Goal: Task Accomplishment & Management: Complete application form

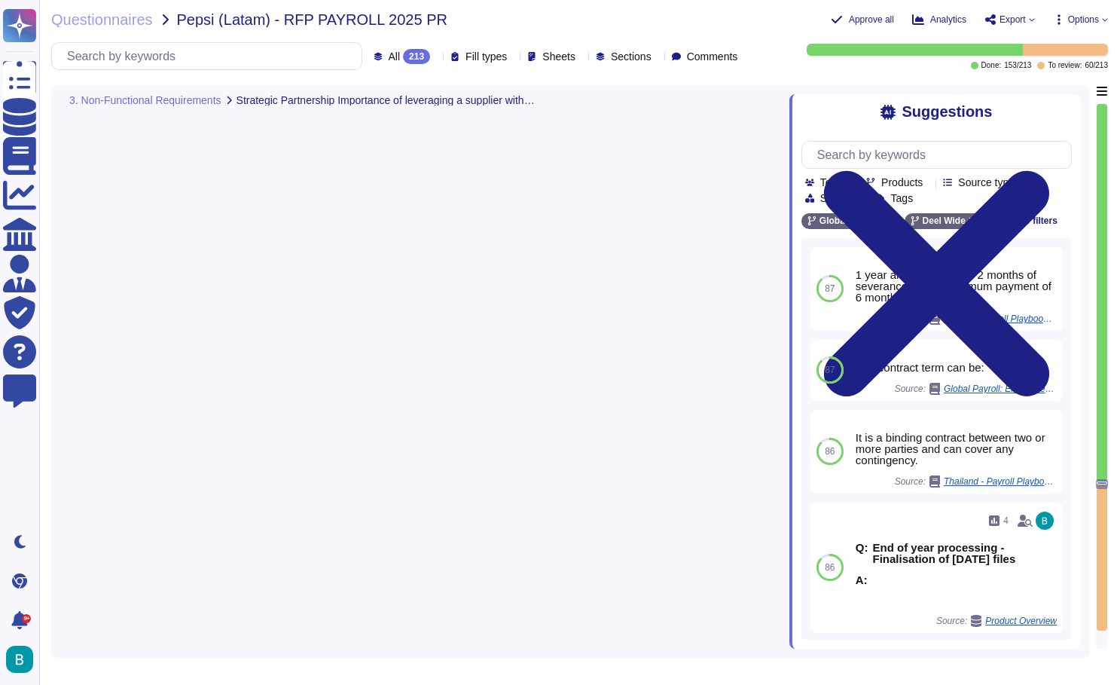
type textarea "Deel does not manages CPG customer's, nor share internal customer's information."
type textarea "Deel Engage enables customized competency models with tiered proficiency levels…"
type textarea "Sales to complete."
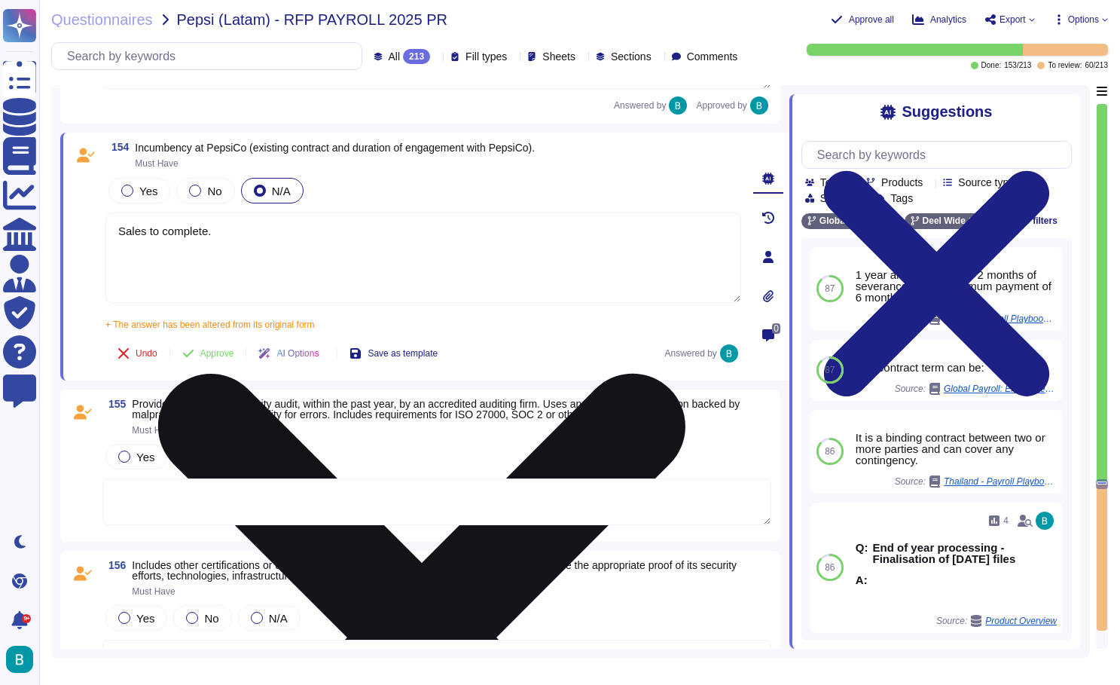
click at [453, 267] on textarea "Sales to complete." at bounding box center [423, 257] width 636 height 90
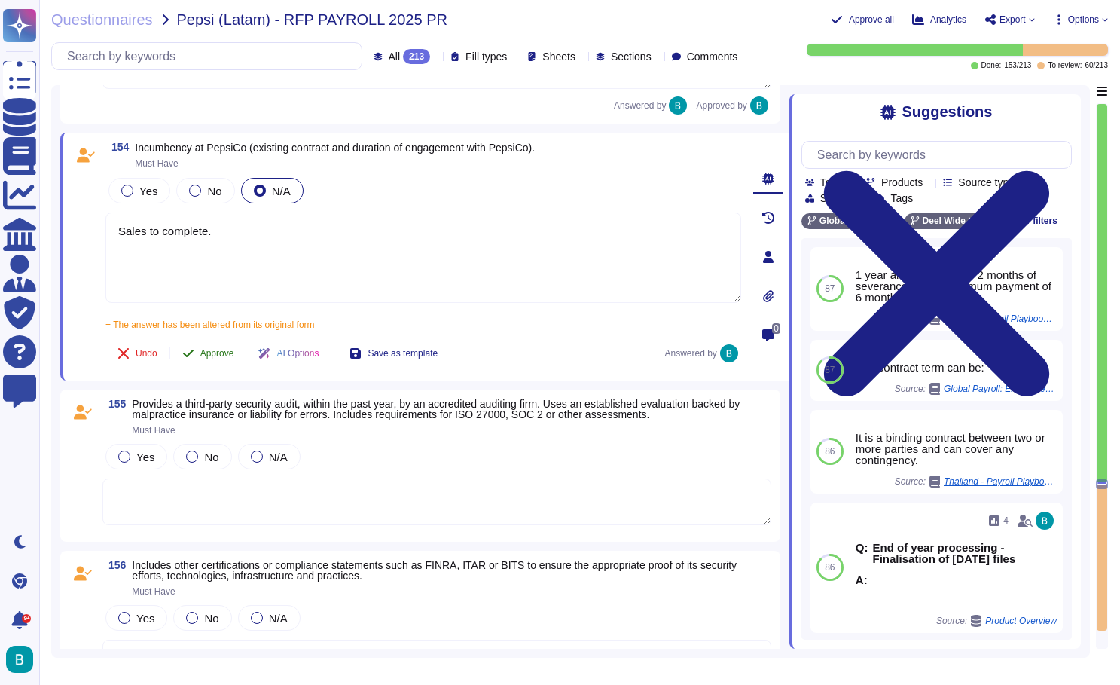
click at [234, 351] on span "Approve" at bounding box center [217, 353] width 34 height 9
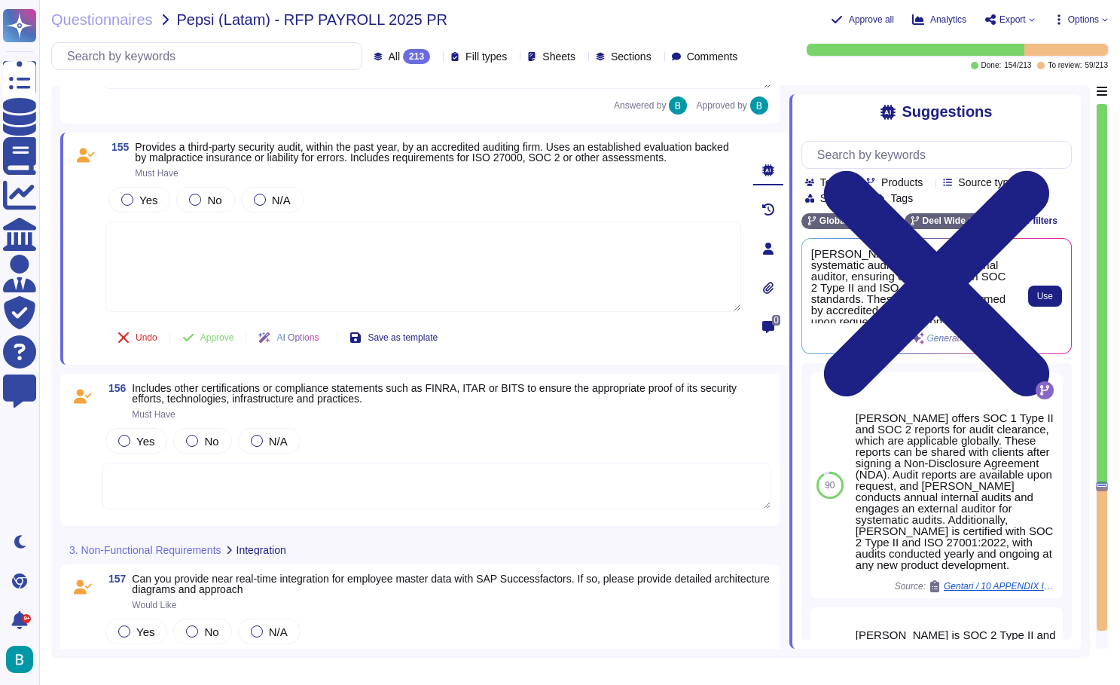
scroll to position [0, 0]
click at [1038, 295] on span "Use" at bounding box center [1045, 295] width 16 height 9
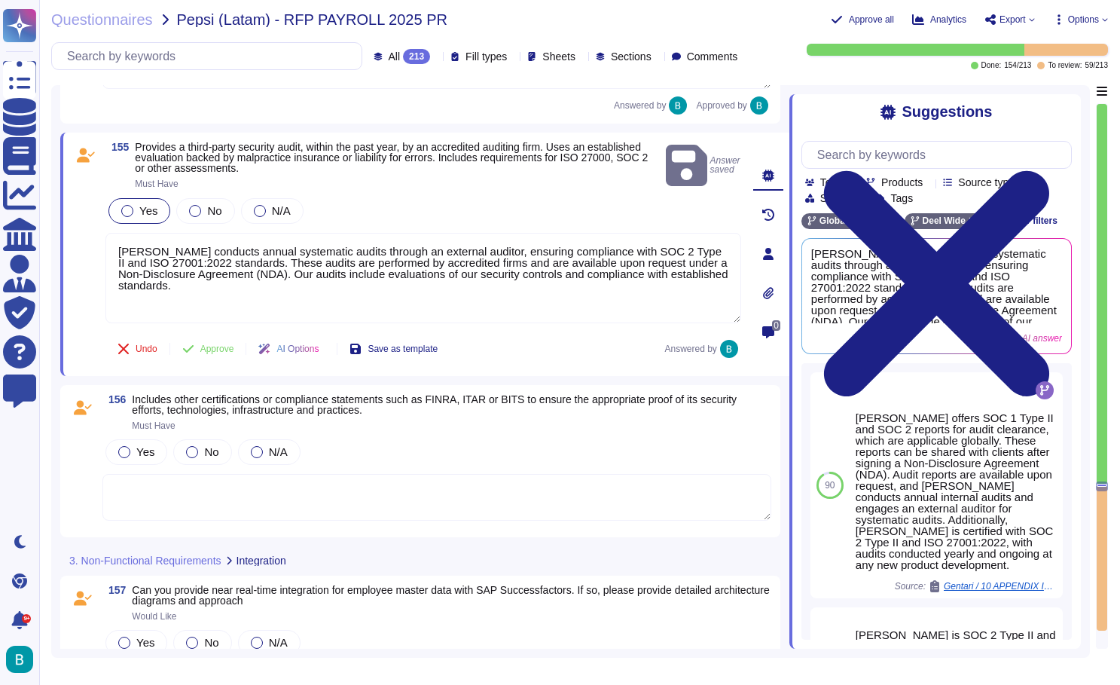
click at [130, 212] on div at bounding box center [127, 211] width 12 height 12
click at [223, 356] on button "Approve" at bounding box center [208, 349] width 76 height 30
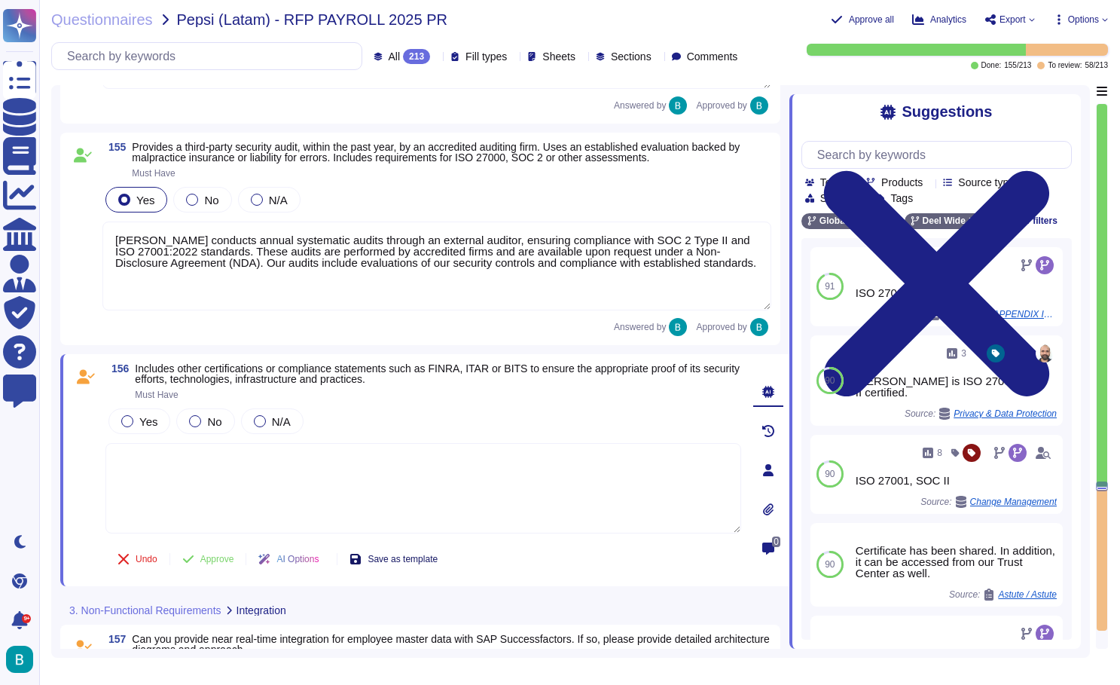
scroll to position [30726, 0]
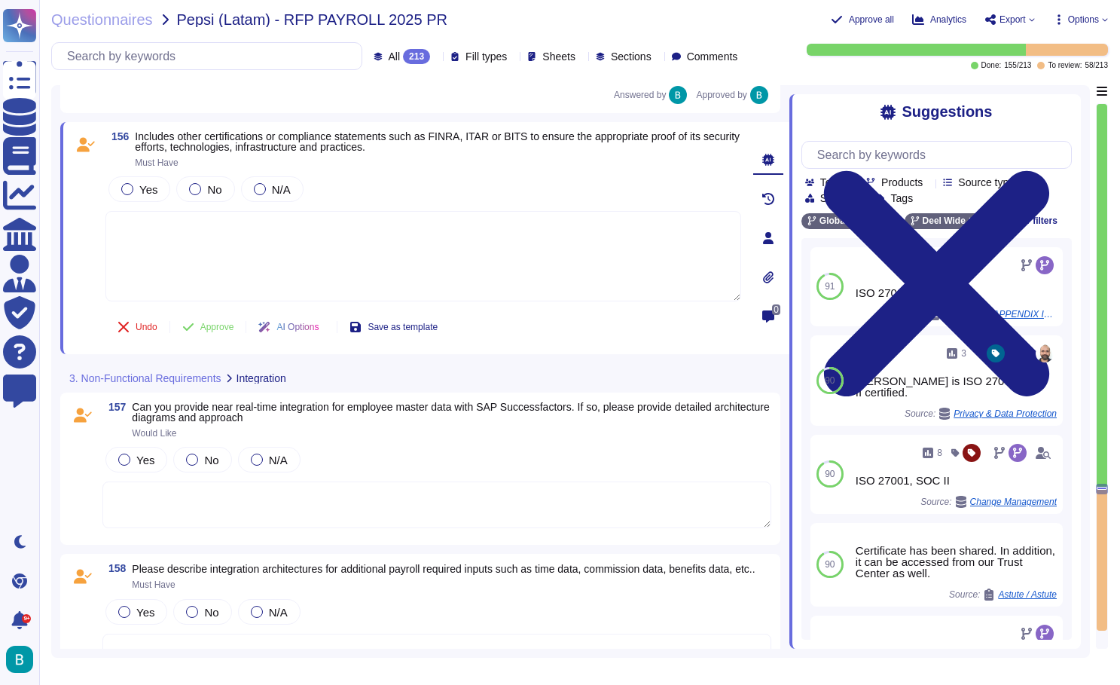
click at [457, 250] on textarea at bounding box center [423, 256] width 636 height 90
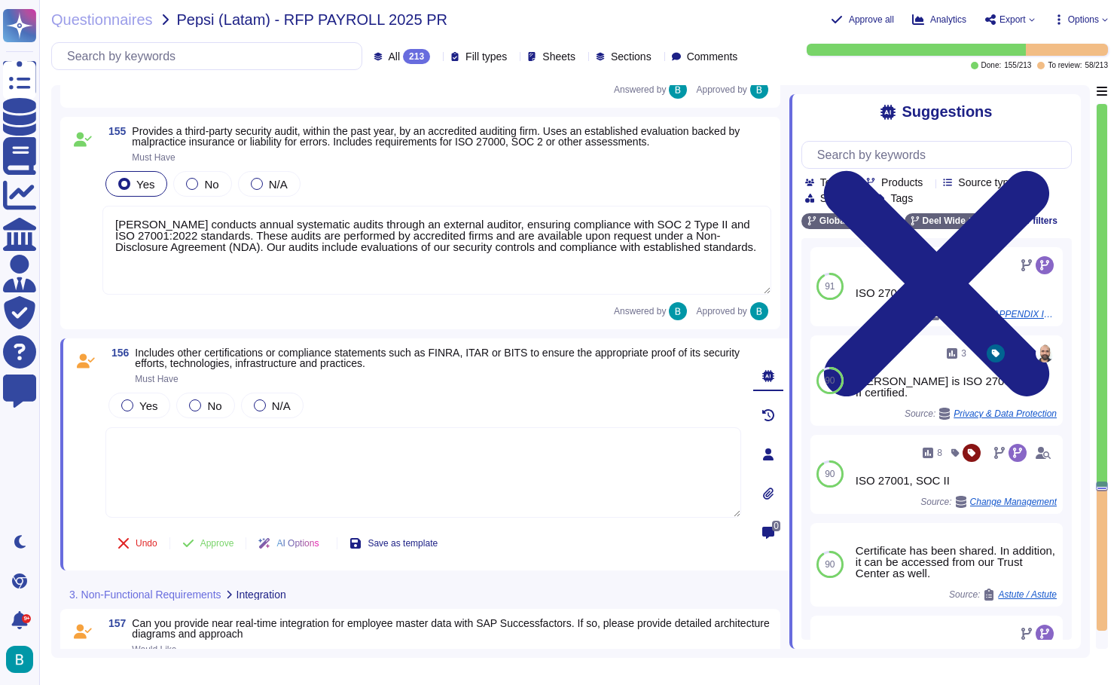
type textarea "Deel Engage enables customized competency models with tiered proficiency levels…"
click at [140, 435] on textarea at bounding box center [423, 472] width 636 height 90
click at [133, 427] on textarea at bounding box center [423, 472] width 636 height 90
click at [130, 423] on div "Yes No N/A" at bounding box center [423, 454] width 636 height 130
click at [130, 428] on textarea at bounding box center [423, 472] width 636 height 90
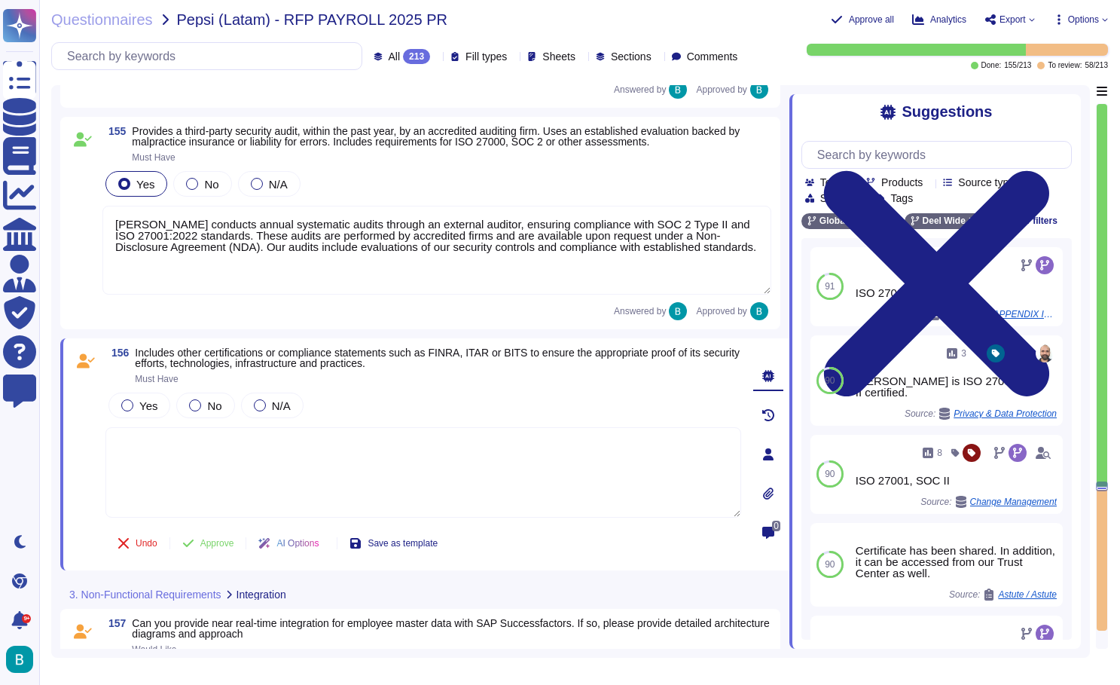
click at [128, 423] on div "Yes No N/A" at bounding box center [423, 454] width 636 height 130
click at [127, 422] on div "Yes No N/A" at bounding box center [423, 454] width 636 height 130
click at [145, 430] on textarea at bounding box center [423, 472] width 636 height 90
click at [116, 423] on div "Yes No N/A" at bounding box center [423, 454] width 636 height 130
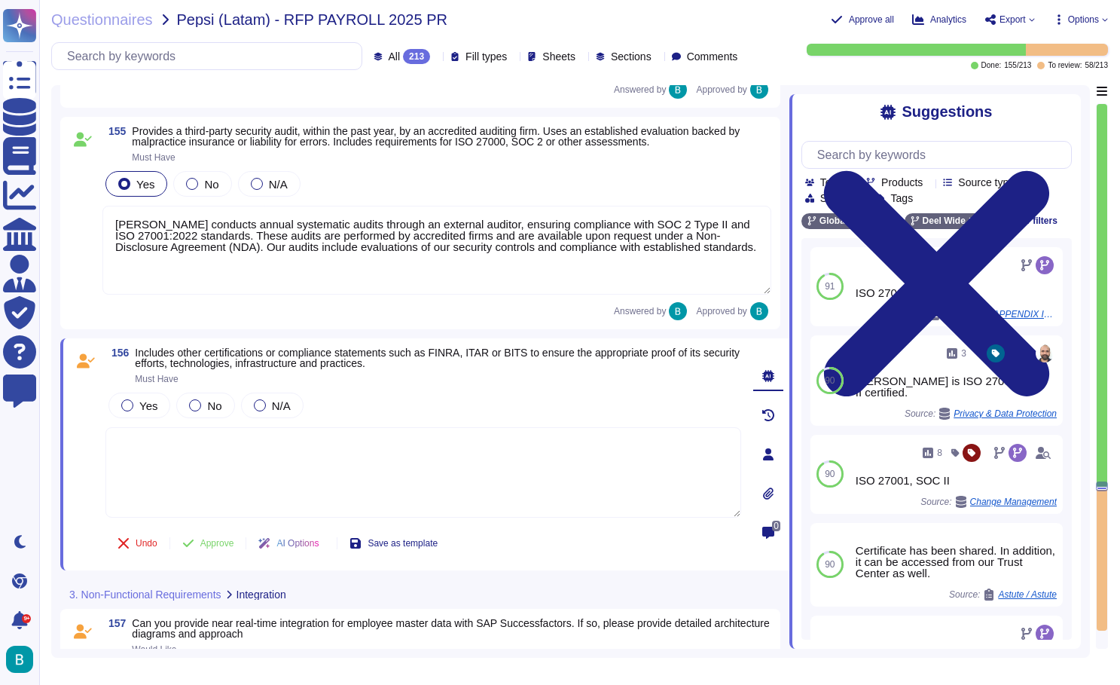
click at [116, 423] on div "Yes No N/A" at bounding box center [423, 454] width 636 height 130
click at [126, 423] on div "Yes No N/A" at bounding box center [423, 454] width 636 height 130
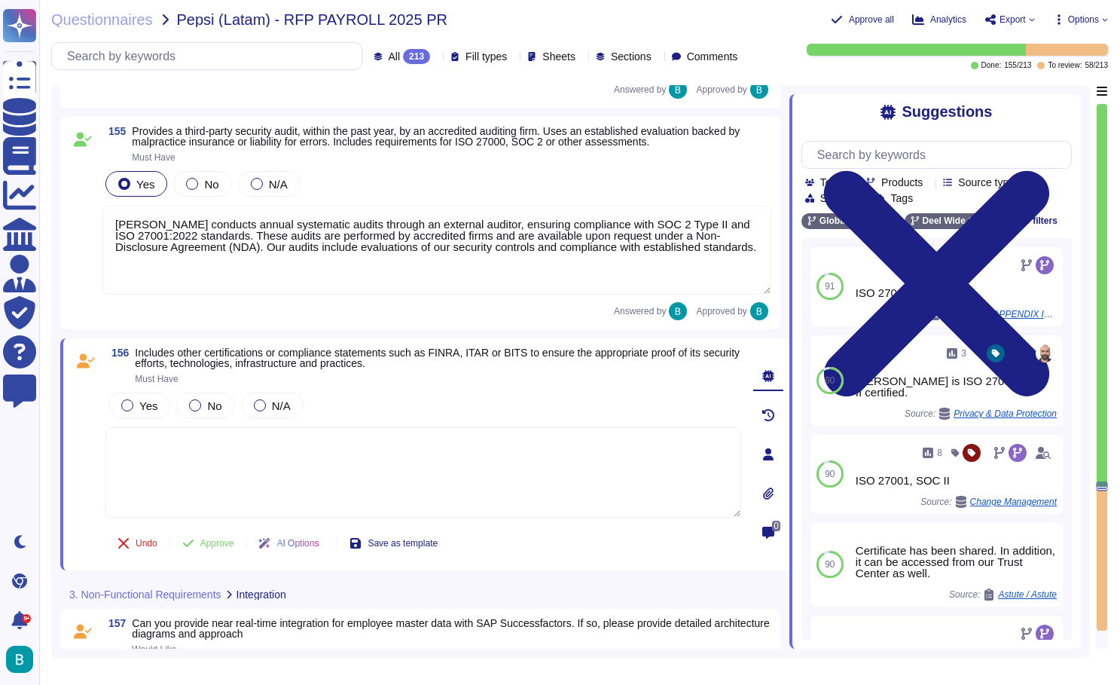
click at [126, 423] on div "Yes No N/A" at bounding box center [423, 454] width 636 height 130
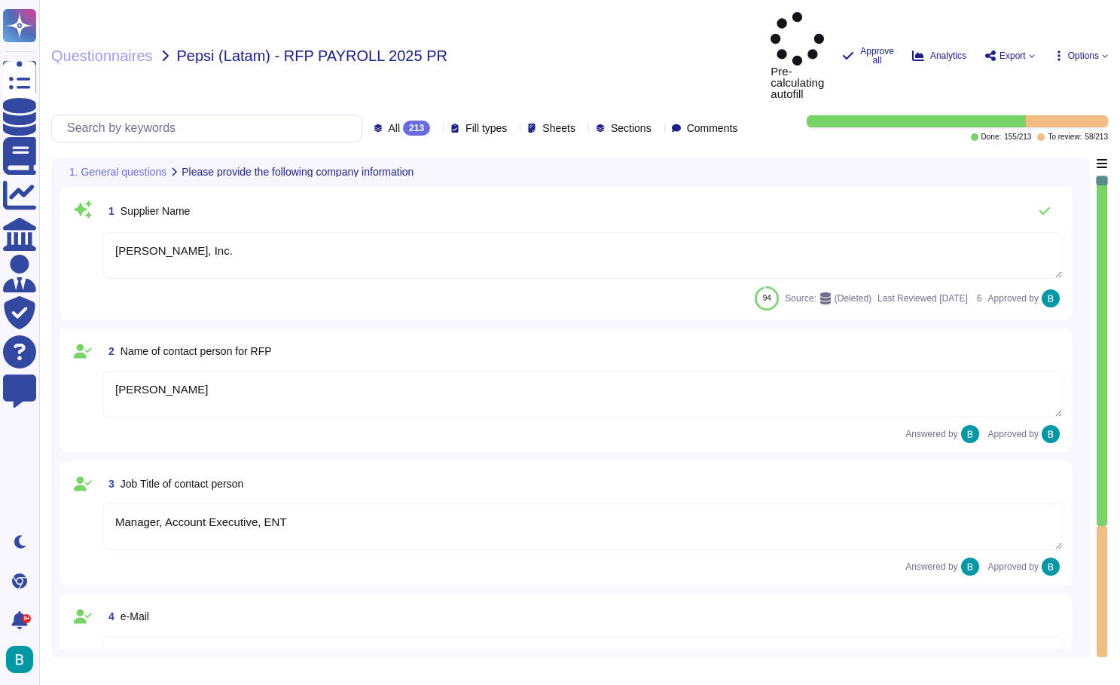
type textarea "[PERSON_NAME], Inc."
type textarea "[PERSON_NAME]"
type textarea "Manager, Account Executive, ENT"
type textarea "[PERSON_NAME][EMAIL_ADDRESS][PERSON_NAME][DOMAIN_NAME]"
type textarea "[PHONE_NUMBER]"
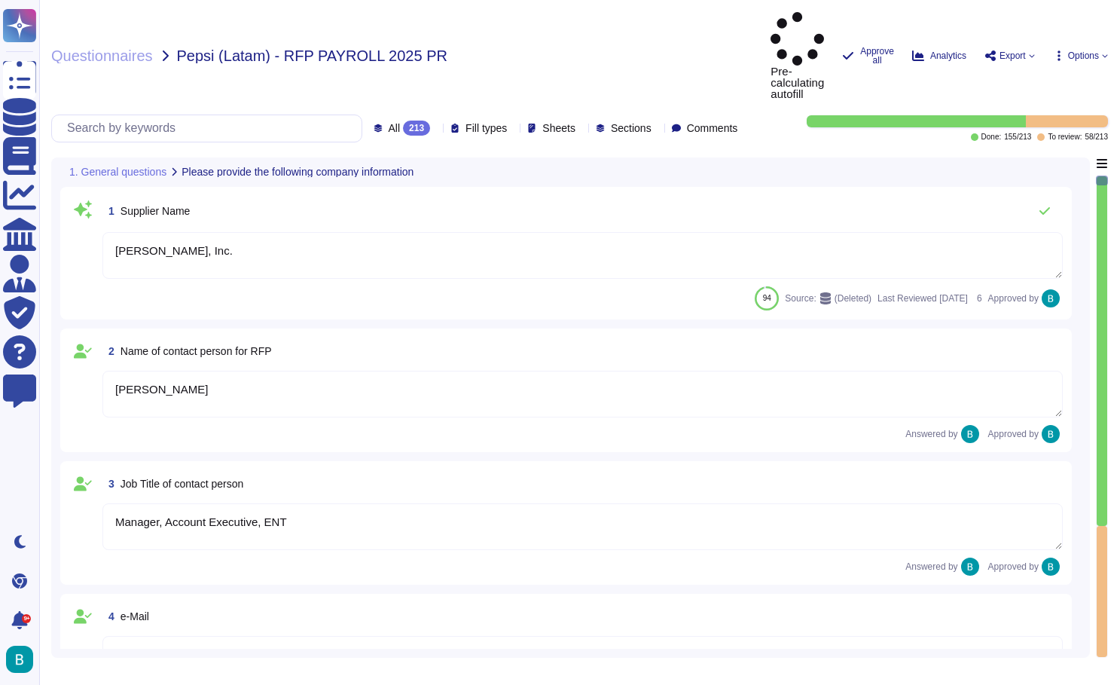
type textarea "[STREET_ADDRESS]"
type textarea "CA 94105."
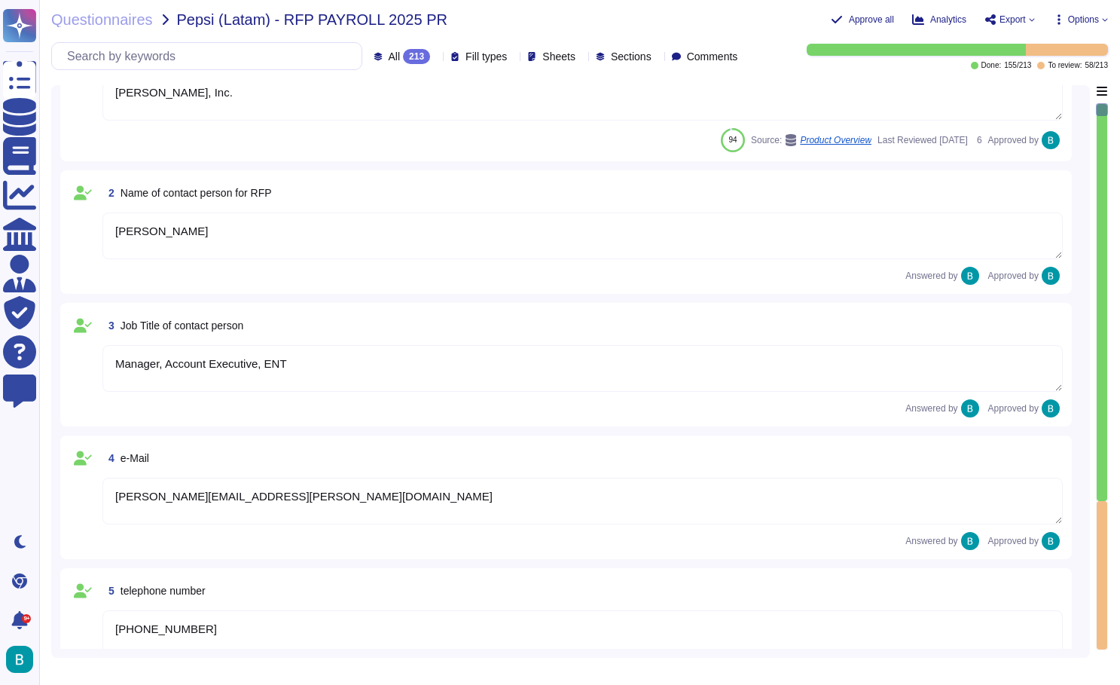
type textarea "San Francisco"
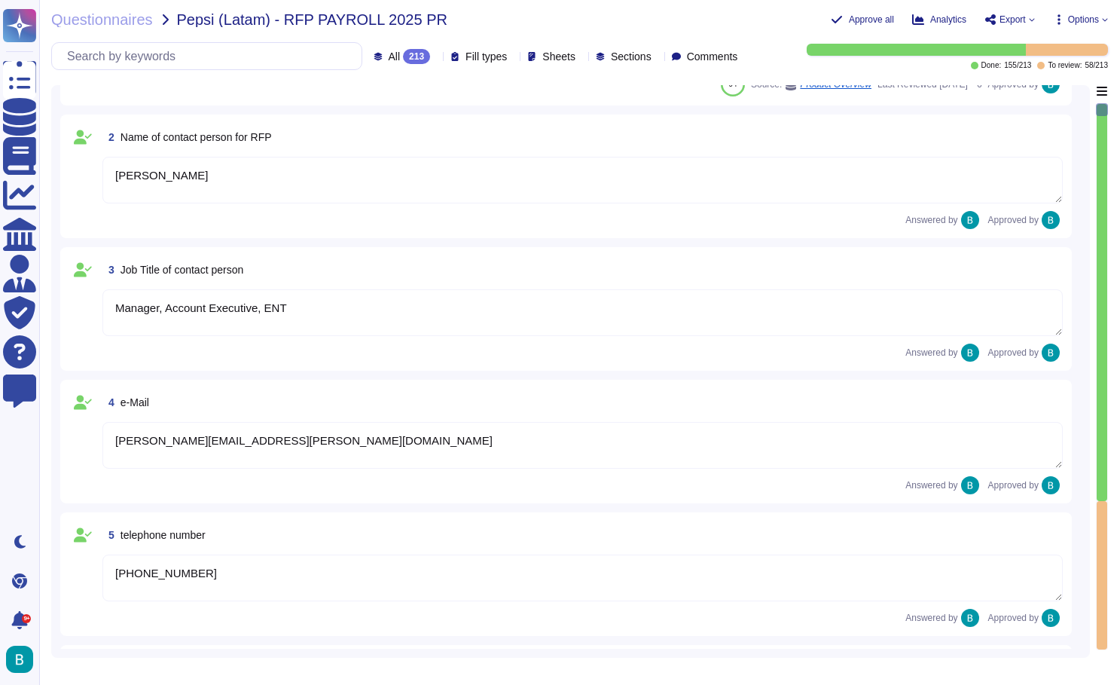
scroll to position [151, 0]
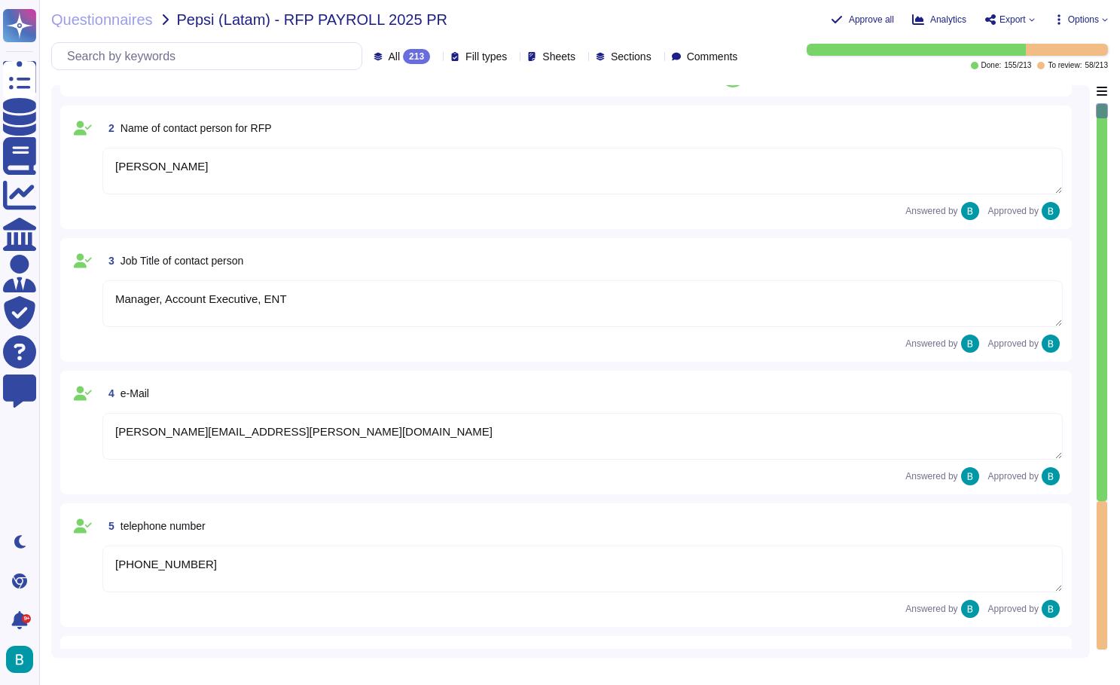
click at [1104, 501] on div at bounding box center [1102, 575] width 11 height 148
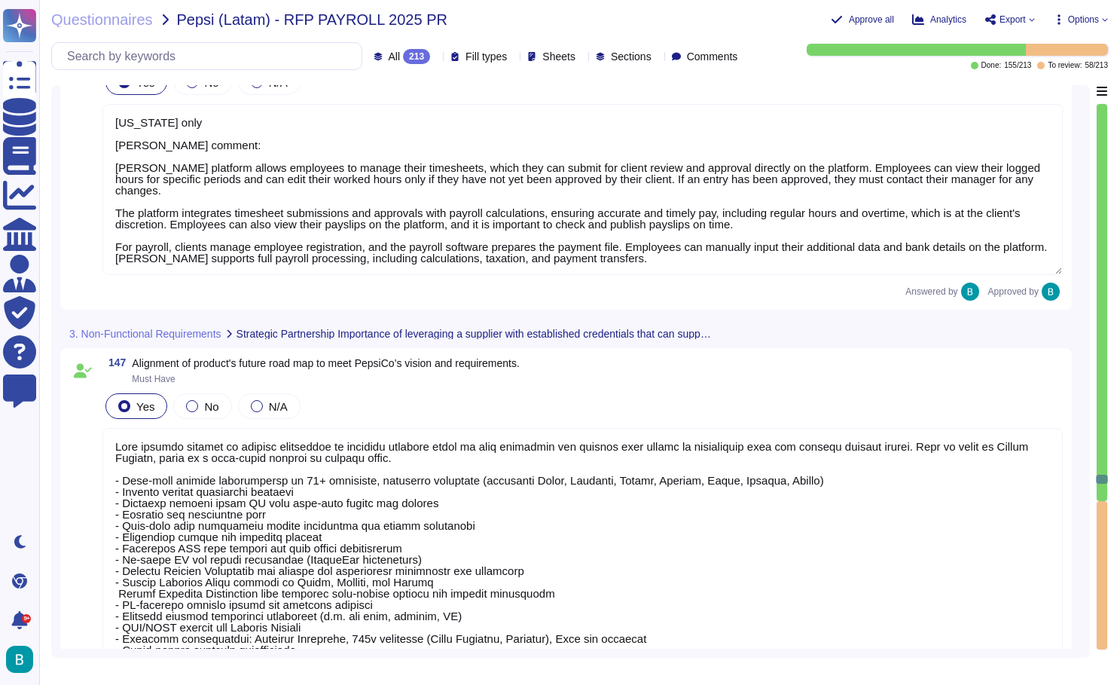
type textarea "Deel product roadmap is heavily influenced by customer feedback which is then e…"
type textarea "Deel has been in business for approximately 6 years, having been founded in 201…"
type textarea "- We offer a transparent, predictable flat-fee pricing model with no additional…"
type textarea "The contract termination process at Deel is designed to be straightforward for …"
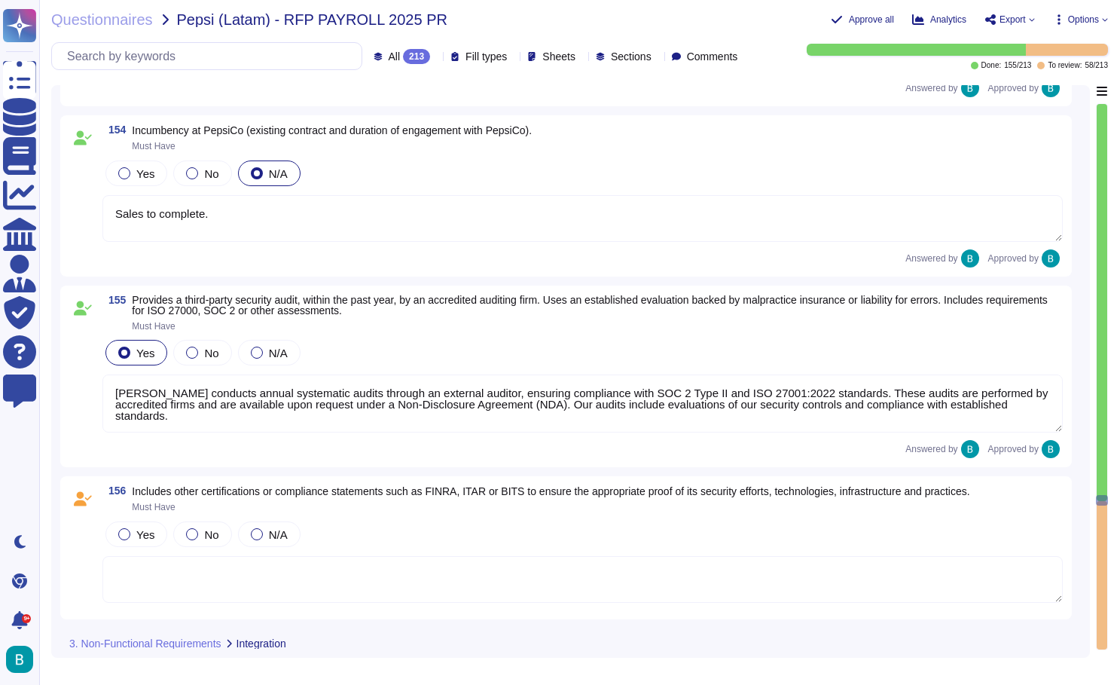
type textarea "Deel does not manages CPG customer's, nor share internal customer's information."
type textarea "Deel Engage enables customized competency models with tiered proficiency levels…"
type textarea "Sales to complete."
type textarea "Deel conducts annual systematic audits through an external auditor, ensuring co…"
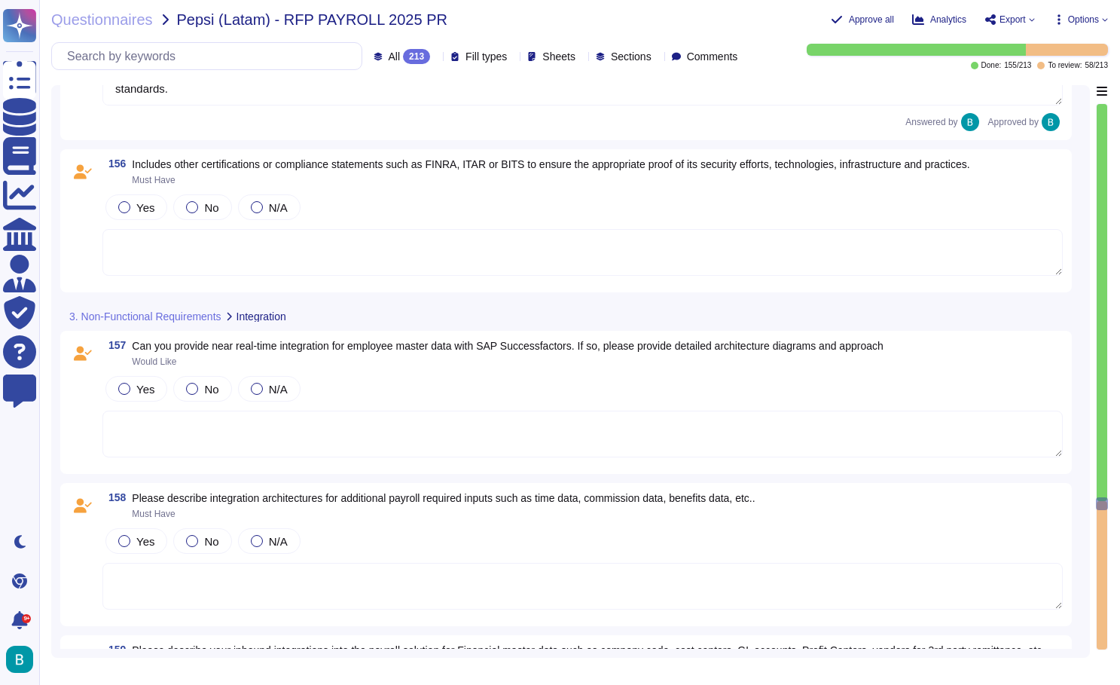
scroll to position [26752, 0]
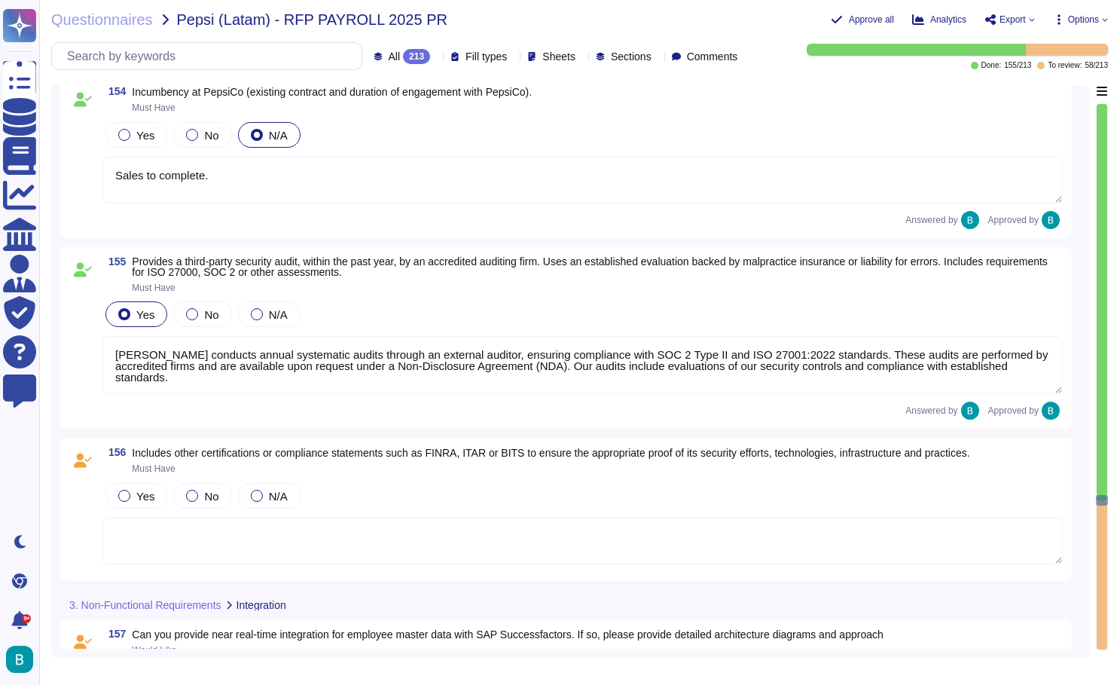
type textarea "Deel does not manages CPG customer's, nor share internal customer's information."
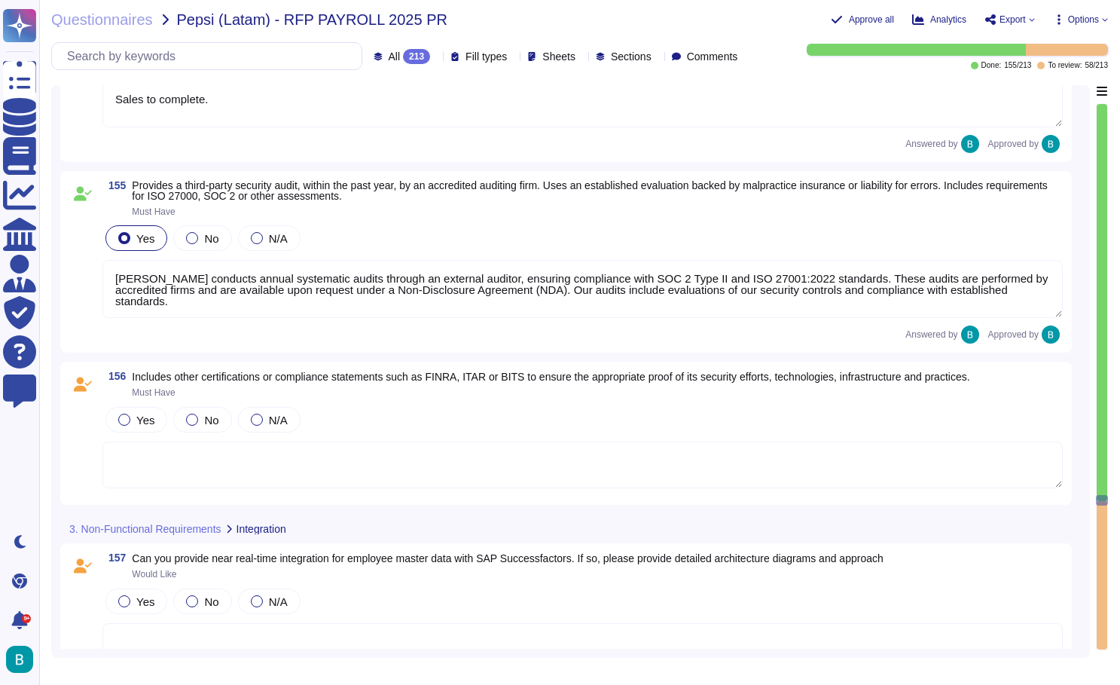
scroll to position [26593, 0]
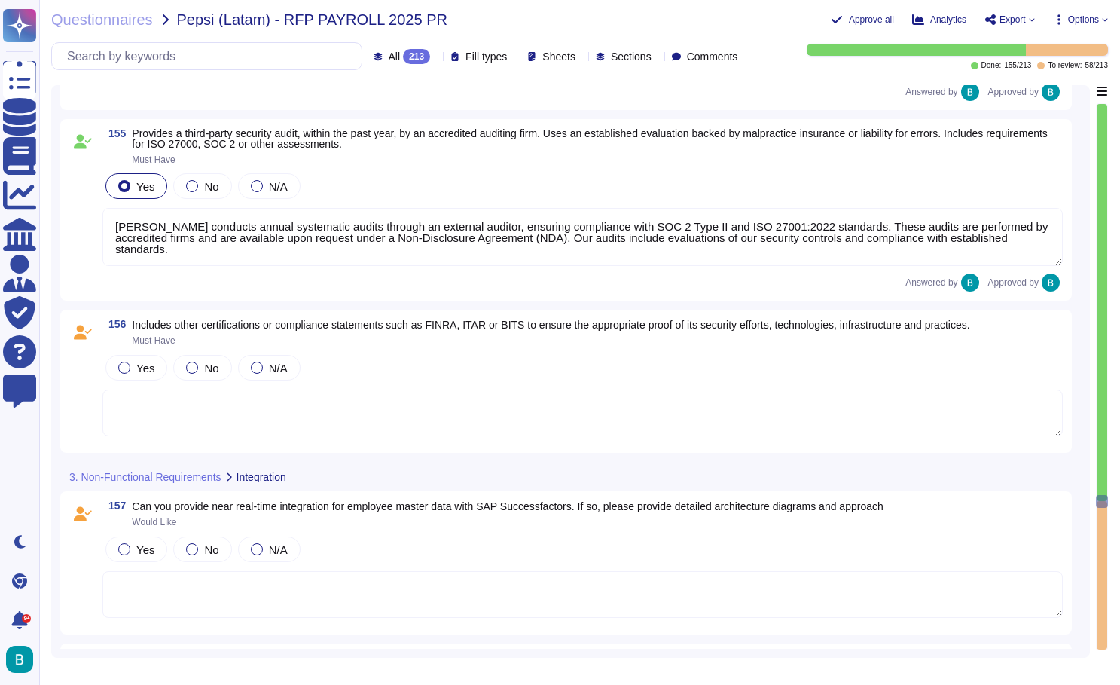
click at [275, 423] on textarea at bounding box center [582, 412] width 960 height 47
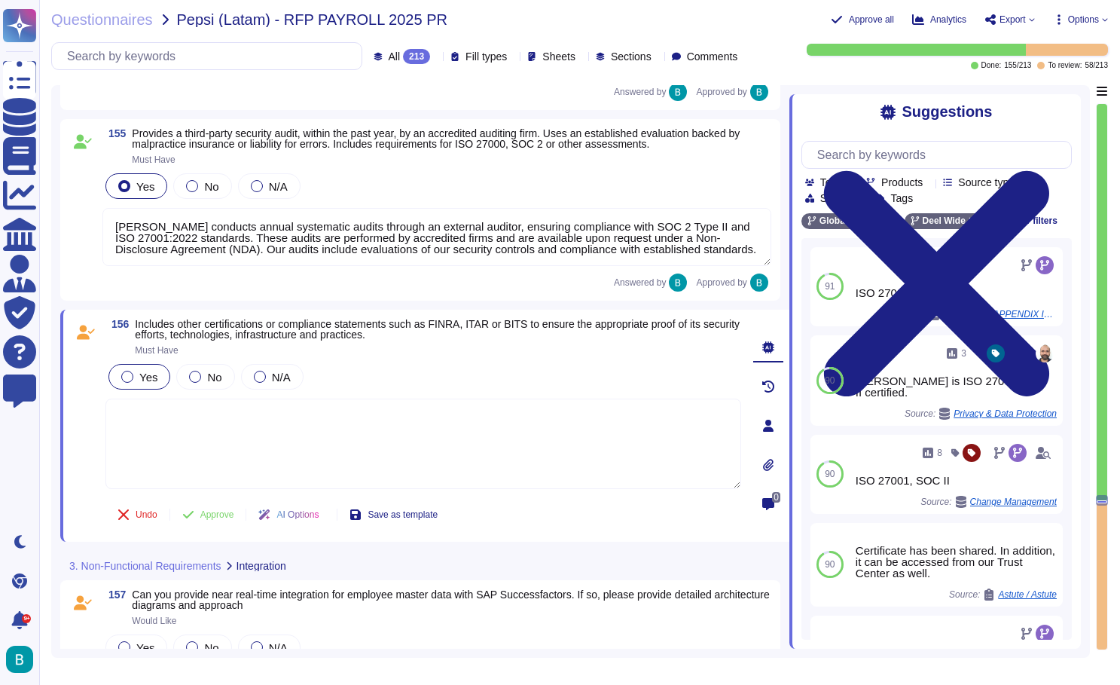
click at [130, 377] on div at bounding box center [127, 377] width 12 height 12
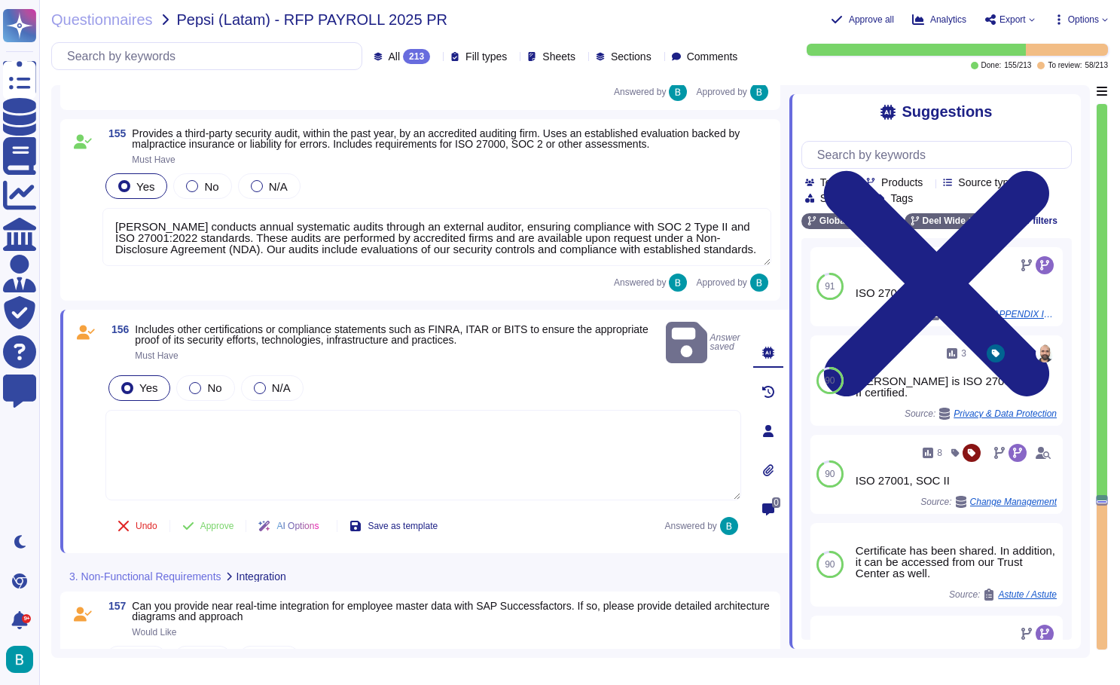
click at [325, 444] on textarea at bounding box center [423, 455] width 636 height 90
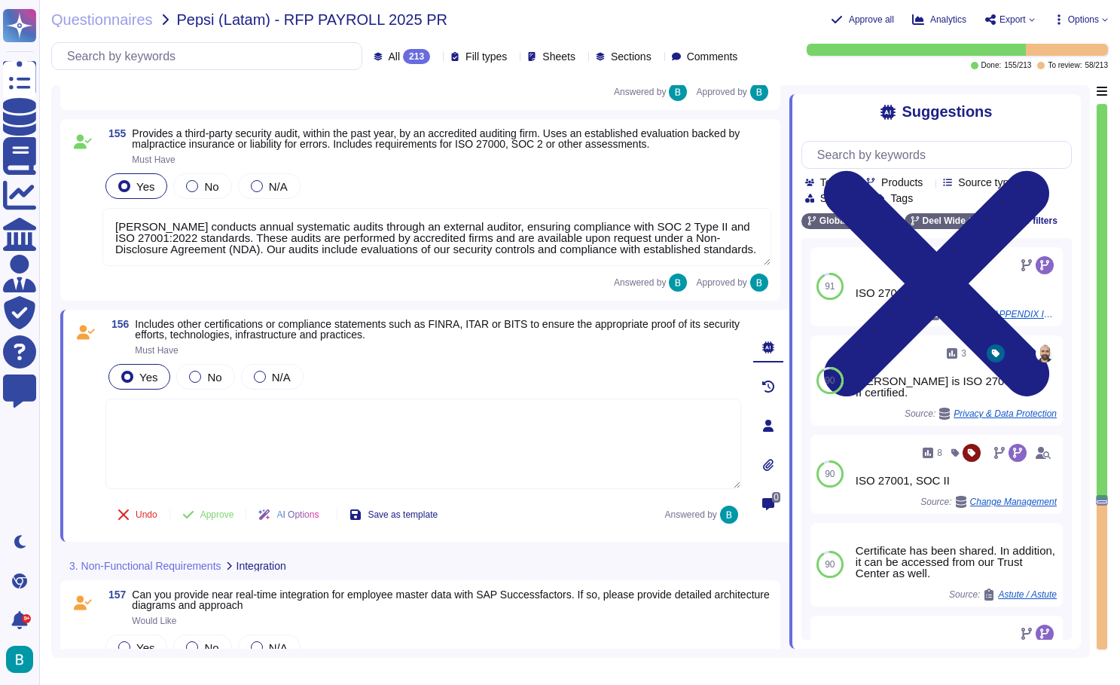
click at [640, 455] on textarea at bounding box center [423, 443] width 636 height 90
paste textarea "https://app.skypher.co/security-trust-center/deel?lang=en"
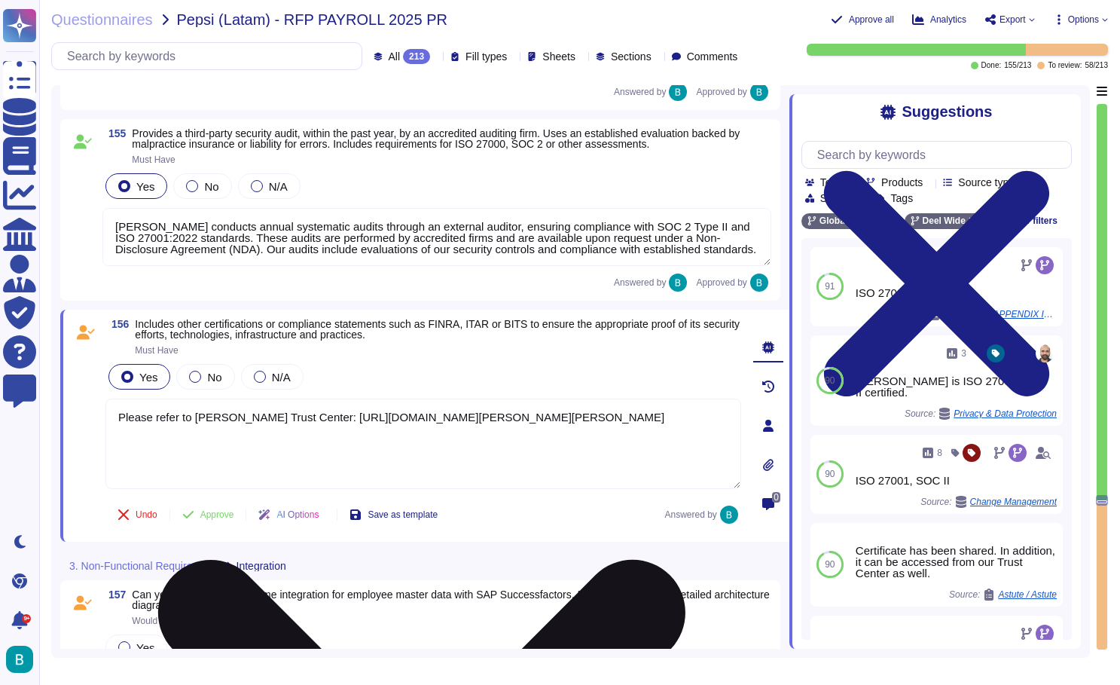
click at [197, 418] on textarea "Please refer to Deel Trust Center: https://app.skypher.co/security-trust-center…" at bounding box center [423, 443] width 636 height 90
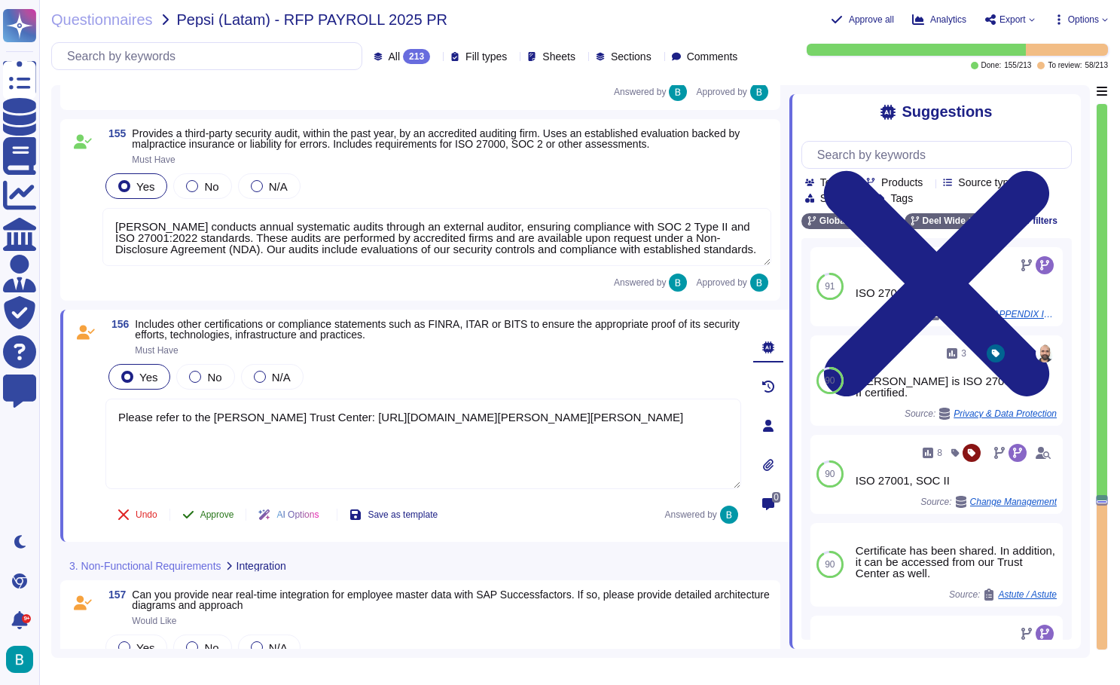
type textarea "Please refer to the Deel Trust Center: https://app.skypher.co/security-trust-ce…"
click at [219, 514] on span "Approve" at bounding box center [217, 514] width 34 height 9
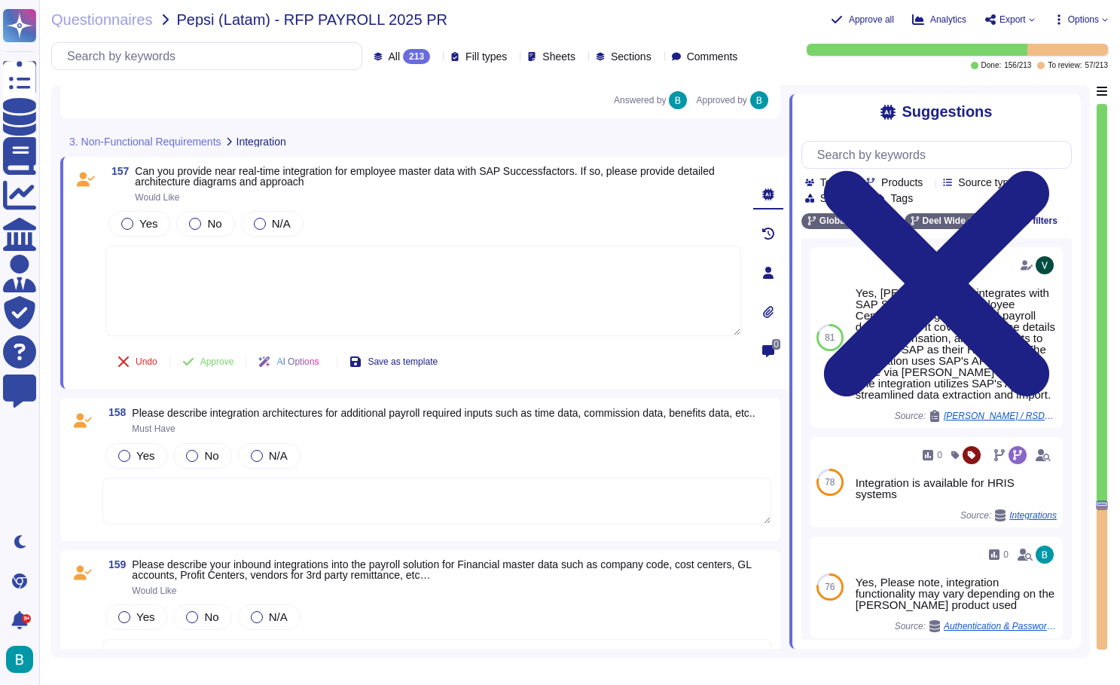
scroll to position [26993, 0]
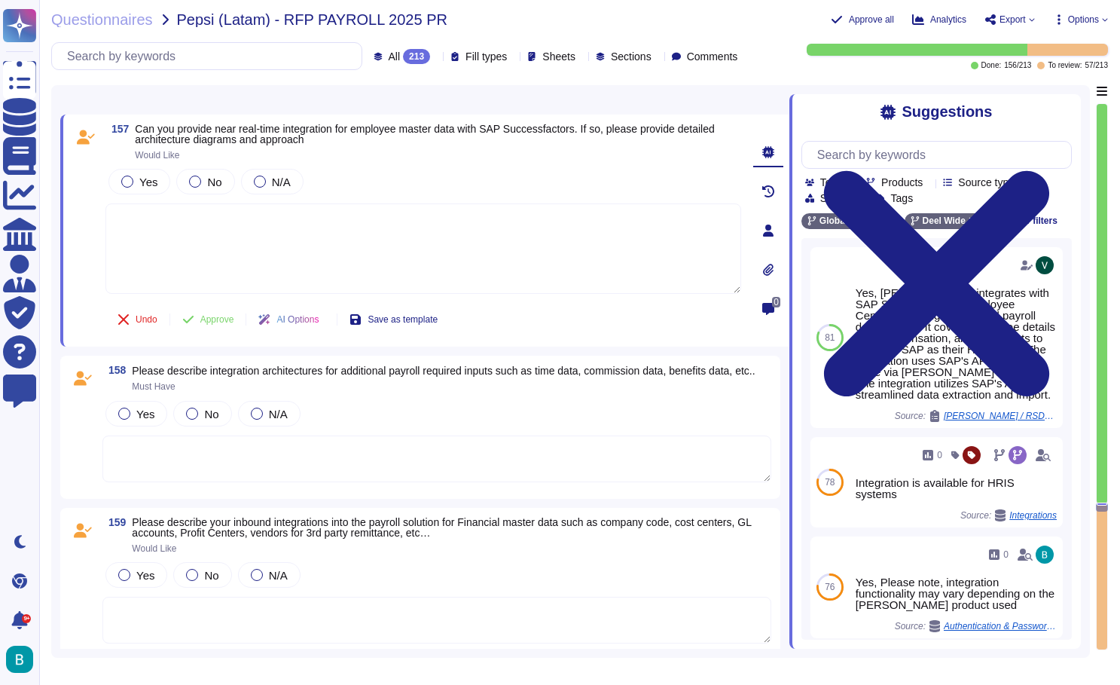
click at [399, 243] on textarea at bounding box center [423, 248] width 636 height 90
click at [136, 179] on label "Yes" at bounding box center [139, 182] width 36 height 12
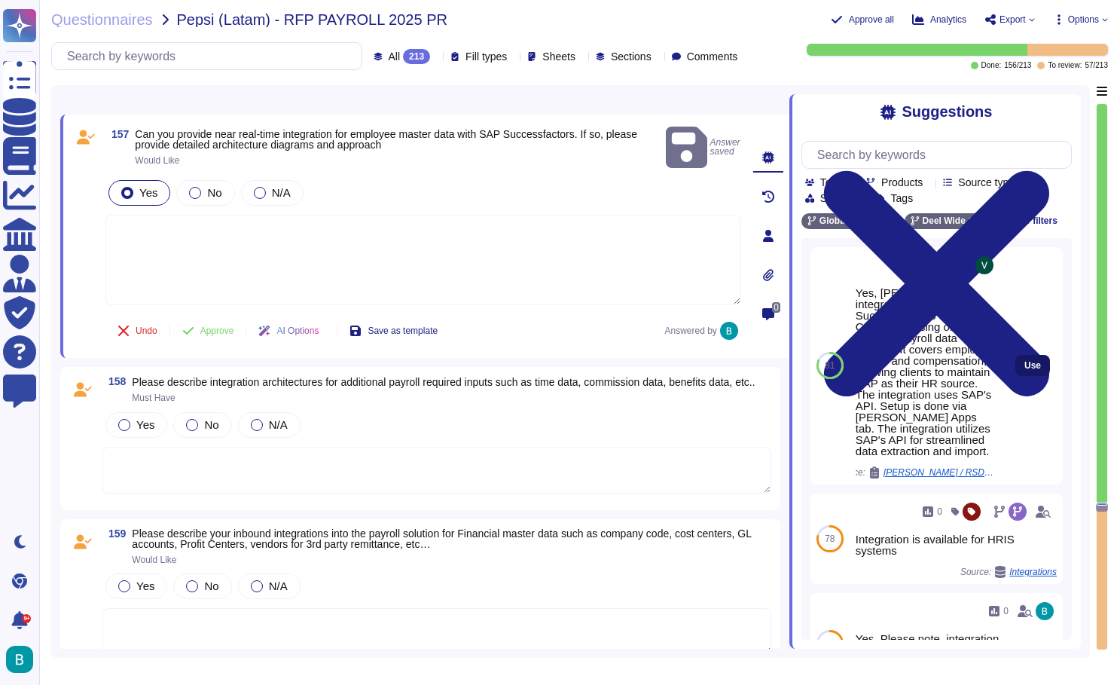
click at [1035, 366] on span "Use" at bounding box center [1032, 365] width 17 height 9
type textarea "Yes, Deel integrates with SAP SuccessFactors Employee Central, focusing on inbo…"
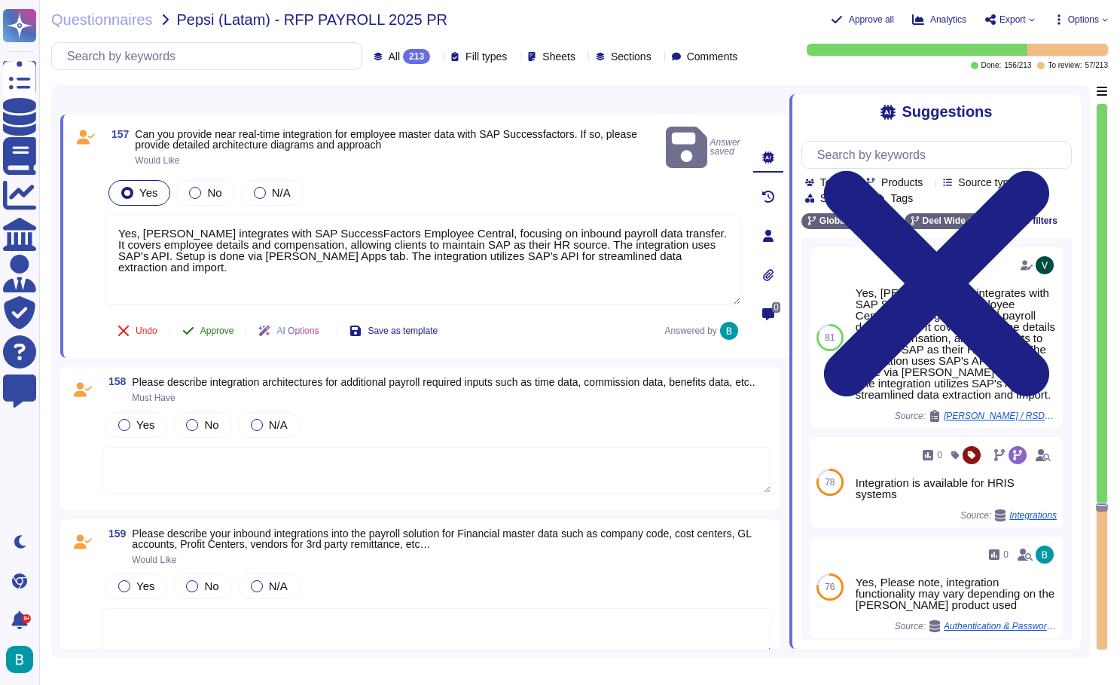
click at [229, 326] on span "Approve" at bounding box center [217, 330] width 34 height 9
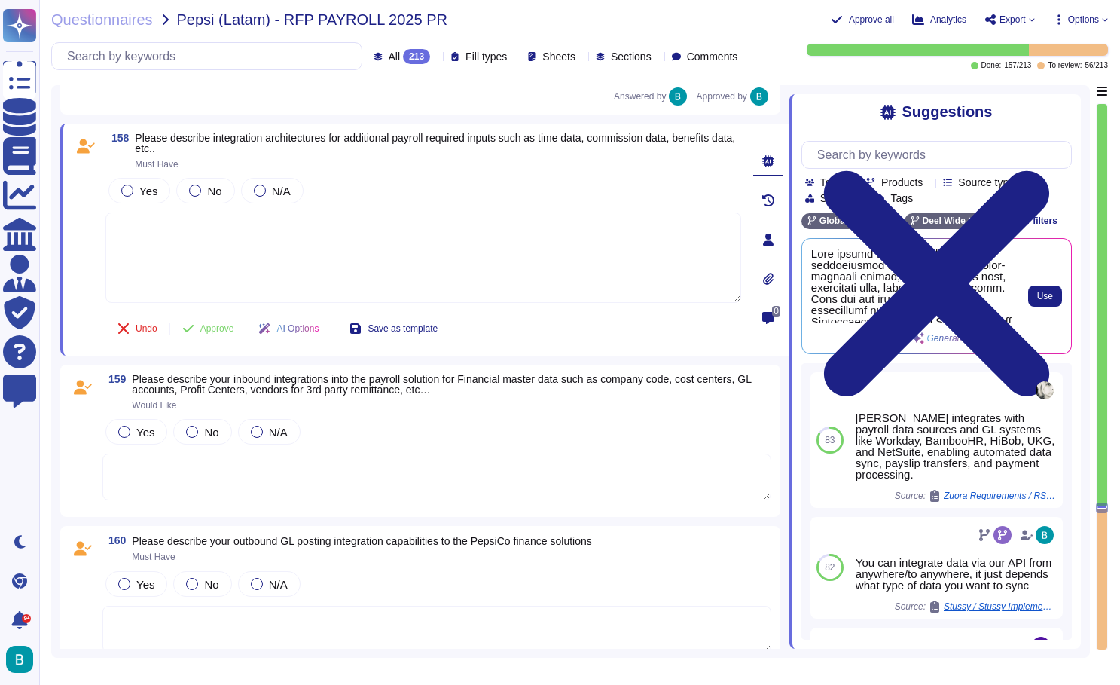
scroll to position [0, 0]
click at [1032, 295] on button "Use" at bounding box center [1045, 295] width 34 height 21
type textarea "Deel offers a robust integration architecture to handle various payroll-require…"
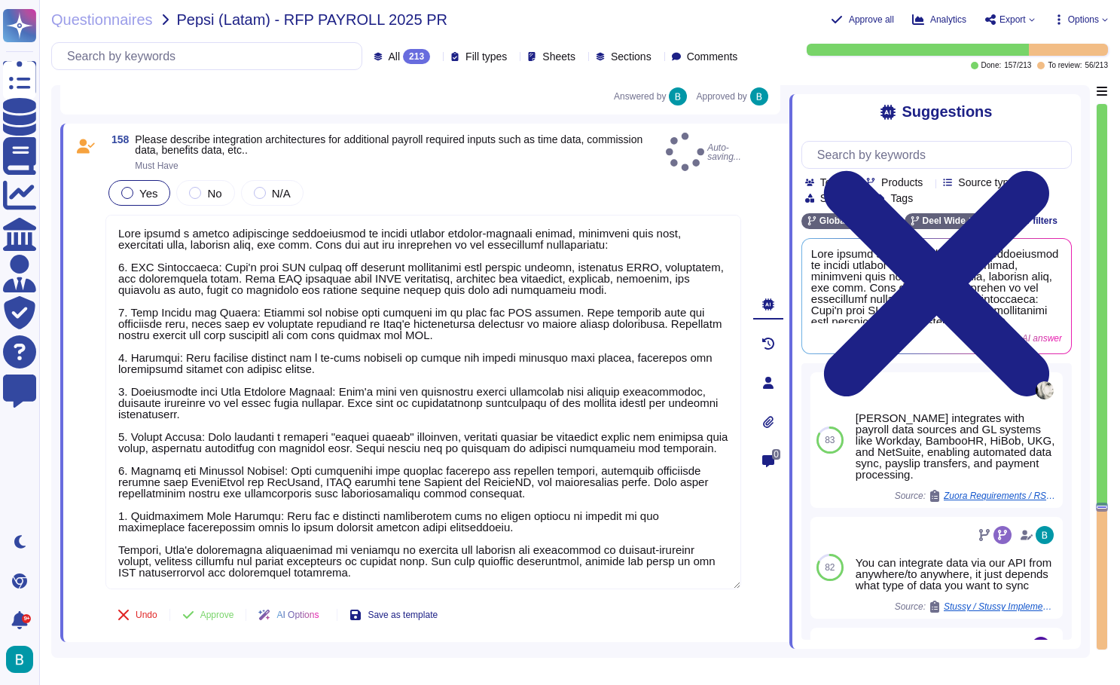
click at [133, 184] on div "Yes" at bounding box center [139, 193] width 62 height 26
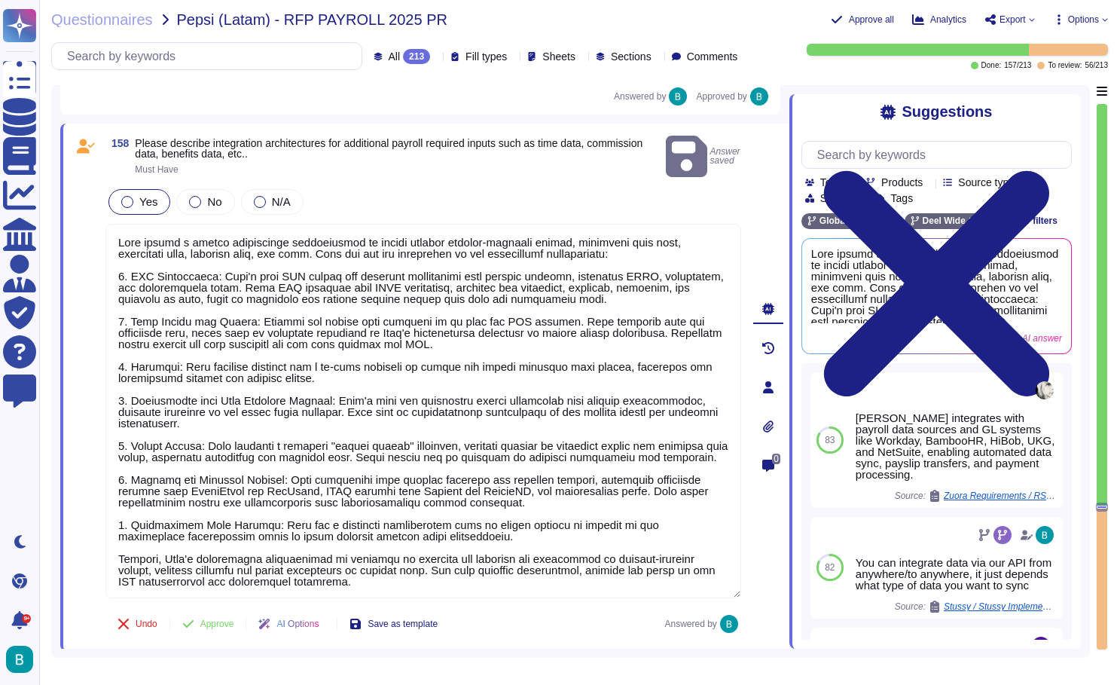
click at [136, 196] on label "Yes" at bounding box center [139, 202] width 36 height 12
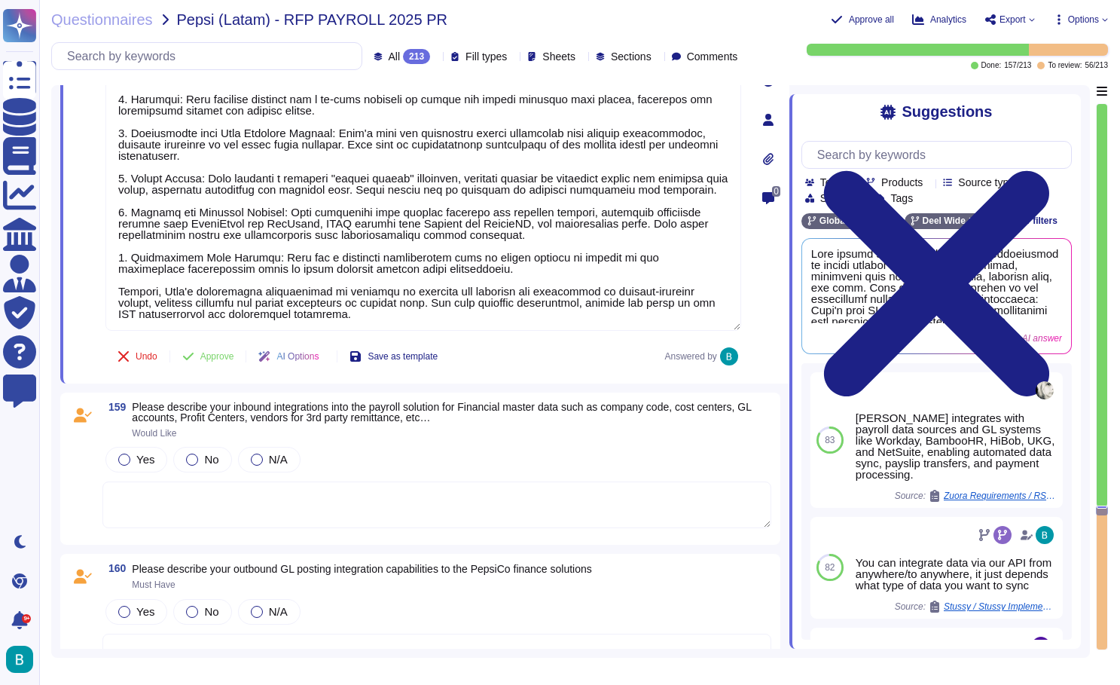
scroll to position [27522, 0]
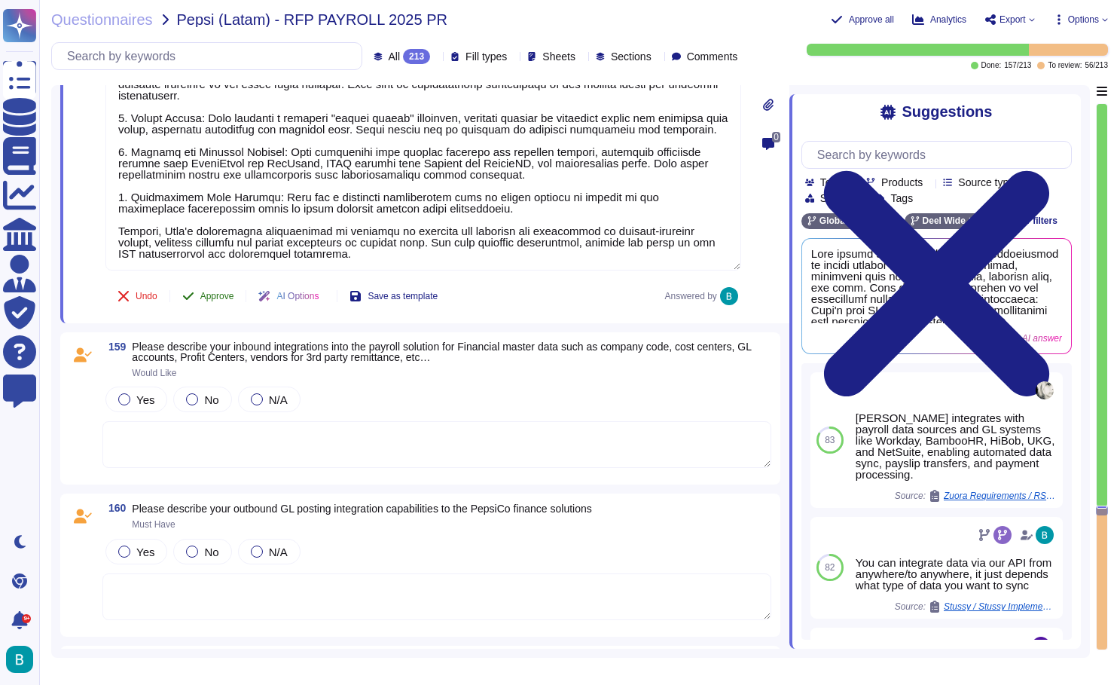
click at [218, 294] on span "Approve" at bounding box center [217, 295] width 34 height 9
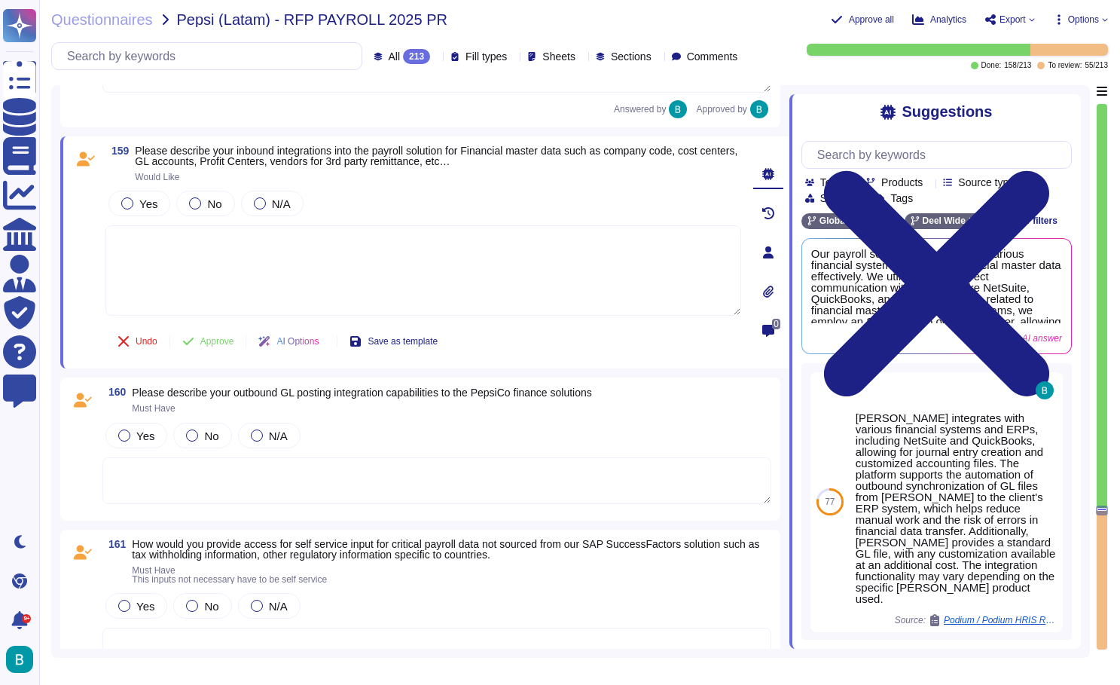
scroll to position [27704, 0]
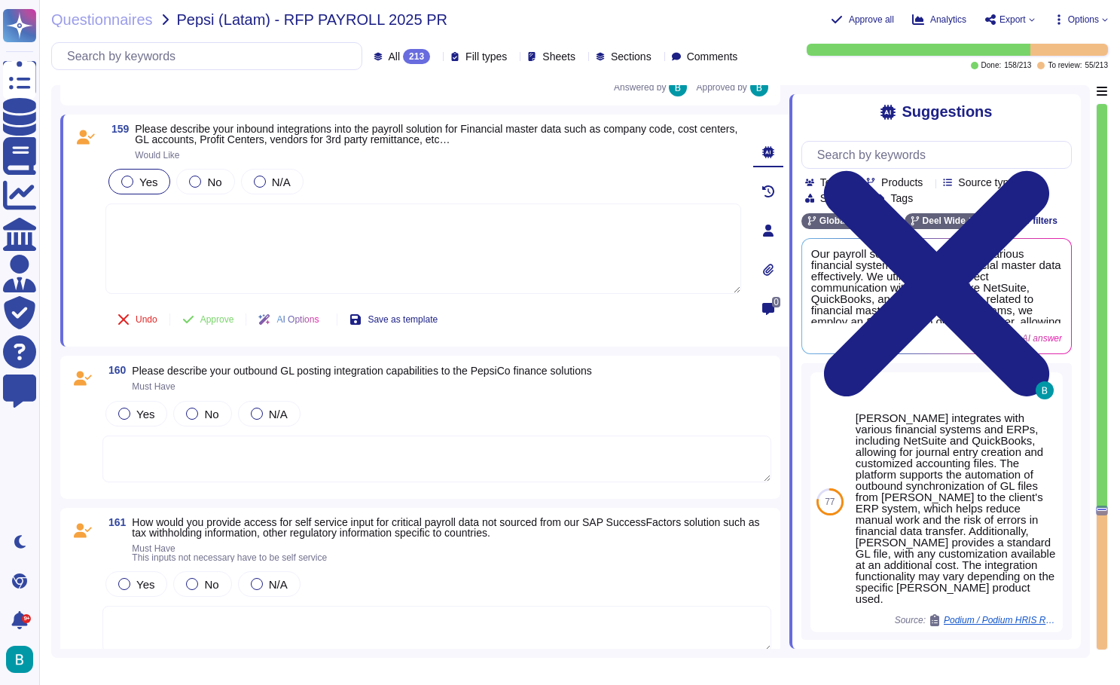
click at [132, 185] on label "Yes" at bounding box center [139, 182] width 36 height 12
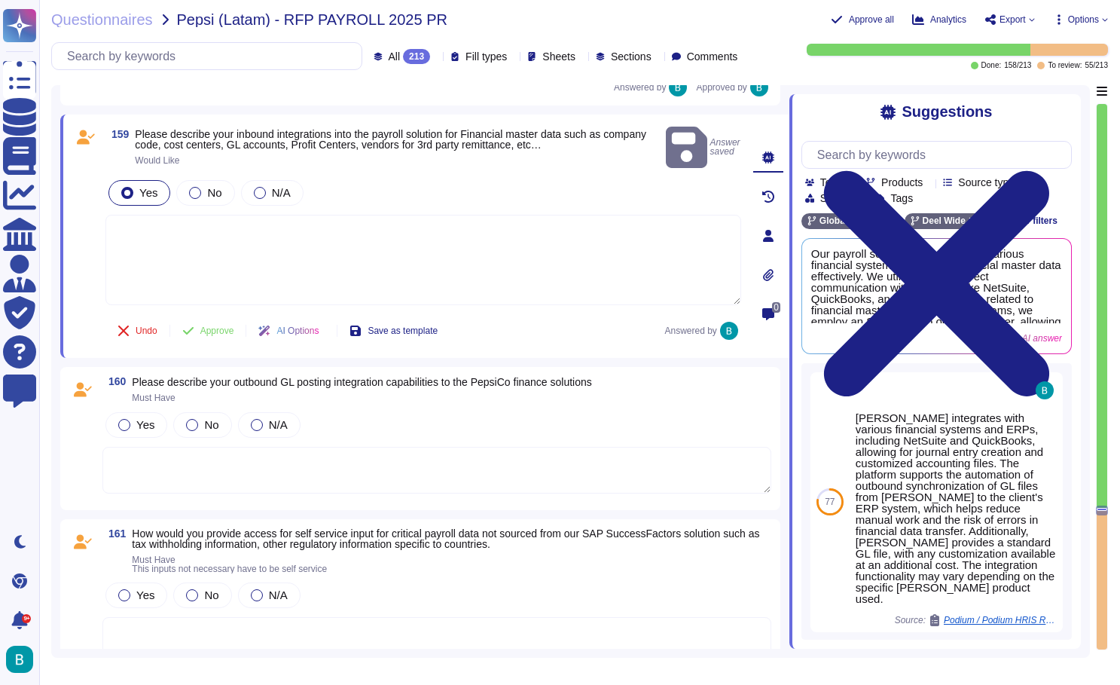
click at [539, 260] on textarea at bounding box center [423, 260] width 636 height 90
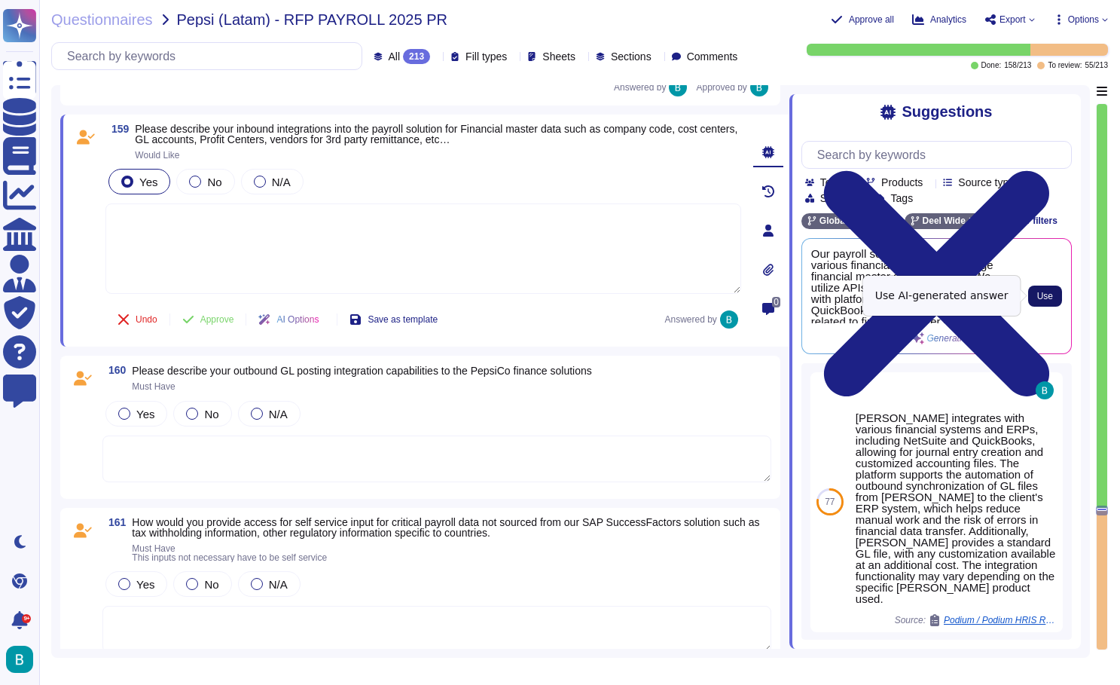
click at [1050, 295] on span "Use" at bounding box center [1045, 295] width 16 height 9
type textarea "Our payroll solution integrates with various financial systems to manage financ…"
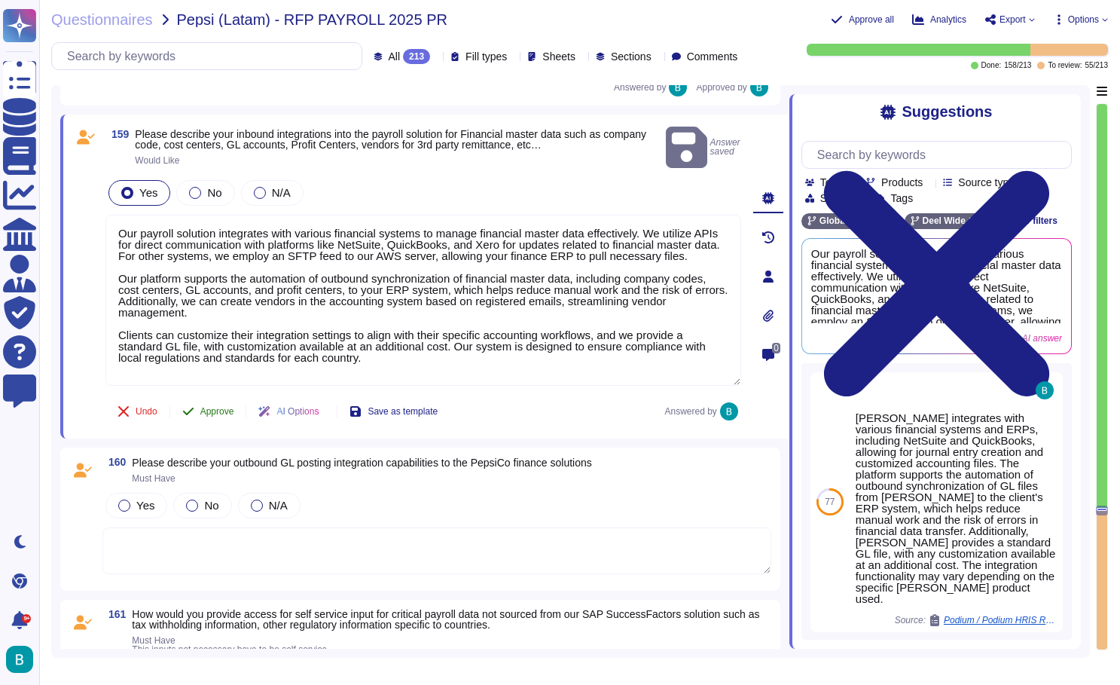
click at [212, 408] on span "Approve" at bounding box center [217, 411] width 34 height 9
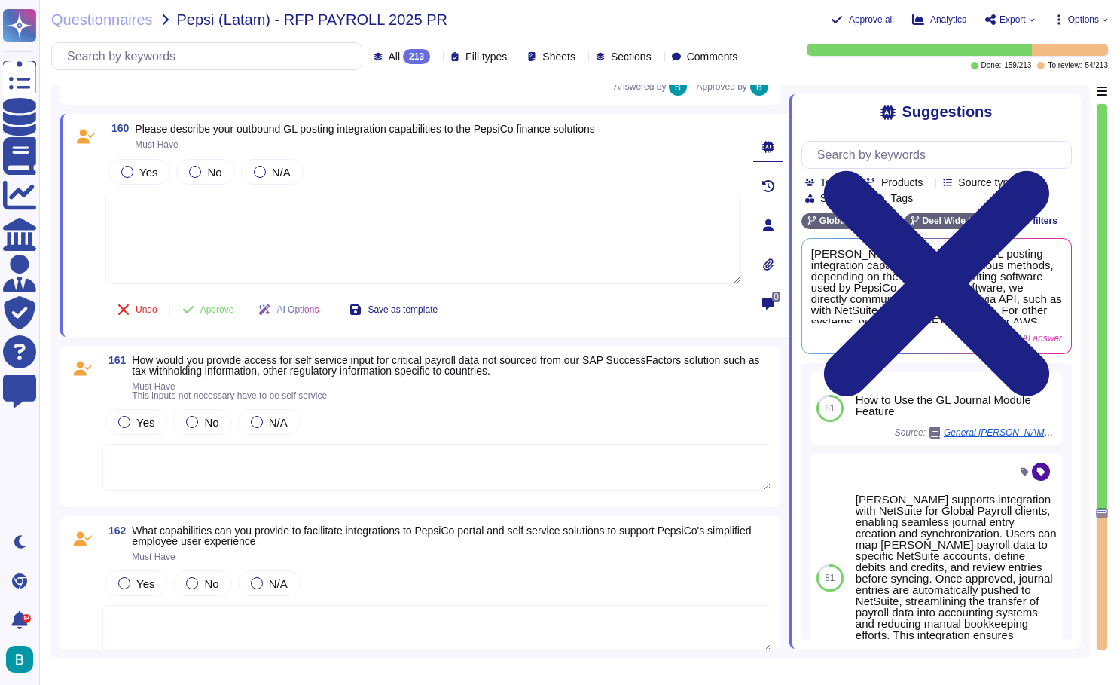
scroll to position [27987, 0]
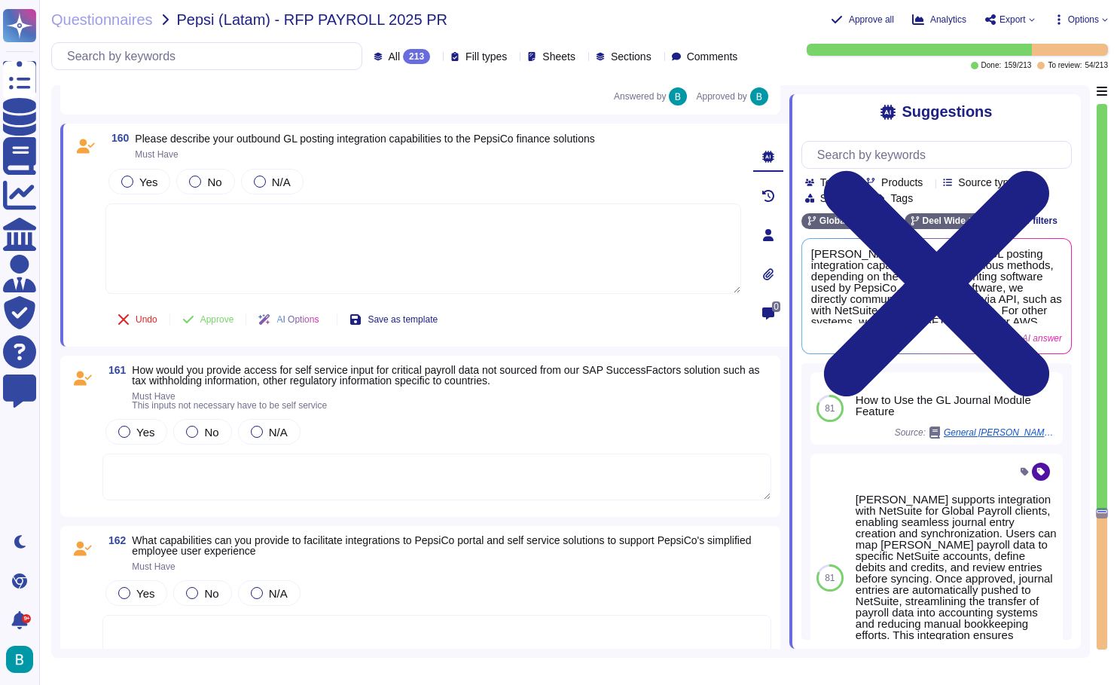
type textarea "Deel offers a robust integration architecture to handle various payroll-require…"
click at [154, 188] on span "Yes" at bounding box center [148, 182] width 18 height 13
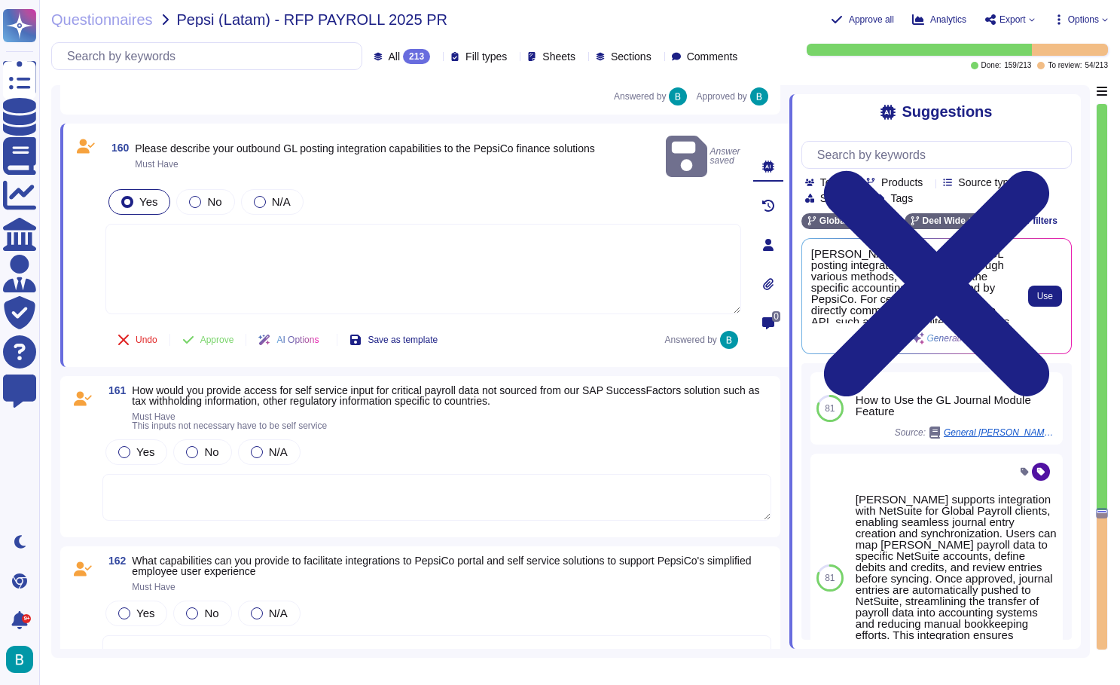
scroll to position [0, 0]
click at [1047, 298] on span "Use" at bounding box center [1045, 295] width 16 height 9
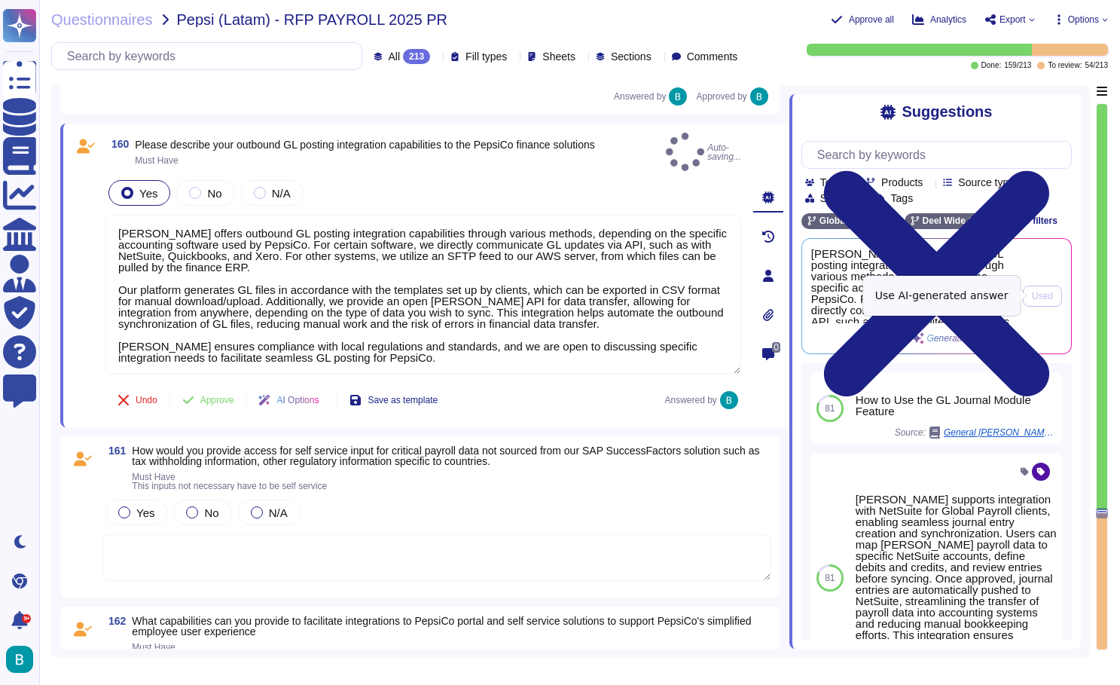
type textarea "Deel offers outbound GL posting integration capabilities through various method…"
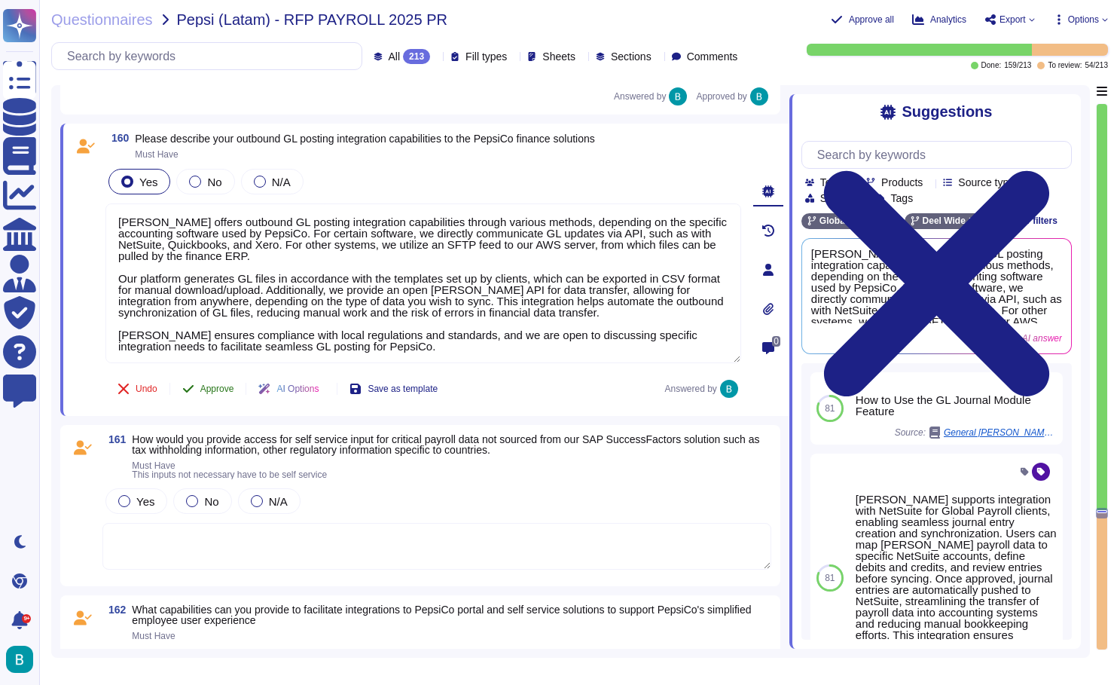
click at [216, 393] on span "Approve" at bounding box center [217, 388] width 34 height 9
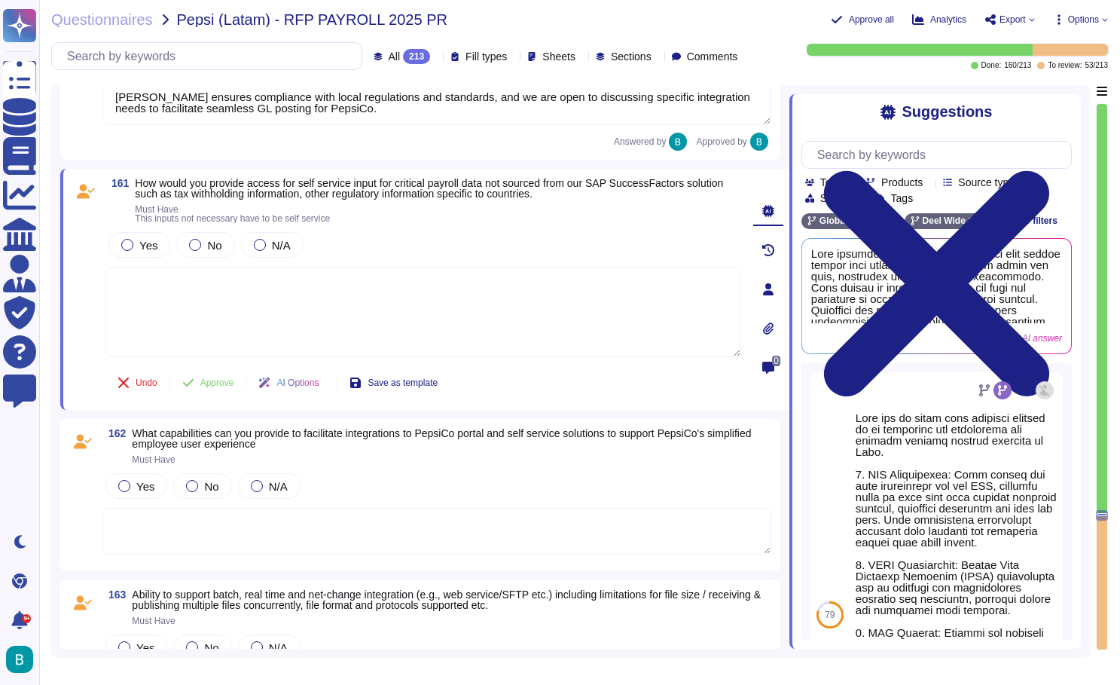
scroll to position [28261, 0]
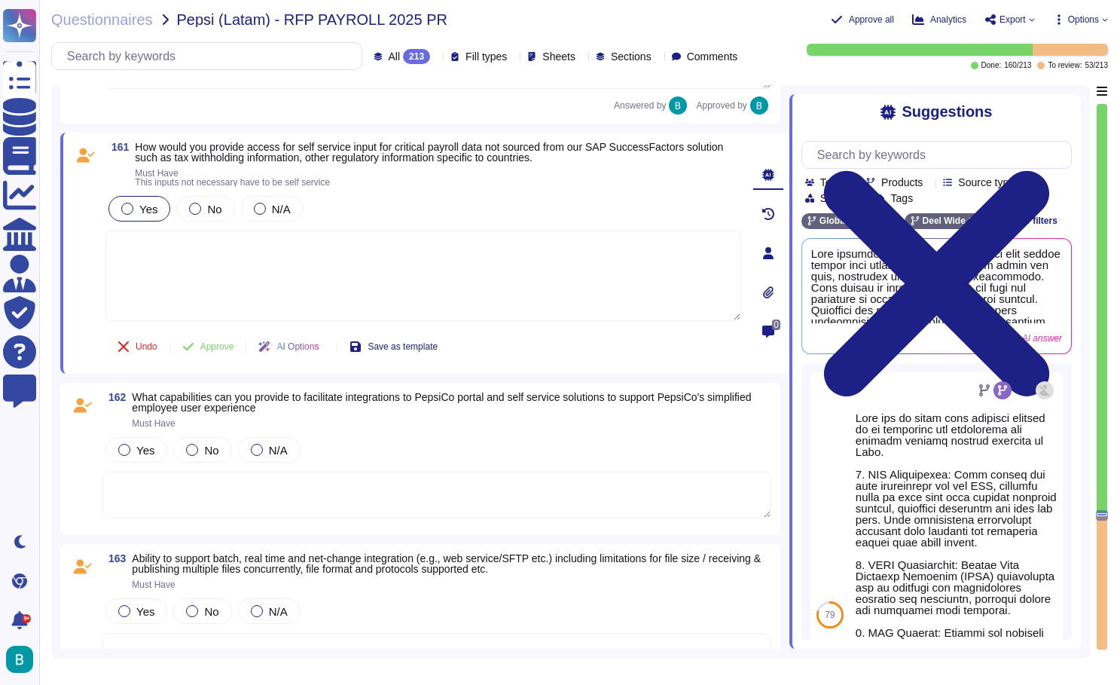
click at [141, 206] on span "Yes" at bounding box center [148, 209] width 18 height 13
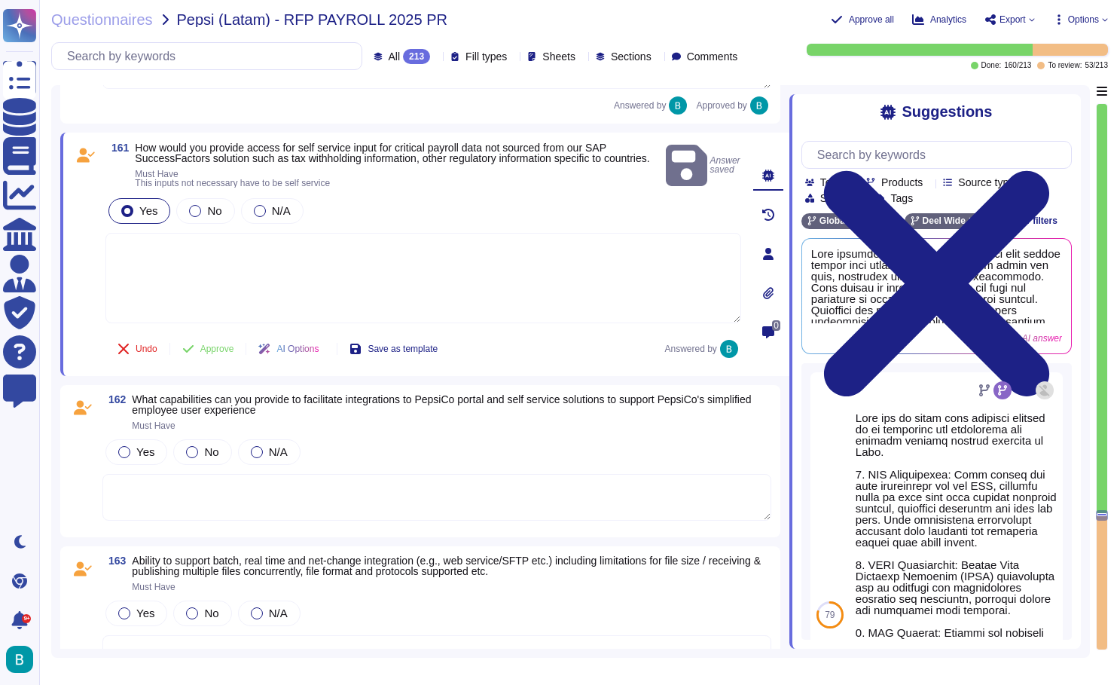
click at [291, 262] on textarea at bounding box center [423, 278] width 636 height 90
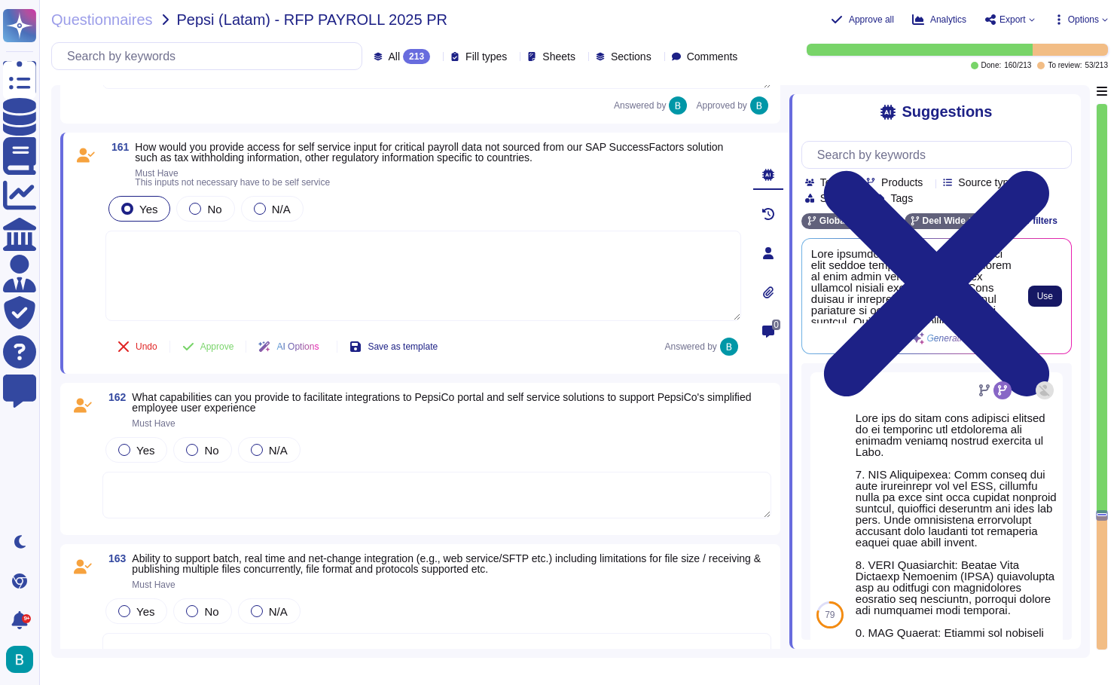
click at [1037, 293] on span "Use" at bounding box center [1045, 295] width 16 height 9
type textarea "Deel provides a self-service employee data change system that allows employees …"
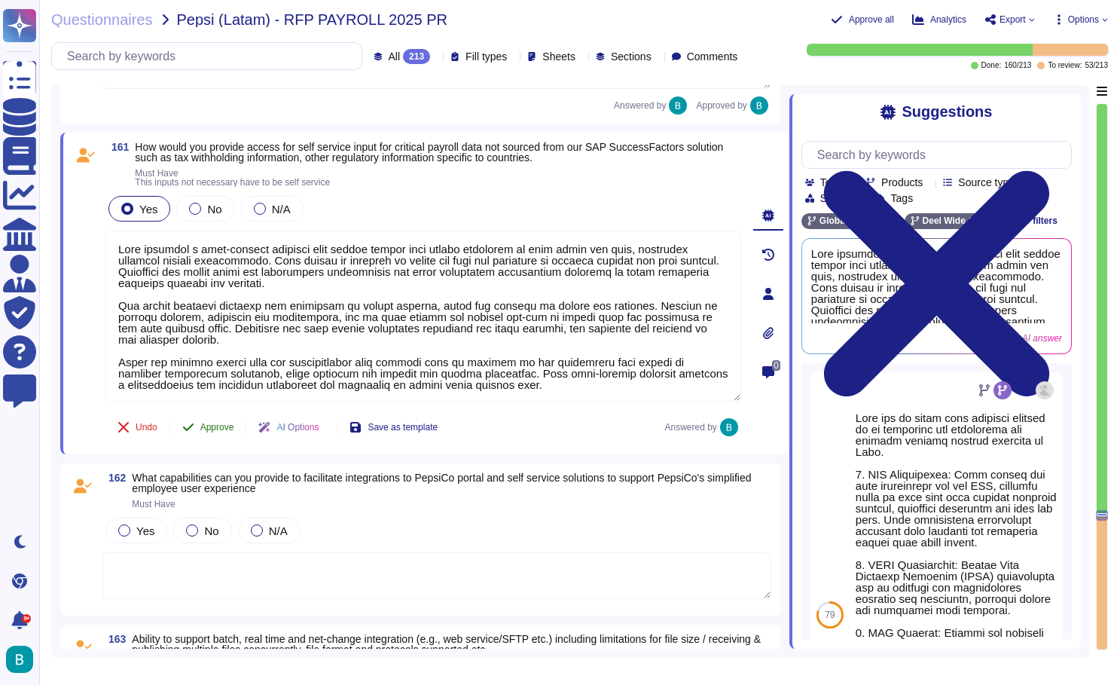
click at [230, 426] on span "Approve" at bounding box center [217, 427] width 34 height 9
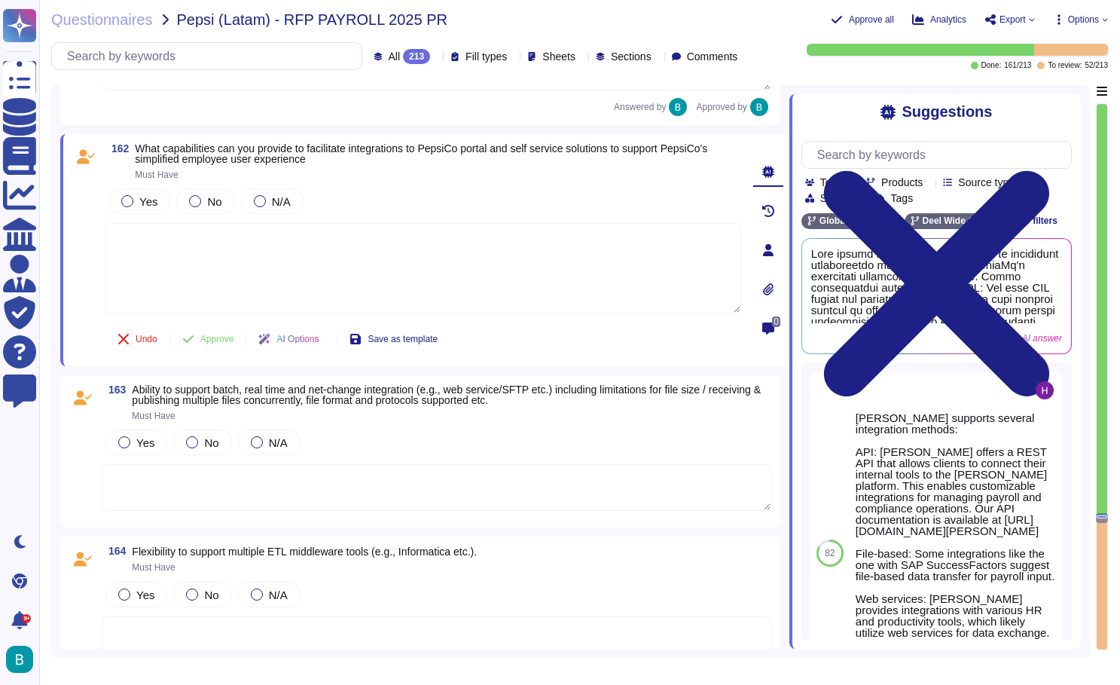
scroll to position [28565, 0]
click at [141, 200] on span "Yes" at bounding box center [148, 200] width 18 height 13
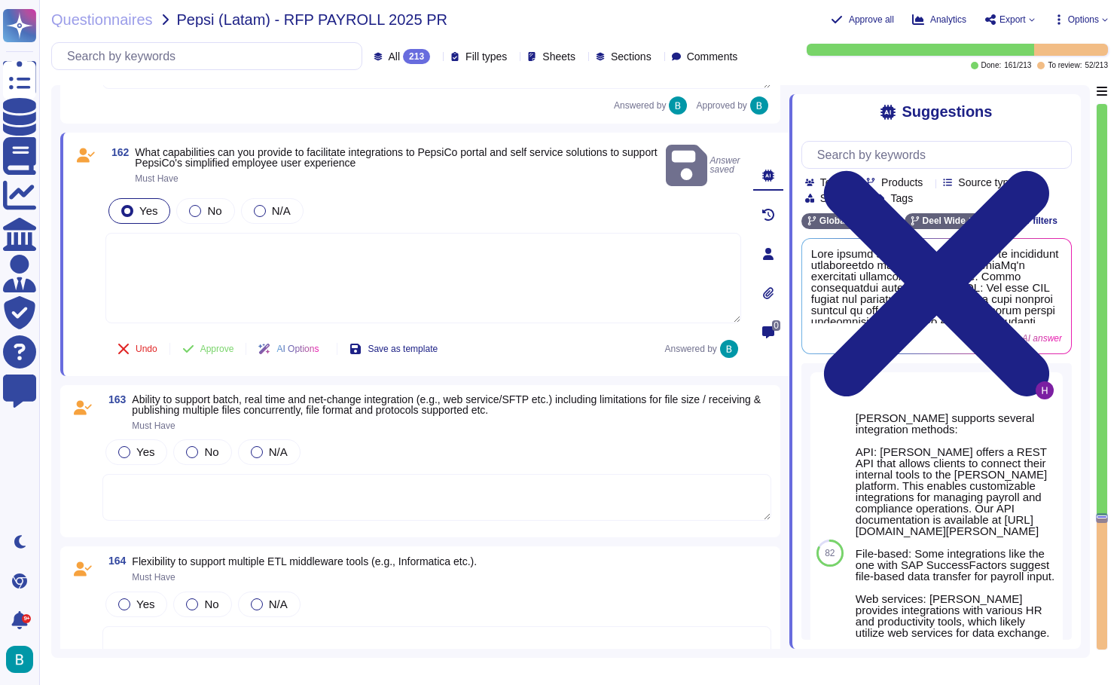
click at [212, 249] on textarea at bounding box center [423, 278] width 636 height 90
click at [1046, 292] on span "Use" at bounding box center [1045, 295] width 16 height 9
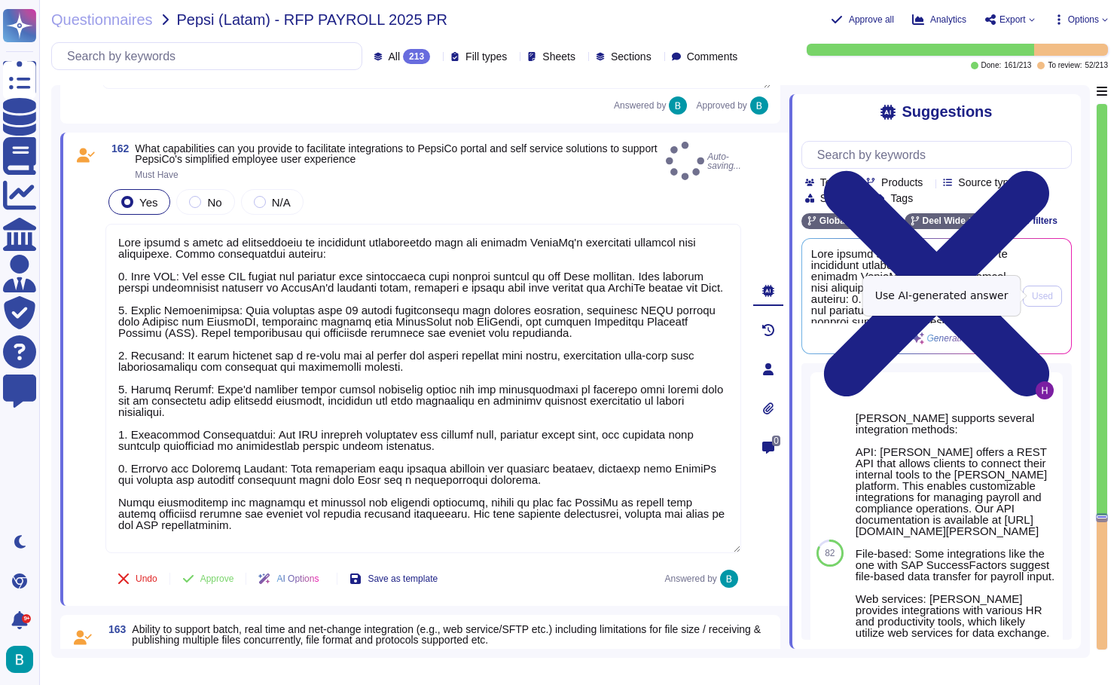
type textarea "Deel offers a range of capabilities to facilitate integrations that can support…"
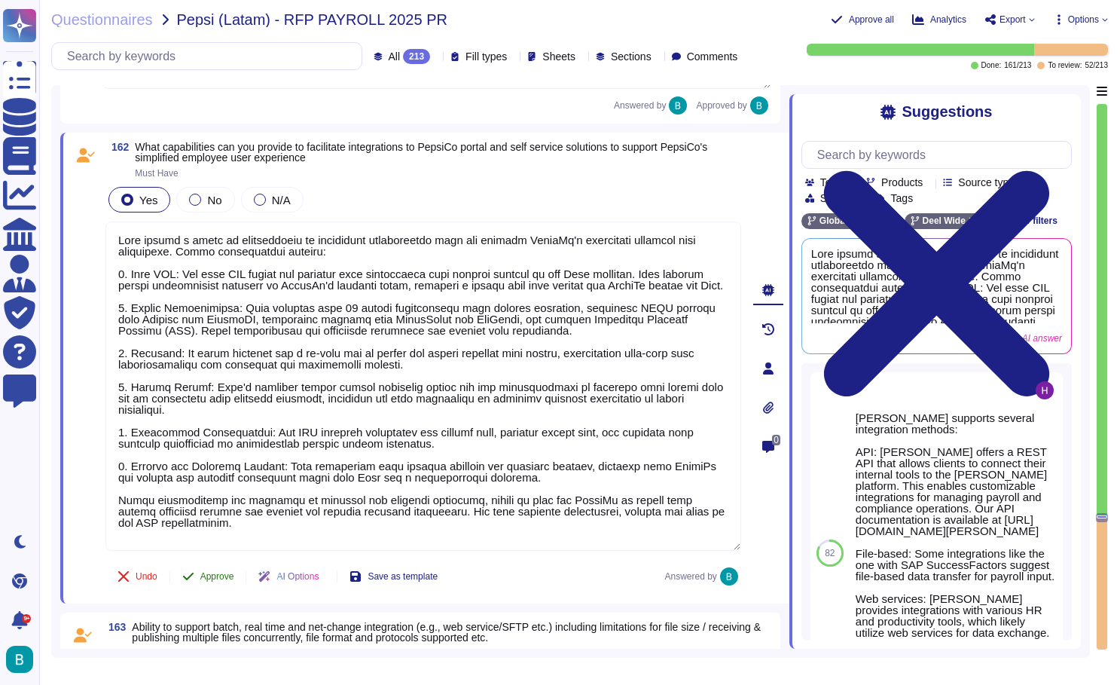
click at [221, 582] on button "Approve" at bounding box center [208, 576] width 76 height 30
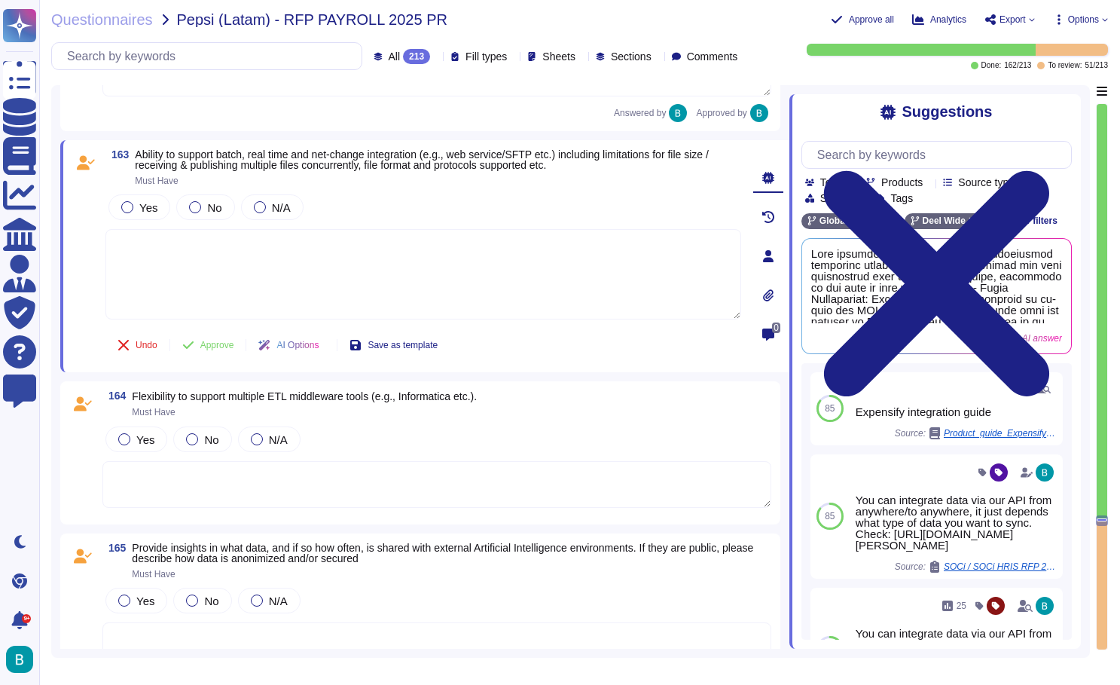
scroll to position [29017, 0]
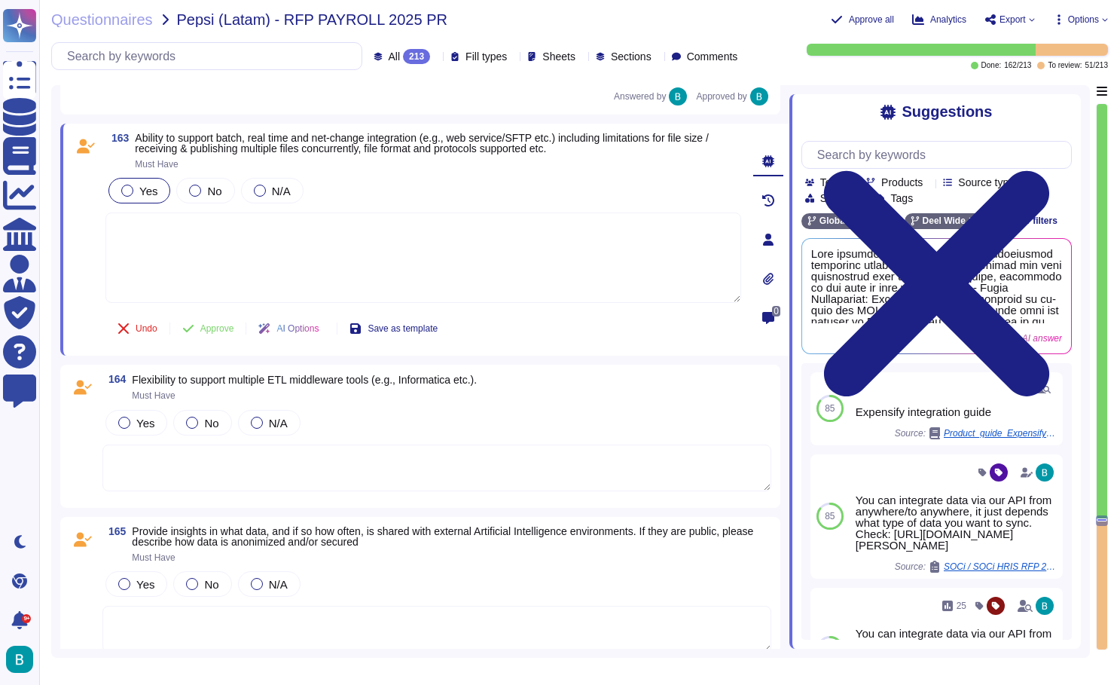
click at [144, 193] on span "Yes" at bounding box center [148, 191] width 18 height 13
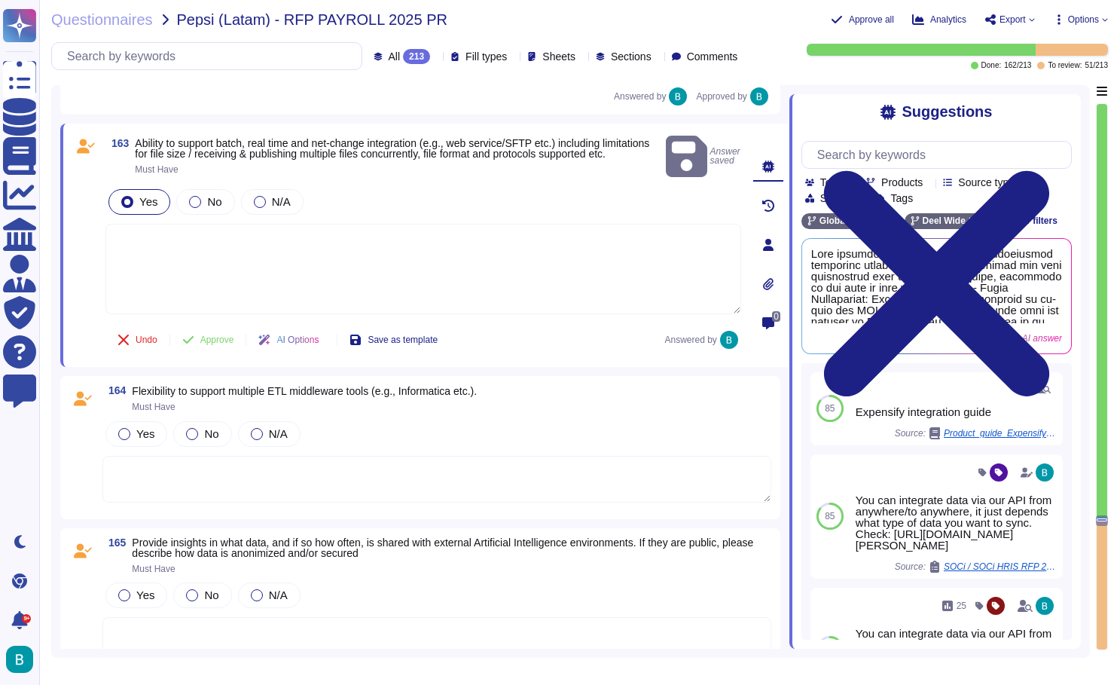
click at [188, 249] on textarea at bounding box center [423, 269] width 636 height 90
click at [1053, 298] on button "Use" at bounding box center [1045, 295] width 34 height 21
type textarea "Deel supports batch and real-time integrations primarily through its API, which…"
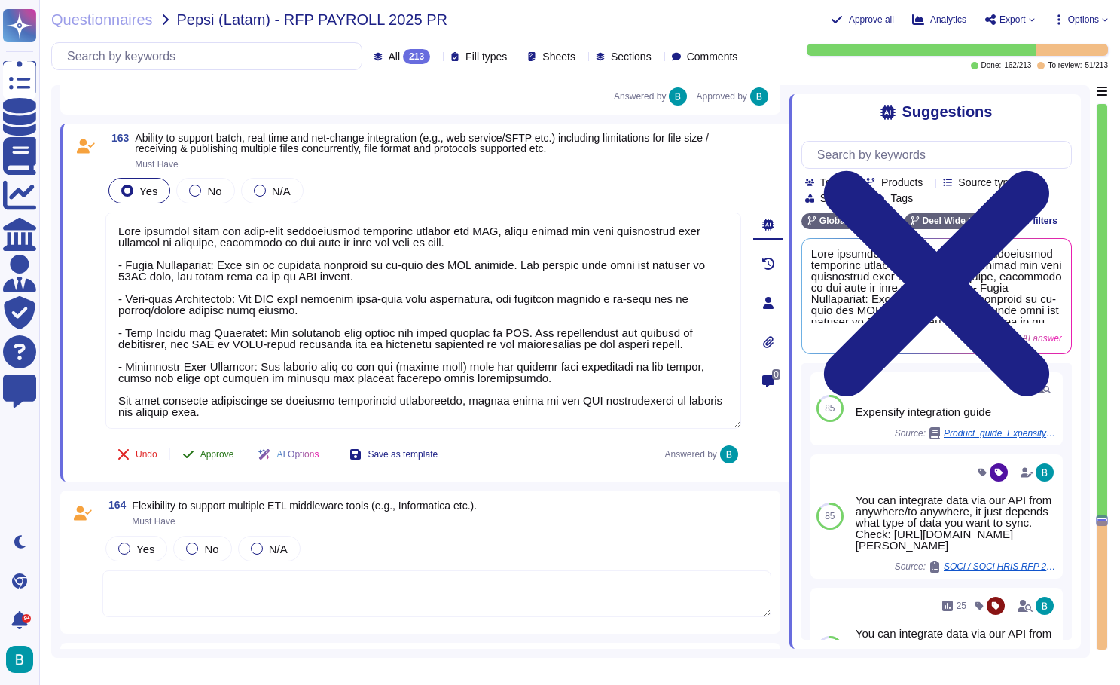
click at [224, 461] on button "Approve" at bounding box center [208, 454] width 76 height 30
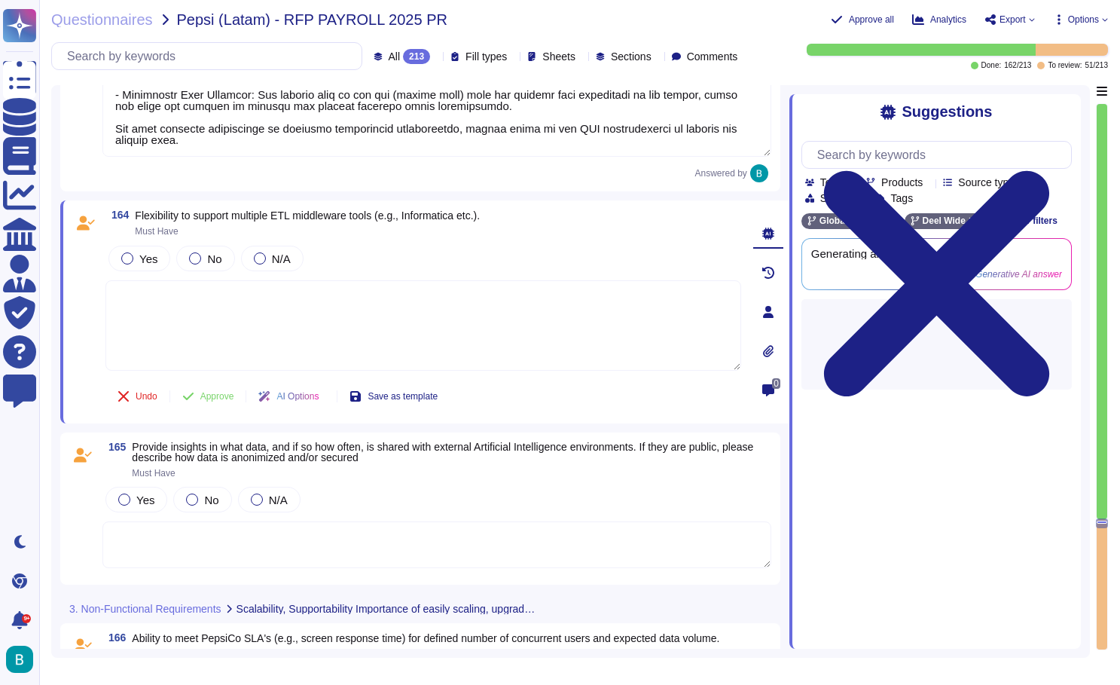
scroll to position [29357, 0]
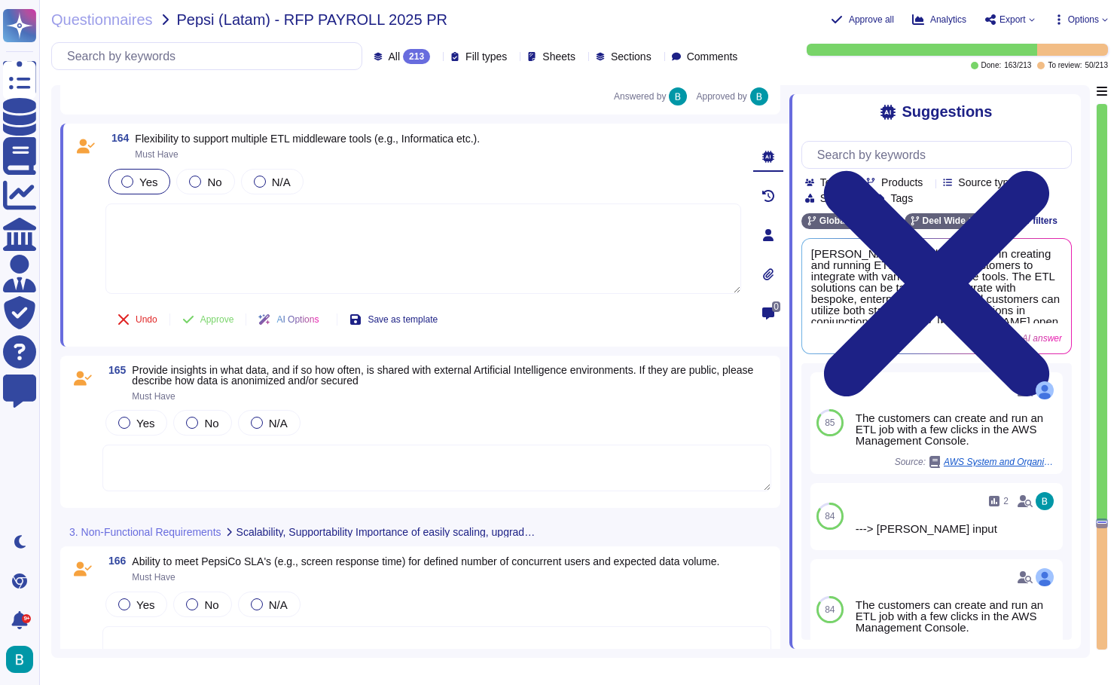
click at [133, 179] on label "Yes" at bounding box center [139, 182] width 36 height 12
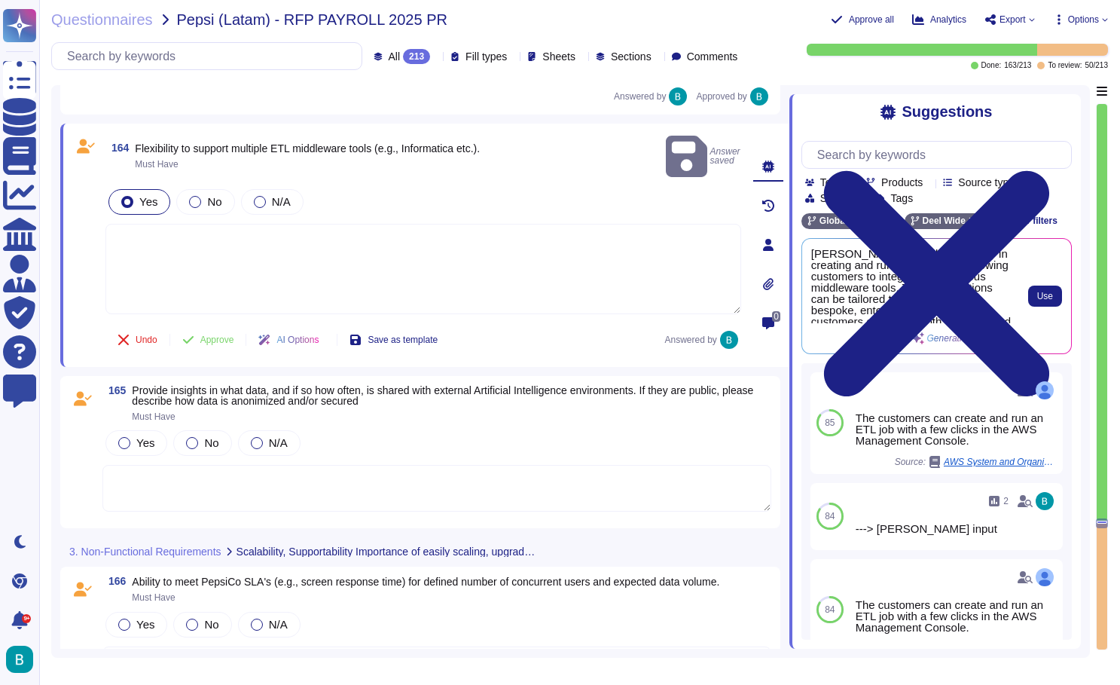
scroll to position [0, 0]
click at [1042, 291] on span "Use" at bounding box center [1045, 295] width 16 height 9
type textarea "Deel provides flexibility in creating and running ETL jobs, allowing customers …"
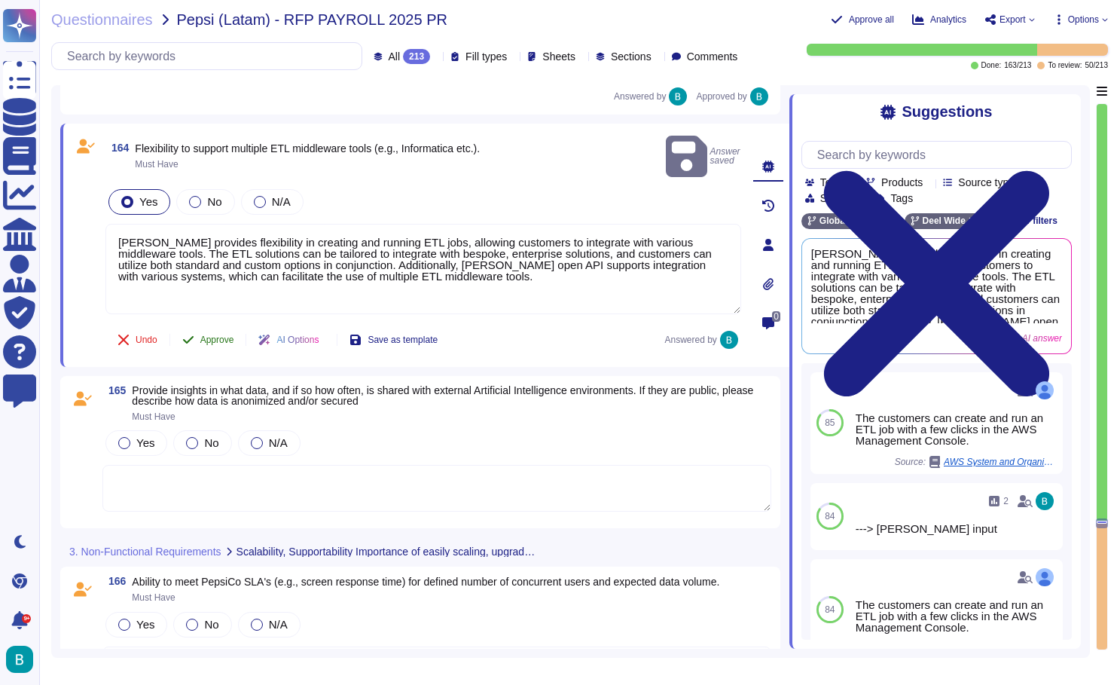
click at [234, 335] on span "Approve" at bounding box center [217, 339] width 34 height 9
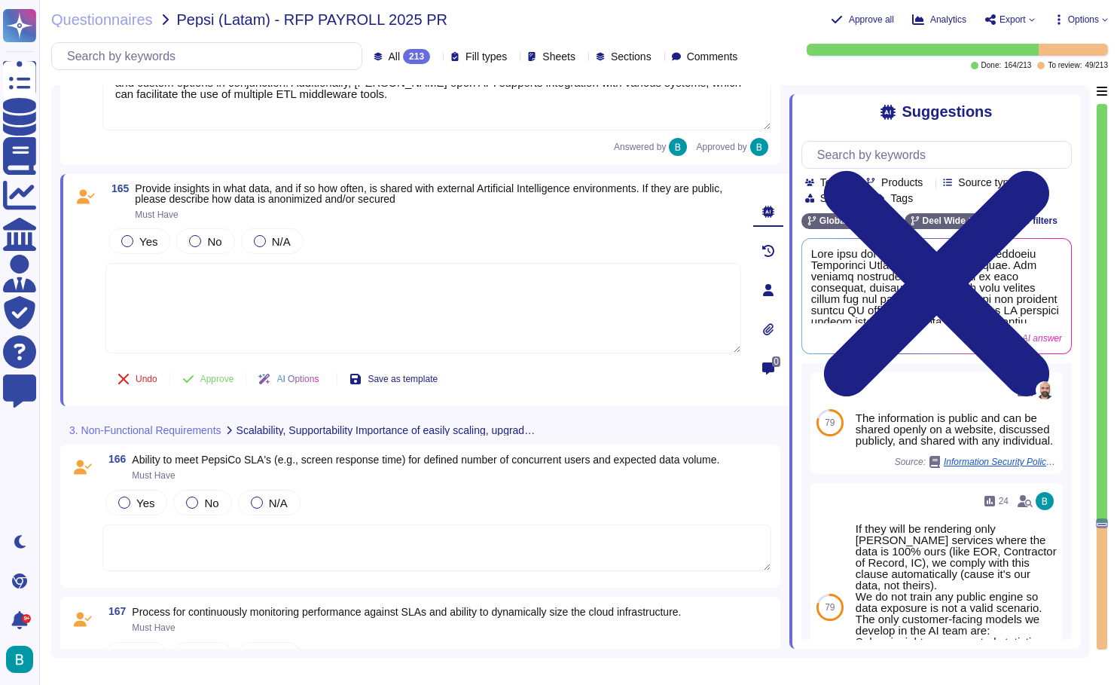
scroll to position [29560, 0]
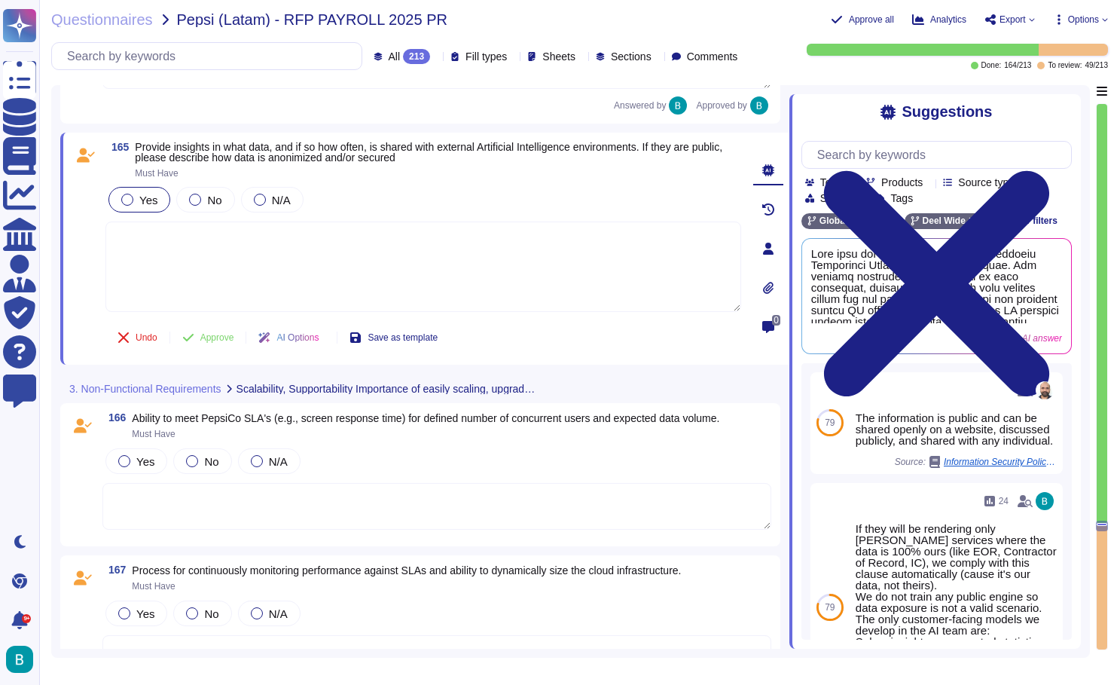
click at [144, 197] on span "Yes" at bounding box center [148, 200] width 18 height 13
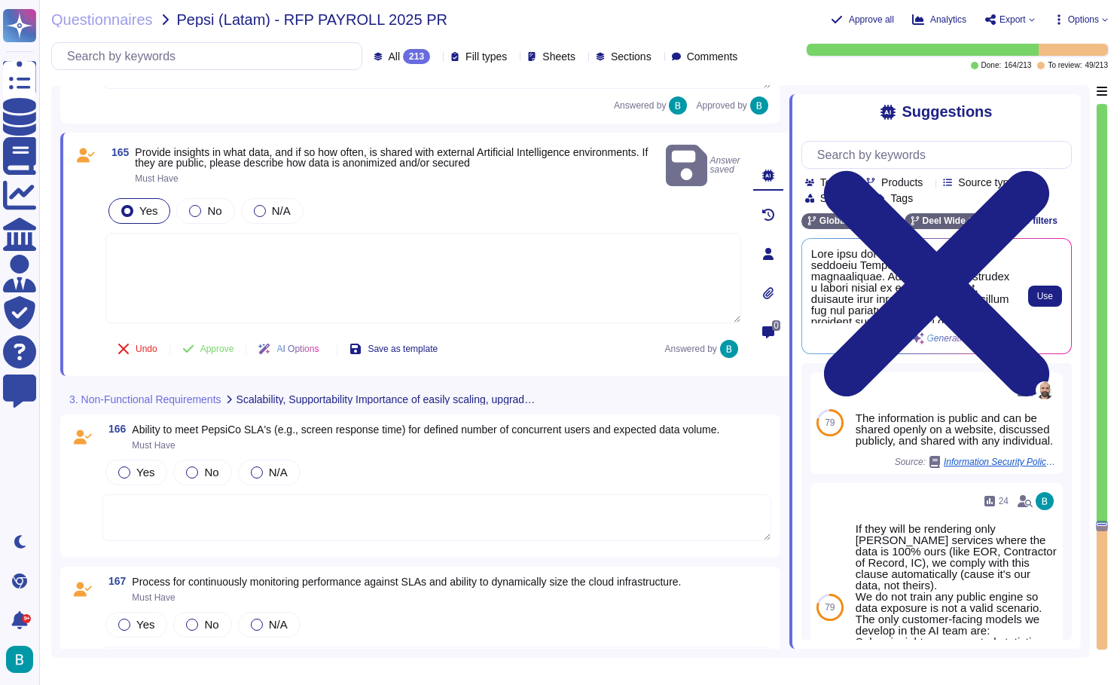
scroll to position [0, 0]
click at [1041, 298] on span "Use" at bounding box center [1045, 295] width 16 height 9
type textarea "Deel does not share client data with external Artificial Intelligence environme…"
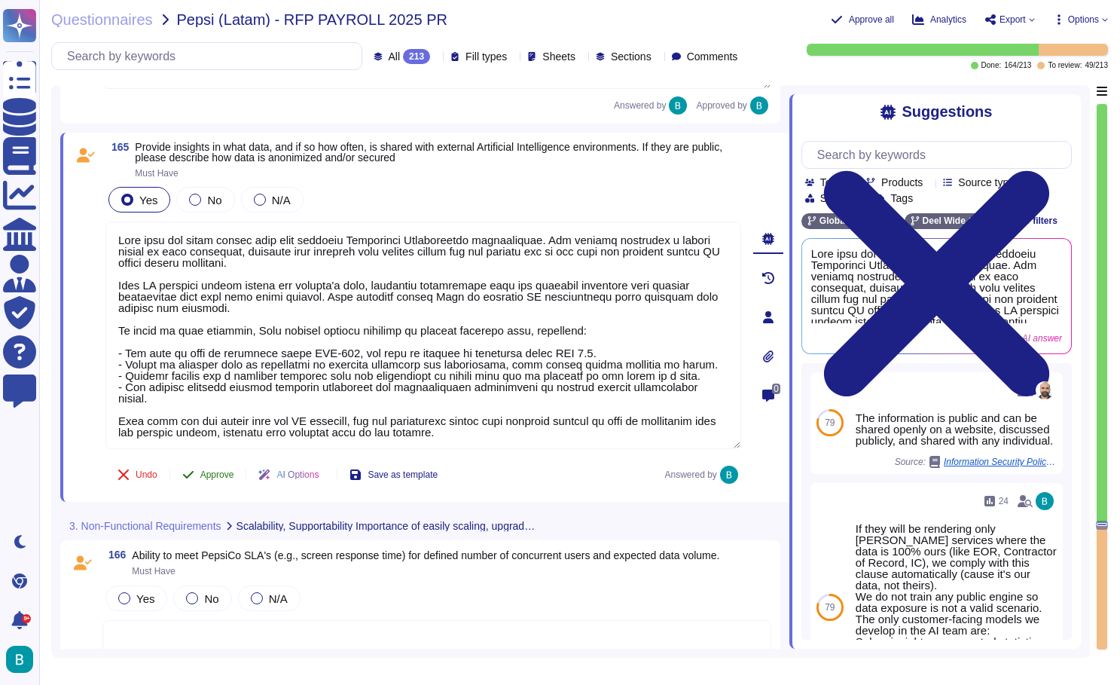
click at [226, 473] on span "Approve" at bounding box center [217, 474] width 34 height 9
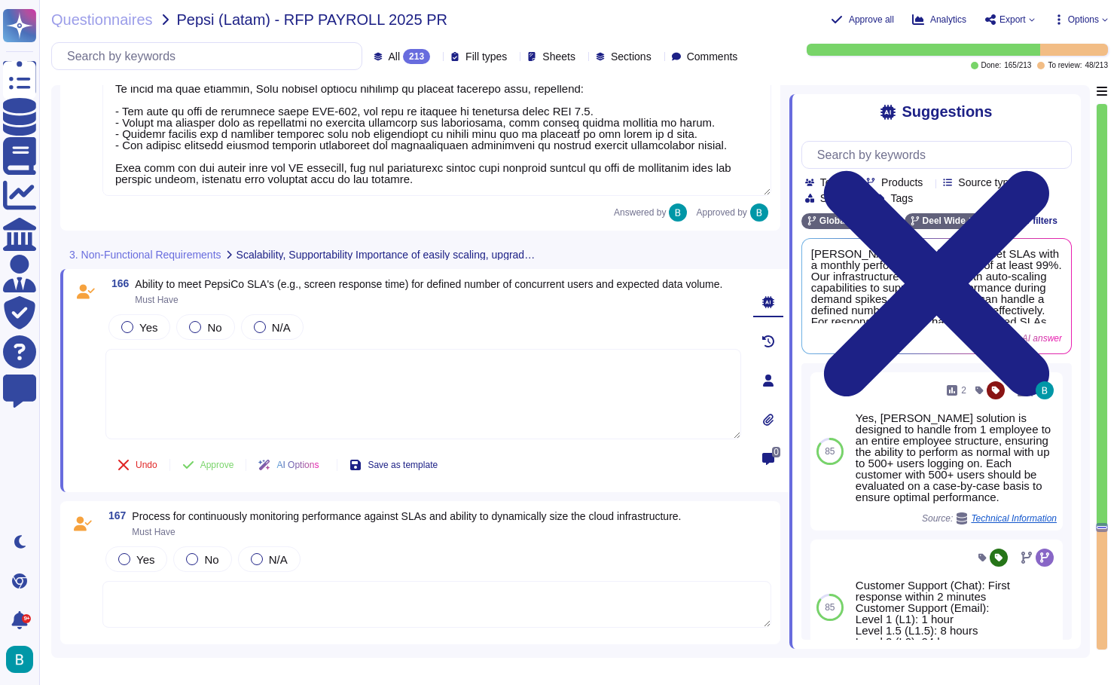
type textarea "Deel provides flexibility in creating and running ETL jobs, allowing customers …"
type textarea "Deel does not share client data with external Artificial Intelligence environme…"
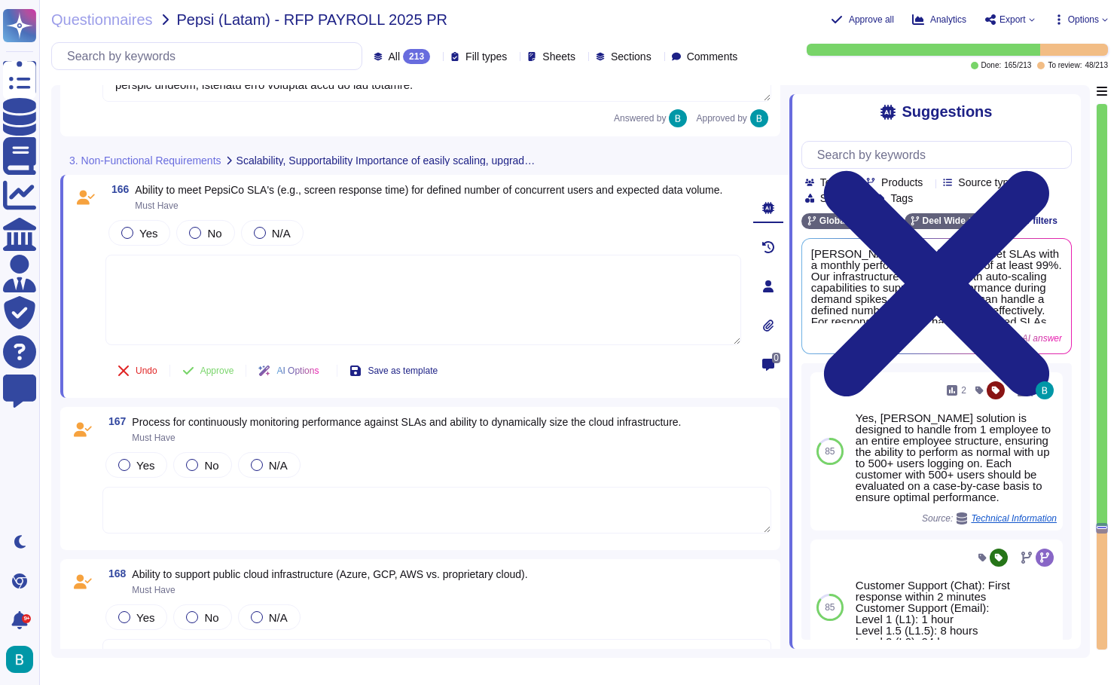
scroll to position [29852, 0]
type textarea "Deel does not share client data with external Artificial Intelligence environme…"
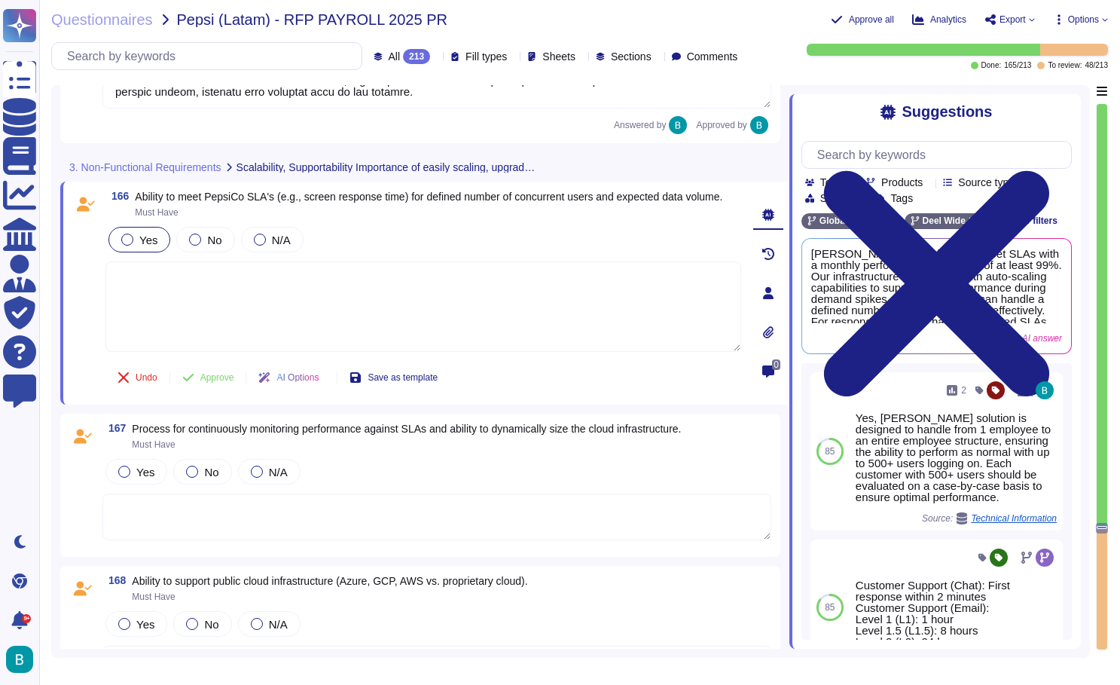
click at [146, 243] on span "Yes" at bounding box center [148, 240] width 18 height 13
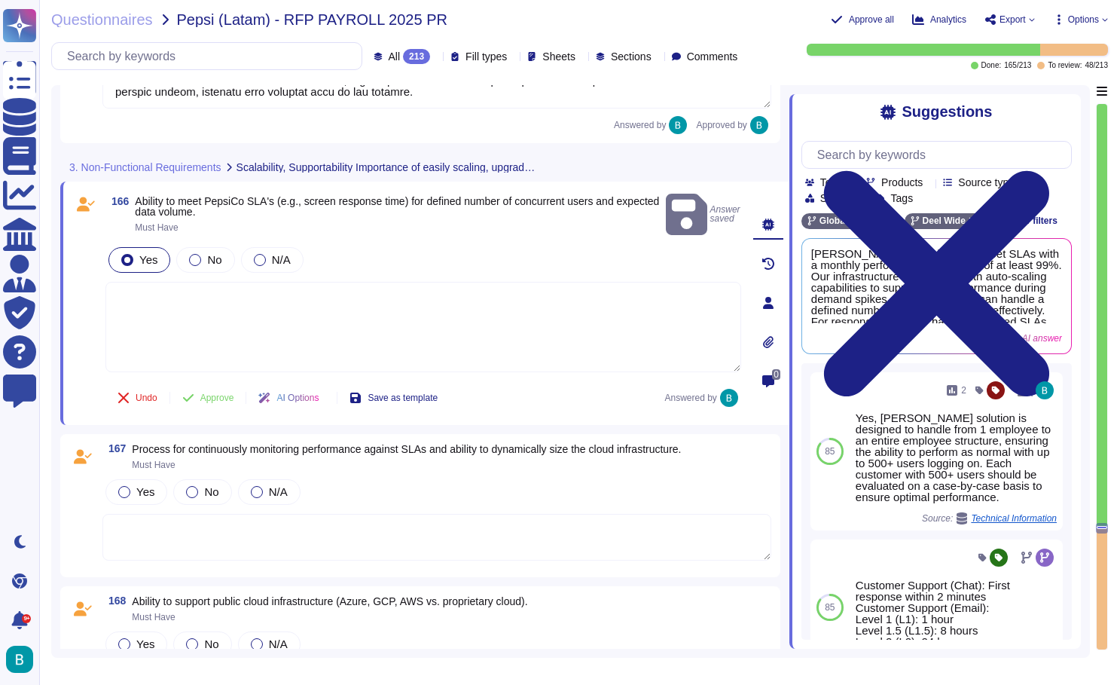
click at [324, 329] on textarea at bounding box center [423, 327] width 636 height 90
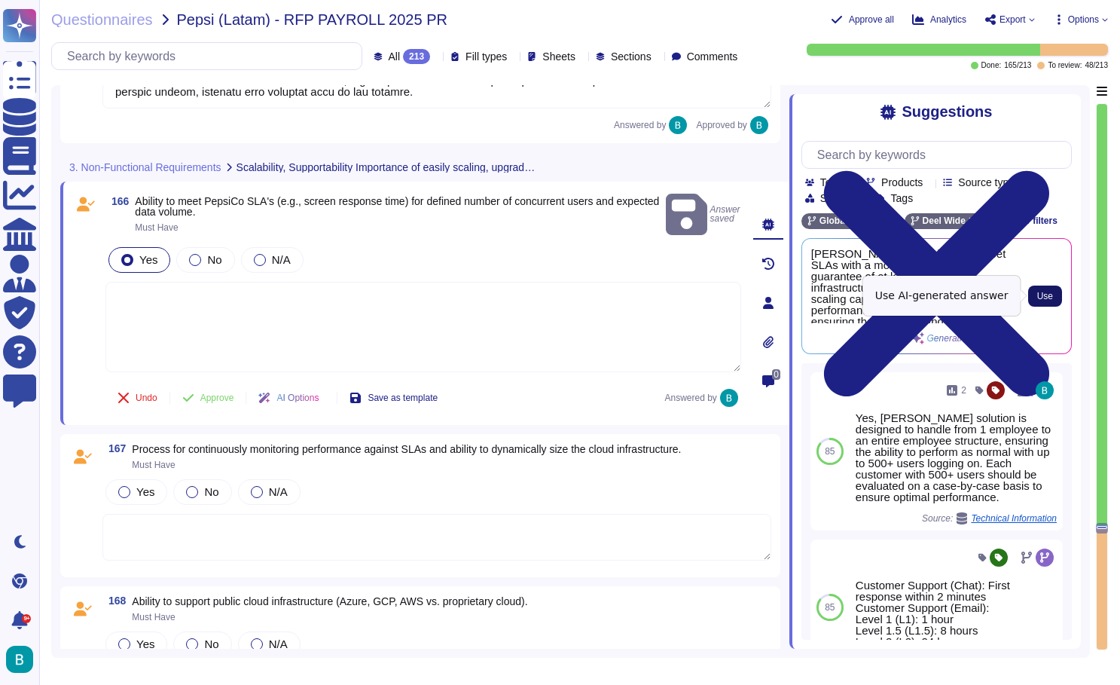
click at [1040, 297] on span "Use" at bounding box center [1045, 295] width 16 height 9
type textarea "Deel is equipped to meet SLAs with a monthly performance guarantee of at least …"
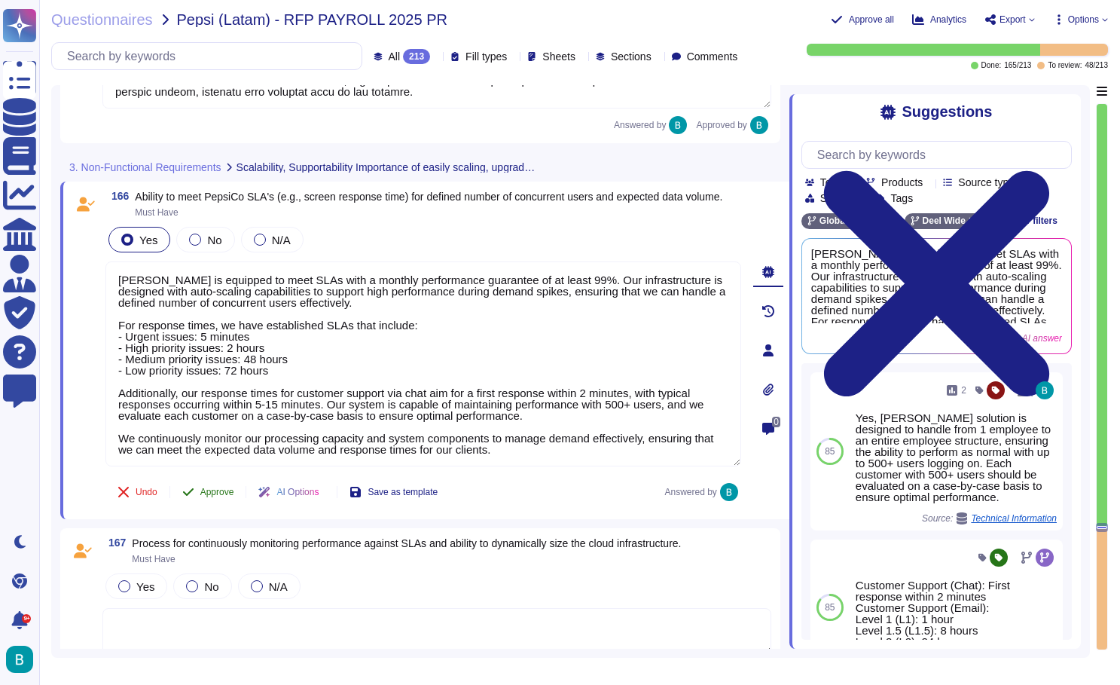
click at [218, 496] on span "Approve" at bounding box center [217, 491] width 34 height 9
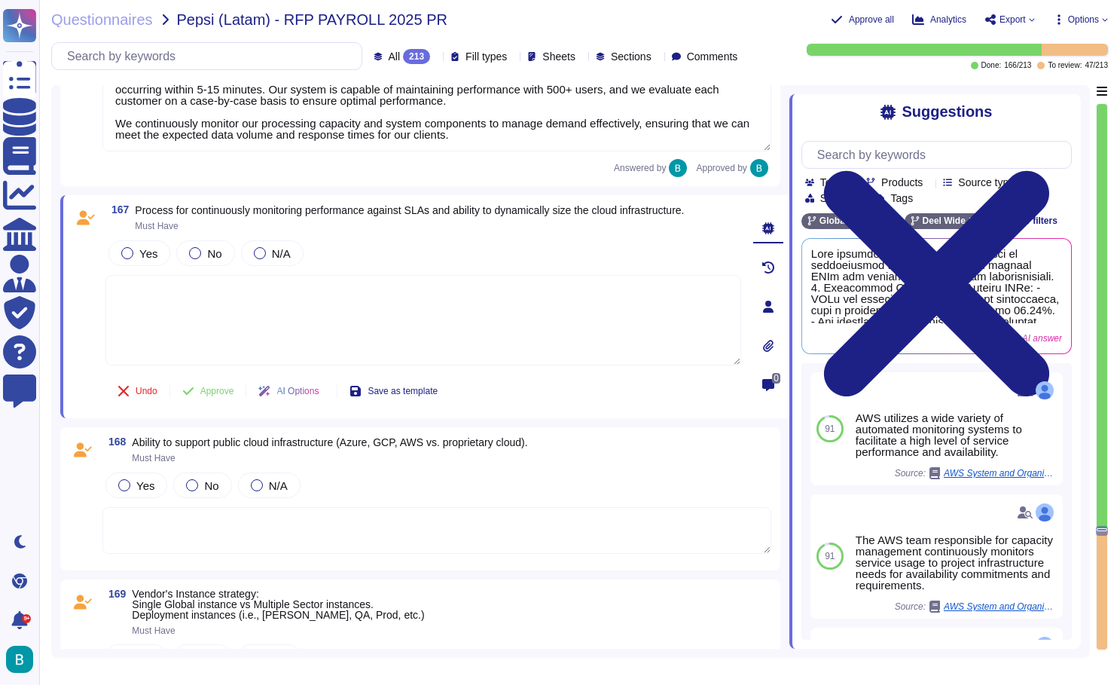
scroll to position [30229, 0]
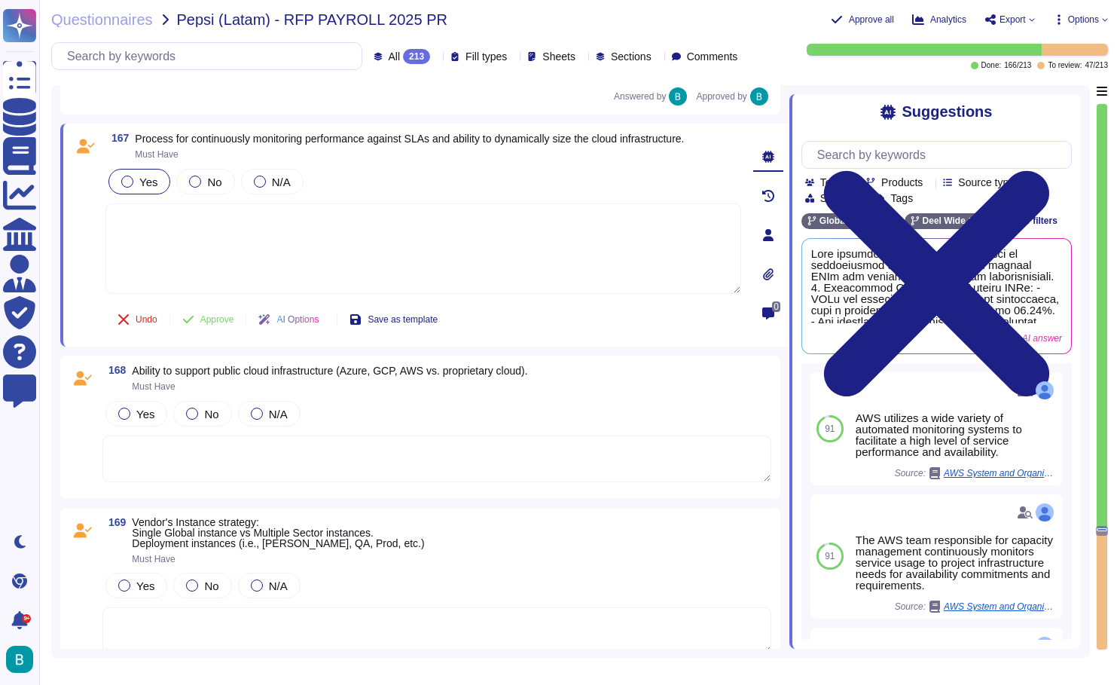
click at [153, 189] on div "Yes" at bounding box center [139, 182] width 62 height 26
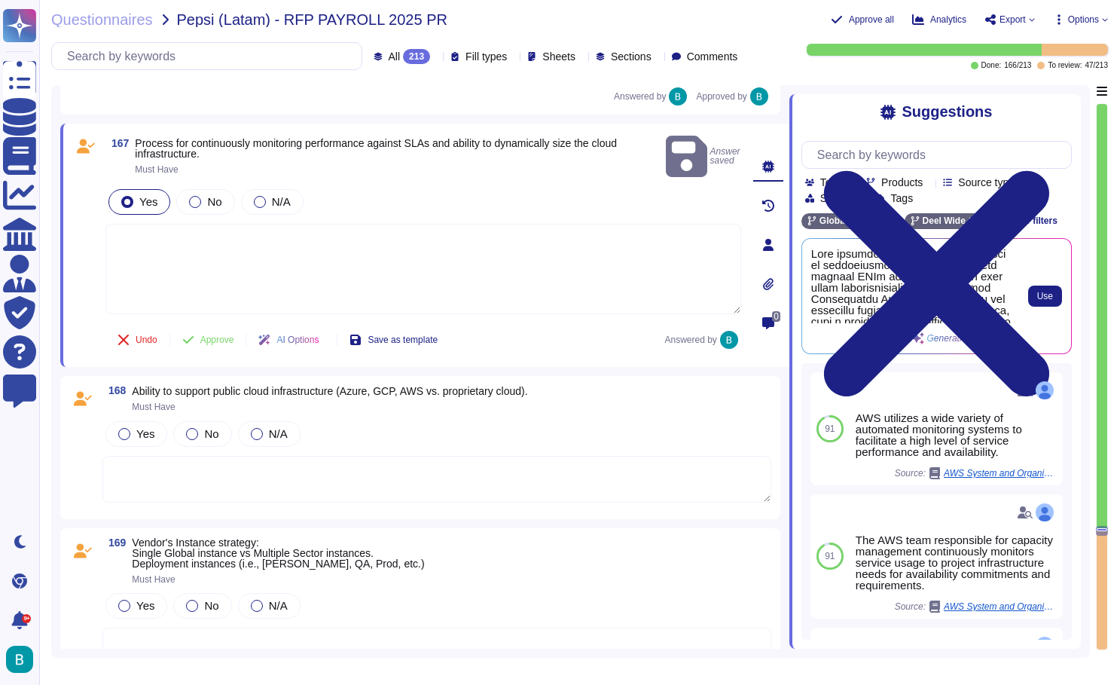
scroll to position [0, 0]
click at [1042, 298] on span "Use" at bounding box center [1045, 295] width 16 height 9
type textarea "Deel employs a comprehensive approach to continuously monitor performance again…"
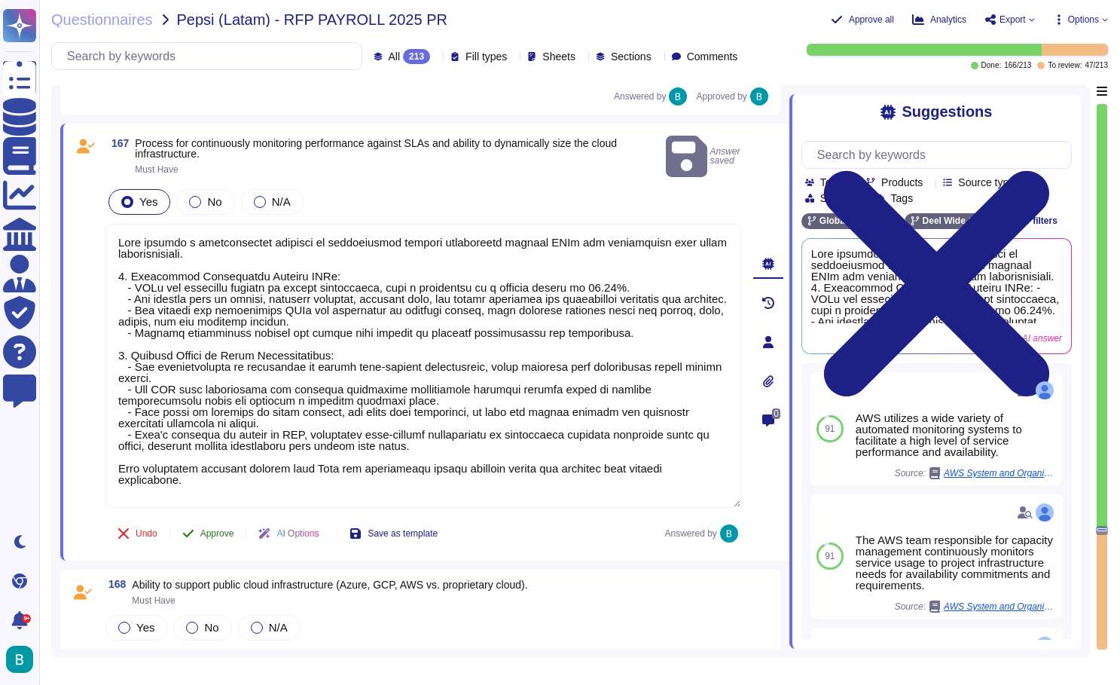
click at [219, 518] on button "Approve" at bounding box center [208, 533] width 76 height 30
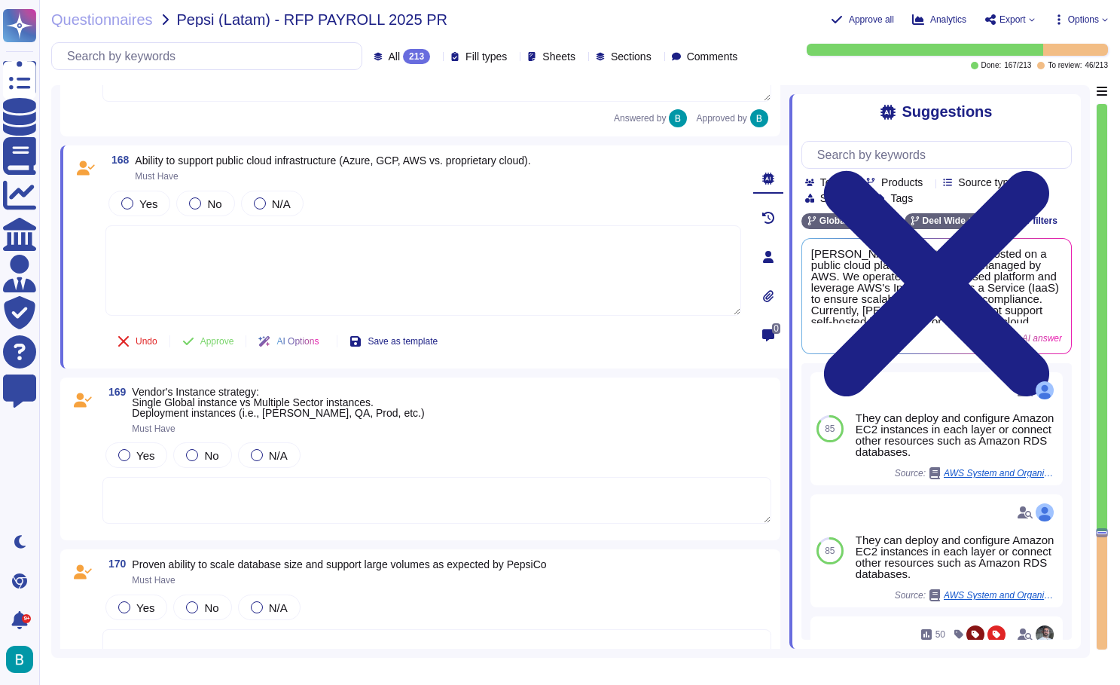
scroll to position [30628, 0]
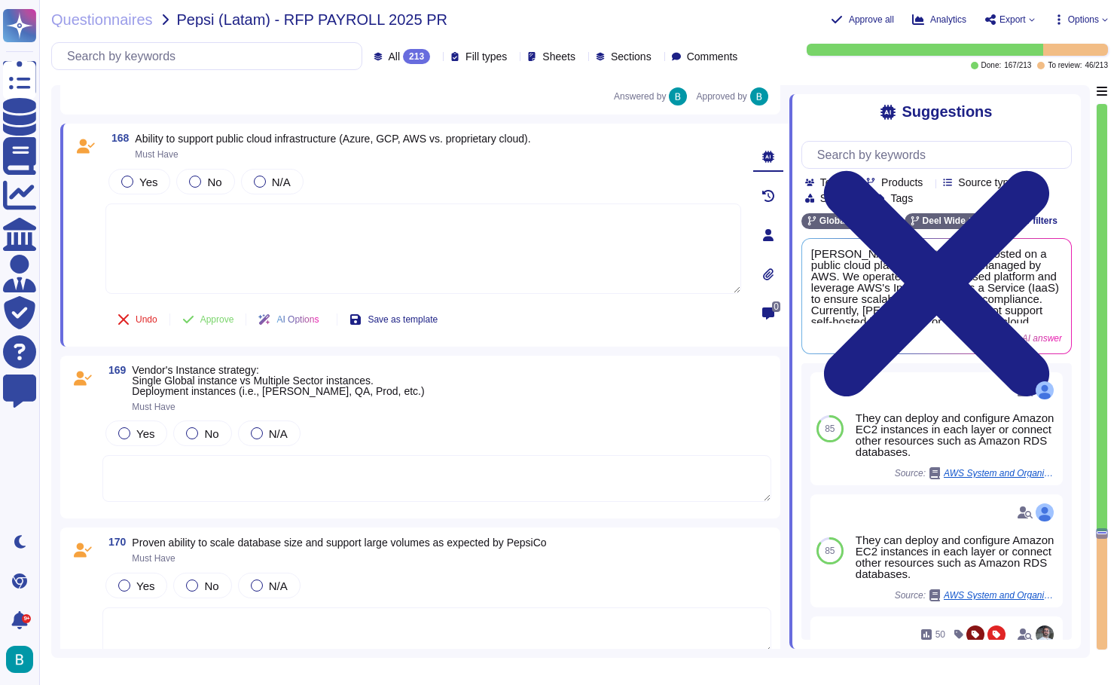
click at [493, 234] on textarea at bounding box center [423, 248] width 636 height 90
click at [1040, 294] on span "Use" at bounding box center [1045, 295] width 16 height 9
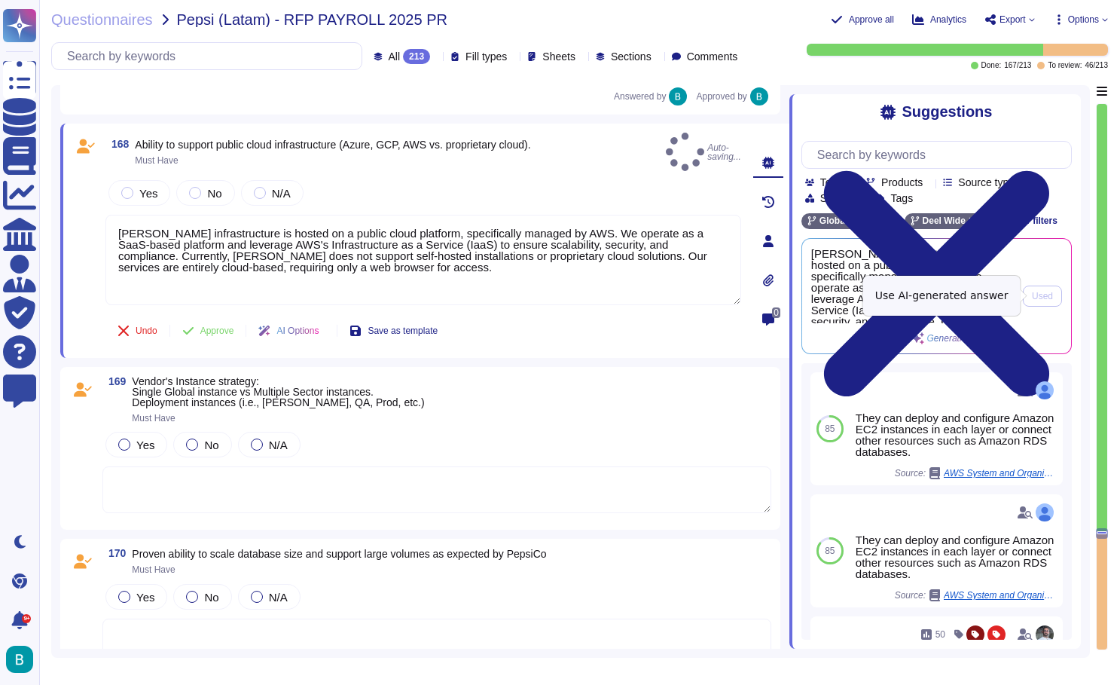
type textarea "Deel's infrastructure is hosted on a public cloud platform, specifically manage…"
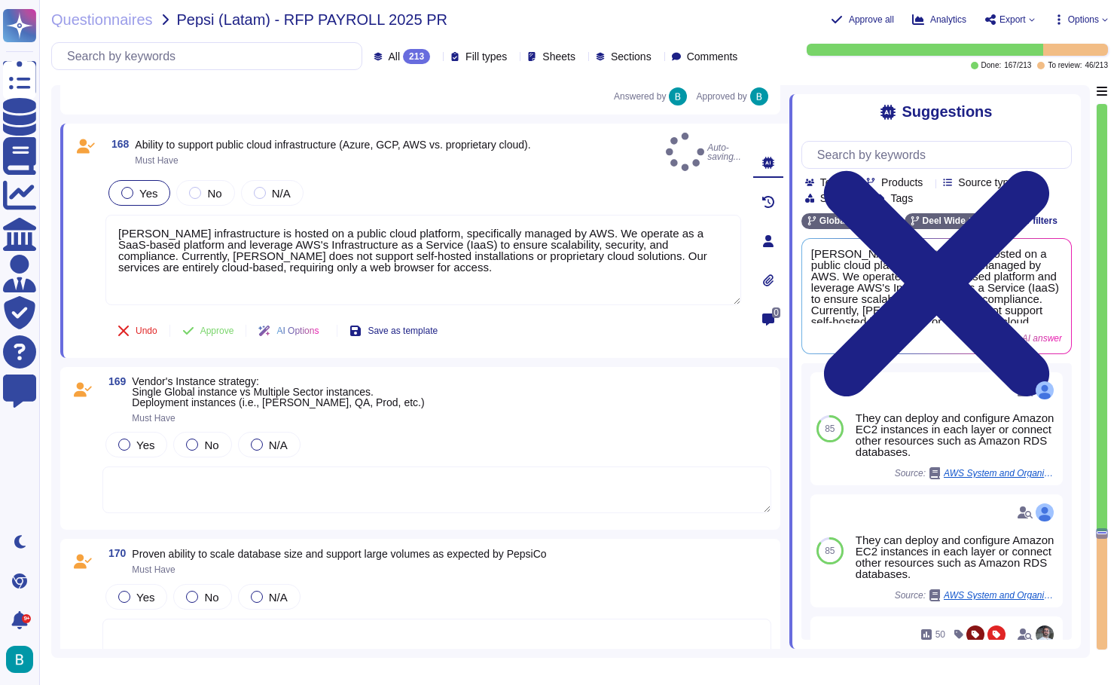
click at [151, 187] on span "Yes" at bounding box center [148, 193] width 18 height 13
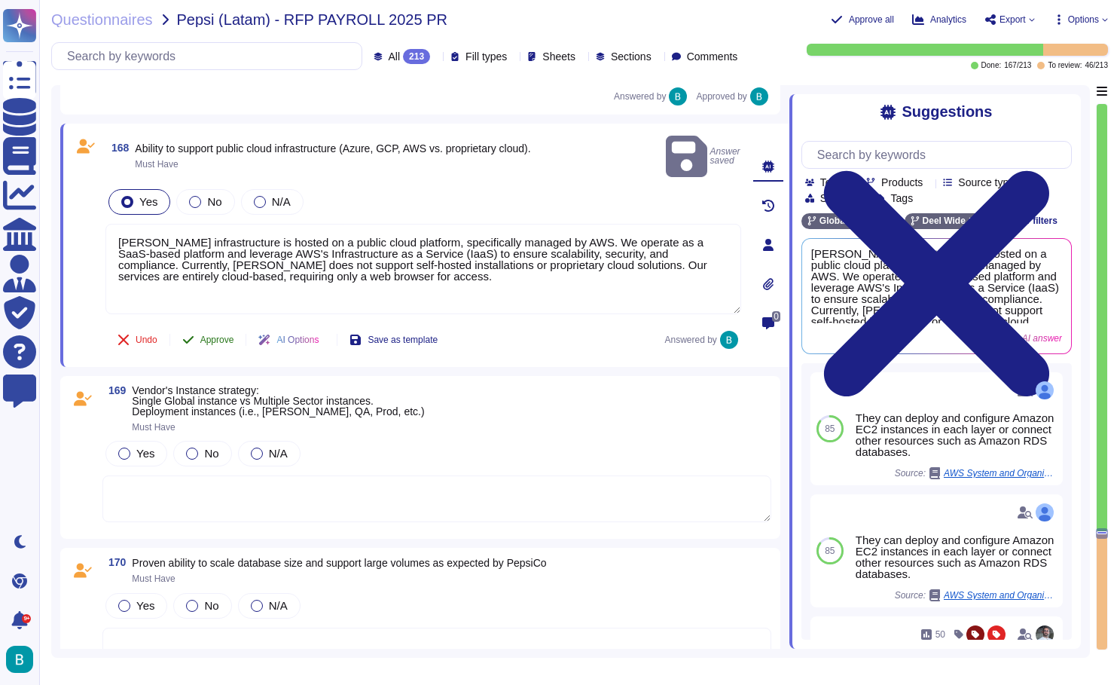
click at [225, 325] on button "Approve" at bounding box center [208, 340] width 76 height 30
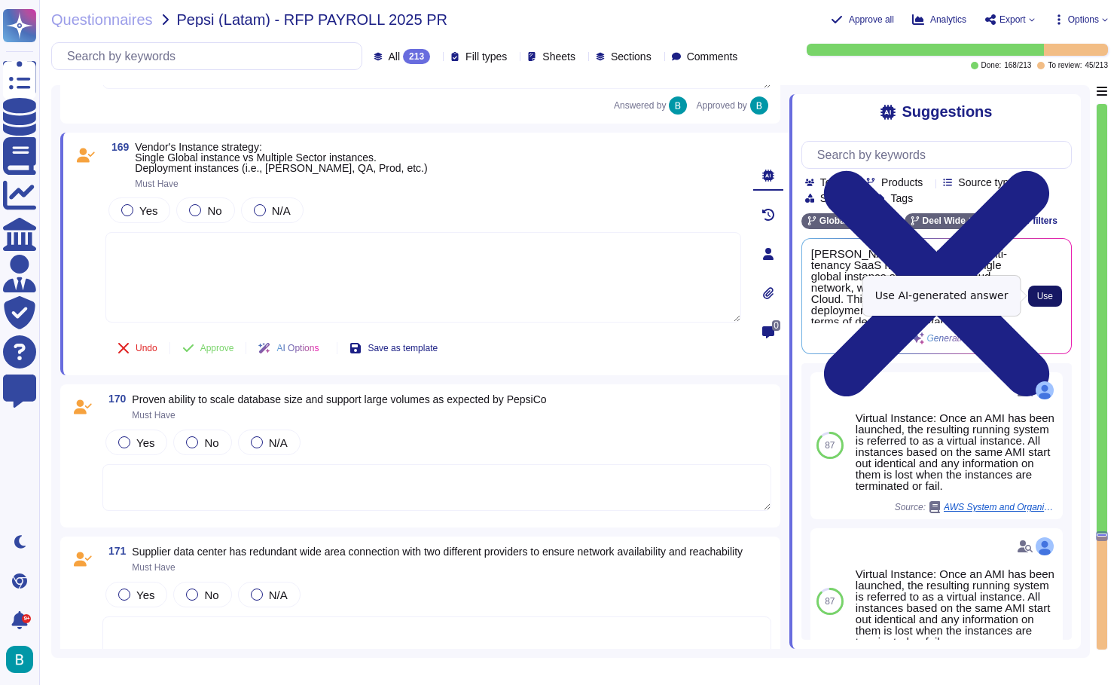
click at [1041, 304] on button "Use" at bounding box center [1045, 295] width 34 height 21
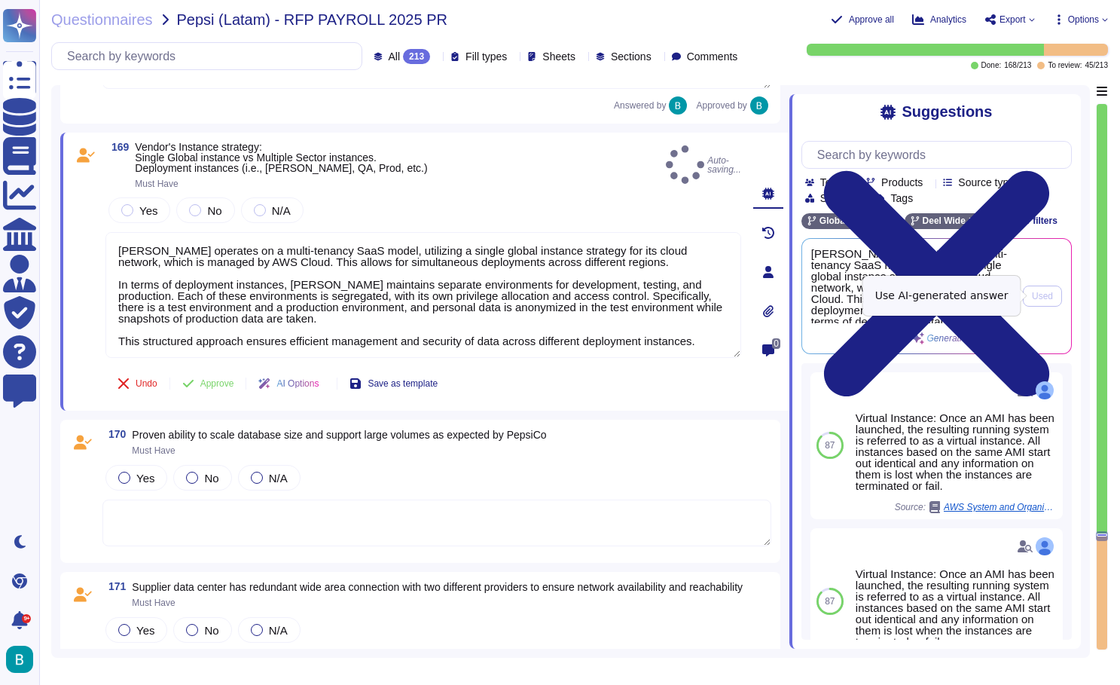
type textarea "Deel operates on a multi-tenancy SaaS model, utilizing a single global instance…"
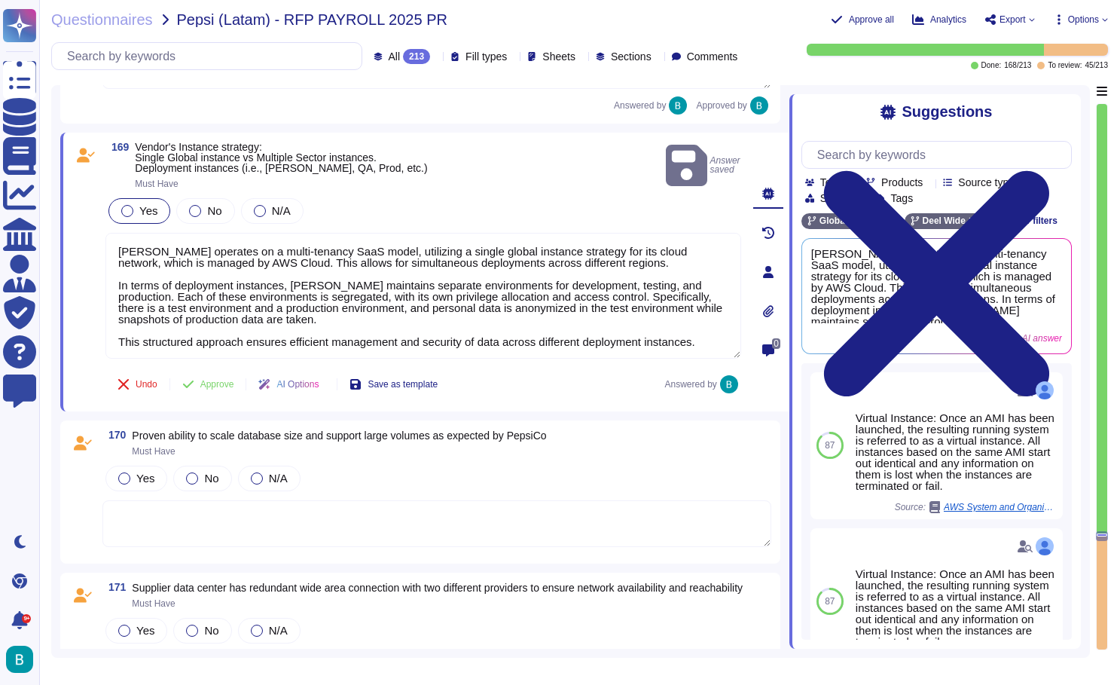
click at [133, 209] on label "Yes" at bounding box center [139, 211] width 36 height 12
click at [231, 386] on span "Approve" at bounding box center [217, 384] width 34 height 9
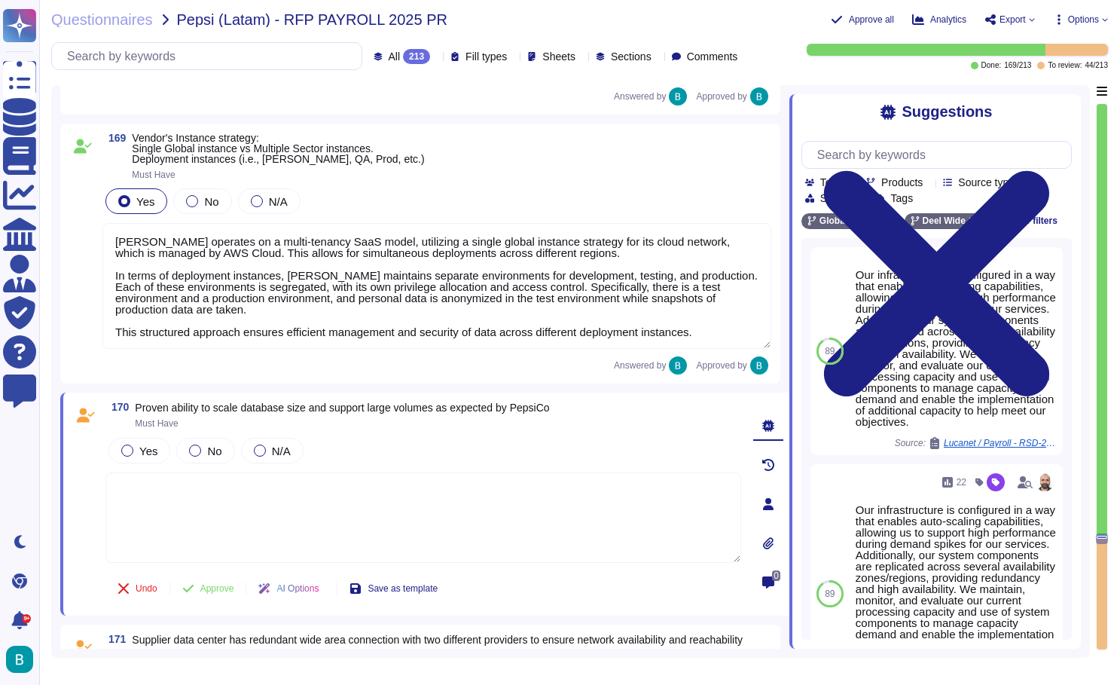
scroll to position [31091, 0]
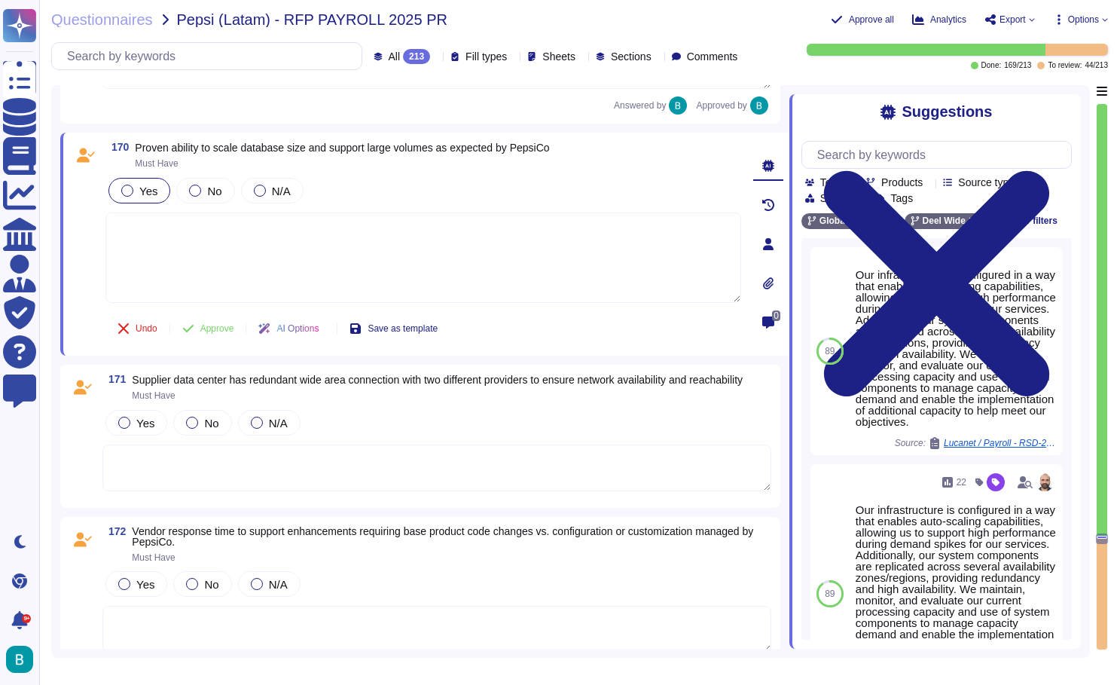
click at [130, 191] on div at bounding box center [127, 191] width 12 height 12
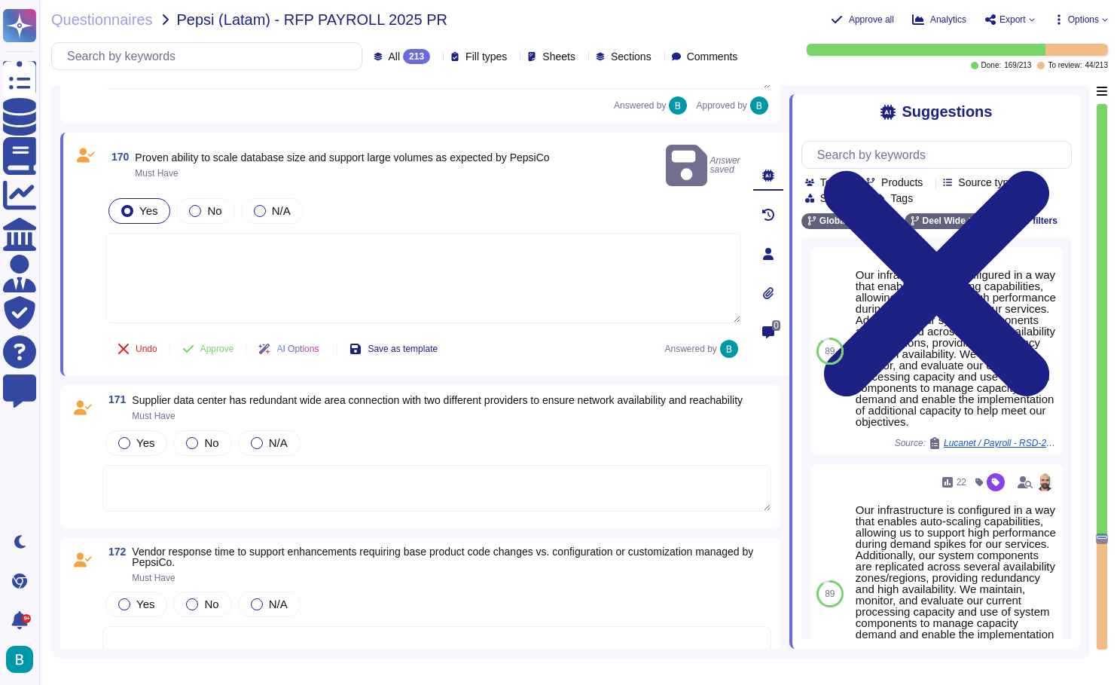
click at [198, 237] on textarea at bounding box center [423, 278] width 636 height 90
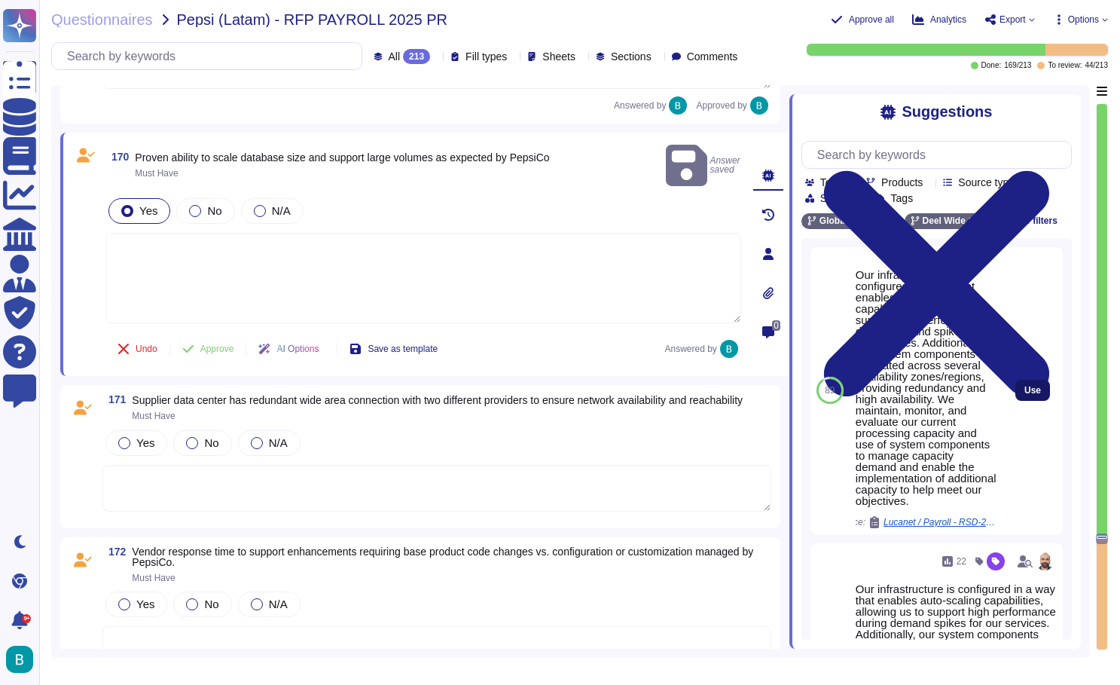
click at [1030, 387] on span "Use" at bounding box center [1032, 390] width 17 height 9
type textarea "Our infrastructure is configured in a way that enables auto-scaling capabilitie…"
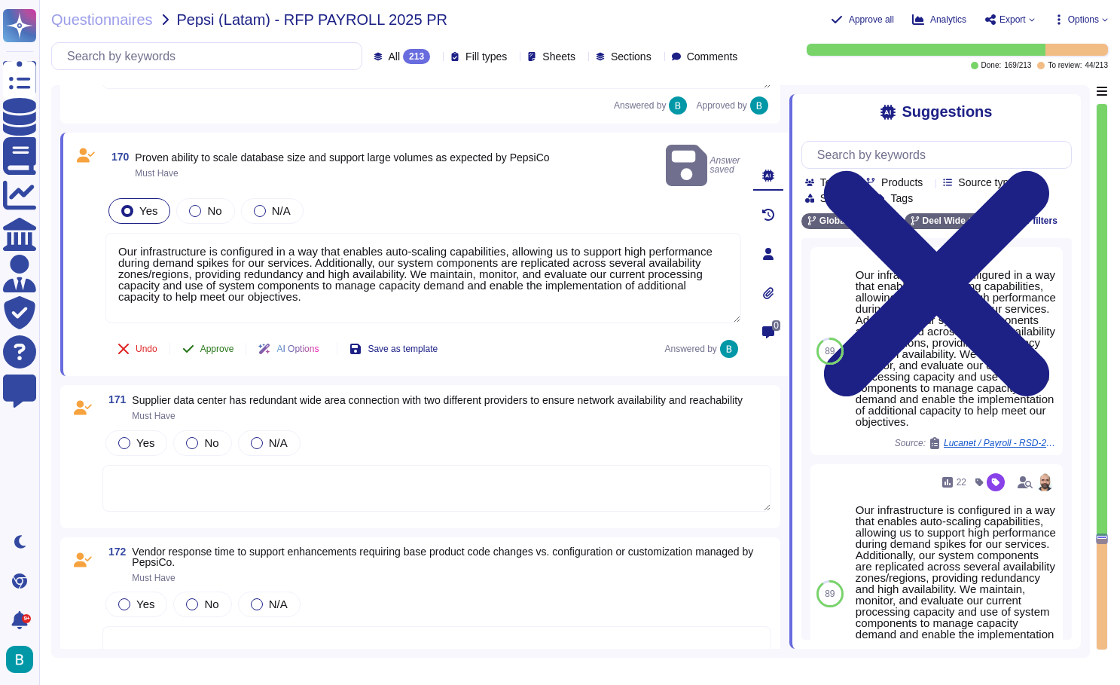
click at [210, 344] on span "Approve" at bounding box center [217, 348] width 34 height 9
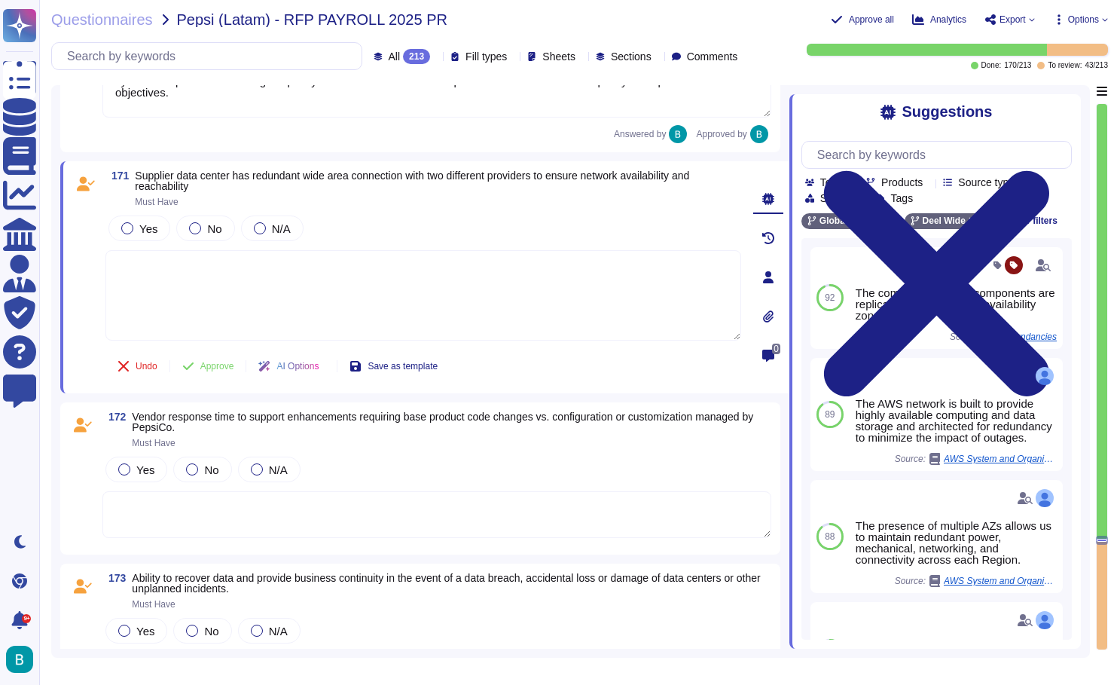
scroll to position [31294, 0]
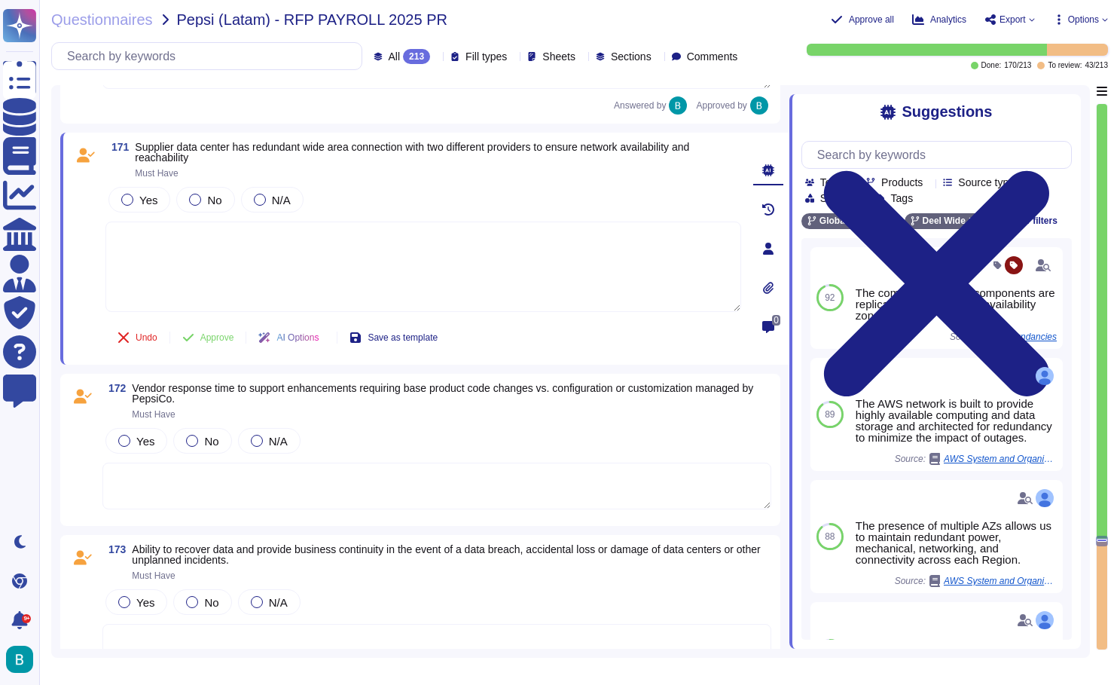
click at [351, 296] on textarea at bounding box center [423, 266] width 636 height 90
click at [145, 196] on span "Yes" at bounding box center [148, 200] width 18 height 13
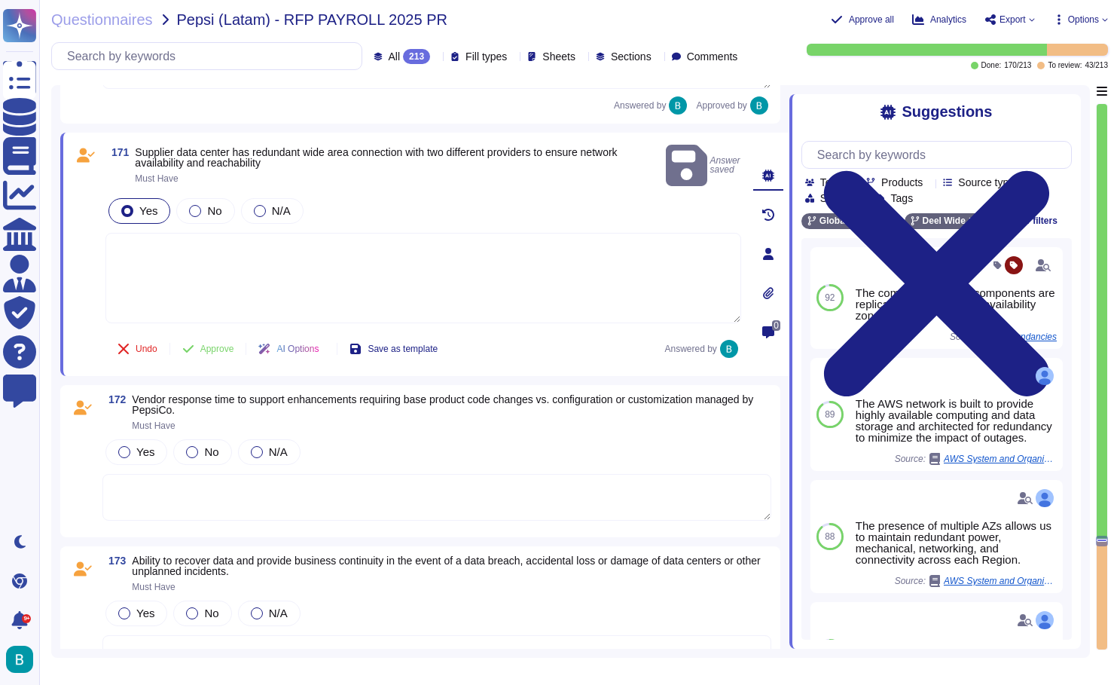
click at [194, 252] on textarea at bounding box center [423, 278] width 636 height 90
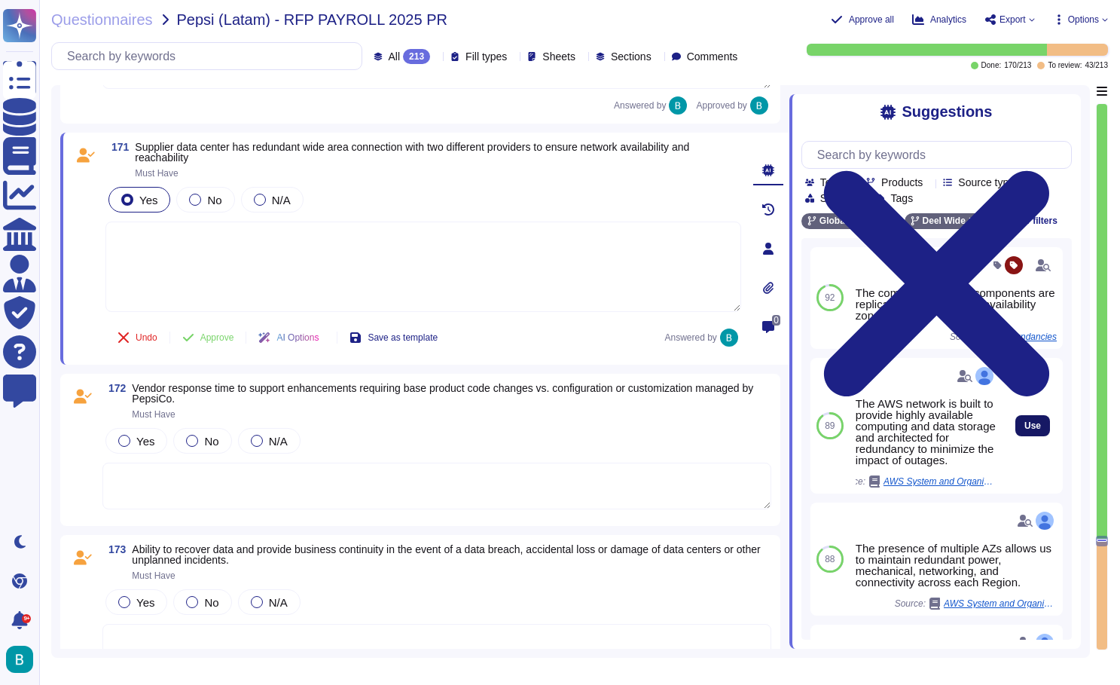
click at [1021, 425] on button "Use" at bounding box center [1032, 425] width 35 height 21
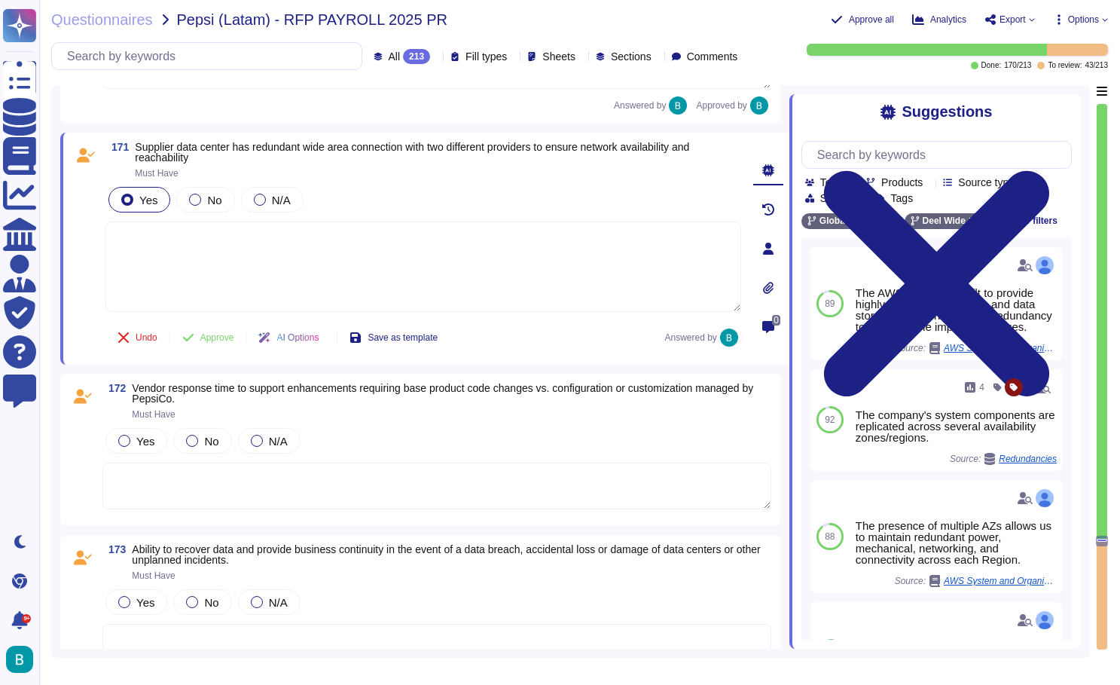
type textarea "The AWS network is built to provide highly available computing and data storage…"
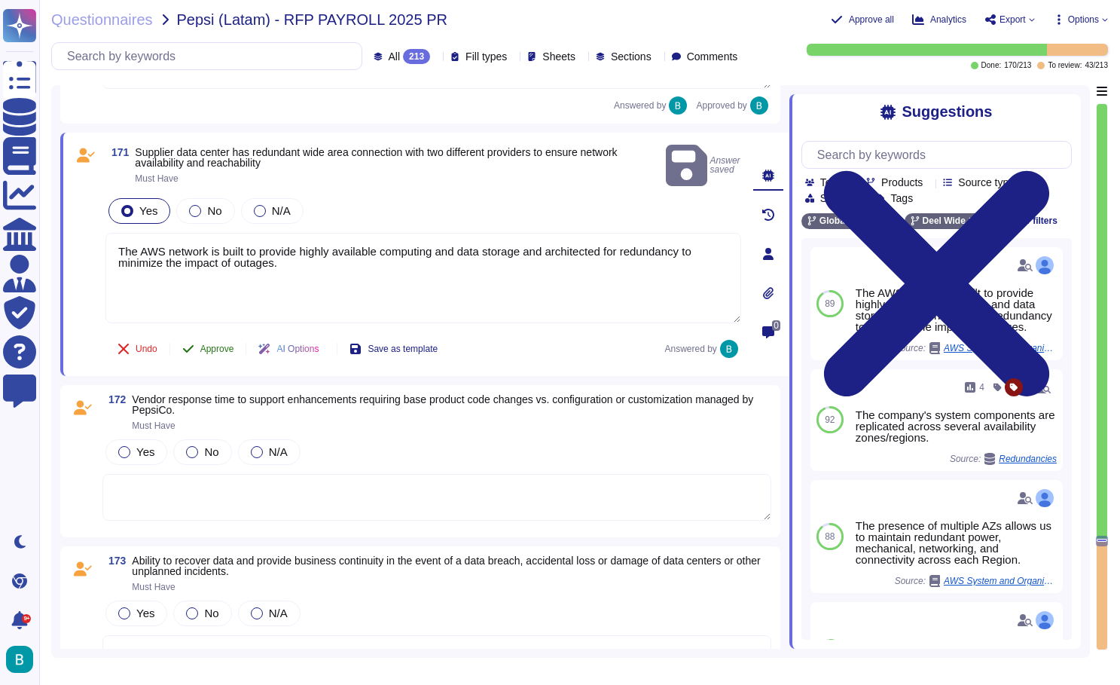
click at [234, 334] on button "Approve" at bounding box center [208, 349] width 76 height 30
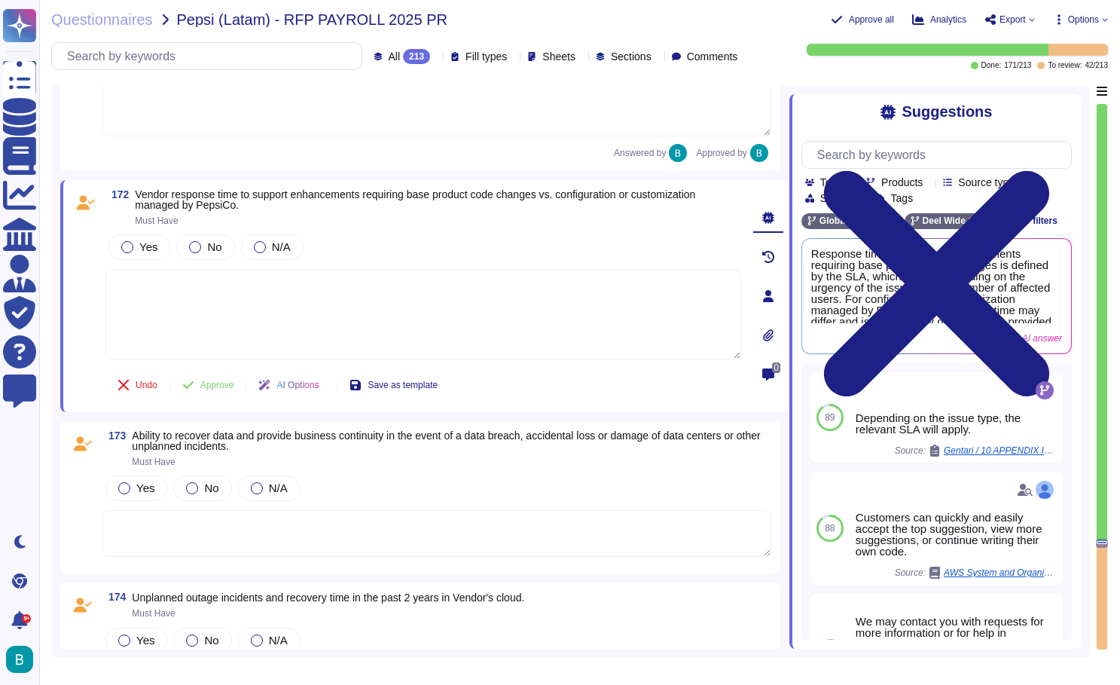
scroll to position [31507, 0]
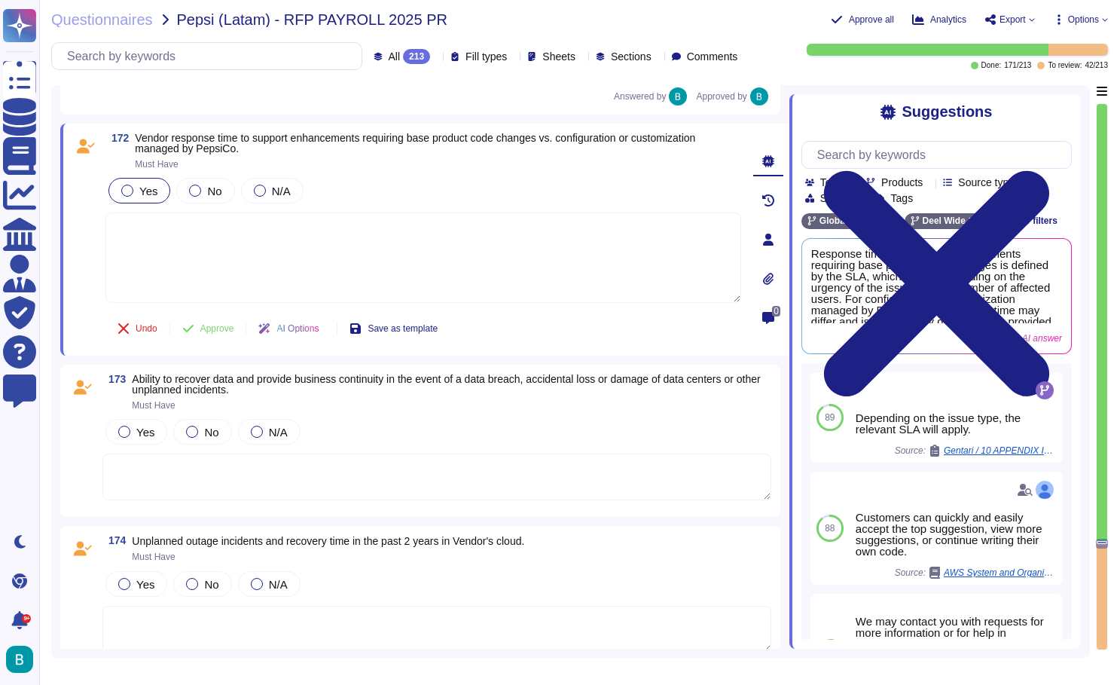
click at [158, 199] on div "Yes" at bounding box center [139, 191] width 62 height 26
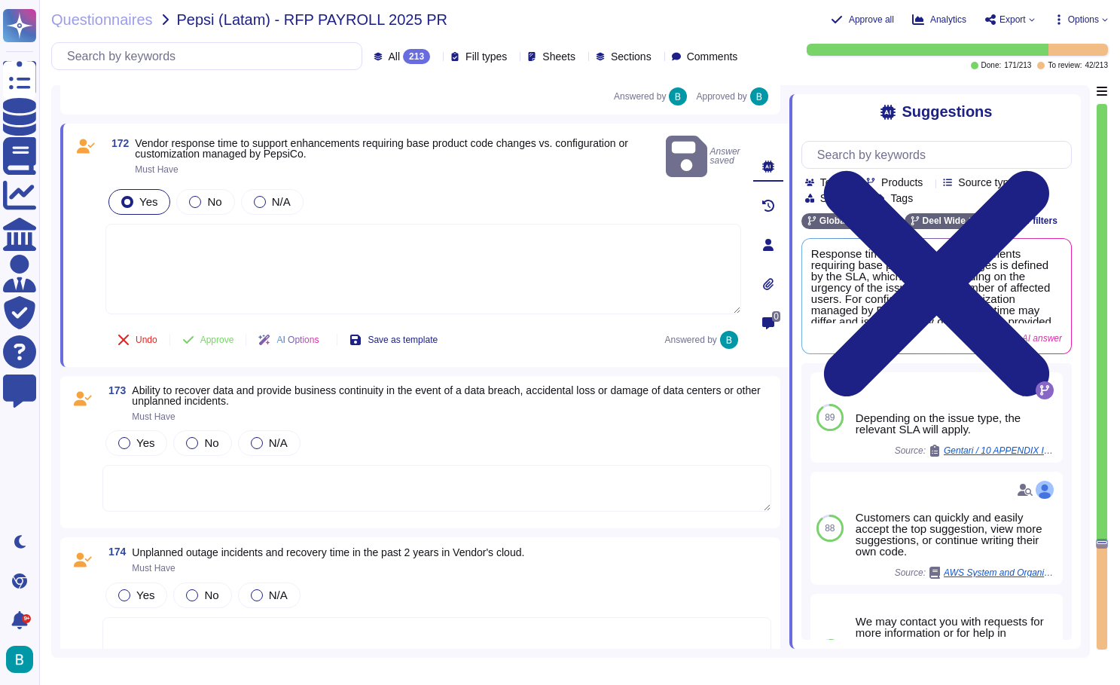
click at [189, 267] on textarea at bounding box center [423, 269] width 636 height 90
click at [1038, 301] on span "Use" at bounding box center [1045, 295] width 16 height 9
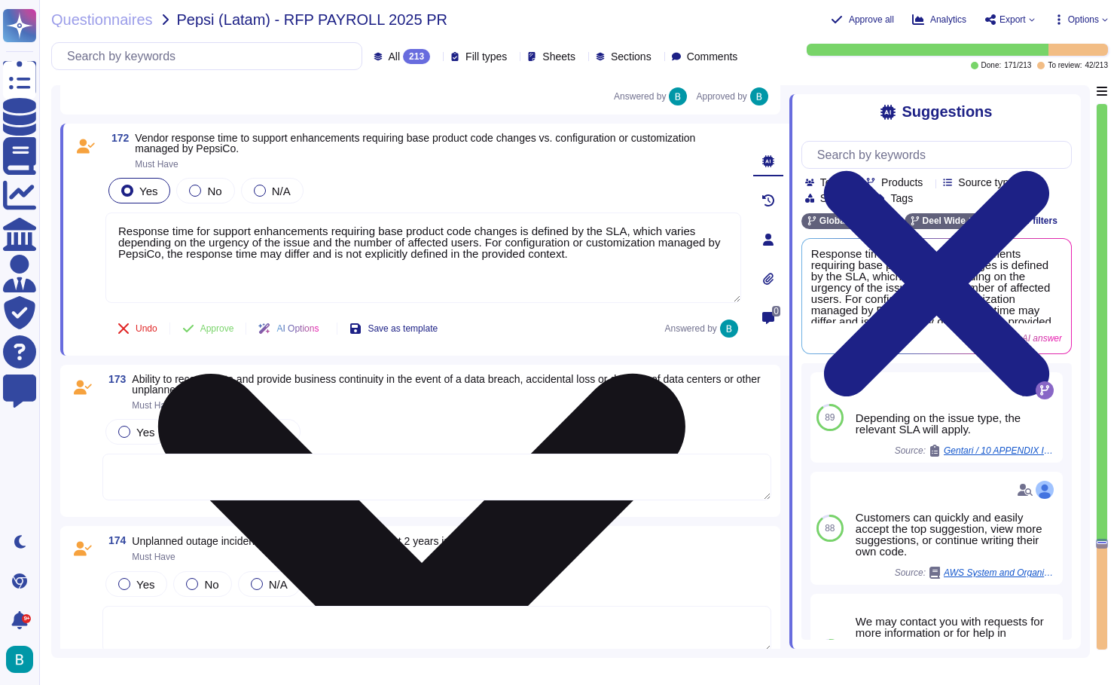
drag, startPoint x: 630, startPoint y: 266, endPoint x: 501, endPoint y: 249, distance: 129.9
click at [501, 249] on textarea "Response time for support enhancements requiring base product code changes is d…" at bounding box center [423, 257] width 636 height 90
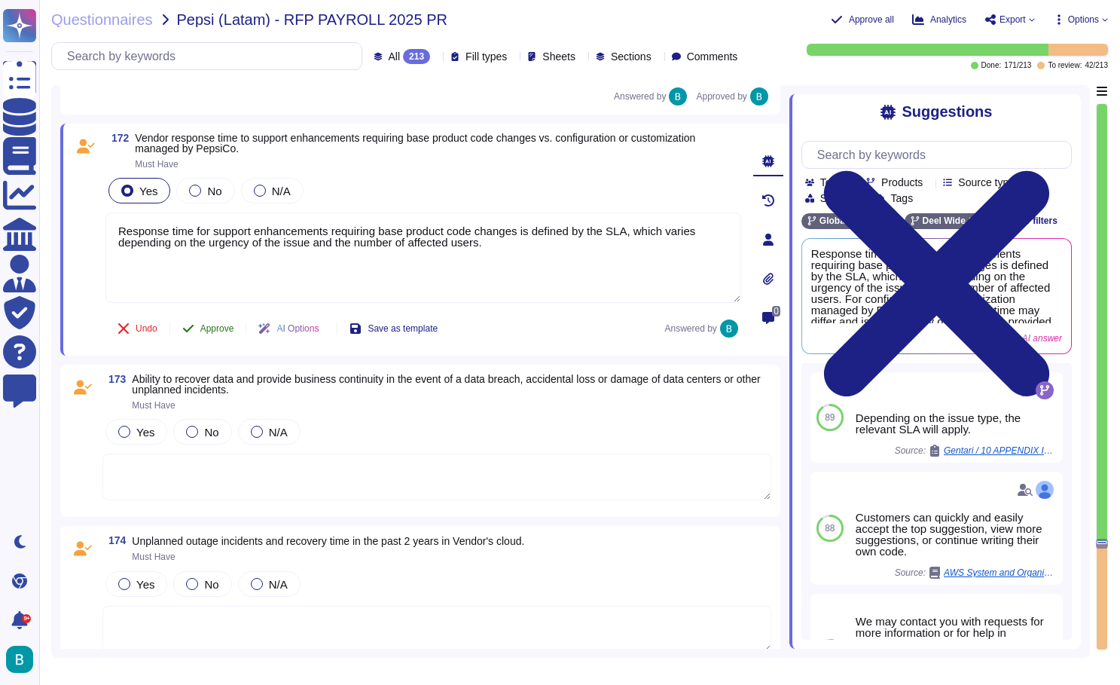
click at [222, 333] on span "Approve" at bounding box center [217, 328] width 34 height 9
type textarea "Response time for support enhancements requiring base product code changes is d…"
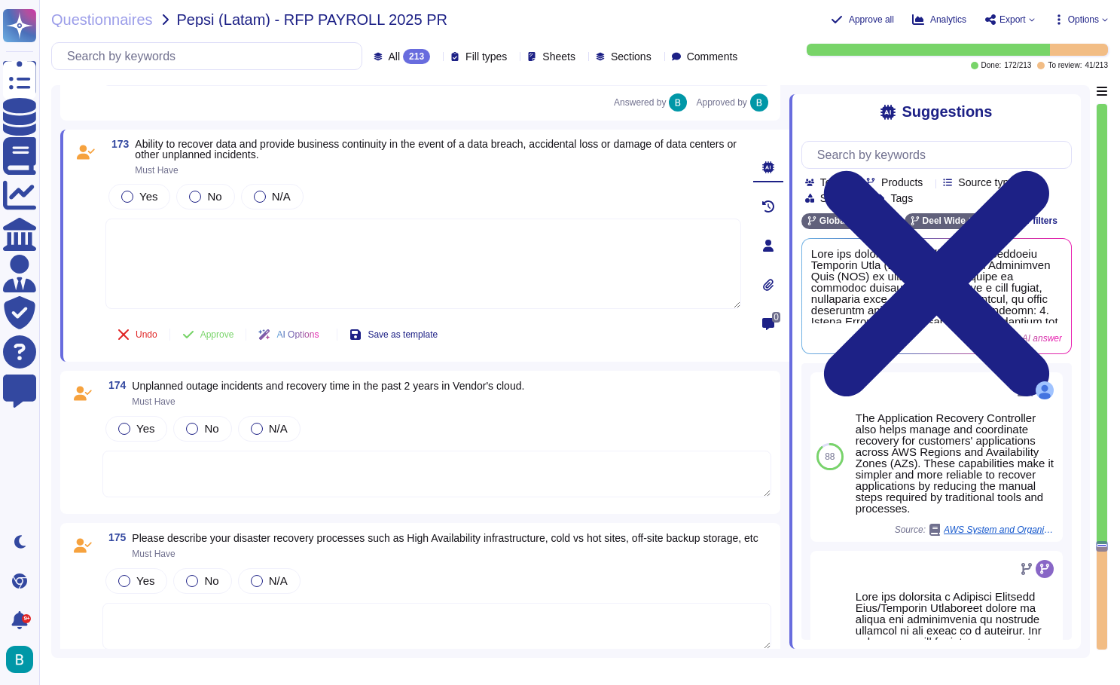
scroll to position [31719, 0]
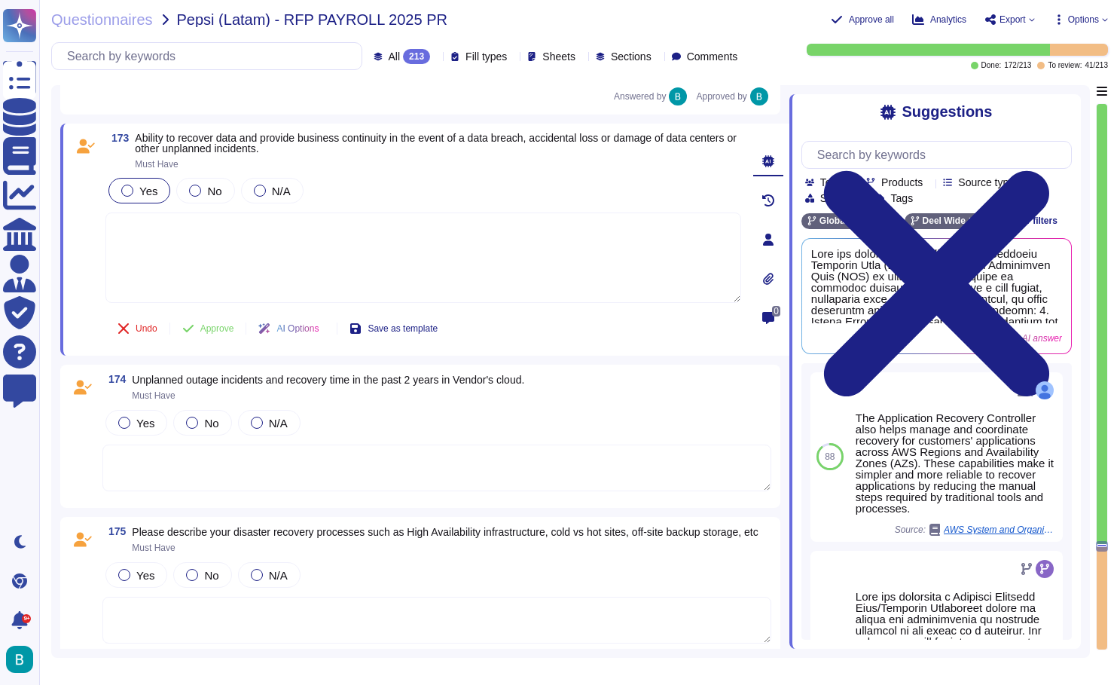
click at [152, 197] on span "Yes" at bounding box center [148, 191] width 18 height 13
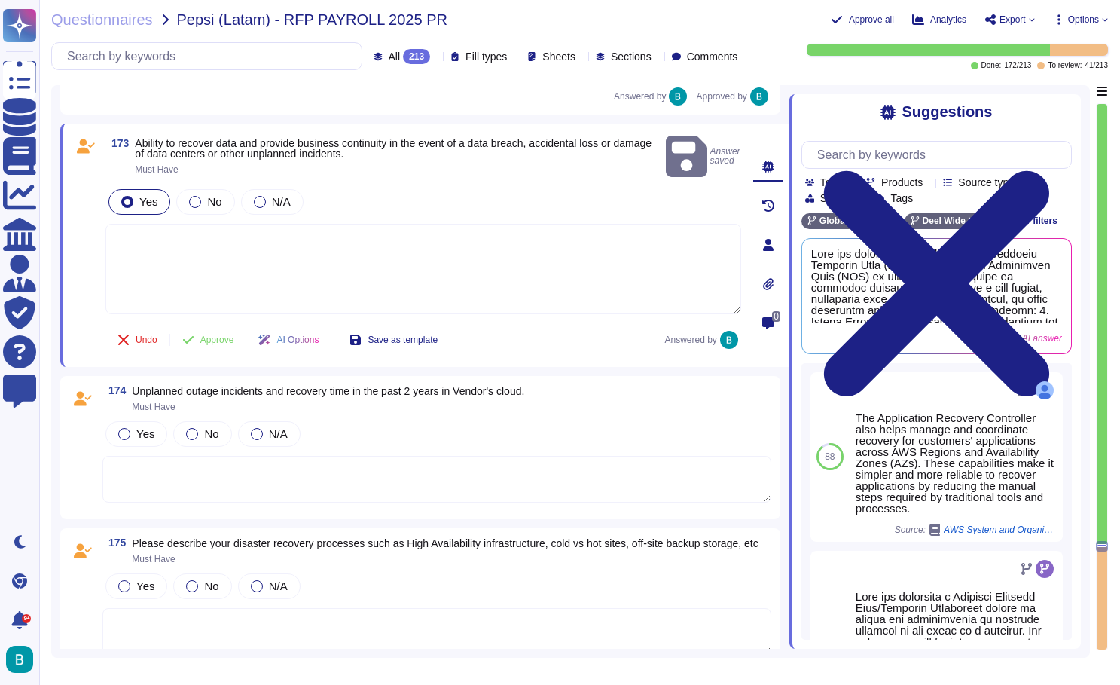
click at [199, 239] on textarea at bounding box center [423, 269] width 636 height 90
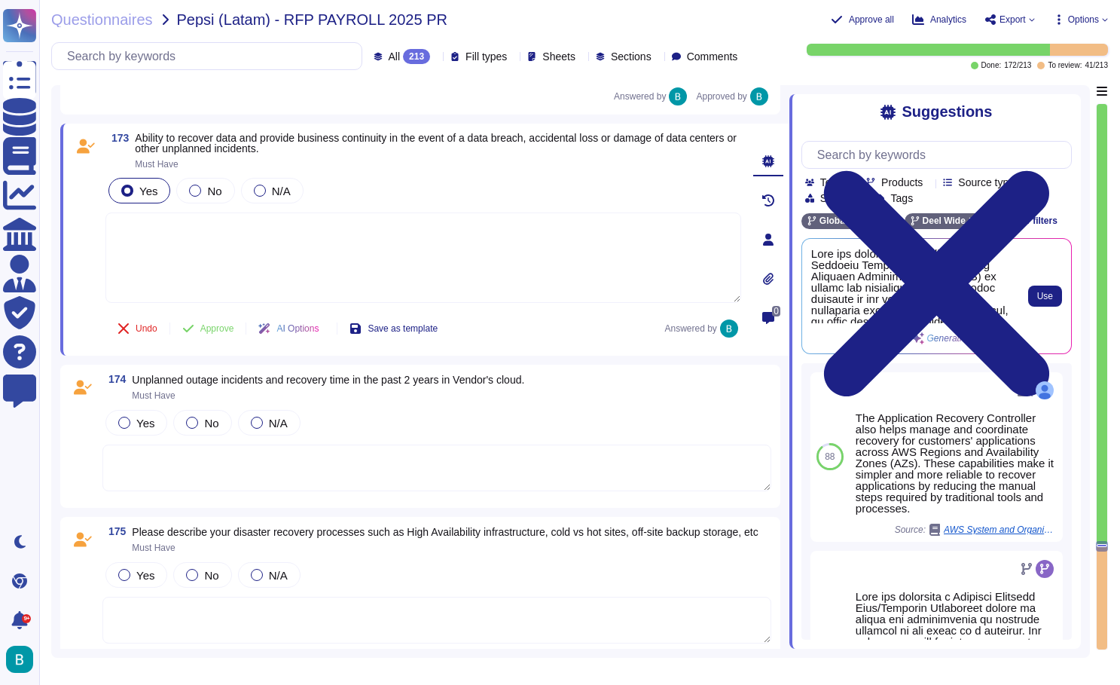
scroll to position [0, 0]
click at [1042, 293] on span "Use" at bounding box center [1045, 295] width 16 height 9
type textarea "Deel has established a comprehensive Disaster Recovery Plan (DRP) and Business …"
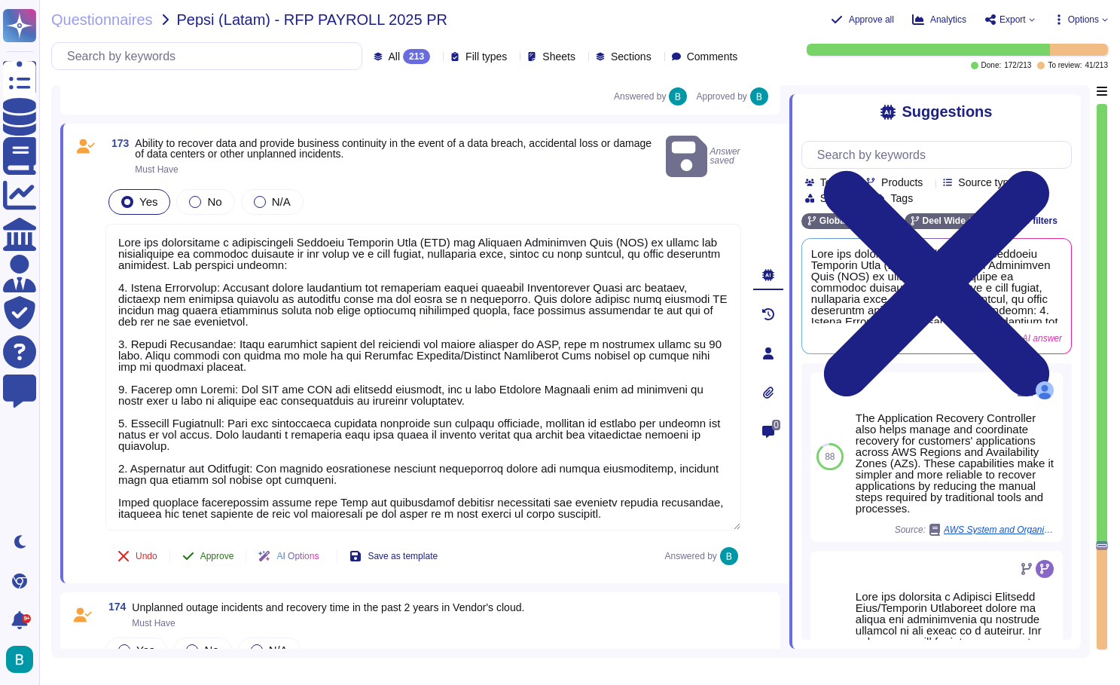
click at [225, 553] on span "Approve" at bounding box center [217, 555] width 34 height 9
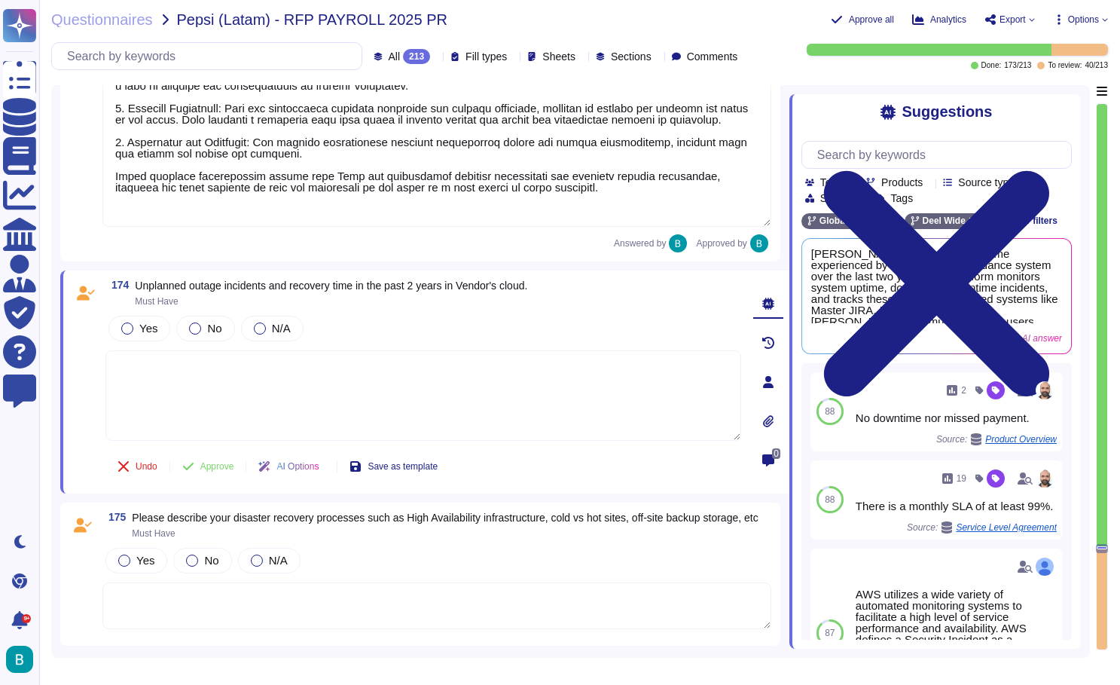
scroll to position [32149, 0]
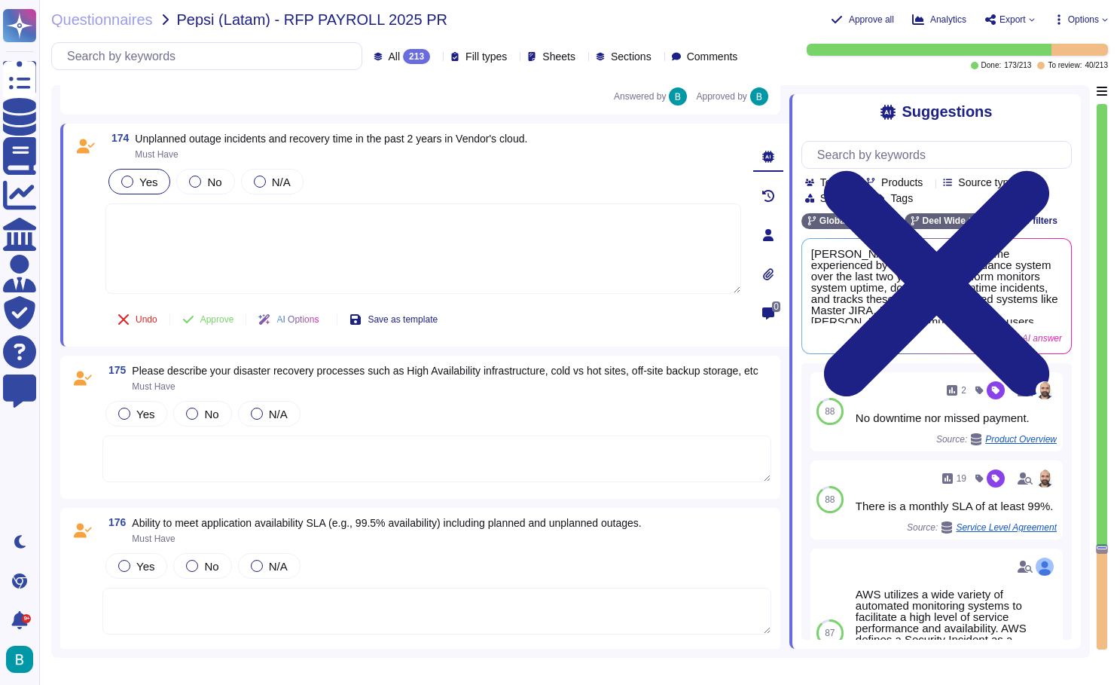
click at [138, 182] on label "Yes" at bounding box center [139, 182] width 36 height 12
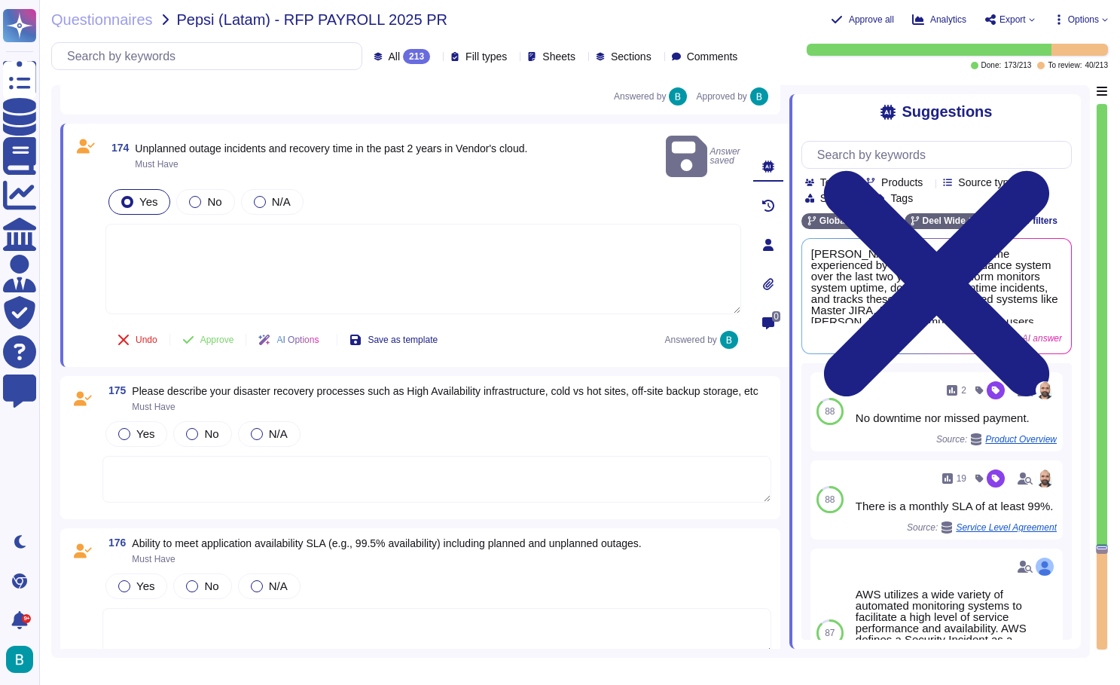
click at [150, 224] on textarea at bounding box center [423, 269] width 636 height 90
click at [1026, 297] on div "Use" at bounding box center [1037, 296] width 49 height 96
click at [1043, 300] on span "Use" at bounding box center [1045, 295] width 16 height 9
type textarea "Deel can report downtime experienced by the time and attendance system over the…"
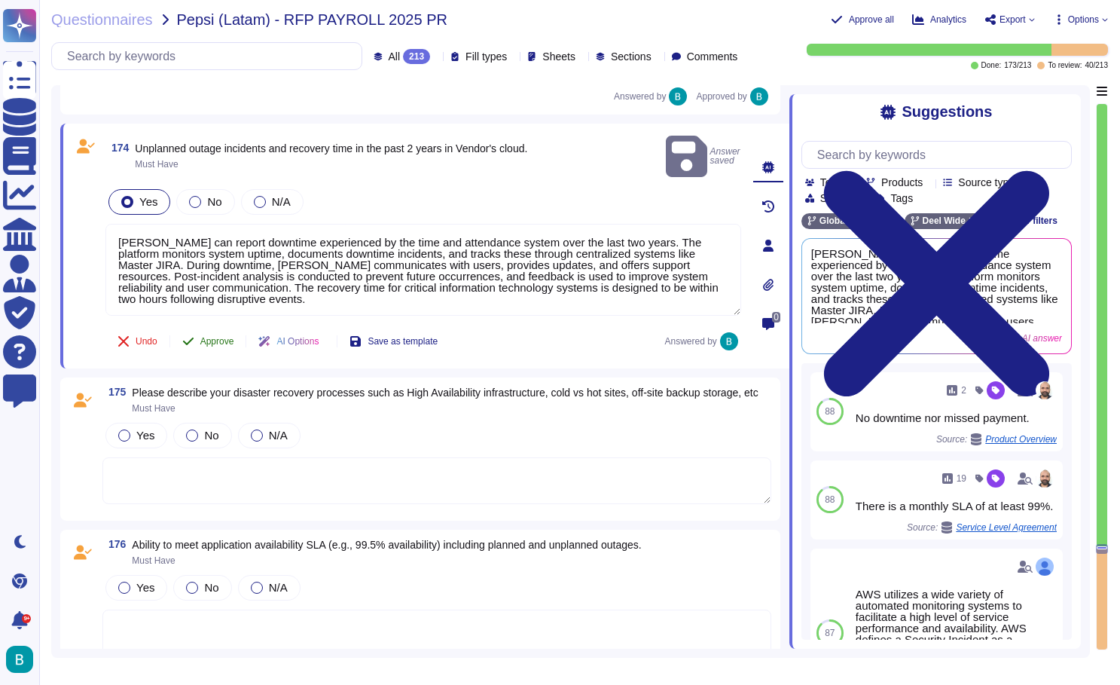
click at [216, 337] on span "Approve" at bounding box center [217, 341] width 34 height 9
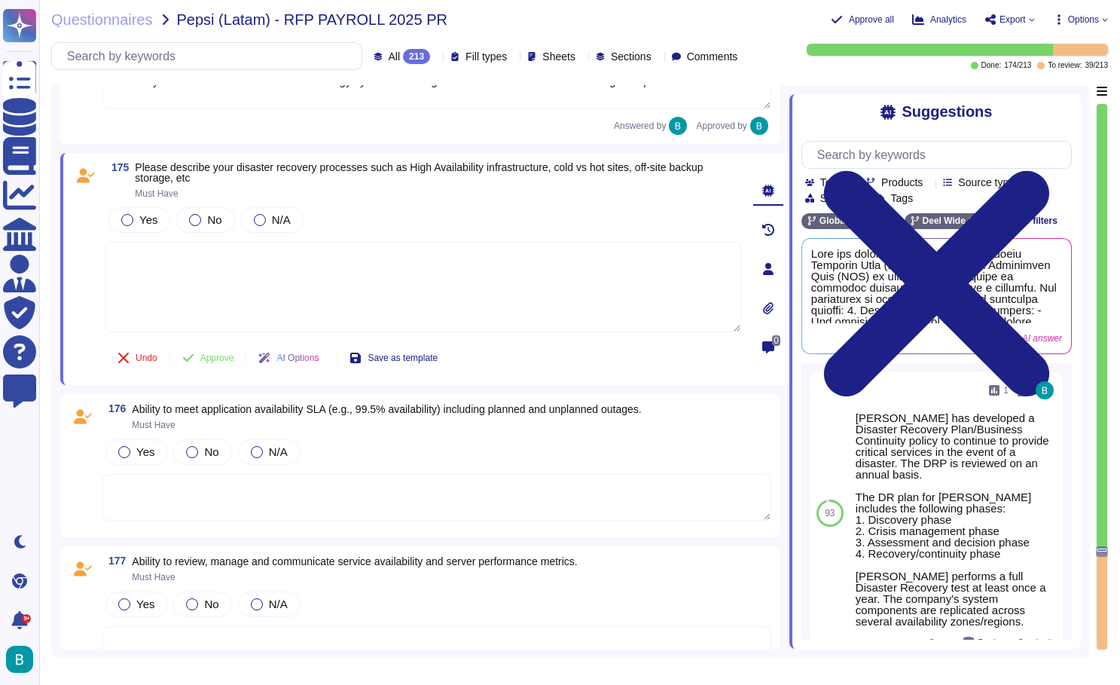
scroll to position [32356, 0]
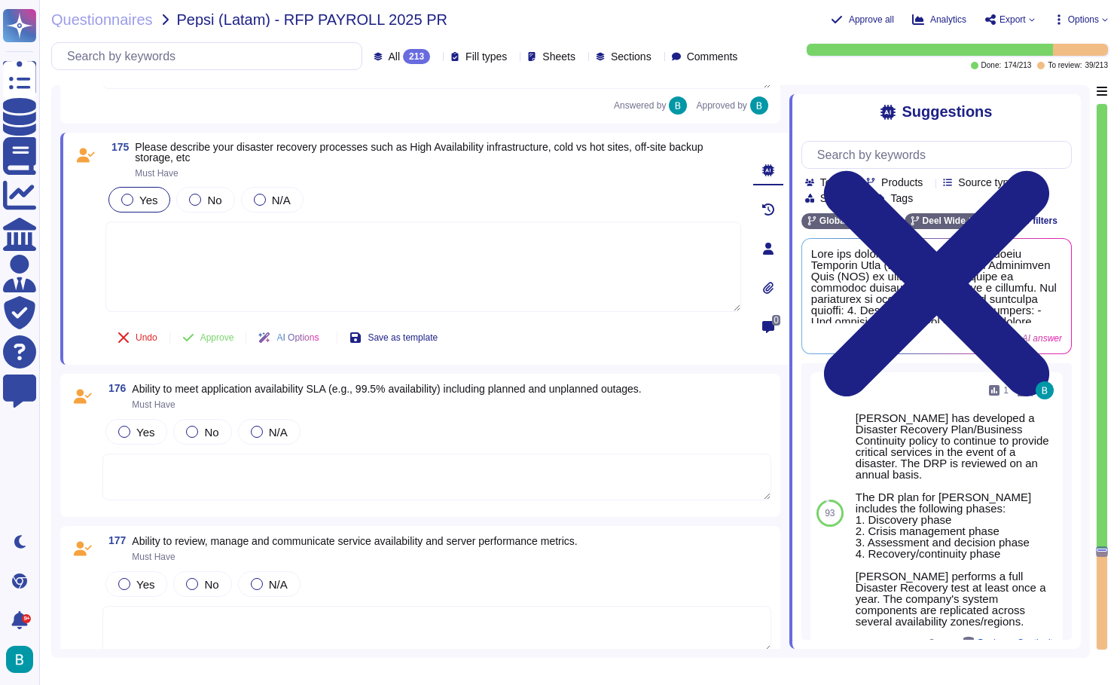
click at [148, 199] on span "Yes" at bounding box center [148, 200] width 18 height 13
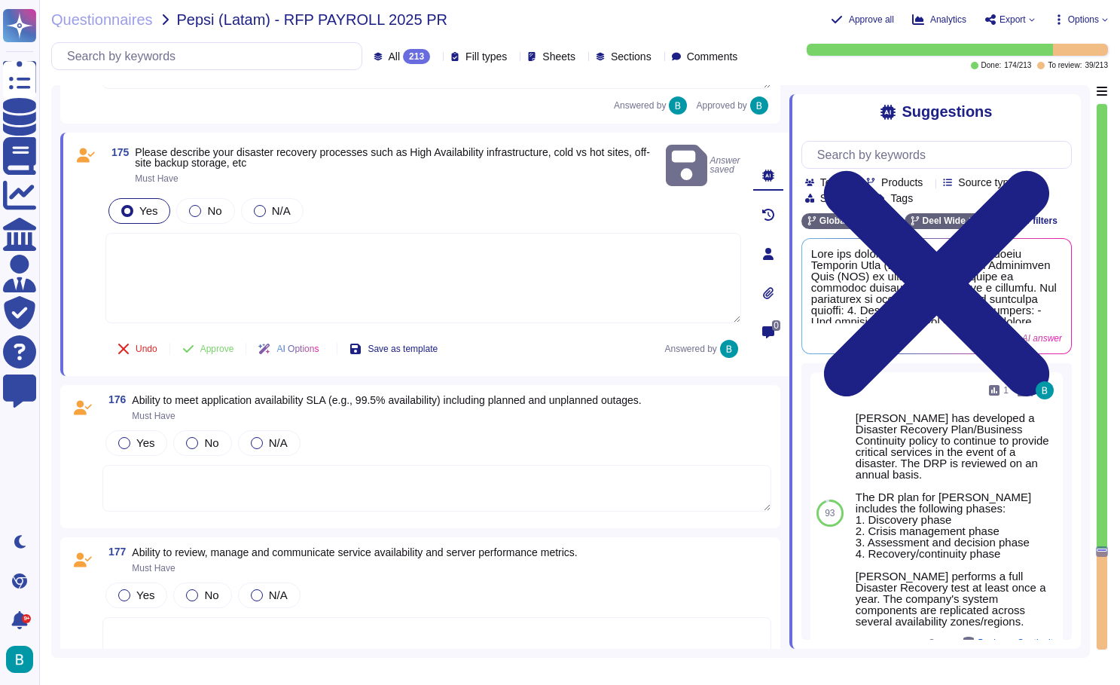
click at [189, 267] on textarea at bounding box center [423, 278] width 636 height 90
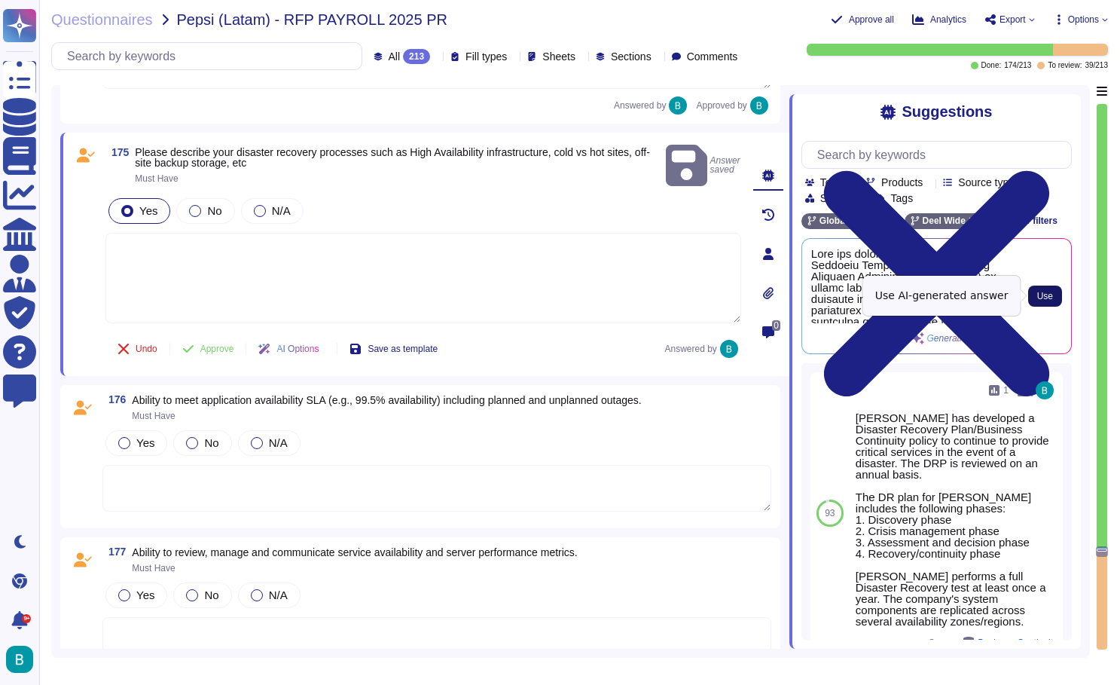
click at [1040, 295] on span "Use" at bounding box center [1045, 295] width 16 height 9
type textarea "Deel has developed a comprehensive Disaster Recovery Plan (DRP) and Business Co…"
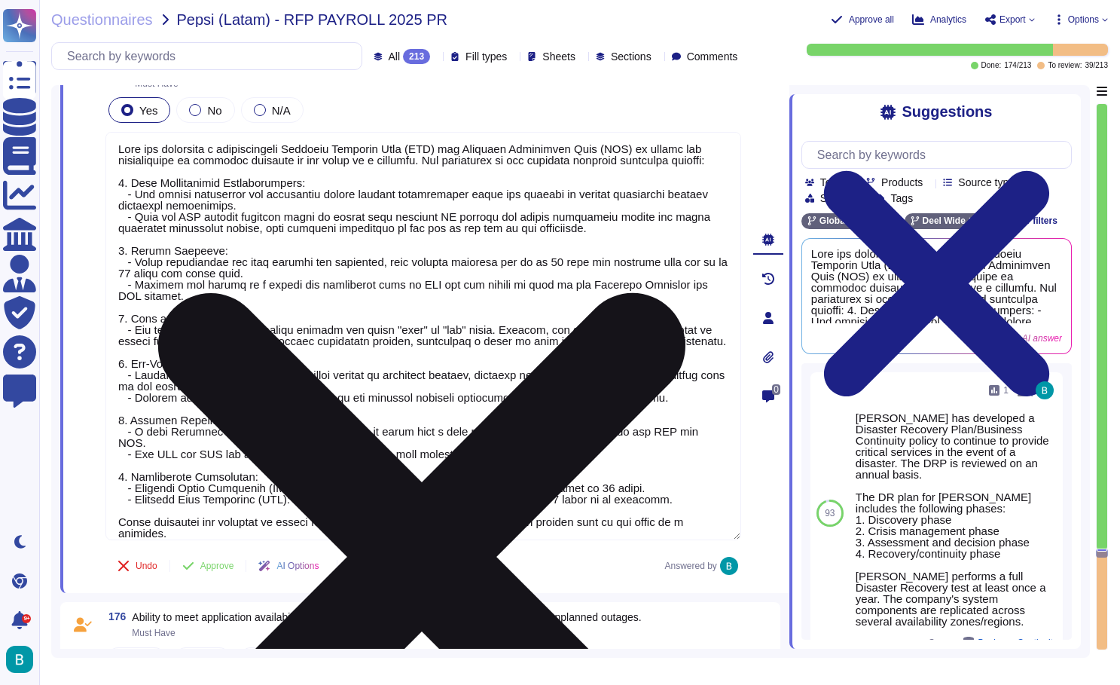
scroll to position [32627, 0]
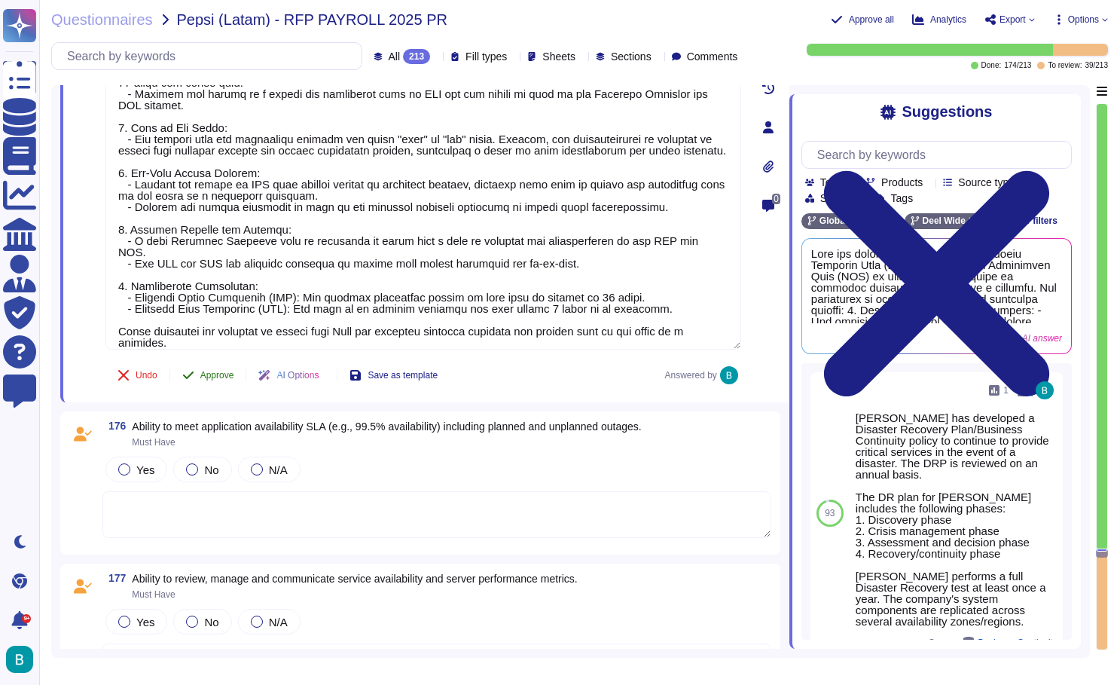
click at [223, 375] on span "Approve" at bounding box center [217, 375] width 34 height 9
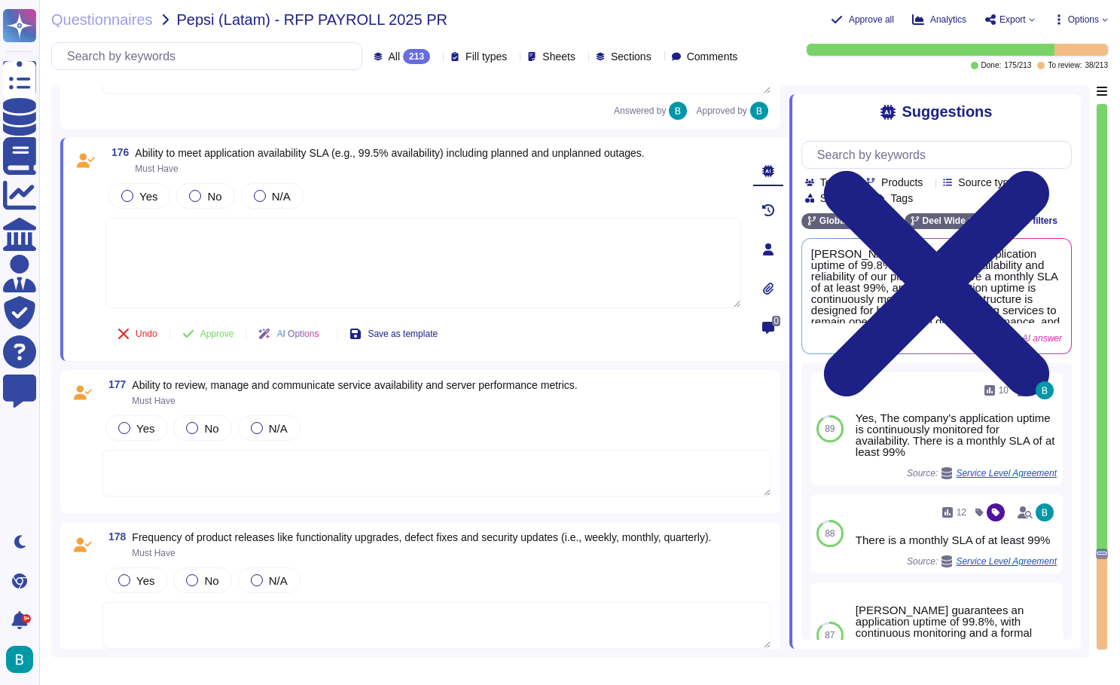
scroll to position [32887, 0]
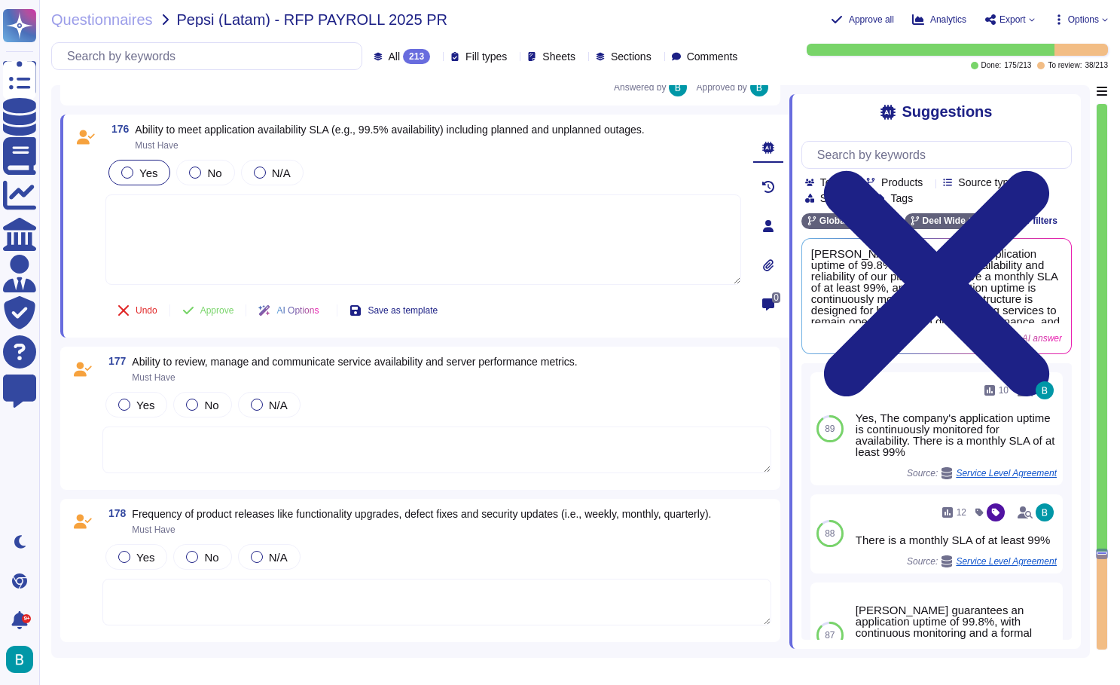
click at [143, 175] on span "Yes" at bounding box center [148, 172] width 18 height 13
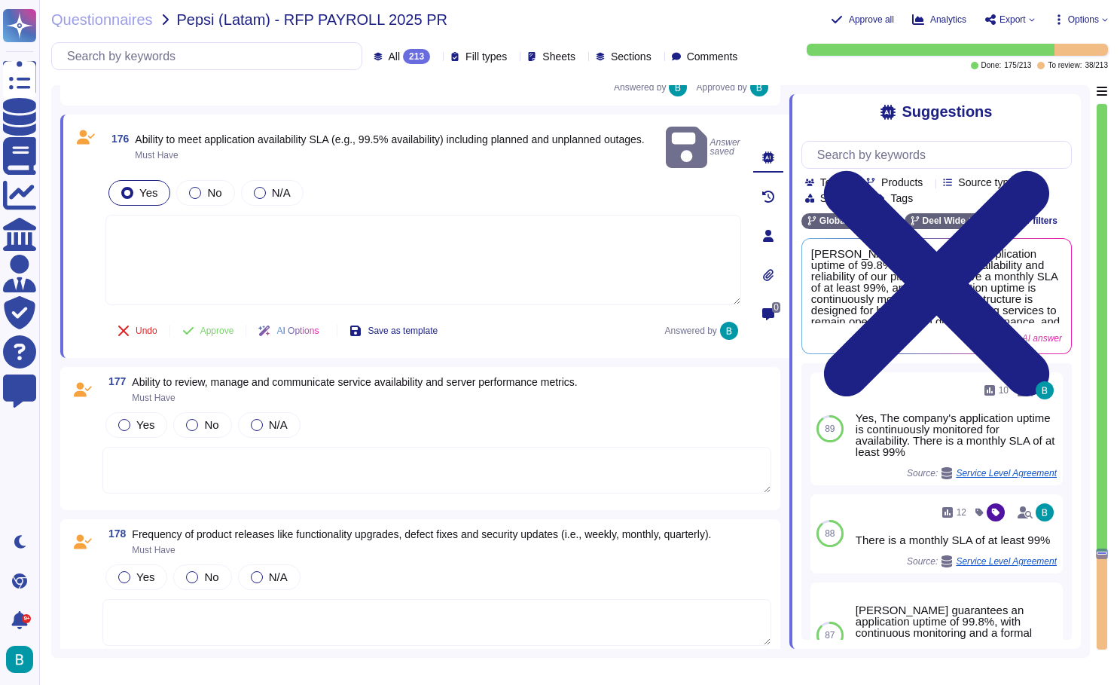
click at [211, 235] on textarea at bounding box center [423, 260] width 636 height 90
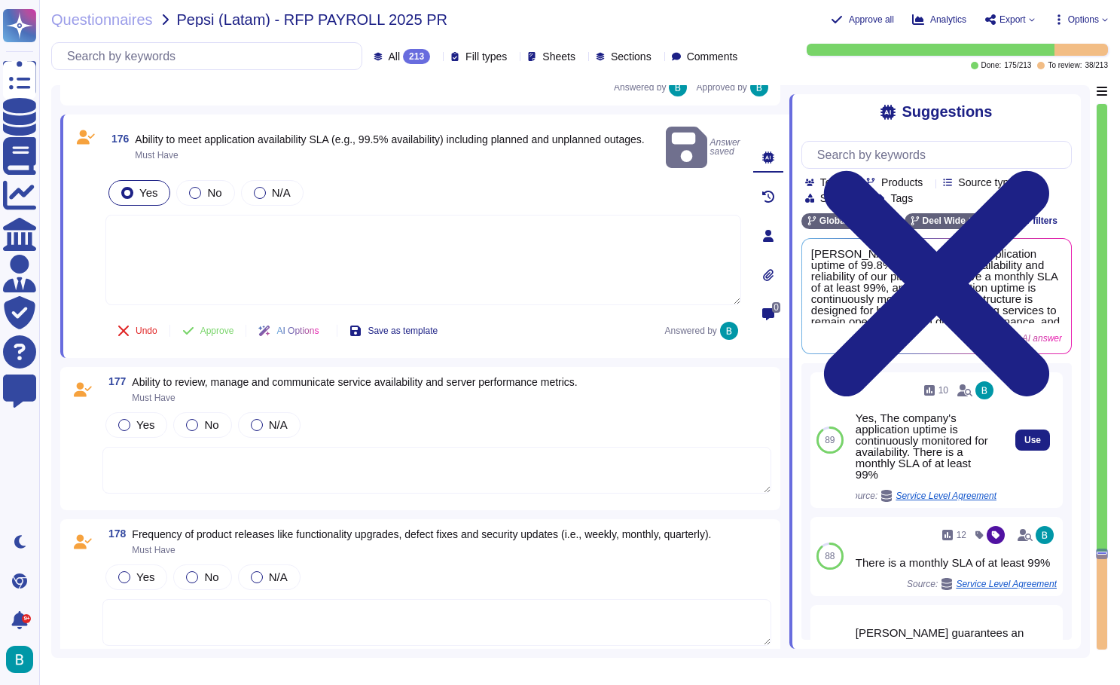
scroll to position [0, -1]
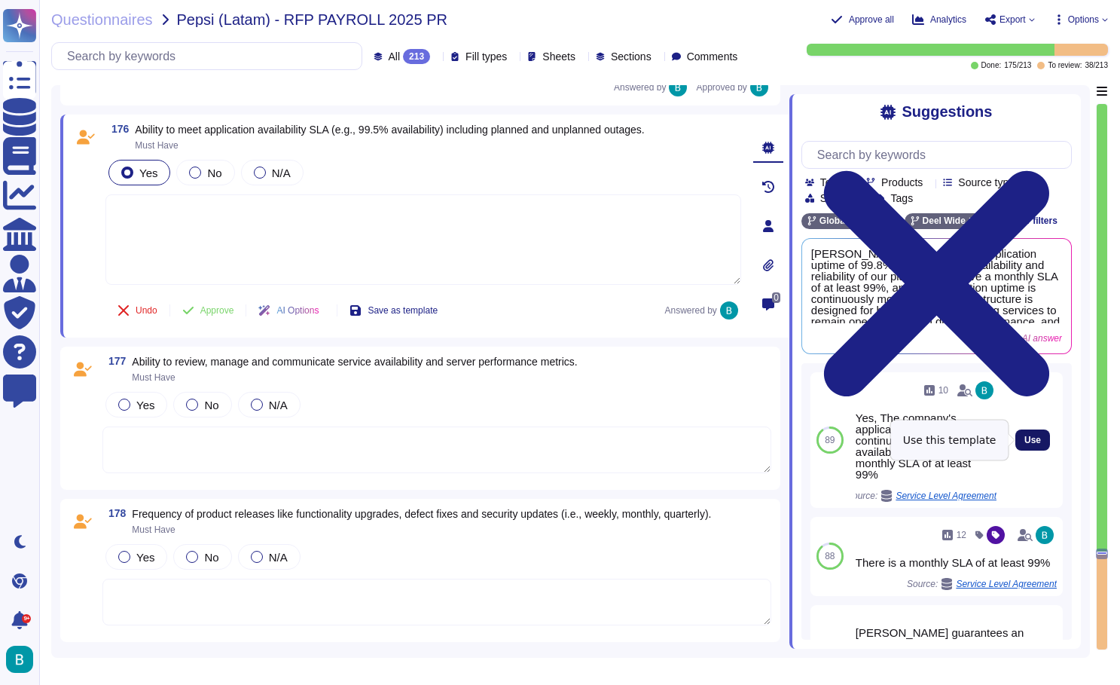
click at [1034, 436] on span "Use" at bounding box center [1032, 439] width 17 height 9
type textarea "Yes, The company's application uptime is continuously monitored for availabilit…"
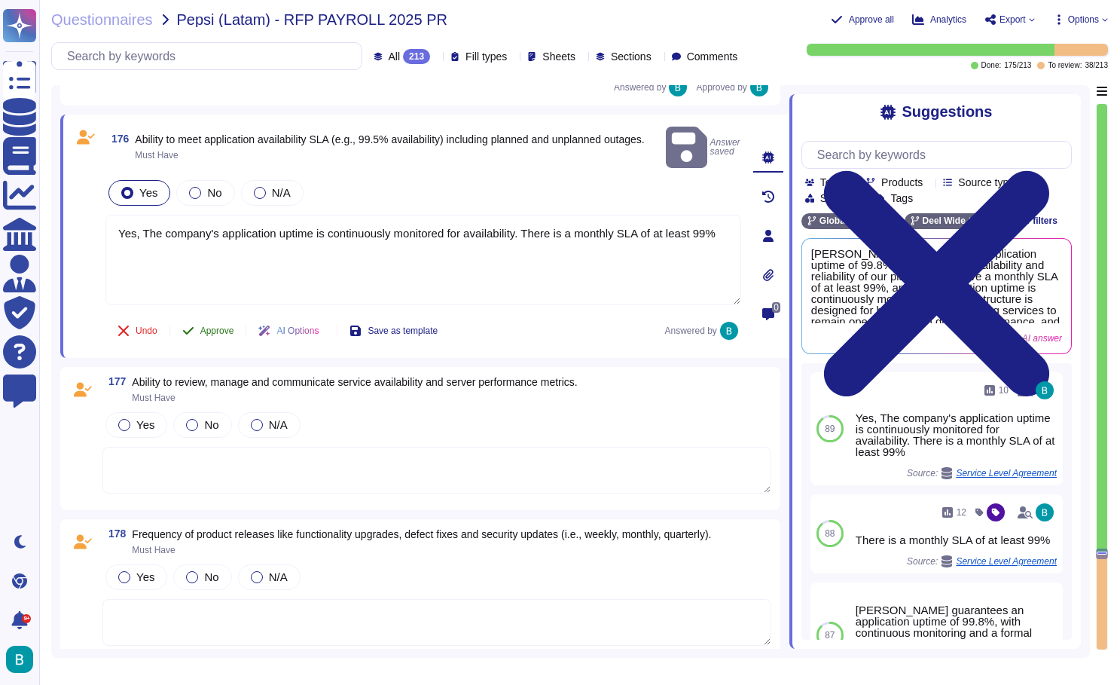
click at [228, 330] on span "Approve" at bounding box center [217, 330] width 34 height 9
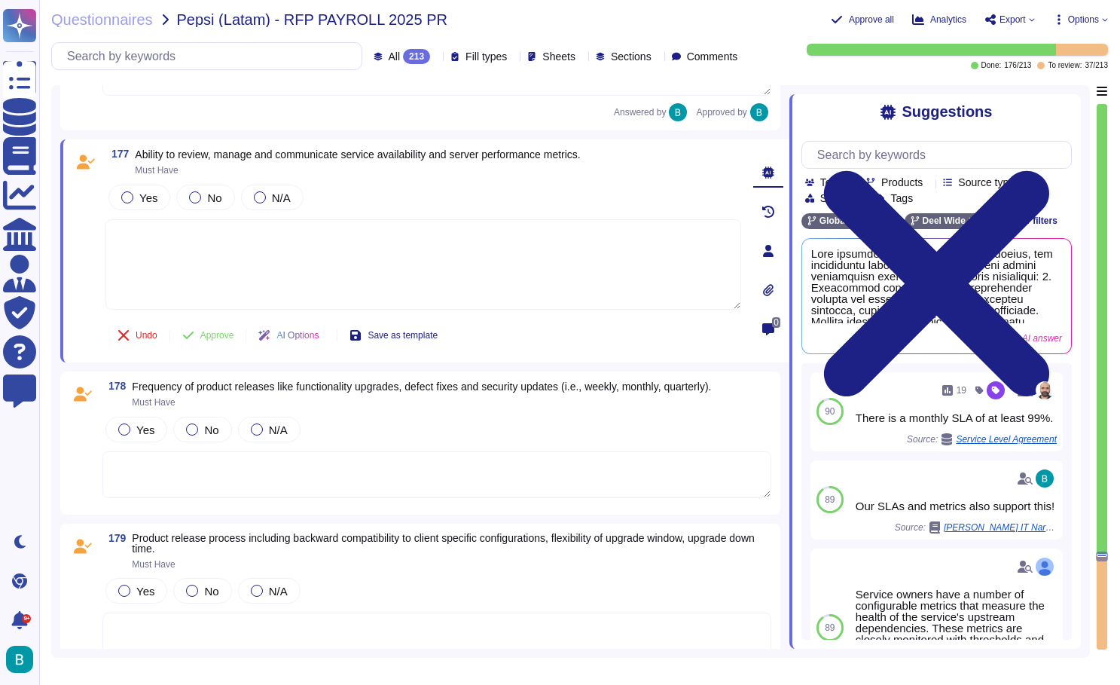
scroll to position [33091, 0]
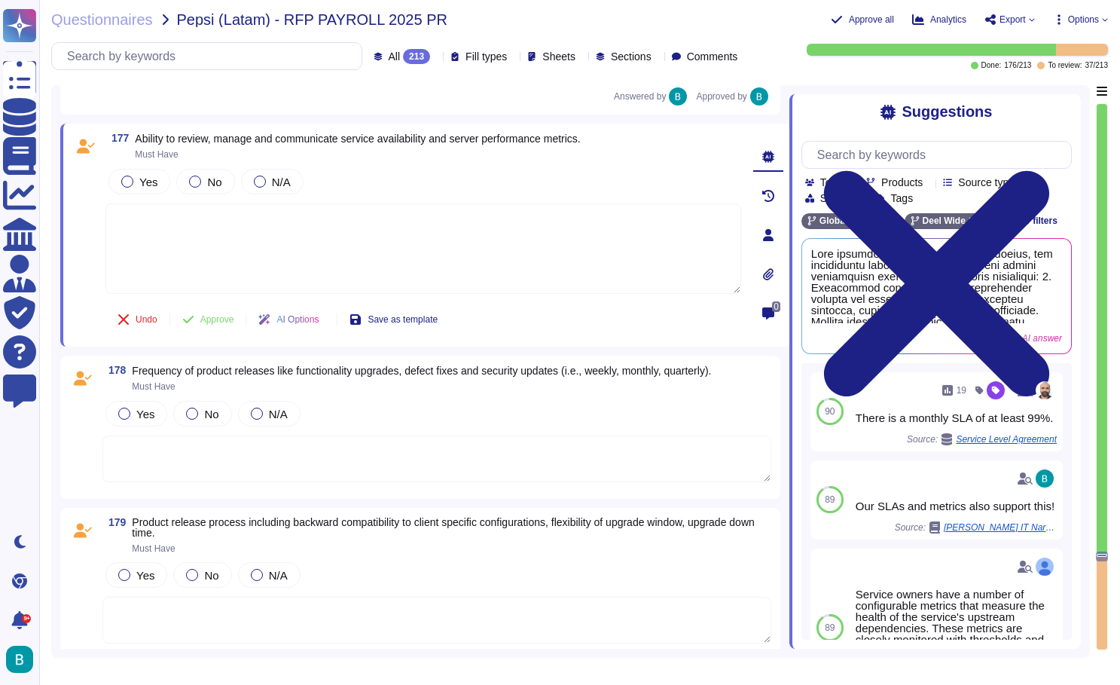
click at [415, 252] on textarea at bounding box center [423, 248] width 636 height 90
click at [153, 188] on span "Yes" at bounding box center [148, 182] width 18 height 13
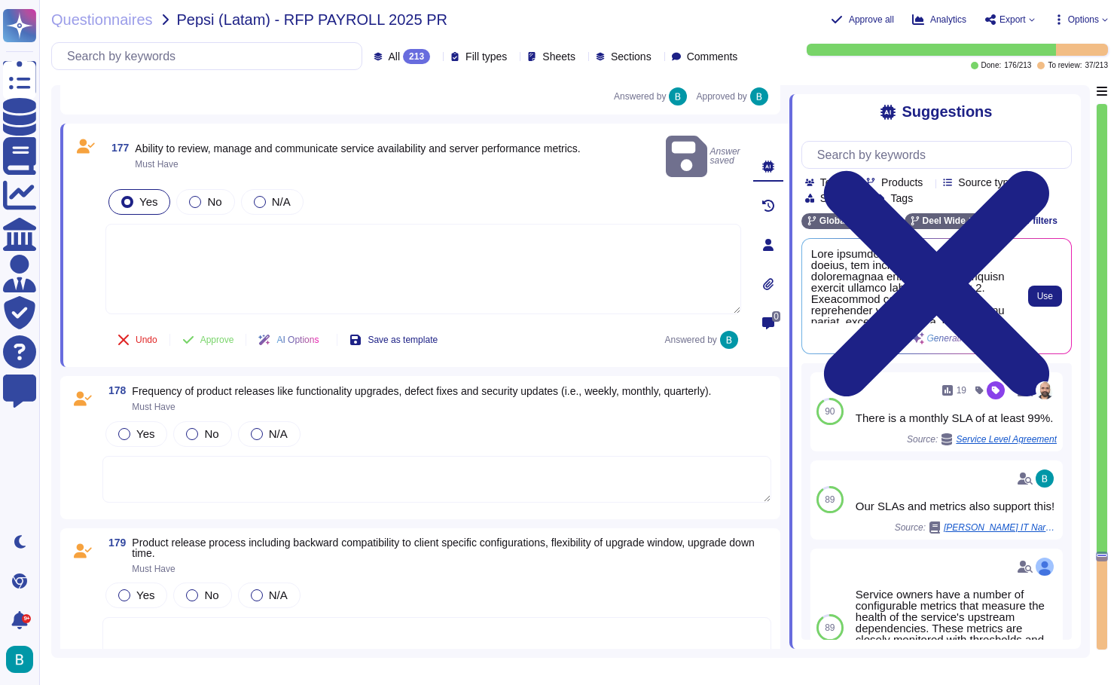
scroll to position [0, 0]
click at [1038, 299] on span "Use" at bounding box center [1045, 295] width 16 height 9
type textarea "Deel provides the ability to review, manage, and communicate service availabili…"
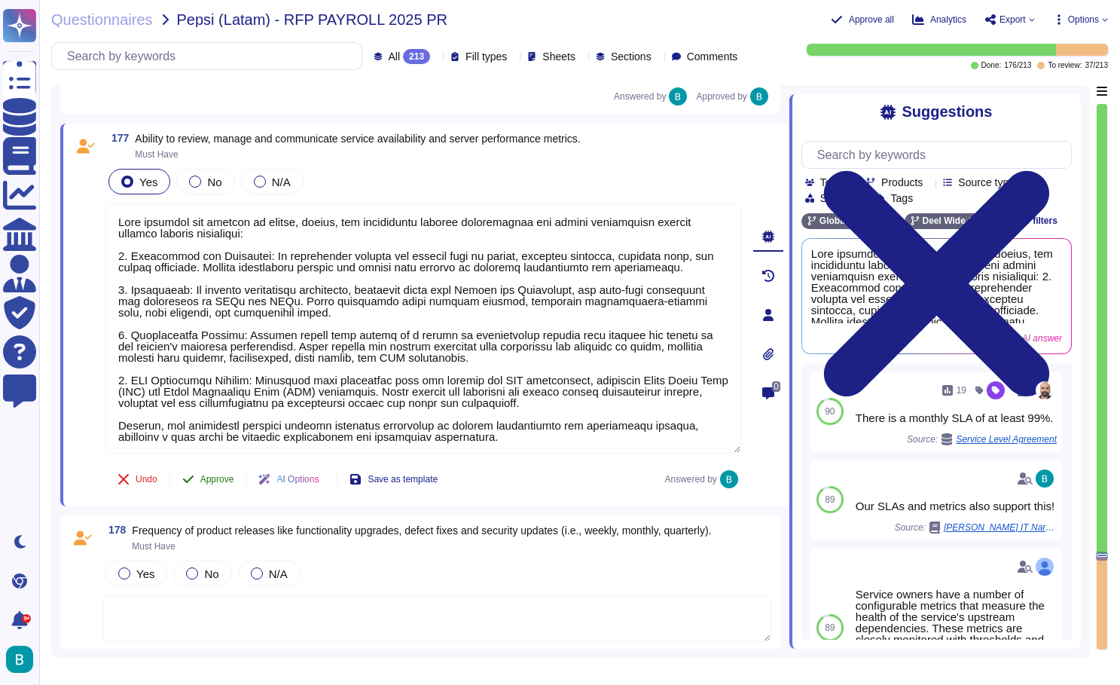
click at [214, 484] on span "Approve" at bounding box center [217, 479] width 34 height 9
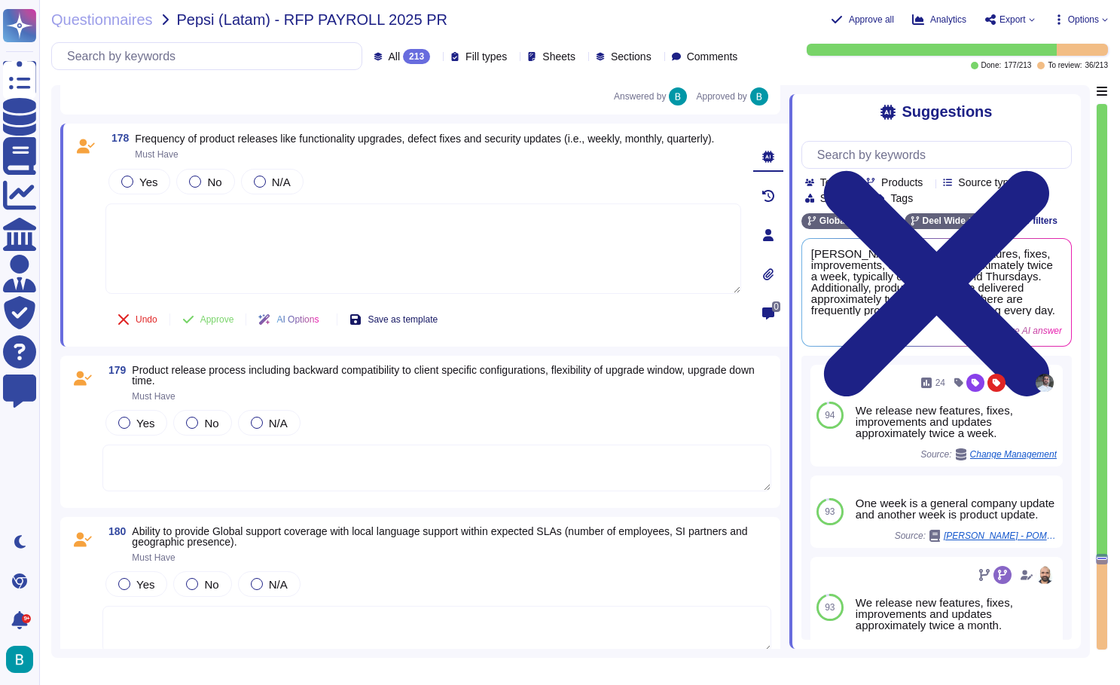
scroll to position [2, 0]
click at [359, 273] on textarea at bounding box center [423, 248] width 636 height 90
click at [150, 188] on span "Yes" at bounding box center [148, 182] width 18 height 13
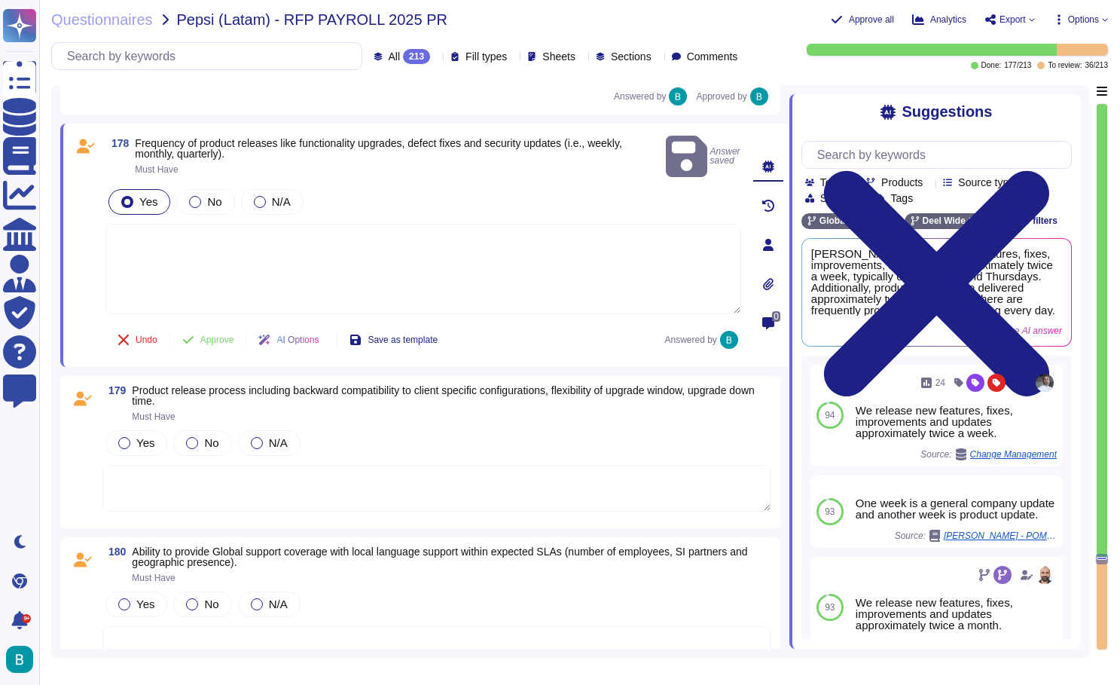
click at [193, 234] on textarea at bounding box center [423, 269] width 636 height 90
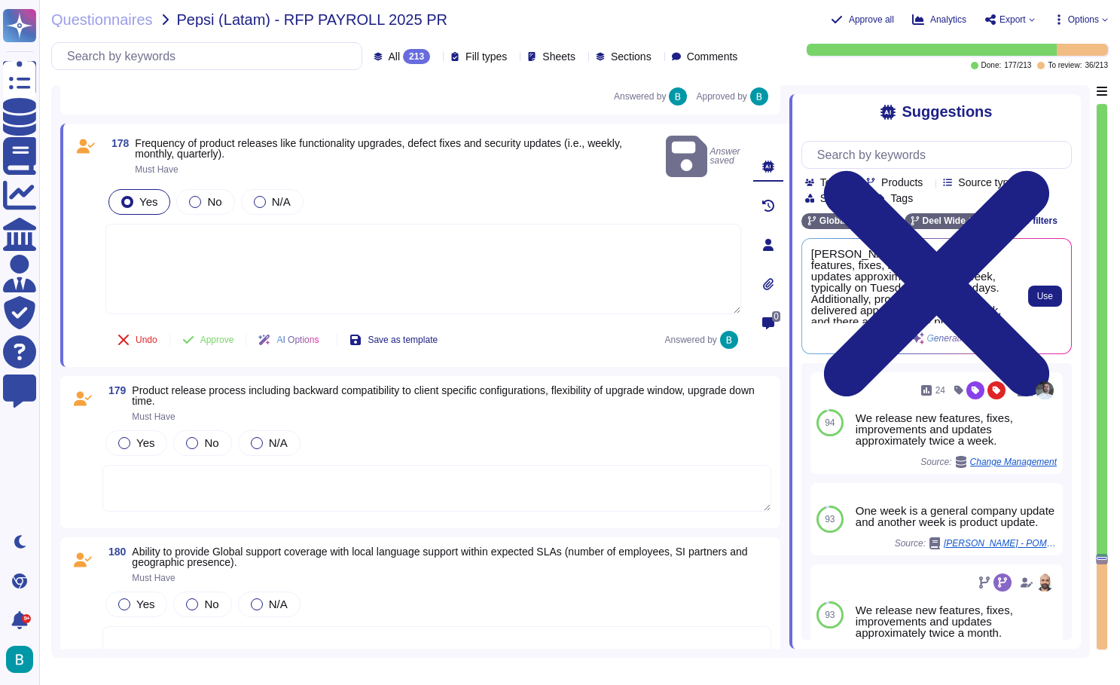
scroll to position [0, 0]
click at [1051, 288] on button "Use" at bounding box center [1045, 295] width 34 height 21
type textarea "Deel releases new features, fixes, improvements, and updates approximately twic…"
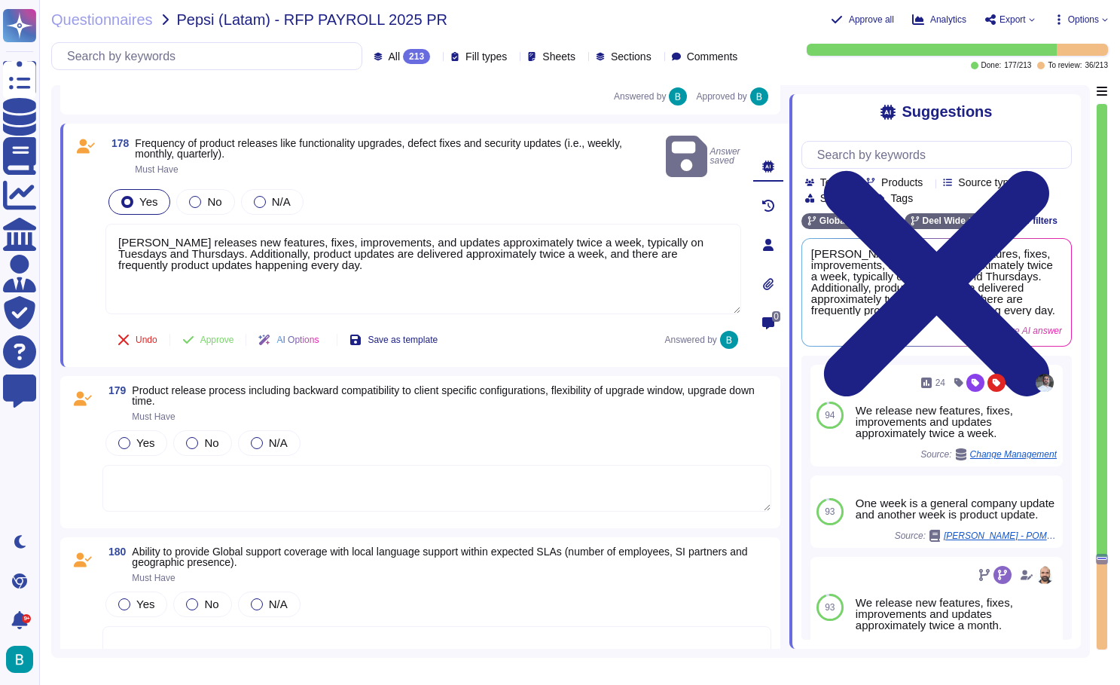
click at [408, 427] on div "Yes No N/A" at bounding box center [436, 443] width 669 height 32
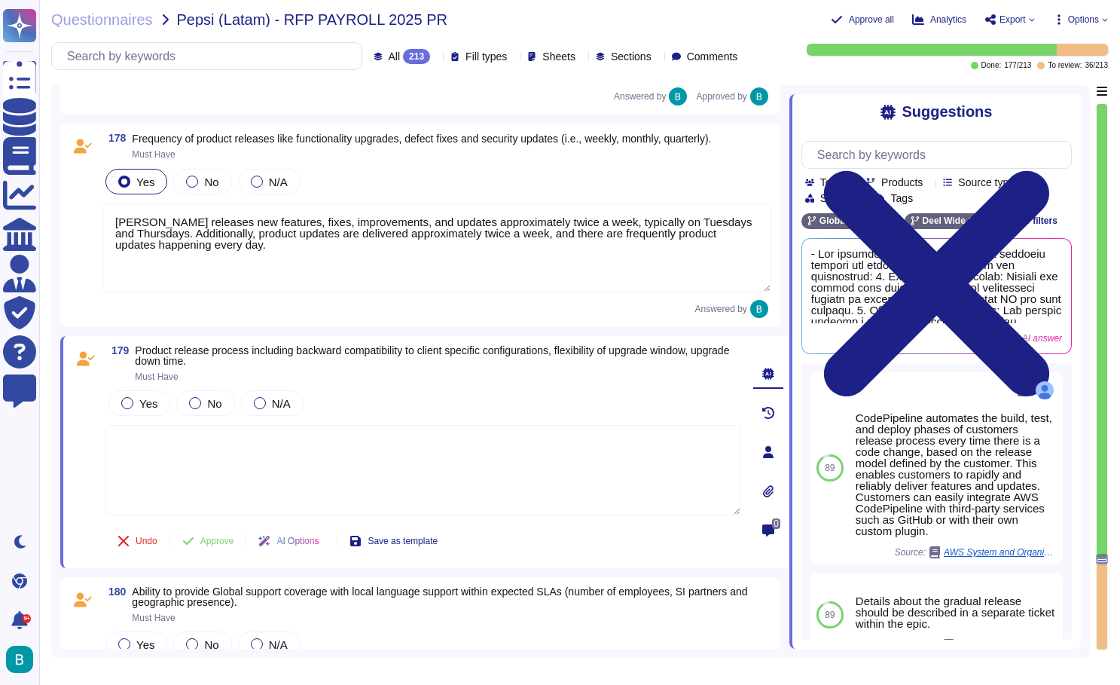
click at [368, 237] on textarea "Deel releases new features, fixes, improvements, and updates approximately twic…" at bounding box center [436, 247] width 669 height 89
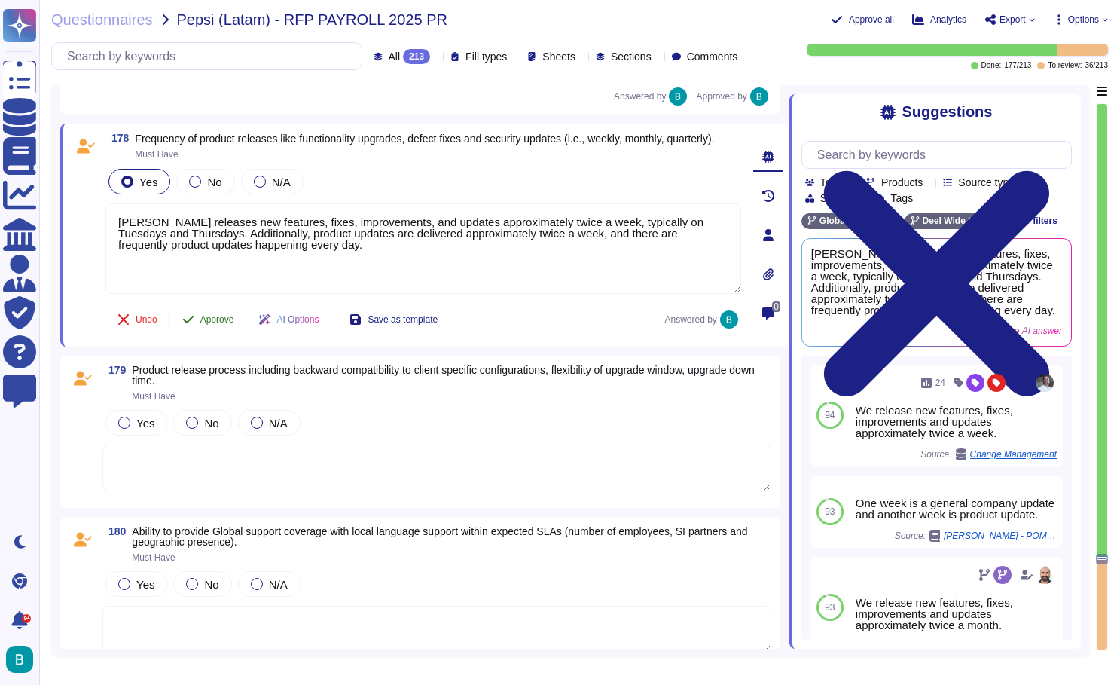
click at [227, 321] on button "Approve" at bounding box center [208, 319] width 76 height 30
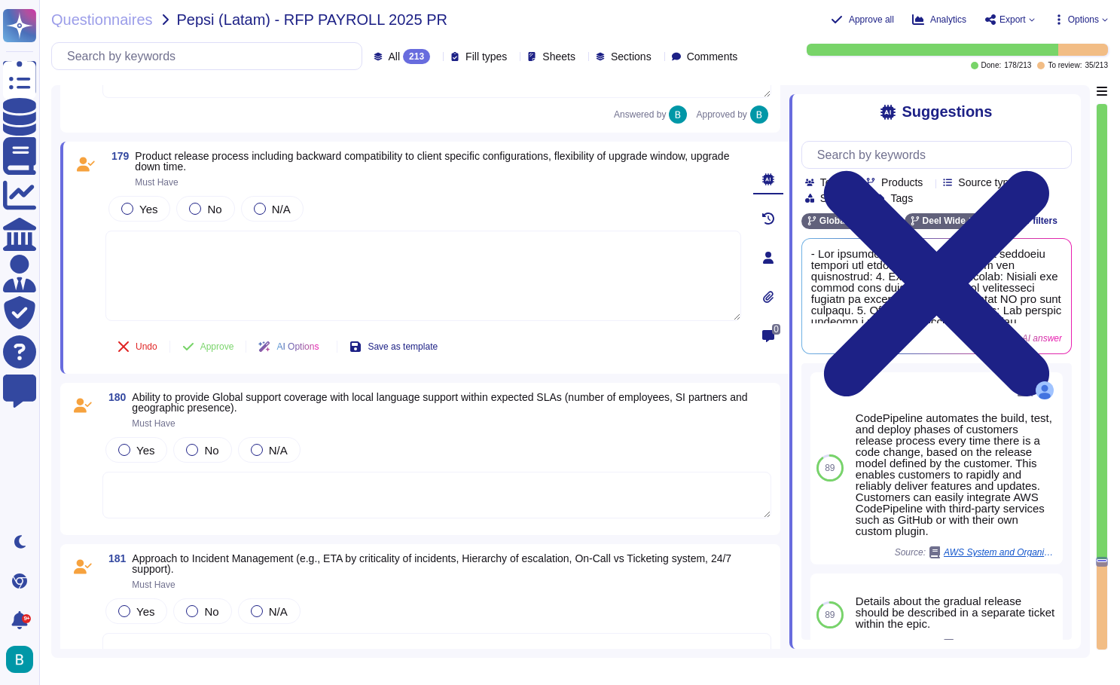
scroll to position [33659, 0]
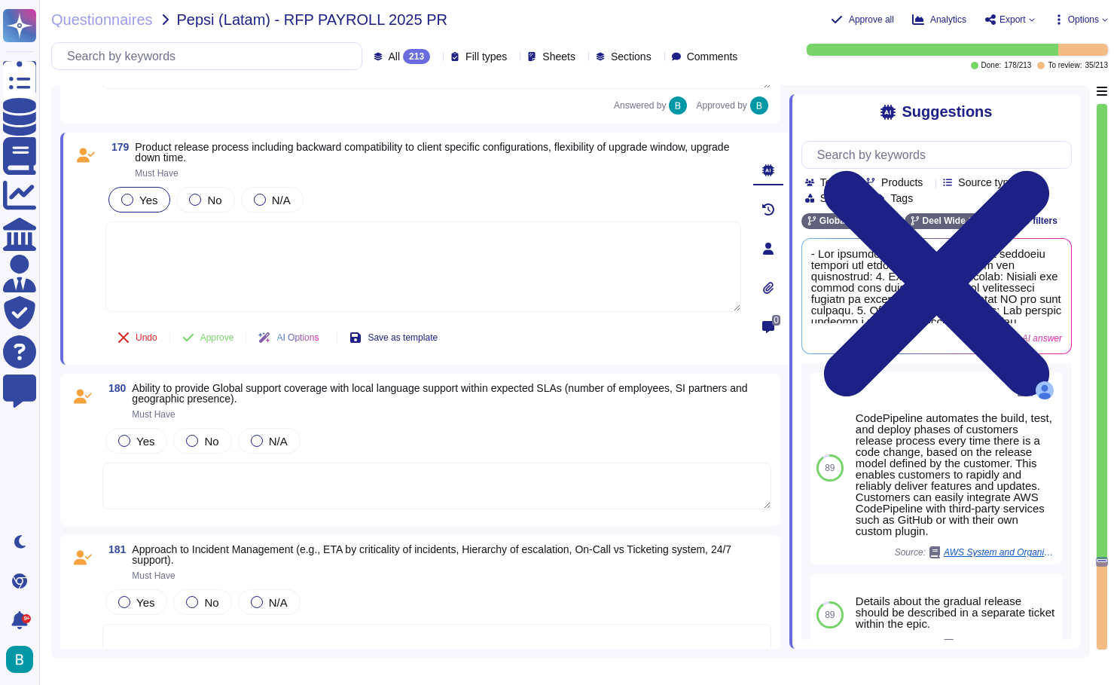
click at [166, 200] on div "Yes" at bounding box center [139, 200] width 62 height 26
click at [221, 248] on textarea at bounding box center [423, 269] width 636 height 90
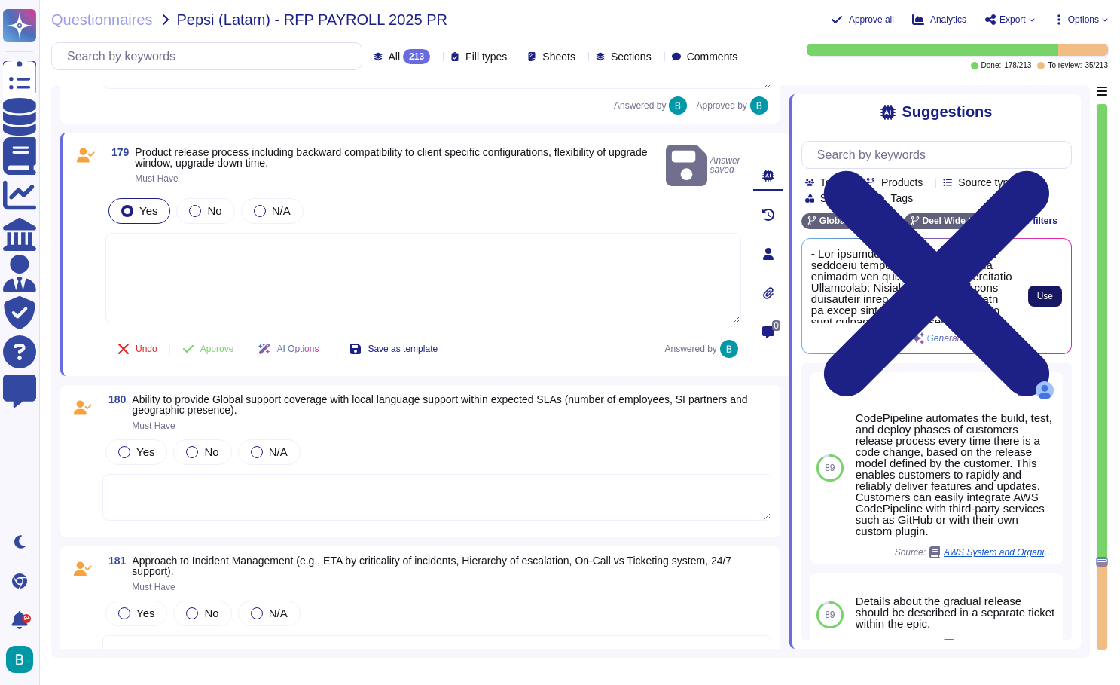
scroll to position [0, 0]
click at [1047, 295] on span "Use" at bounding box center [1045, 295] width 16 height 9
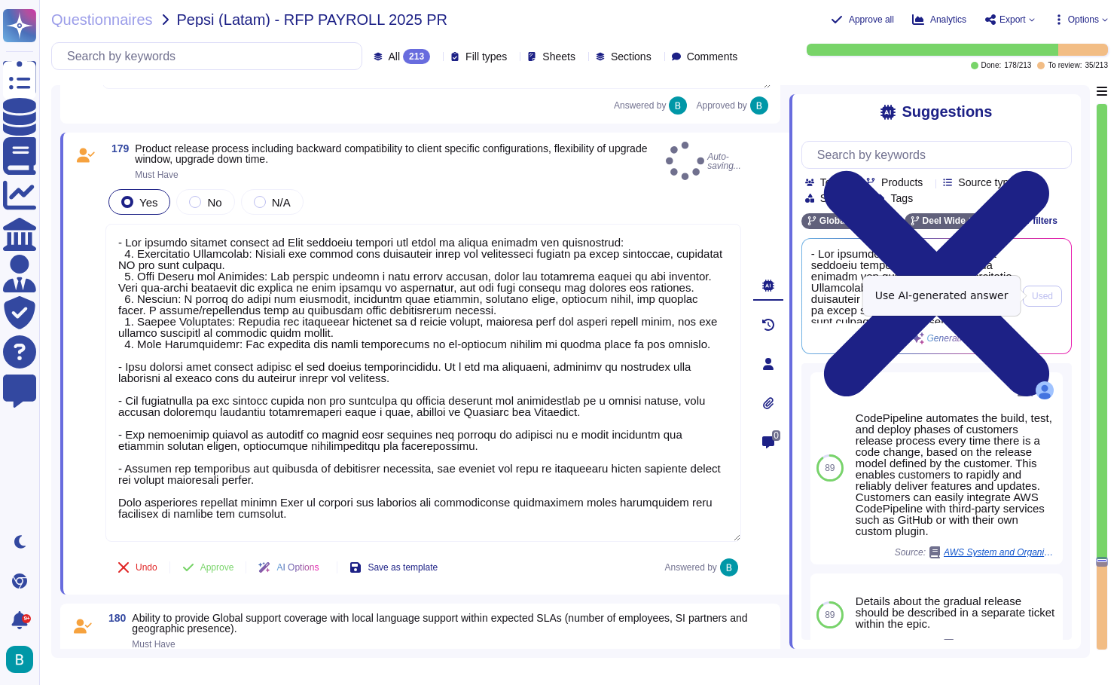
type textarea "- The product release process at Deel includes several key steps to ensure qual…"
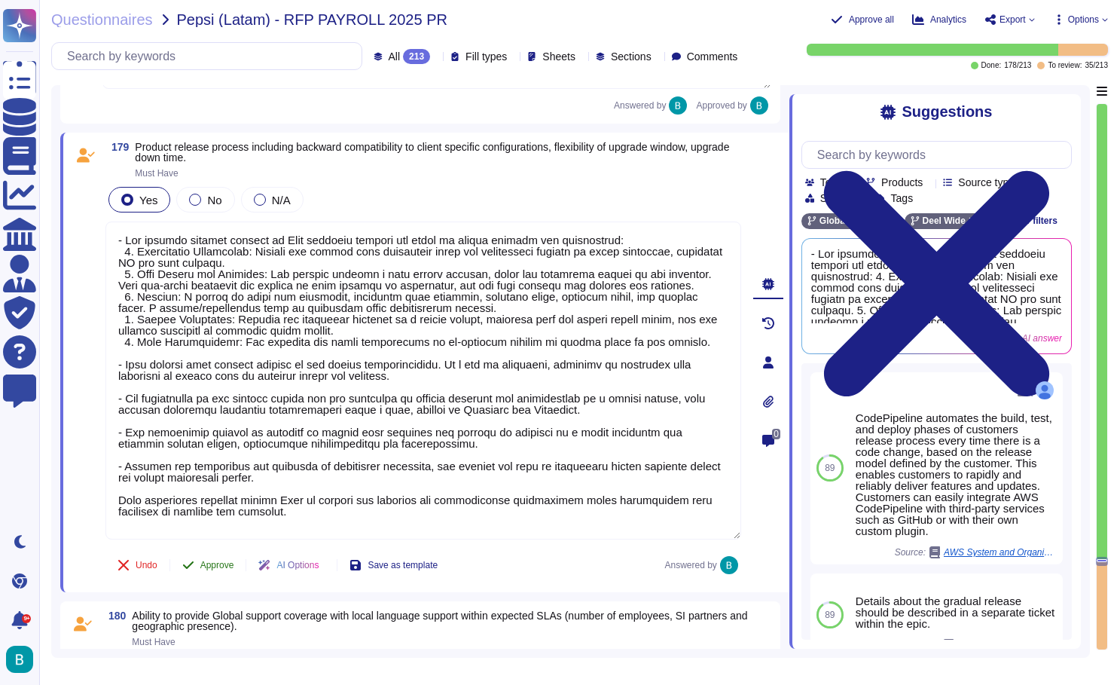
click at [230, 563] on span "Approve" at bounding box center [217, 564] width 34 height 9
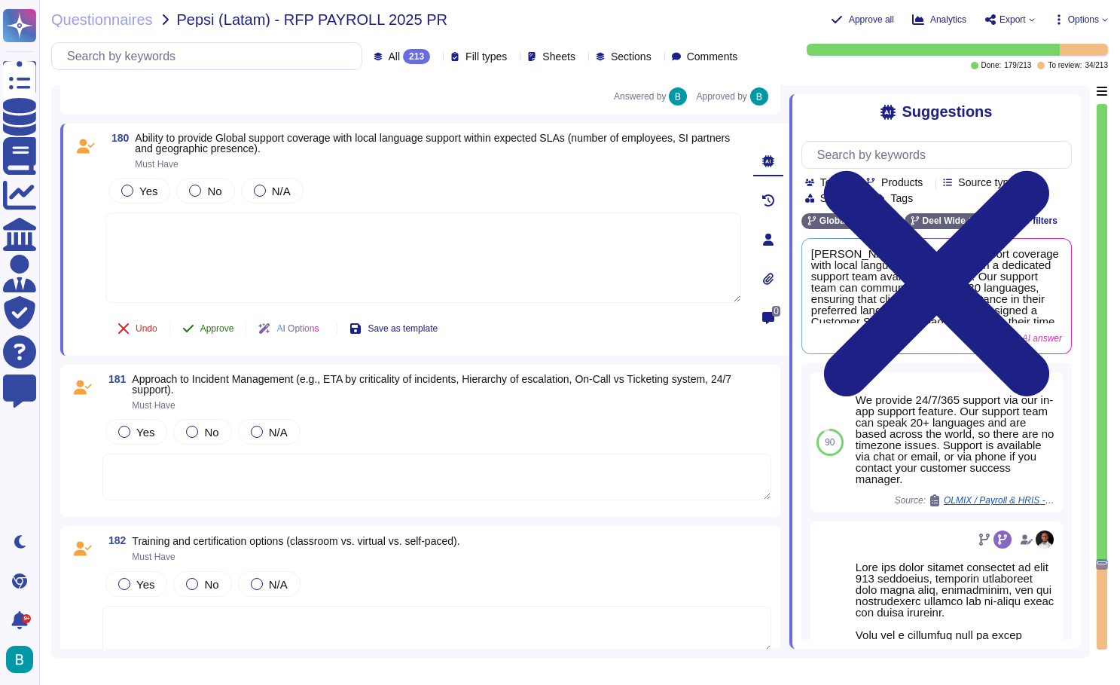
scroll to position [34100, 0]
click at [154, 185] on span "Yes" at bounding box center [148, 191] width 18 height 13
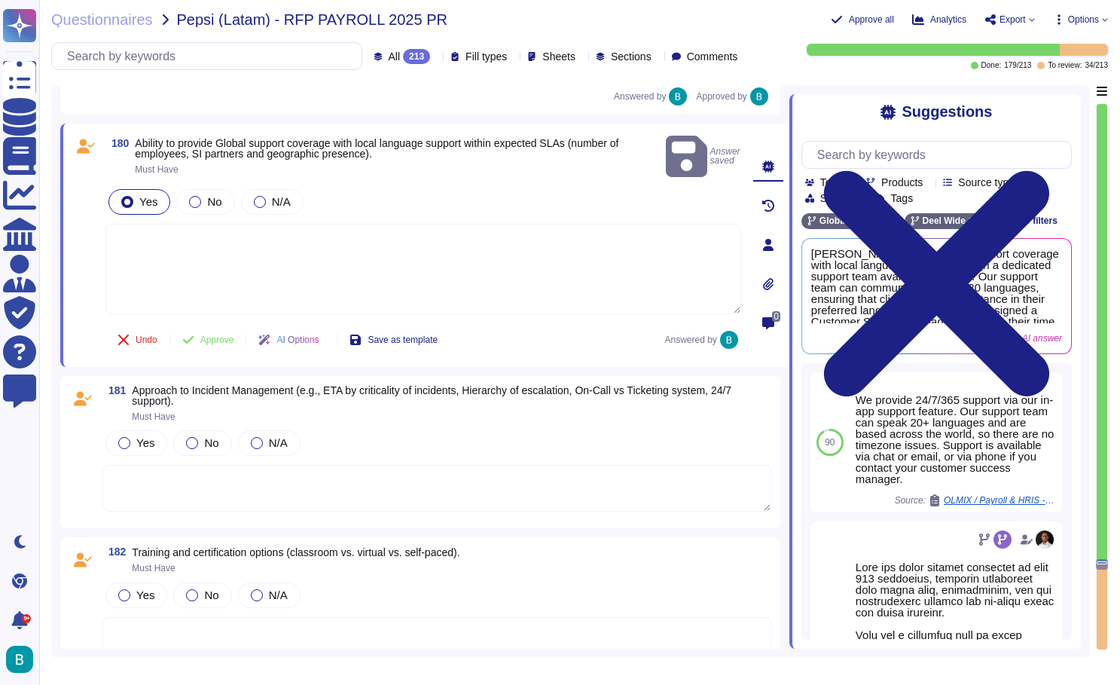
click at [194, 234] on textarea at bounding box center [423, 269] width 636 height 90
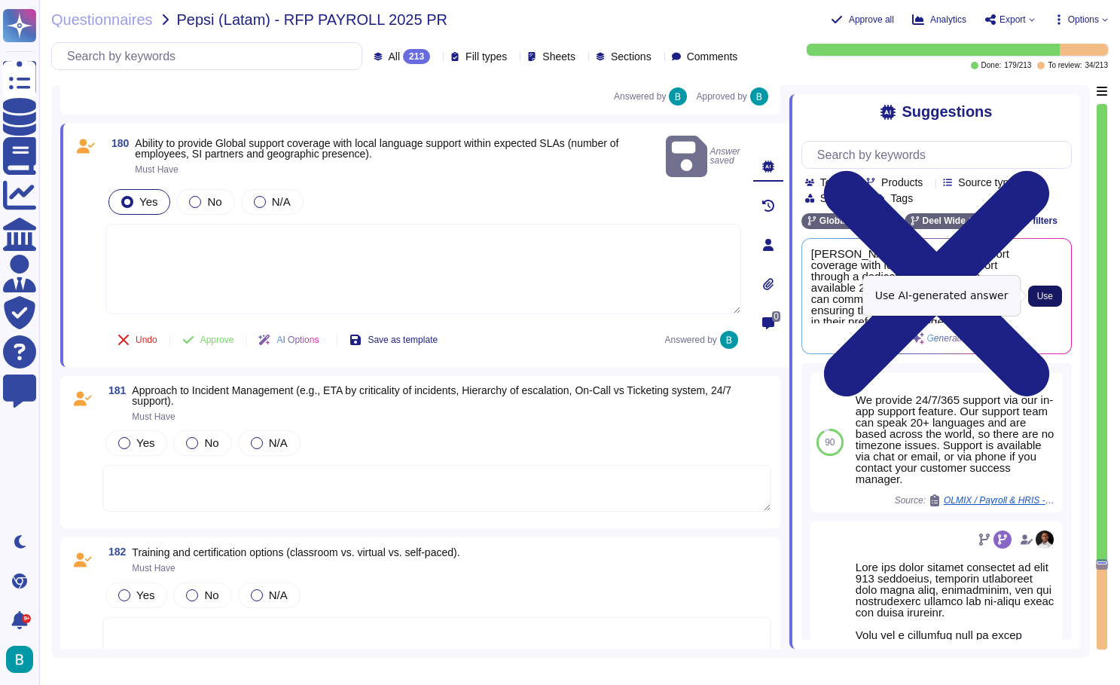
click at [1039, 291] on span "Use" at bounding box center [1045, 295] width 16 height 9
type textarea "Deel offers global support coverage with local language support through a dedic…"
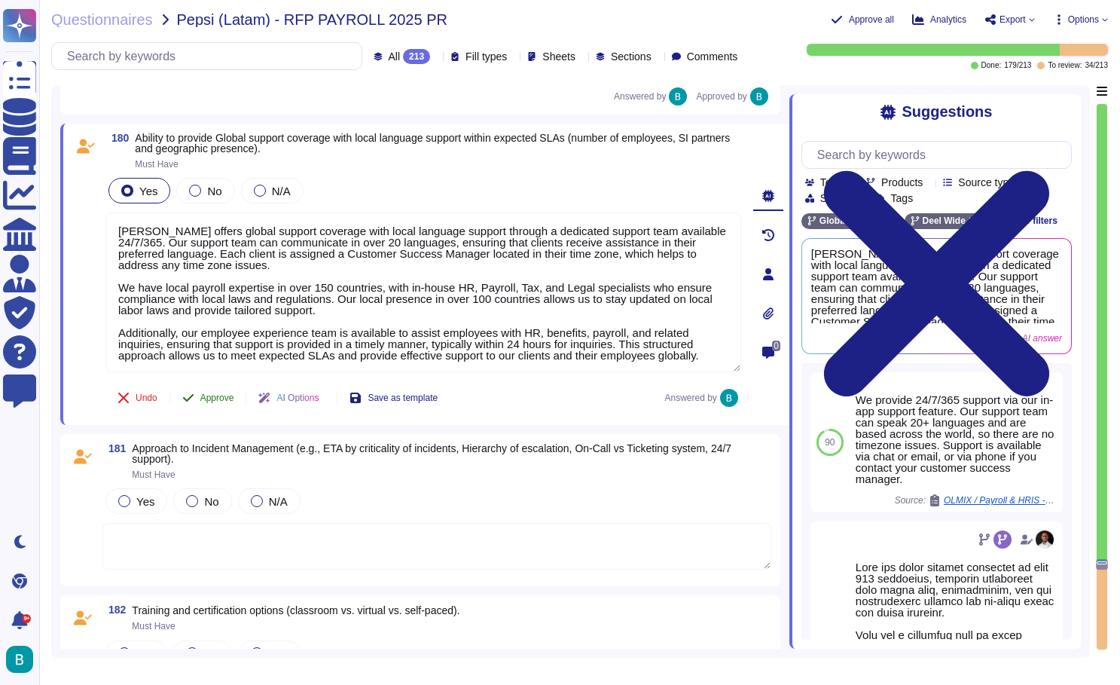
click at [224, 401] on span "Approve" at bounding box center [217, 397] width 34 height 9
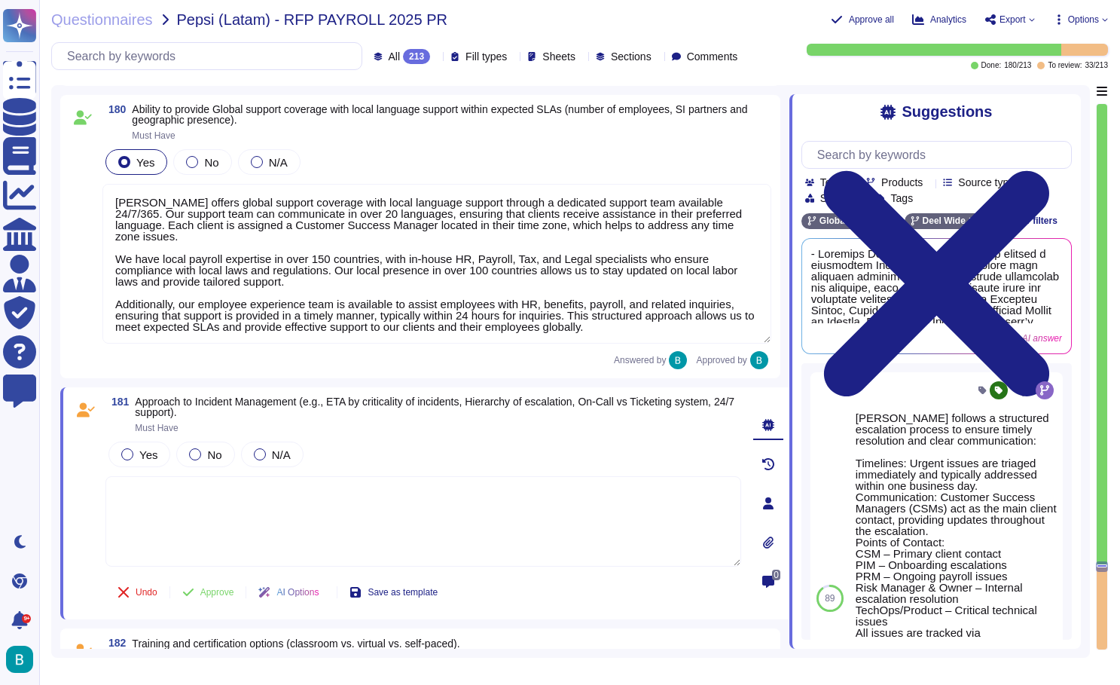
scroll to position [34383, 0]
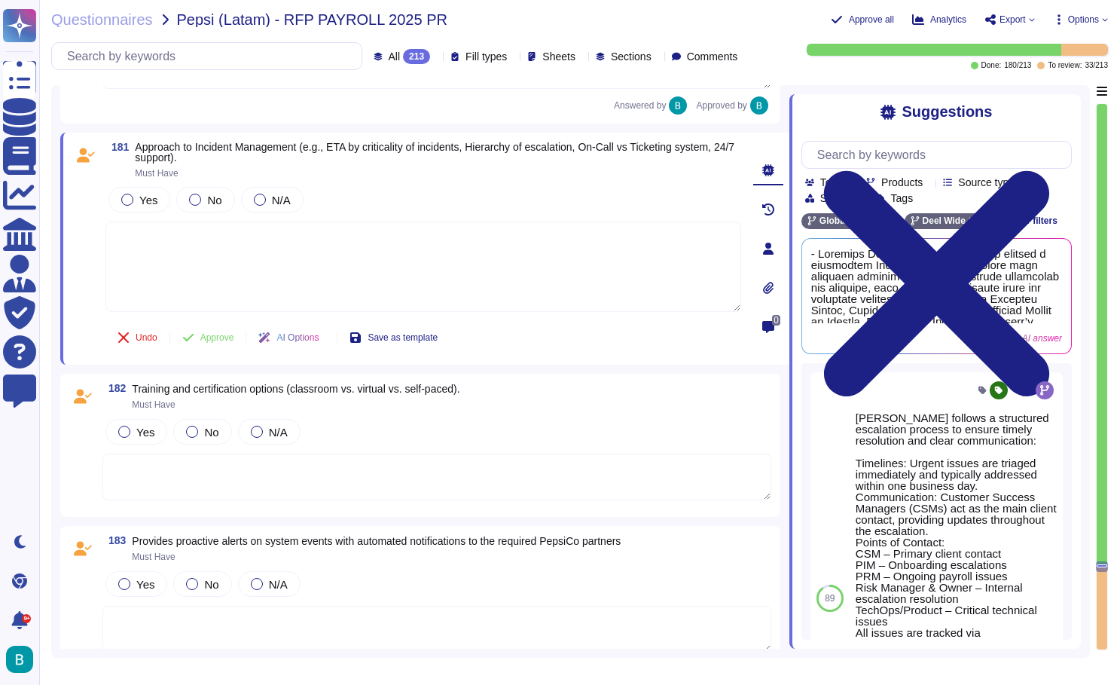
click at [414, 258] on textarea at bounding box center [423, 266] width 636 height 90
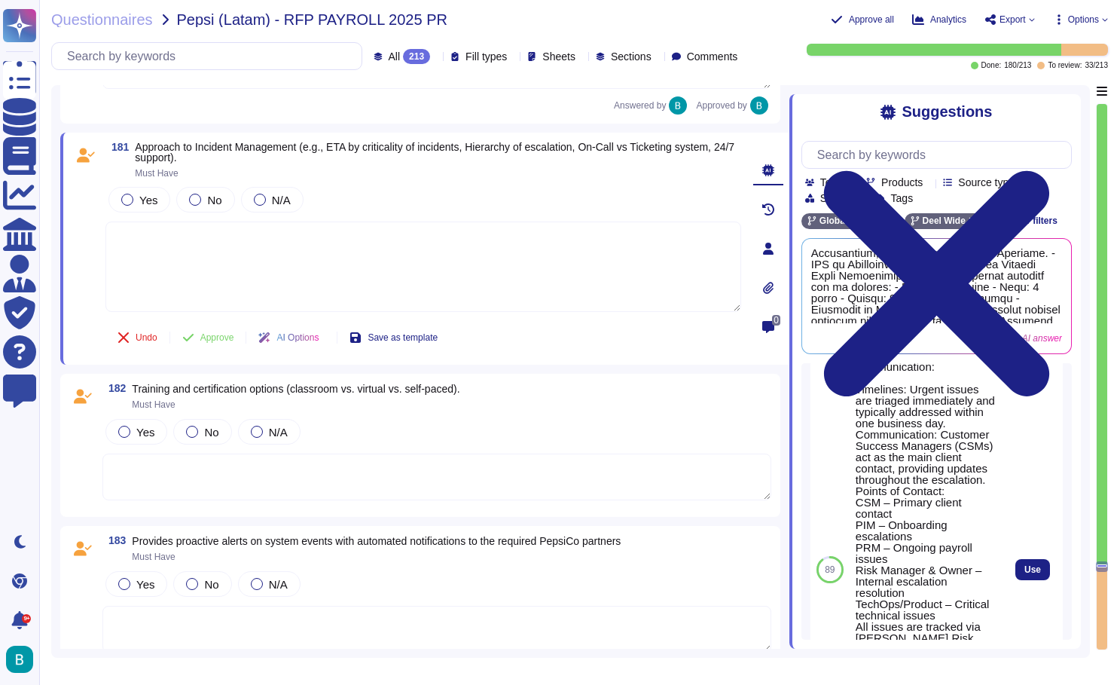
scroll to position [119, 0]
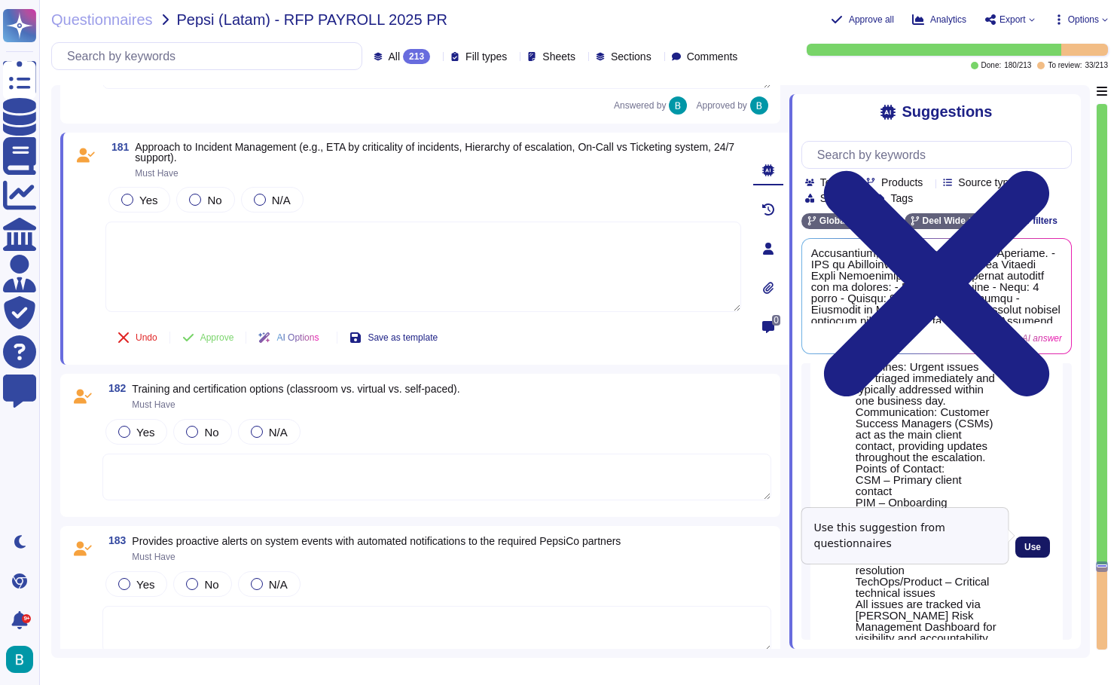
click at [1023, 536] on button "Use" at bounding box center [1032, 546] width 35 height 21
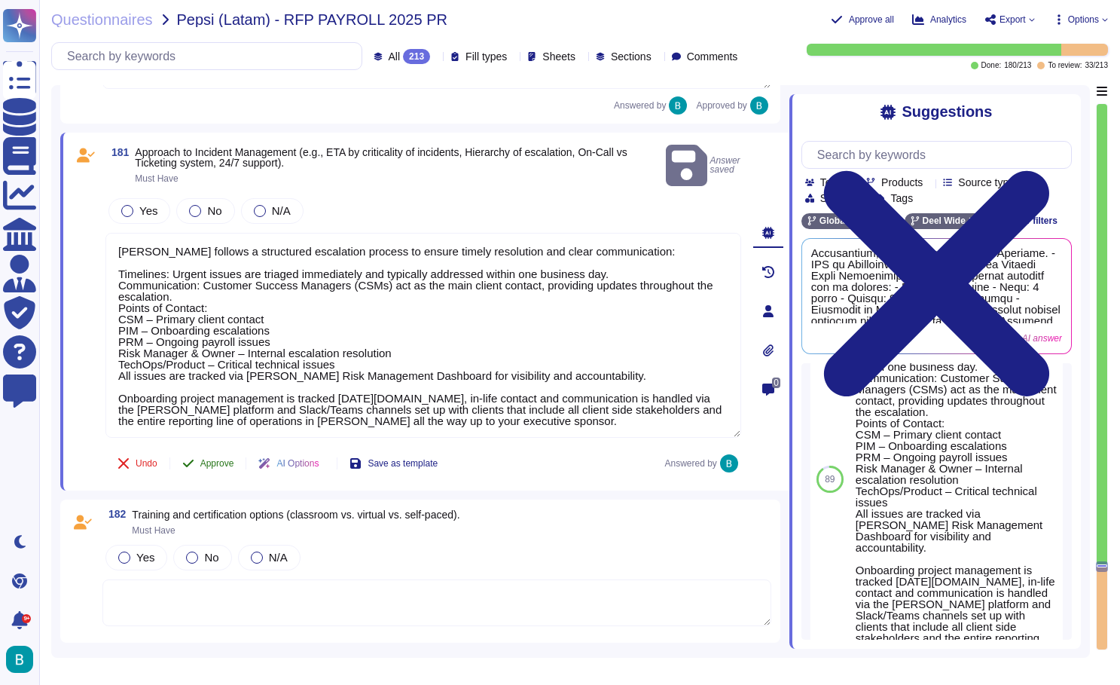
click at [221, 459] on span "Approve" at bounding box center [217, 463] width 34 height 9
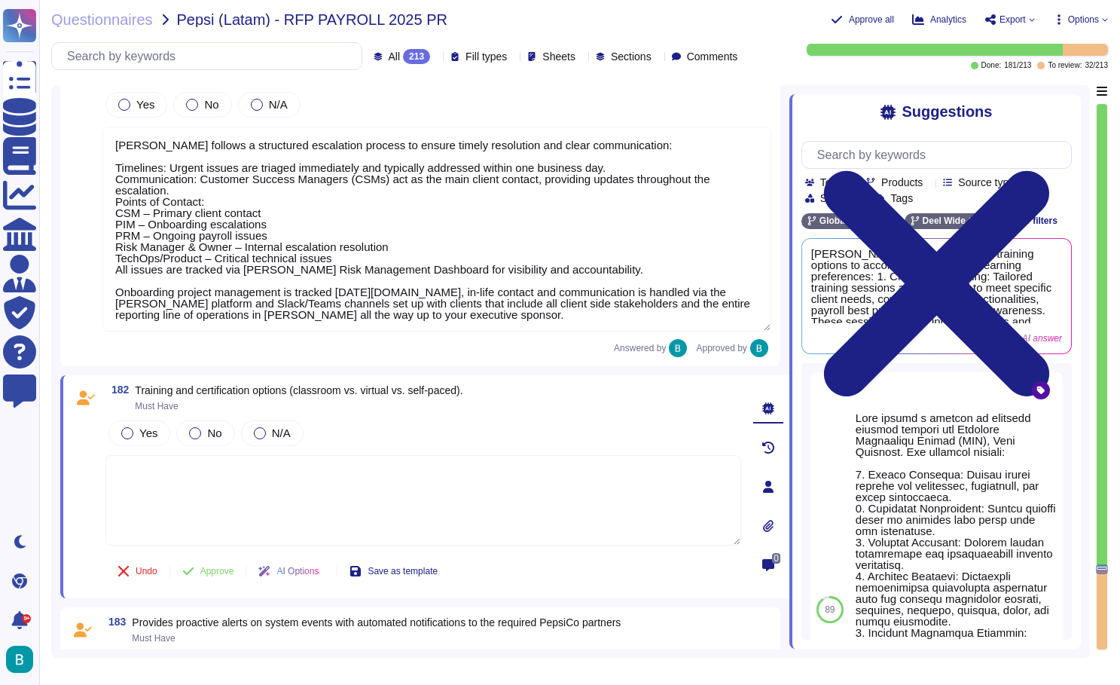
scroll to position [34712, 0]
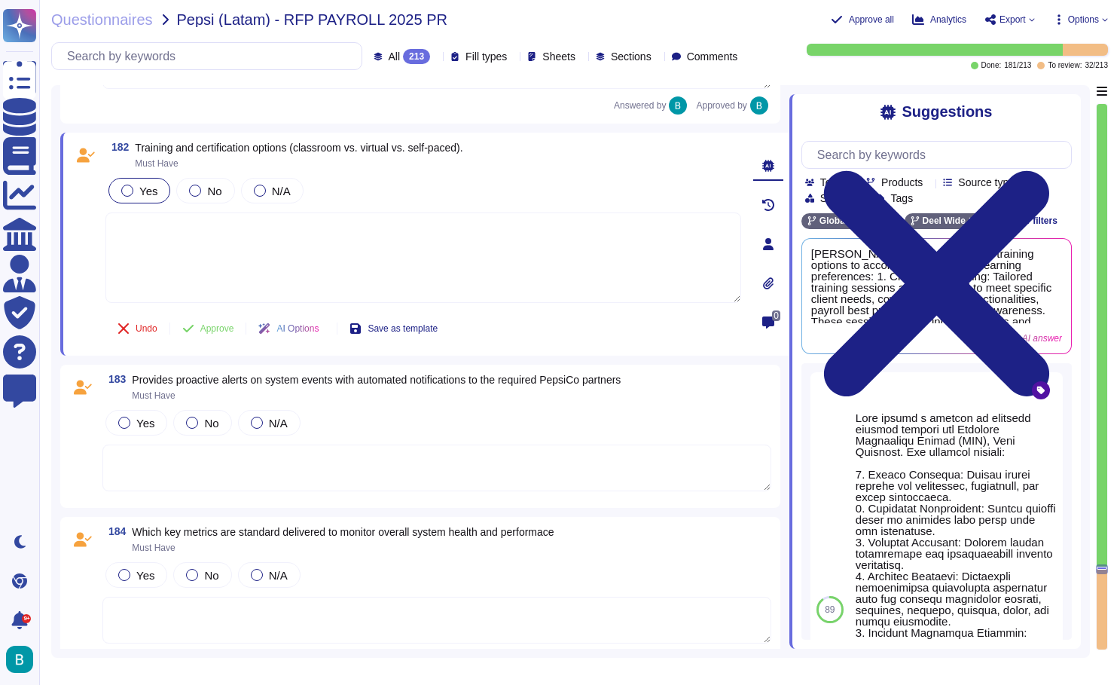
click at [154, 191] on span "Yes" at bounding box center [148, 191] width 18 height 13
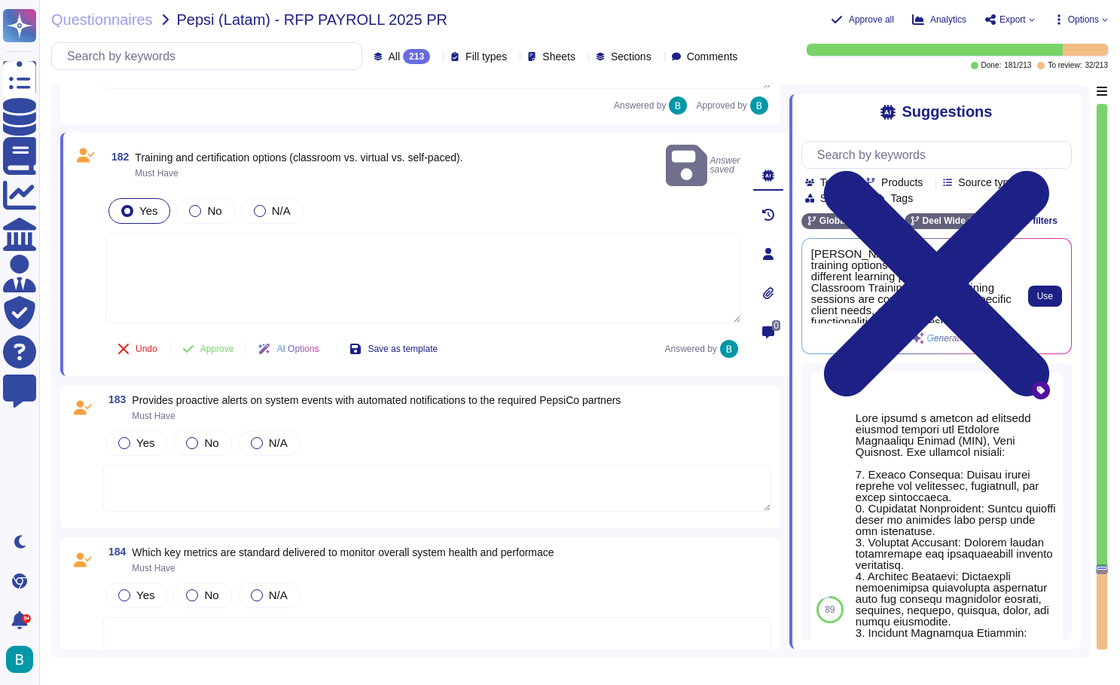
scroll to position [0, 0]
click at [1041, 295] on span "Use" at bounding box center [1045, 295] width 16 height 9
type textarea "Deel follows a structured escalation process to ensure timely resolution and cl…"
type textarea "Deel offers a variety of training options to accommodate different learning pre…"
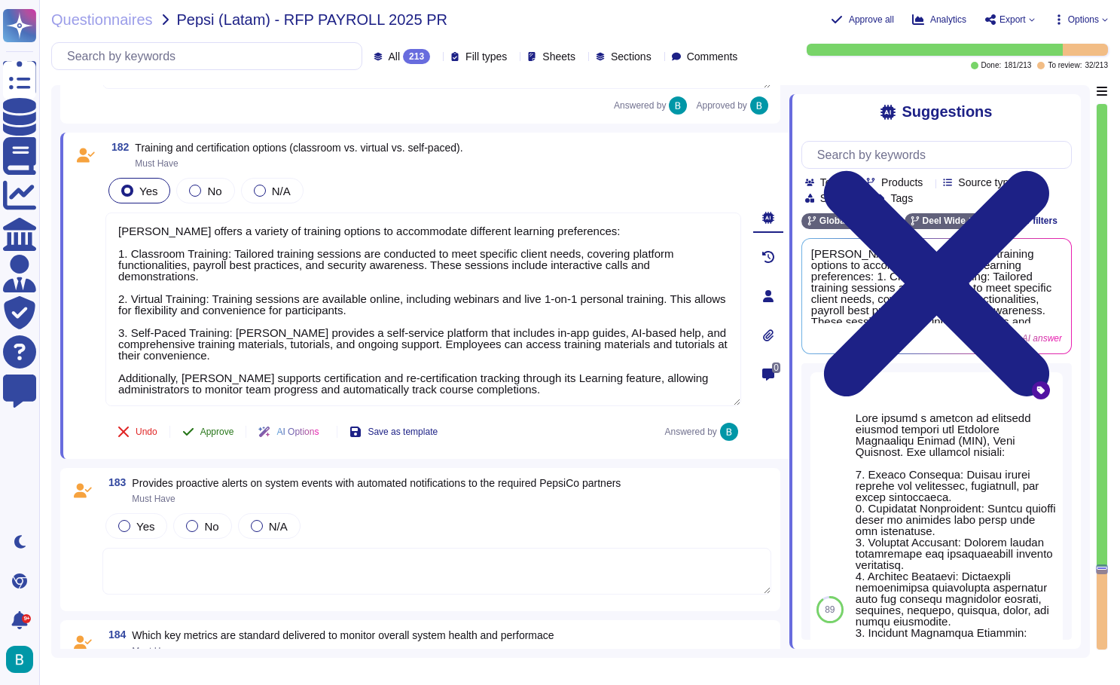
click at [223, 431] on span "Approve" at bounding box center [217, 431] width 34 height 9
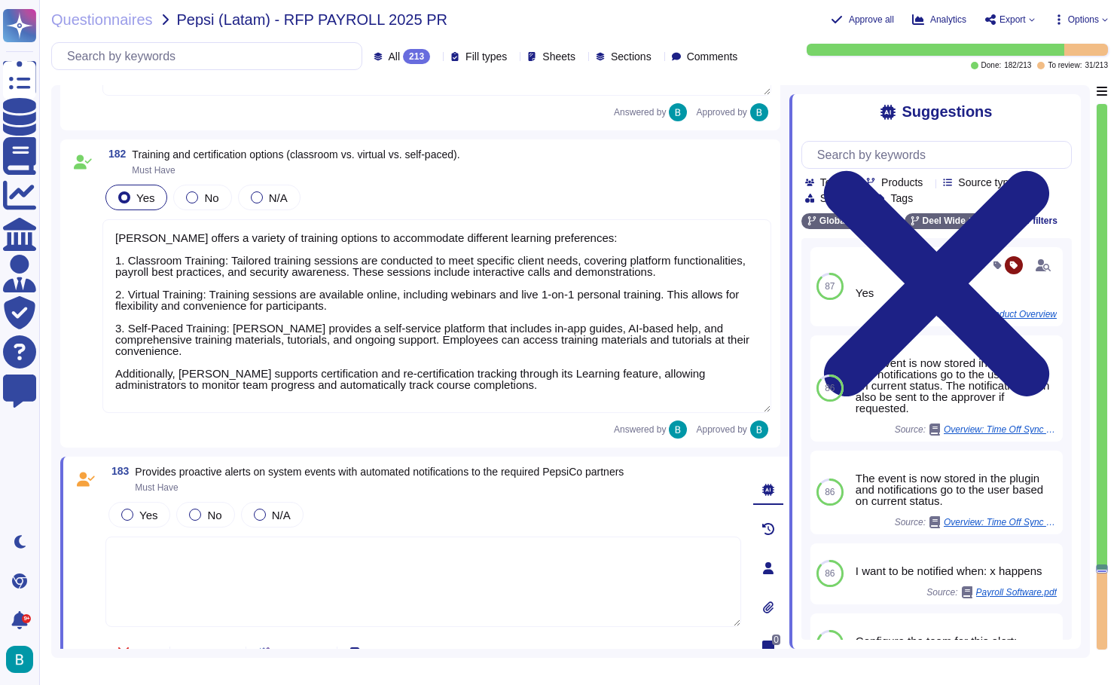
scroll to position [34681, 0]
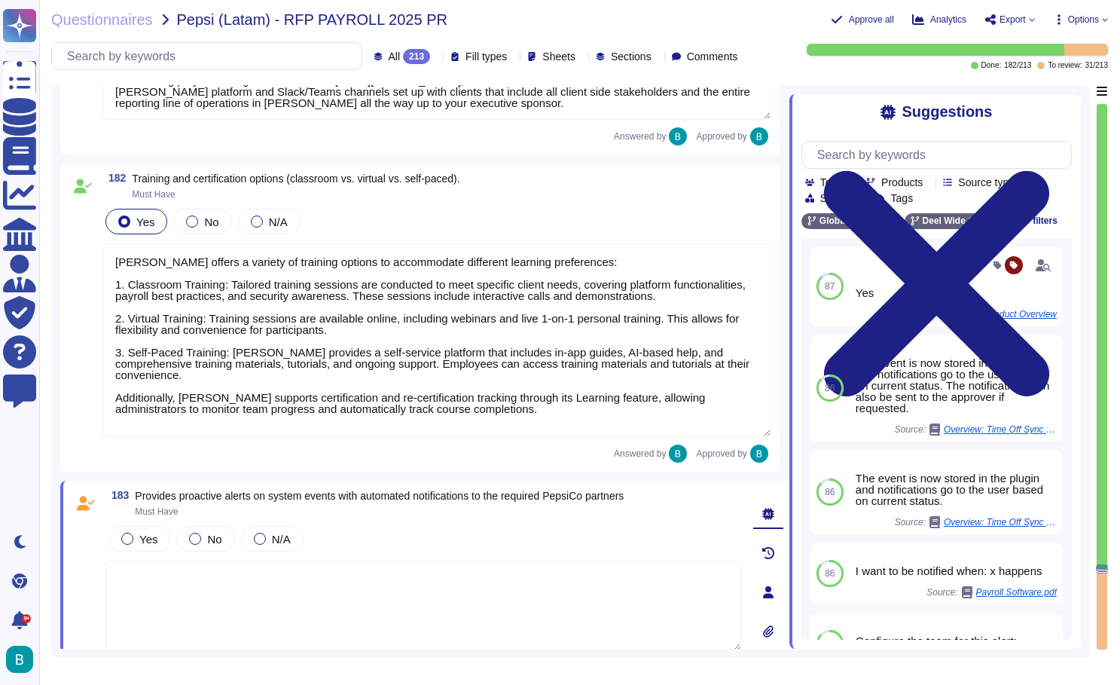
type textarea "Deel follows a structured escalation process to ensure timely resolution and cl…"
type textarea "Deel offers global support coverage with local language support through a dedic…"
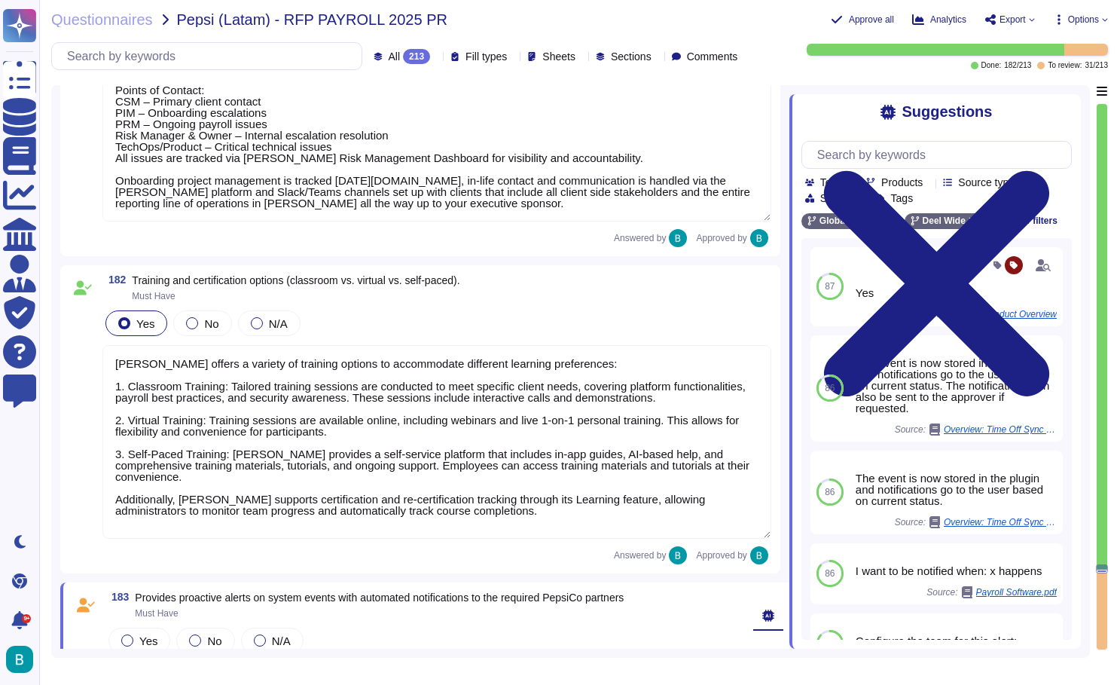
scroll to position [2, 0]
click at [555, 368] on textarea "Deel offers a variety of training options to accommodate different learning pre…" at bounding box center [436, 442] width 669 height 194
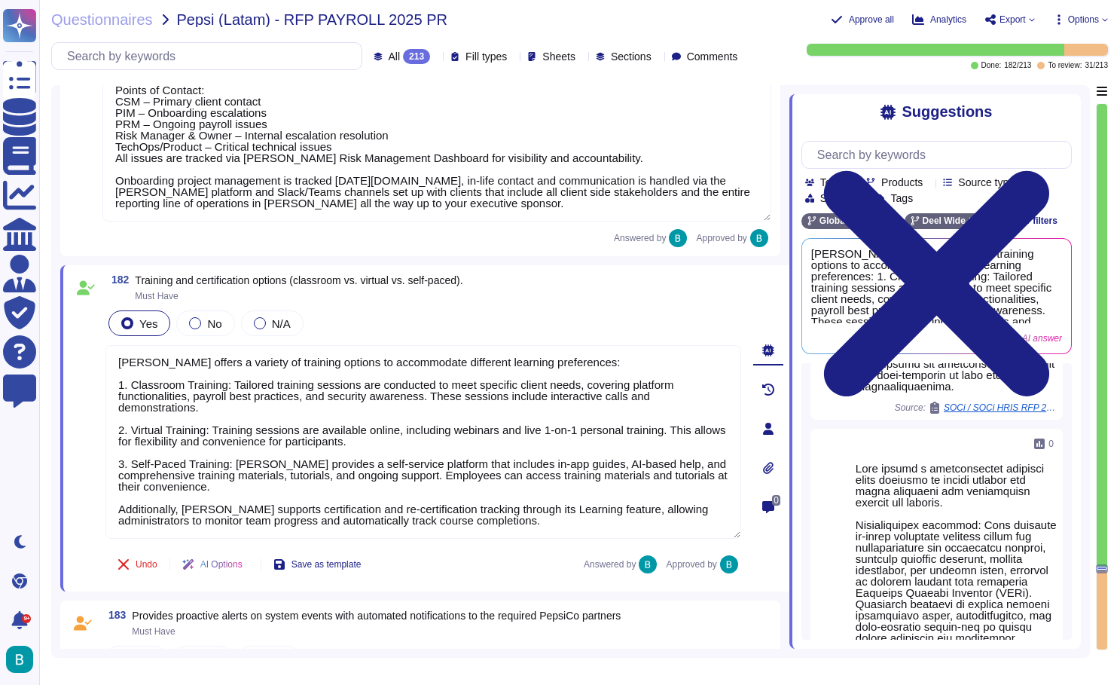
click at [387, 608] on div "183 Provides proactive alerts on system events with automated notifications to …" at bounding box center [420, 671] width 720 height 143
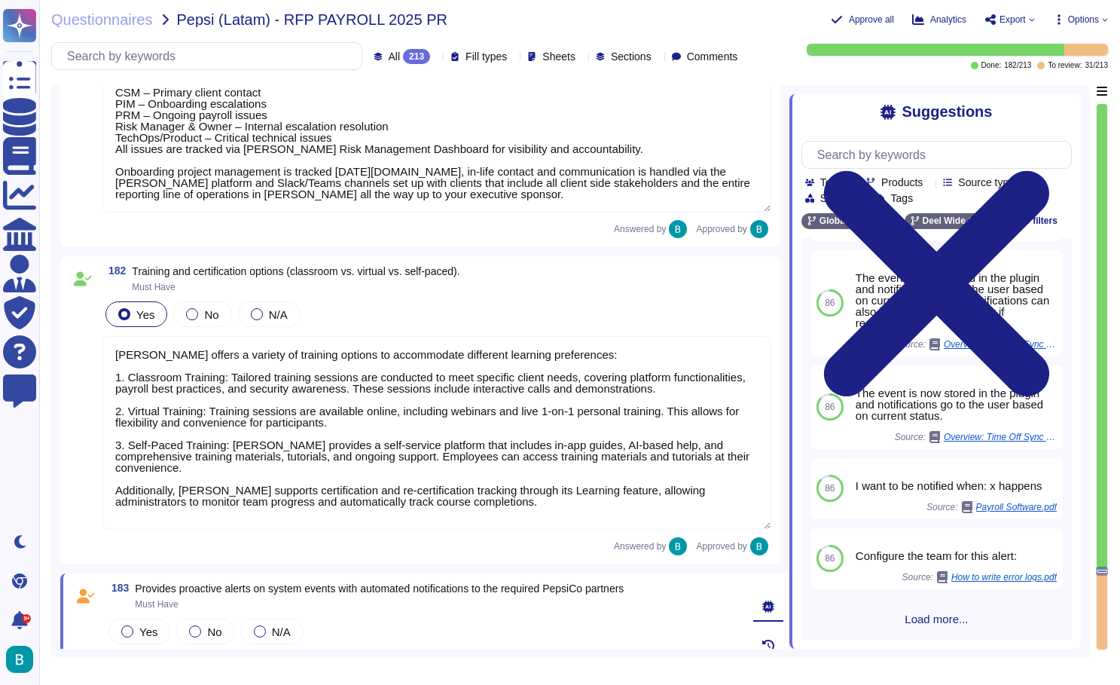
scroll to position [34893, 0]
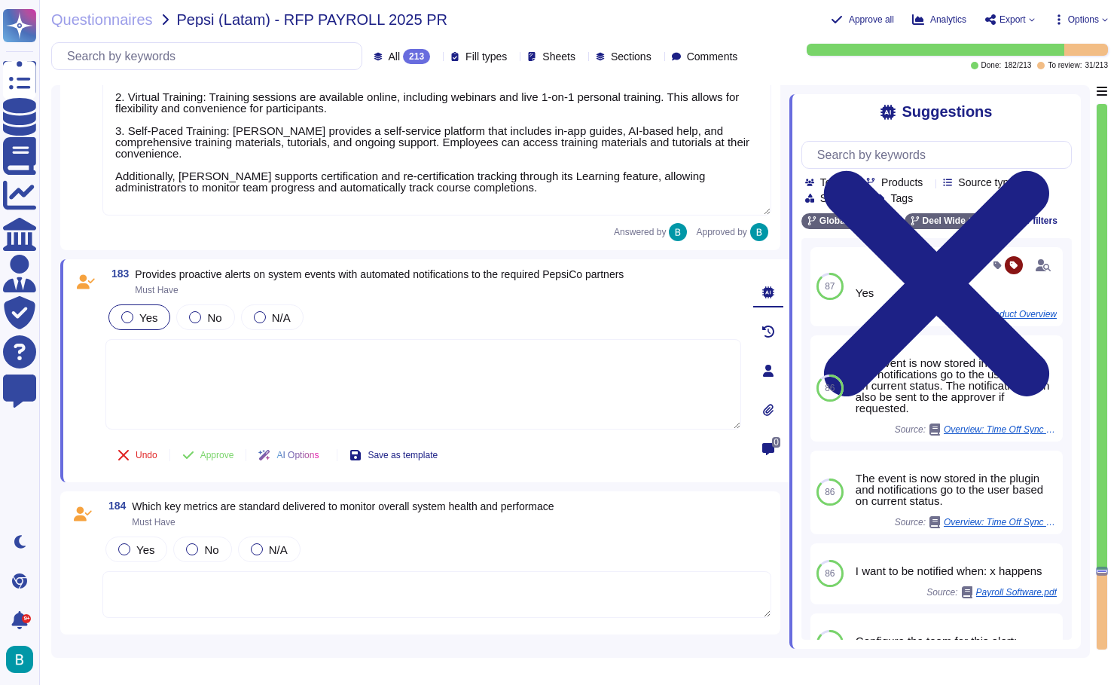
click at [127, 328] on div "Yes" at bounding box center [139, 317] width 62 height 26
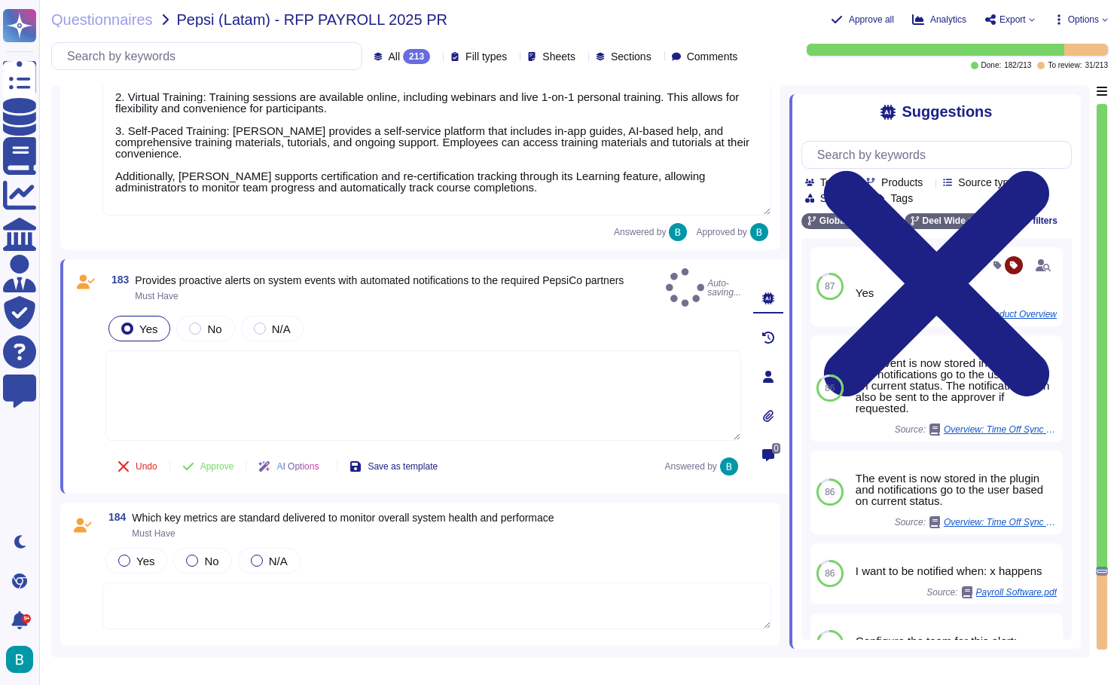
type textarea "Deel follows a structured escalation process to ensure timely resolution and cl…"
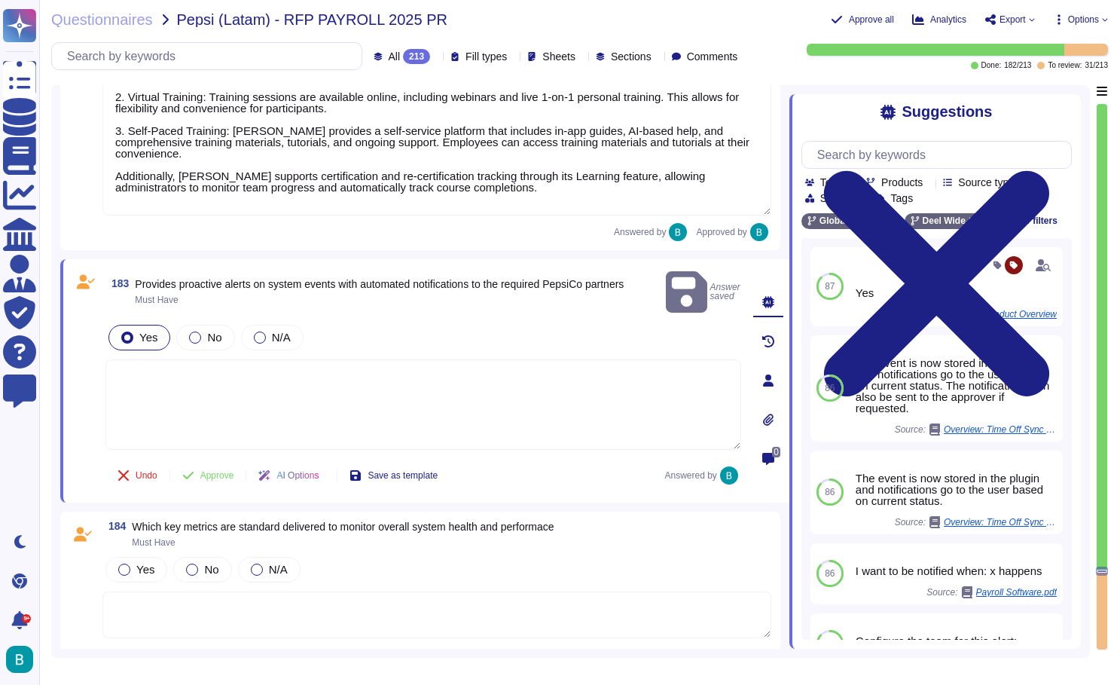
click at [323, 388] on textarea at bounding box center [423, 404] width 636 height 90
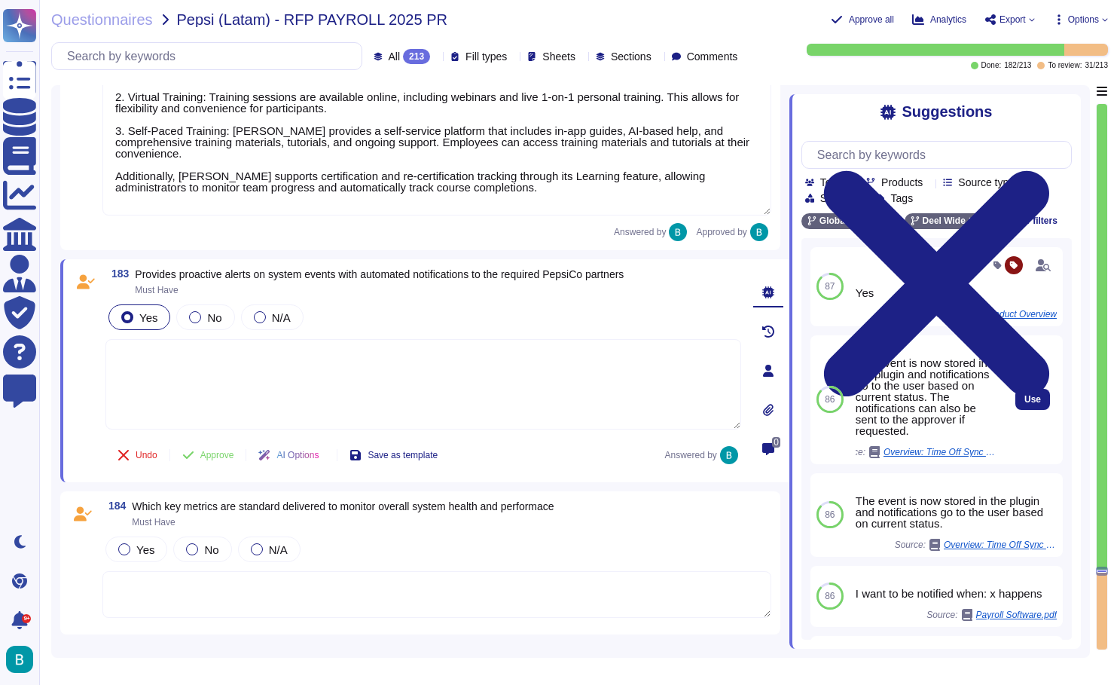
scroll to position [0, 0]
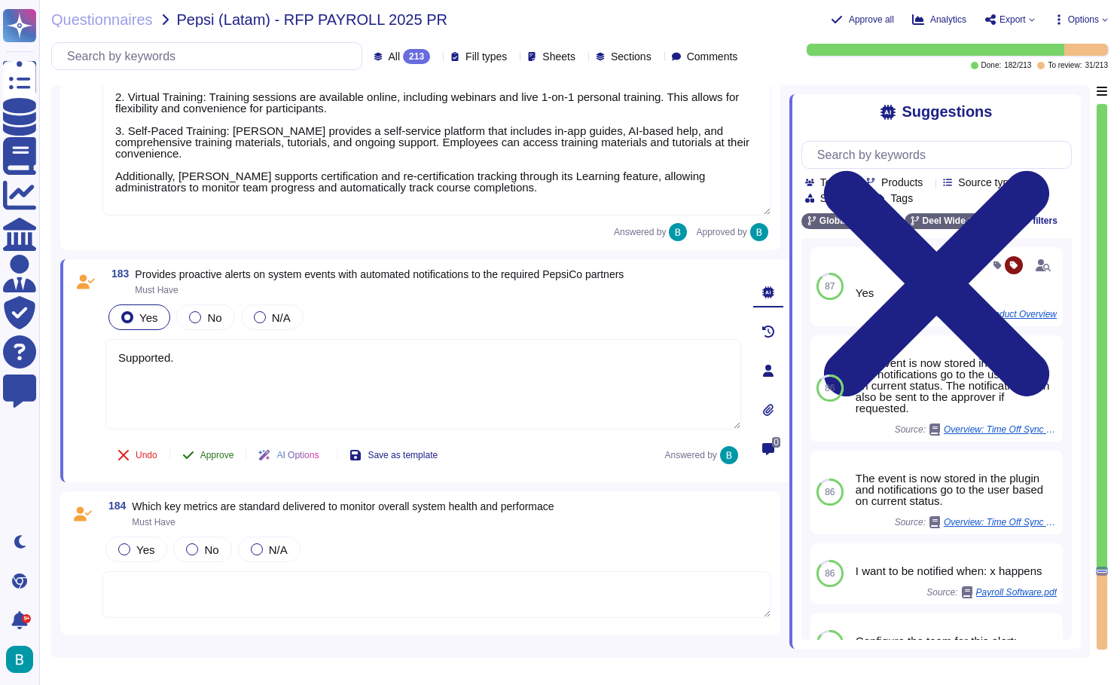
type textarea "Supported."
click at [221, 456] on span "Approve" at bounding box center [217, 454] width 34 height 9
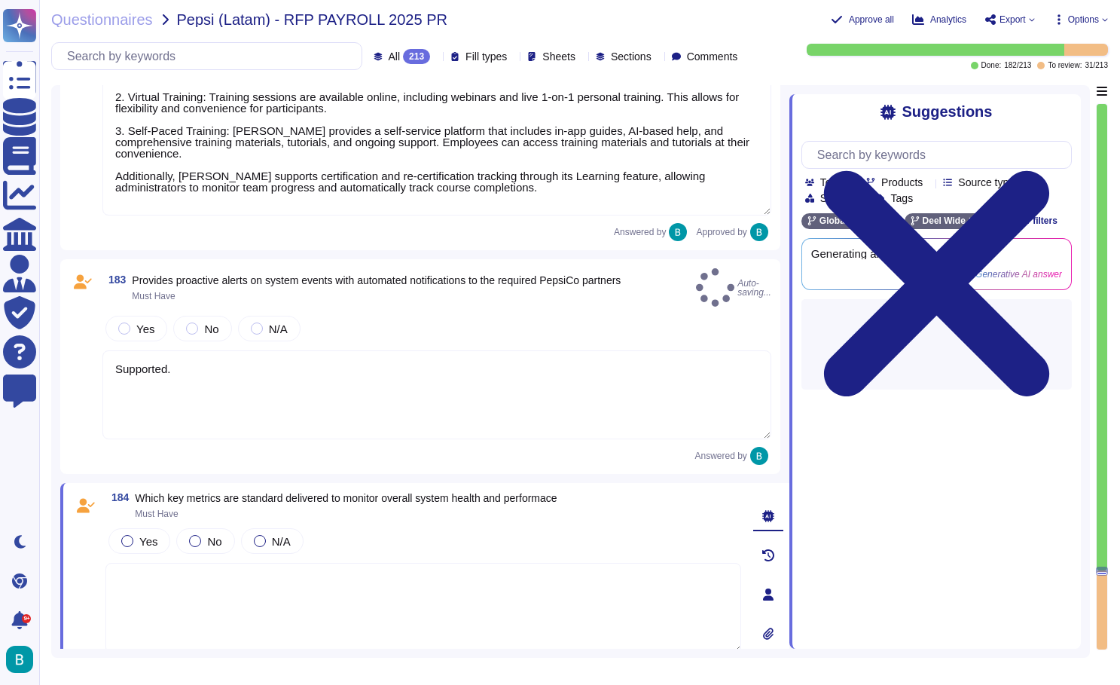
type textarea "Deel follows a structured escalation process to ensure timely resolution and cl…"
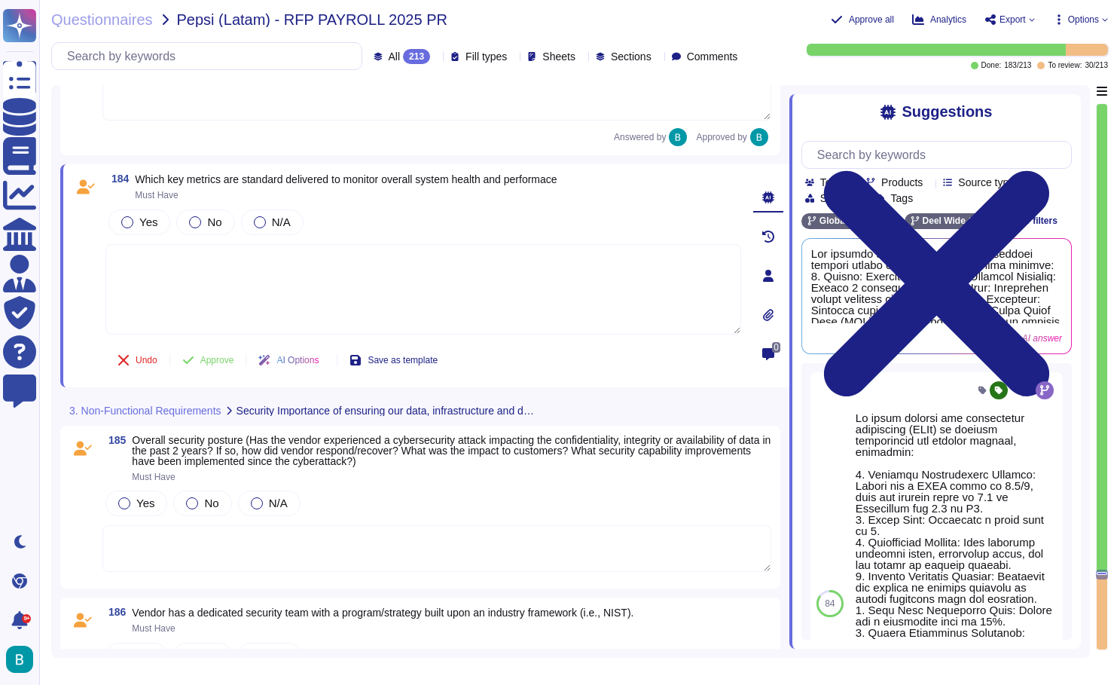
scroll to position [35223, 0]
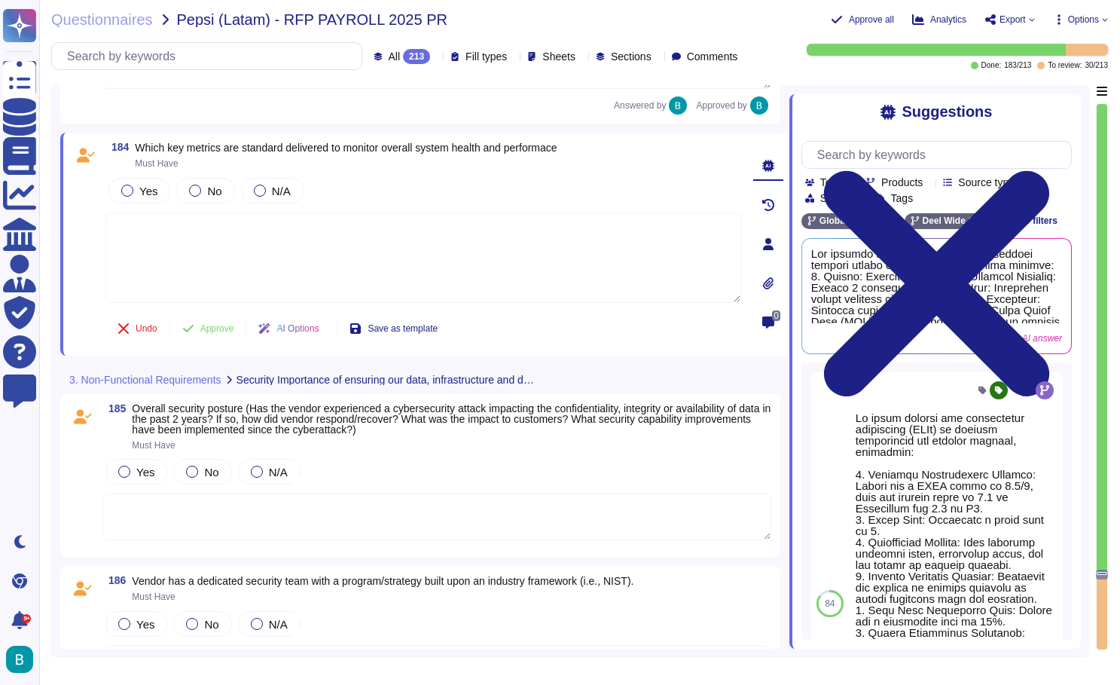
click at [435, 229] on textarea at bounding box center [423, 257] width 636 height 90
click at [159, 192] on div "Yes" at bounding box center [139, 191] width 62 height 26
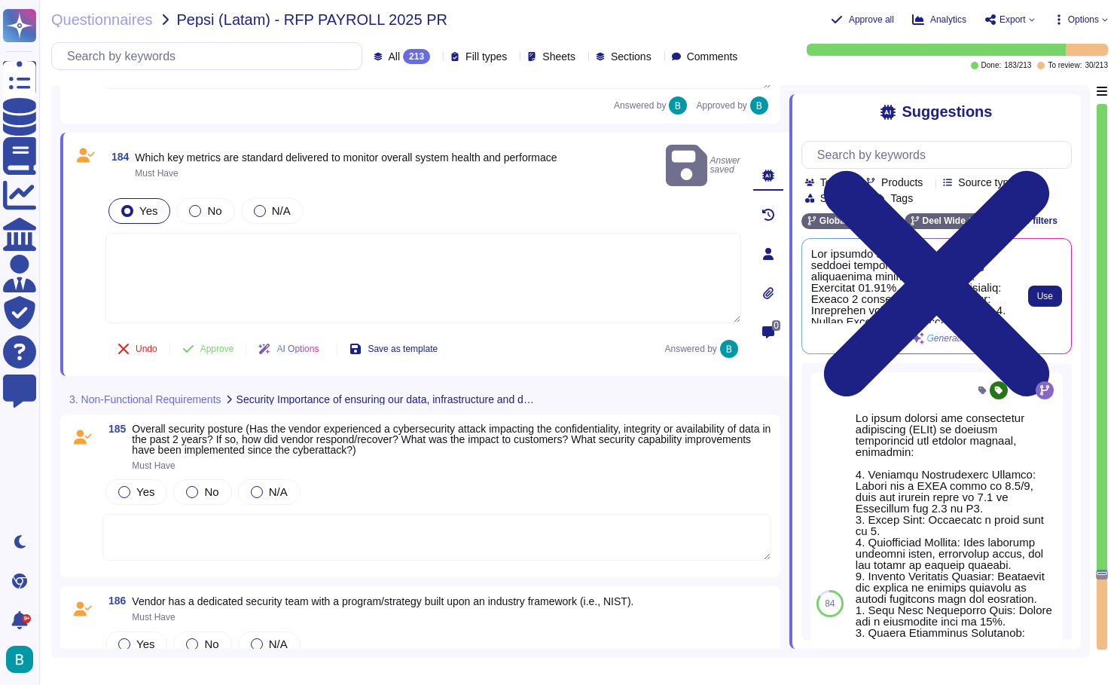
scroll to position [0, 0]
click at [1038, 301] on button "Use" at bounding box center [1045, 295] width 34 height 21
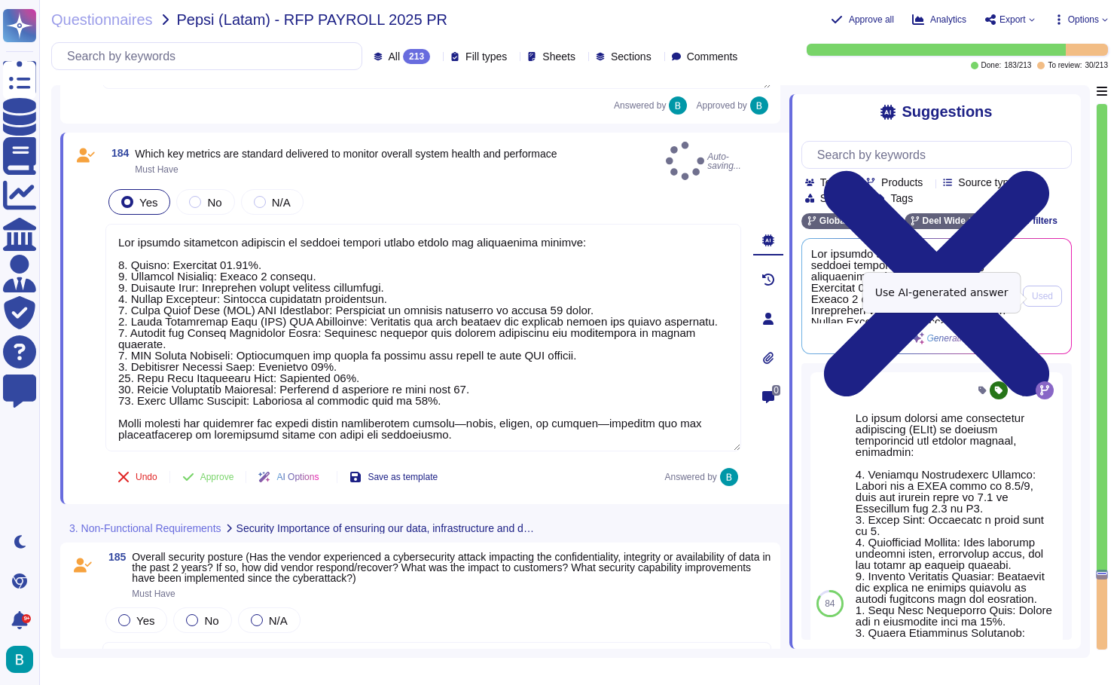
type textarea "Key metrics standardly delivered to monitor overall system health and performan…"
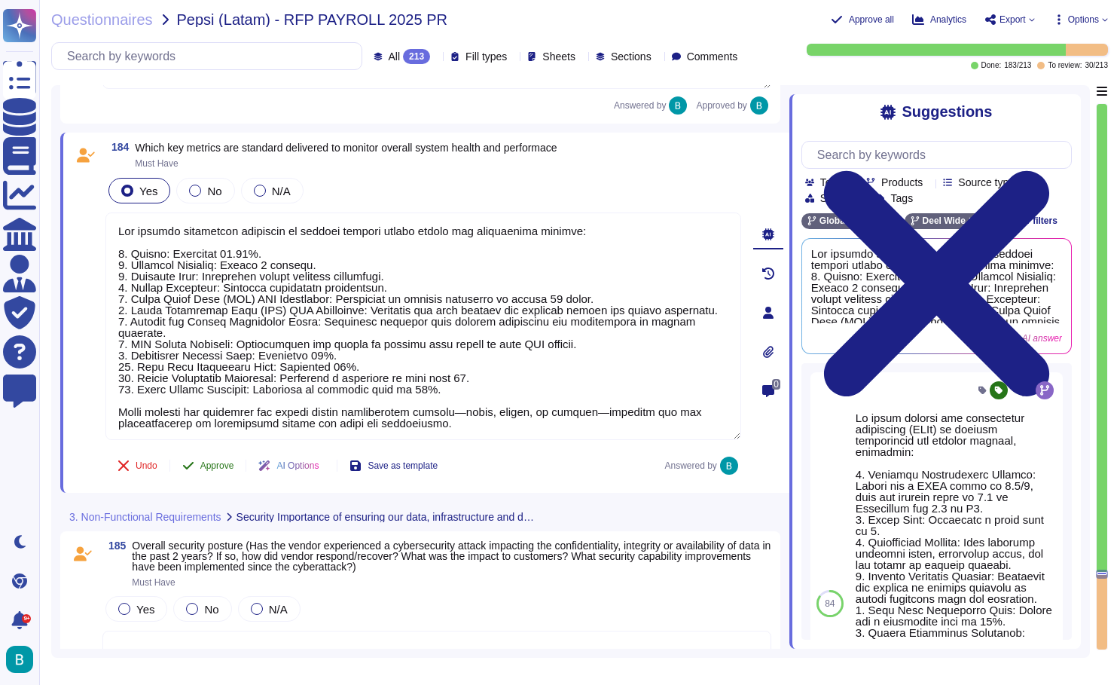
click at [222, 464] on span "Approve" at bounding box center [217, 465] width 34 height 9
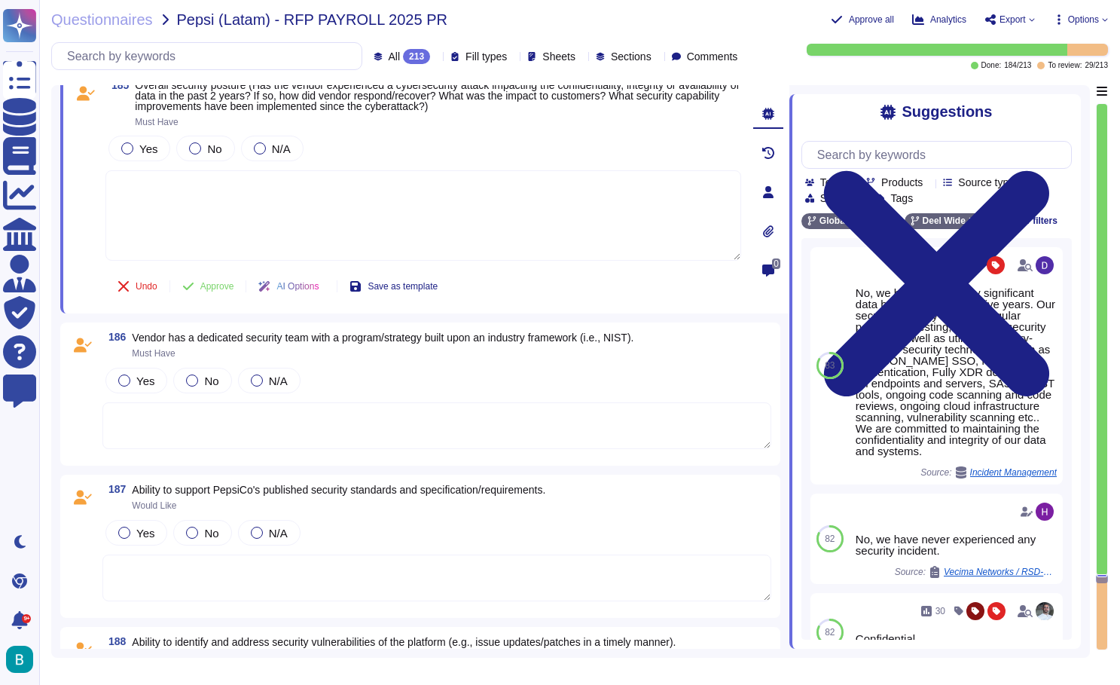
scroll to position [35570, 0]
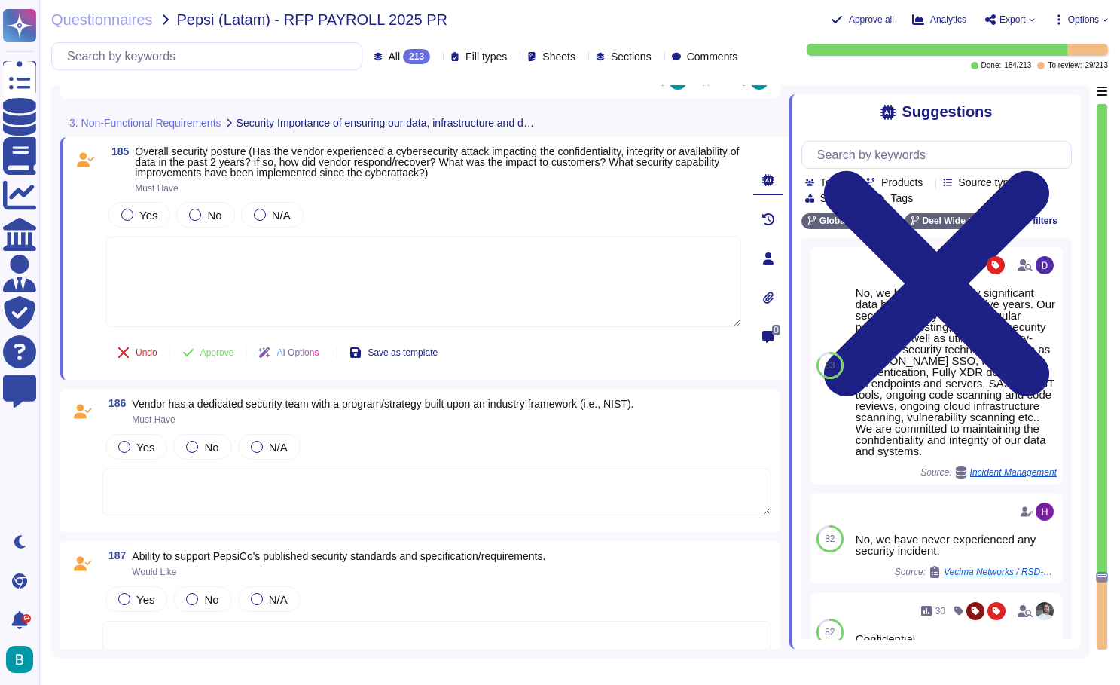
type textarea "Key metrics standardly delivered to monitor overall system health and performan…"
click at [142, 216] on span "Yes" at bounding box center [148, 215] width 18 height 13
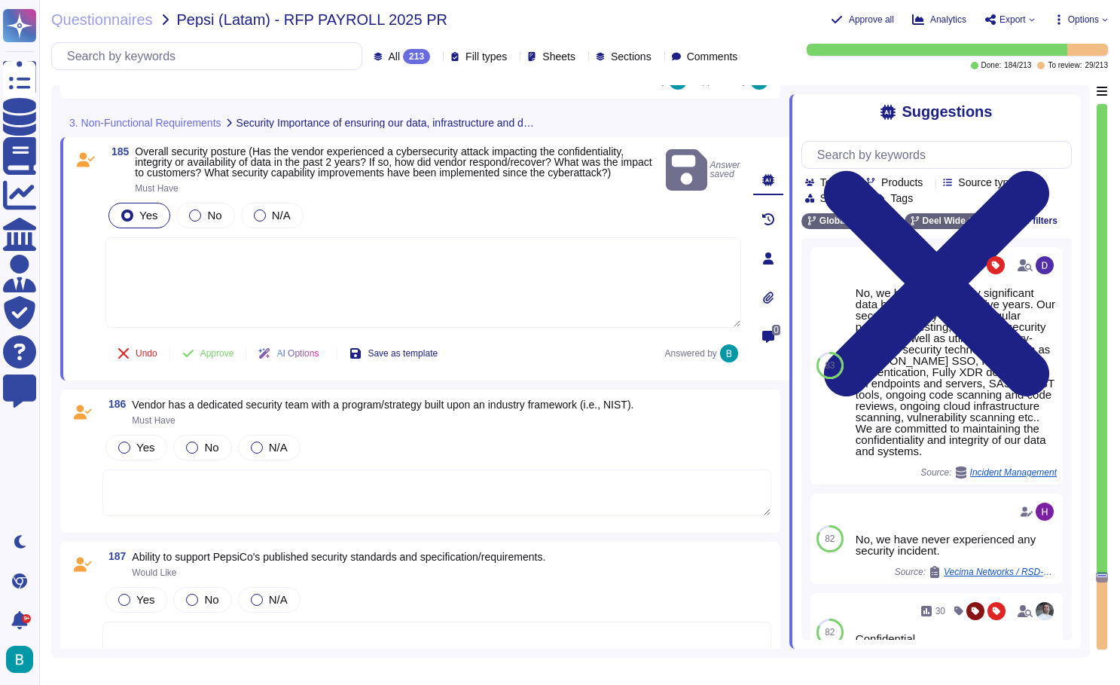
click at [230, 252] on textarea at bounding box center [423, 282] width 636 height 90
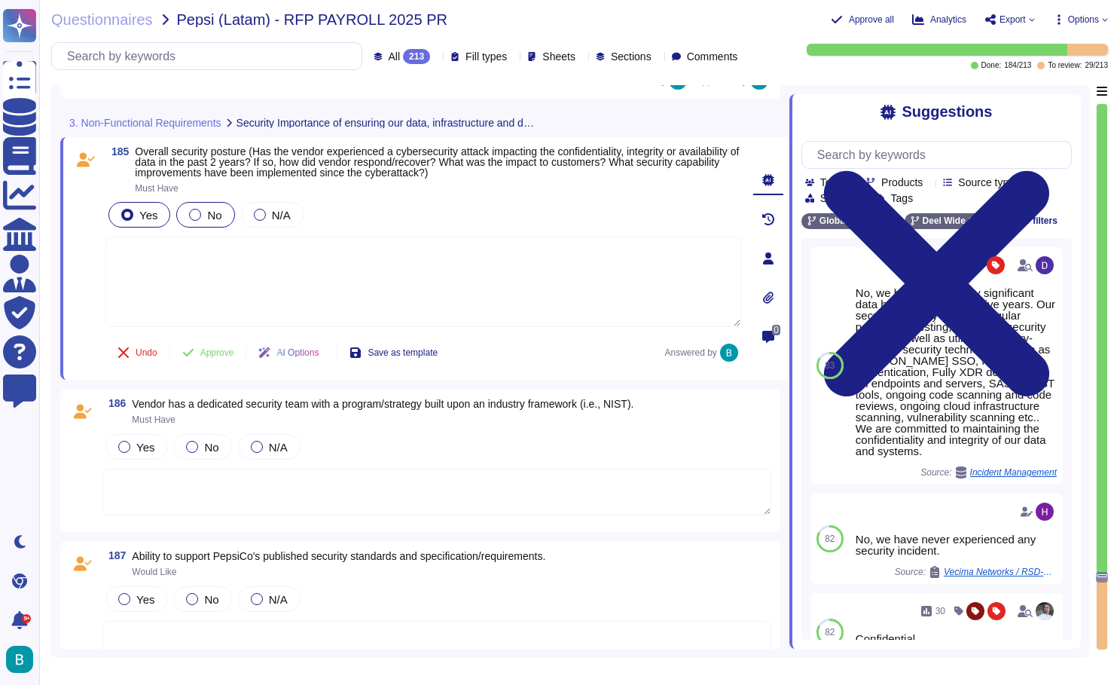
click at [212, 217] on span "No" at bounding box center [214, 215] width 14 height 13
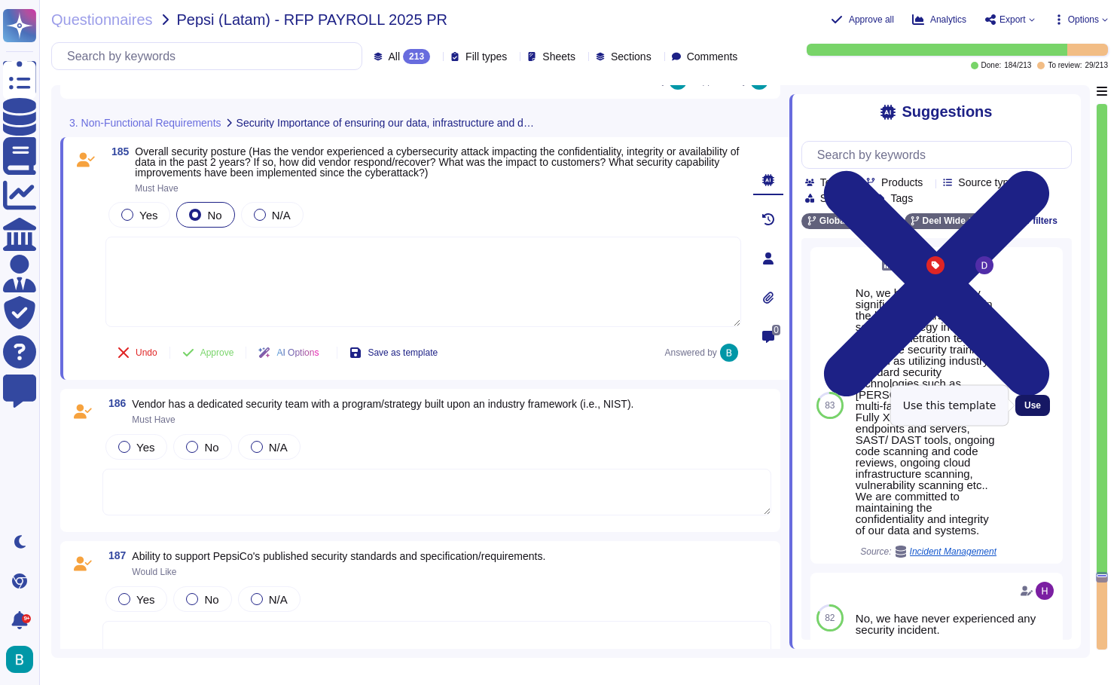
click at [1041, 407] on span "Use" at bounding box center [1032, 405] width 17 height 9
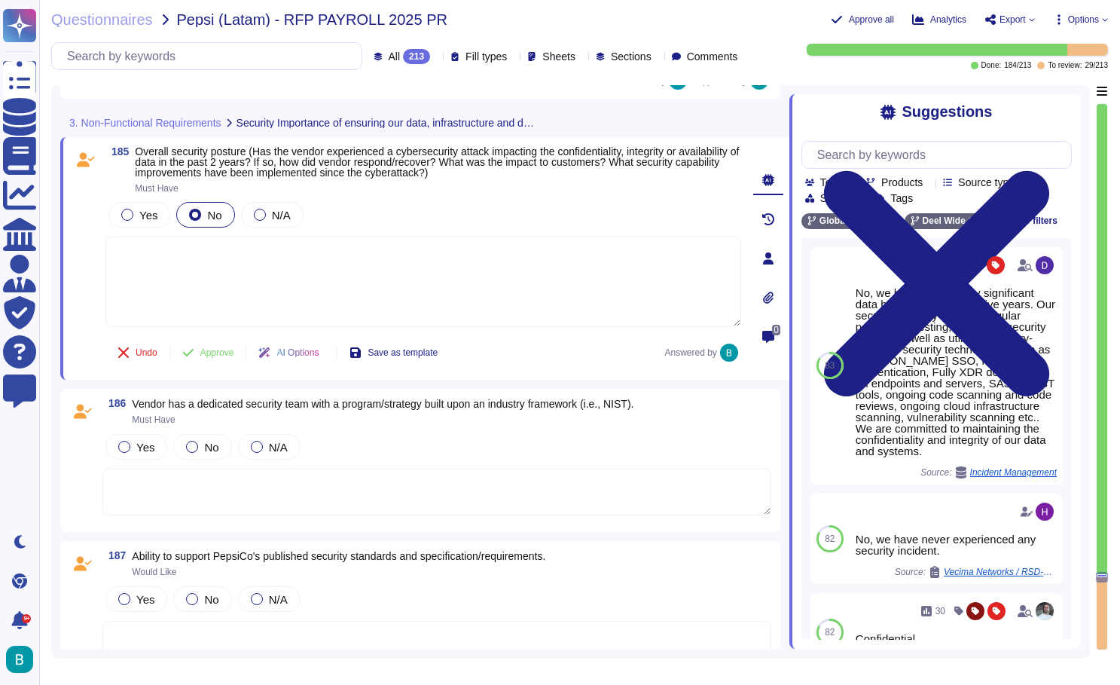
type textarea "No, we have not had any significant data breaches in the last five years. Our s…"
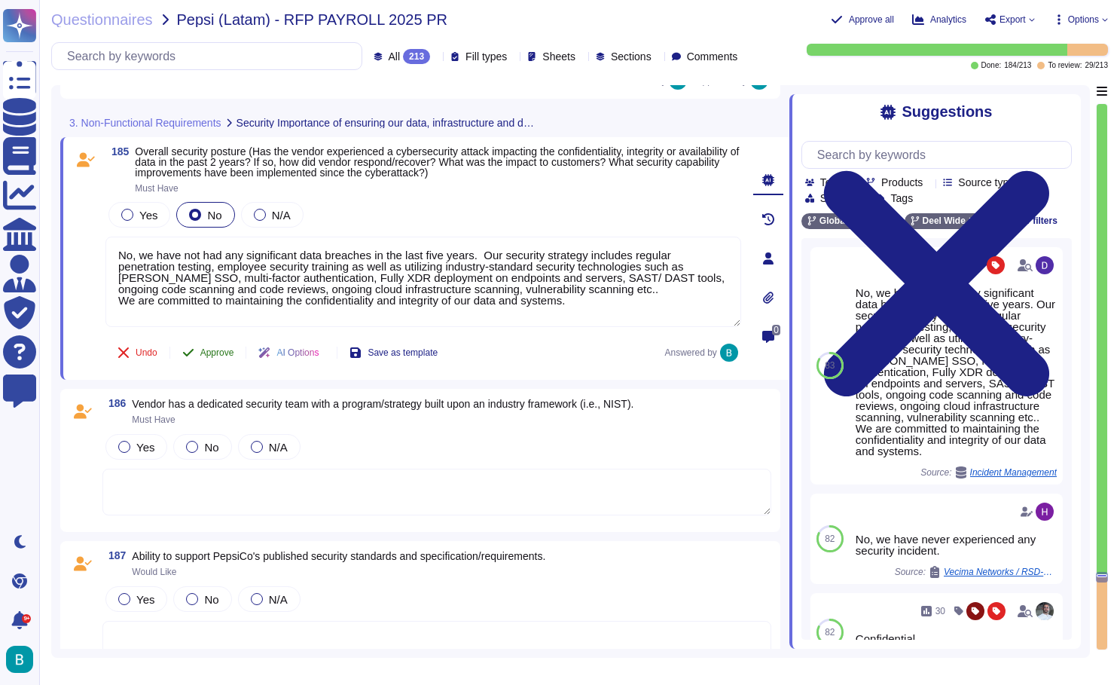
click at [227, 344] on button "Approve" at bounding box center [208, 352] width 76 height 30
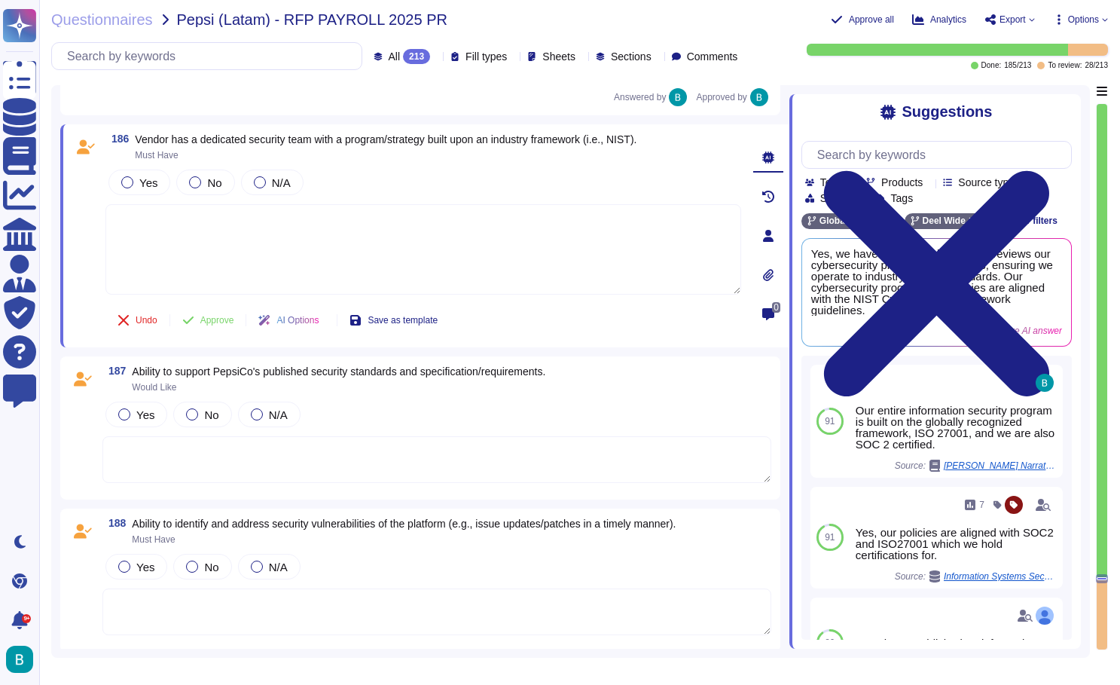
scroll to position [35806, 0]
click at [152, 191] on div "Yes" at bounding box center [139, 182] width 62 height 26
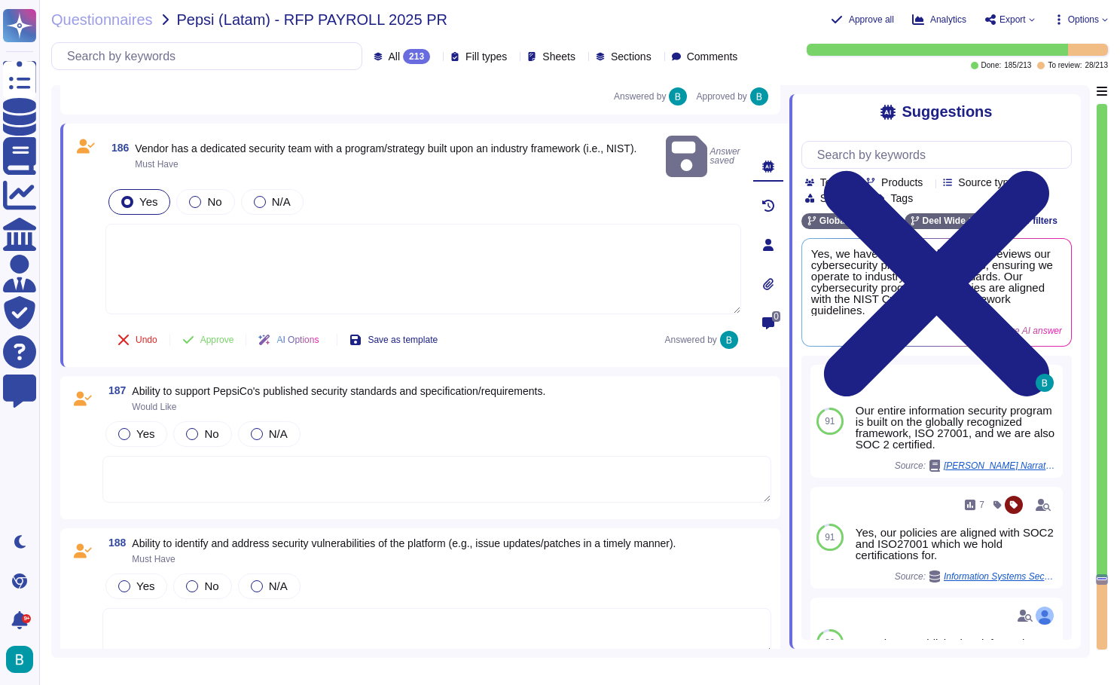
click at [192, 230] on textarea at bounding box center [423, 269] width 636 height 90
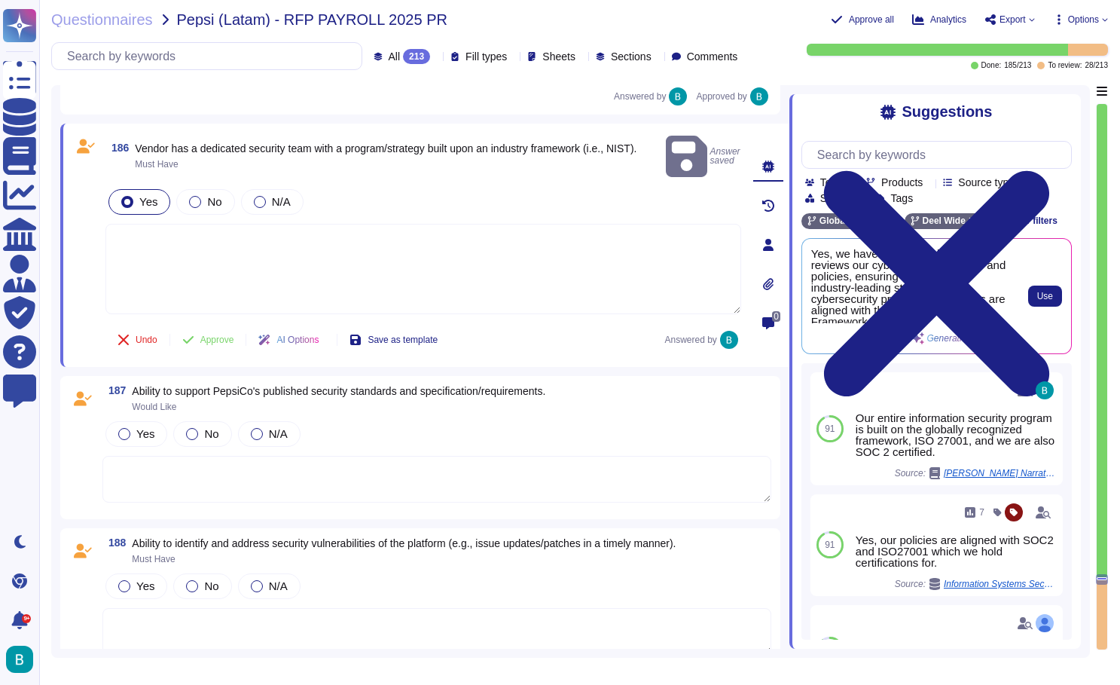
scroll to position [0, 0]
click at [1049, 297] on span "Use" at bounding box center [1045, 295] width 16 height 9
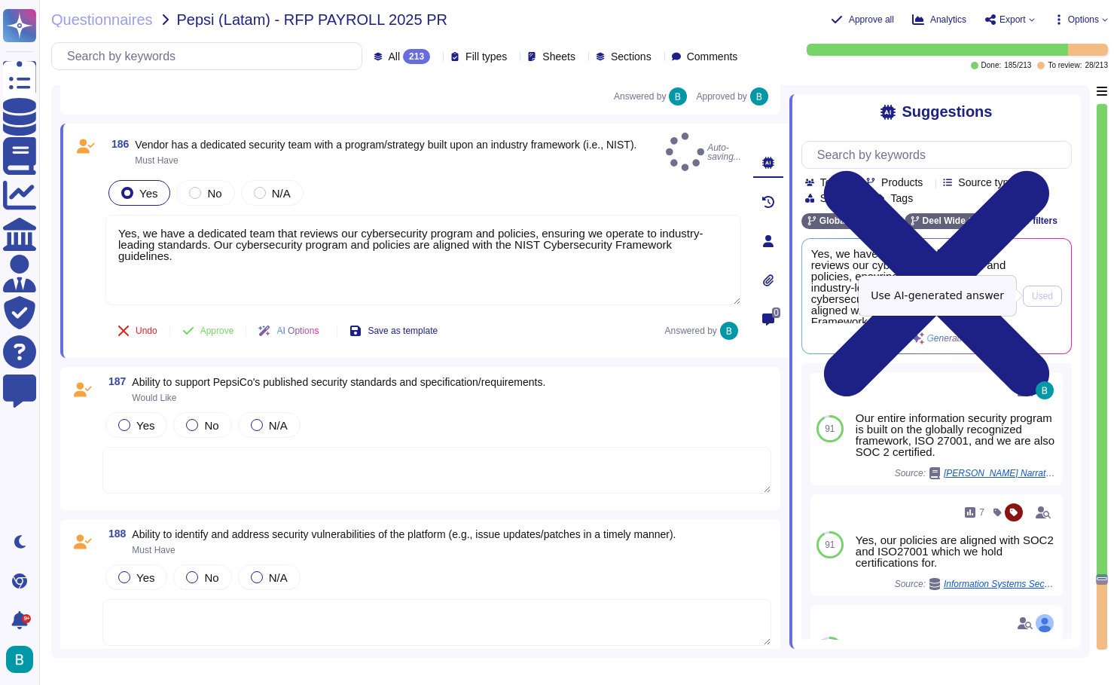
type textarea "Yes, we have a dedicated team that reviews our cybersecurity program and polici…"
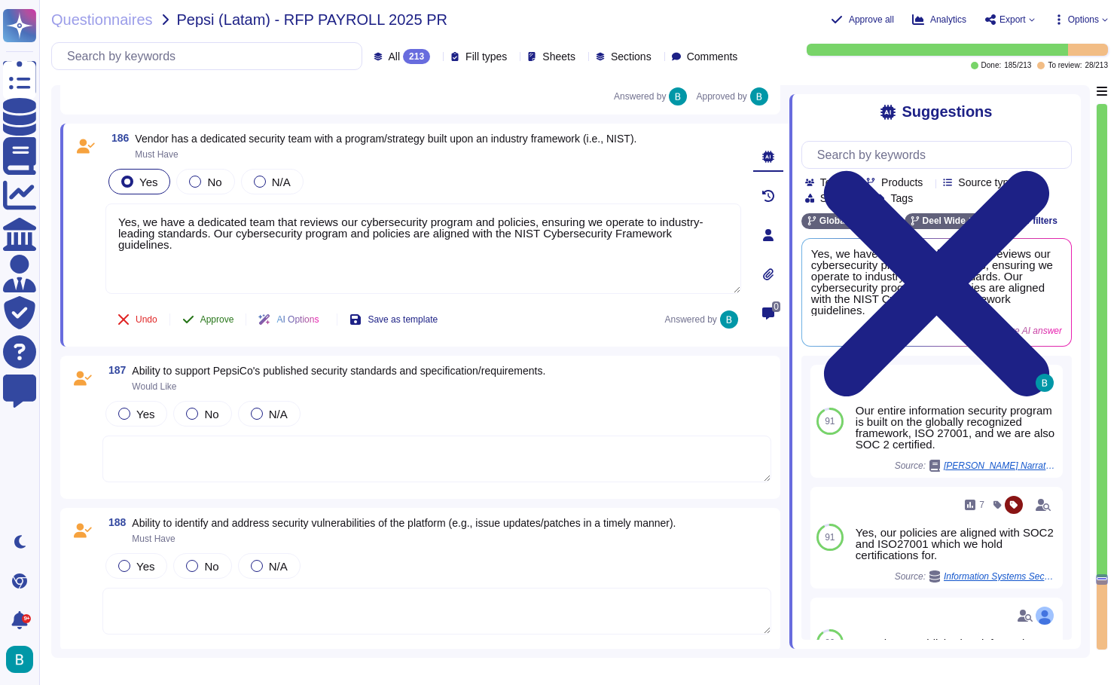
click at [229, 319] on span "Approve" at bounding box center [217, 319] width 34 height 9
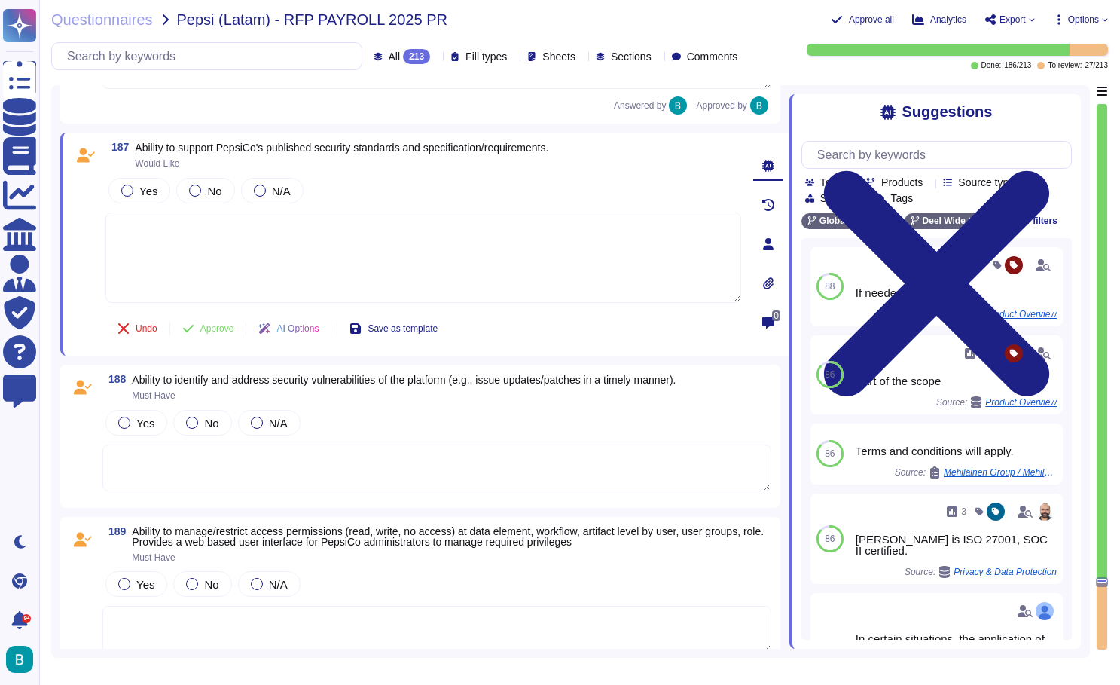
scroll to position [35894, 0]
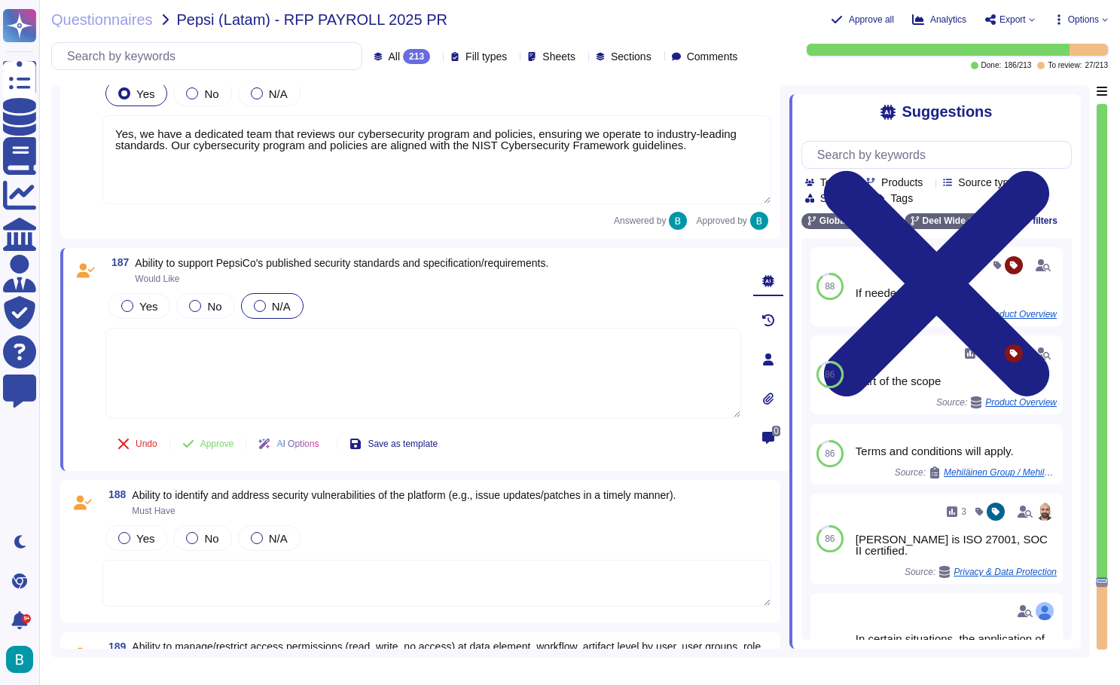
click at [255, 314] on div "N/A" at bounding box center [272, 306] width 63 height 26
click at [1009, 11] on div "Questionnaires Pepsi (Latam) - RFP PAYROLL 2025 PR Approve all Analytics Export…" at bounding box center [579, 342] width 1081 height 685
type textarea "Deel would require to verify the mentioned standards"
click at [238, 435] on button "Approve" at bounding box center [208, 444] width 76 height 30
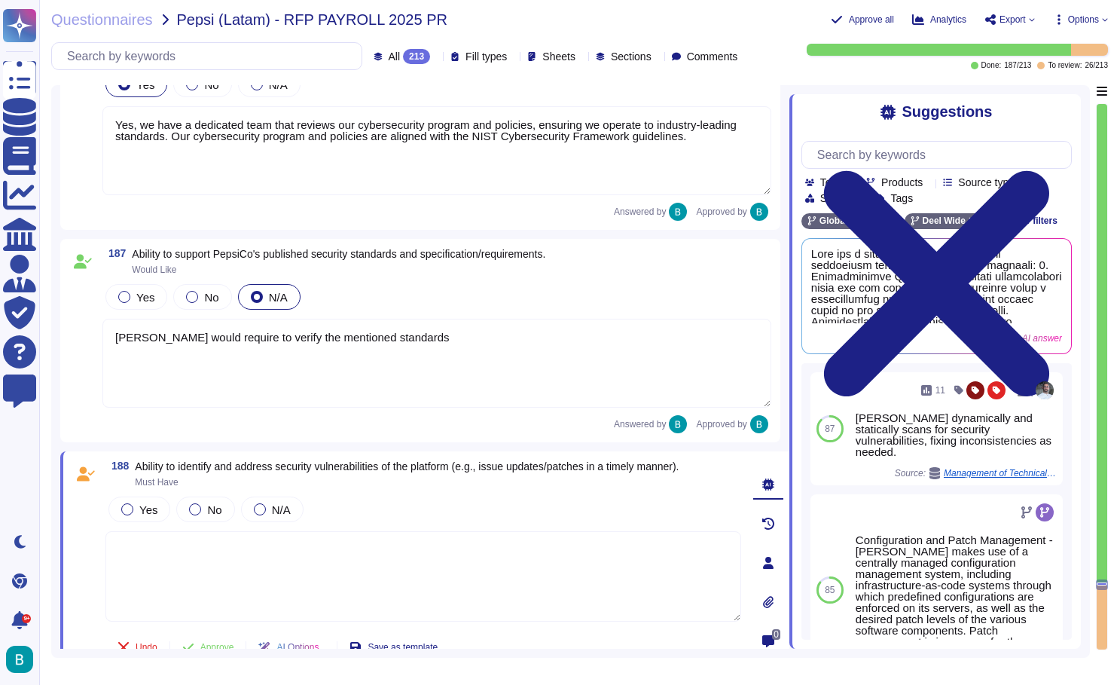
scroll to position [36213, 0]
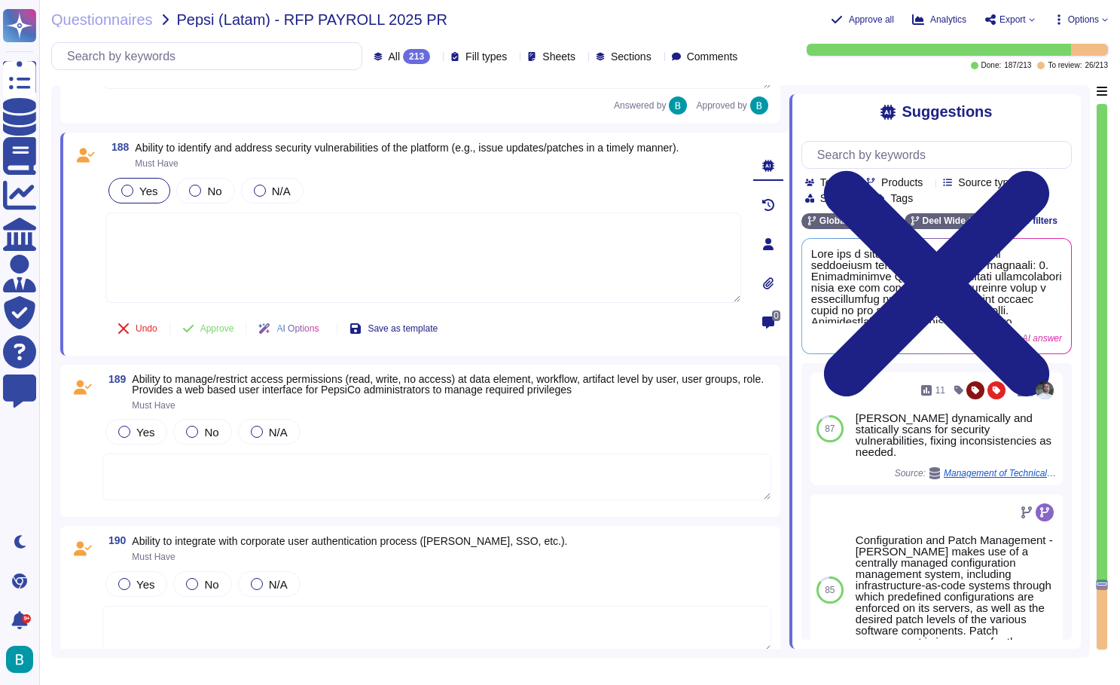
click at [150, 193] on span "Yes" at bounding box center [148, 191] width 18 height 13
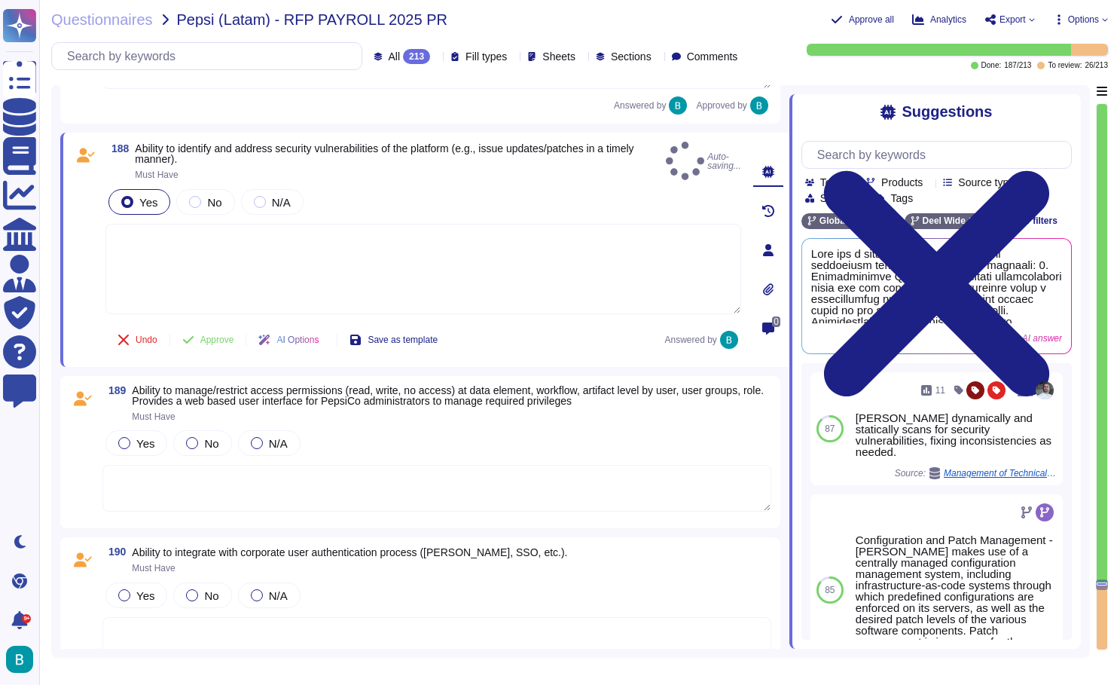
click at [189, 252] on textarea at bounding box center [423, 269] width 636 height 90
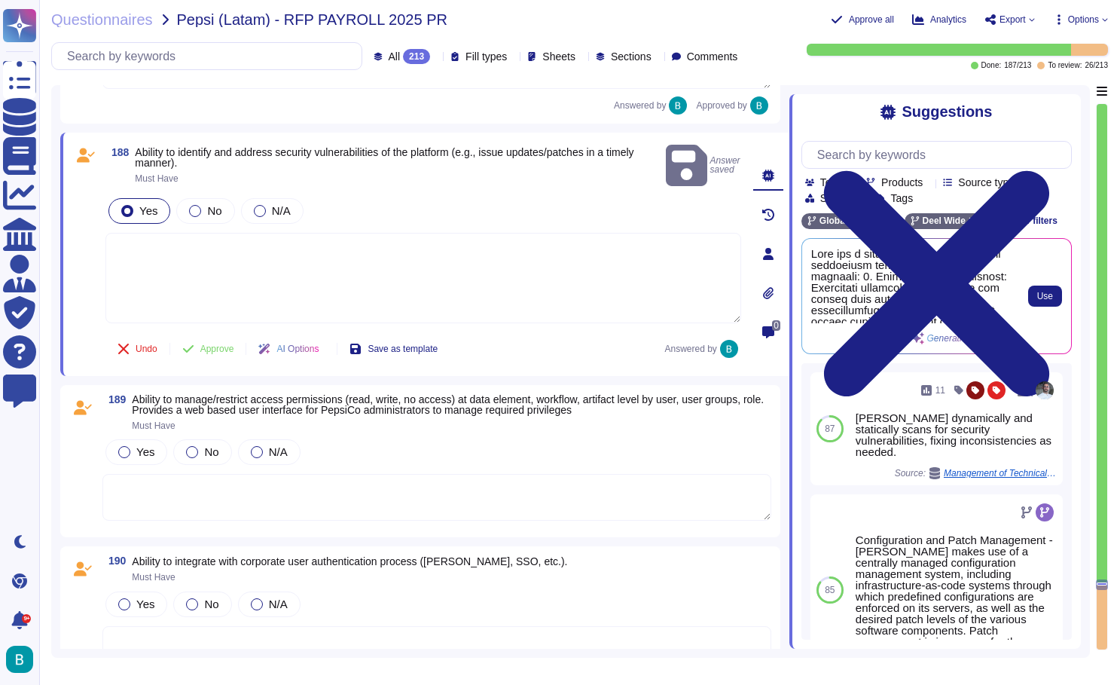
scroll to position [0, 0]
click at [1043, 291] on span "Use" at bounding box center [1045, 295] width 16 height 9
type textarea "Deel has a comprehensive vulnerability management process in place, which inclu…"
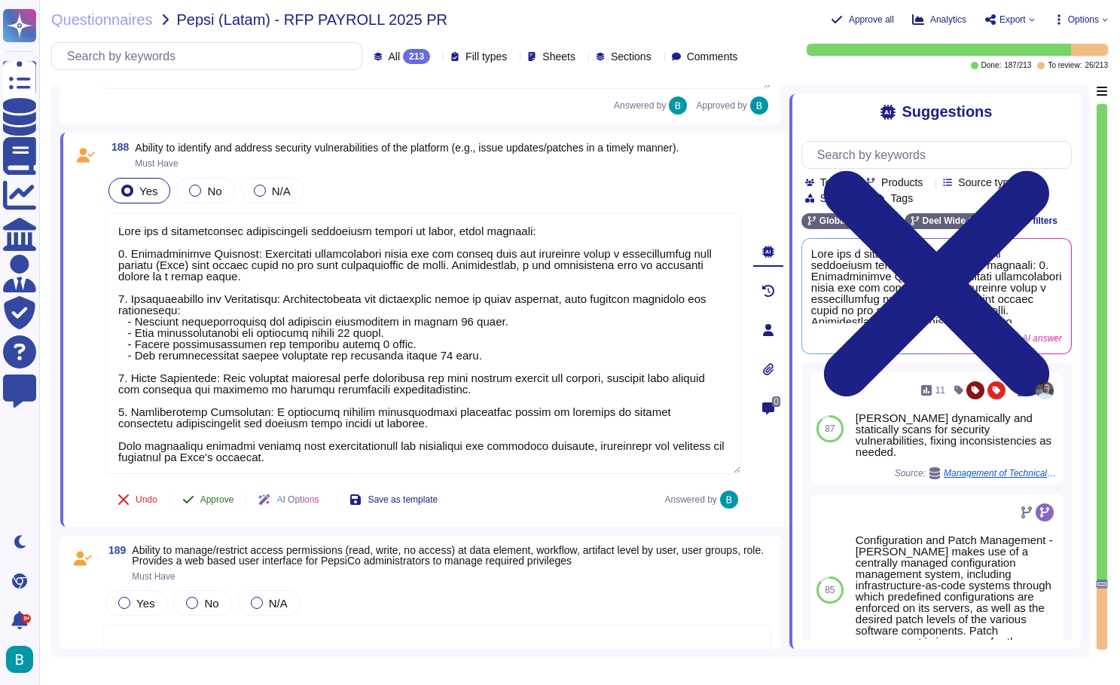
click at [223, 509] on button "Approve" at bounding box center [208, 499] width 76 height 30
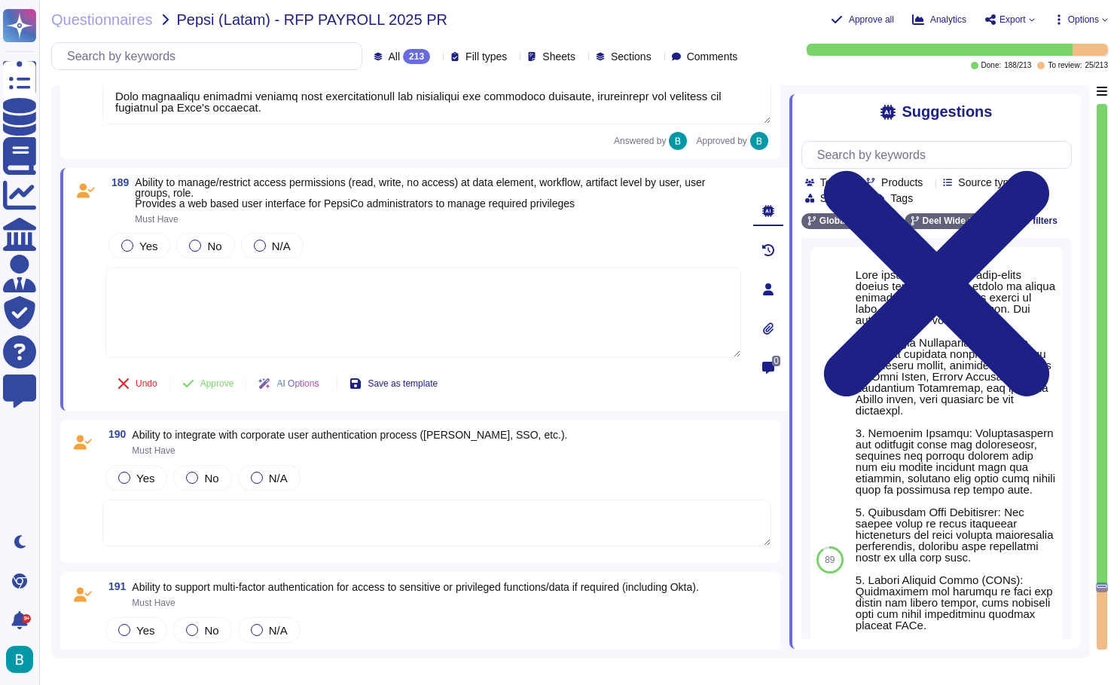
scroll to position [36589, 0]
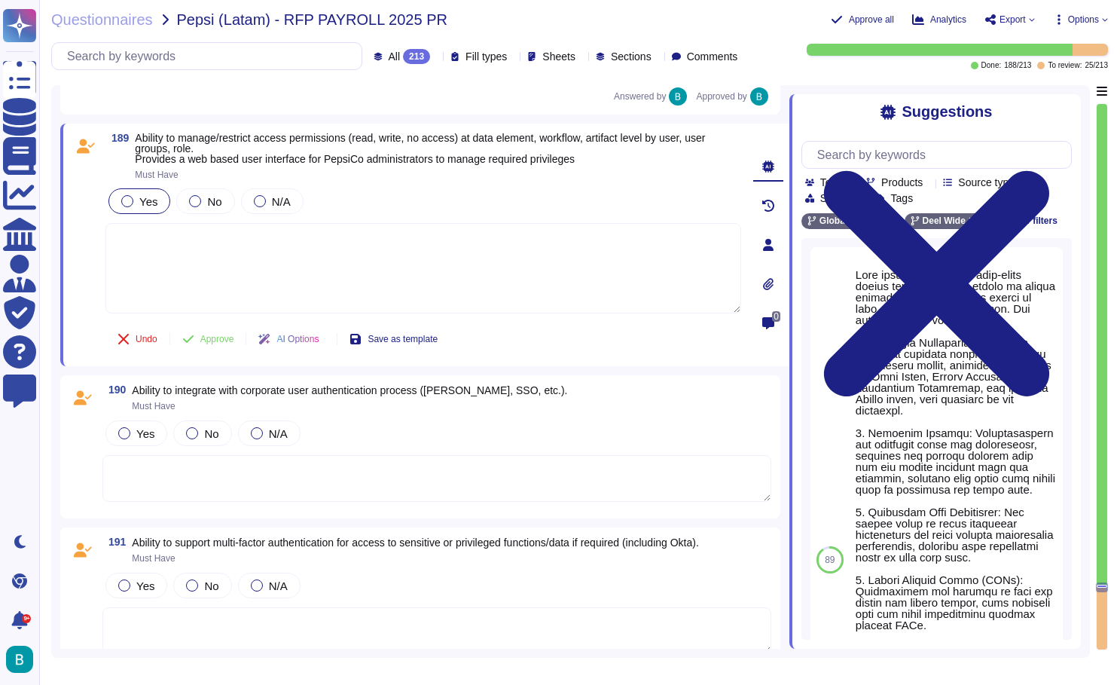
click at [145, 198] on span "Yes" at bounding box center [148, 201] width 18 height 13
click at [232, 252] on textarea at bounding box center [423, 268] width 636 height 90
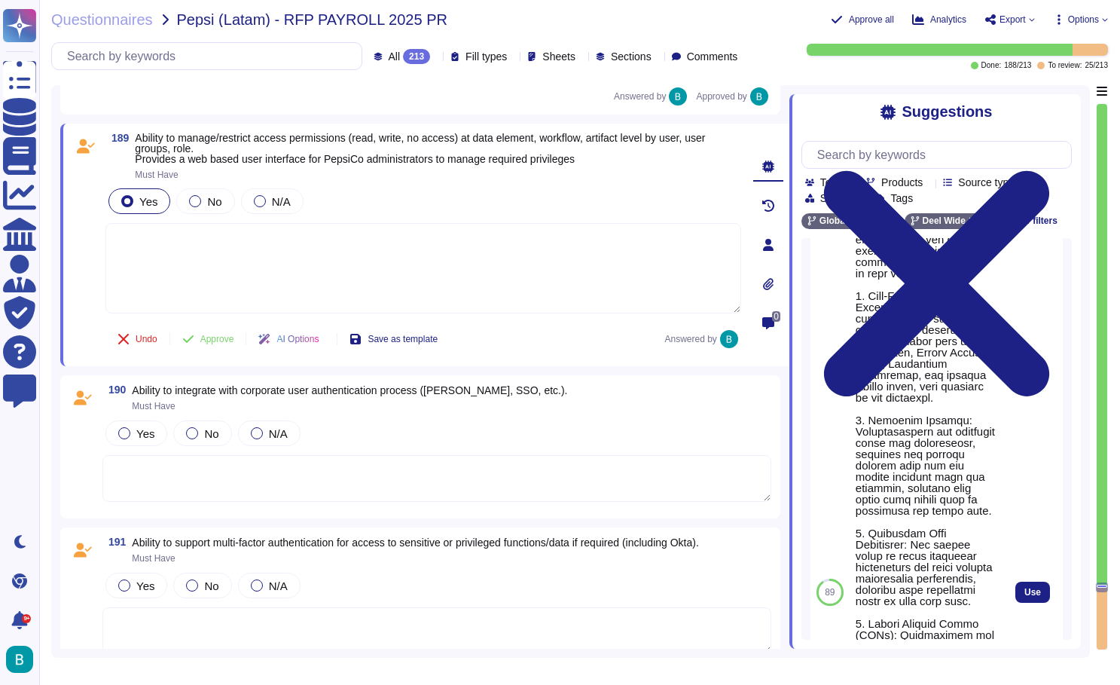
scroll to position [113, 0]
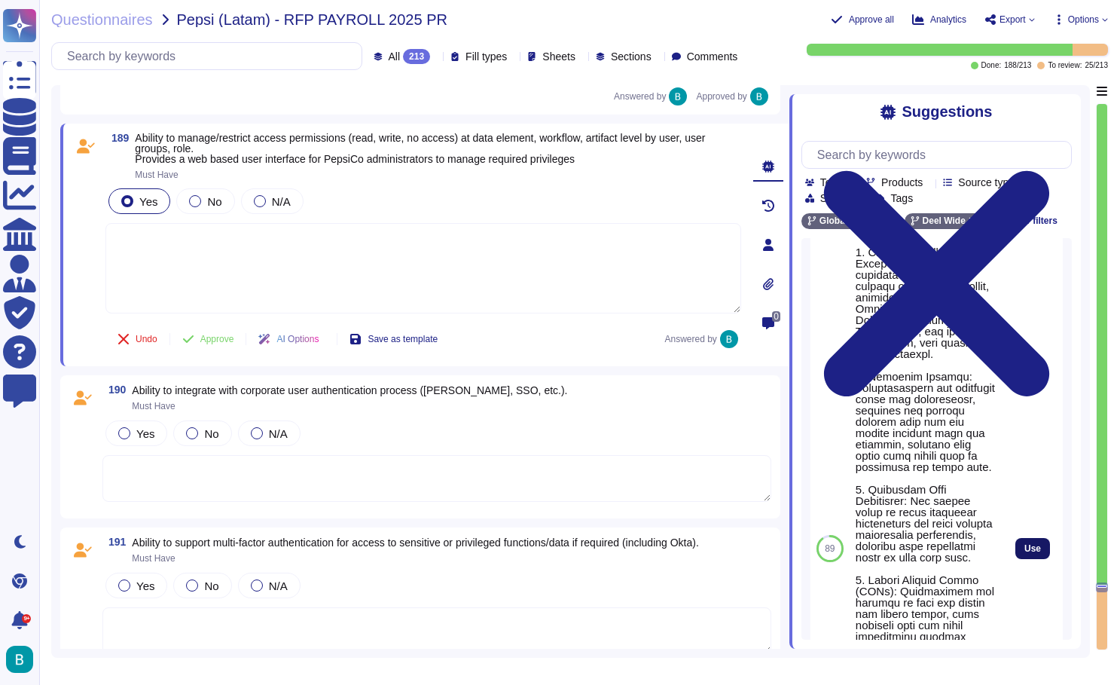
click at [1034, 553] on span "Use" at bounding box center [1032, 548] width 17 height 9
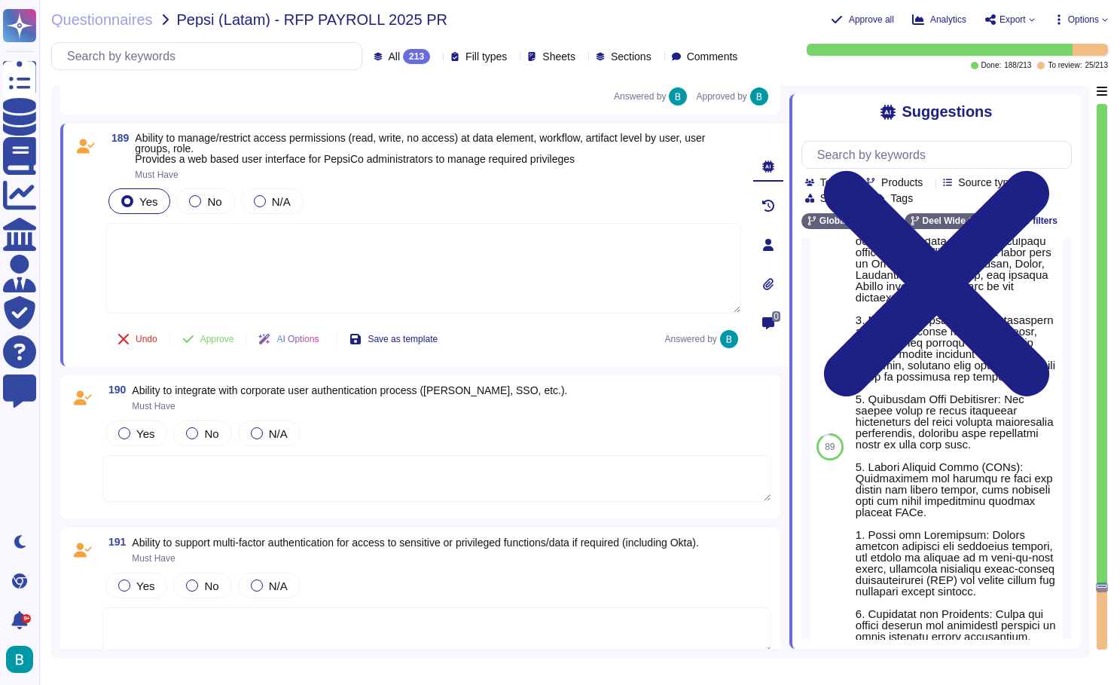
type textarea "Deel employs a robust role-based access control (RBAC) system to manage permiss…"
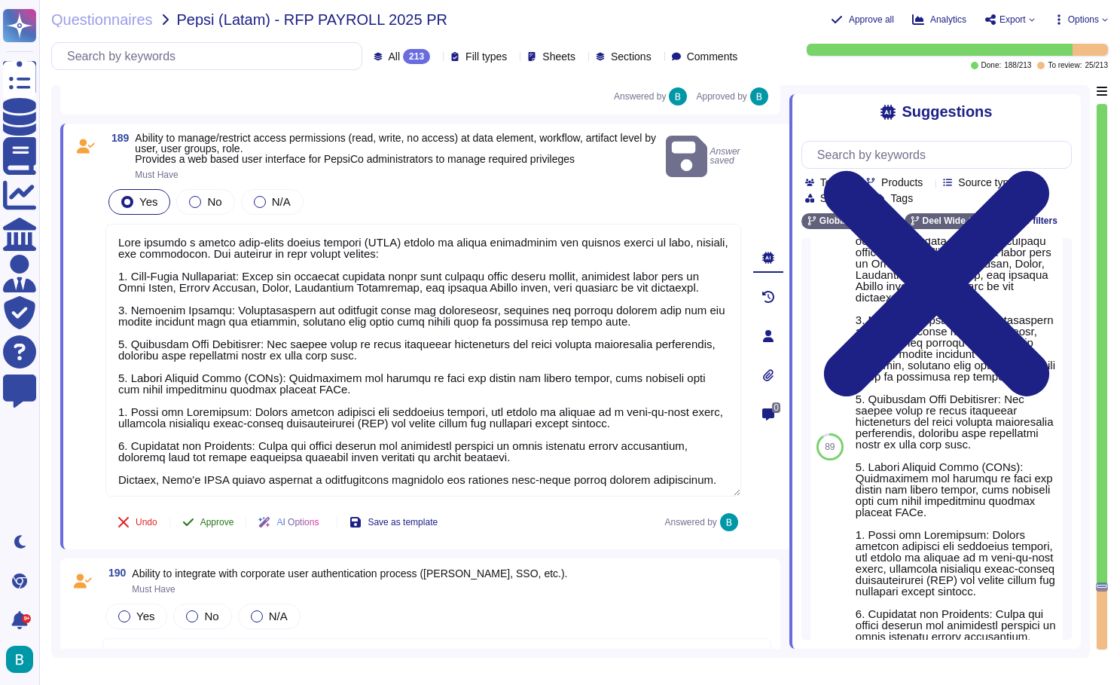
click at [200, 523] on button "Approve" at bounding box center [208, 522] width 76 height 30
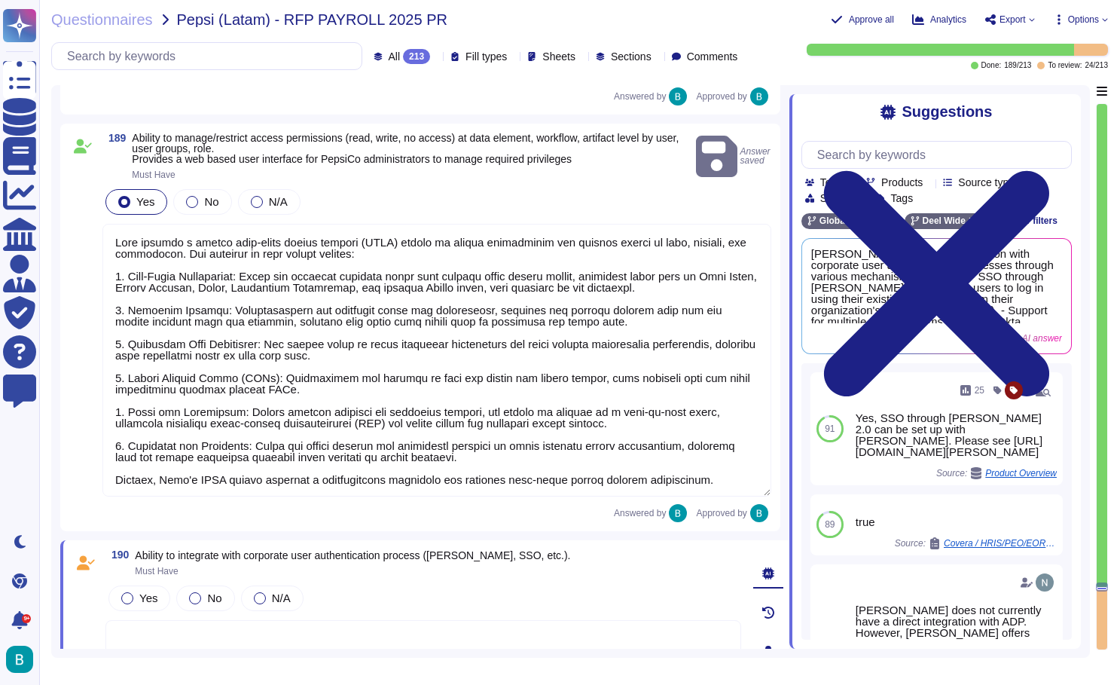
scroll to position [36995, 0]
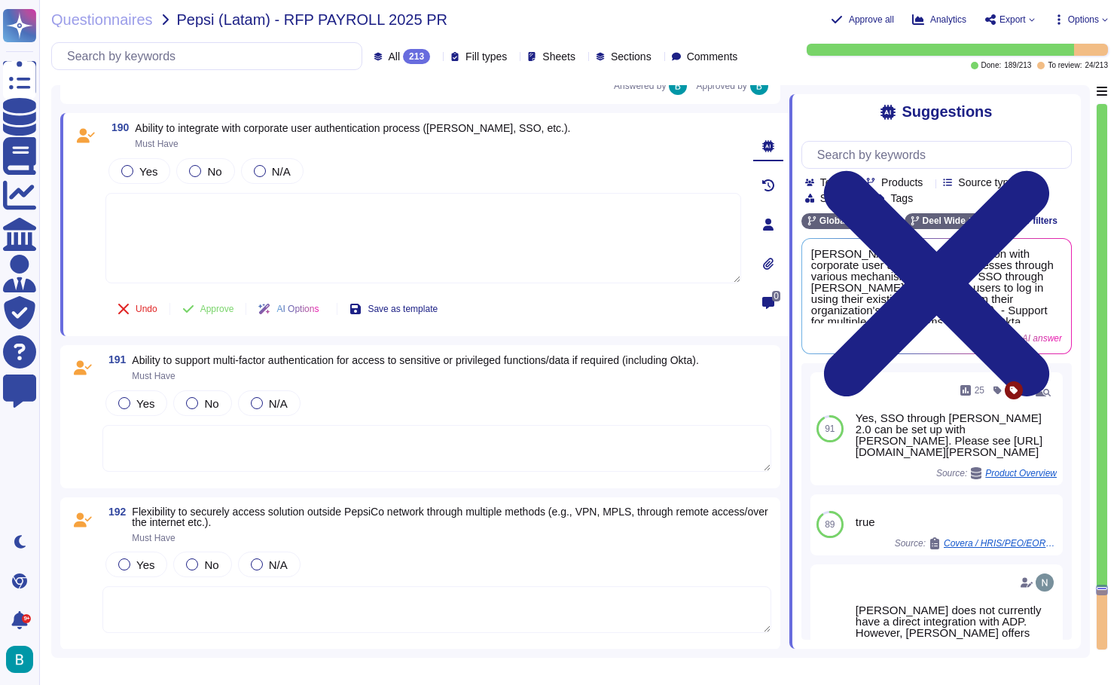
click at [1062, 1] on div "Questionnaires Pepsi (Latam) - RFP PAYROLL 2025 PR Approve all Analytics Export…" at bounding box center [579, 342] width 1081 height 685
click at [356, 216] on textarea at bounding box center [423, 238] width 636 height 90
click at [136, 177] on label "Yes" at bounding box center [139, 171] width 36 height 12
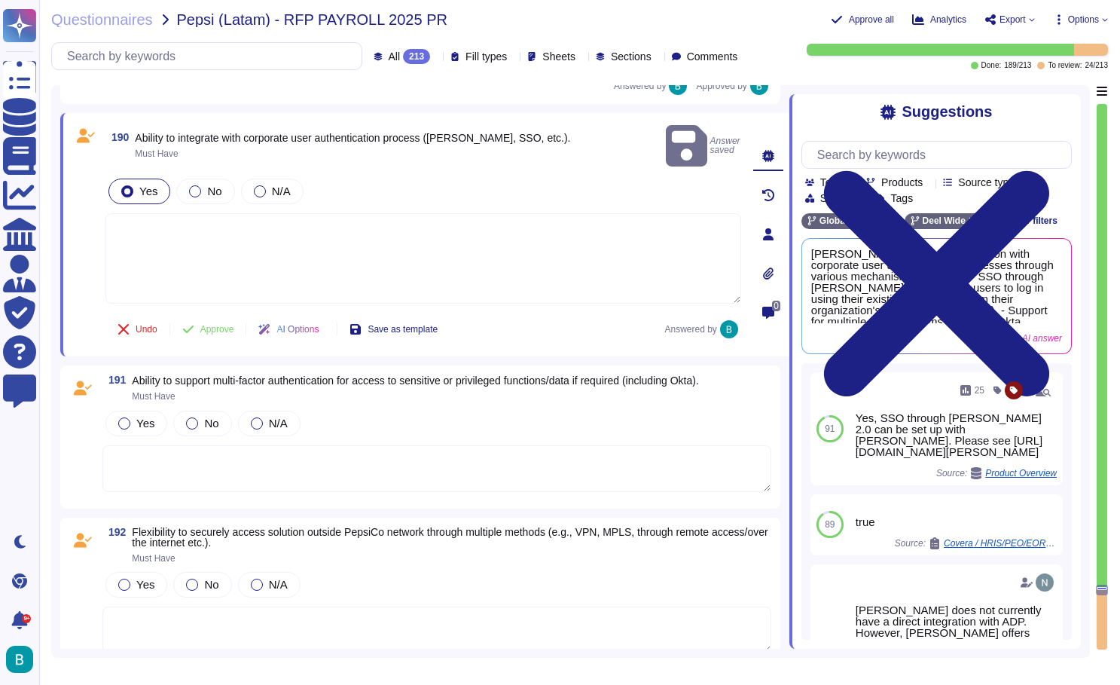
click at [181, 244] on textarea at bounding box center [423, 258] width 636 height 90
click at [1042, 298] on span "Use" at bounding box center [1045, 295] width 16 height 9
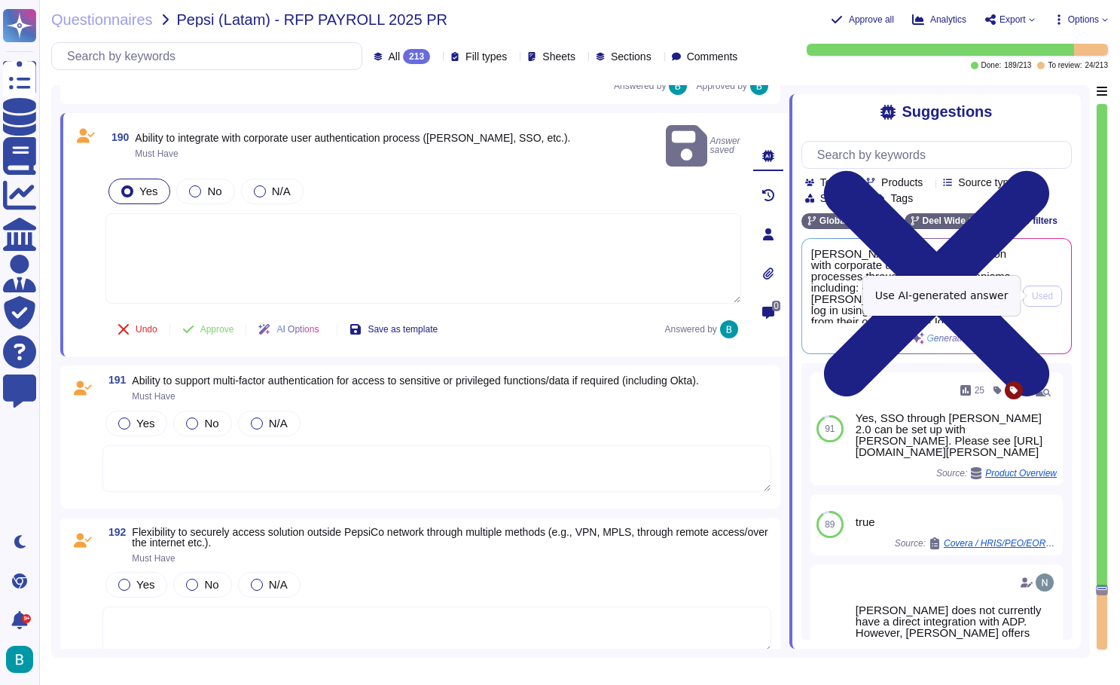
type textarea "Deel supports integration with corporate user authentication processes through …"
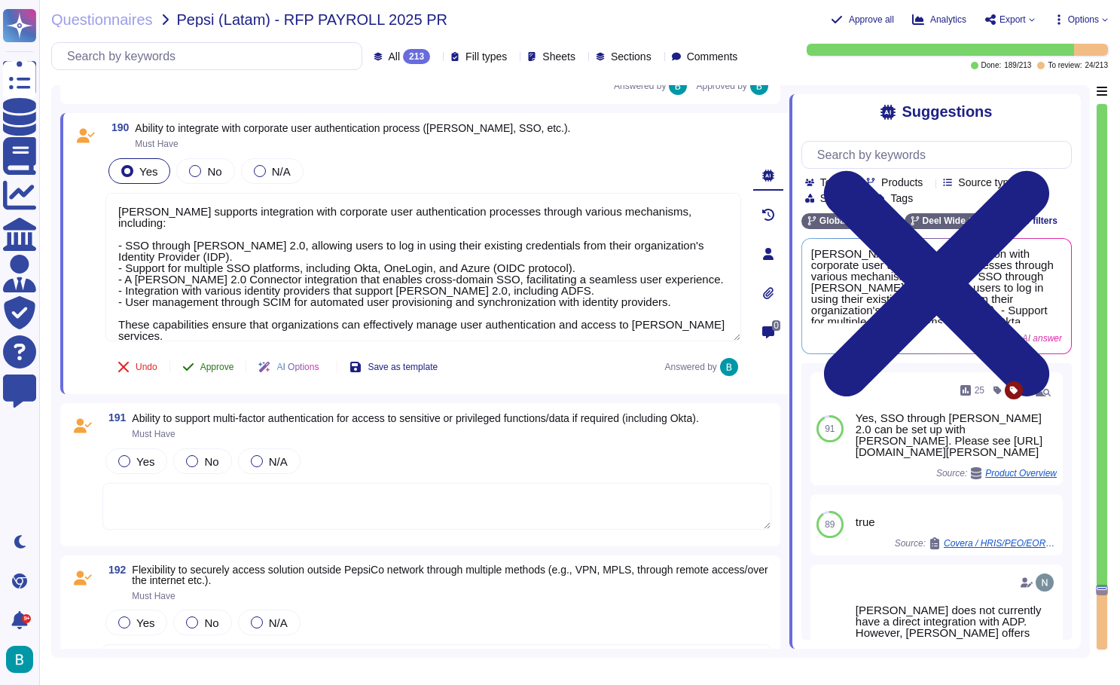
click at [219, 371] on span "Approve" at bounding box center [217, 366] width 34 height 9
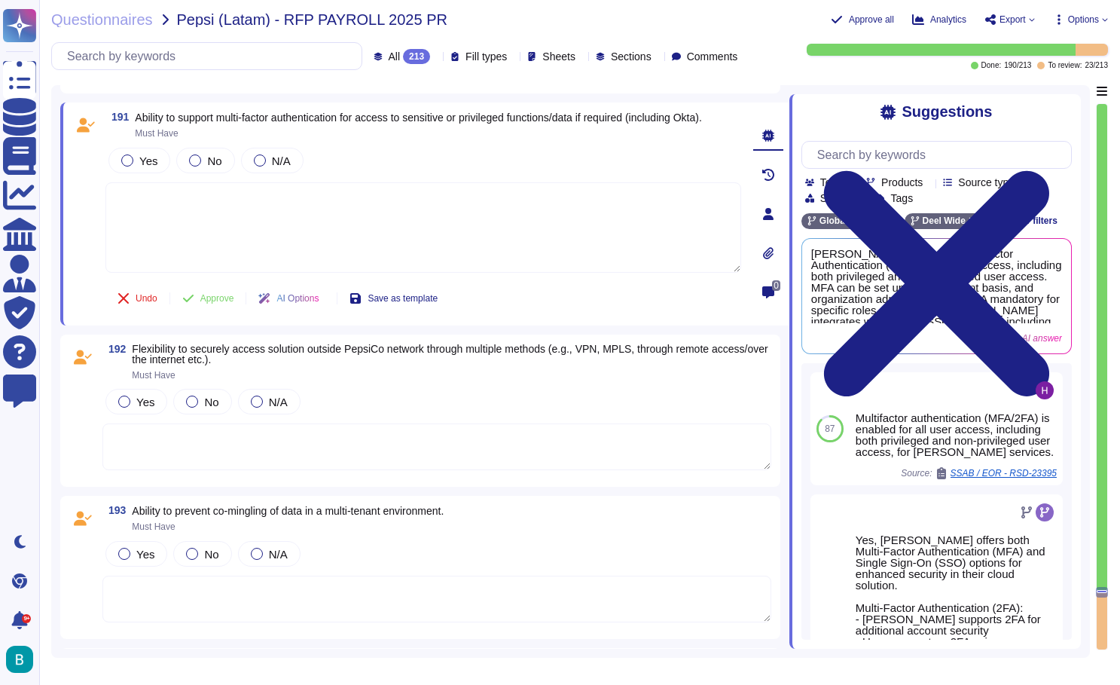
scroll to position [37258, 0]
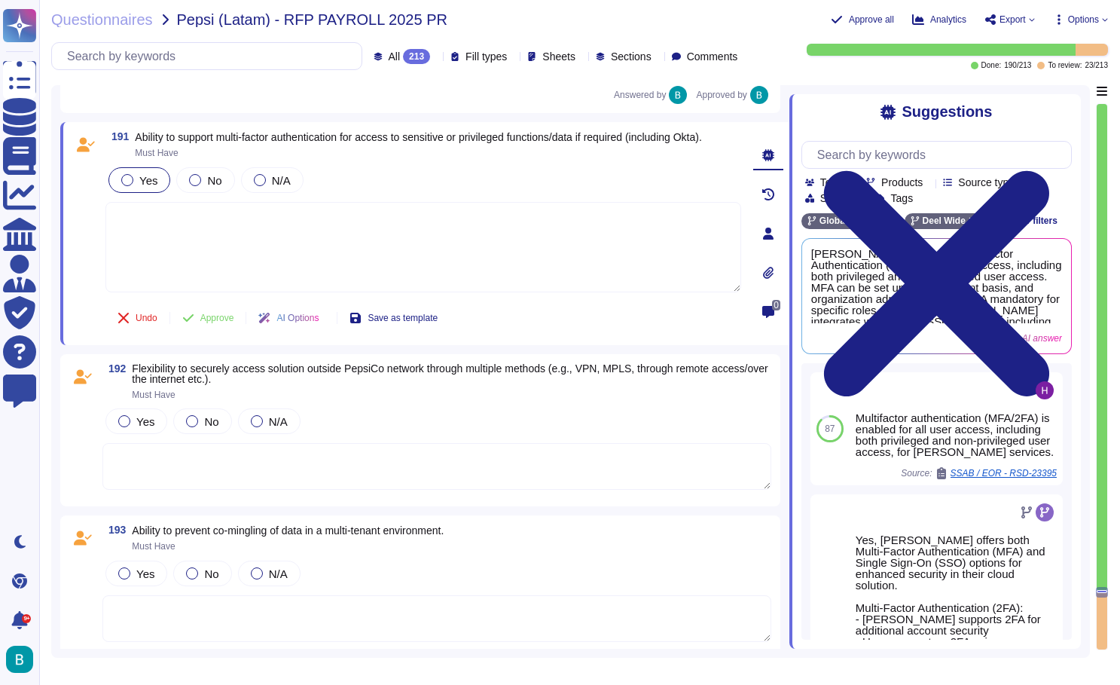
click at [129, 186] on div at bounding box center [127, 180] width 12 height 12
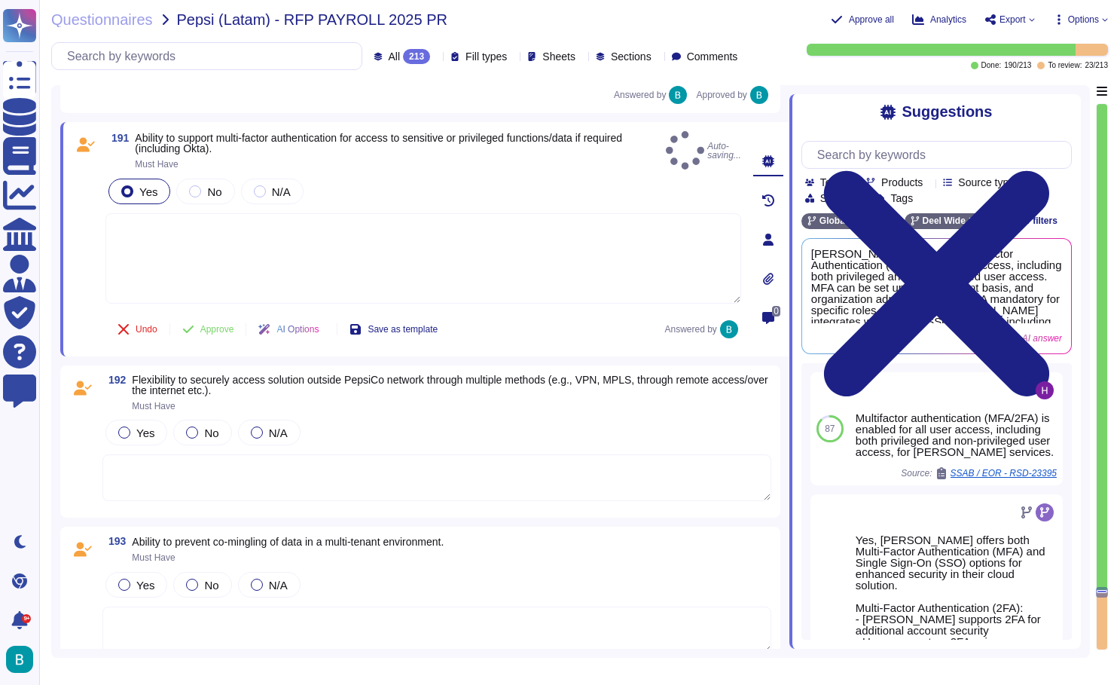
click at [148, 246] on textarea at bounding box center [423, 258] width 636 height 90
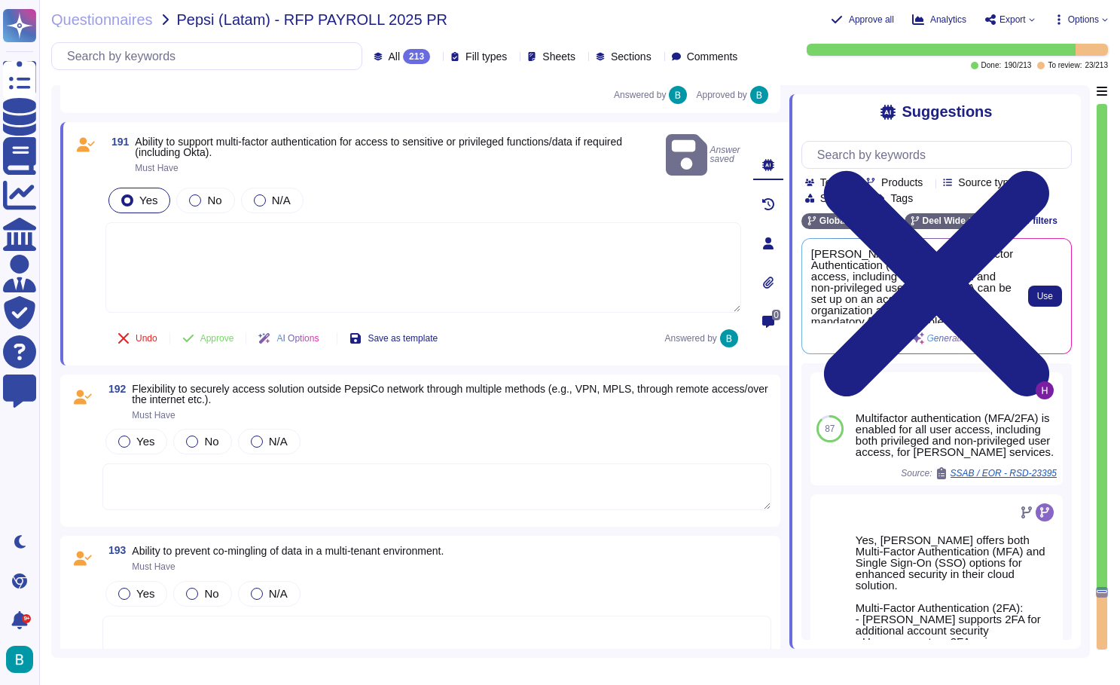
scroll to position [0, 0]
click at [1039, 298] on span "Use" at bounding box center [1045, 295] width 16 height 9
type textarea "Deel supports Multi-Factor Authentication (MFA) for all user access, including …"
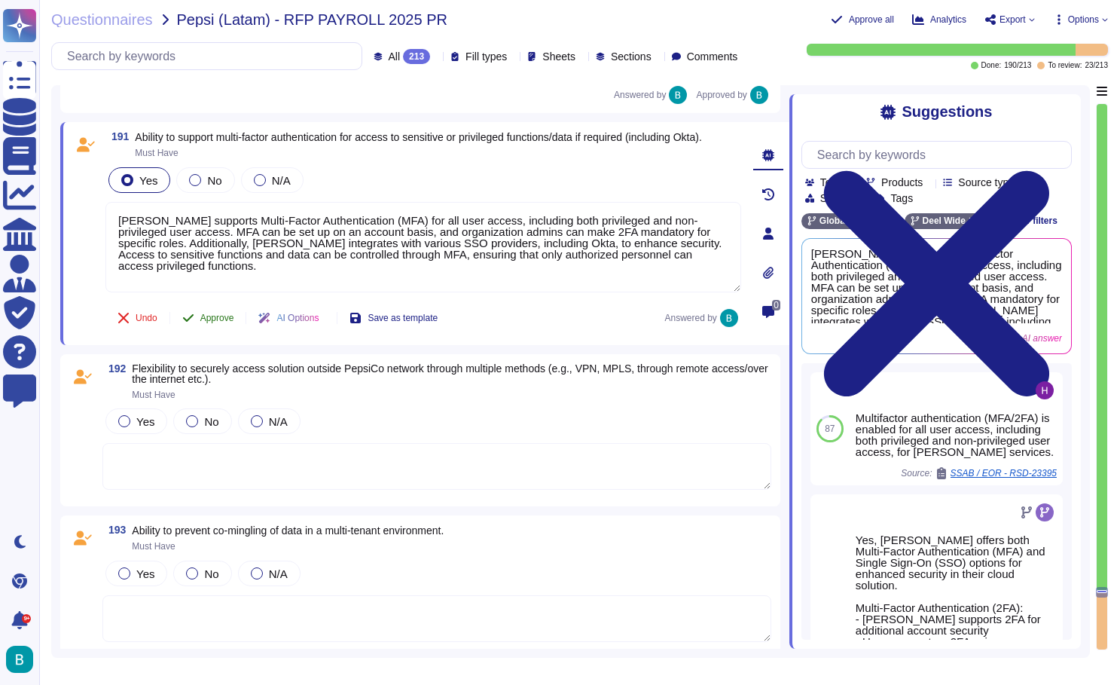
click at [221, 322] on span "Approve" at bounding box center [217, 317] width 34 height 9
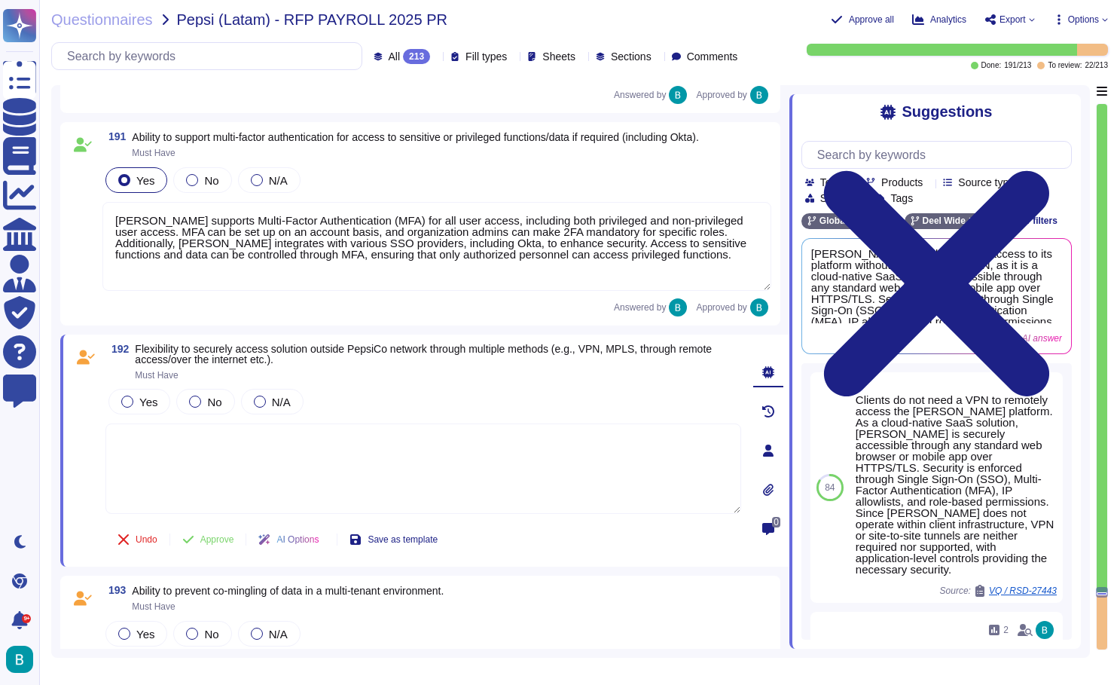
scroll to position [37462, 0]
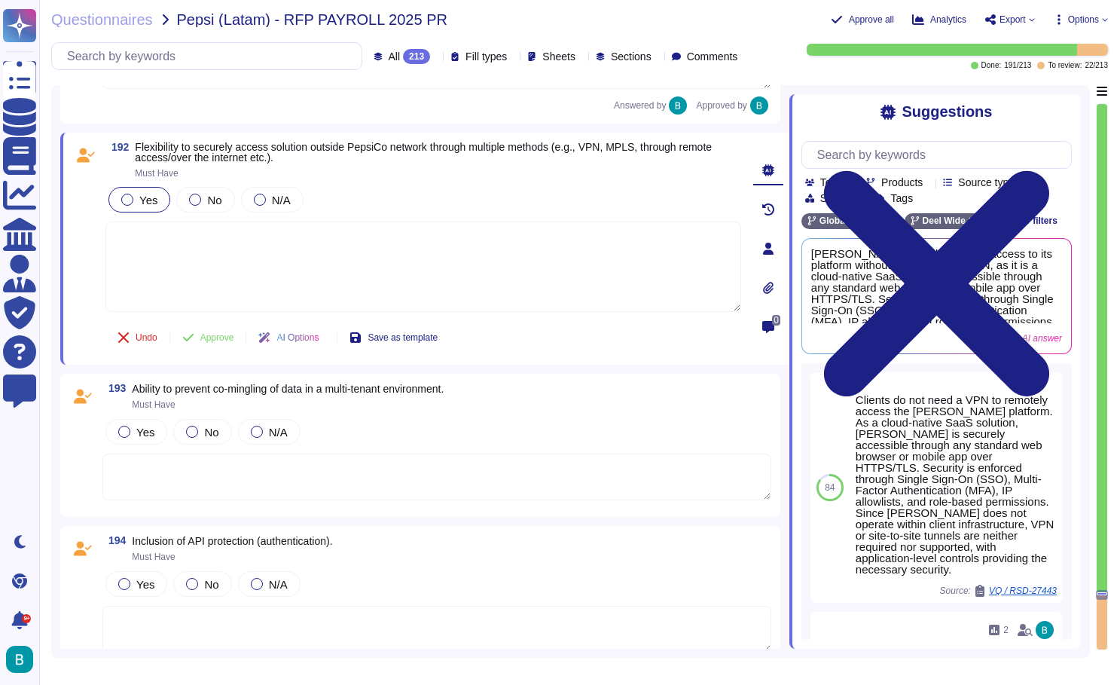
click at [144, 201] on span "Yes" at bounding box center [148, 200] width 18 height 13
click at [200, 253] on textarea at bounding box center [423, 269] width 636 height 90
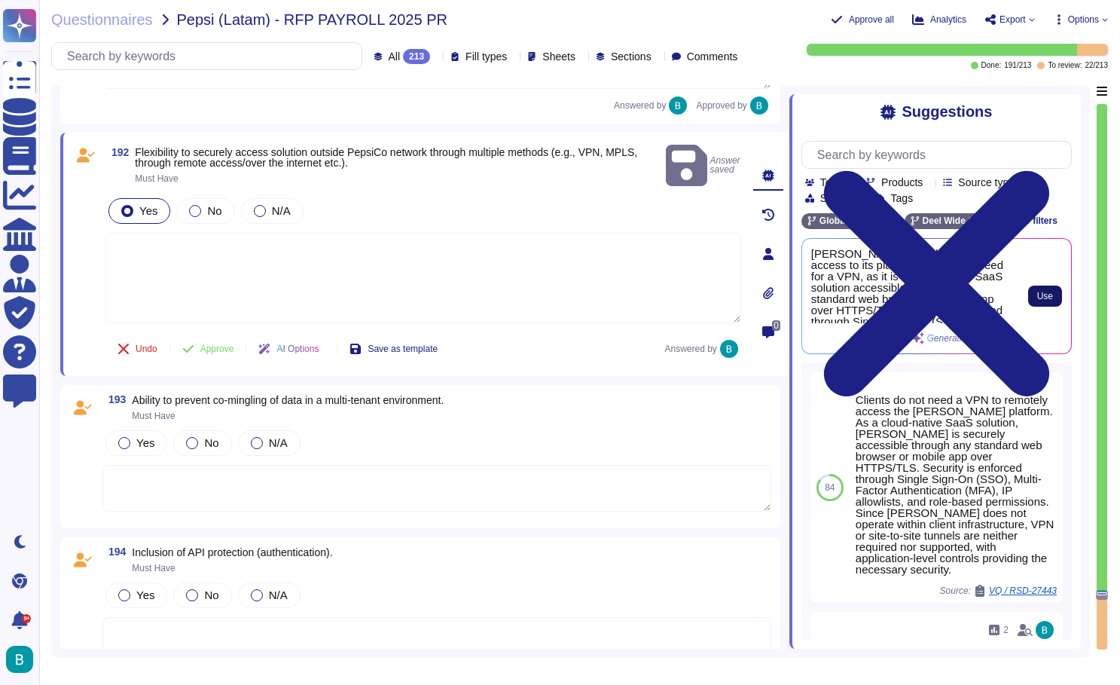
scroll to position [0, 0]
click at [1047, 300] on span "Use" at bounding box center [1045, 295] width 16 height 9
type textarea "Deel provides secure access to its platform without the need for a VPN, as it i…"
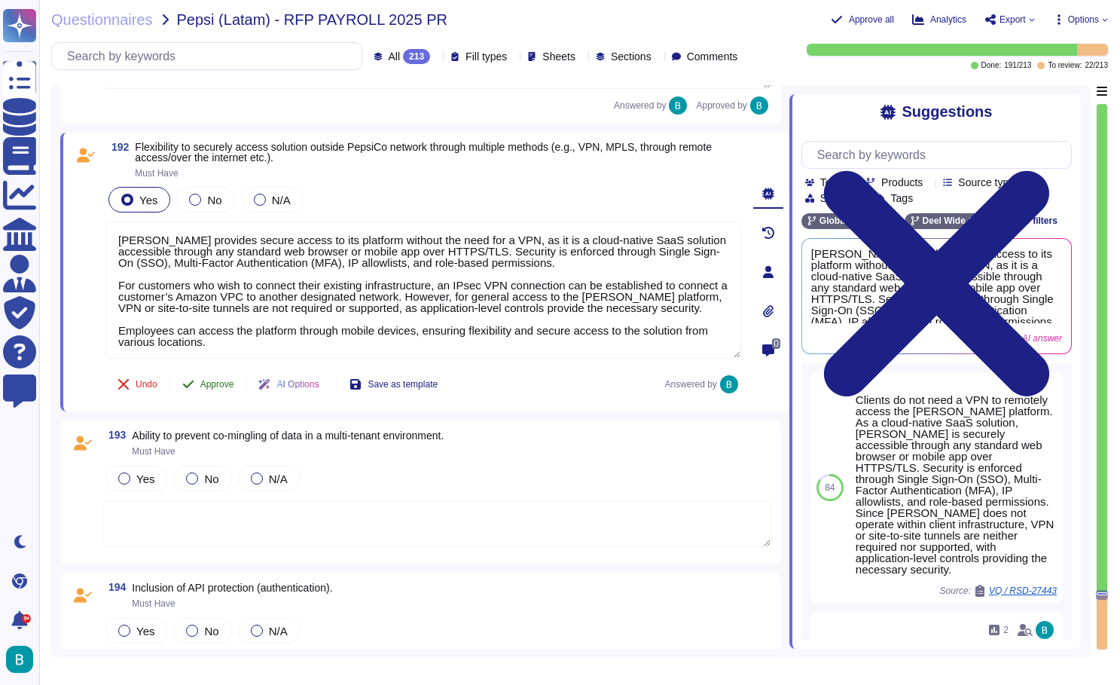
click at [227, 385] on span "Approve" at bounding box center [217, 384] width 34 height 9
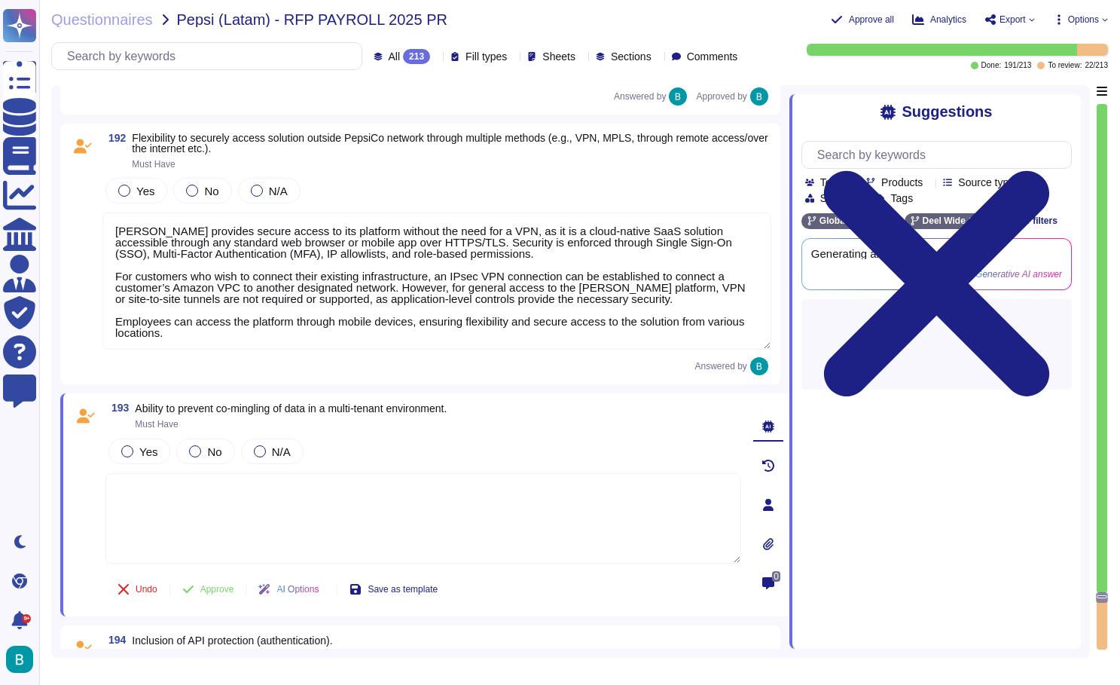
scroll to position [37722, 0]
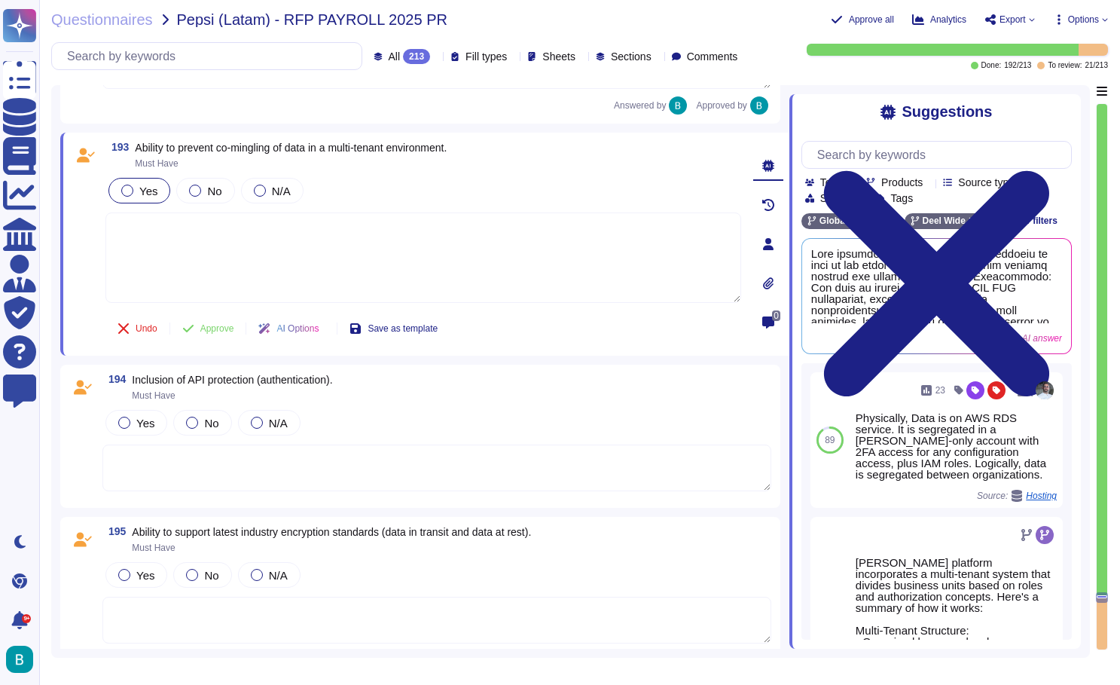
click at [135, 191] on label "Yes" at bounding box center [139, 191] width 36 height 12
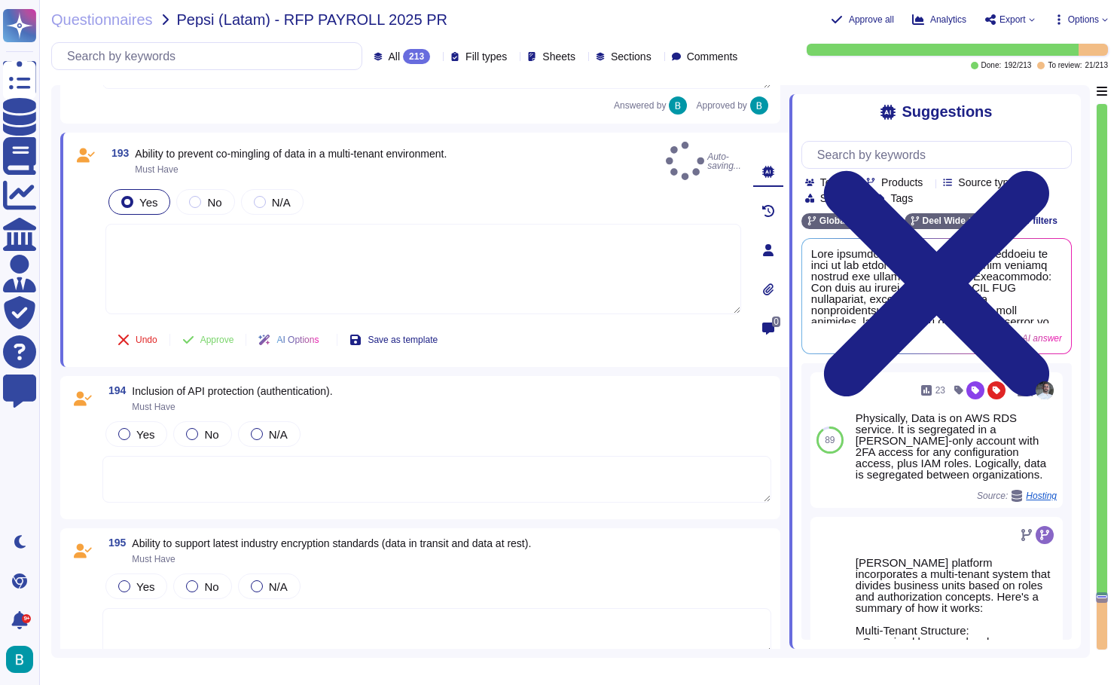
click at [193, 235] on textarea at bounding box center [423, 269] width 636 height 90
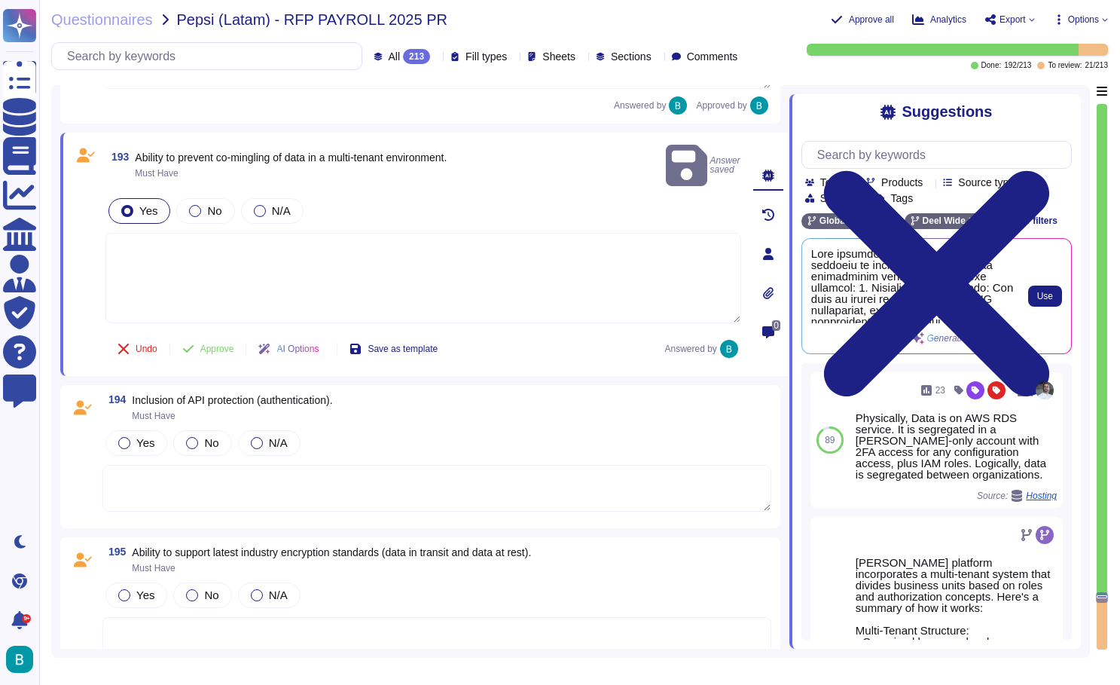
scroll to position [0, 0]
click at [1039, 295] on span "Use" at bounding box center [1045, 295] width 16 height 9
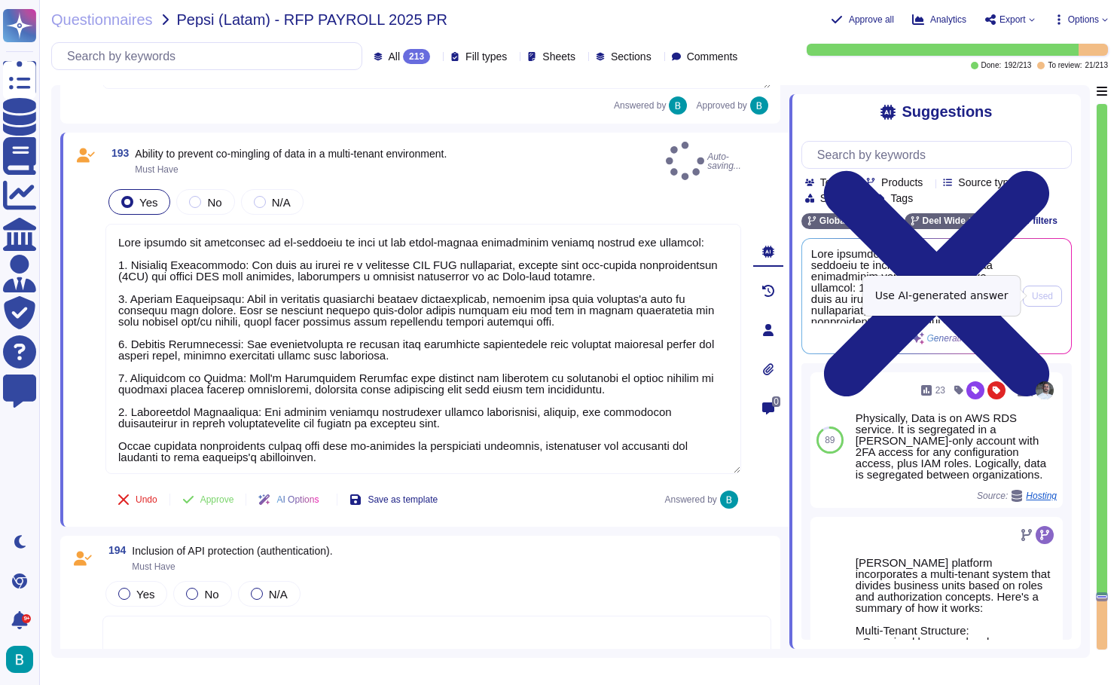
type textarea "[PERSON_NAME] ensures the prevention of co-mingling of data in its multi-tenant…"
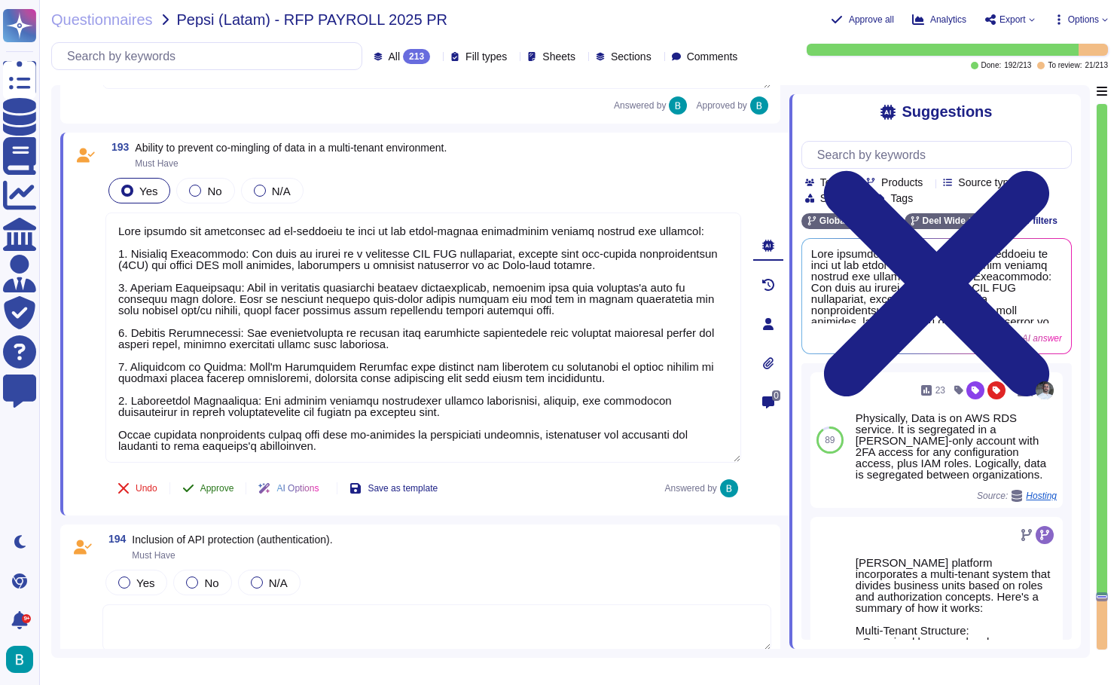
click at [210, 496] on button "Approve" at bounding box center [208, 488] width 76 height 30
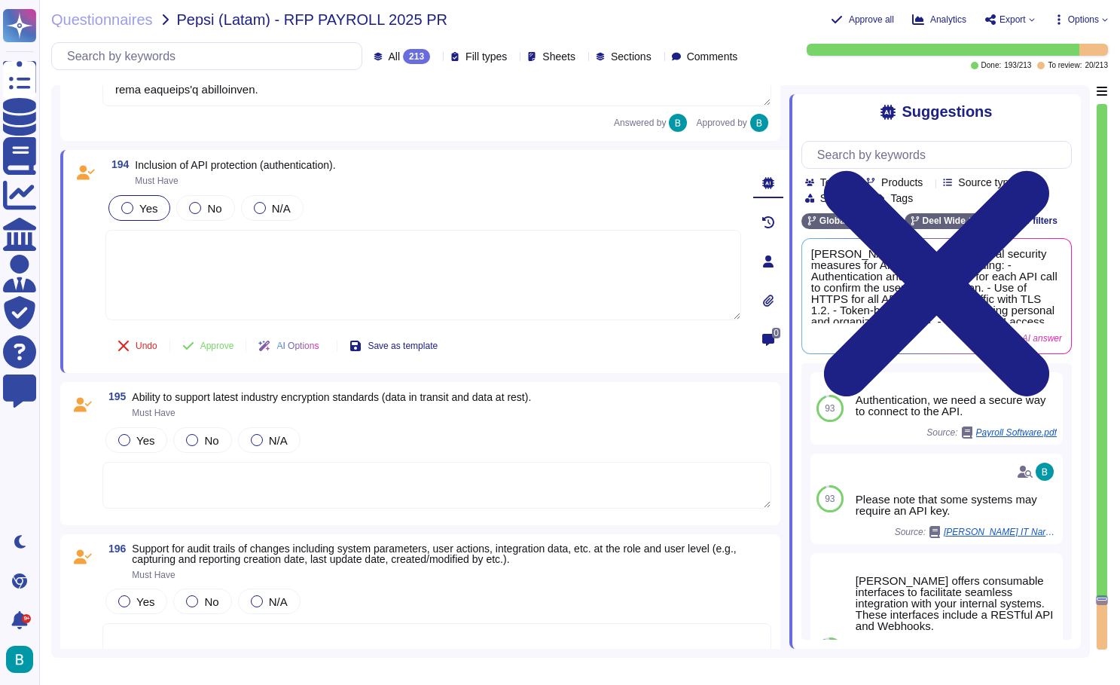
click at [154, 230] on textarea at bounding box center [423, 275] width 636 height 90
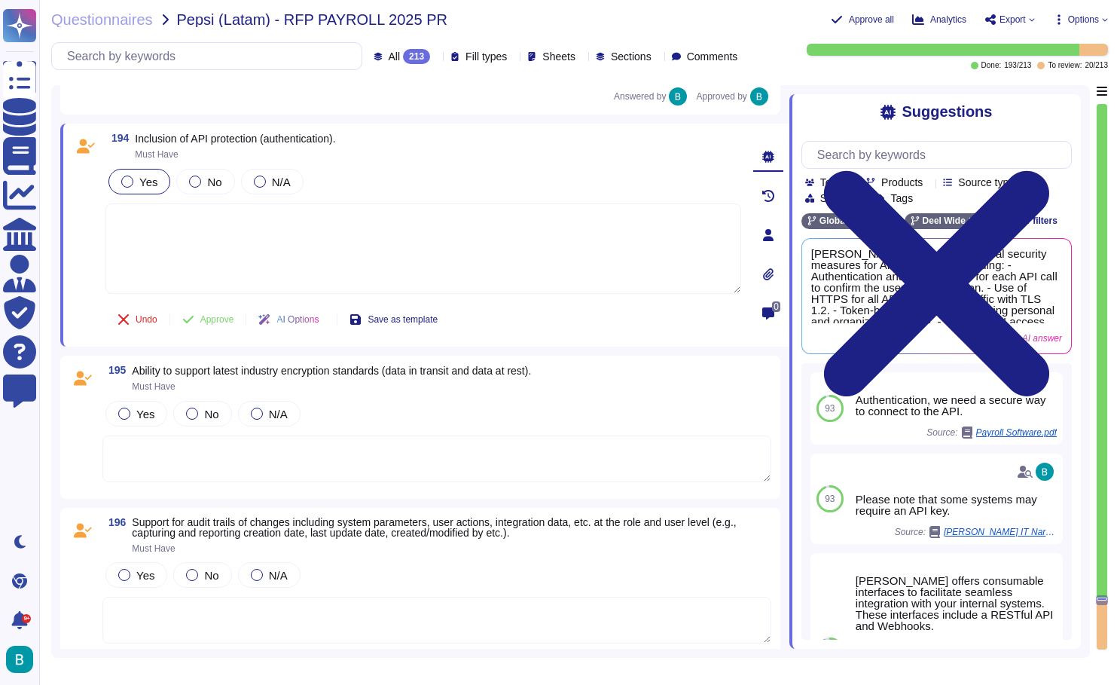
click at [148, 182] on span "Yes" at bounding box center [148, 182] width 18 height 13
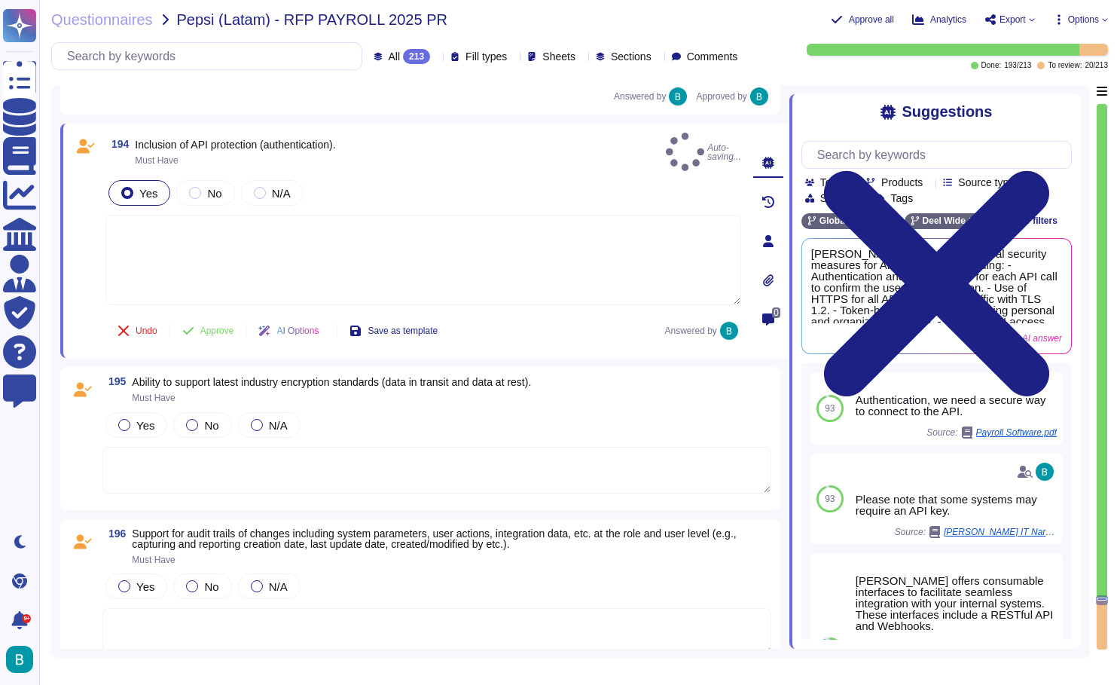
click at [224, 240] on textarea at bounding box center [423, 260] width 636 height 90
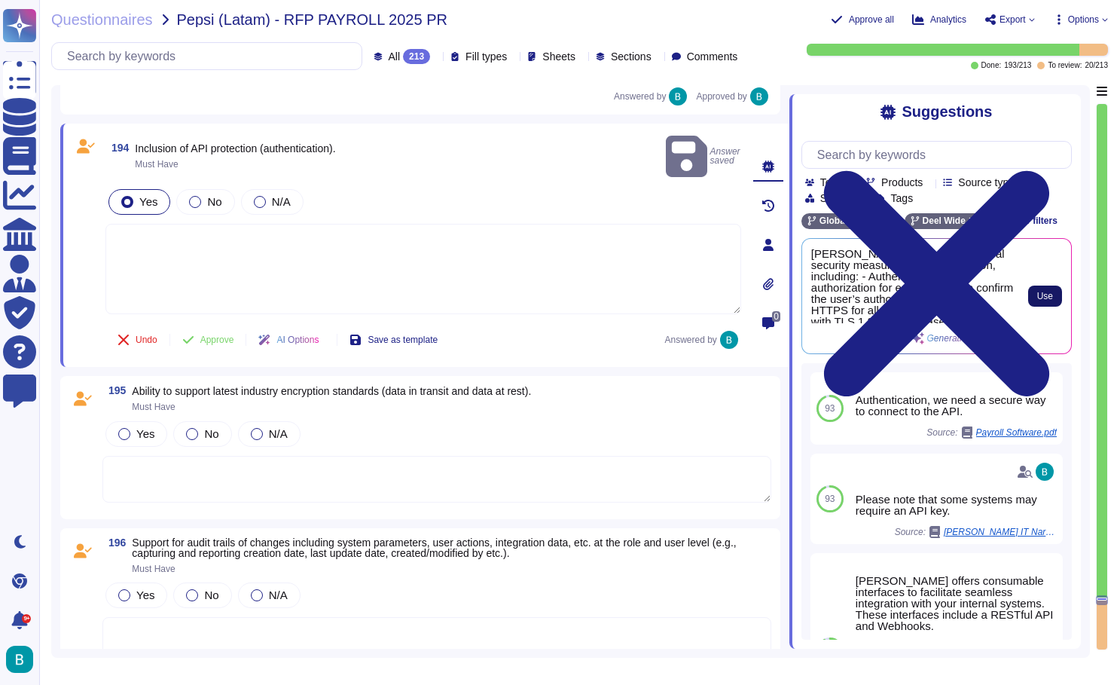
scroll to position [0, 0]
click at [1055, 297] on button "Use" at bounding box center [1045, 295] width 34 height 21
type textarea "[PERSON_NAME] implements several security measures for API protection, includin…"
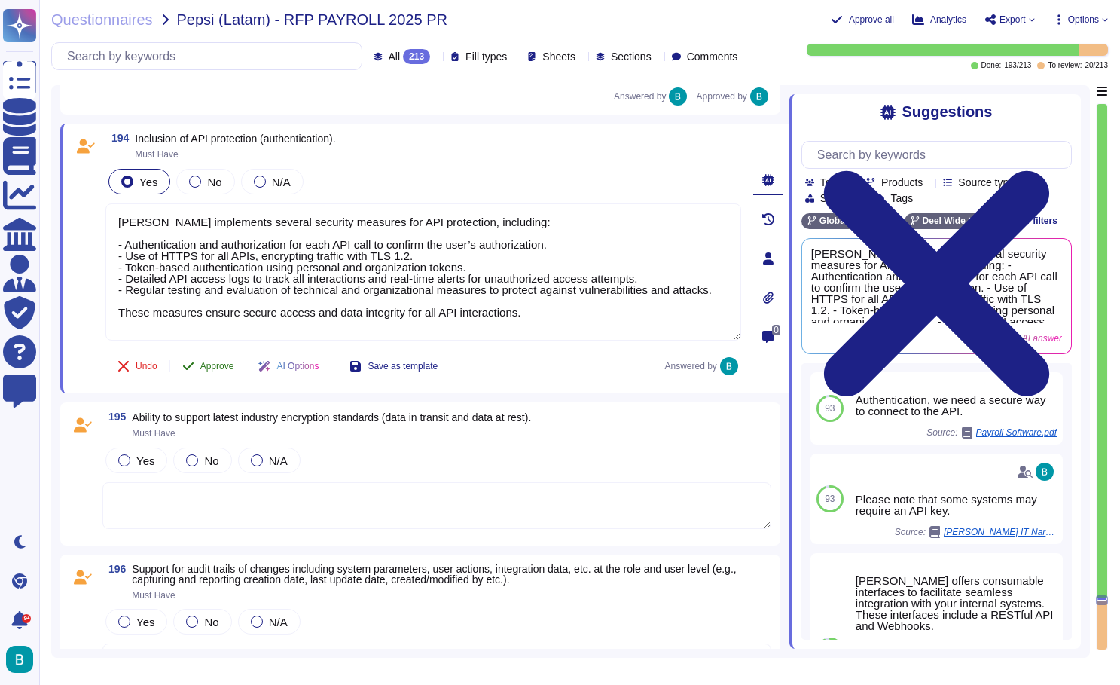
click at [221, 365] on span "Approve" at bounding box center [217, 366] width 34 height 9
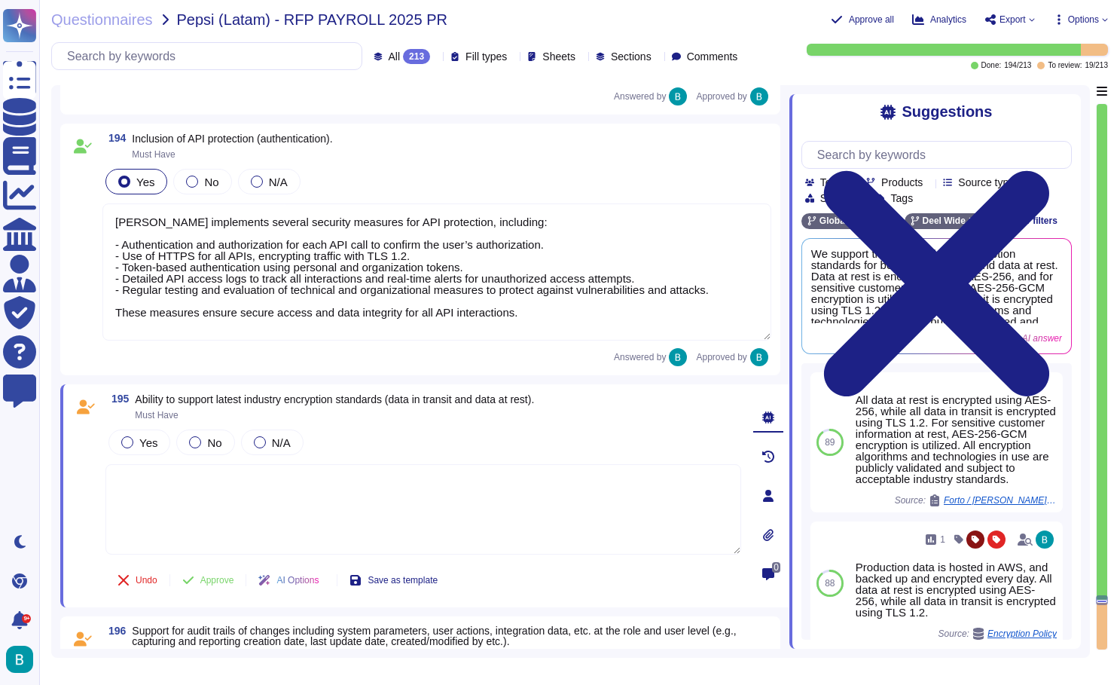
scroll to position [38338, 0]
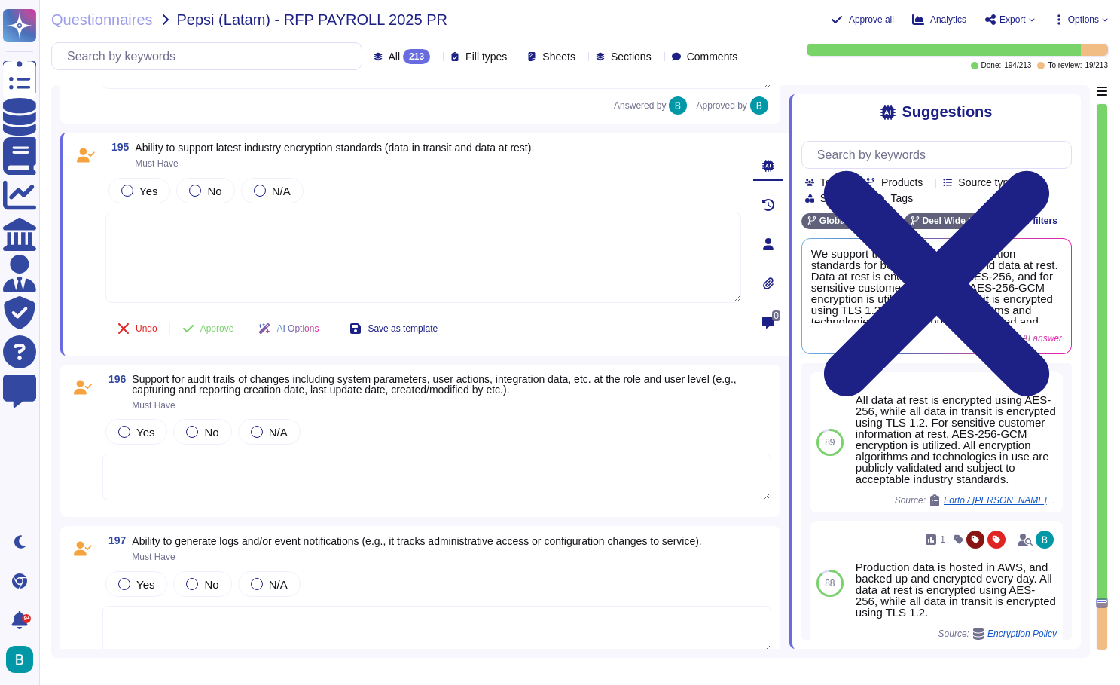
click at [446, 258] on textarea at bounding box center [423, 257] width 636 height 90
click at [137, 194] on label "Yes" at bounding box center [139, 191] width 36 height 12
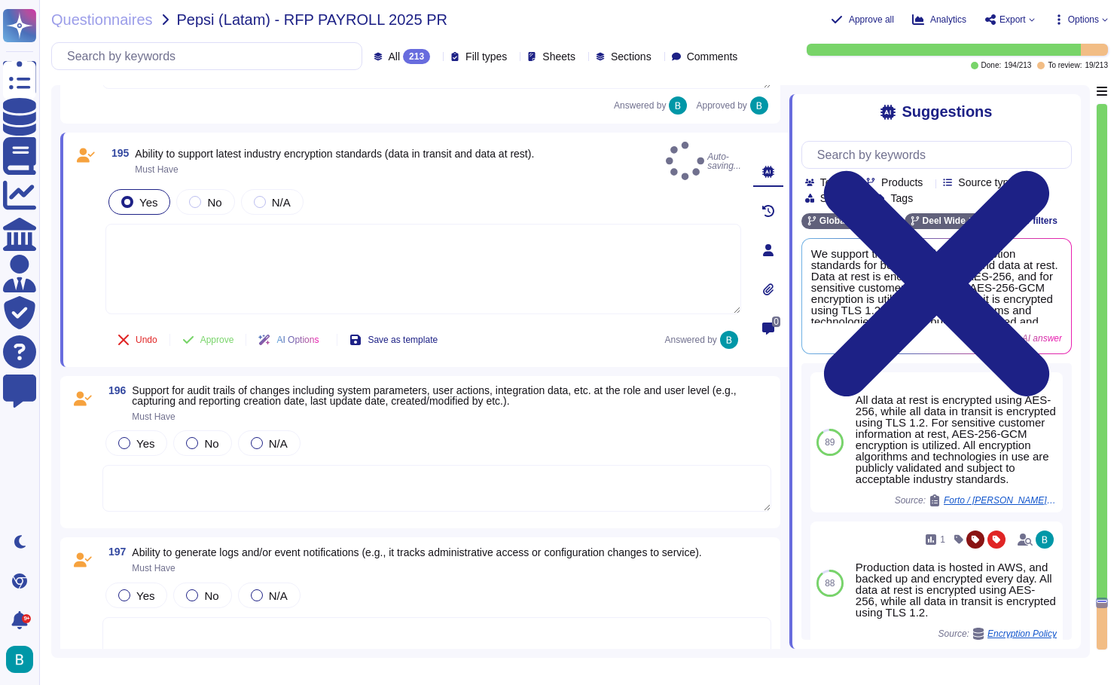
click at [183, 246] on textarea at bounding box center [423, 269] width 636 height 90
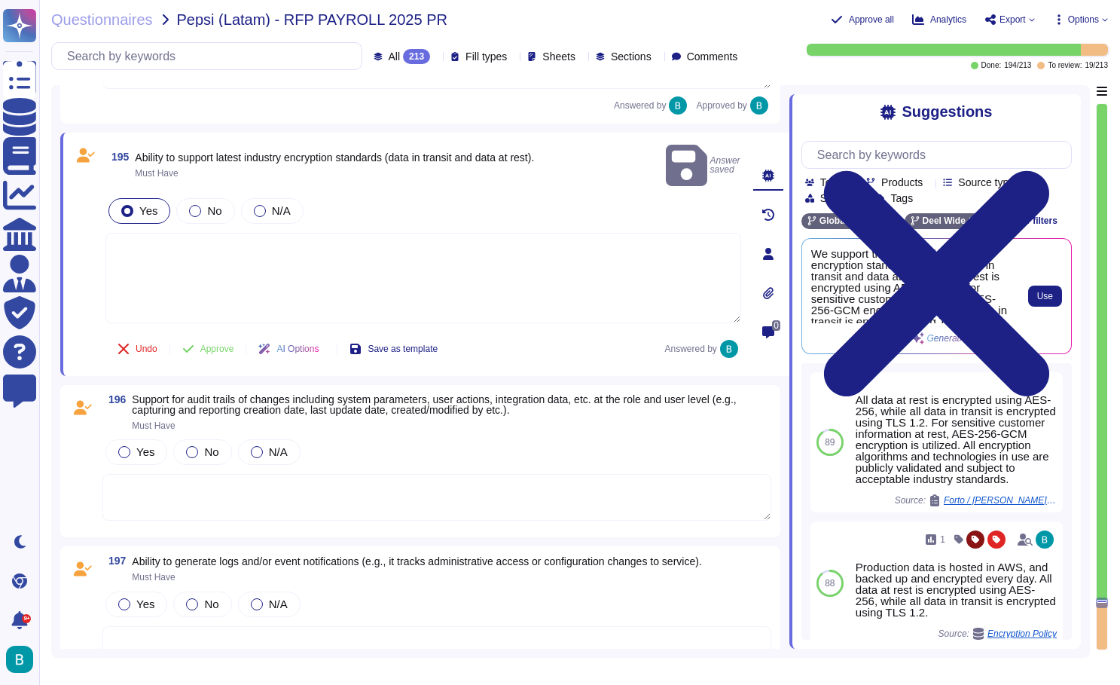
scroll to position [0, 0]
click at [1034, 292] on button "Use" at bounding box center [1045, 295] width 34 height 21
type textarea "We support the latest industry encryption standards for both data in transit an…"
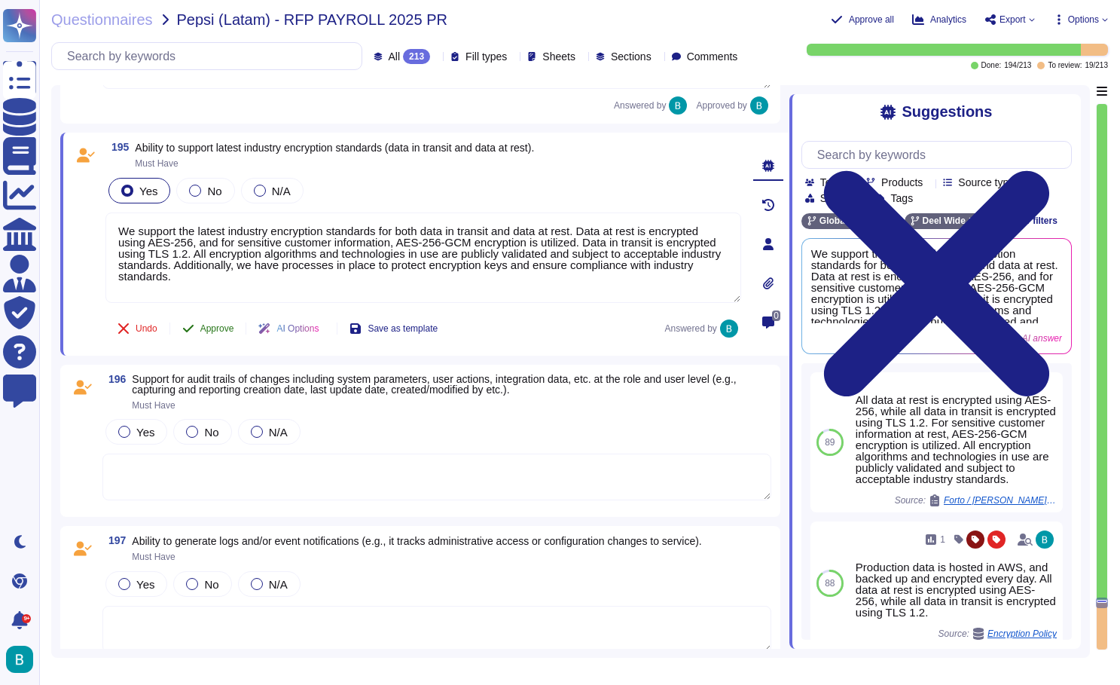
click at [225, 329] on span "Approve" at bounding box center [217, 328] width 34 height 9
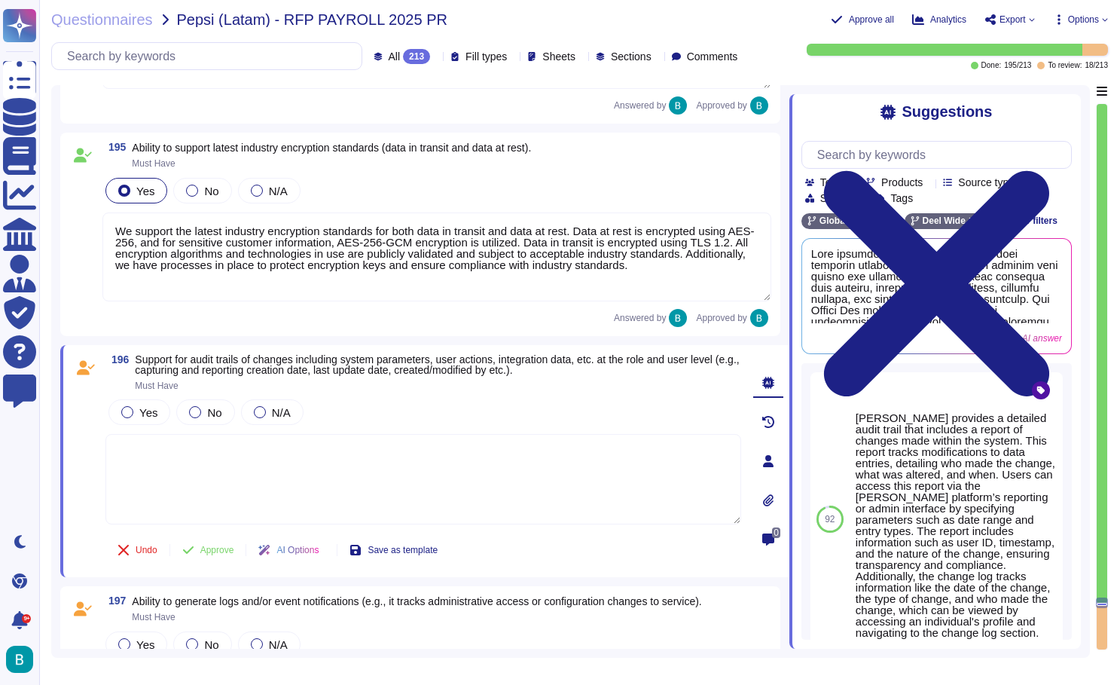
scroll to position [38542, 0]
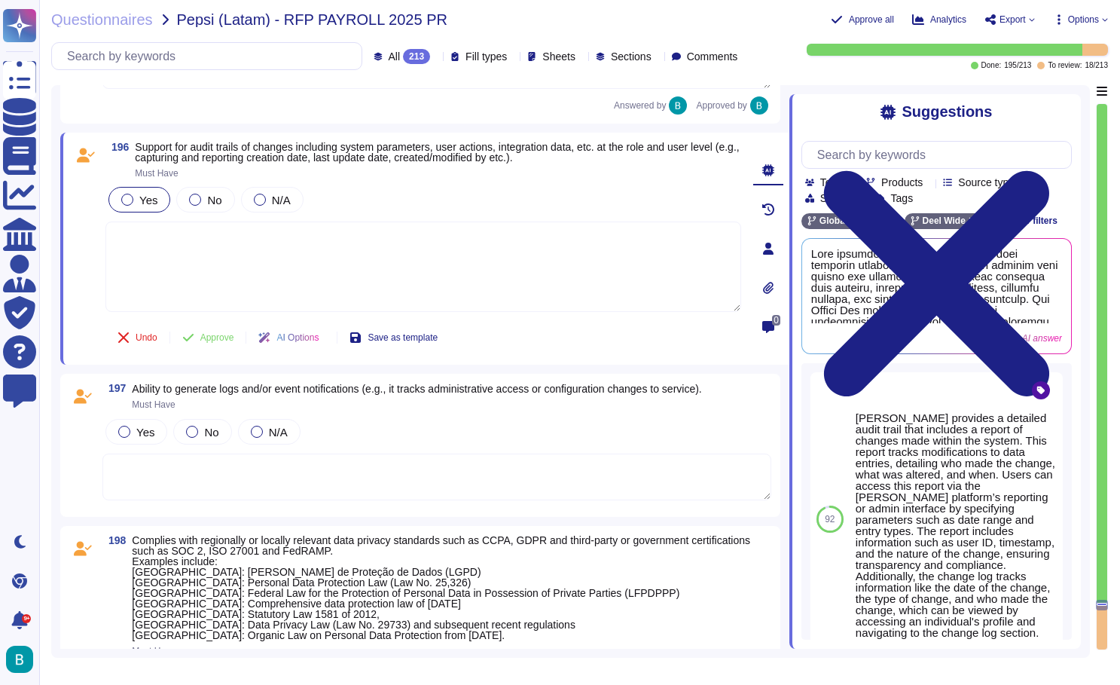
click at [129, 203] on div at bounding box center [127, 200] width 12 height 12
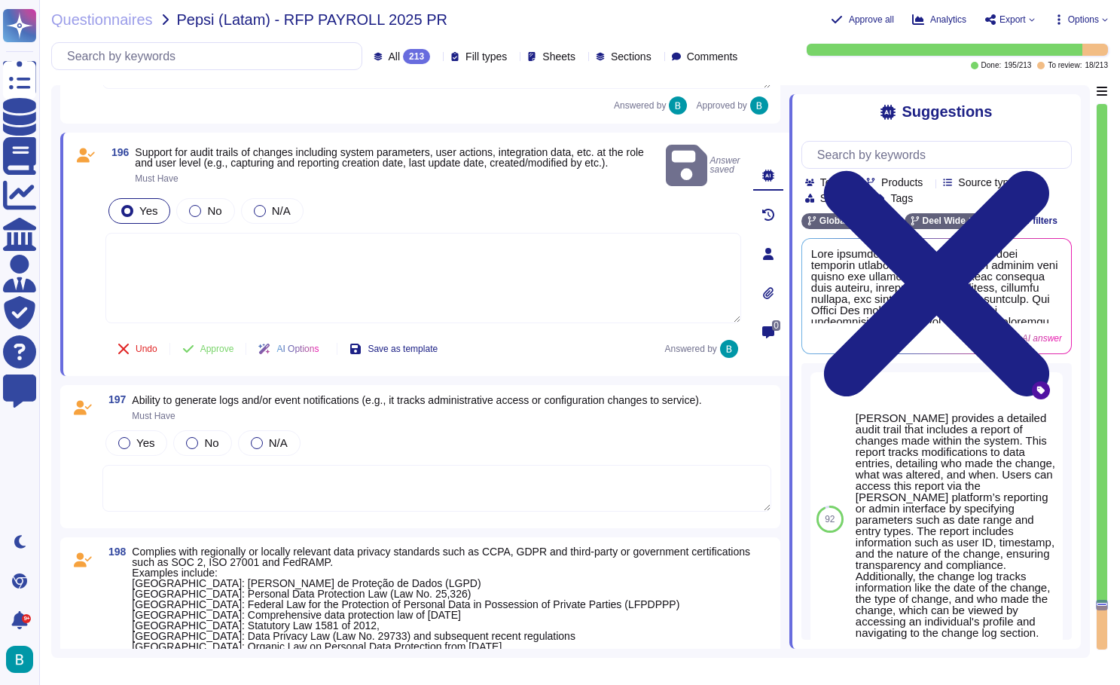
click at [172, 264] on textarea at bounding box center [423, 278] width 636 height 90
click at [1042, 292] on span "Use" at bounding box center [1045, 295] width 16 height 9
type textarea "Lore ipsumdol s ametcons adipi elits doei temporin utlaboreetdol magnaali en ad…"
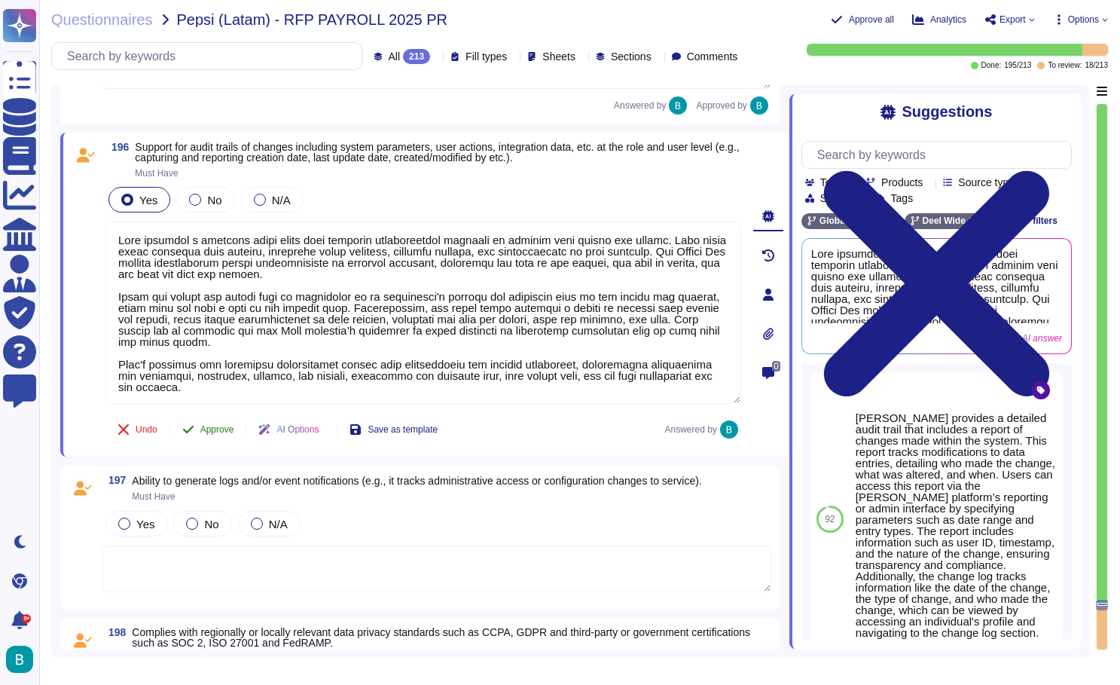
click at [218, 436] on button "Approve" at bounding box center [208, 429] width 76 height 30
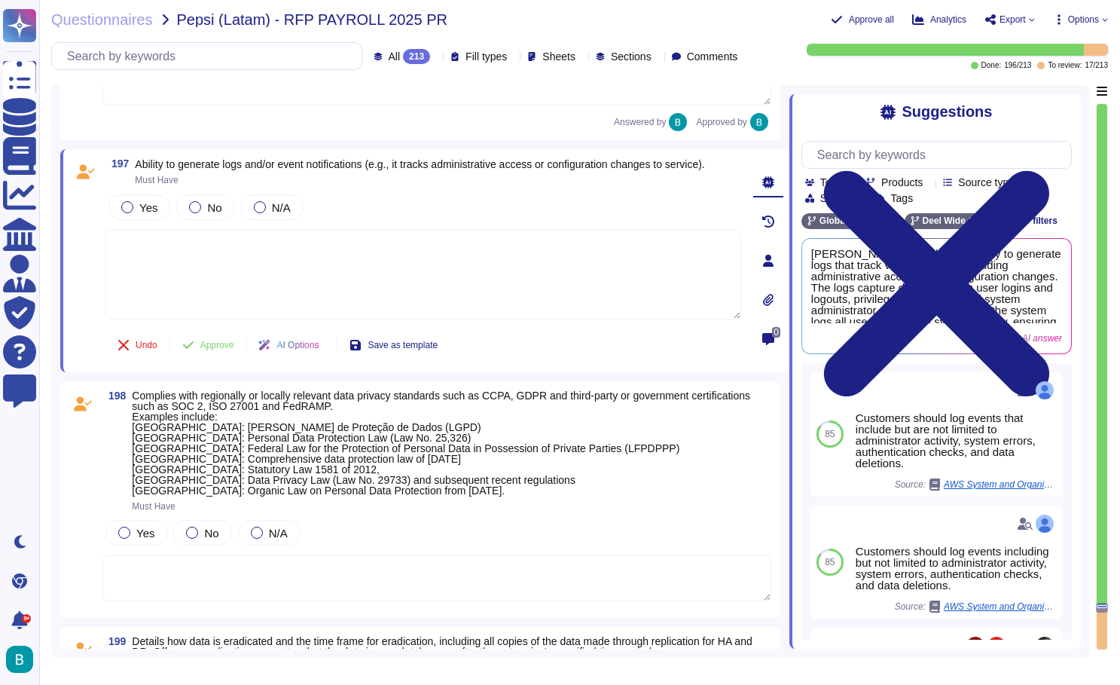
scroll to position [38848, 0]
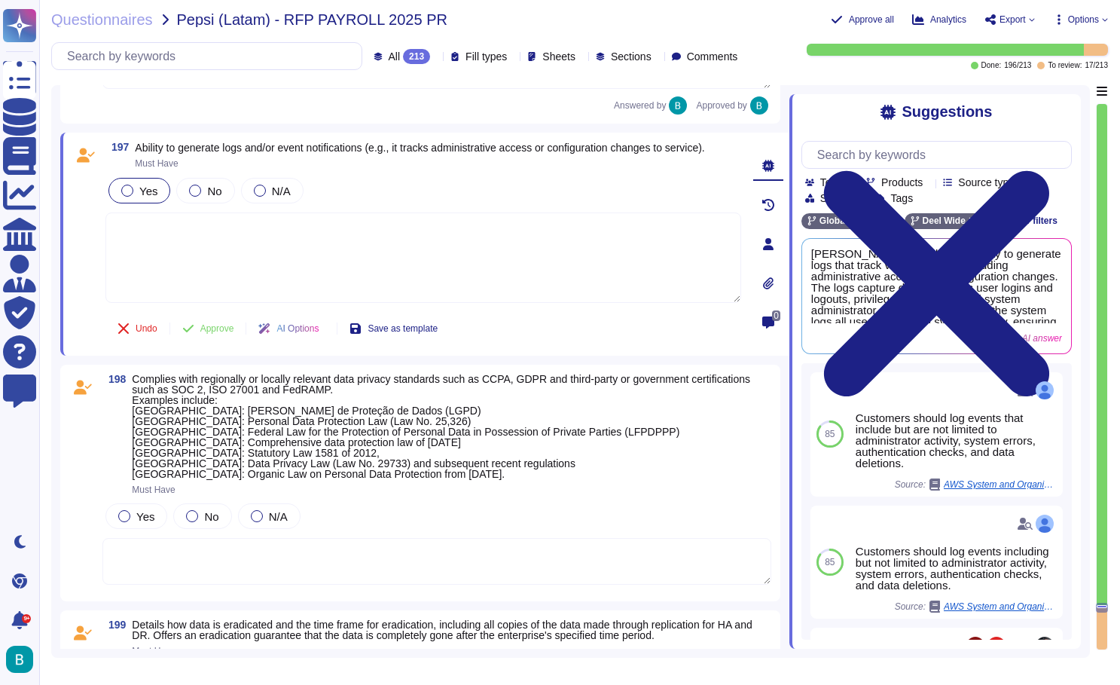
click at [130, 194] on div at bounding box center [127, 191] width 12 height 12
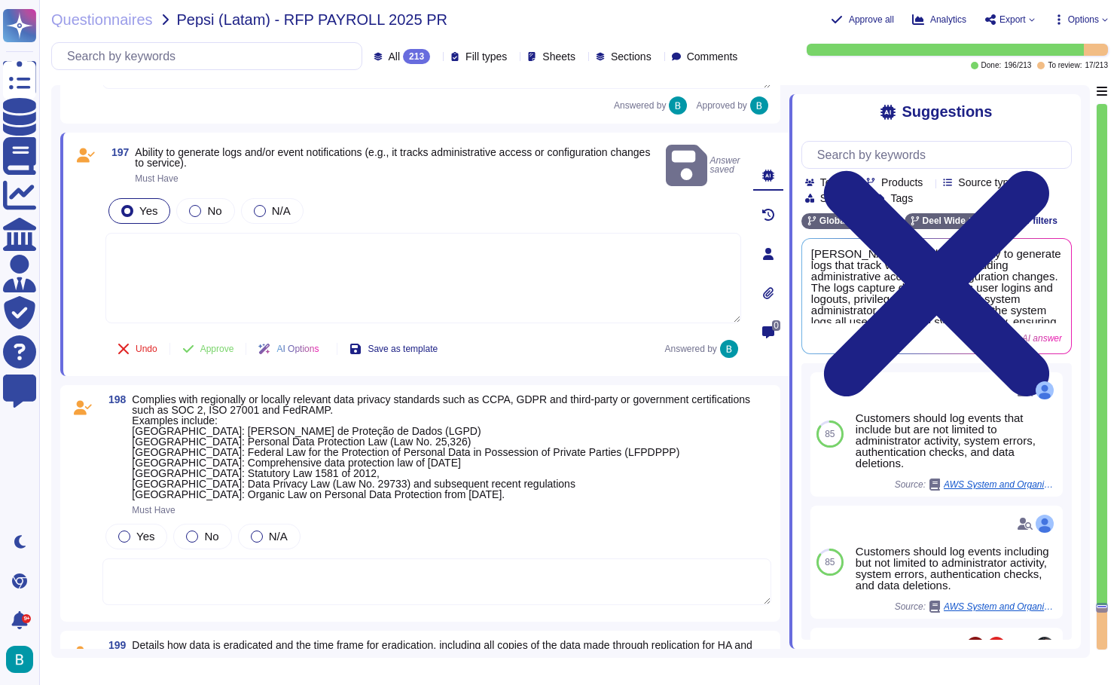
click at [172, 233] on textarea at bounding box center [423, 278] width 636 height 90
click at [1044, 295] on span "Use" at bounding box center [1045, 295] width 16 height 9
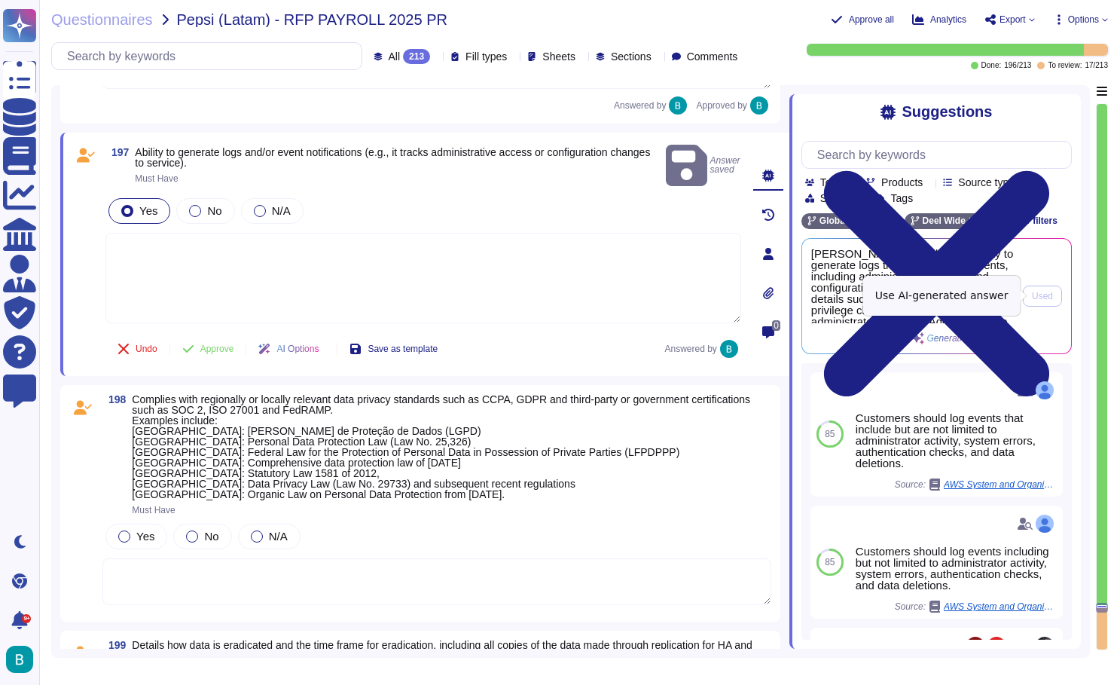
type textarea "[PERSON_NAME] provides the ability to generate logs that track various events, …"
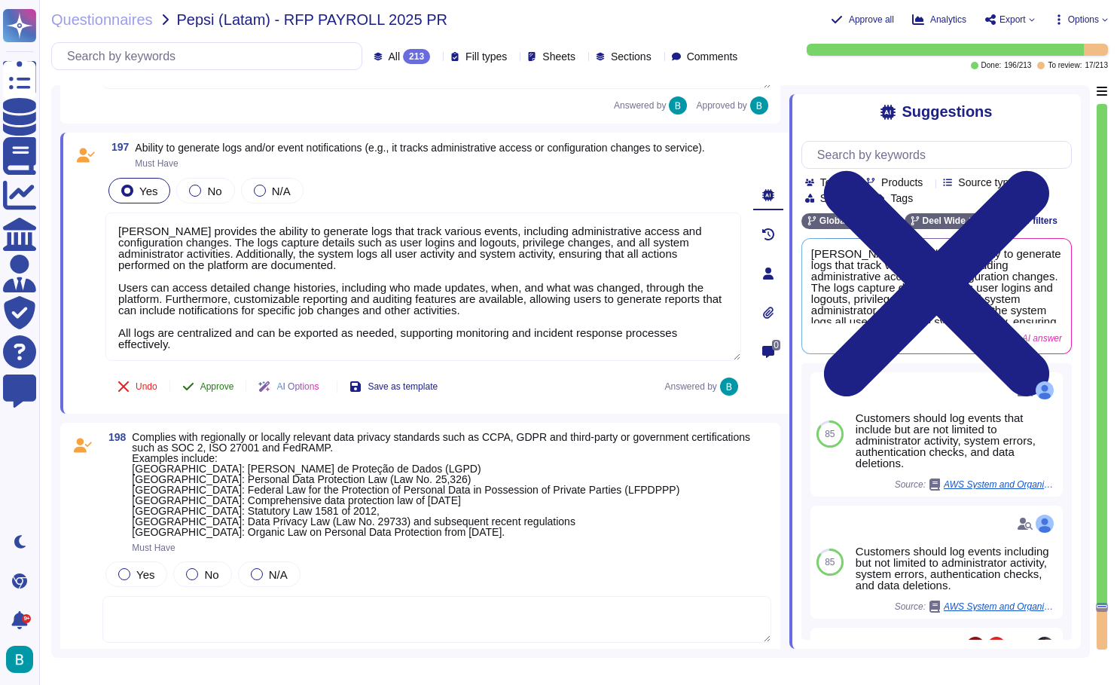
click at [212, 391] on span "Approve" at bounding box center [217, 386] width 34 height 9
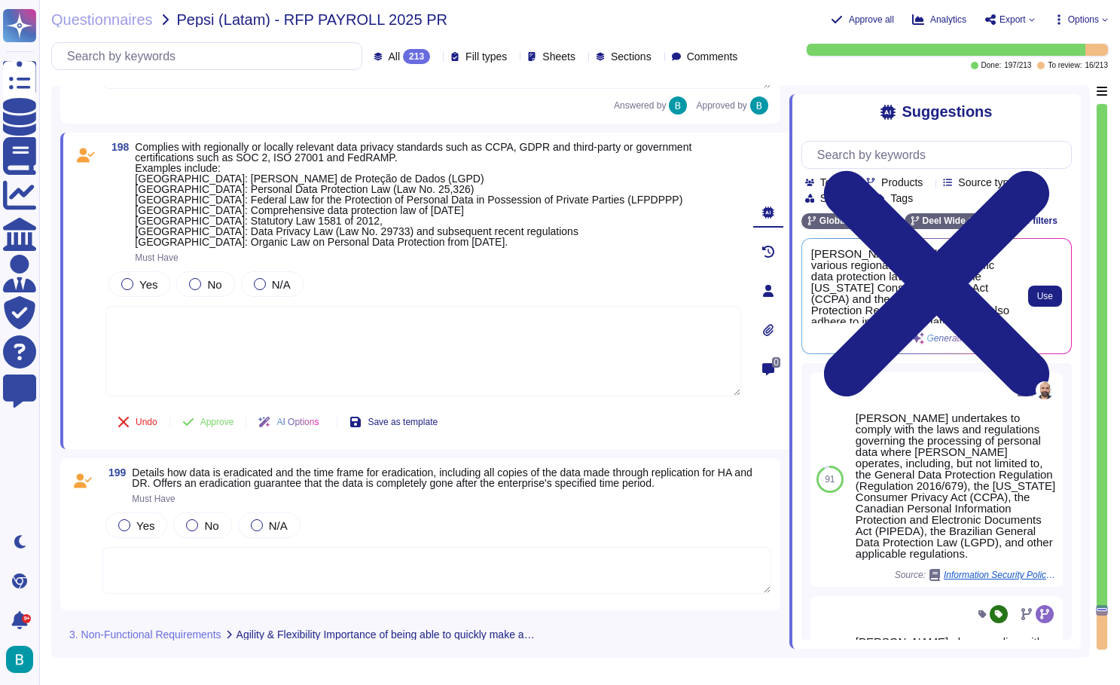
click at [966, 306] on span "Deel complies with various regional and country-specific data protection laws, …" at bounding box center [912, 285] width 203 height 75
click at [1049, 295] on span "Use" at bounding box center [1045, 295] width 16 height 9
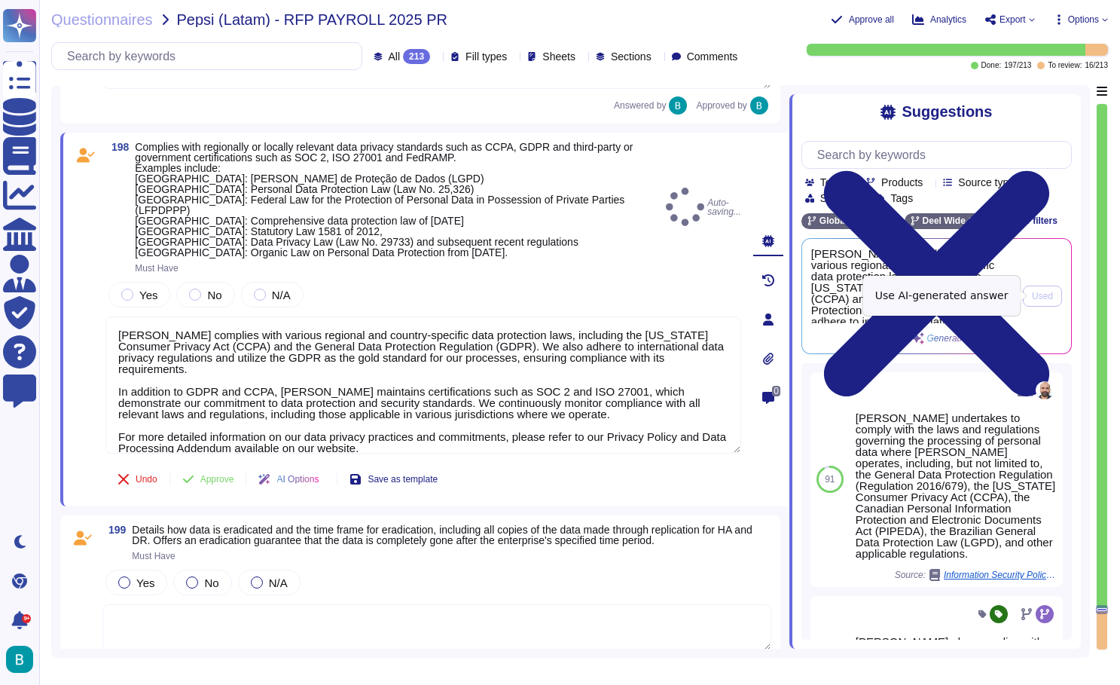
type textarea "Deel complies with various regional and country-specific data protection laws, …"
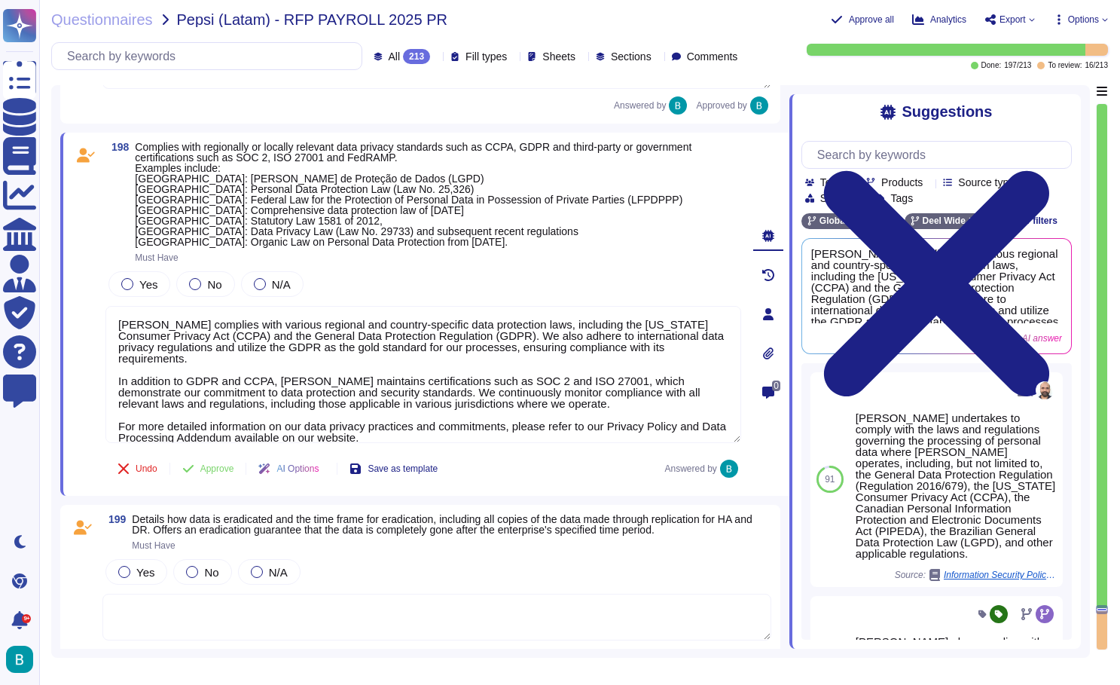
drag, startPoint x: 444, startPoint y: 441, endPoint x: 75, endPoint y: 306, distance: 392.9
click at [75, 306] on div "198 Complies with regionally or locally relevant data privacy standards such as…" at bounding box center [406, 314] width 669 height 345
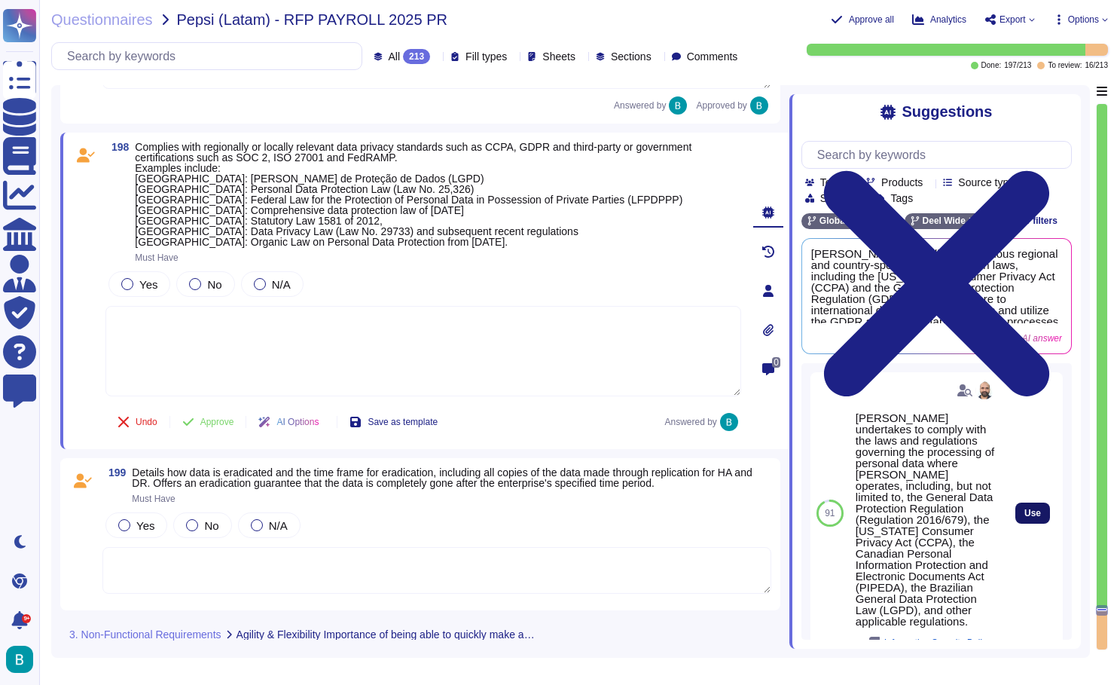
click at [1041, 508] on span "Use" at bounding box center [1032, 512] width 17 height 9
type textarea "[PERSON_NAME] undertakes to comply with the laws and regulations governing the …"
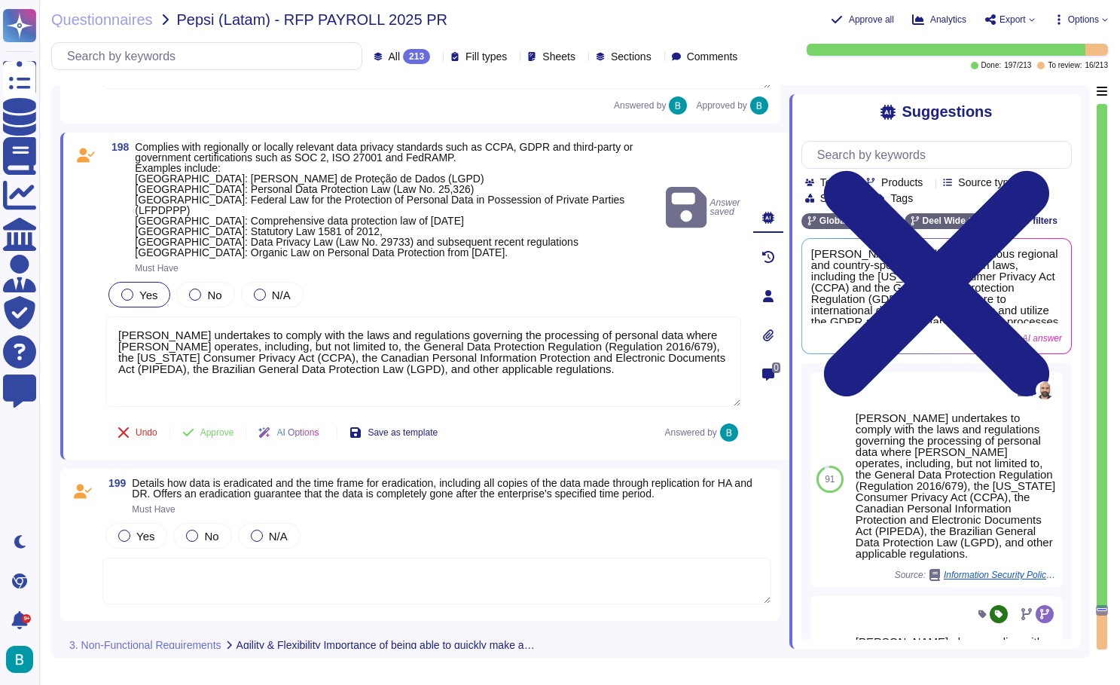
click at [135, 291] on div "Yes" at bounding box center [139, 295] width 62 height 26
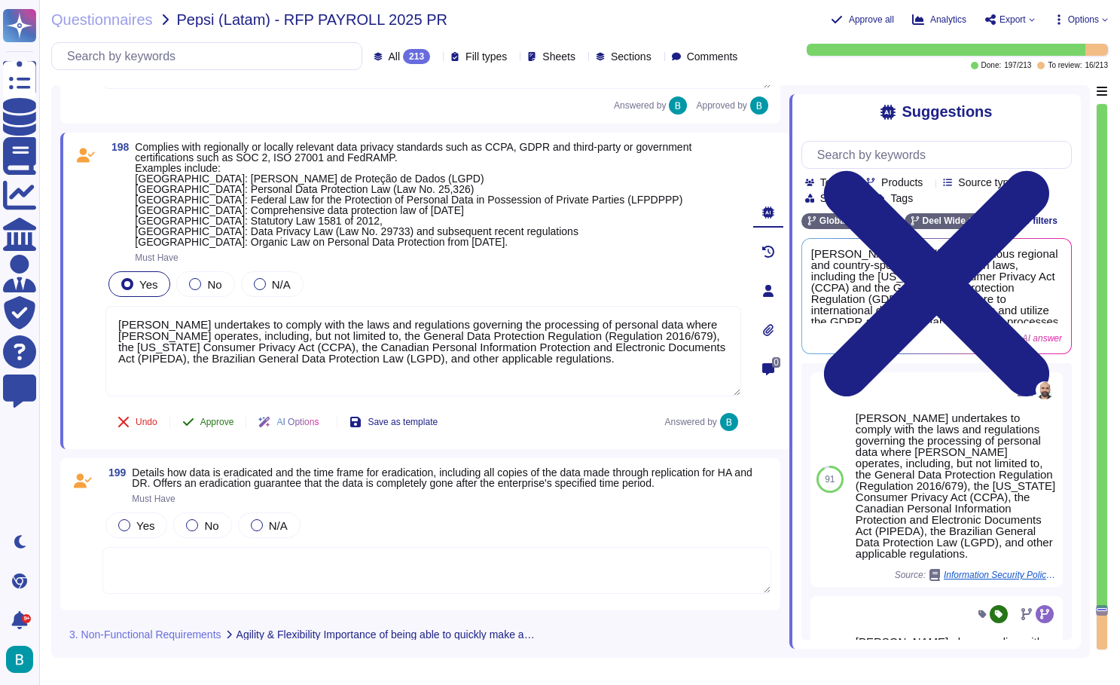
click at [228, 426] on span "Approve" at bounding box center [217, 421] width 34 height 9
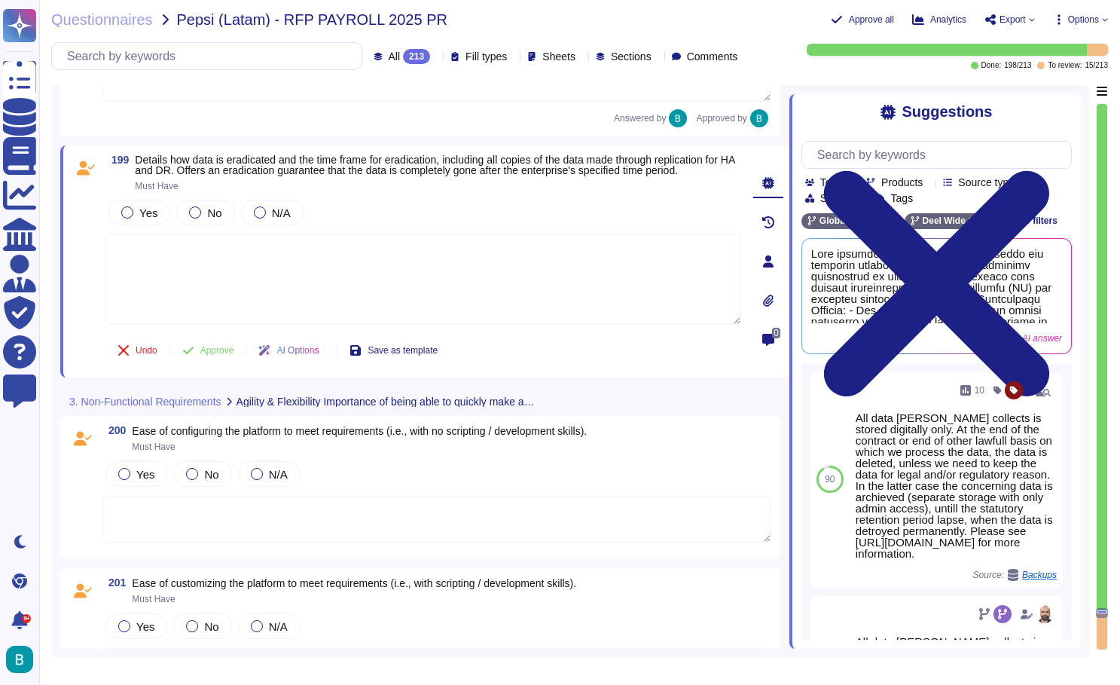
scroll to position [39407, 0]
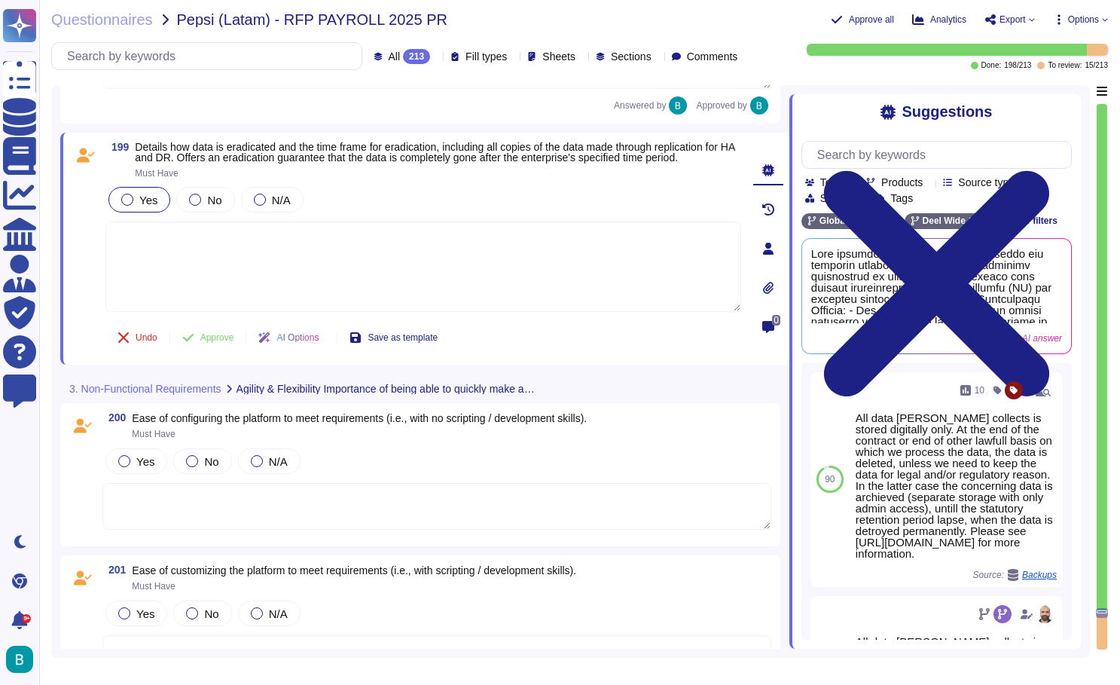
click at [130, 205] on div at bounding box center [127, 200] width 12 height 12
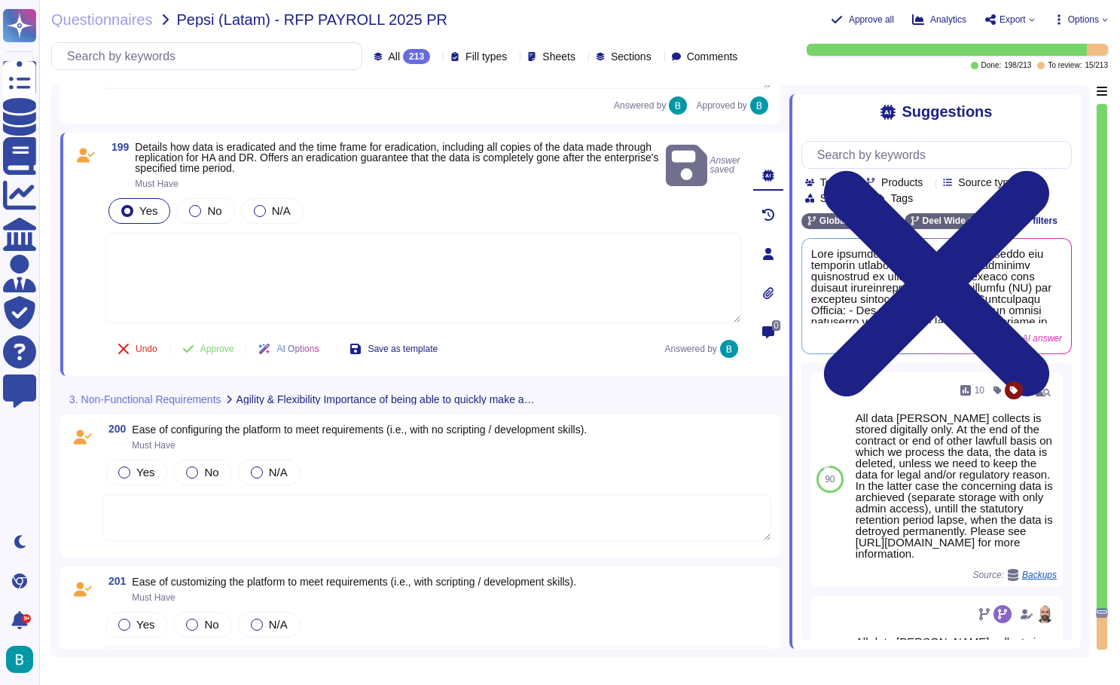
click at [183, 260] on textarea at bounding box center [423, 278] width 636 height 90
click at [1033, 295] on button "Use" at bounding box center [1045, 295] width 34 height 21
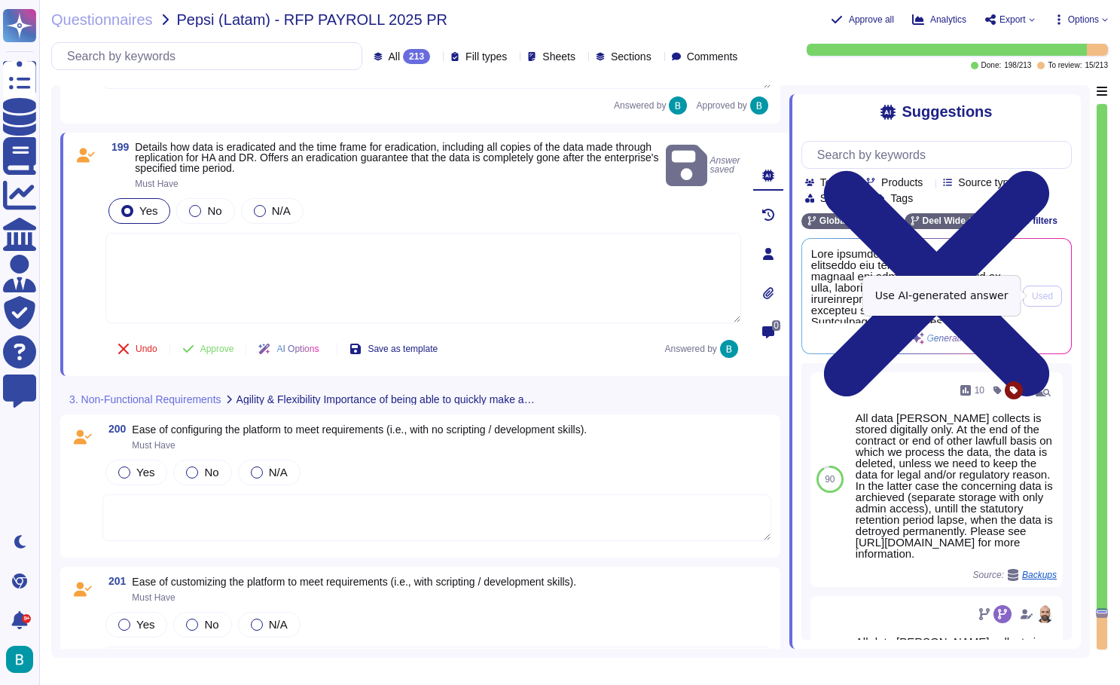
type textarea "Deel follows a structured data retention and deletion policy that ensures the c…"
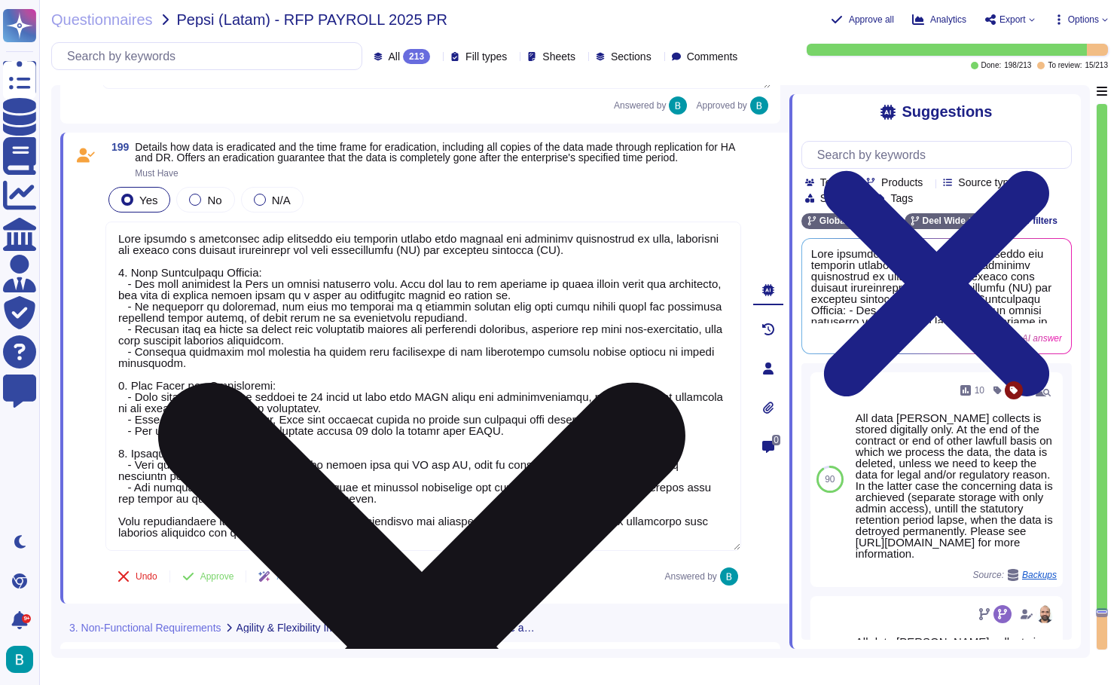
scroll to position [2, 0]
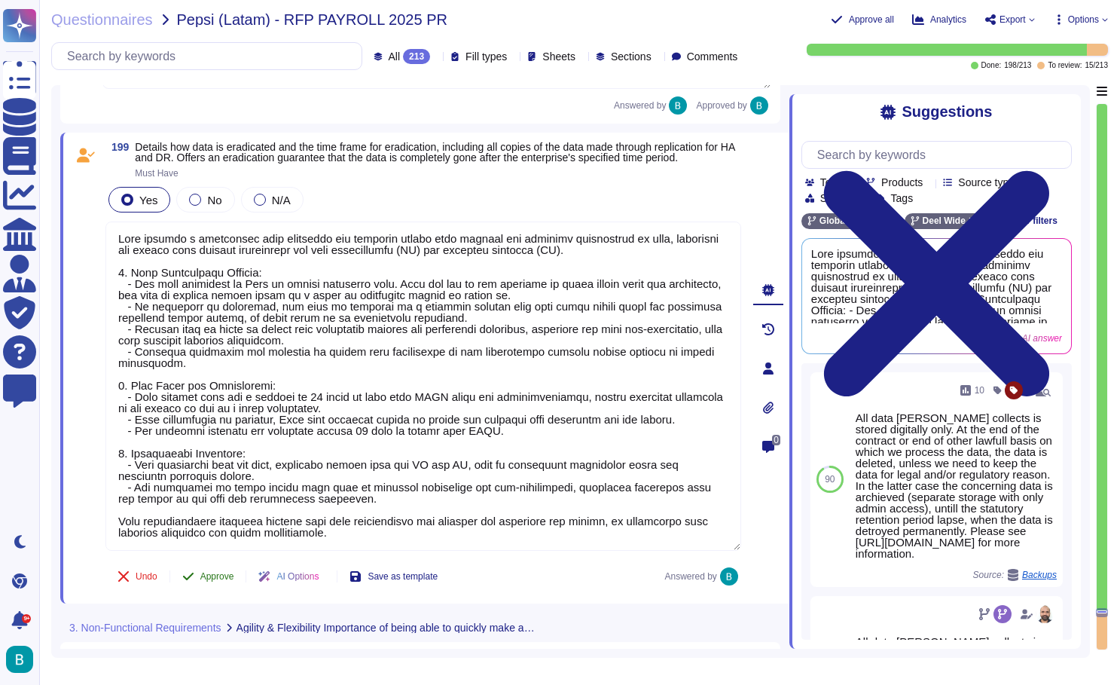
click at [223, 581] on span "Approve" at bounding box center [217, 576] width 34 height 9
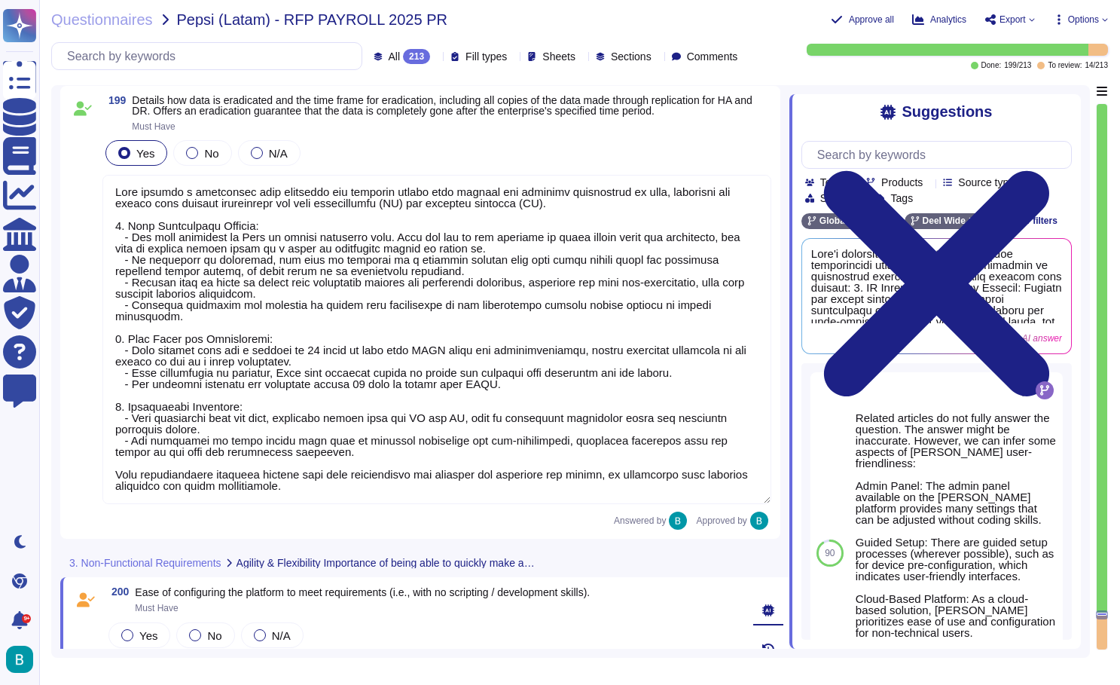
scroll to position [39889, 0]
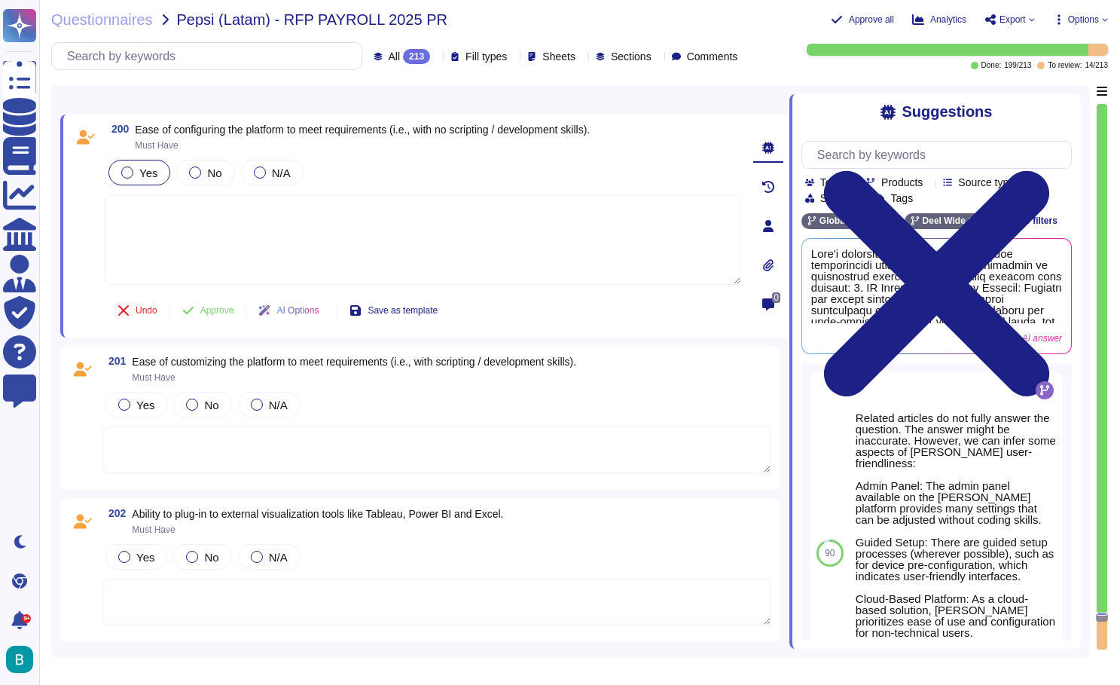
click at [149, 169] on span "Yes" at bounding box center [148, 172] width 18 height 13
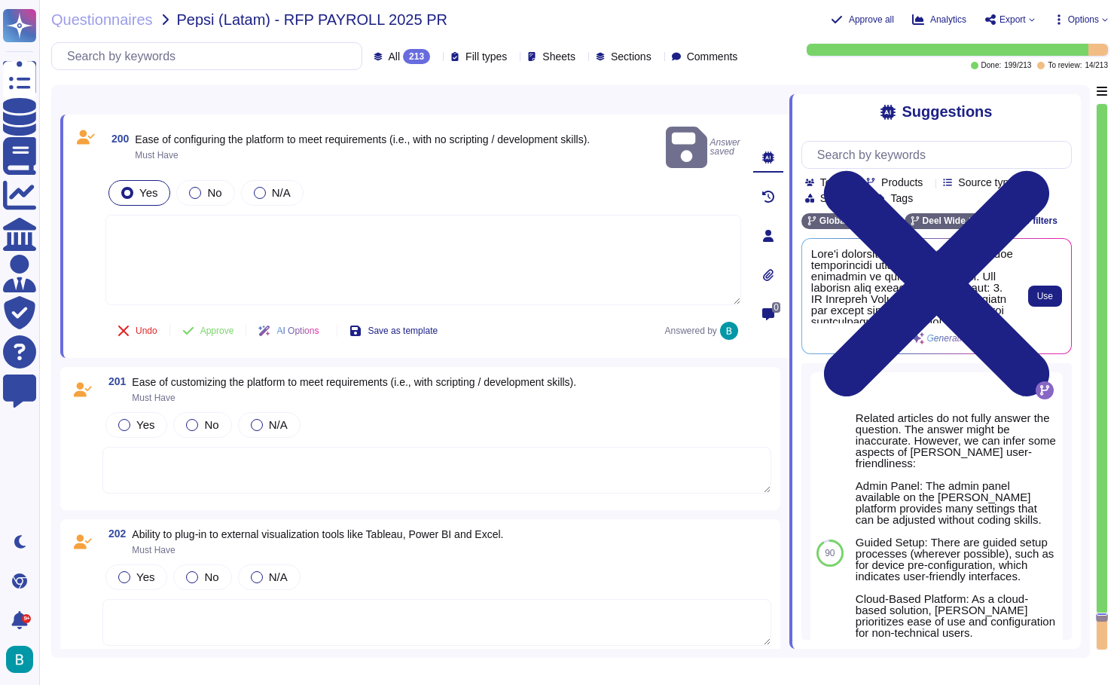
scroll to position [0, 0]
click at [1042, 297] on span "Use" at bounding box center [1045, 295] width 16 height 9
type textarea "Deel's platform is designed to be highly configurable without the need for scri…"
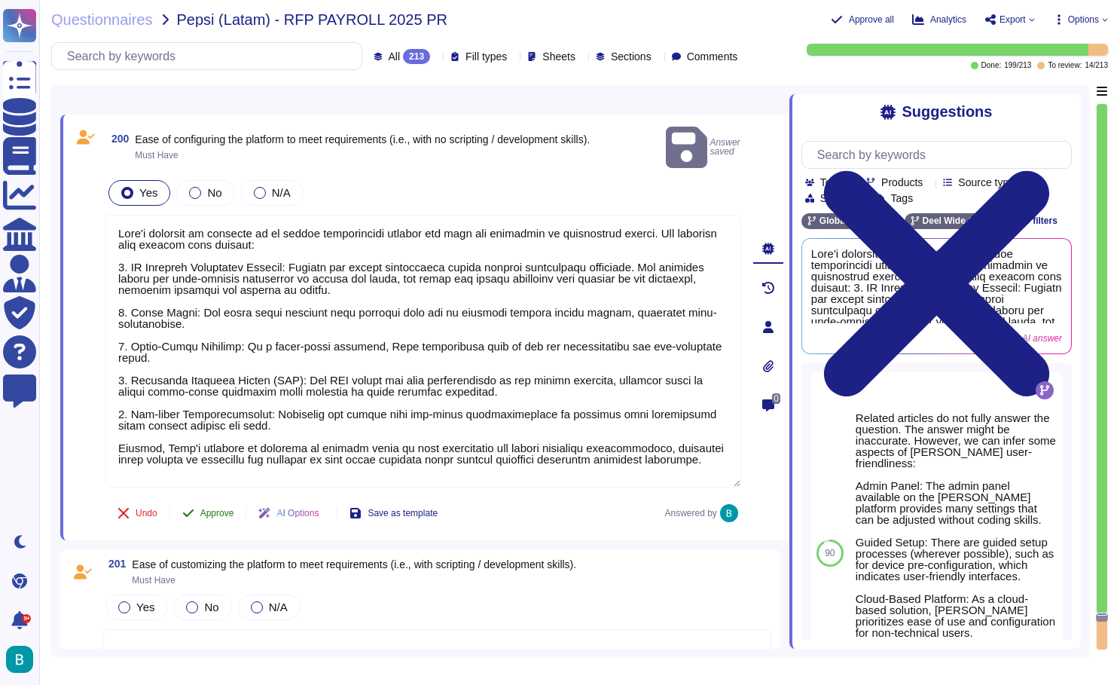
click at [210, 508] on span "Approve" at bounding box center [217, 512] width 34 height 9
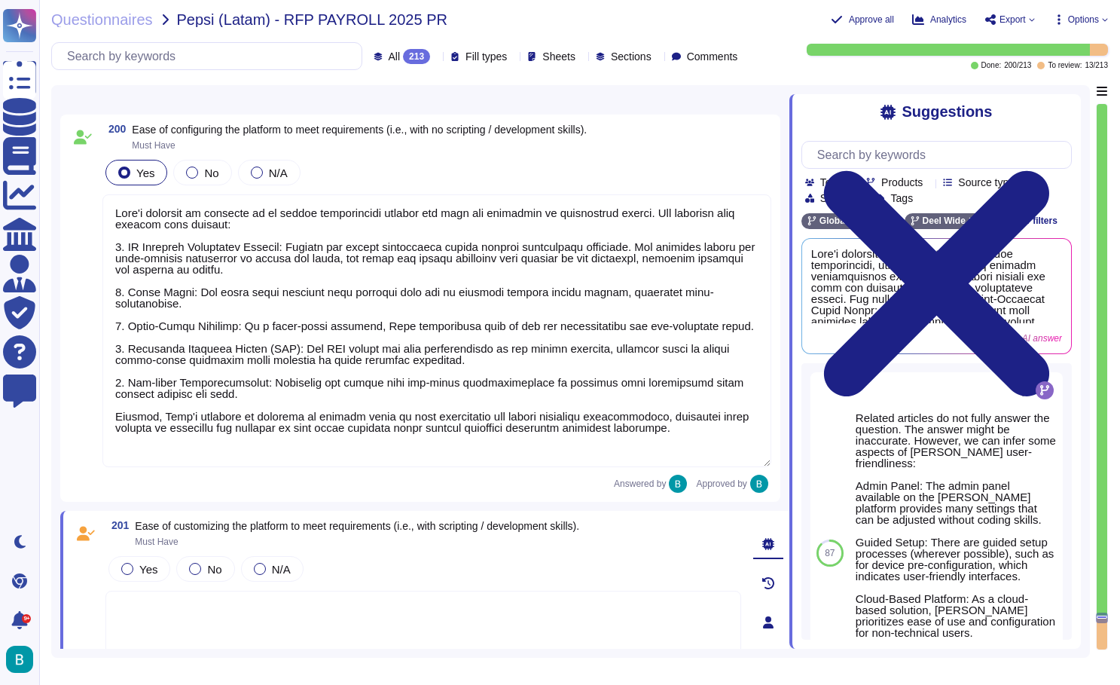
scroll to position [40277, 0]
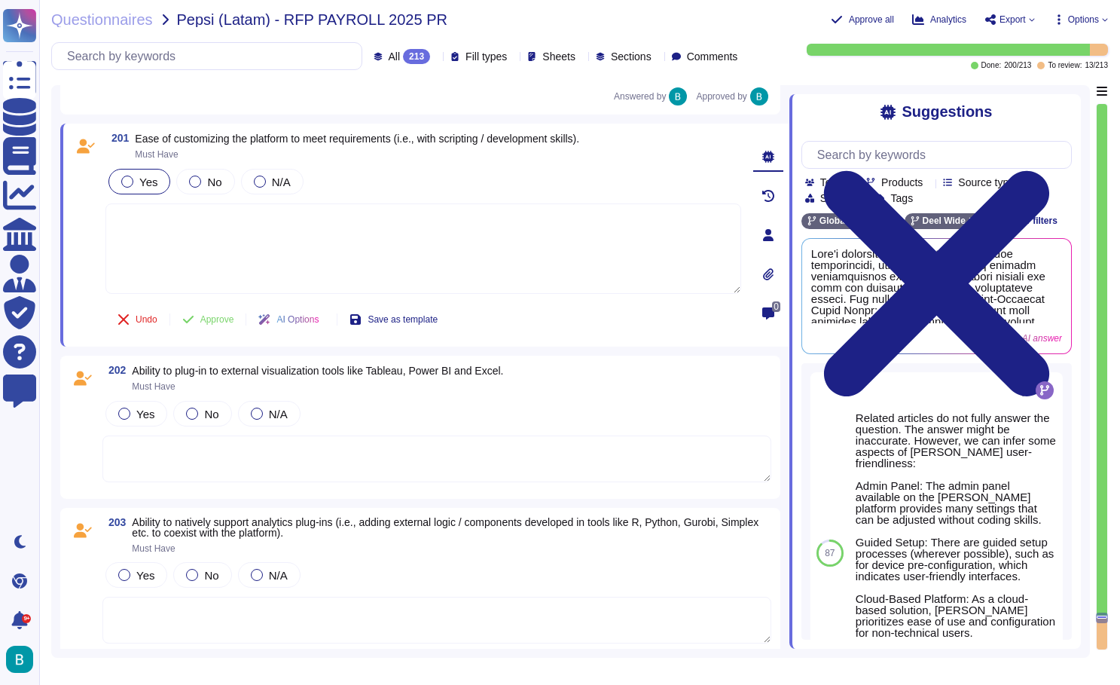
click at [131, 182] on div at bounding box center [127, 182] width 12 height 12
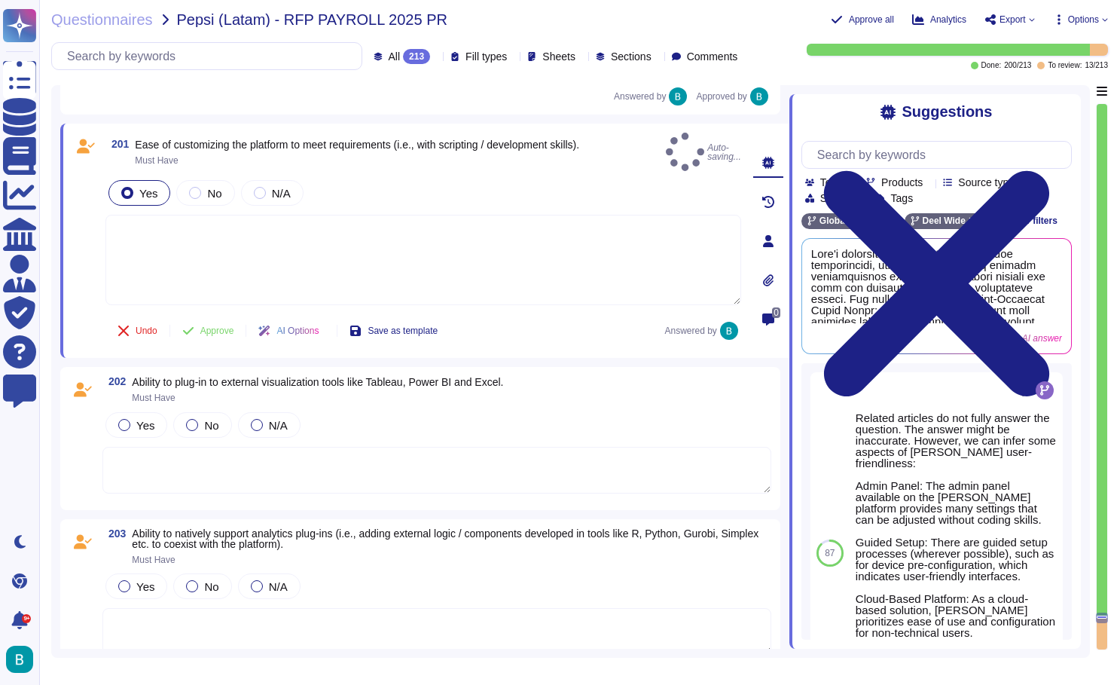
click at [227, 230] on textarea at bounding box center [423, 260] width 636 height 90
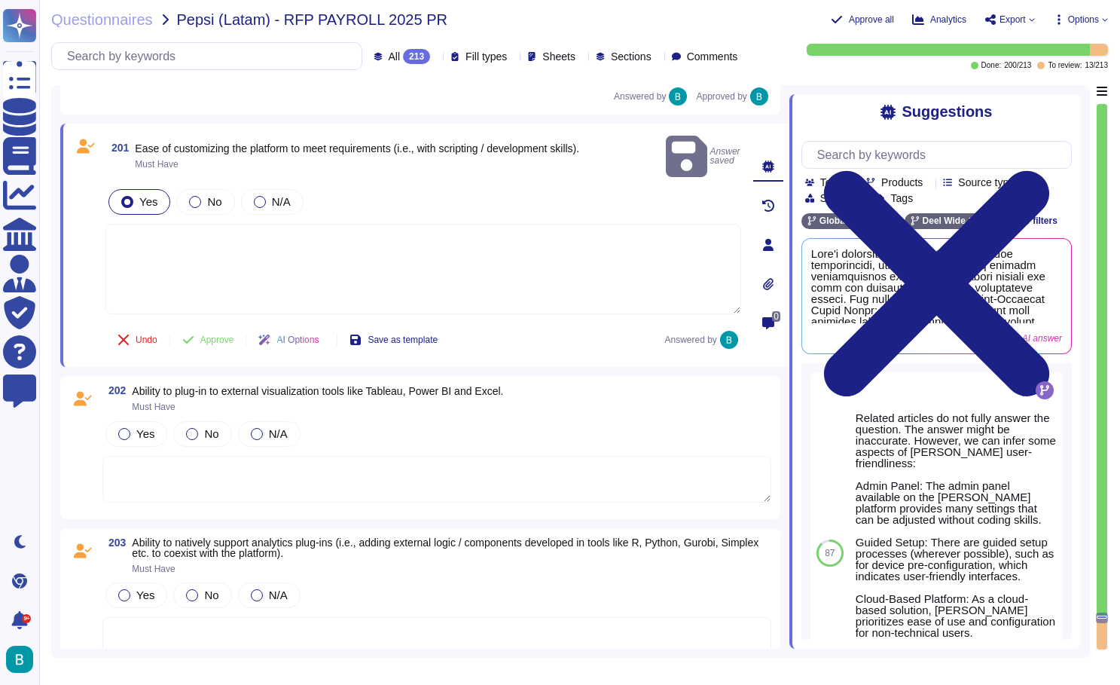
click at [572, 246] on textarea at bounding box center [423, 269] width 636 height 90
click at [1041, 304] on button "Use" at bounding box center [1045, 295] width 34 height 21
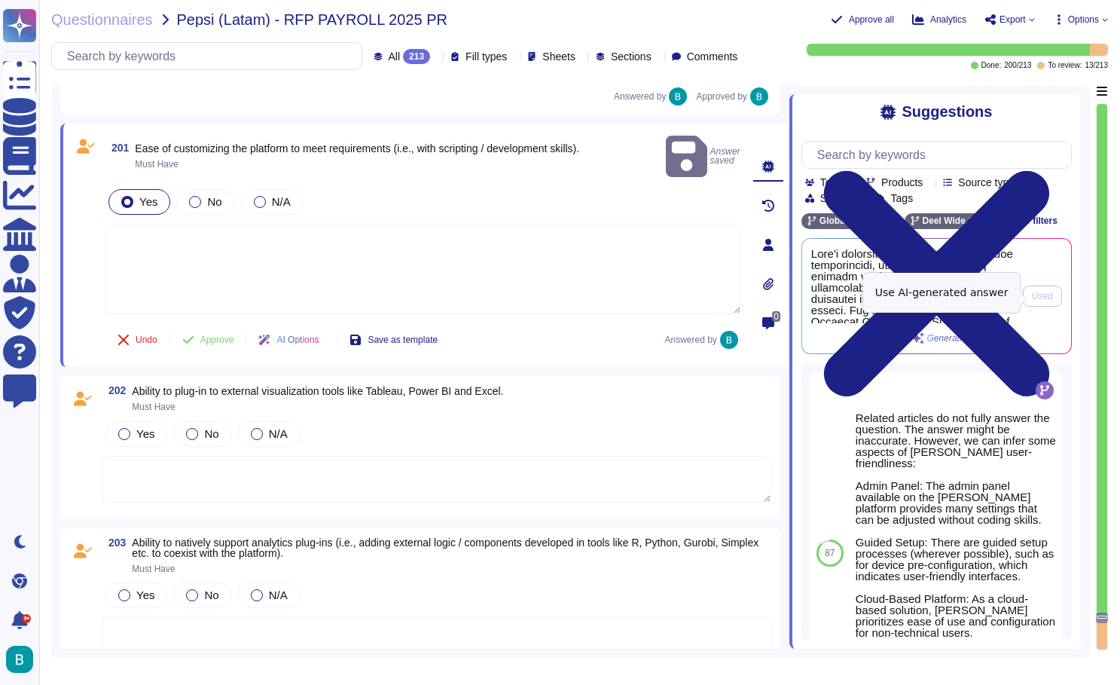
type textarea "Deel's platform is designed to be highly customizable, allowing users to make v…"
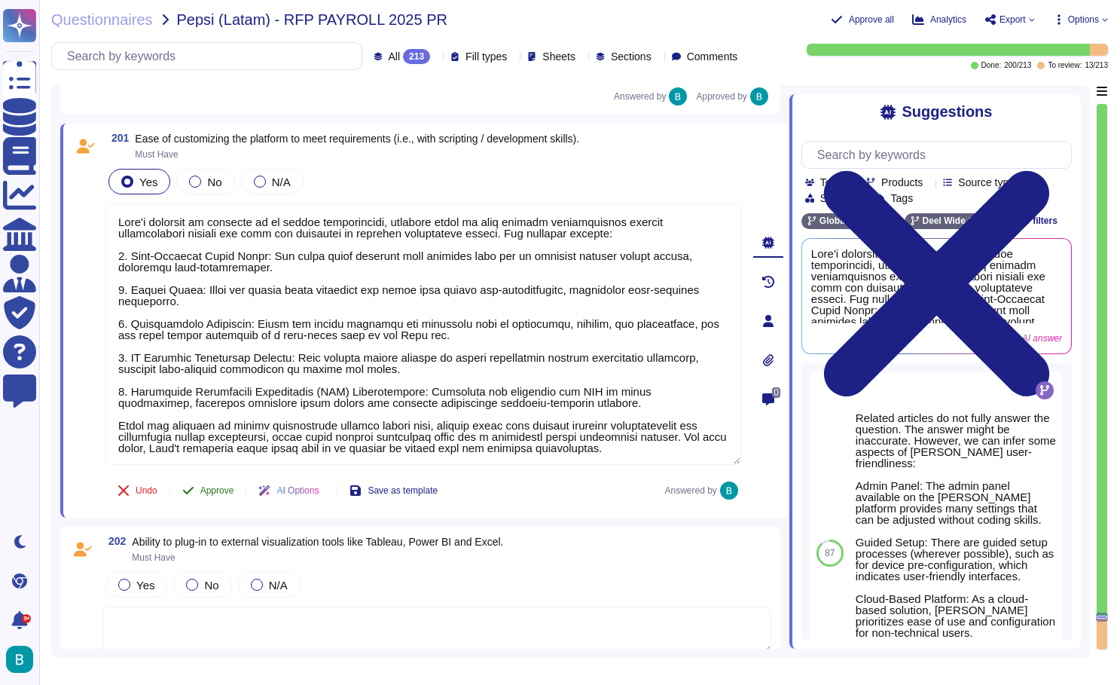
click at [221, 486] on span "Approve" at bounding box center [217, 490] width 34 height 9
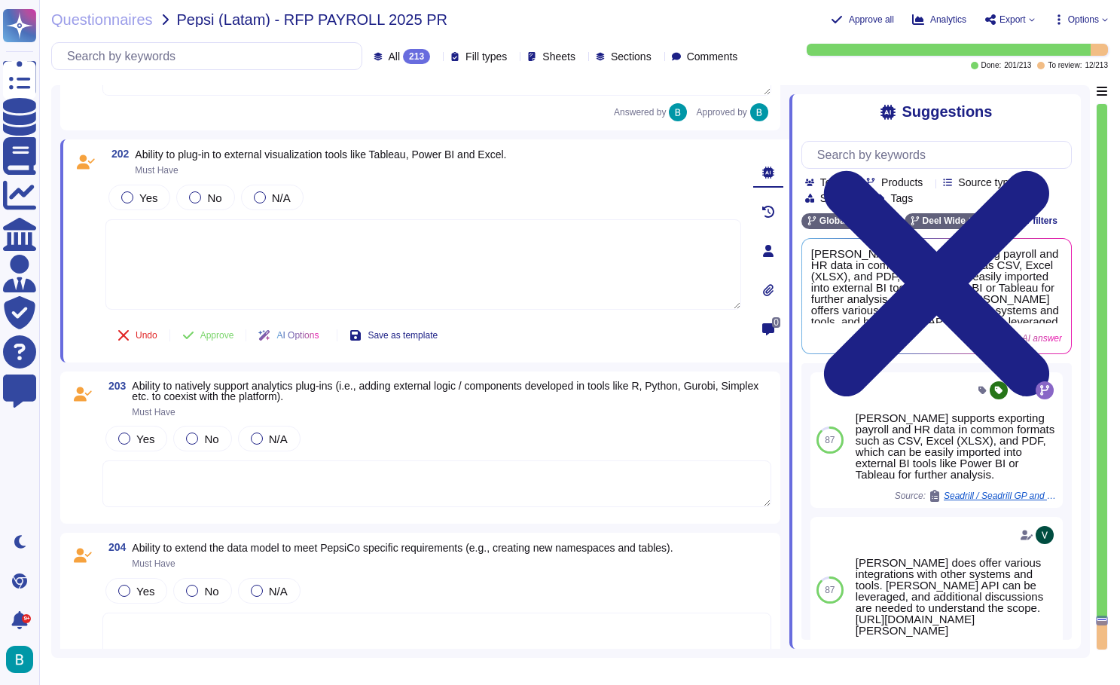
scroll to position [40625, 0]
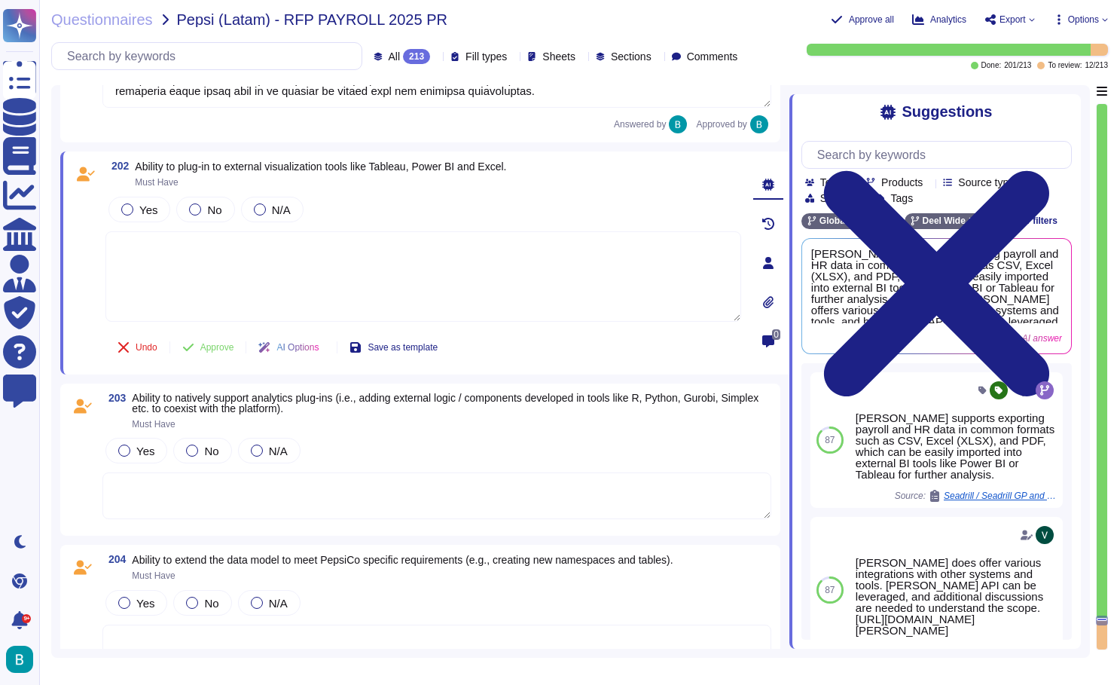
click at [382, 306] on textarea at bounding box center [423, 276] width 636 height 90
click at [147, 207] on span "Yes" at bounding box center [148, 209] width 18 height 13
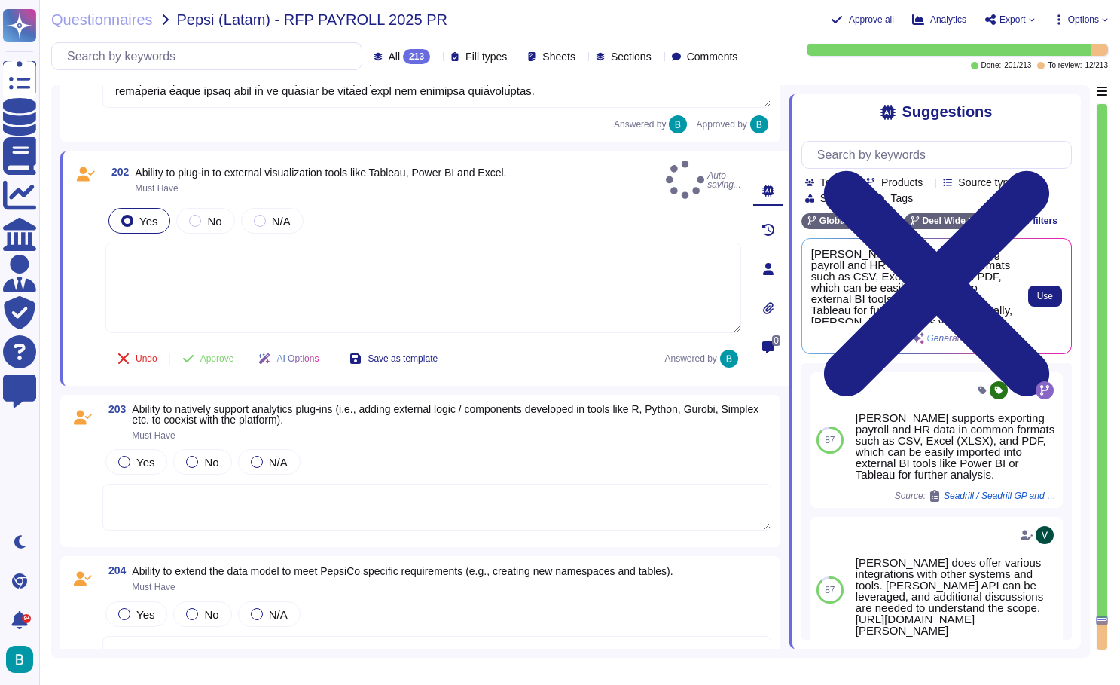
scroll to position [0, 0]
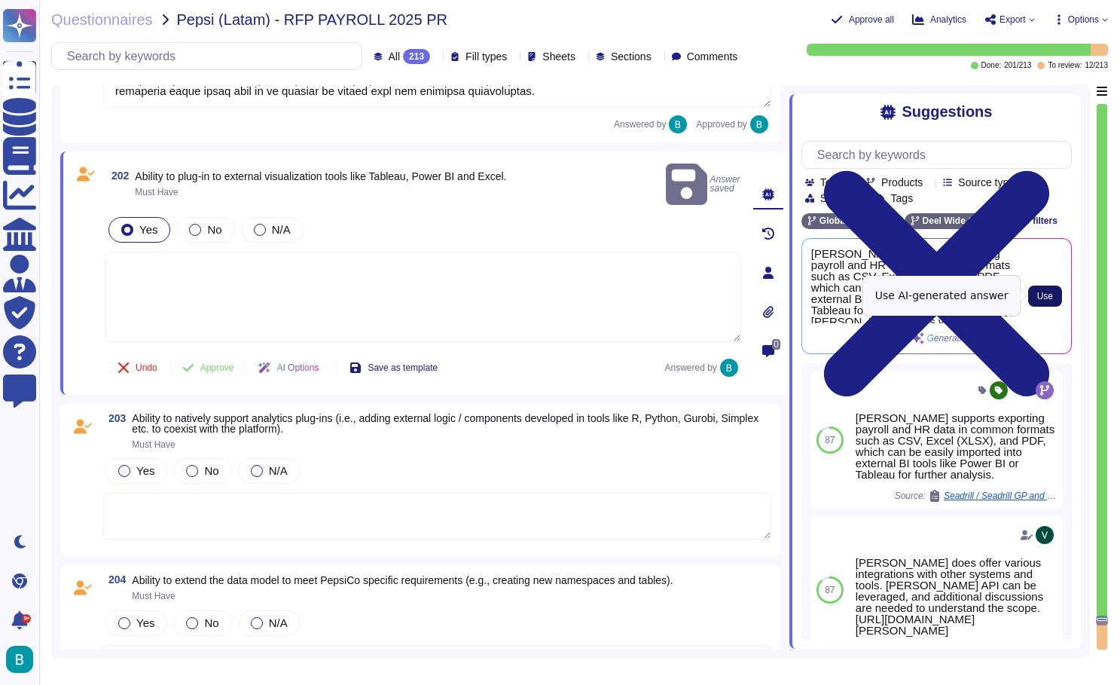
click at [1039, 298] on span "Use" at bounding box center [1045, 295] width 16 height 9
type textarea "Deel supports exporting payroll and HR data in common formats such as CSV, Exce…"
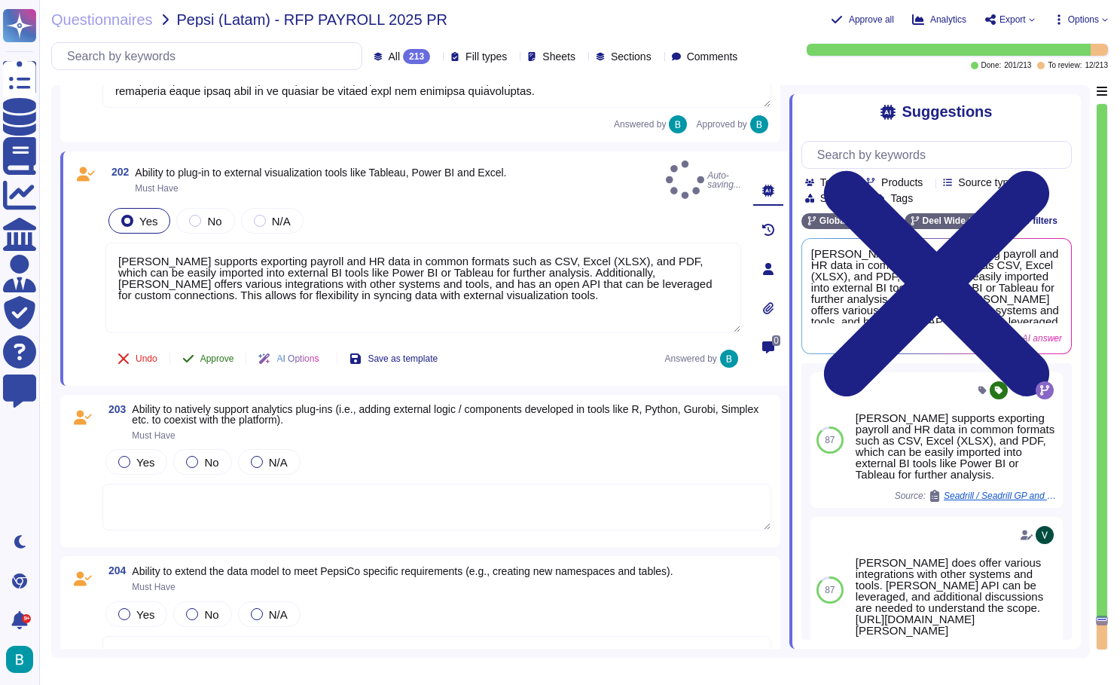
click at [220, 343] on button "Approve" at bounding box center [208, 358] width 76 height 30
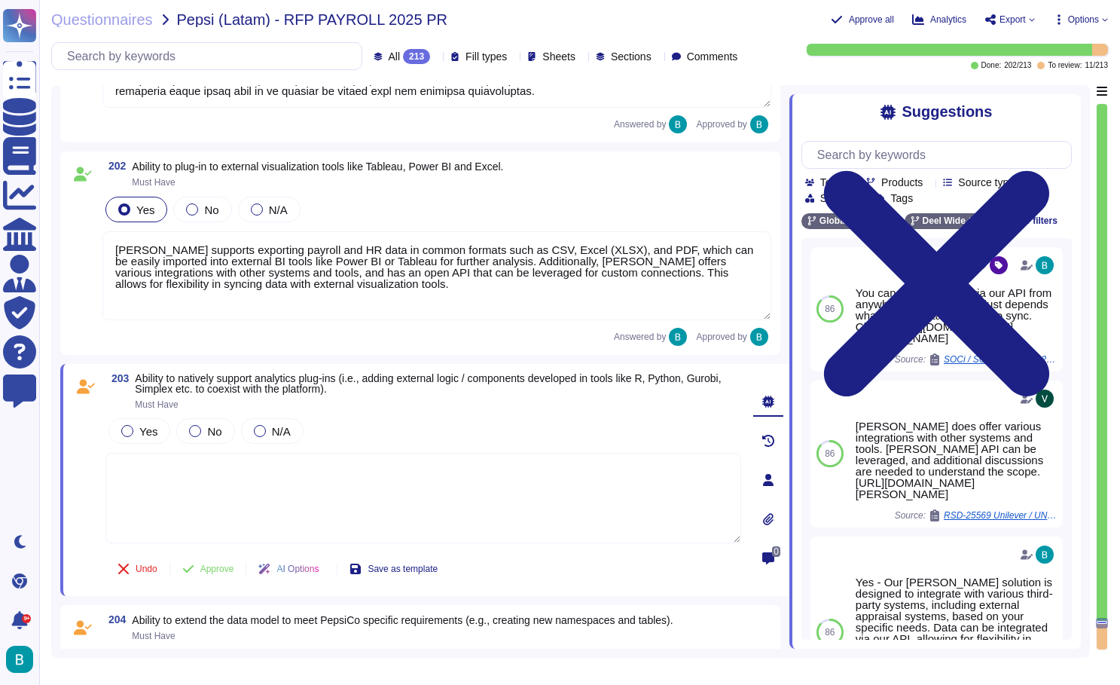
scroll to position [40856, 0]
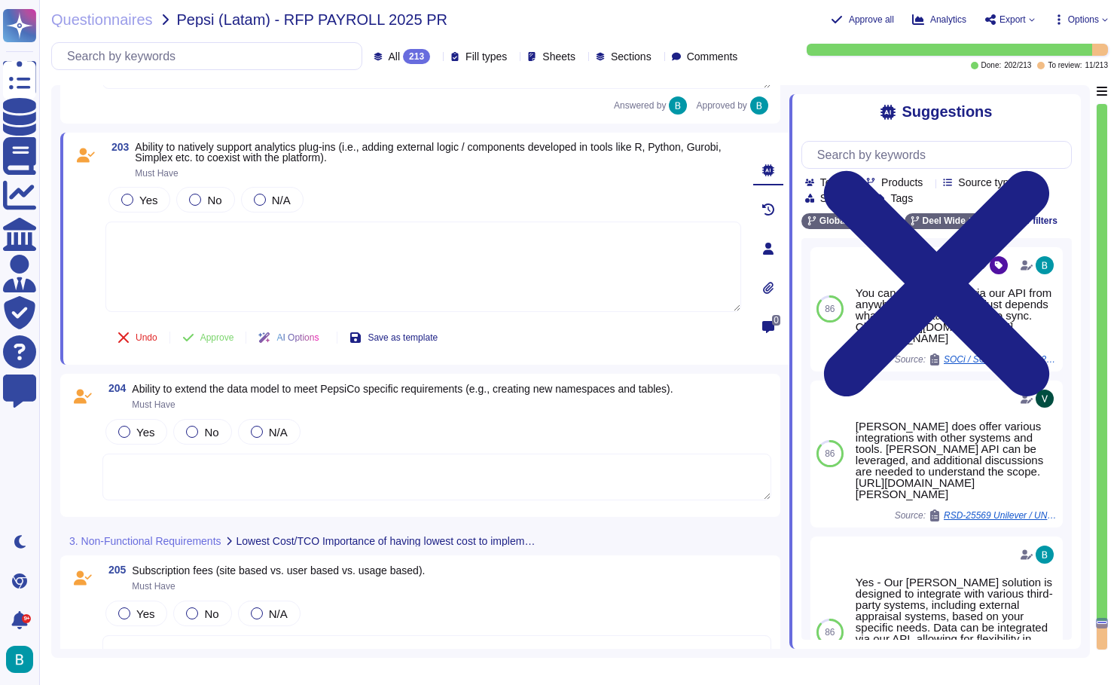
click at [1093, 0] on div "Questionnaires Pepsi (Latam) - RFP PAYROLL 2025 PR Approve all Analytics Export…" at bounding box center [579, 342] width 1081 height 685
click at [137, 198] on label "Yes" at bounding box center [139, 200] width 36 height 12
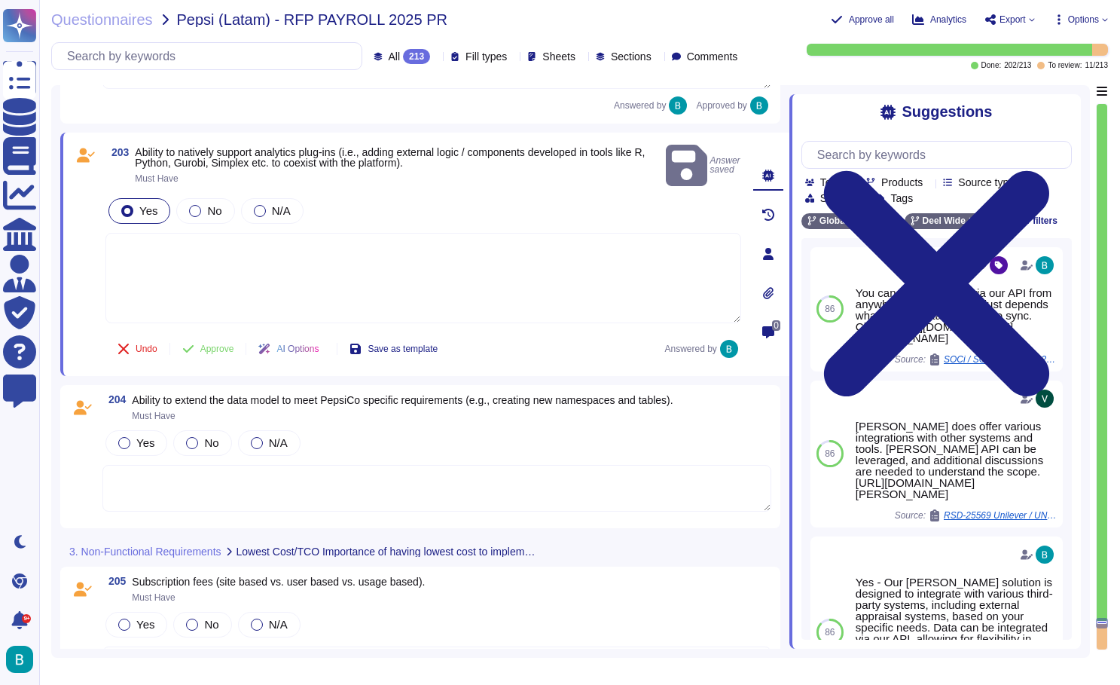
click at [305, 237] on textarea at bounding box center [423, 278] width 636 height 90
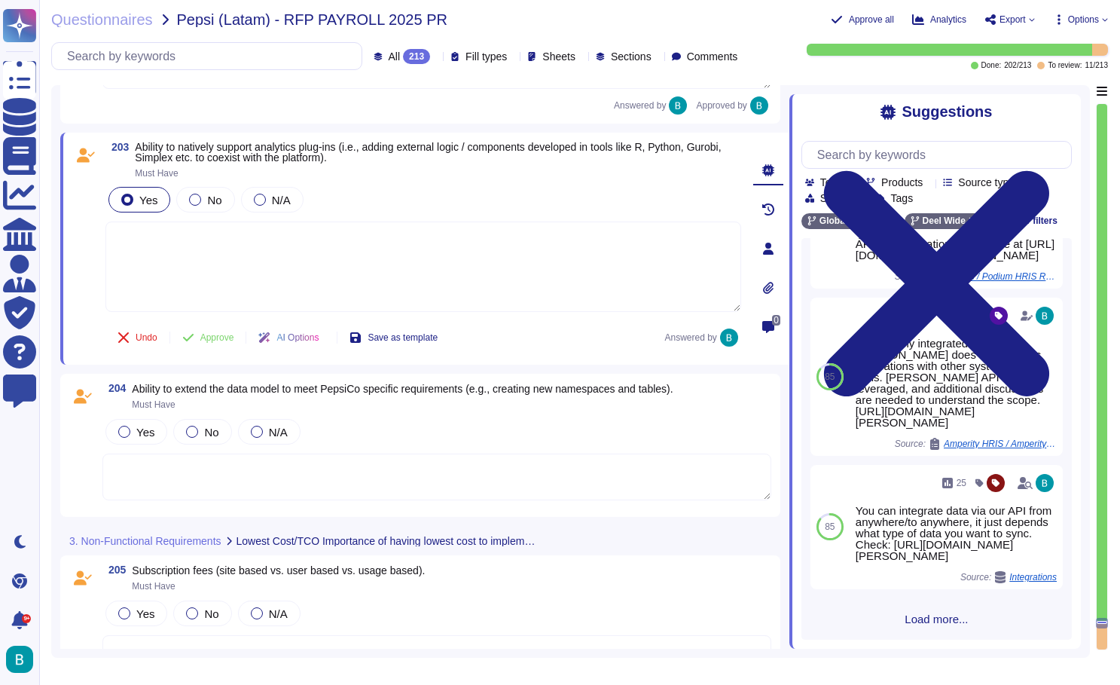
scroll to position [464, 0]
click at [621, 265] on textarea at bounding box center [423, 266] width 636 height 90
drag, startPoint x: 138, startPoint y: 146, endPoint x: 356, endPoint y: 141, distance: 218.5
click at [356, 141] on div "203 Ability to natively support analytics plug-ins (i.e., adding external logic…" at bounding box center [424, 249] width 729 height 232
copy span "Ability to natively support analytics plug-ins"
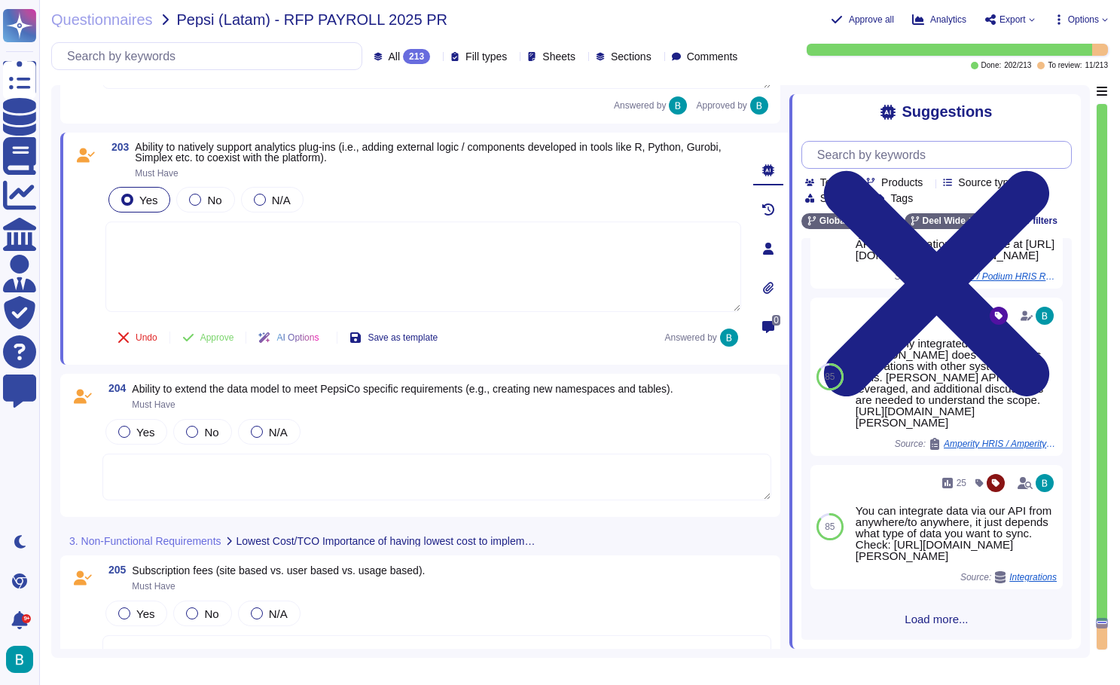
click at [860, 154] on input "text" at bounding box center [940, 155] width 261 height 26
paste input "Ability to natively support analytics plug-ins"
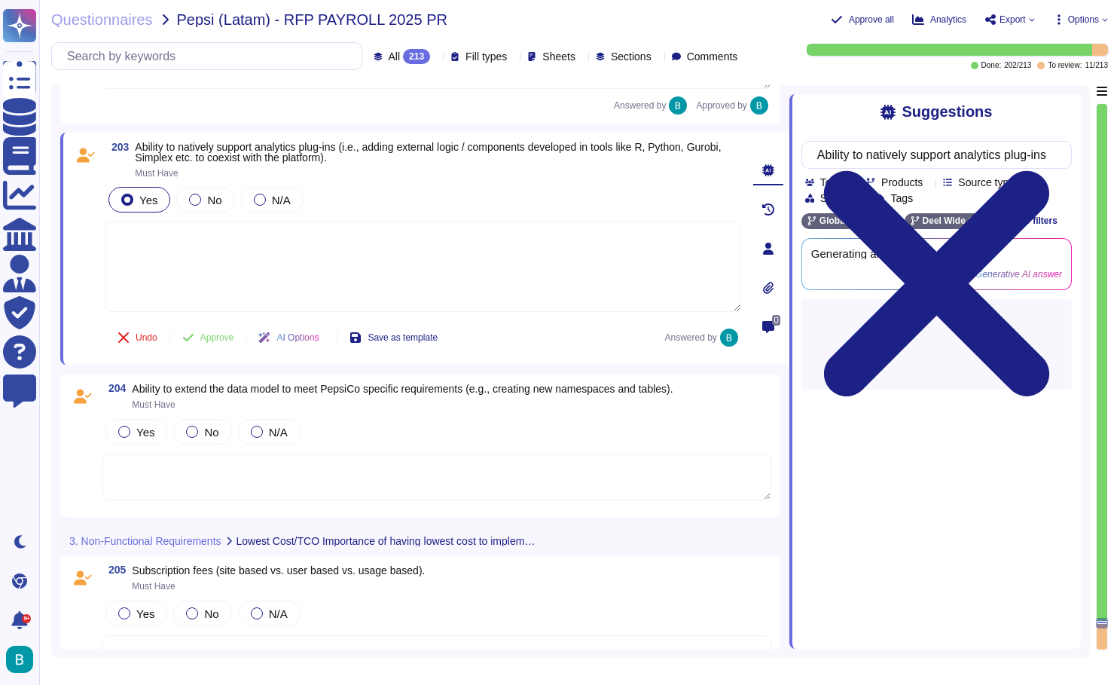
type input "Ability to natively support analytics plug-ins"
click at [828, 117] on div "Suggestions" at bounding box center [936, 111] width 270 height 17
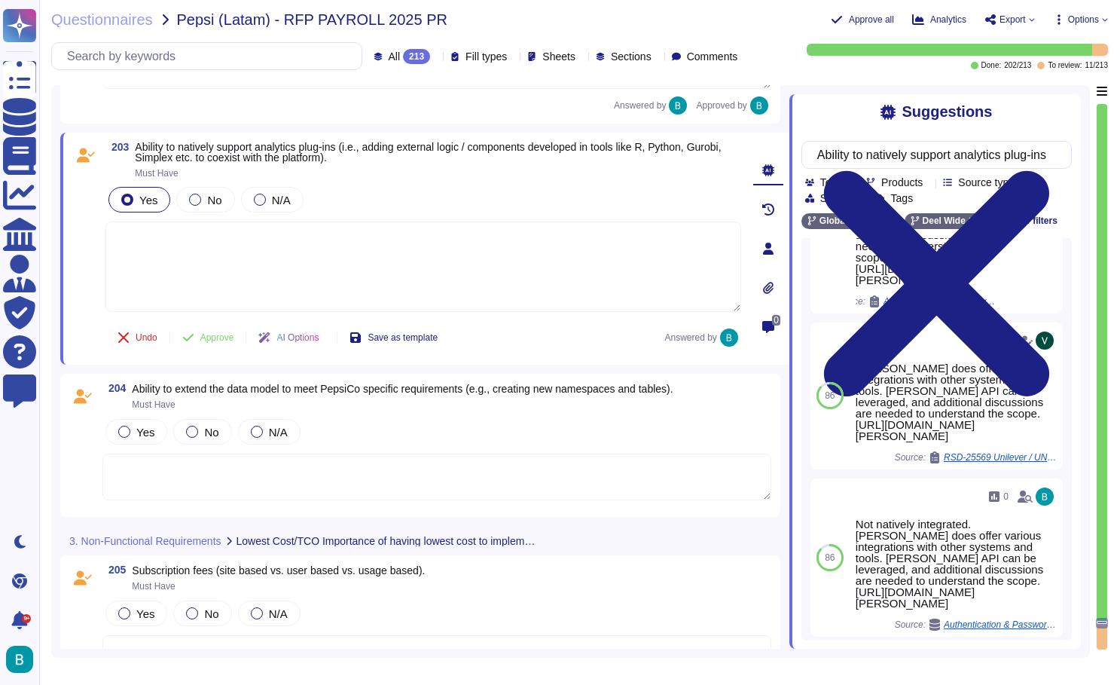
scroll to position [434, 0]
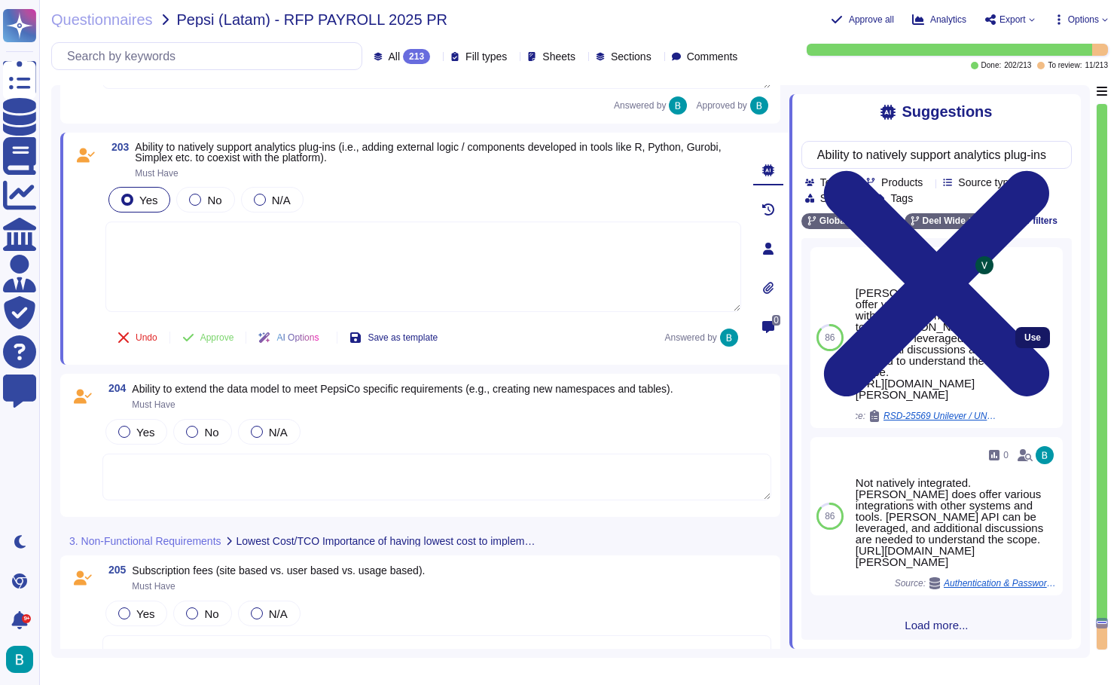
click at [1042, 348] on button "Use" at bounding box center [1032, 337] width 35 height 21
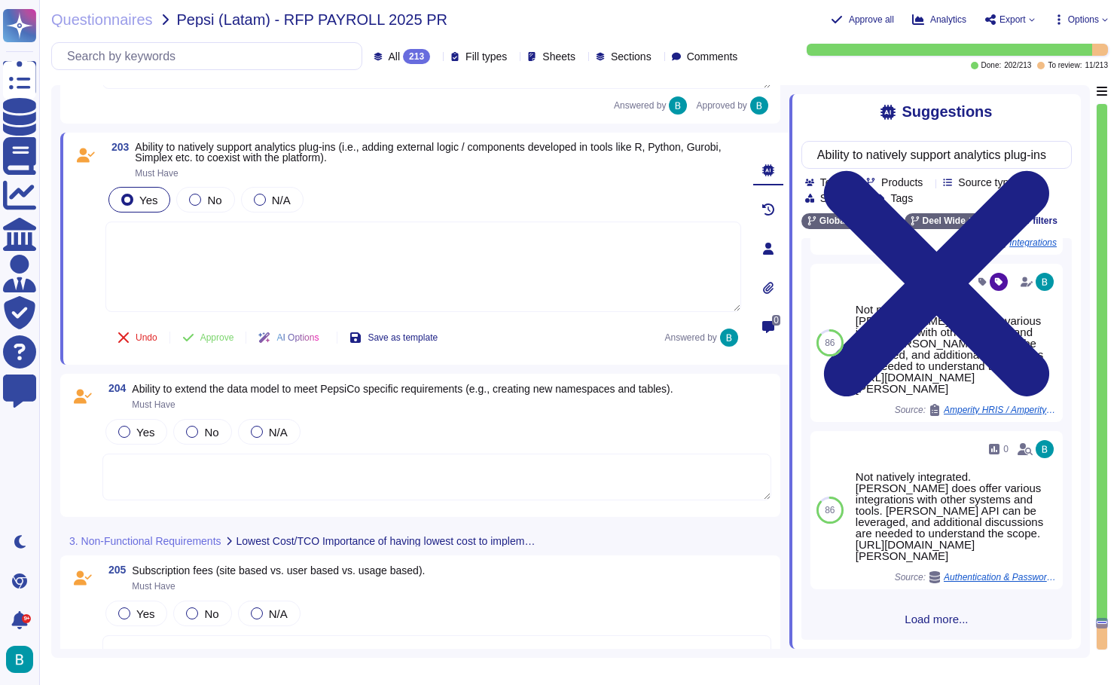
type textarea "Deel does offer various integrations with other systems and tools. Deel API can…"
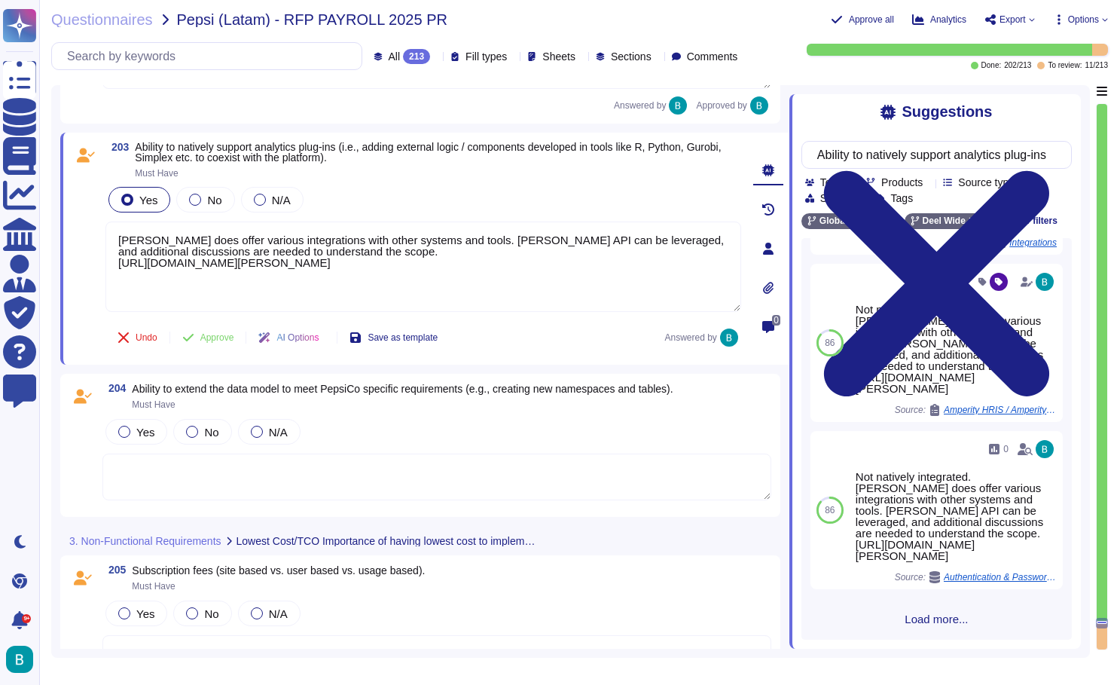
scroll to position [419, 0]
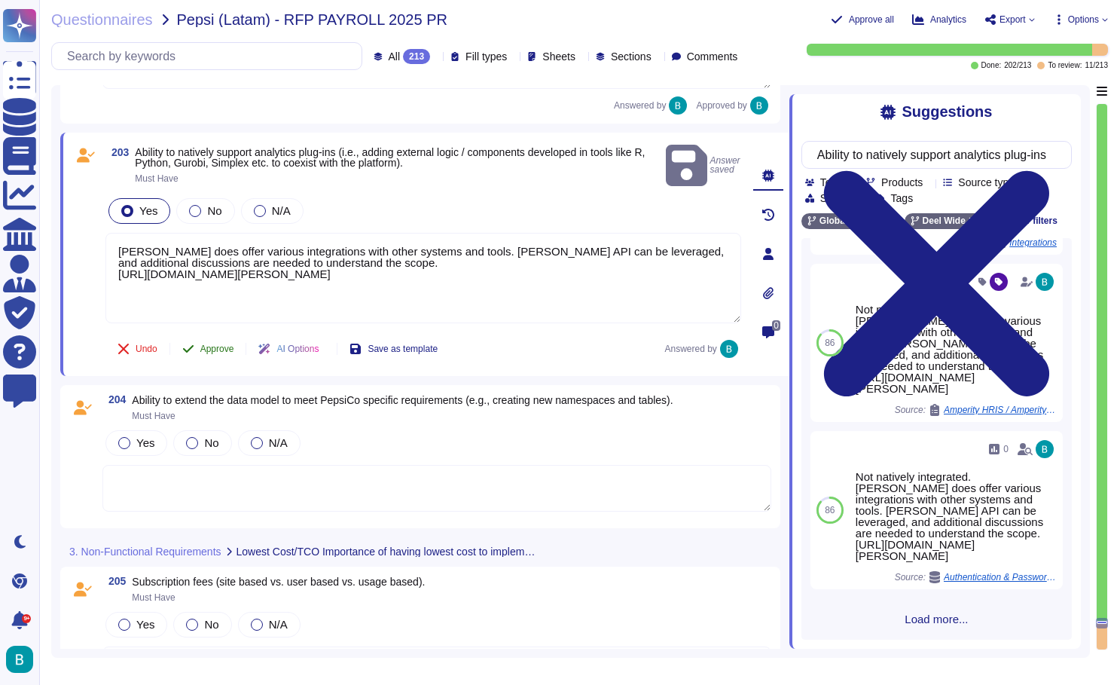
click at [215, 344] on span "Approve" at bounding box center [217, 348] width 34 height 9
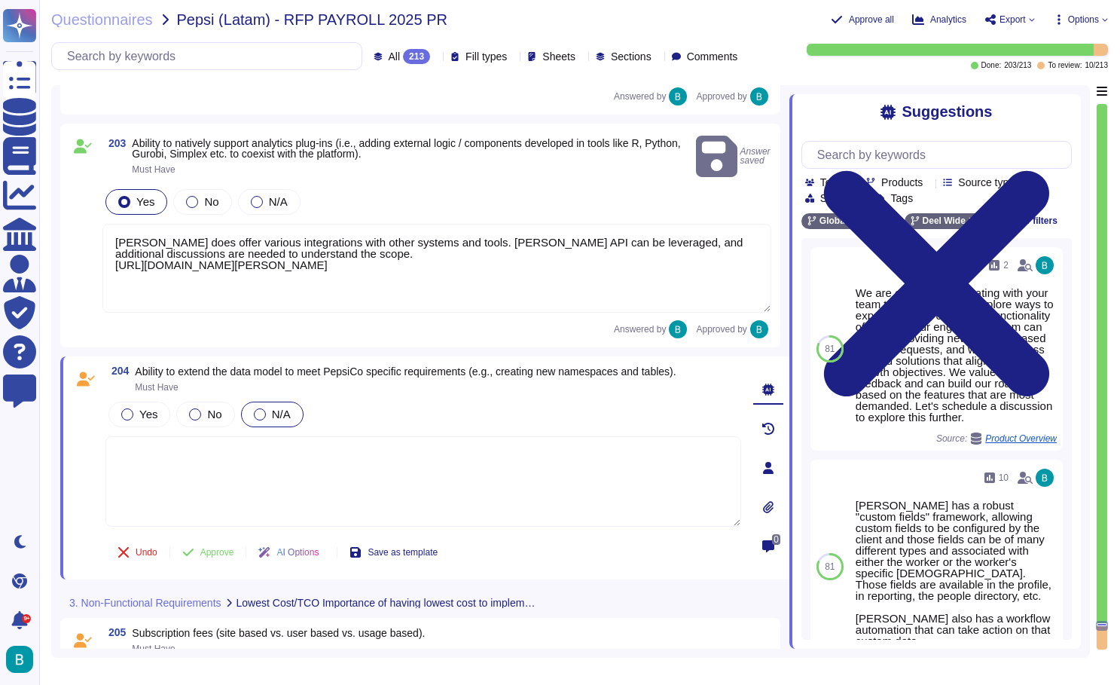
scroll to position [41068, 0]
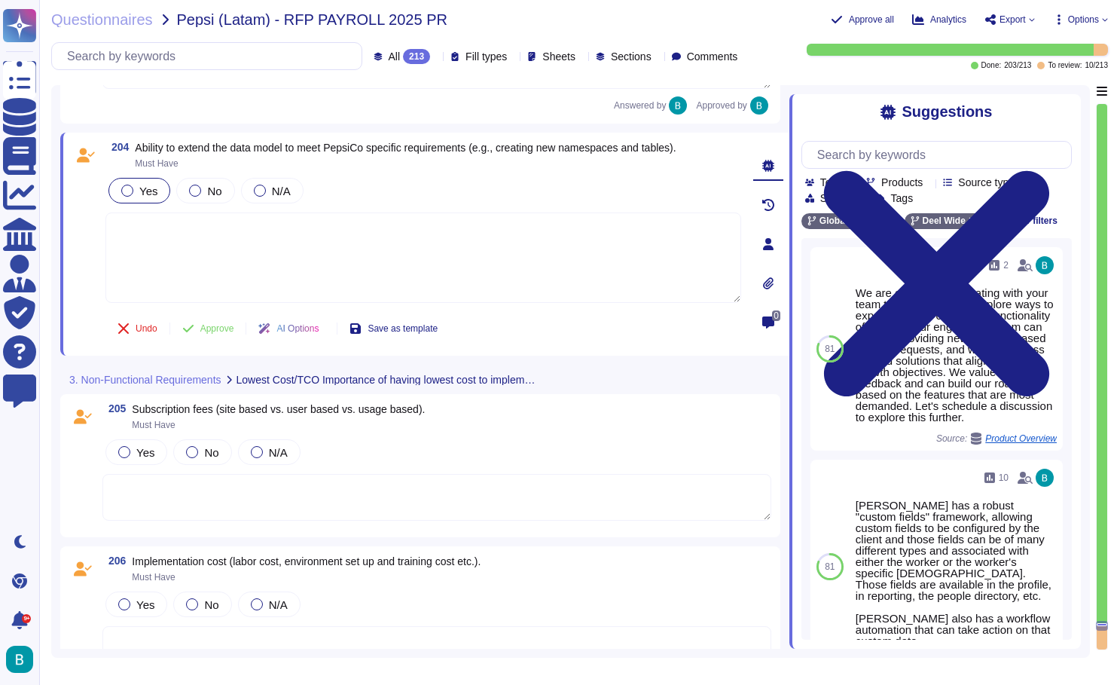
click at [131, 187] on div at bounding box center [127, 191] width 12 height 12
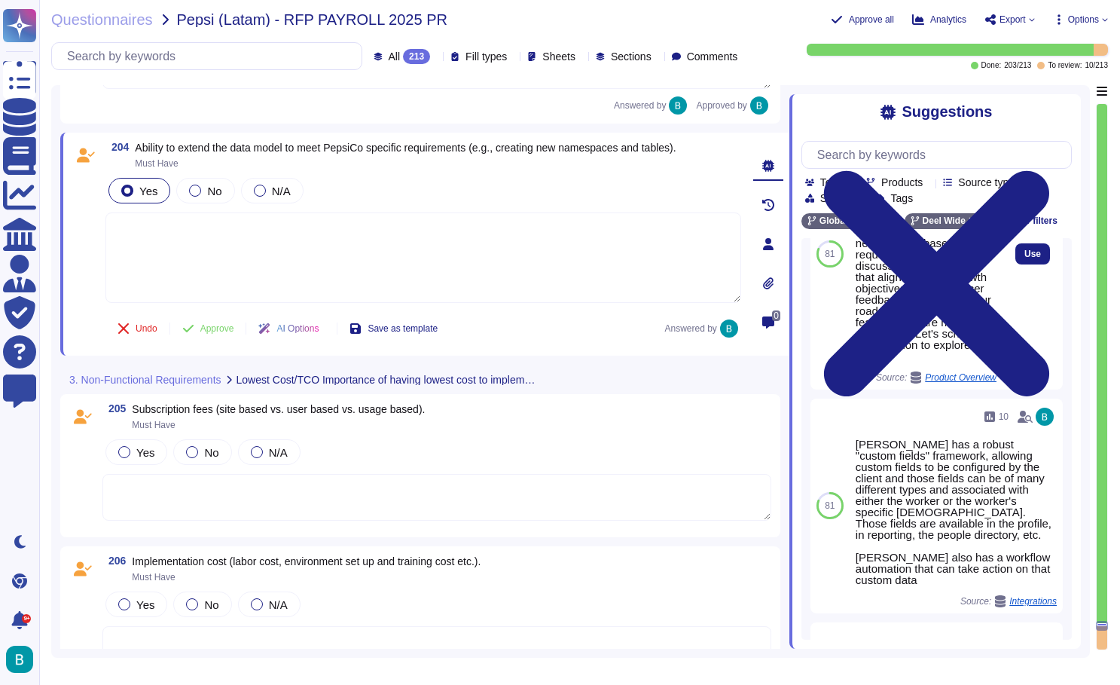
scroll to position [172, 0]
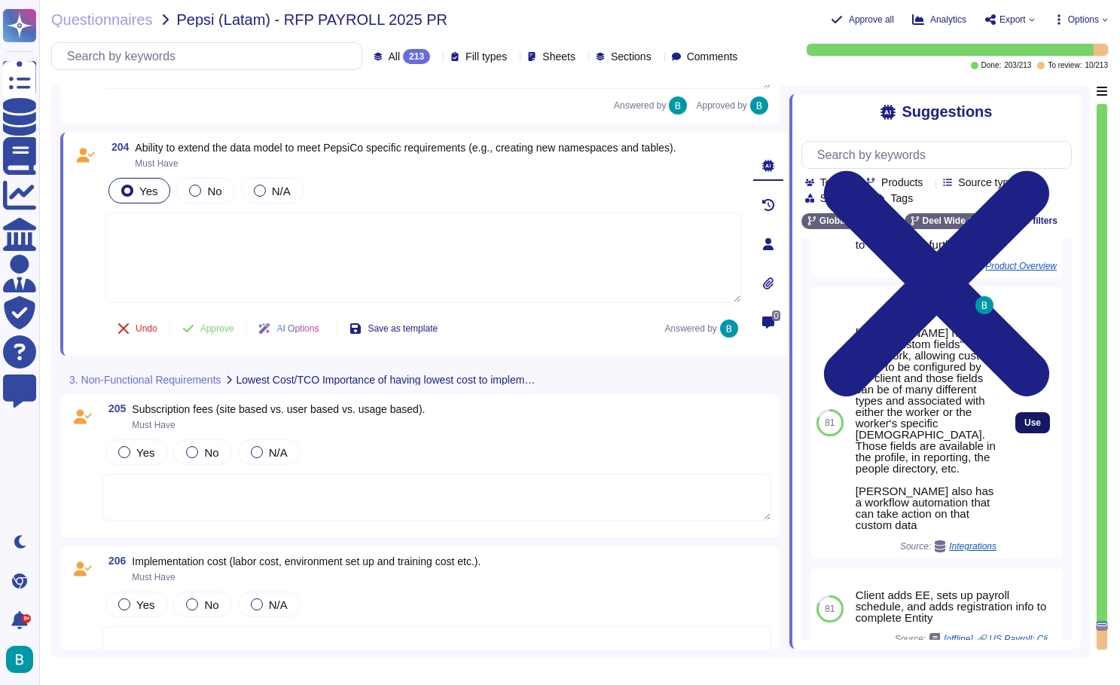
click at [1030, 432] on button "Use" at bounding box center [1032, 422] width 35 height 21
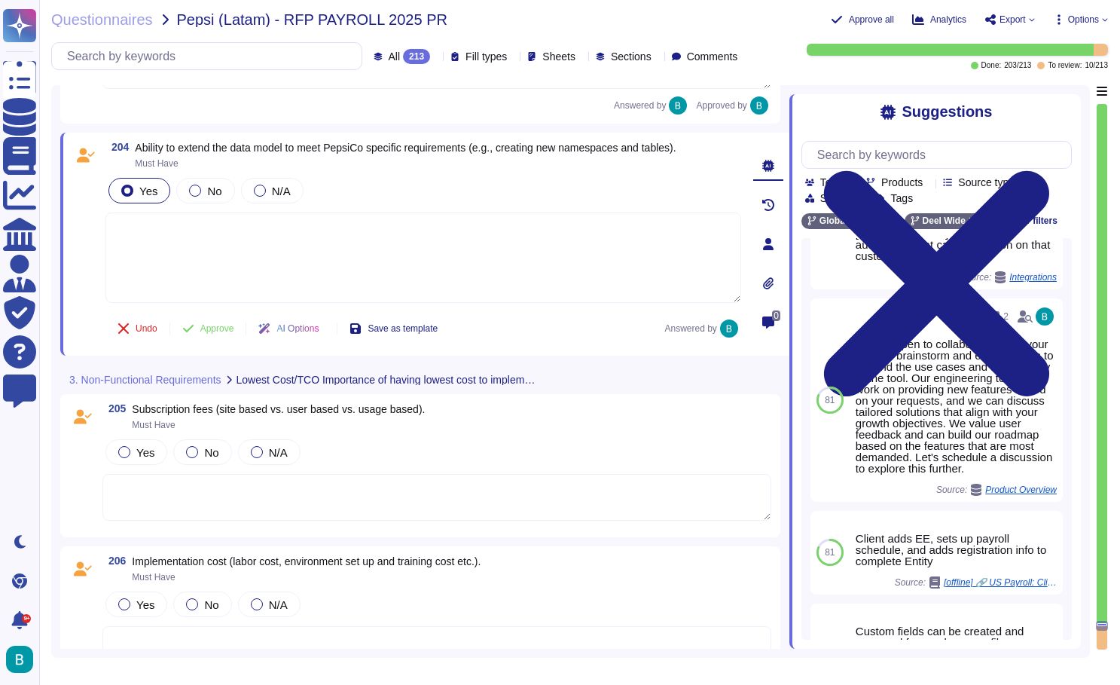
type textarea "Deel has a robust "custom fields" framework, allowing custom fields to be confi…"
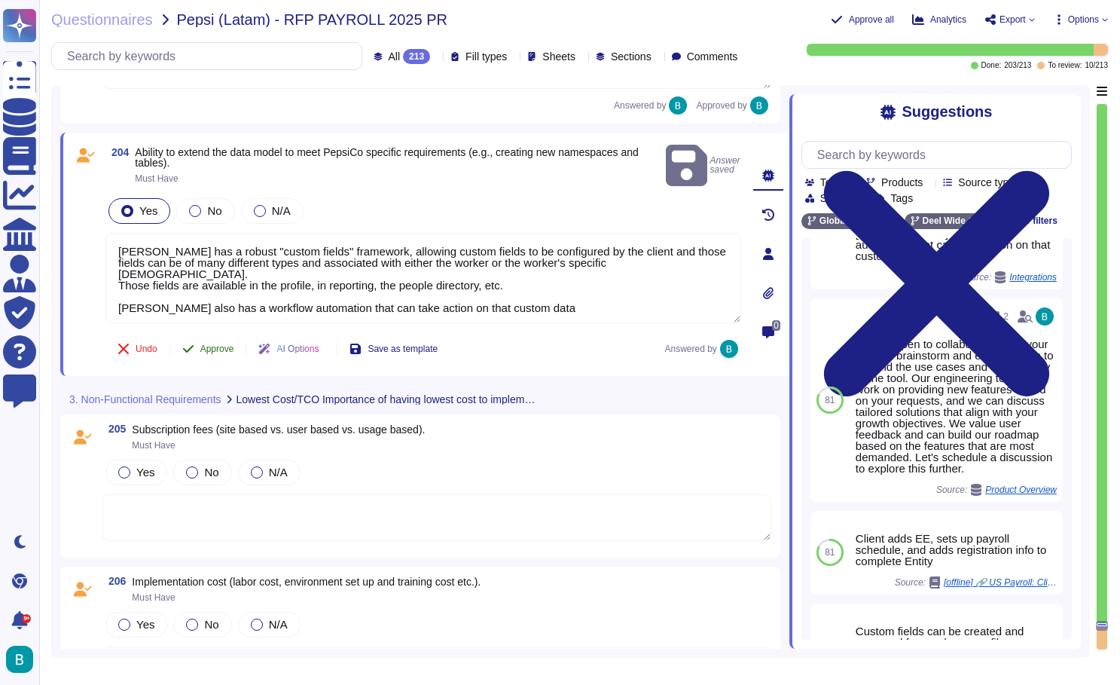
click at [215, 343] on button "Approve" at bounding box center [208, 349] width 76 height 30
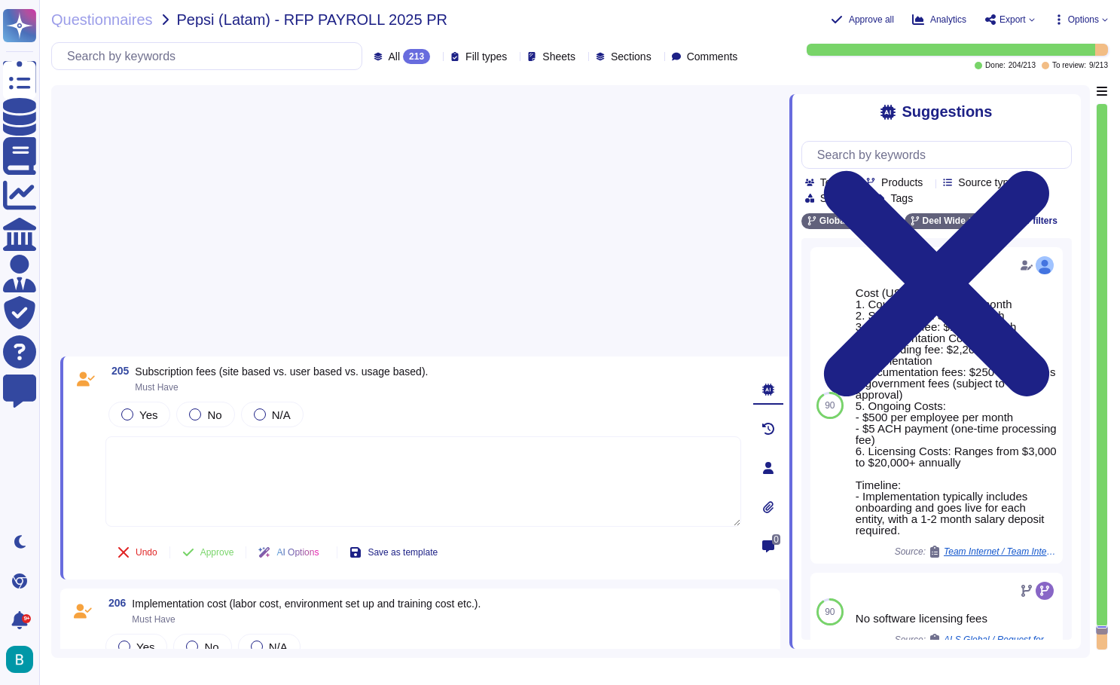
scroll to position [41310, 0]
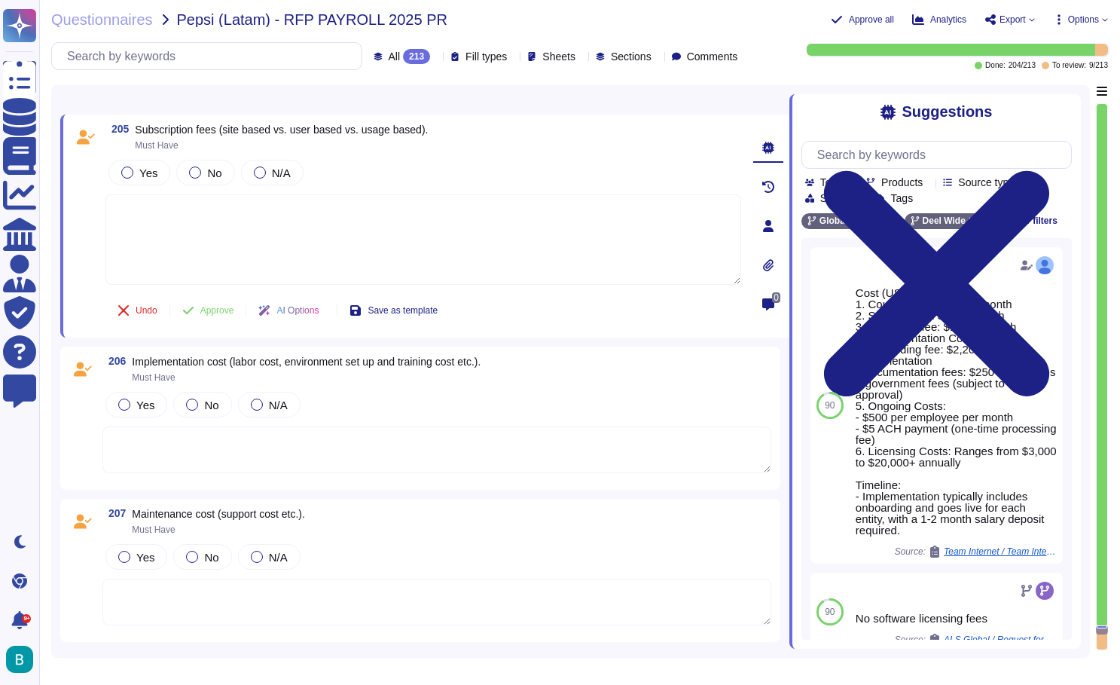
click at [377, 276] on textarea at bounding box center [423, 239] width 636 height 90
click at [197, 218] on textarea at bounding box center [423, 239] width 636 height 90
click at [140, 171] on span "Yes" at bounding box center [148, 172] width 18 height 13
type textarea "Sales to complete."
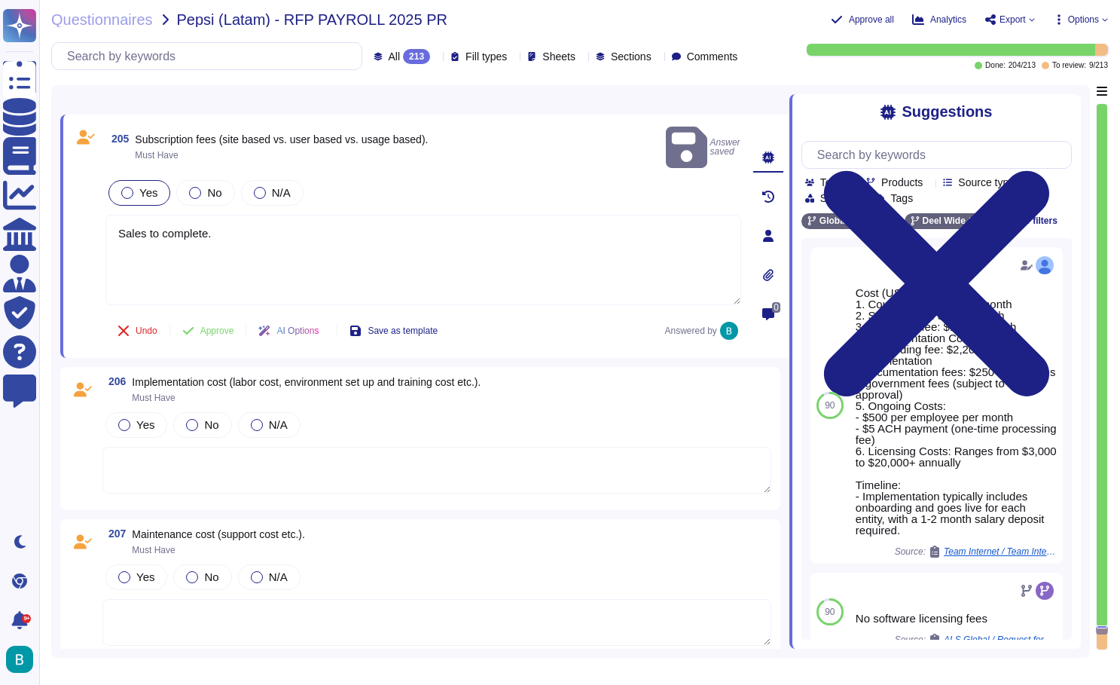
click at [131, 187] on div at bounding box center [127, 193] width 12 height 12
click at [223, 326] on span "Approve" at bounding box center [217, 330] width 34 height 9
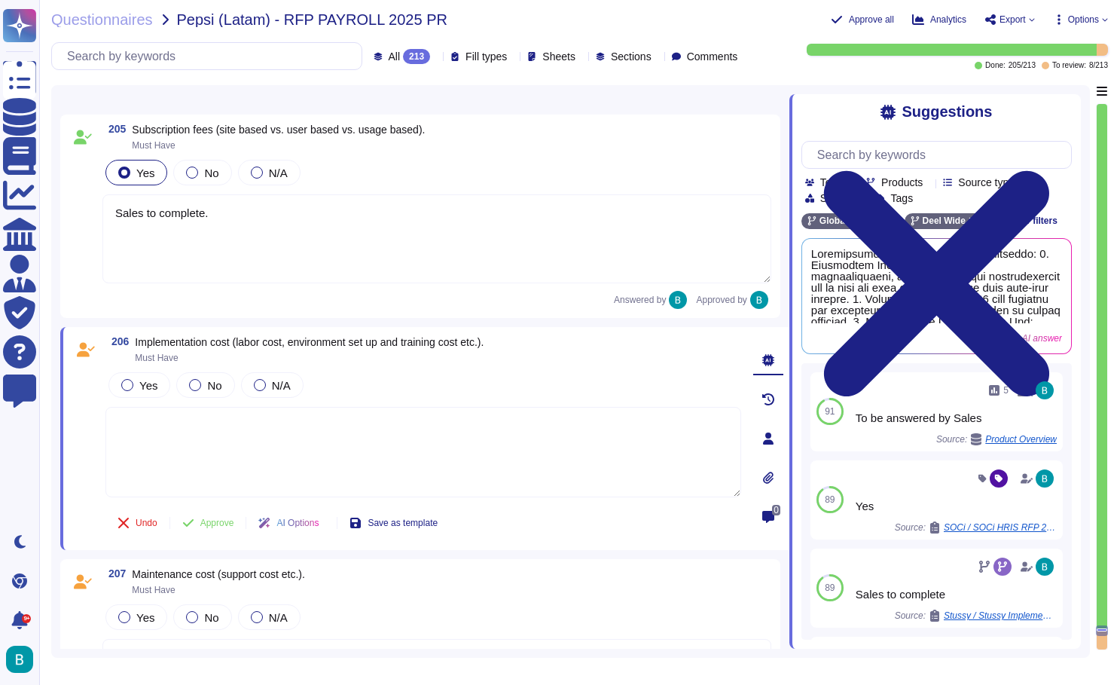
scroll to position [41513, 0]
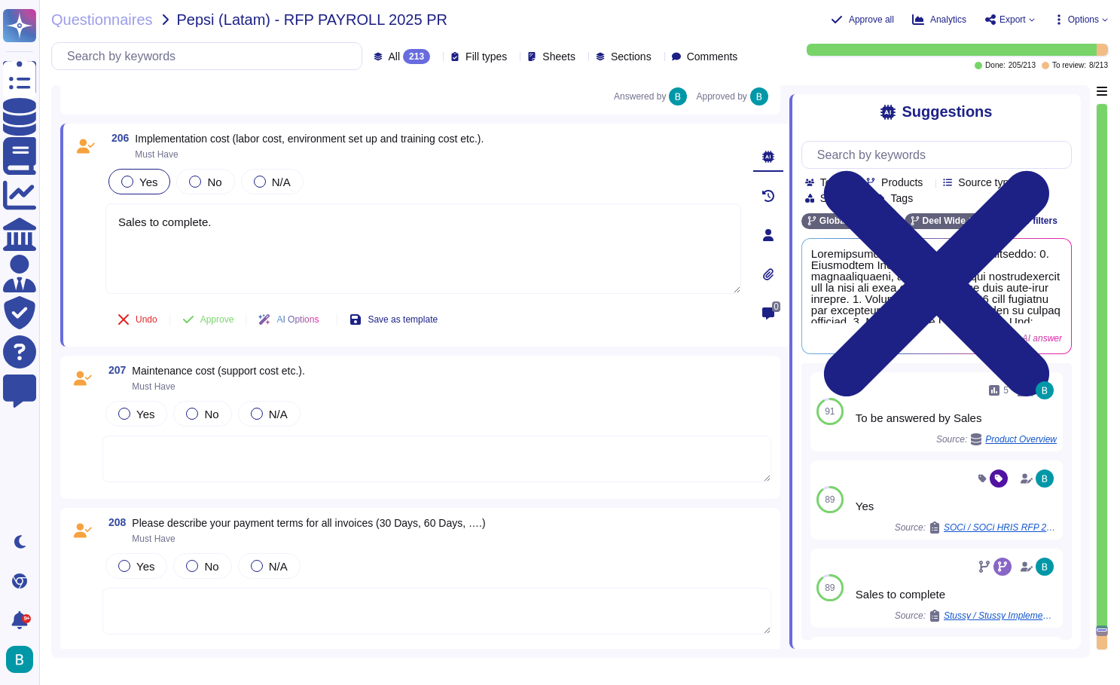
click at [137, 182] on label "Yes" at bounding box center [139, 182] width 36 height 12
type textarea "Sales to complete."
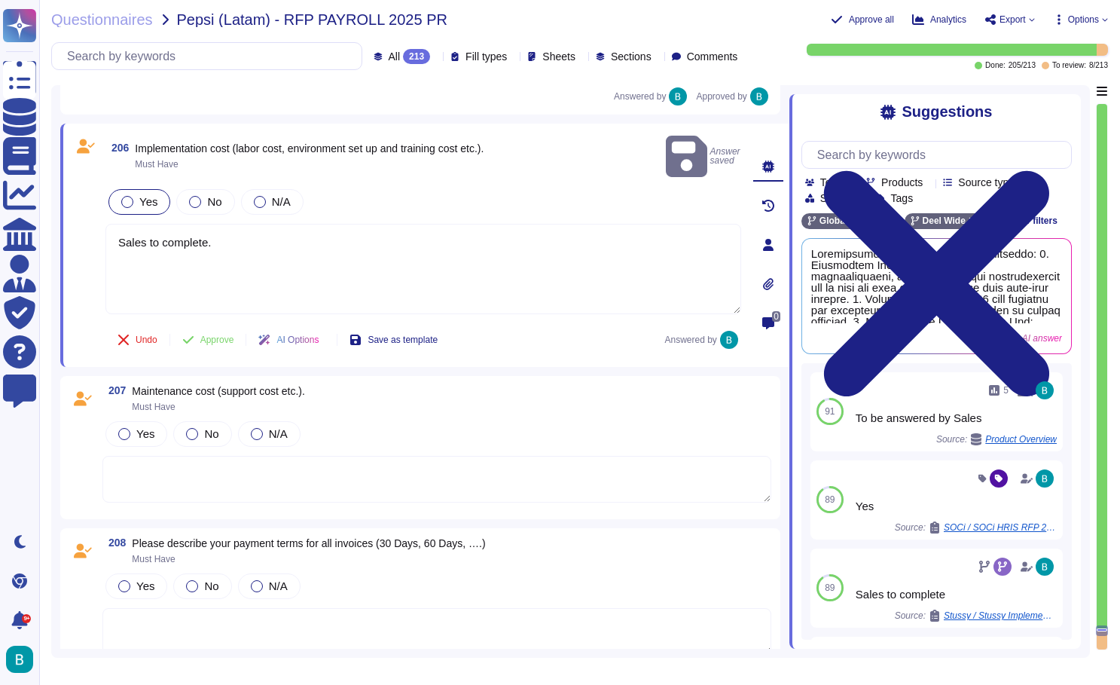
click at [130, 196] on div at bounding box center [127, 202] width 12 height 12
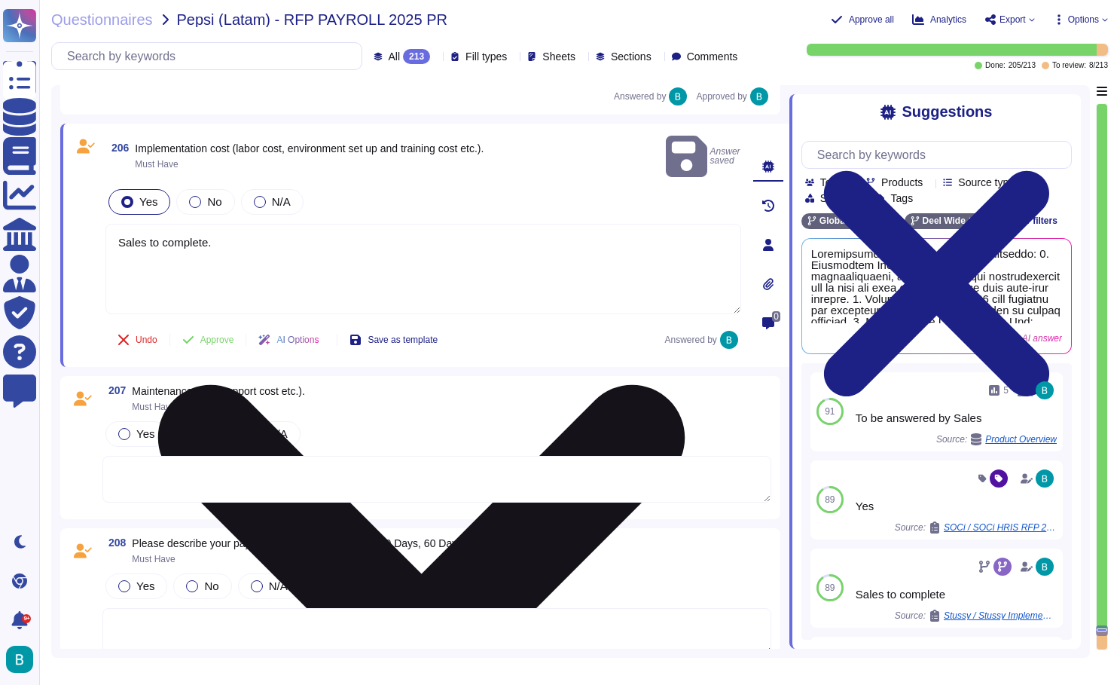
click at [170, 224] on textarea "Sales to complete." at bounding box center [423, 269] width 636 height 90
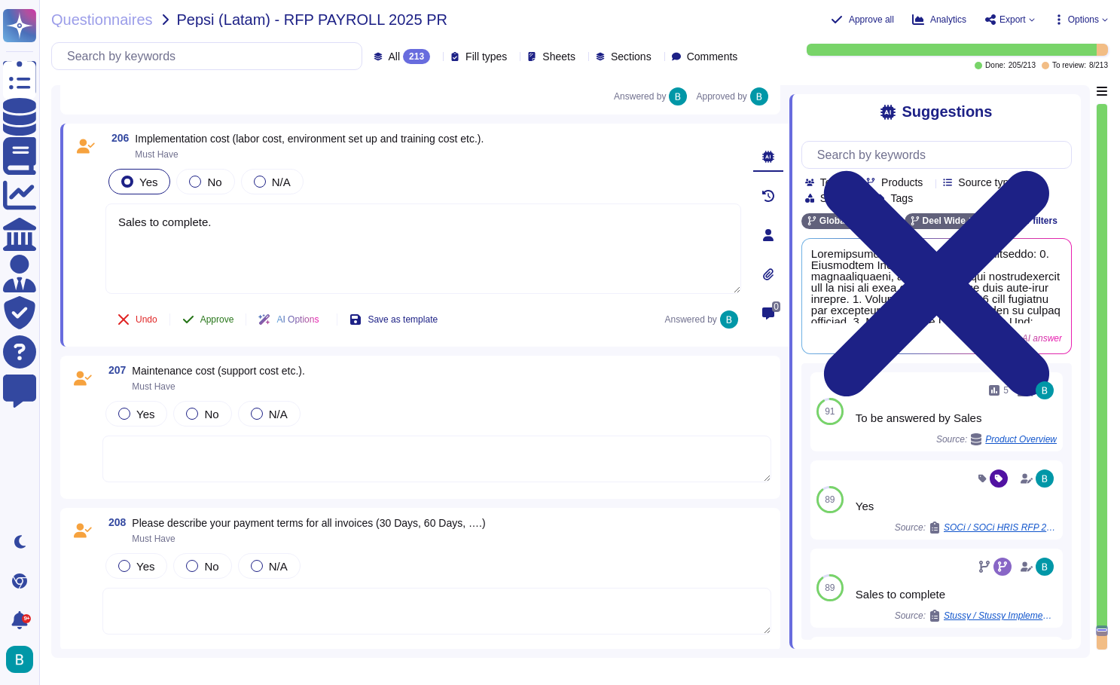
click at [221, 321] on span "Approve" at bounding box center [217, 319] width 34 height 9
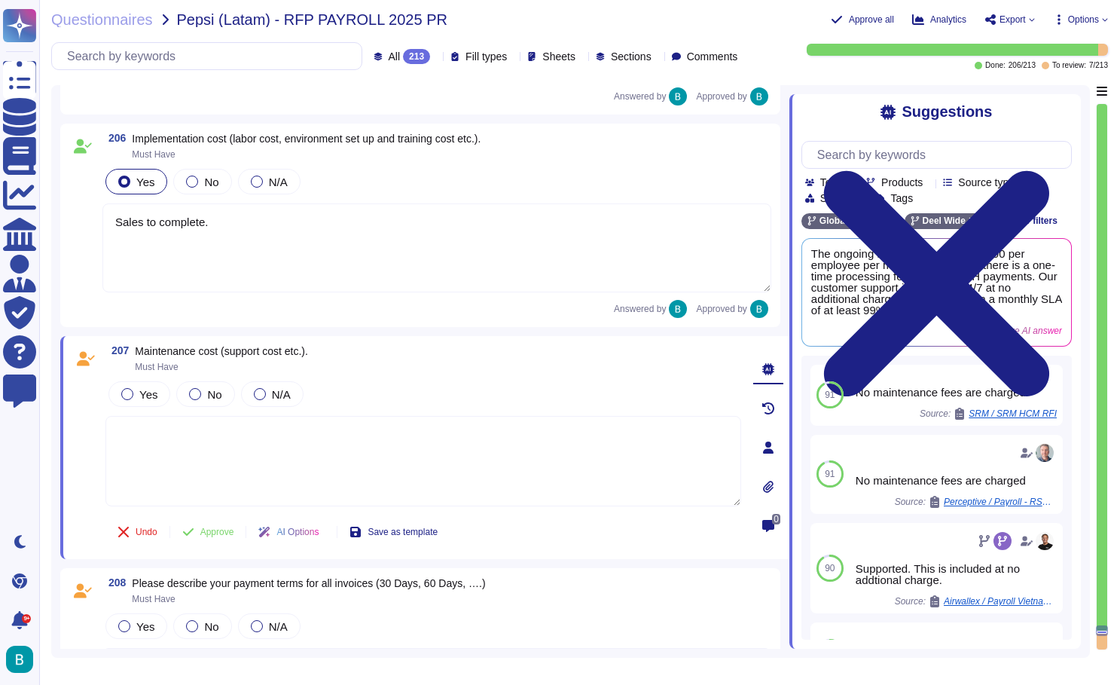
scroll to position [41717, 0]
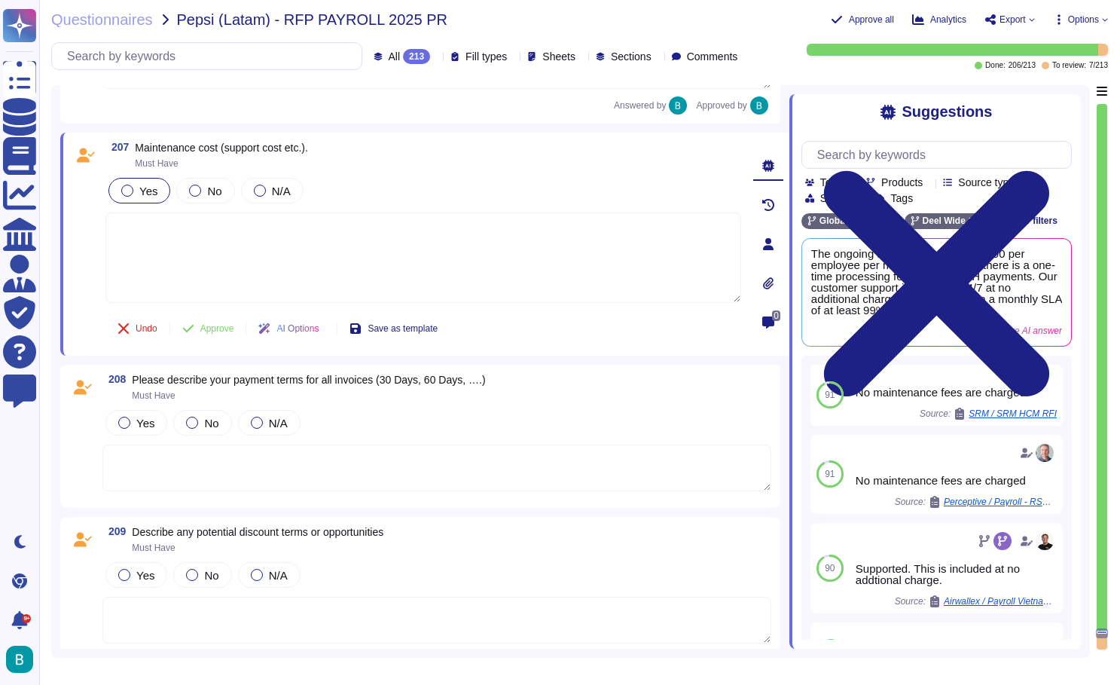
click at [128, 196] on div at bounding box center [127, 191] width 12 height 12
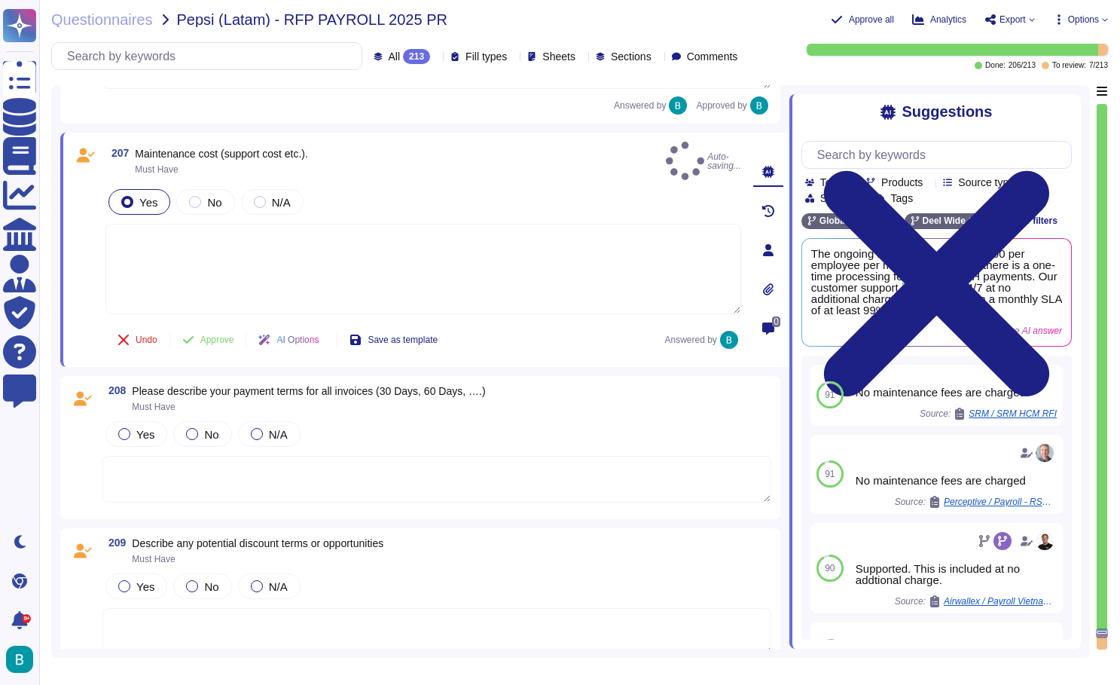
click at [144, 227] on textarea at bounding box center [423, 269] width 636 height 90
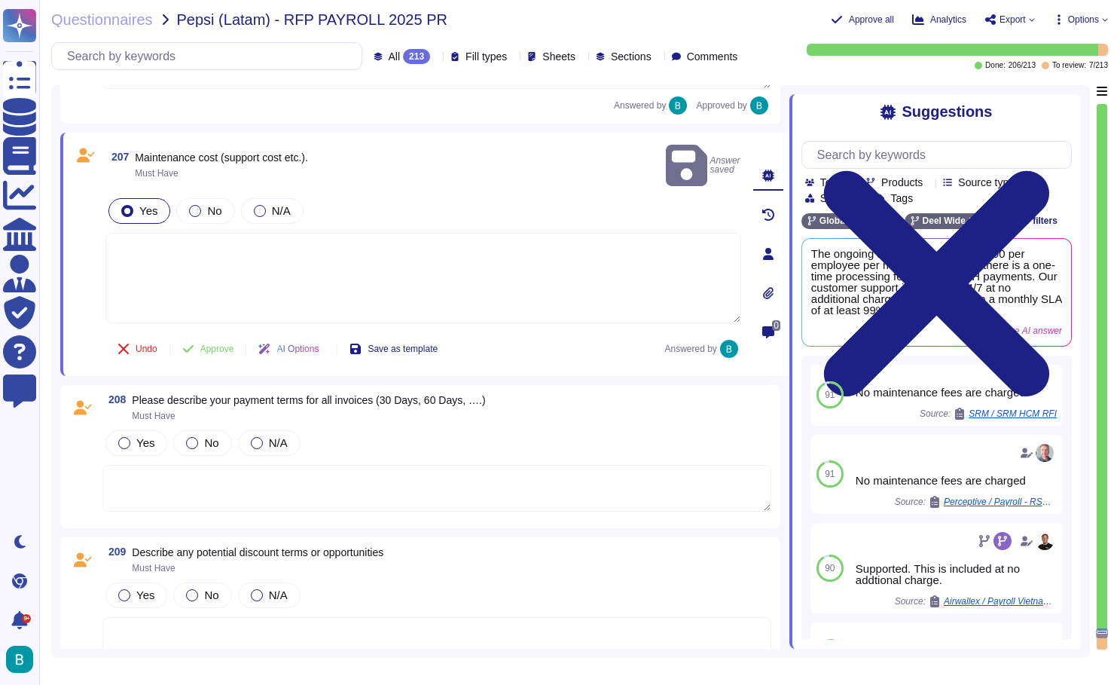
paste textarea "Sales to complete."
click at [221, 344] on span "Approve" at bounding box center [217, 348] width 34 height 9
type textarea "Sales to complete."
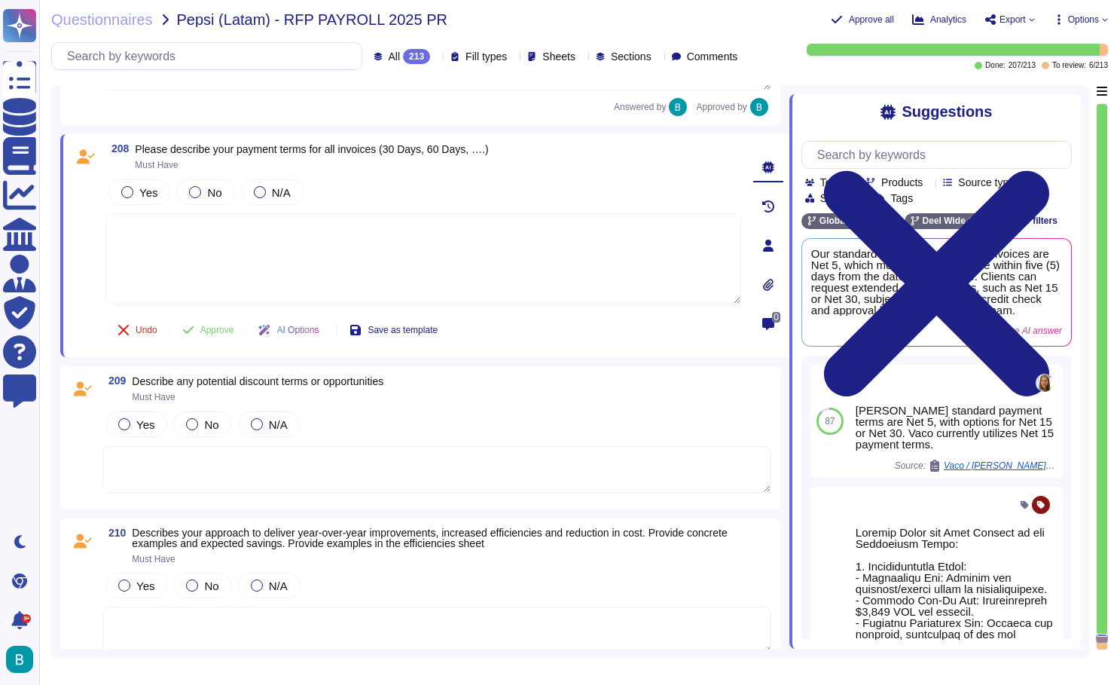
scroll to position [41898, 0]
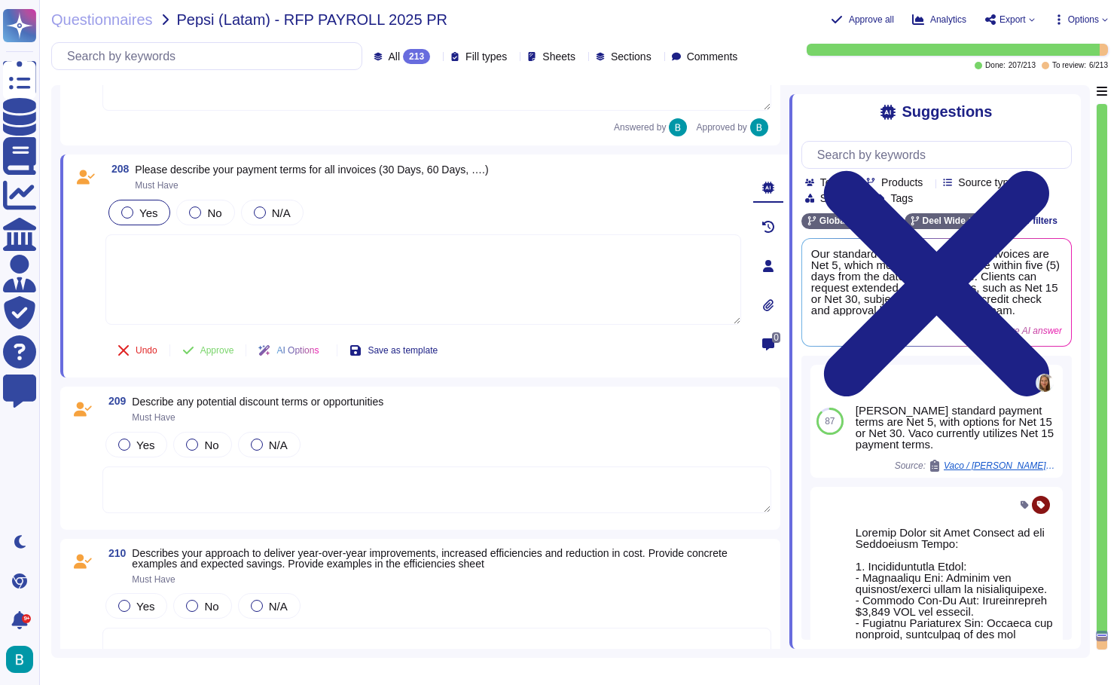
click at [151, 213] on span "Yes" at bounding box center [148, 212] width 18 height 13
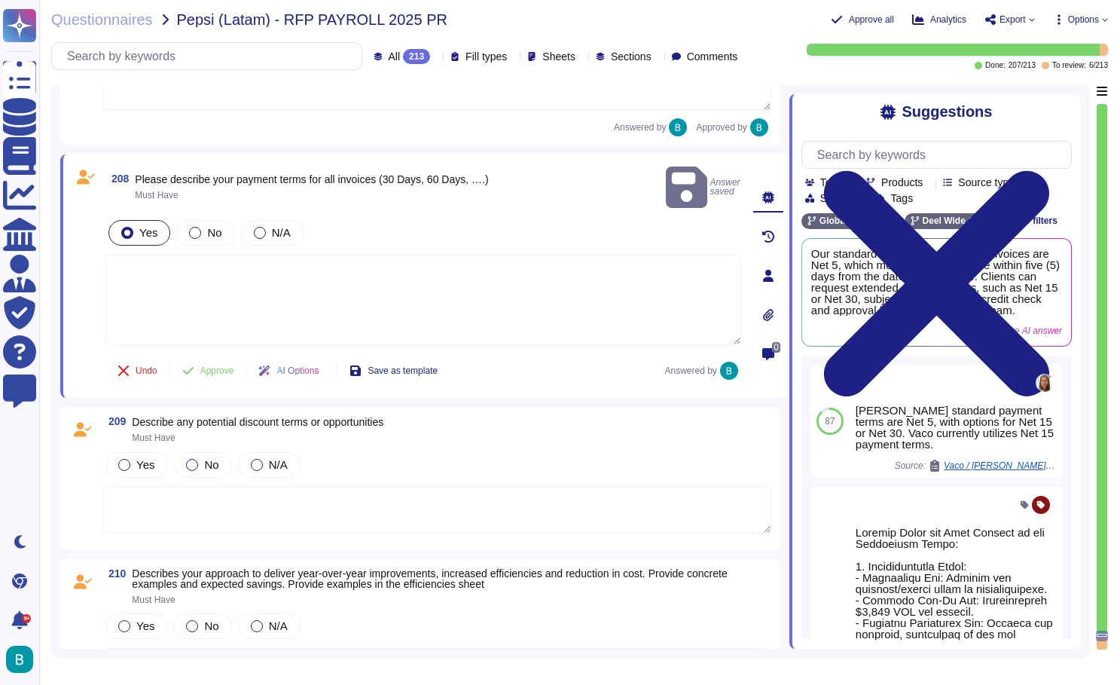
click at [198, 285] on textarea at bounding box center [423, 300] width 636 height 90
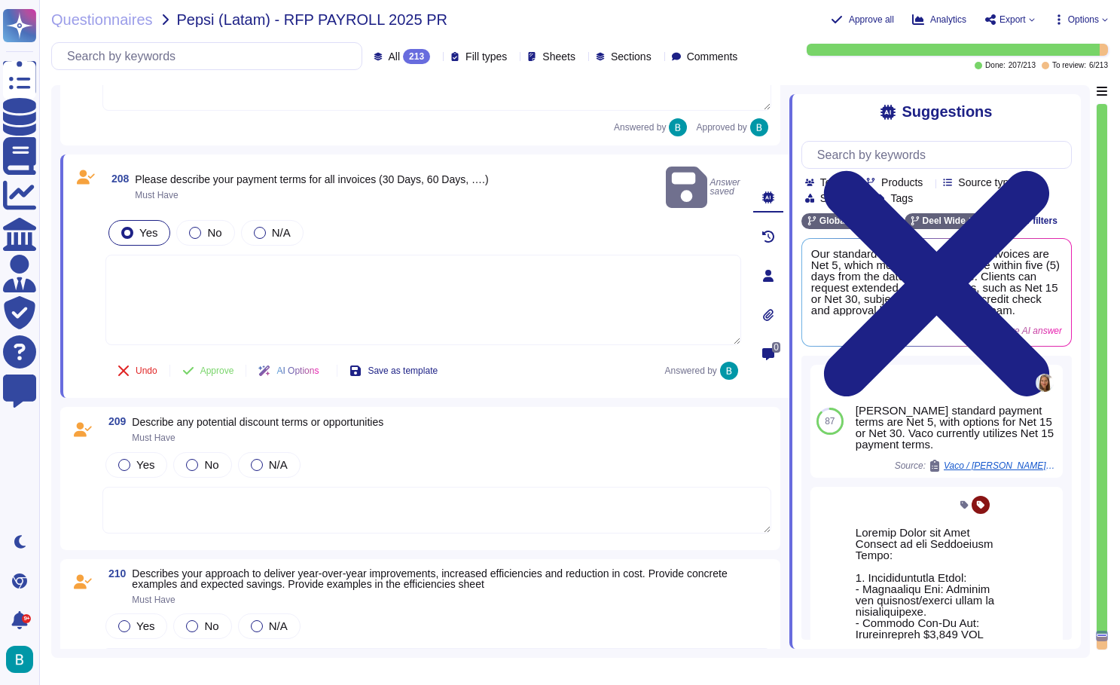
scroll to position [0, -1]
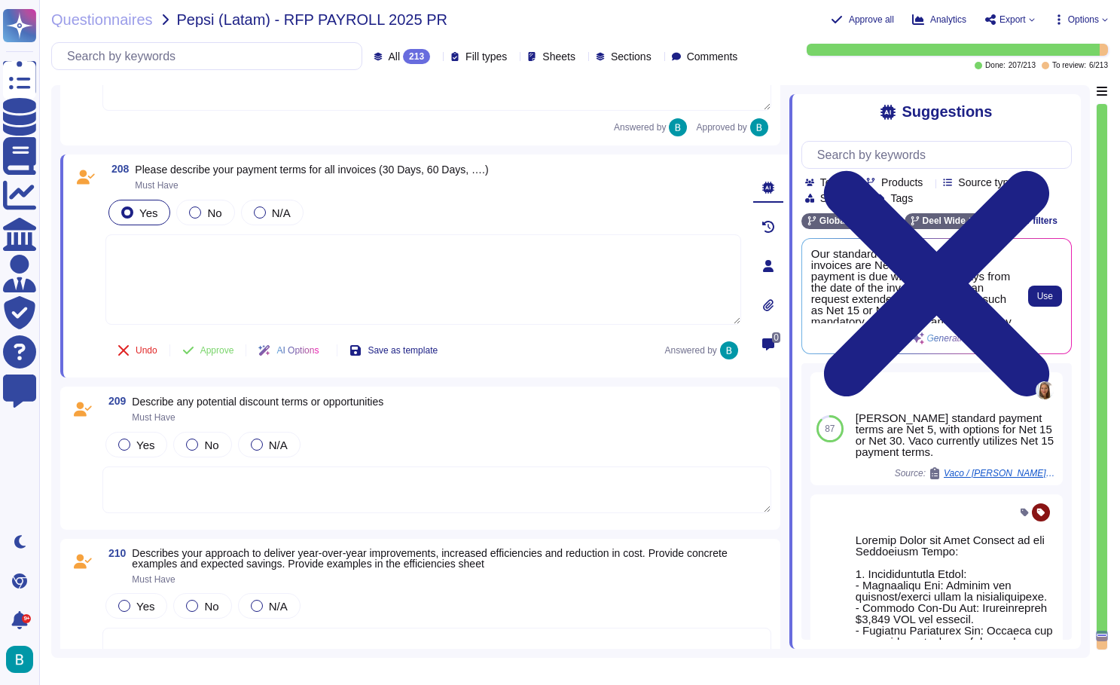
scroll to position [0, 0]
click at [1045, 288] on button "Use" at bounding box center [1045, 295] width 34 height 21
type textarea "Our standard payment terms for all invoices are Net 5, which means payment is d…"
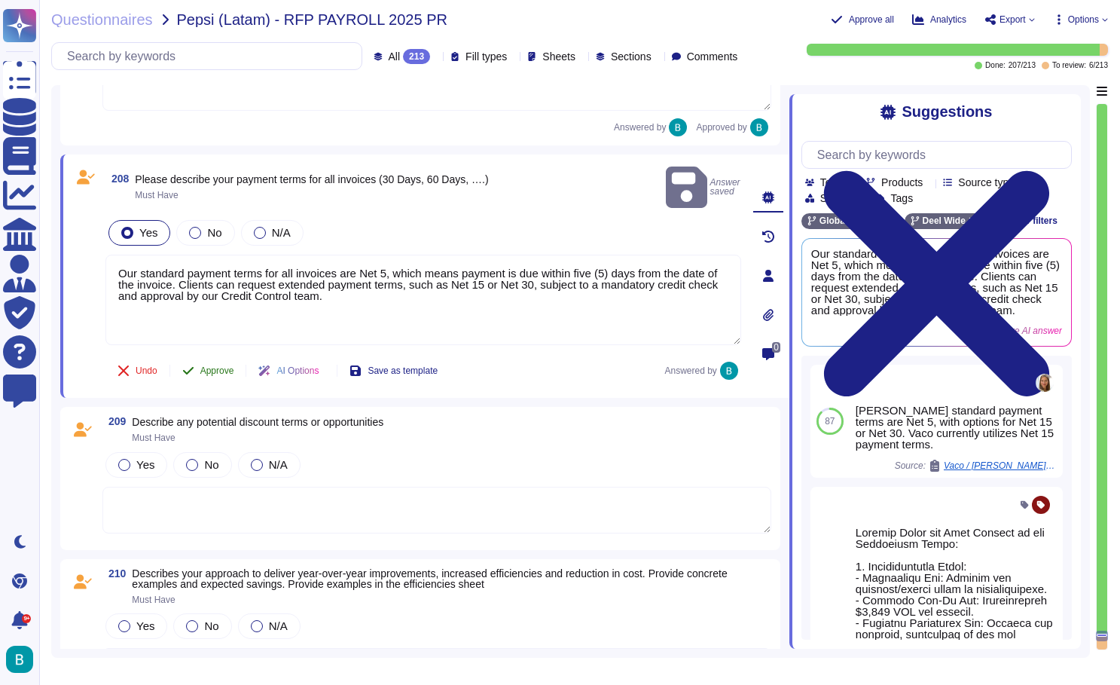
click at [223, 366] on span "Approve" at bounding box center [217, 370] width 34 height 9
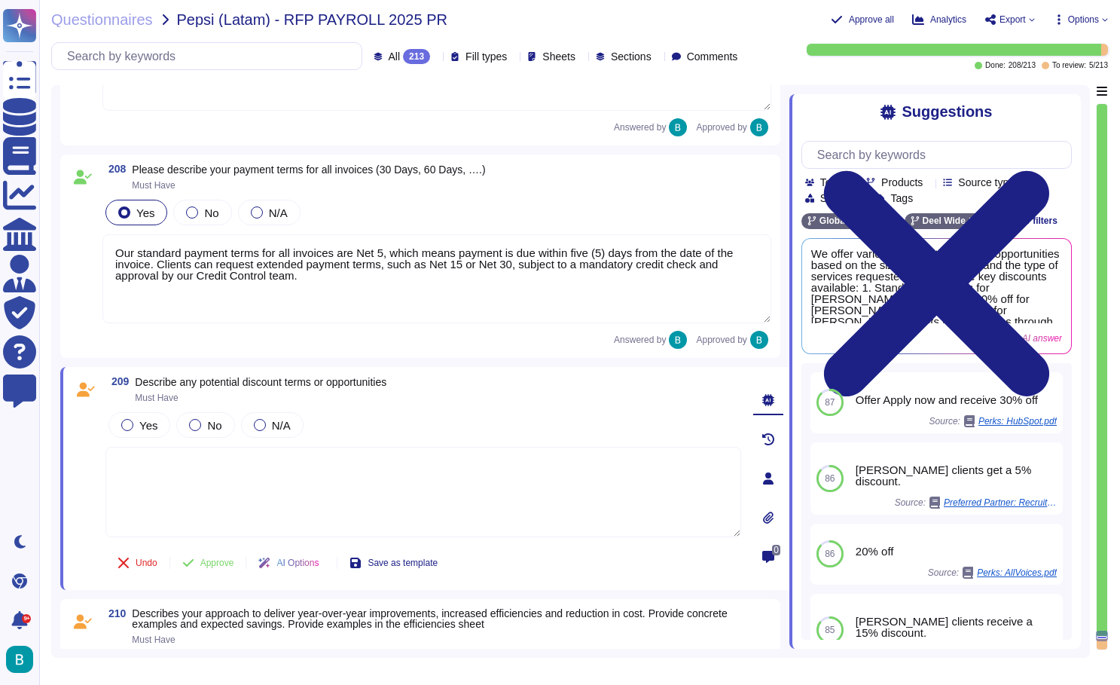
scroll to position [42123, 0]
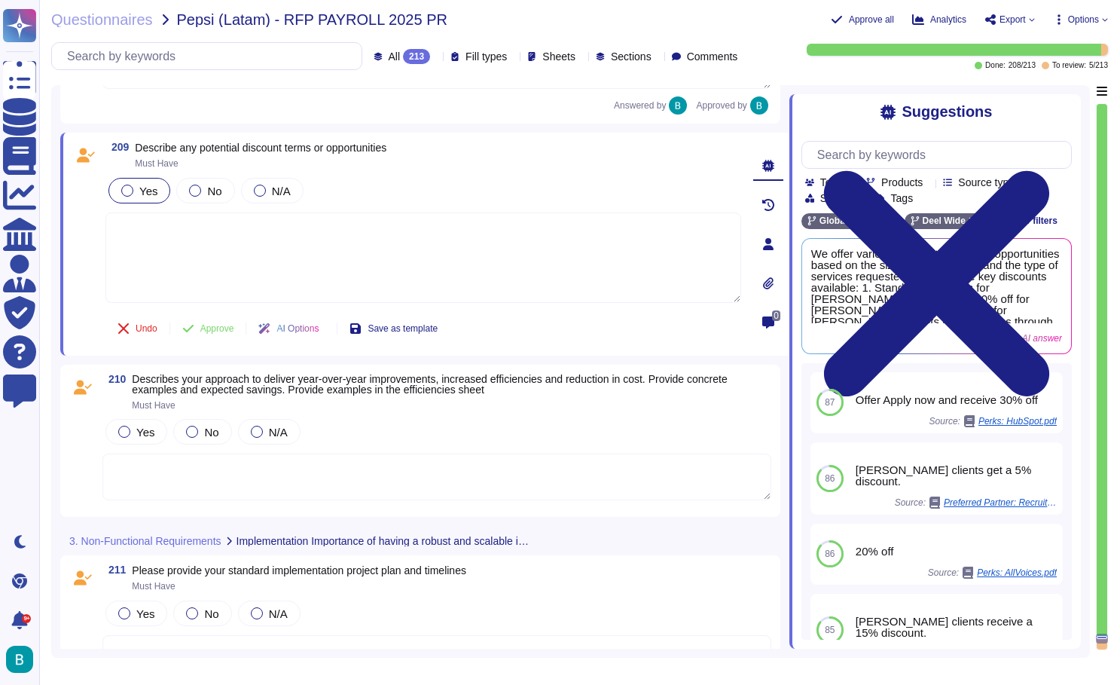
click at [119, 185] on div "Yes" at bounding box center [139, 191] width 62 height 26
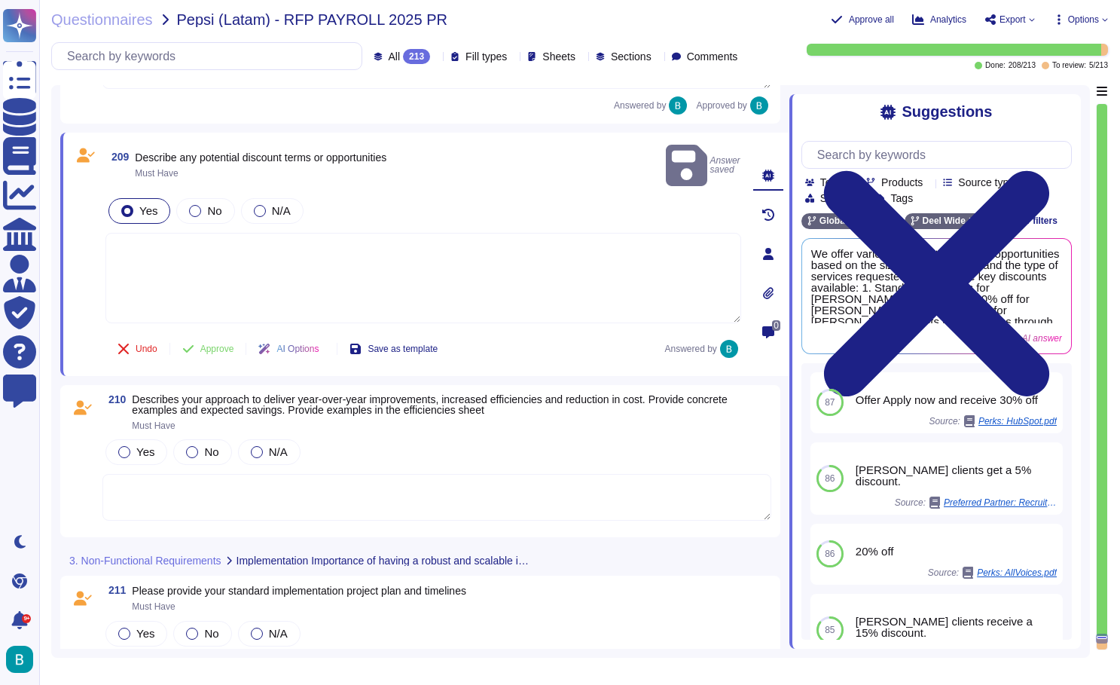
click at [195, 249] on textarea at bounding box center [423, 278] width 636 height 90
paste textarea "Sales to complete."
click at [222, 344] on span "Approve" at bounding box center [217, 348] width 34 height 9
type textarea "Sales to complete."
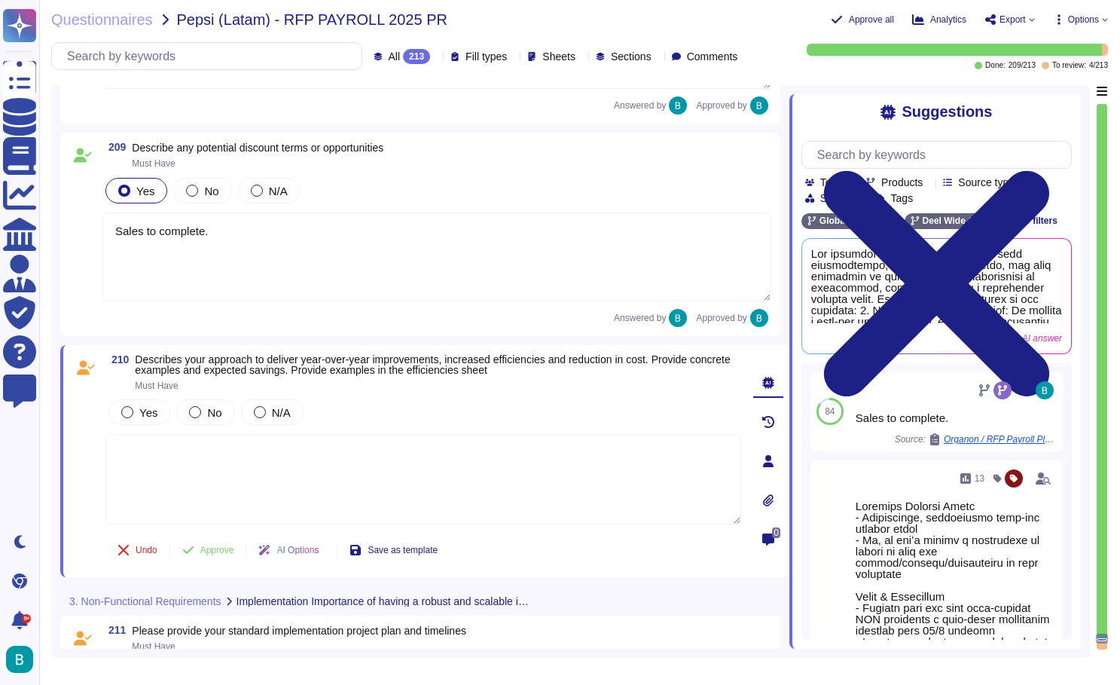
scroll to position [42327, 0]
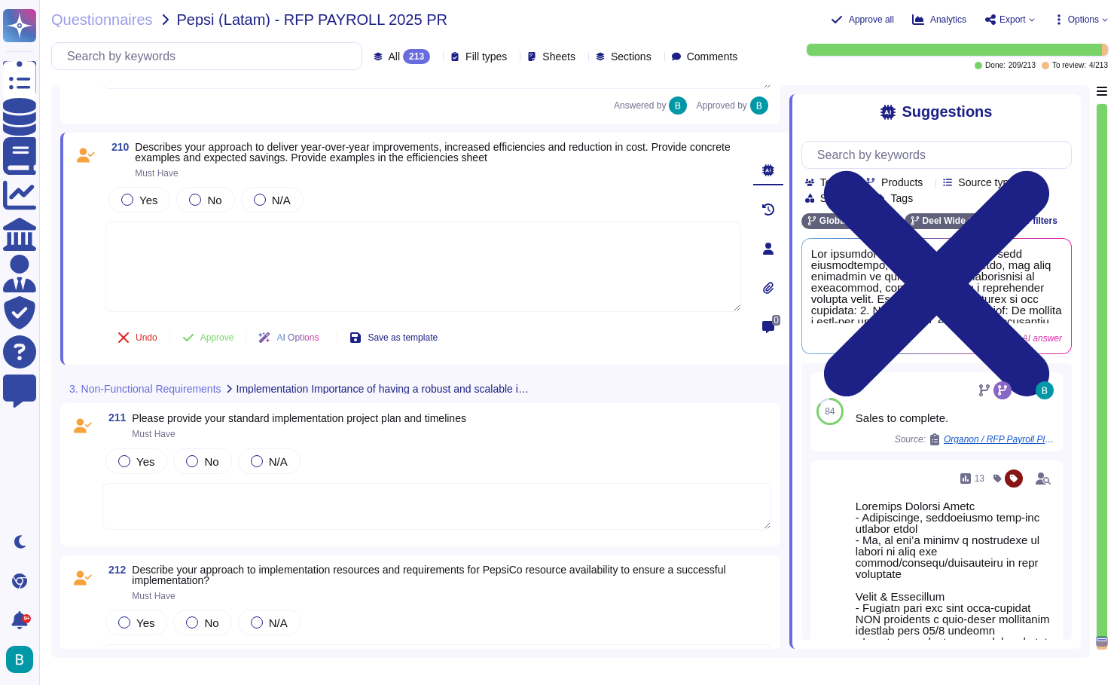
click at [301, 238] on textarea at bounding box center [423, 266] width 636 height 90
click at [139, 203] on label "Yes" at bounding box center [139, 200] width 36 height 12
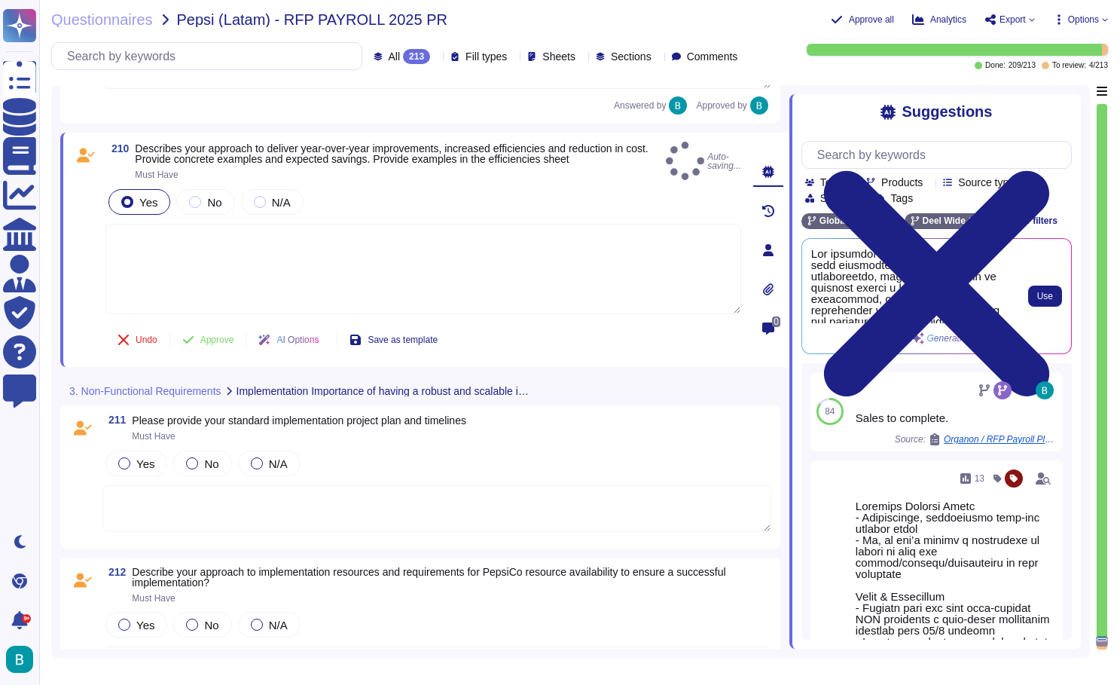
scroll to position [0, 0]
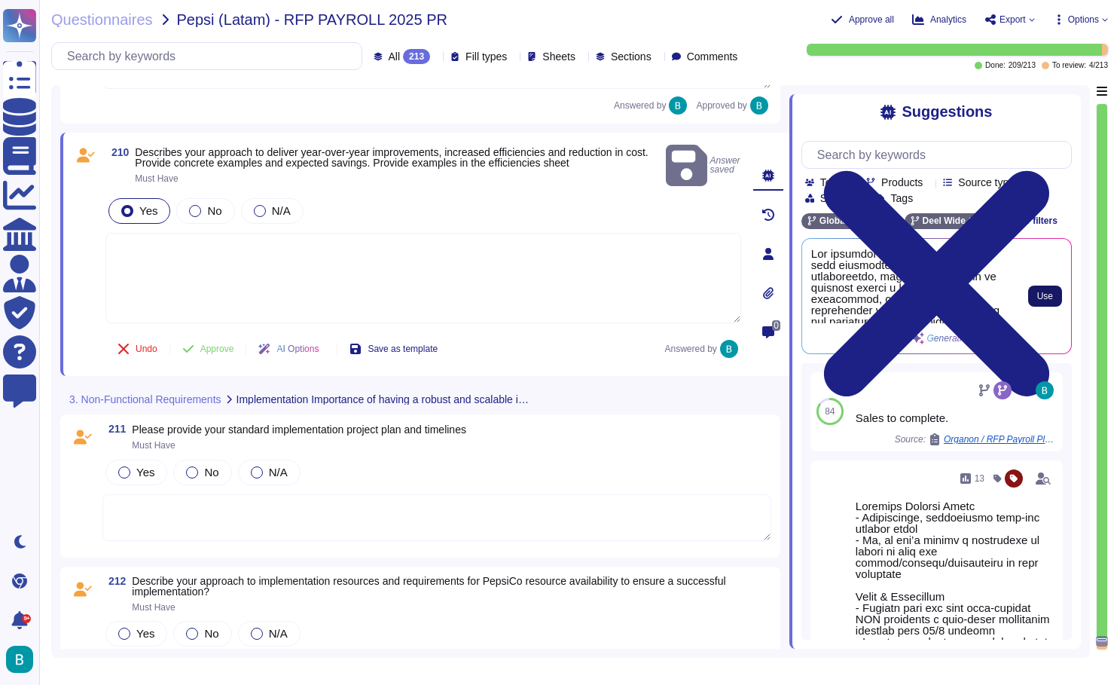
click at [1045, 301] on button "Use" at bounding box center [1045, 295] width 34 height 21
type textarea "Our approach to delivering year-over-year improvements, increased efficiencies,…"
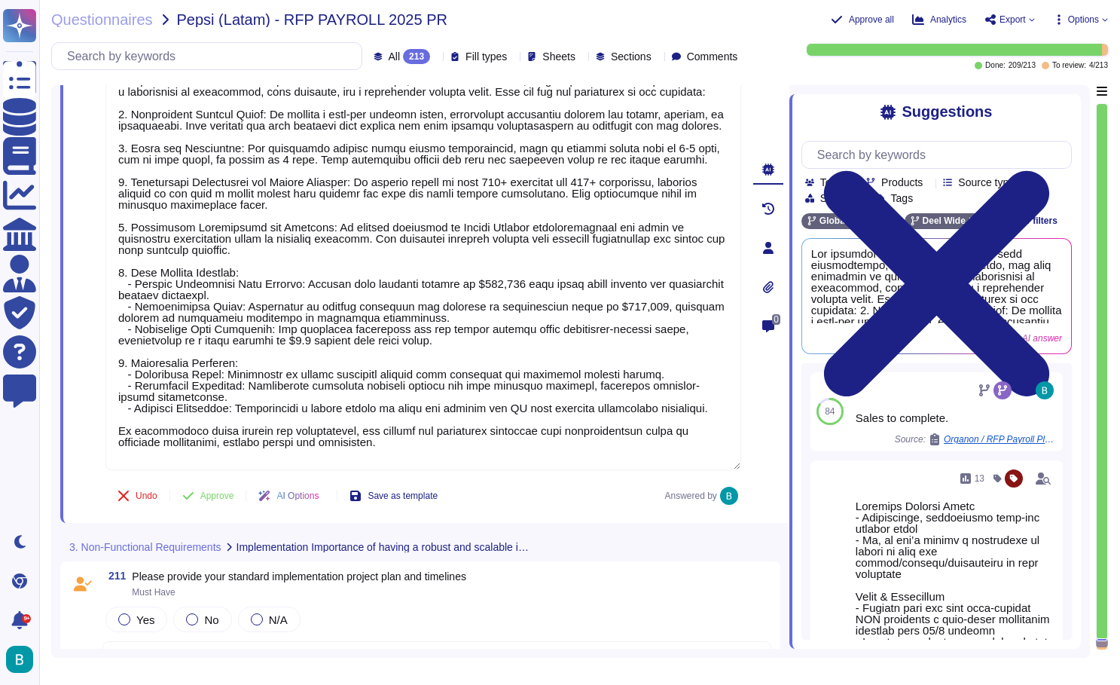
scroll to position [42596, 0]
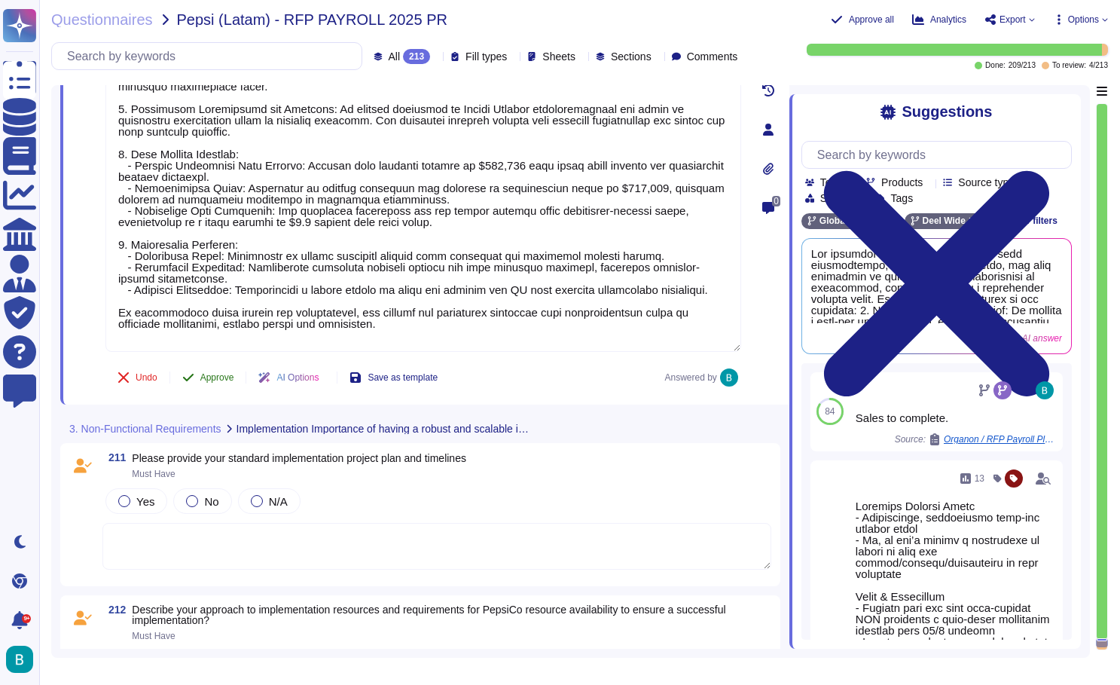
click at [216, 374] on span "Approve" at bounding box center [217, 377] width 34 height 9
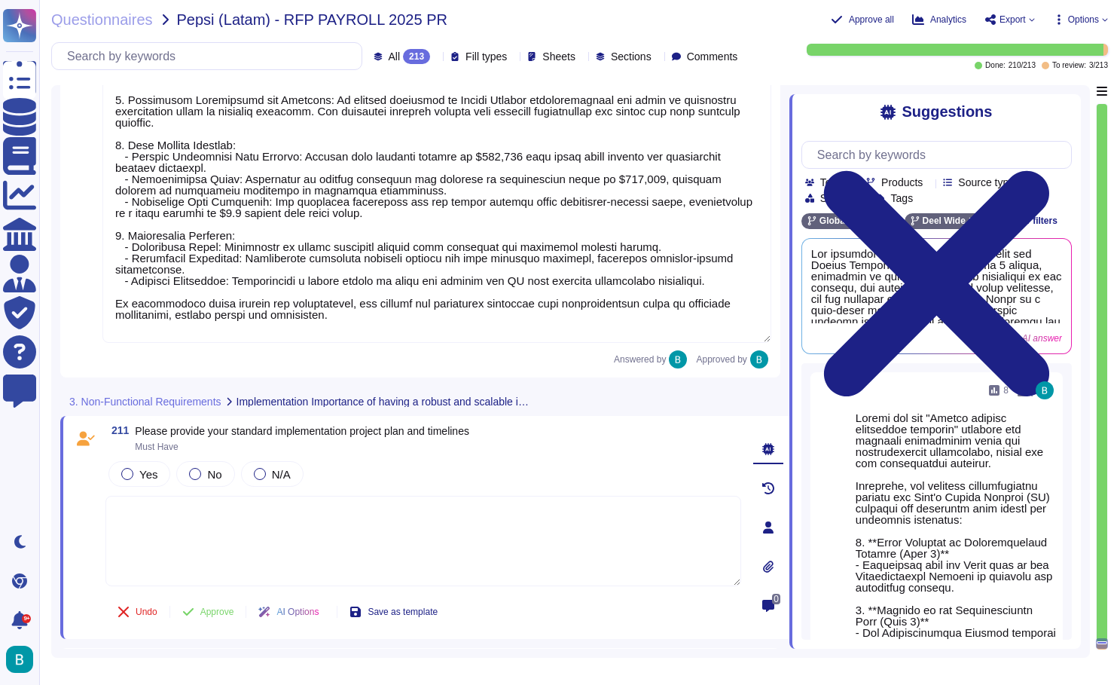
scroll to position [42888, 0]
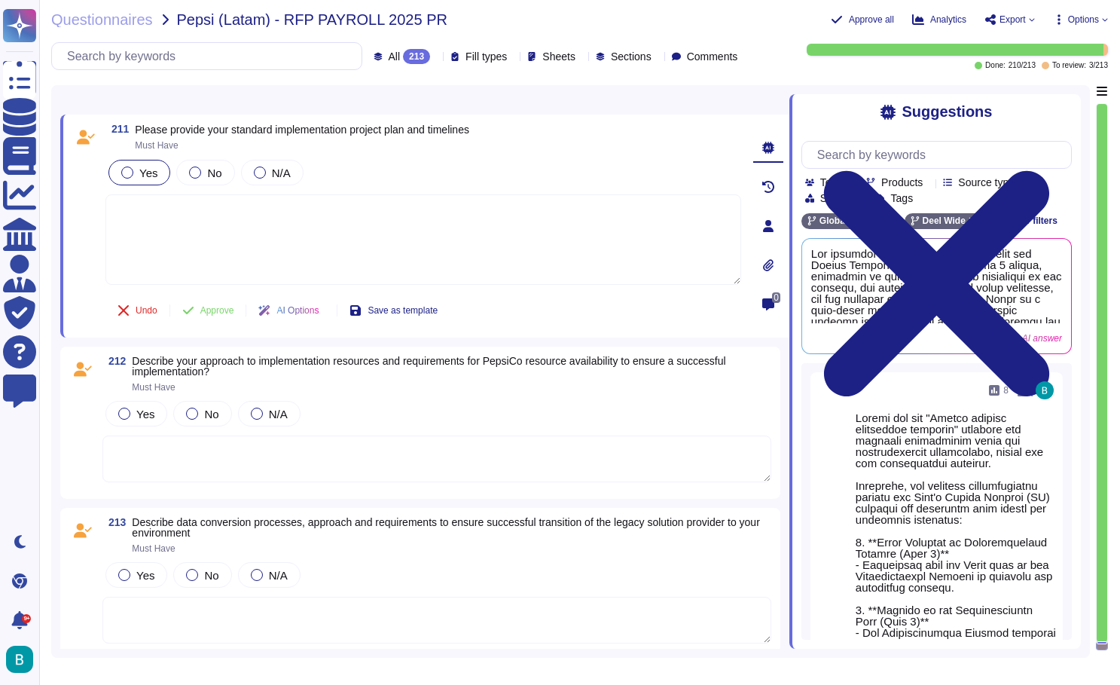
click at [127, 175] on div at bounding box center [127, 172] width 12 height 12
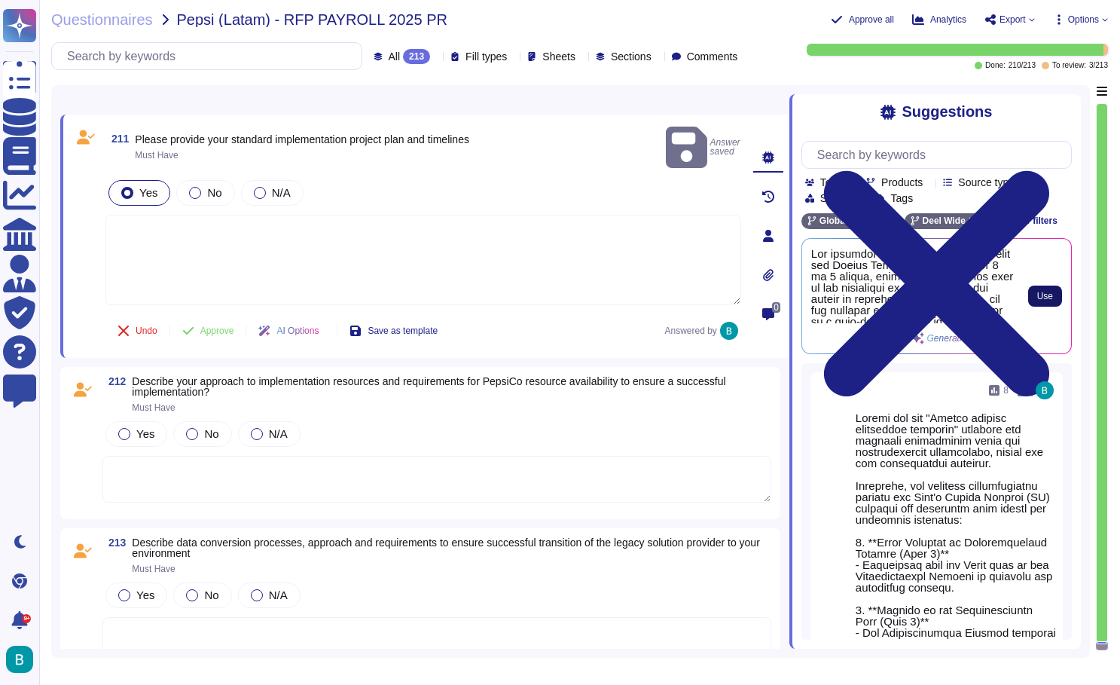
click at [1040, 295] on span "Use" at bounding box center [1045, 295] width 16 height 9
type textarea "Our standard implementation project plan for Global Payroll typically spans 1 t…"
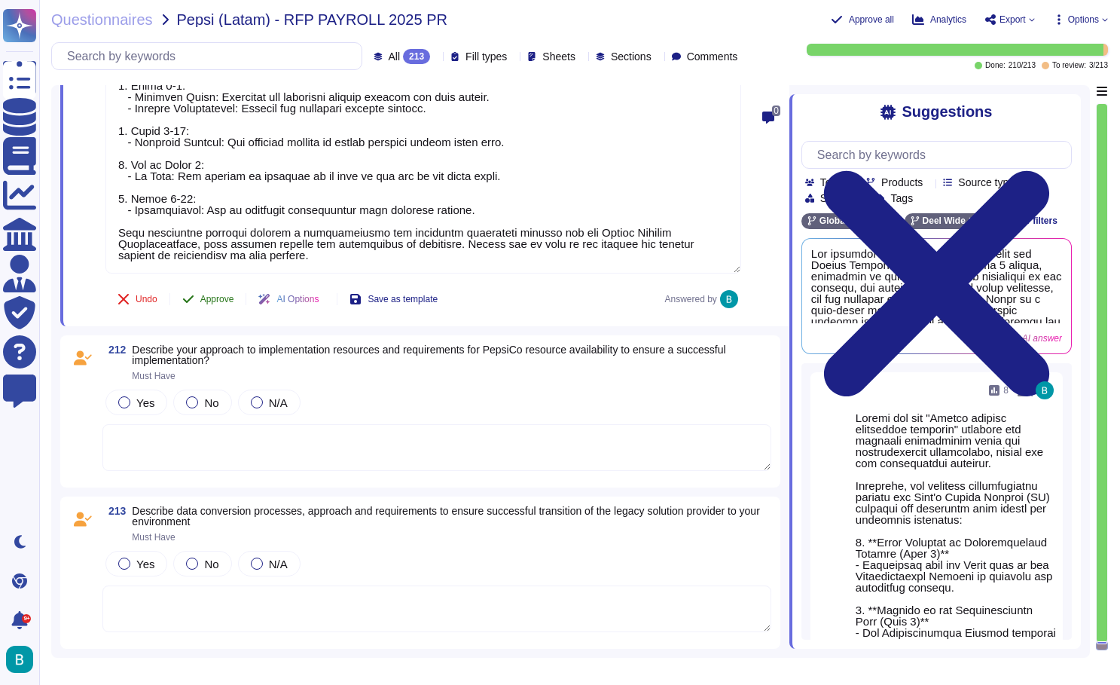
scroll to position [43251, 0]
click at [213, 304] on button "Approve" at bounding box center [208, 299] width 76 height 30
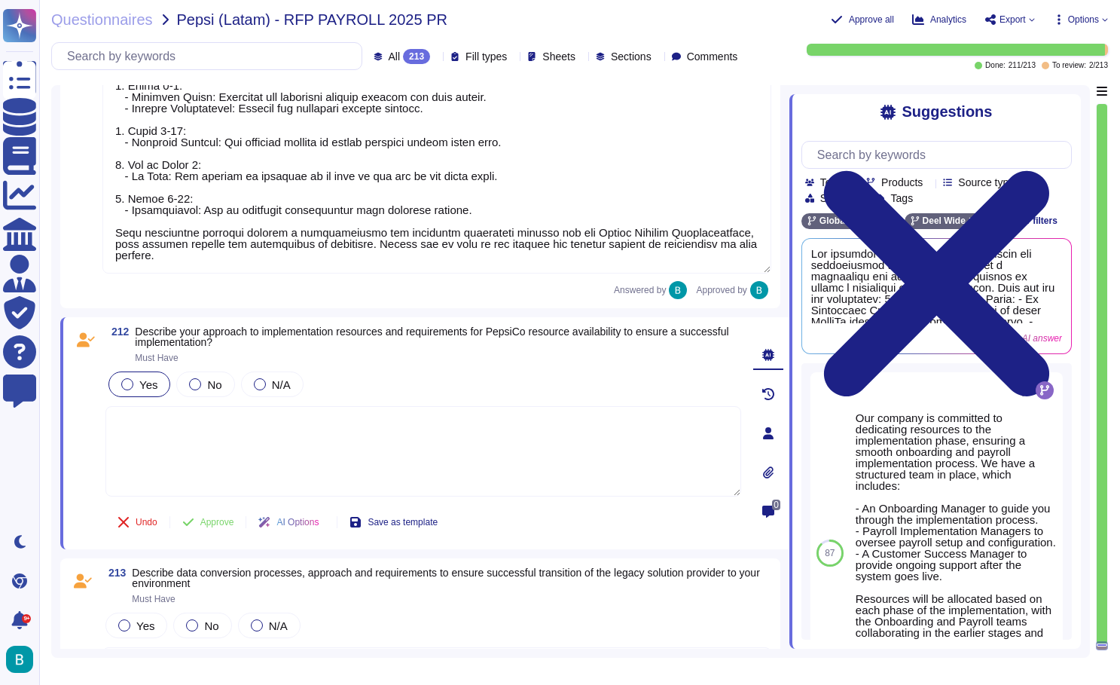
click at [165, 385] on div "Yes" at bounding box center [139, 384] width 62 height 26
click at [363, 443] on textarea at bounding box center [423, 453] width 636 height 90
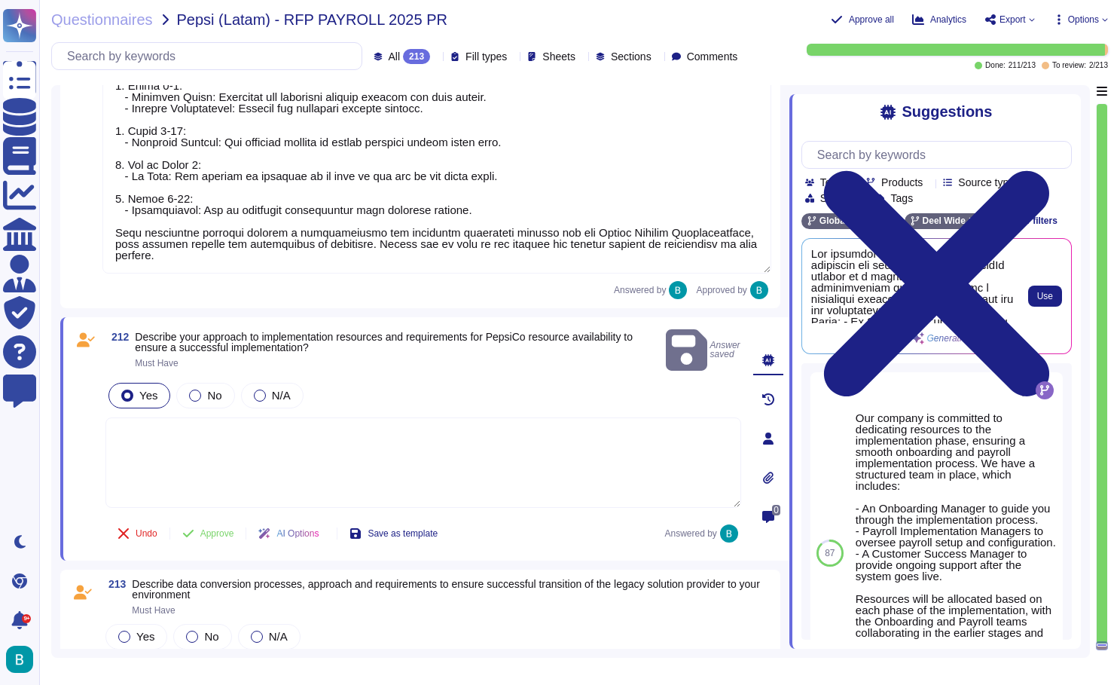
scroll to position [0, 0]
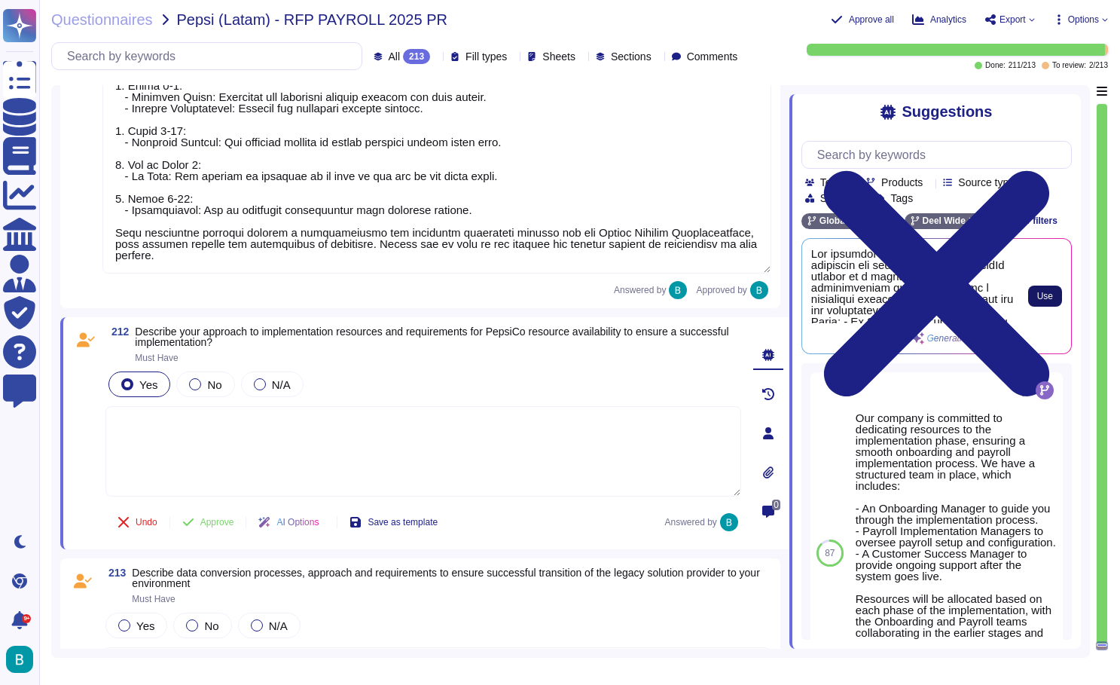
click at [1042, 301] on span "Use" at bounding box center [1045, 295] width 16 height 9
type textarea "Our approach to implementation resources and requirements for PepsiCo focuses o…"
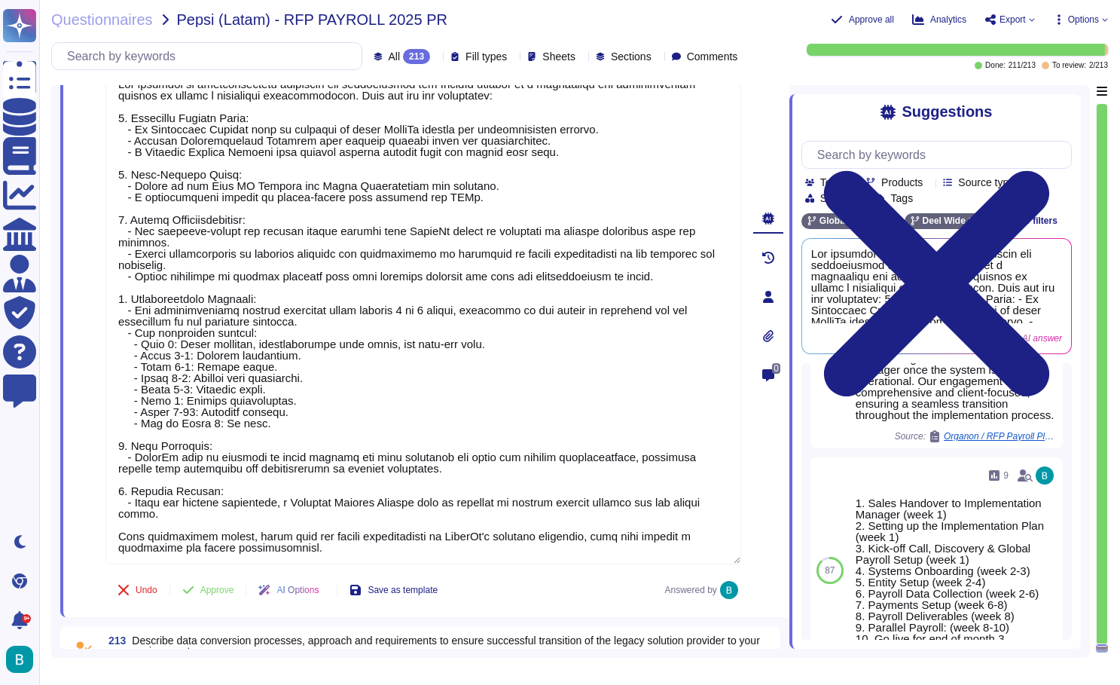
scroll to position [43445, 0]
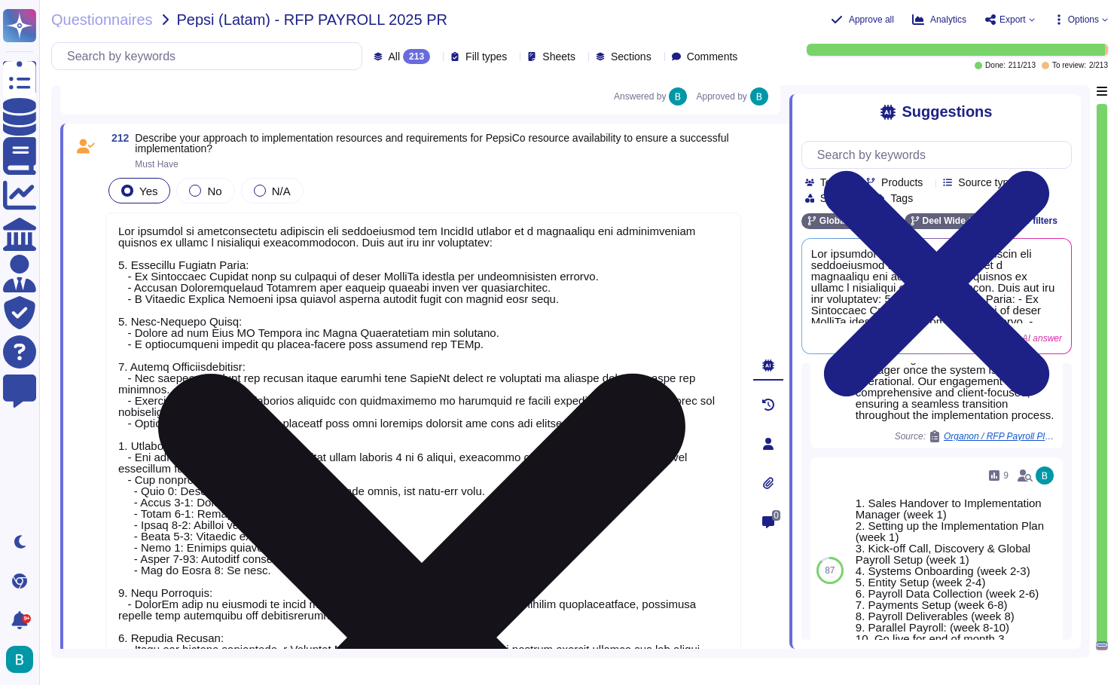
click at [685, 374] on icon at bounding box center [421, 637] width 527 height 527
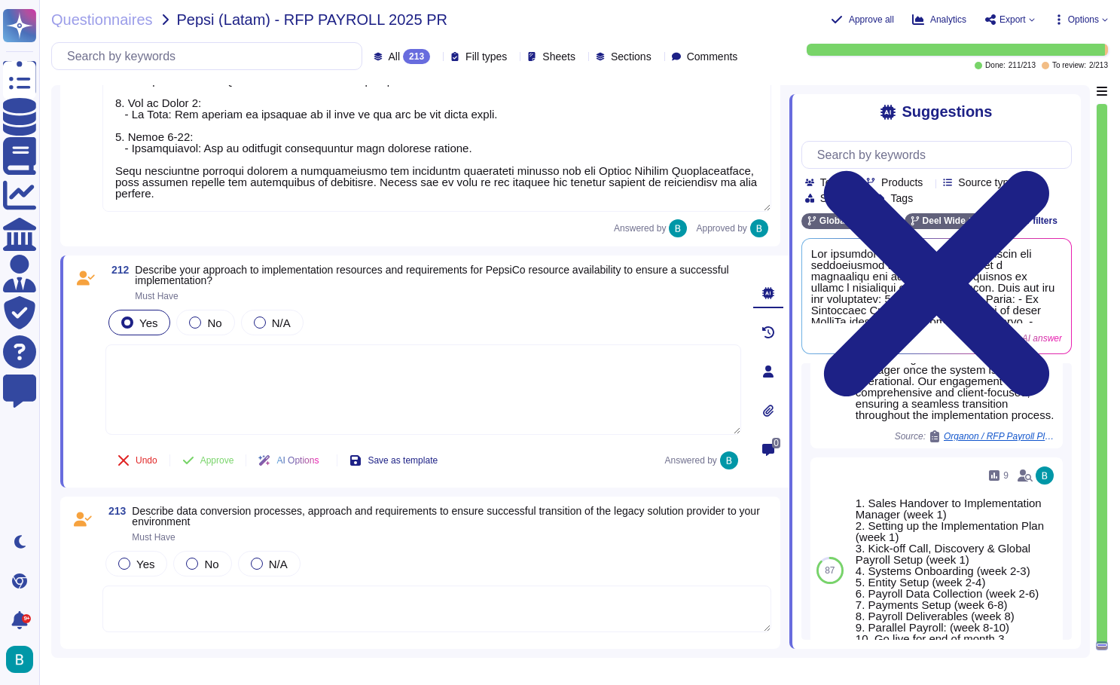
scroll to position [43313, 0]
click at [612, 369] on textarea at bounding box center [423, 389] width 636 height 90
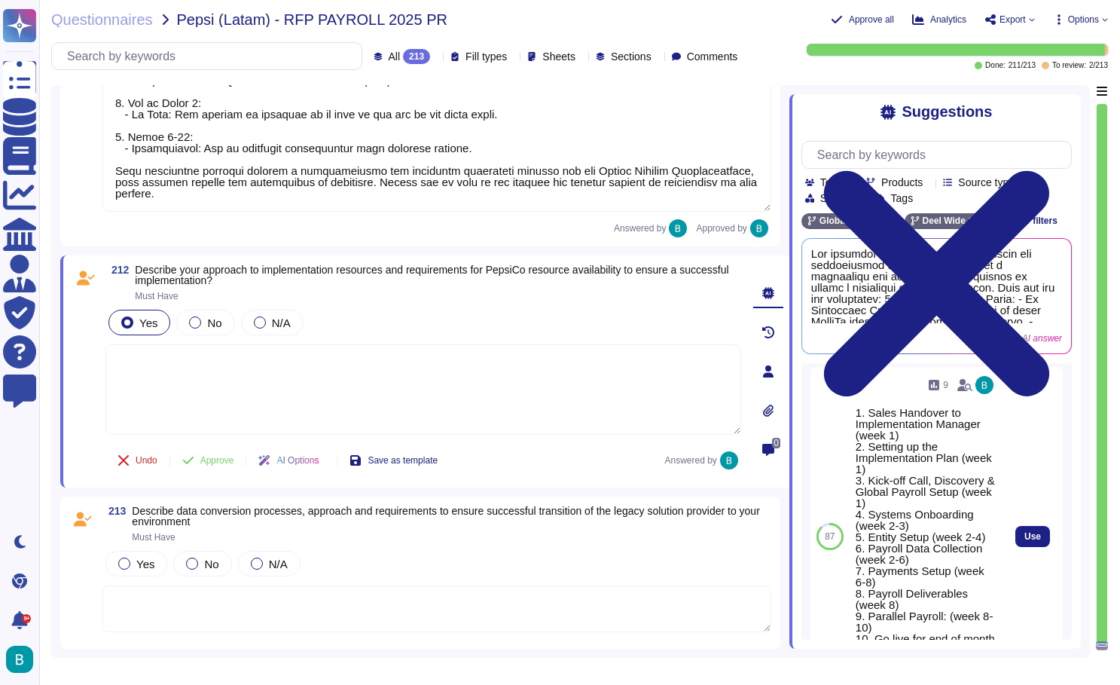
scroll to position [425, 0]
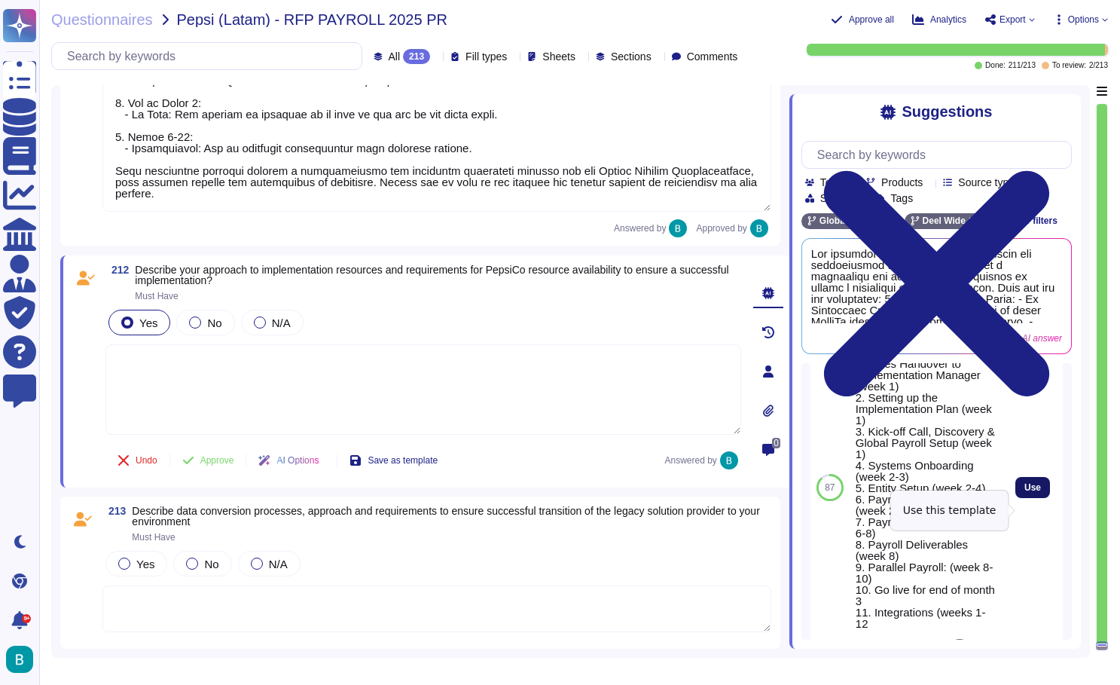
click at [1028, 492] on span "Use" at bounding box center [1032, 487] width 17 height 9
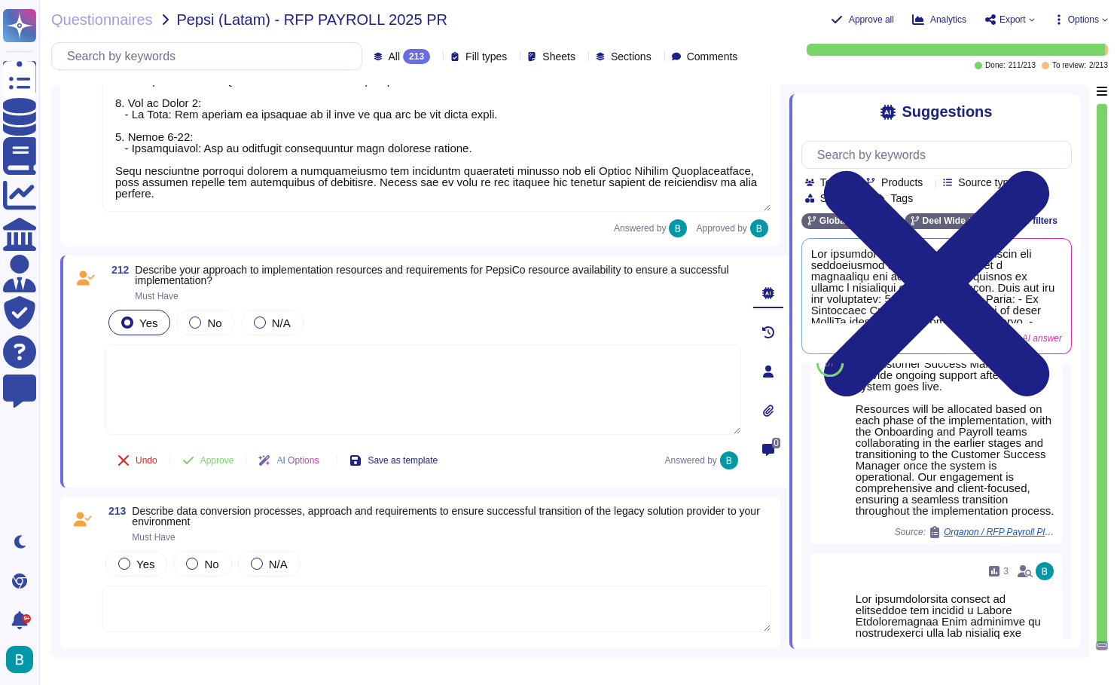
type textarea "1. Sales Handover to Implementation Manager (week 1) 2. Setting up the Implemen…"
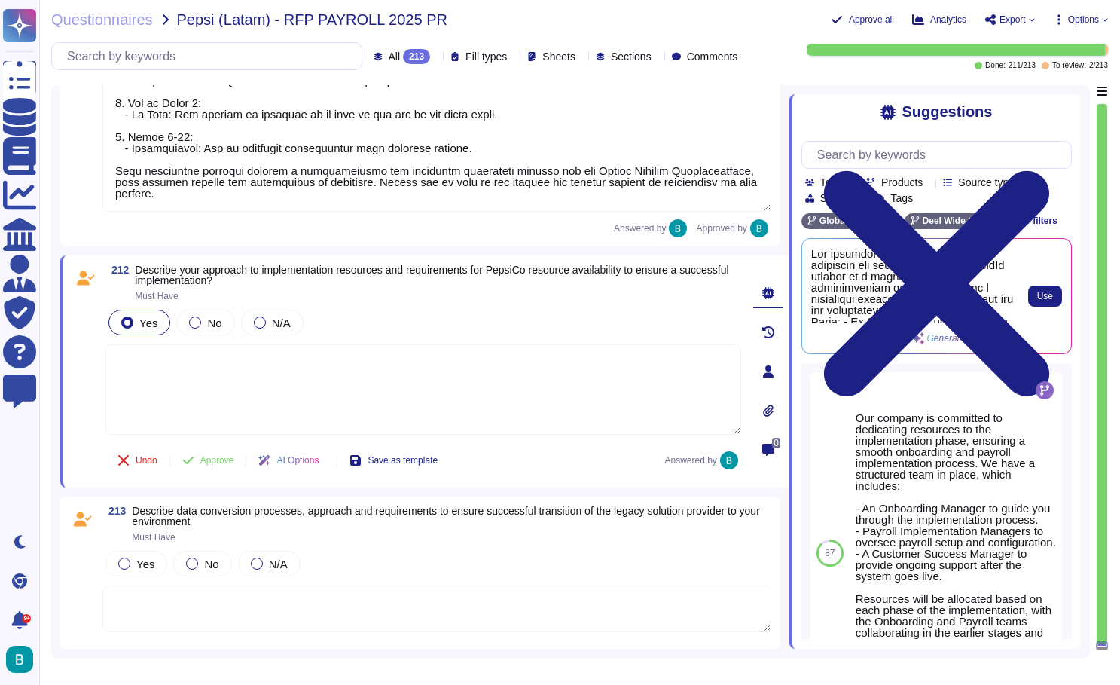
scroll to position [0, 0]
click at [1052, 295] on span "Use" at bounding box center [1045, 295] width 16 height 9
type textarea "Our approach to implementation resources and requirements for PepsiCo focuses o…"
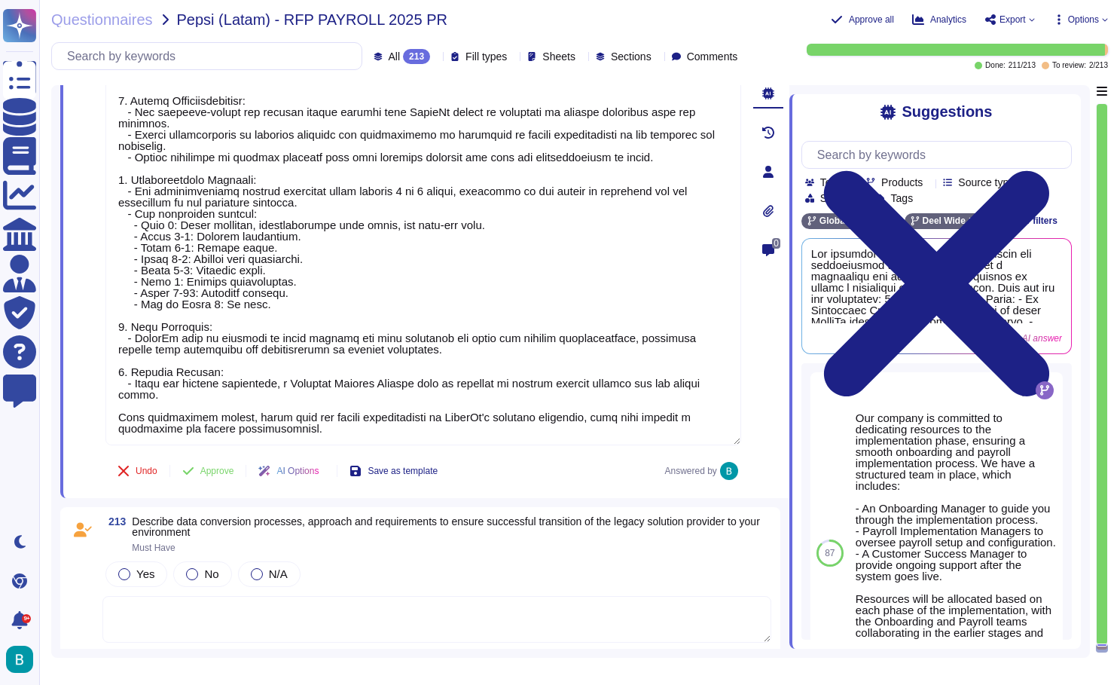
scroll to position [43721, 0]
click at [231, 467] on span "Approve" at bounding box center [217, 471] width 34 height 9
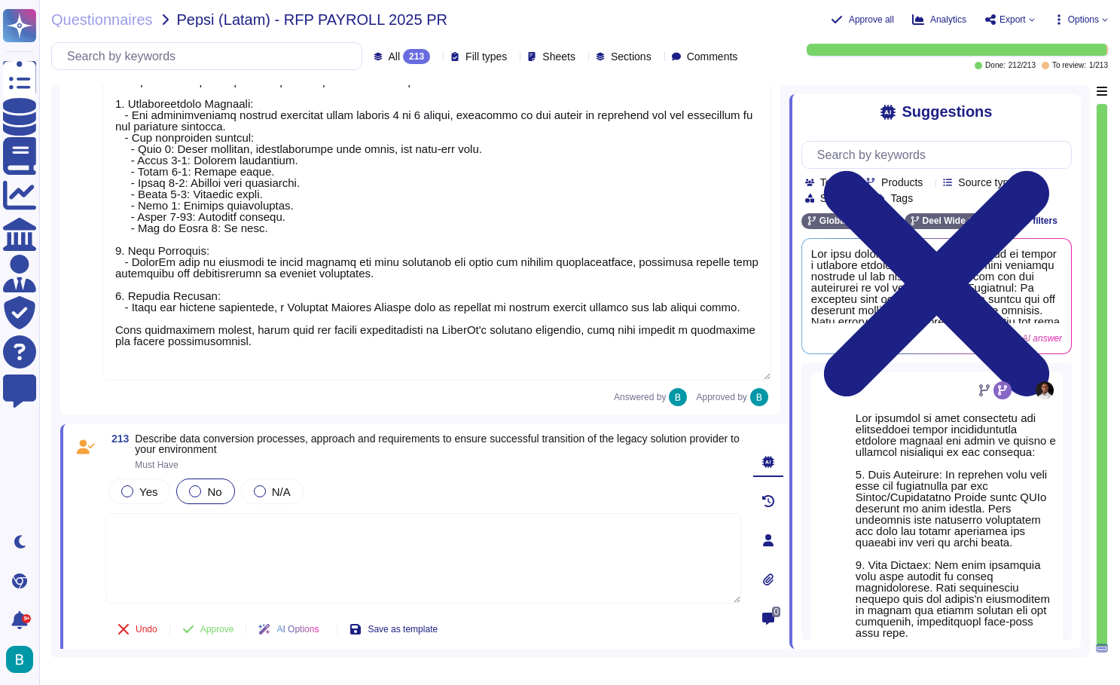
scroll to position [43389, 0]
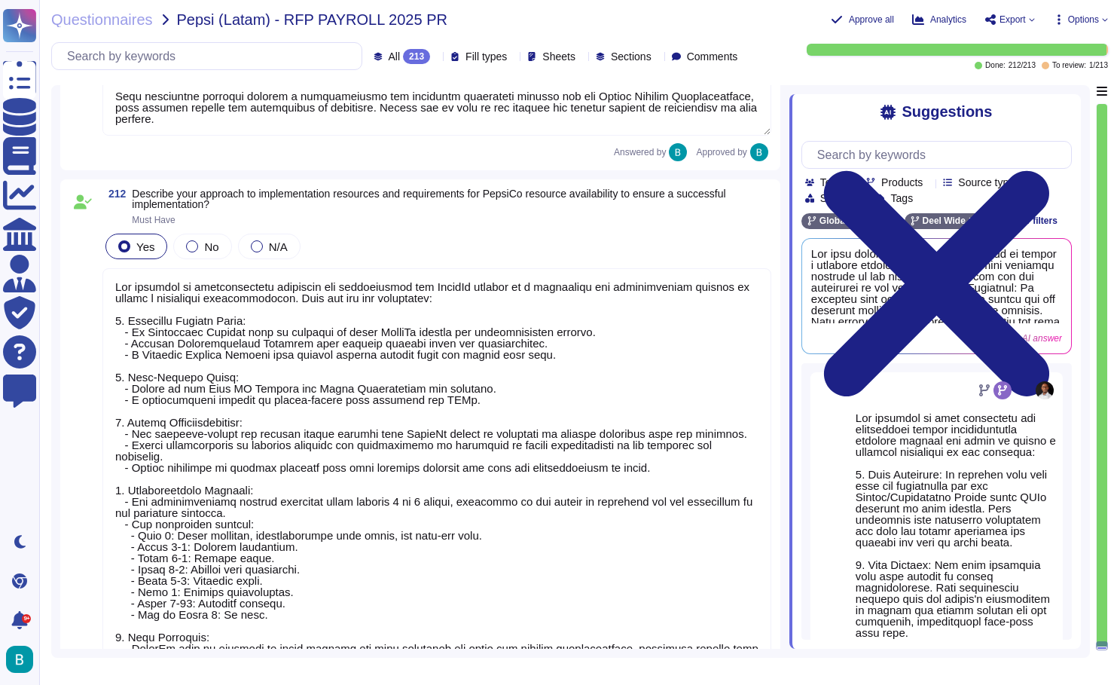
type textarea "Our standard implementation project plan for Global Payroll typically spans 1 t…"
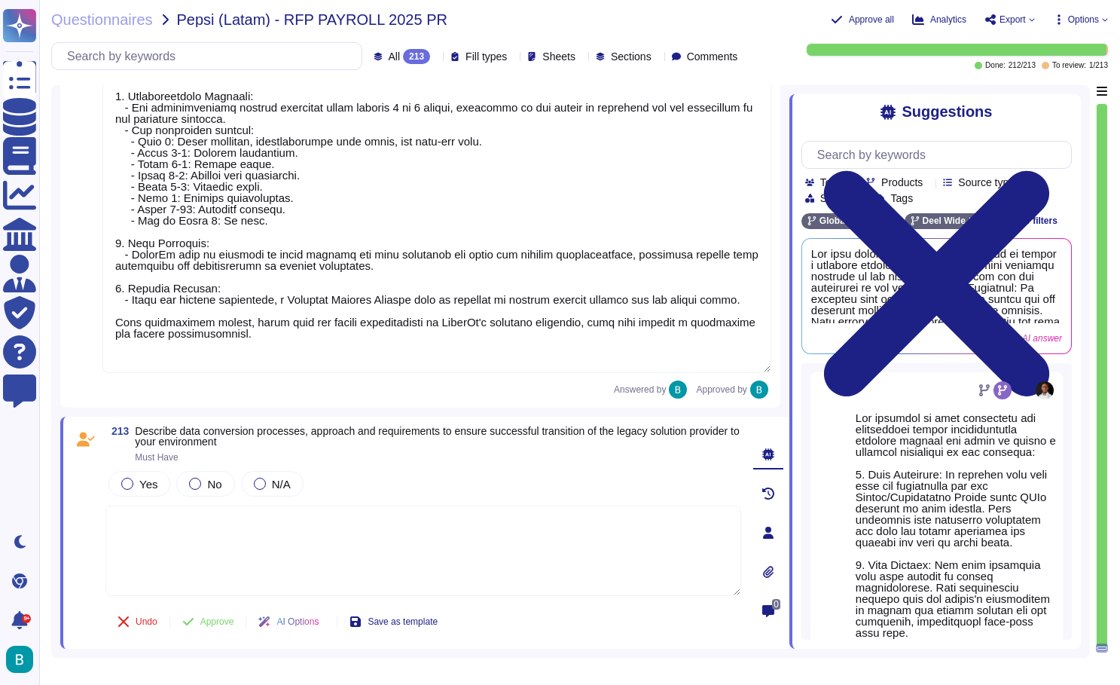
click at [151, 505] on textarea at bounding box center [423, 550] width 636 height 90
click at [133, 505] on textarea at bounding box center [423, 550] width 636 height 90
click at [125, 505] on textarea at bounding box center [423, 550] width 636 height 90
type textarea "Our standard implementation project plan for Global Payroll typically spans 1 t…"
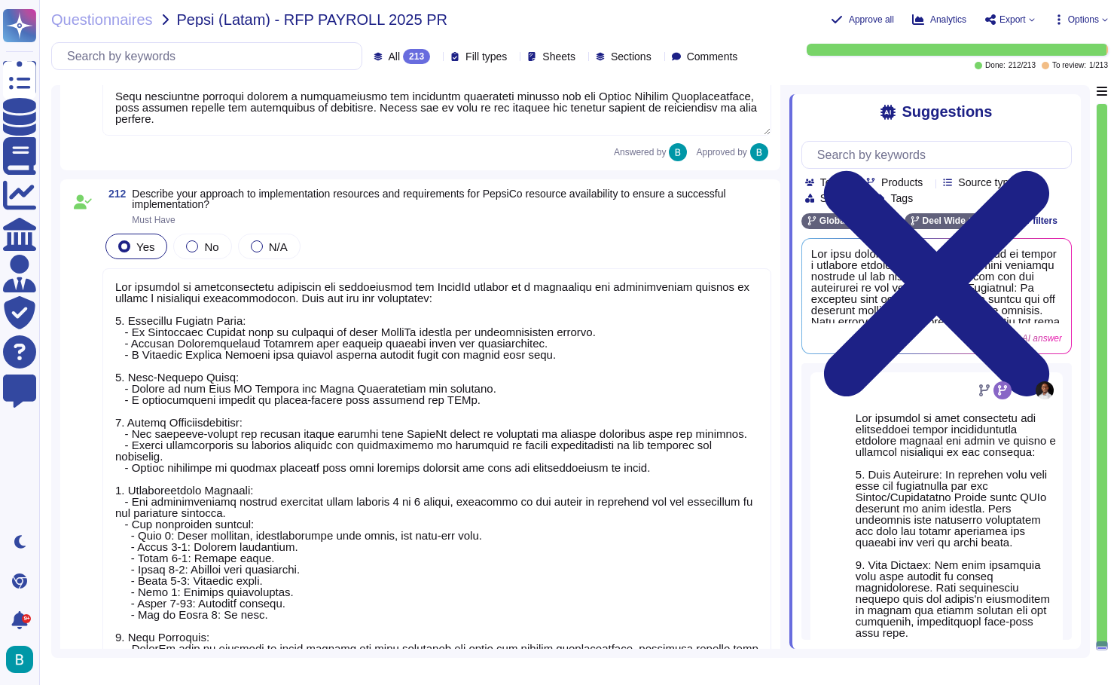
click at [134, 488] on textarea at bounding box center [436, 517] width 669 height 499
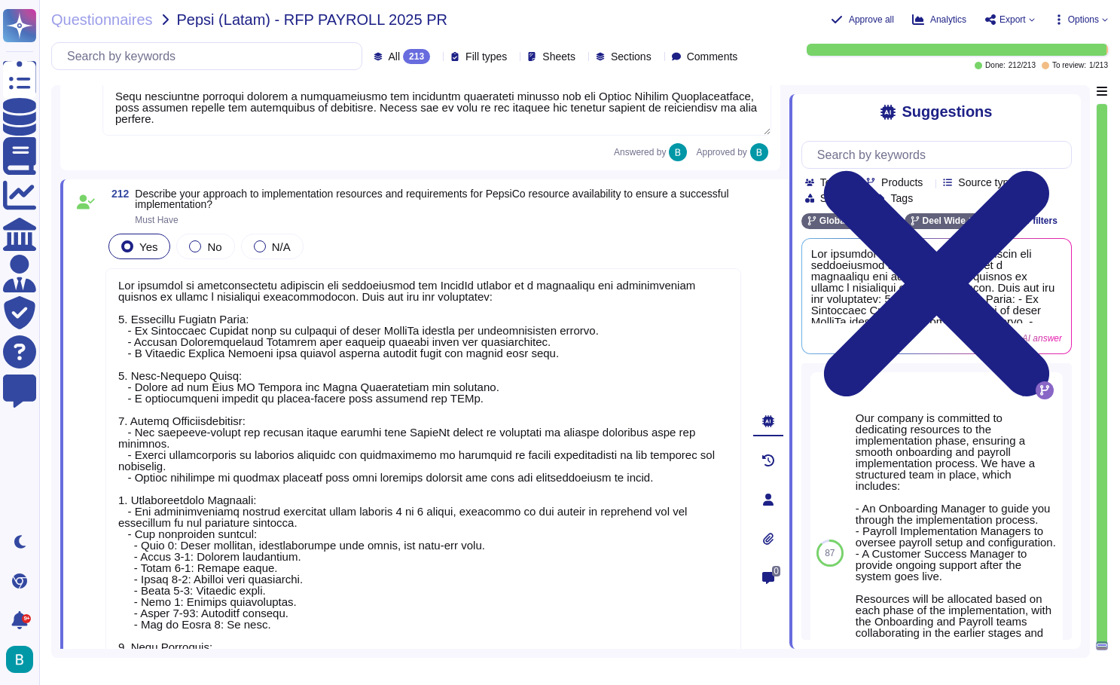
scroll to position [2, 0]
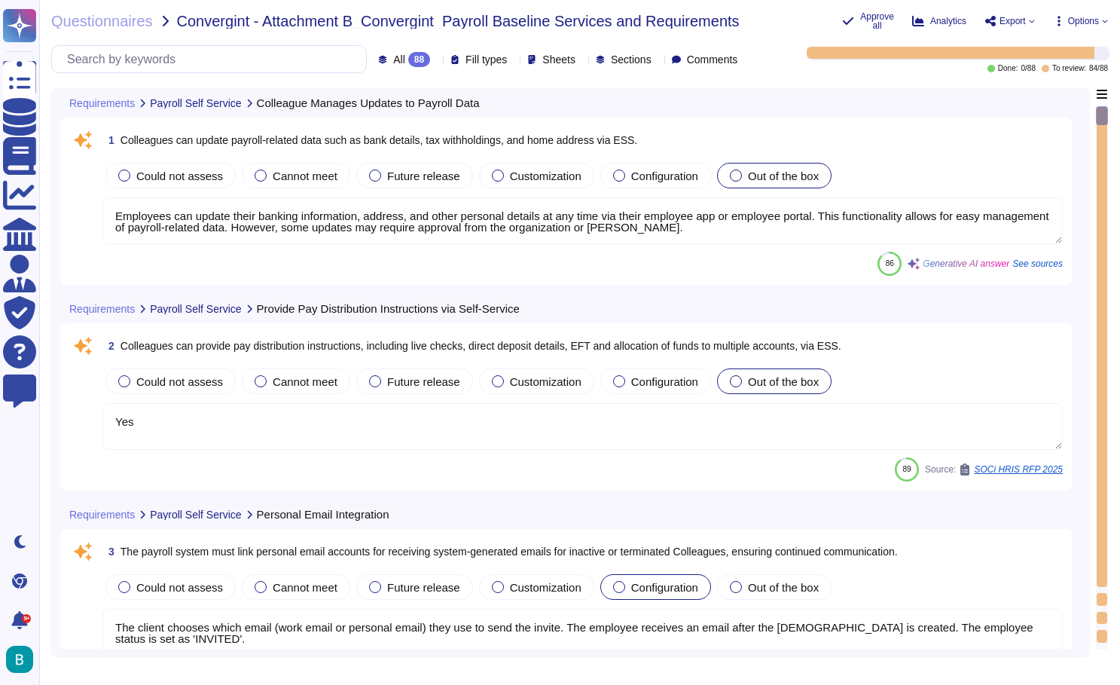
type textarea "Employees can update their banking information, address, and other personal det…"
type textarea "Yes"
type textarea "The client chooses which email (work email or personal email) they use to send …"
type textarea "Employees can view their pay statements, which include detailed breakdowns of e…"
type textarea "Colleagues can access self-service features, including updating personal inform…"
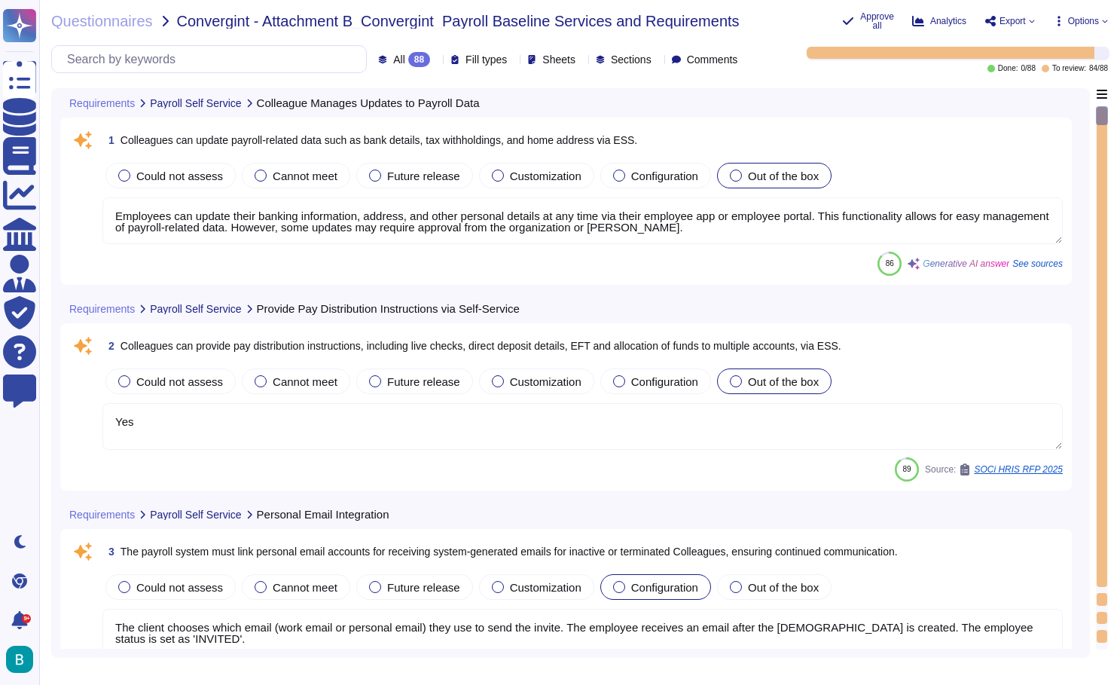
type textarea "Employees can update their banking information, address, and other personal det…"
type textarea "Yes"
type textarea "The client chooses which email (work email or personal email) they use to send …"
type textarea "Employees can view their pay statements, which include detailed breakdowns of e…"
type textarea "Colleagues can access self-service features, including updating personal inform…"
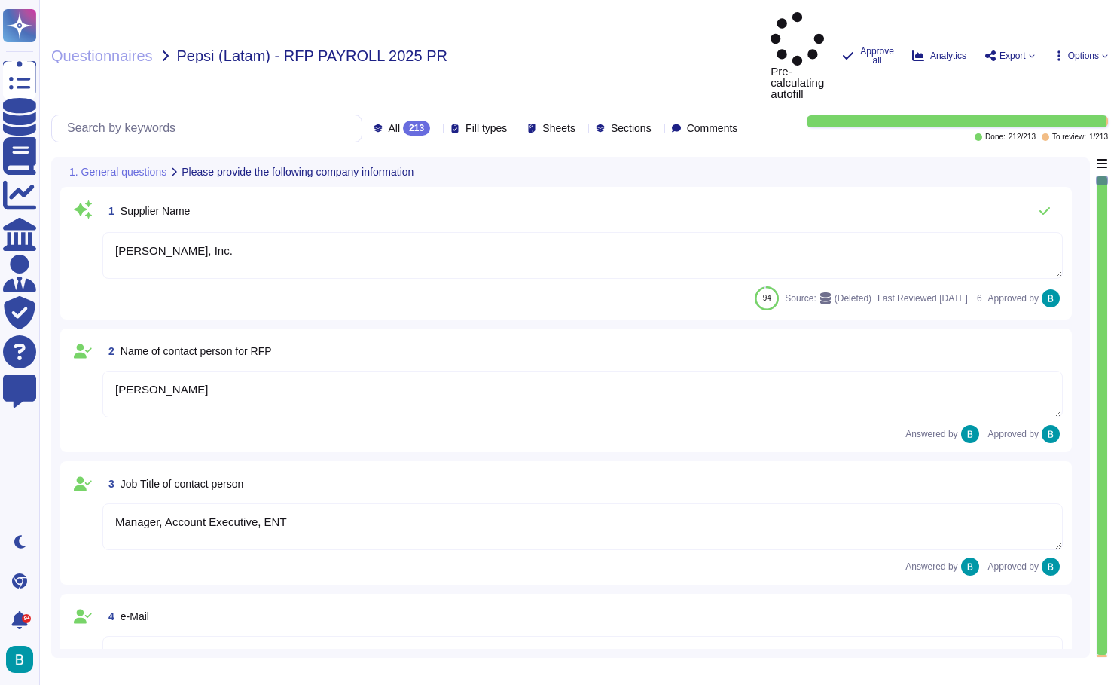
type textarea "[PERSON_NAME], Inc."
type textarea "[PERSON_NAME]"
type textarea "Manager, Account Executive, ENT"
type textarea "[PERSON_NAME][EMAIL_ADDRESS][PERSON_NAME][DOMAIN_NAME]"
type textarea "[PHONE_NUMBER]"
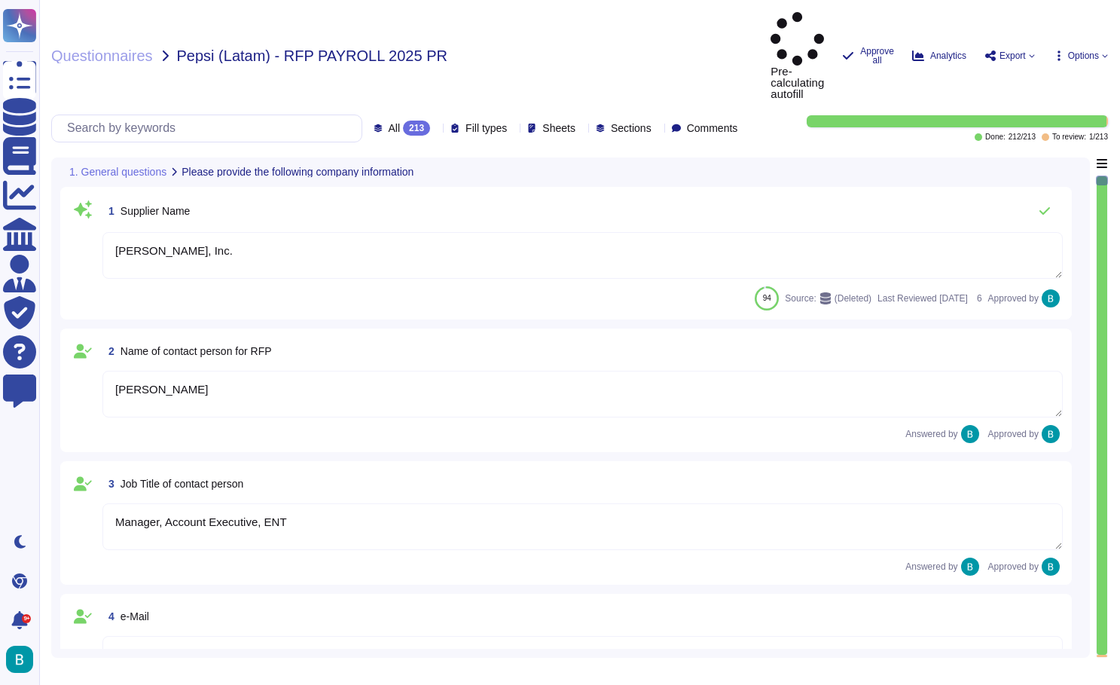
type textarea "[STREET_ADDRESS]"
type textarea "CA 94105."
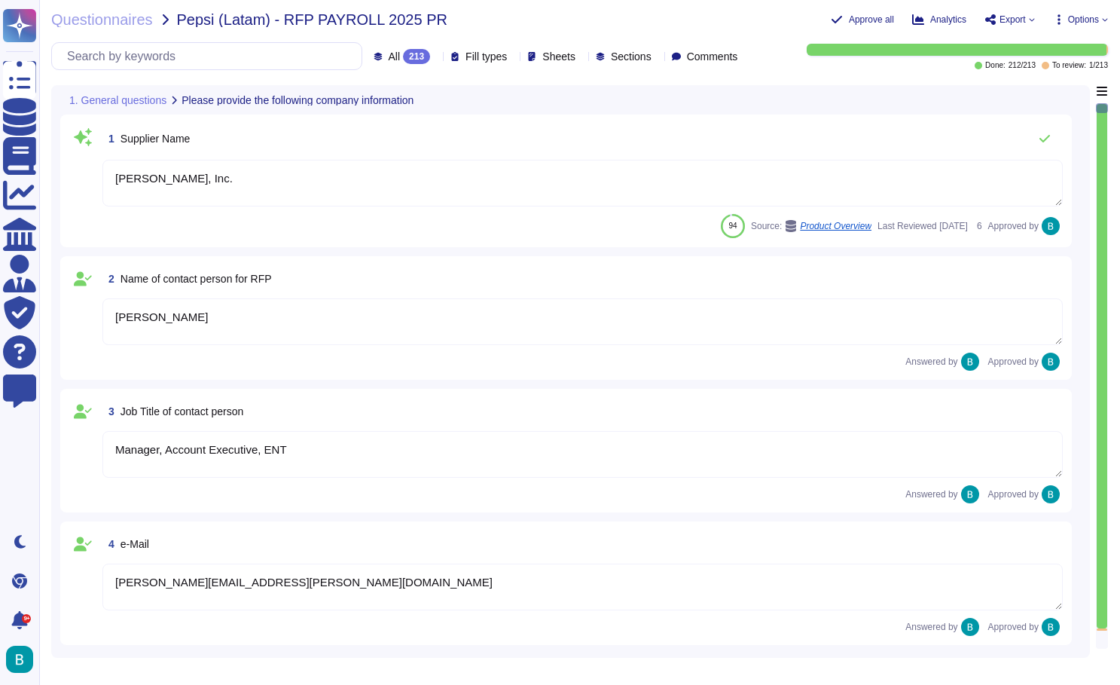
click at [1103, 629] on div at bounding box center [1102, 629] width 11 height 2
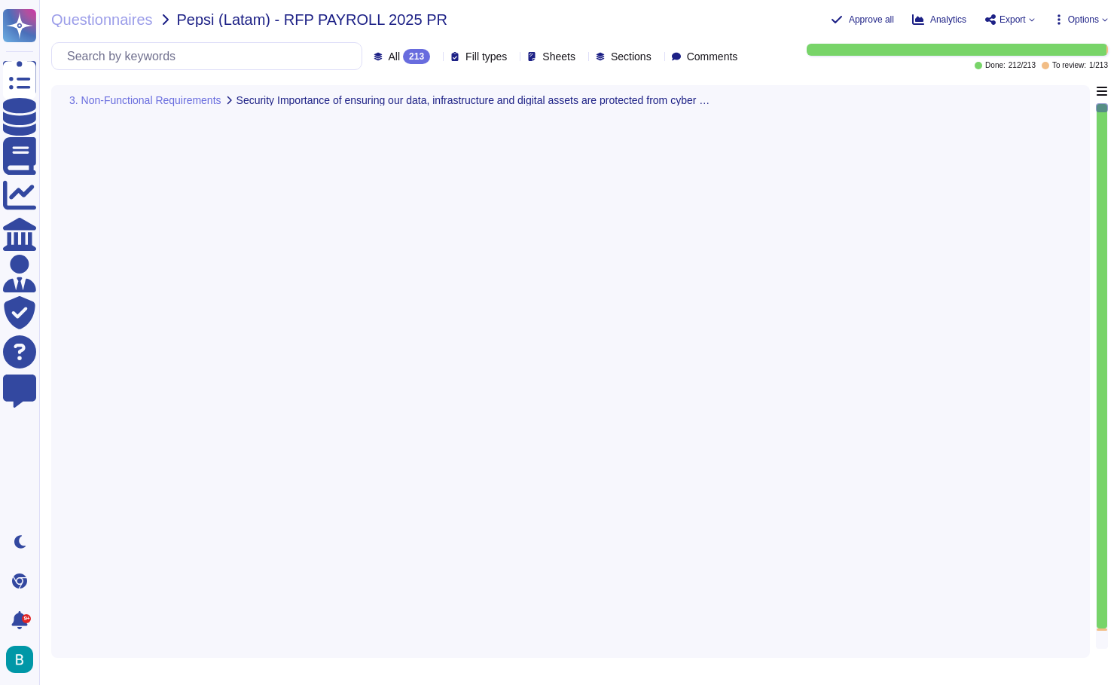
type textarea "[PERSON_NAME] ensures the prevention of co-mingling of data in its multi-tenant…"
type textarea "[PERSON_NAME] implements several security measures for API protection, includin…"
type textarea "We support the latest industry encryption standards for both data in transit an…"
type textarea "Lore ipsumdol s ametcons adipi elits doei temporin utlaboreetdol magnaali en ad…"
type textarea "[PERSON_NAME] provides the ability to generate logs that track various events, …"
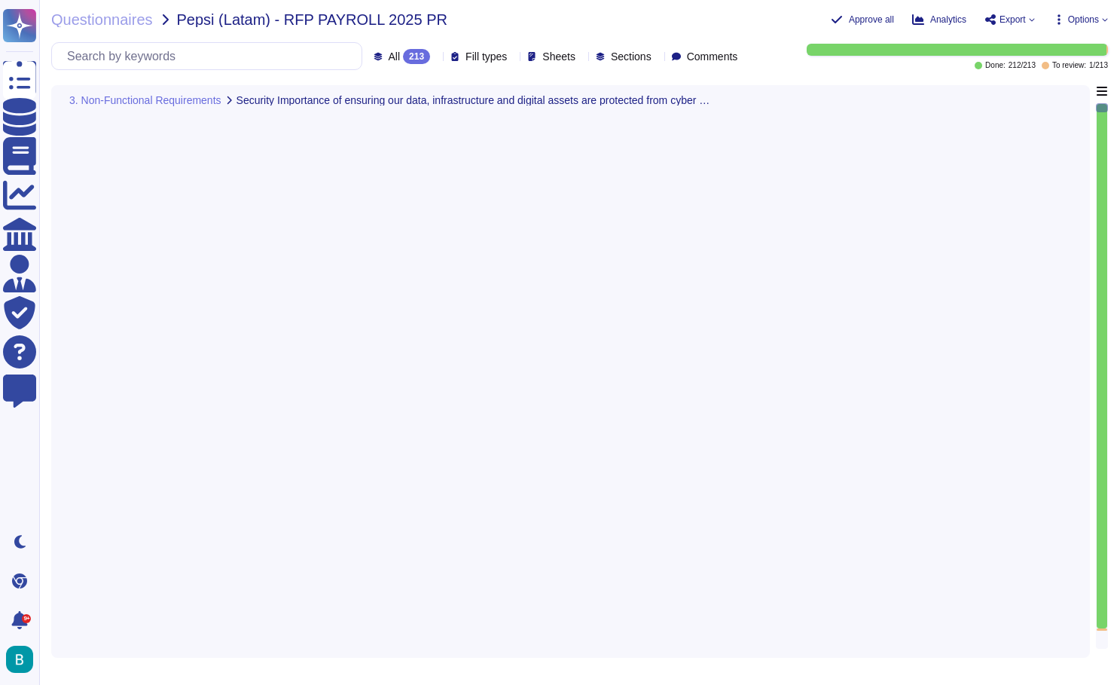
type textarea "[PERSON_NAME] undertakes to comply with the laws and regulations governing the …"
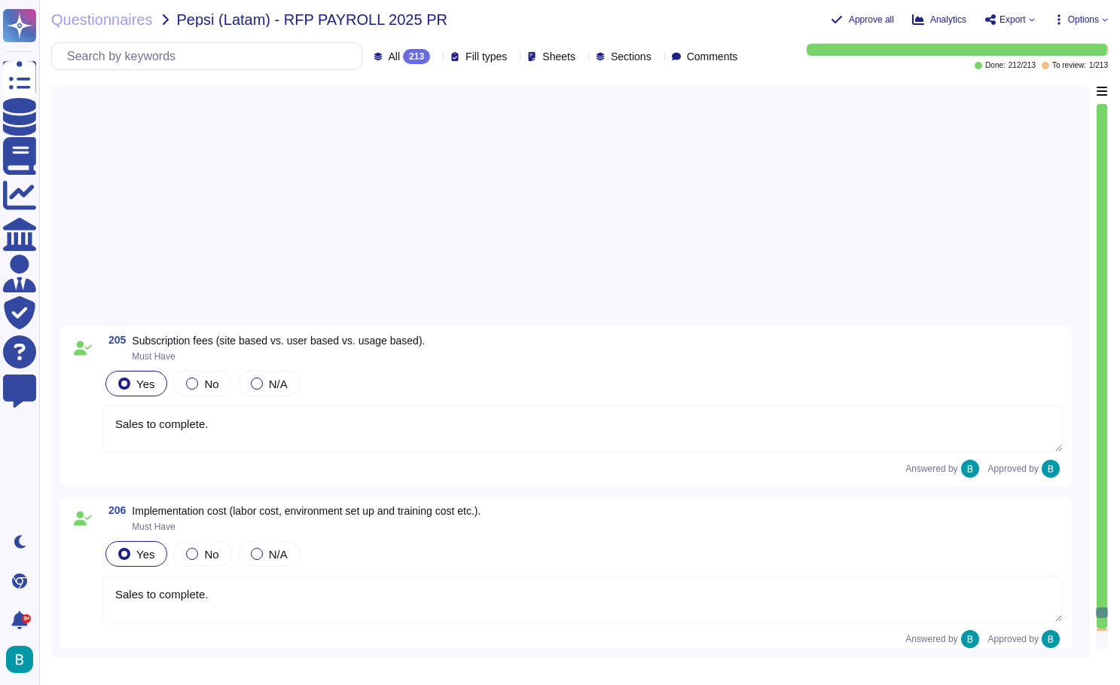
type textarea "Sales to complete."
type textarea "Our standard payment terms for all invoices are Net 5, which means payment is d…"
type textarea "Sales to complete."
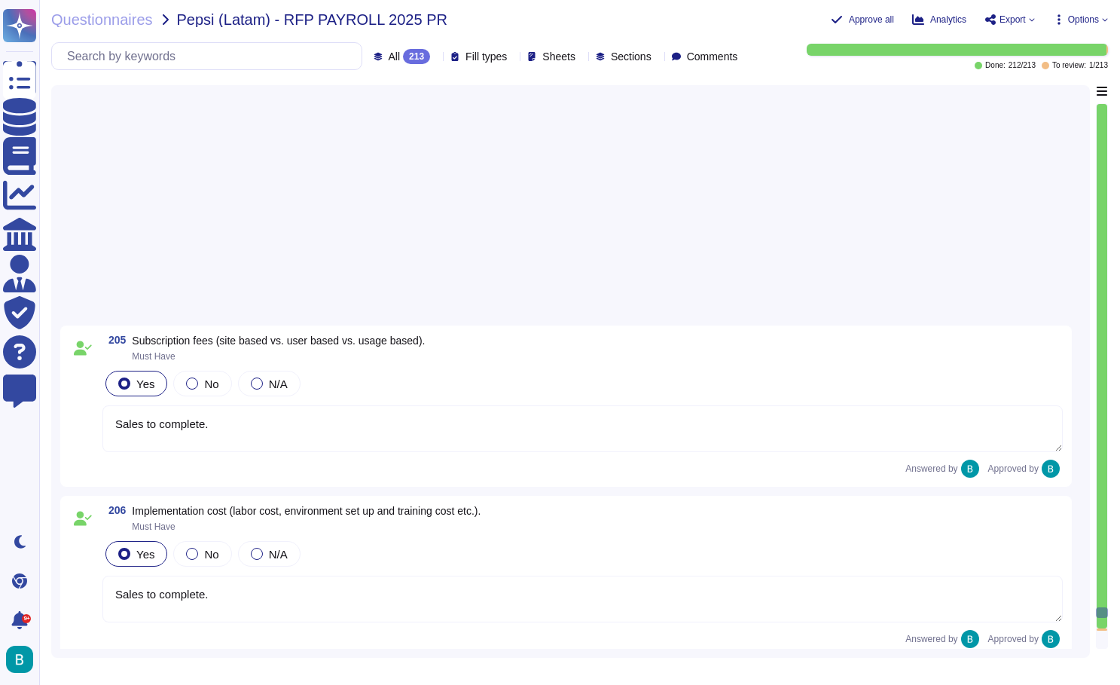
type textarea "Our approach to delivering year-over-year improvements, increased efficiencies,…"
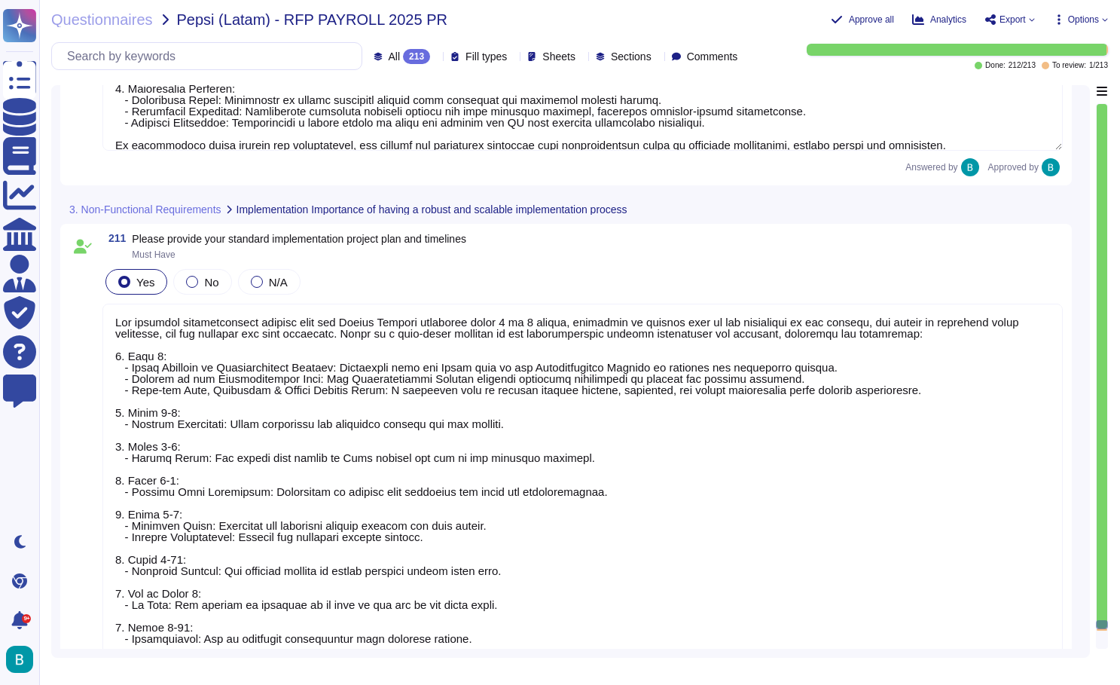
type textarea "Our standard implementation project plan for Global Payroll typically spans 1 t…"
type textarea "Our approach to implementation resources and requirements for PepsiCo focuses o…"
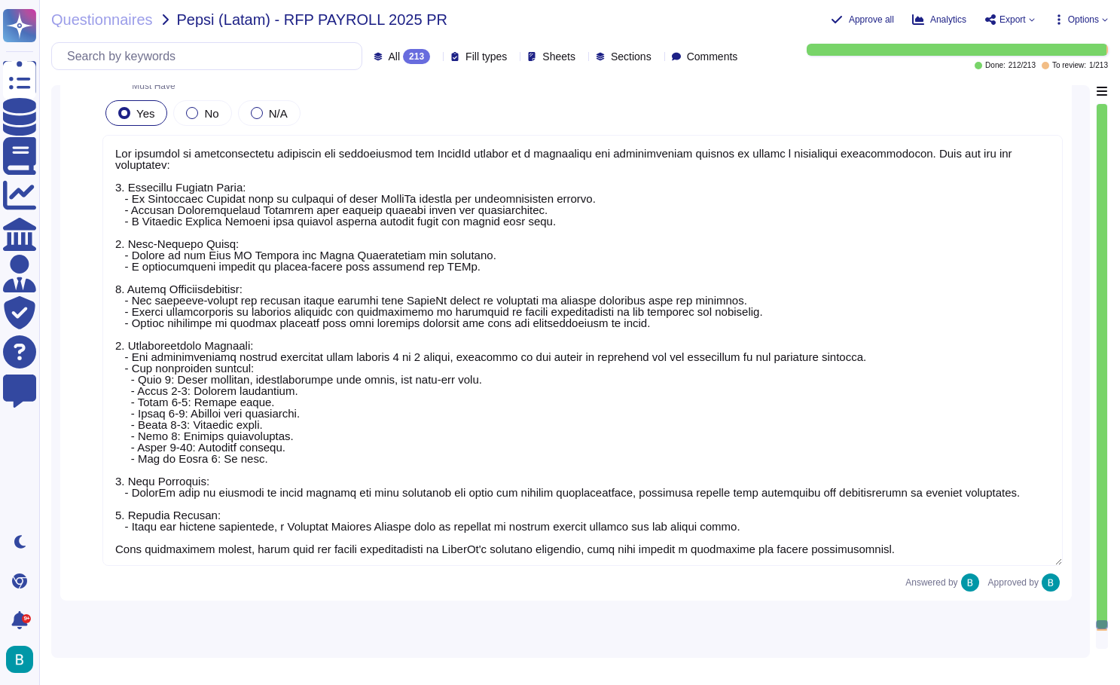
scroll to position [33283, 0]
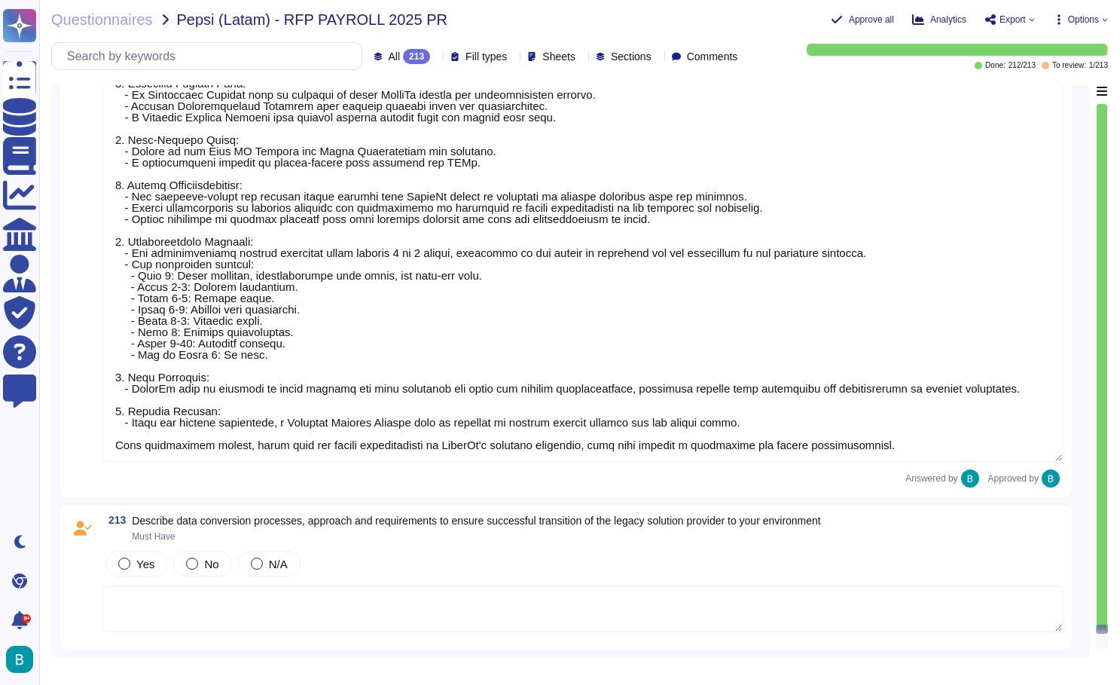
click at [559, 597] on textarea at bounding box center [582, 608] width 960 height 47
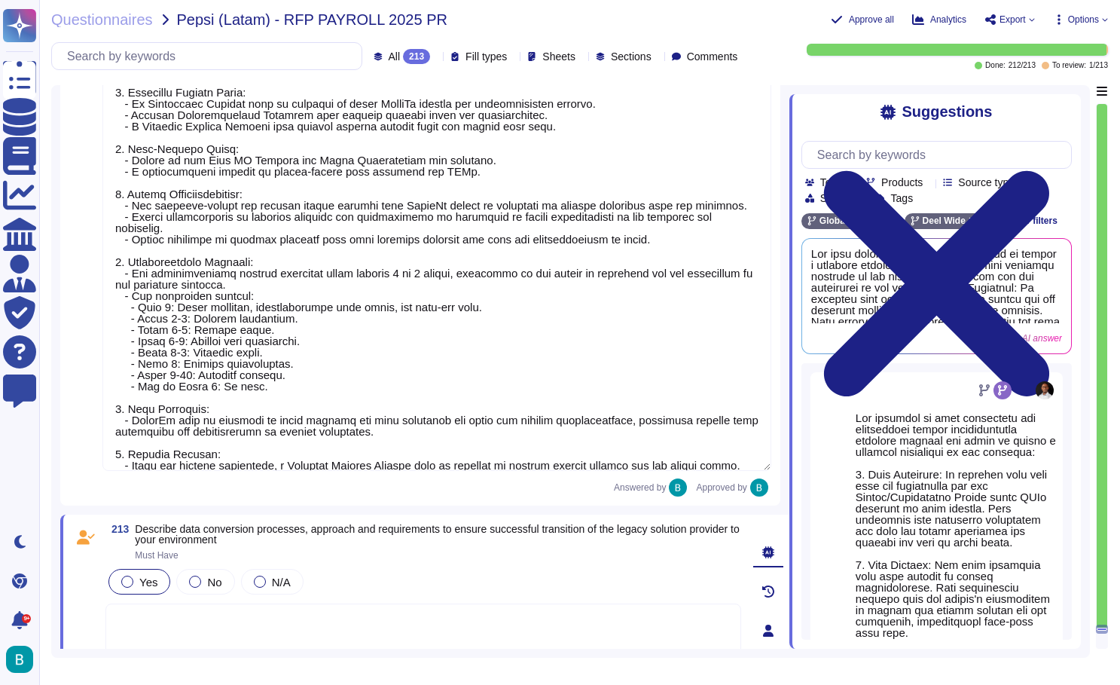
click at [143, 581] on span "Yes" at bounding box center [148, 581] width 18 height 13
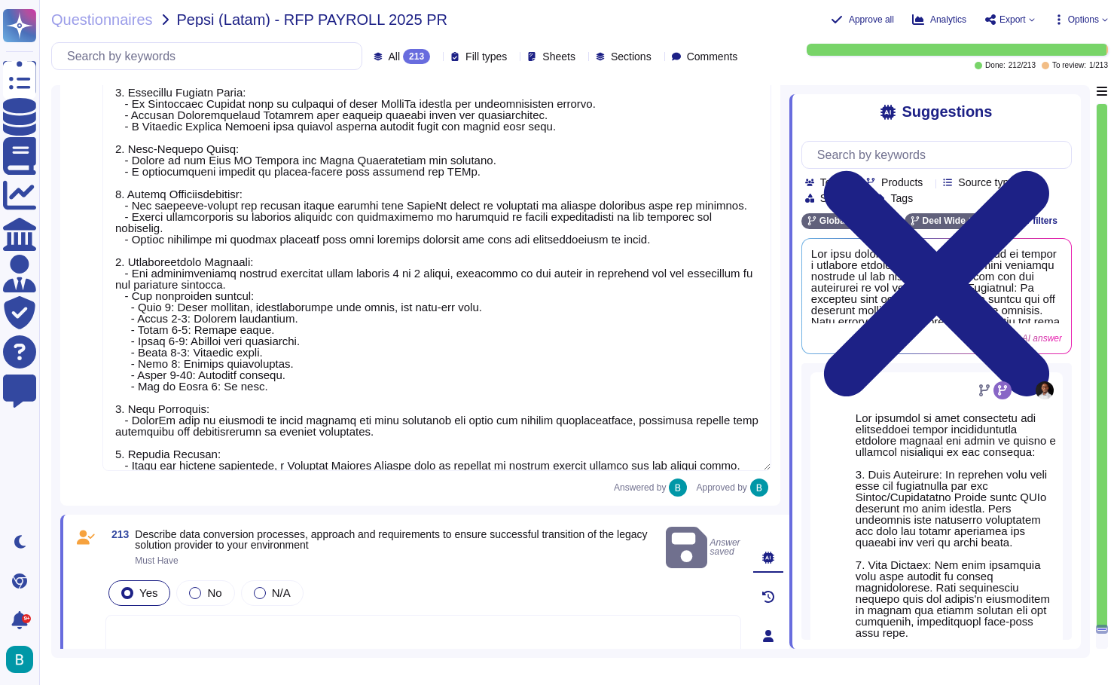
click at [200, 620] on textarea at bounding box center [423, 660] width 636 height 90
click at [1037, 292] on span "Use" at bounding box center [1045, 295] width 16 height 9
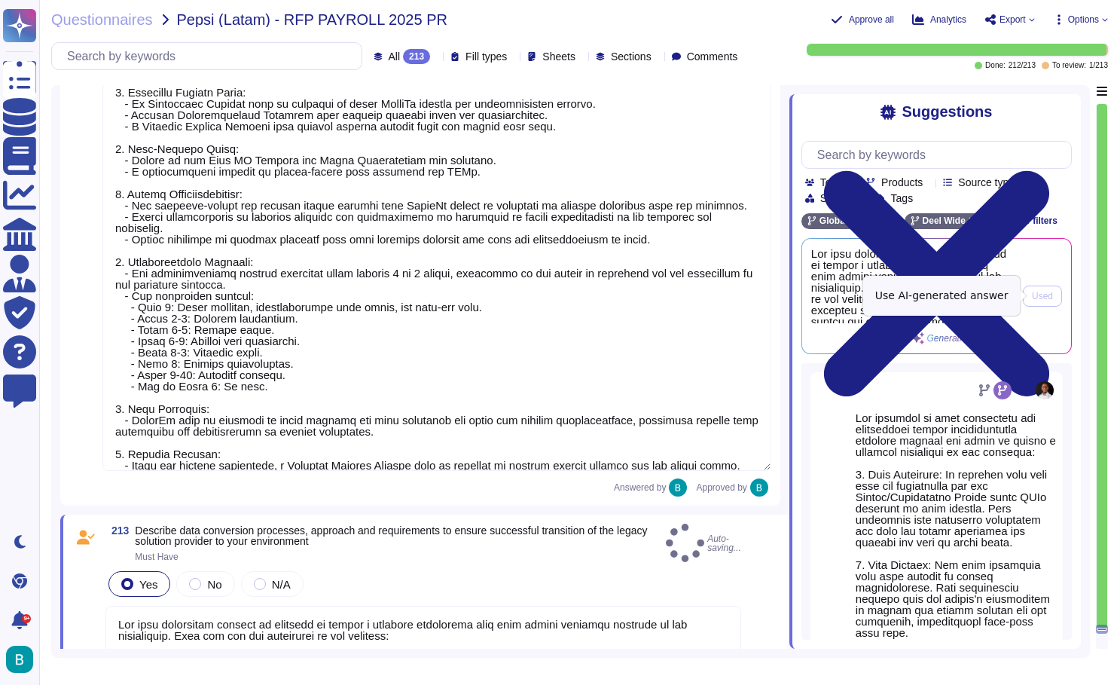
type textarea "Our data conversion process is designed to ensure a seamless transition from yo…"
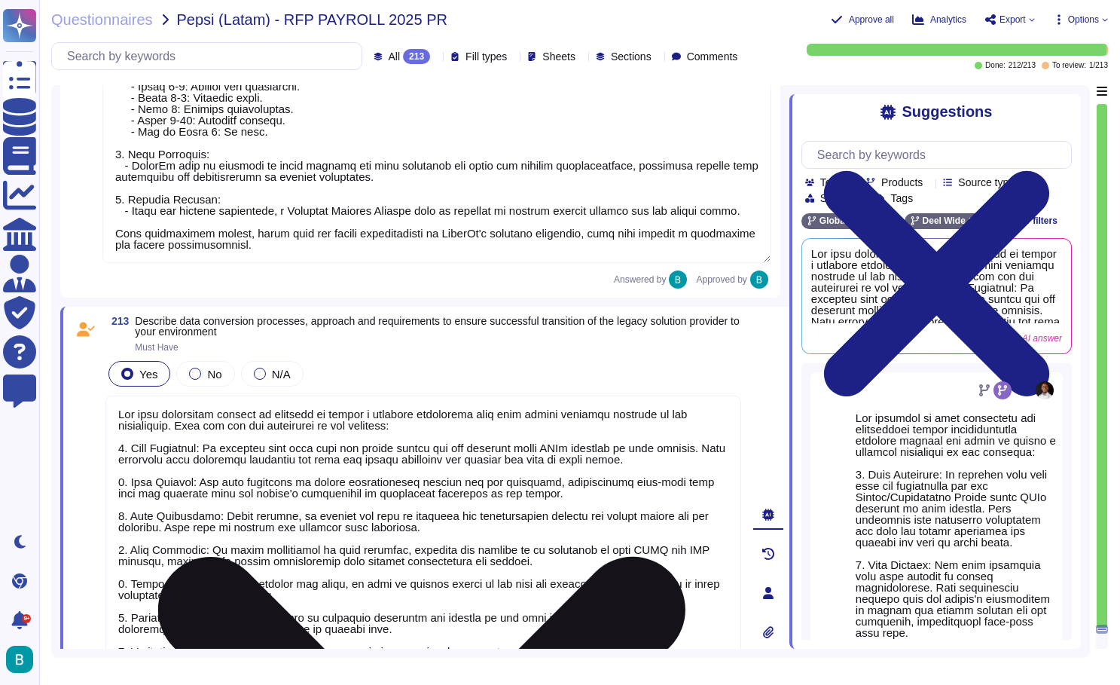
scroll to position [2, 0]
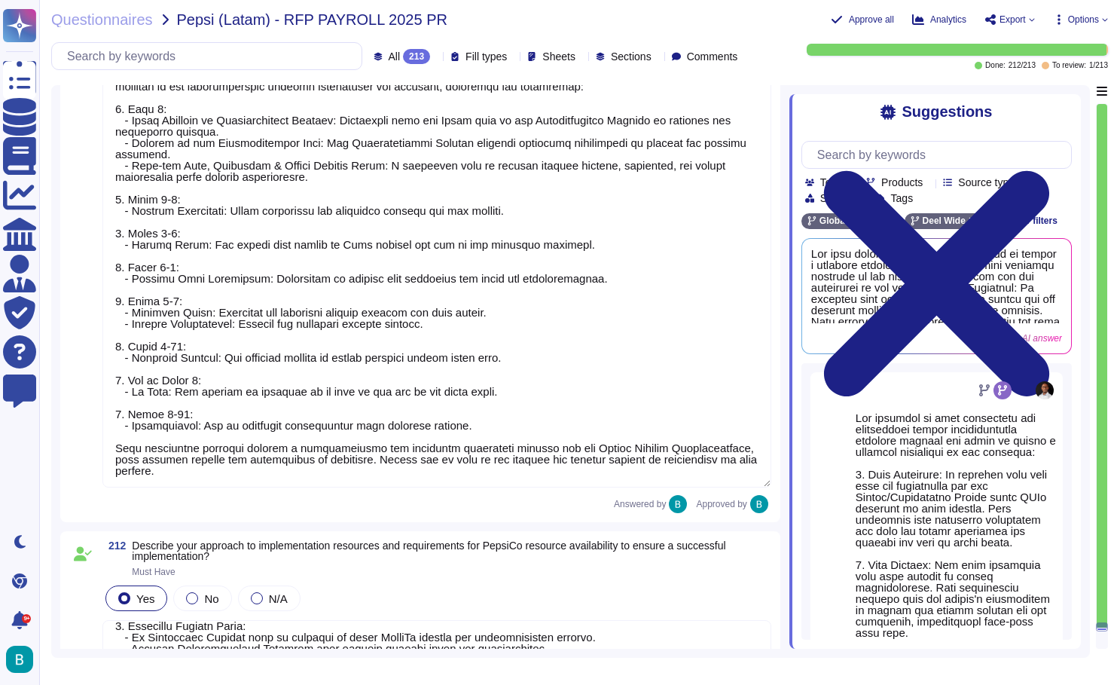
type textarea "Our standard implementation project plan for Global Payroll typically spans 1 t…"
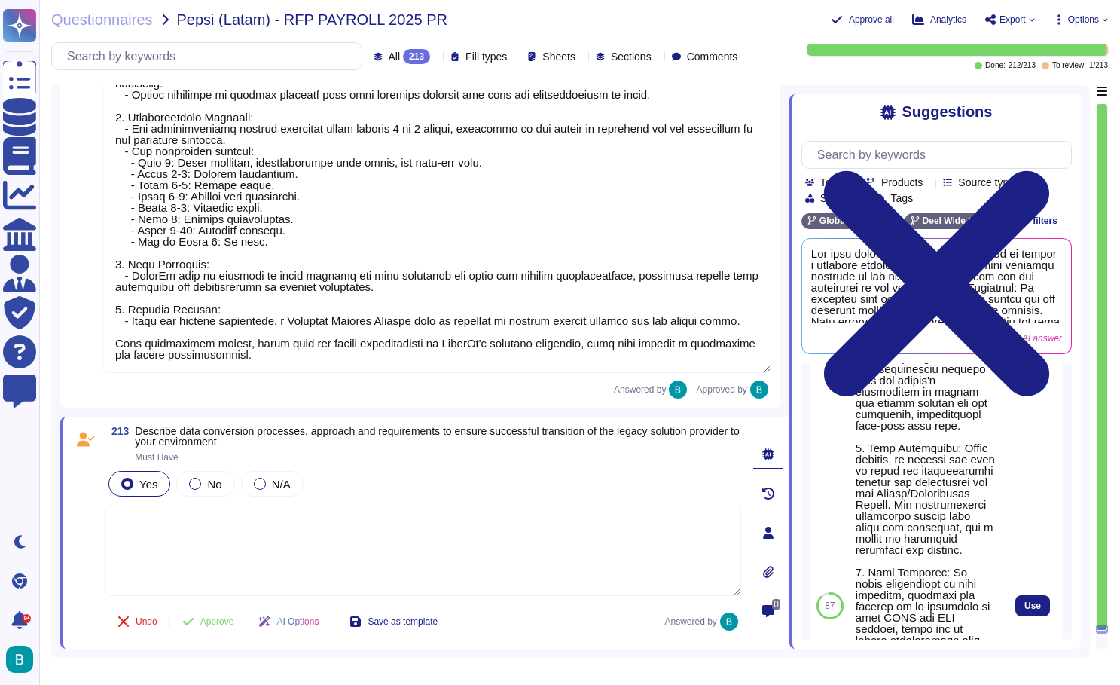
scroll to position [310, 0]
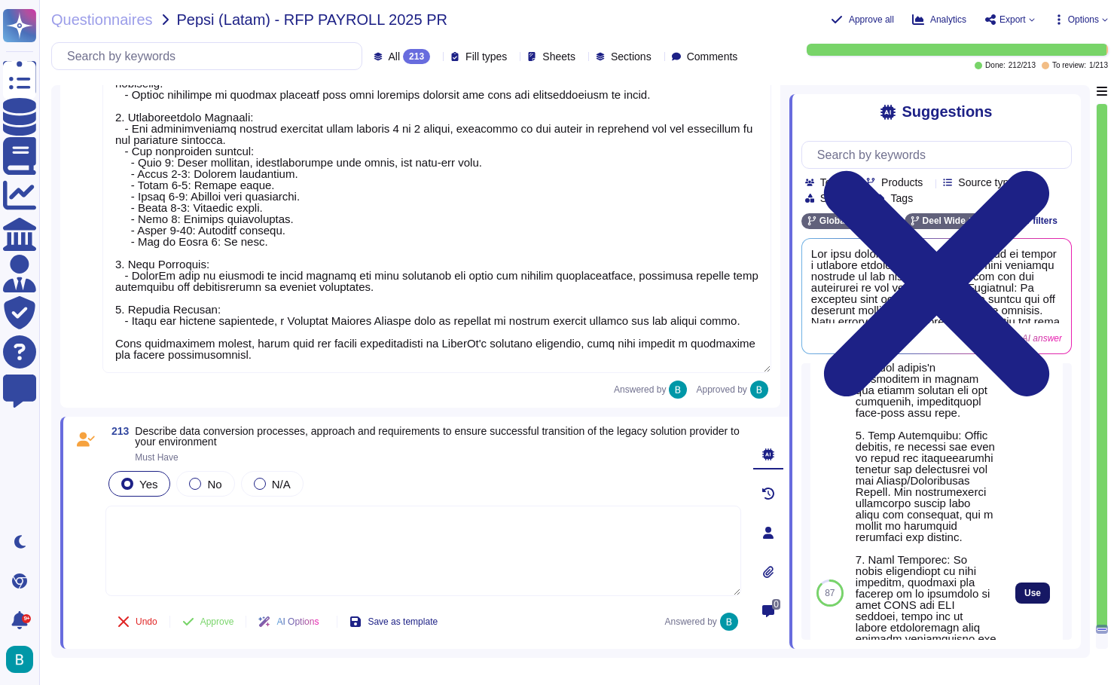
click at [1034, 597] on span "Use" at bounding box center [1032, 592] width 17 height 9
type textarea "Our approach to data conversion and integration during implementation involves …"
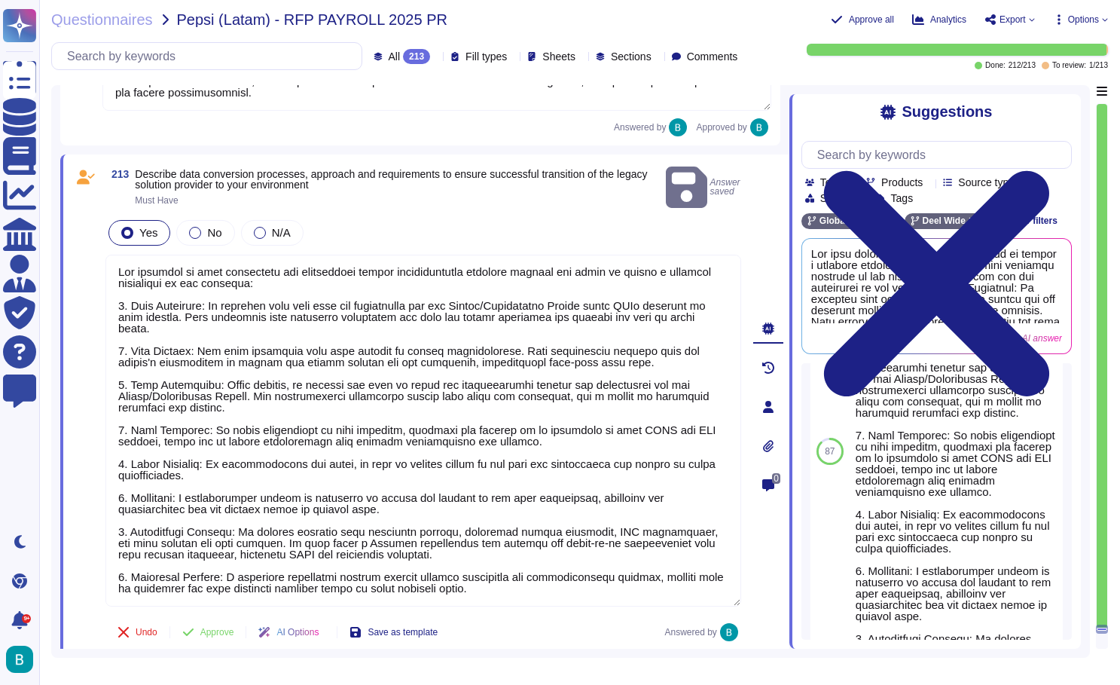
scroll to position [33690, 0]
click at [231, 631] on button "Approve" at bounding box center [208, 633] width 76 height 30
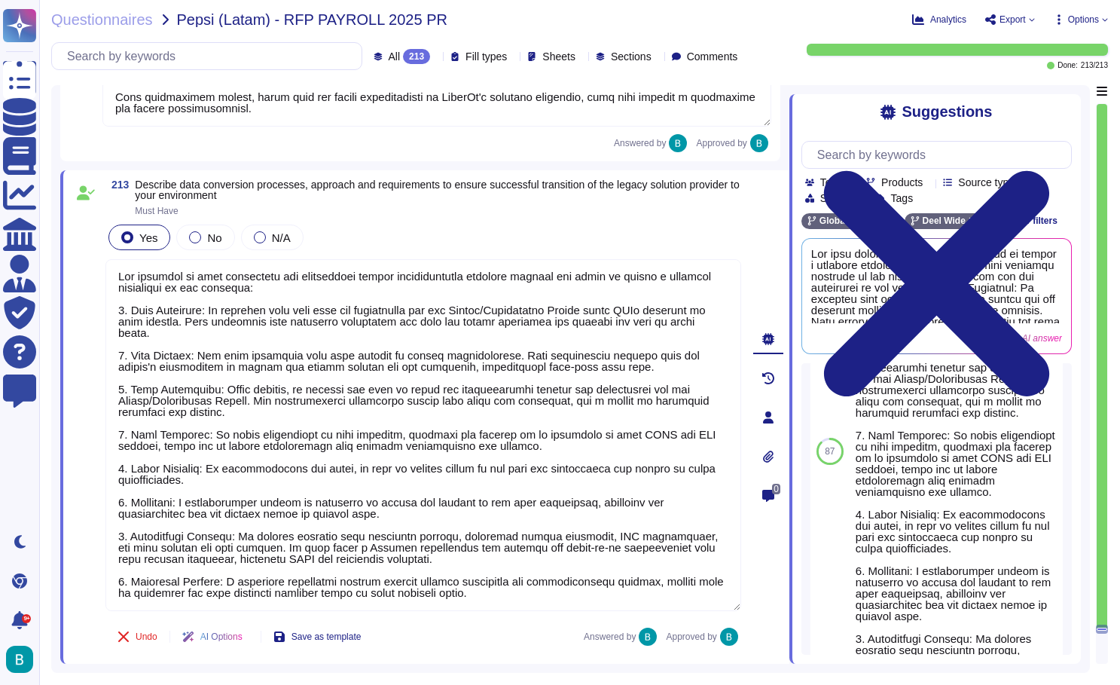
scroll to position [33674, 0]
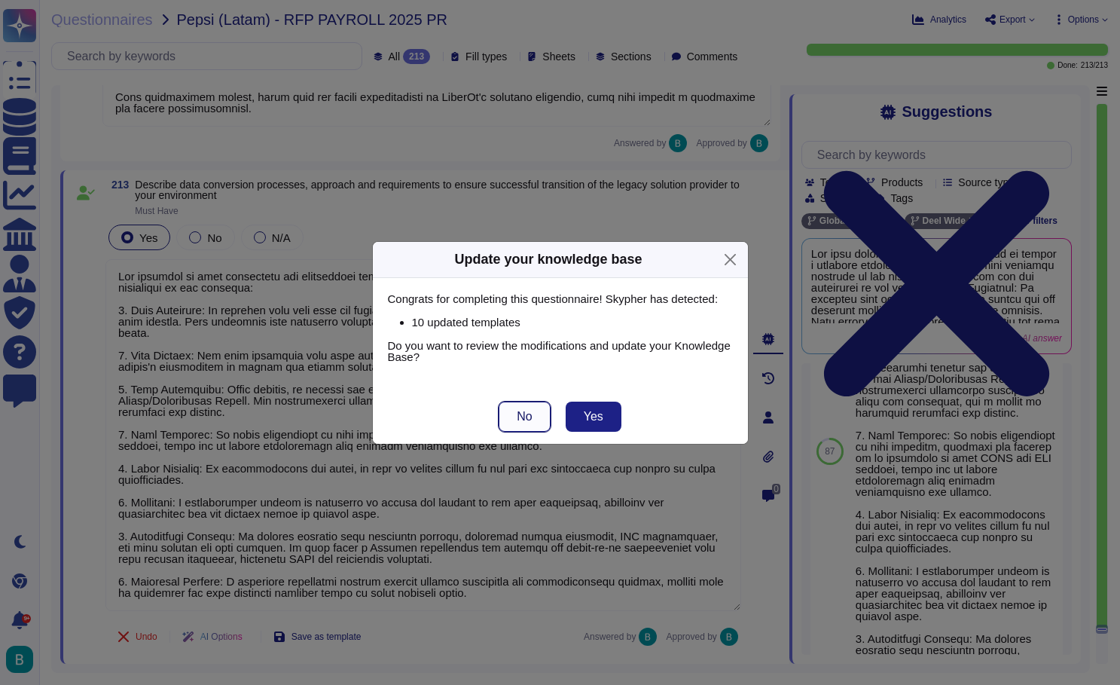
click at [537, 415] on button "No" at bounding box center [524, 416] width 51 height 30
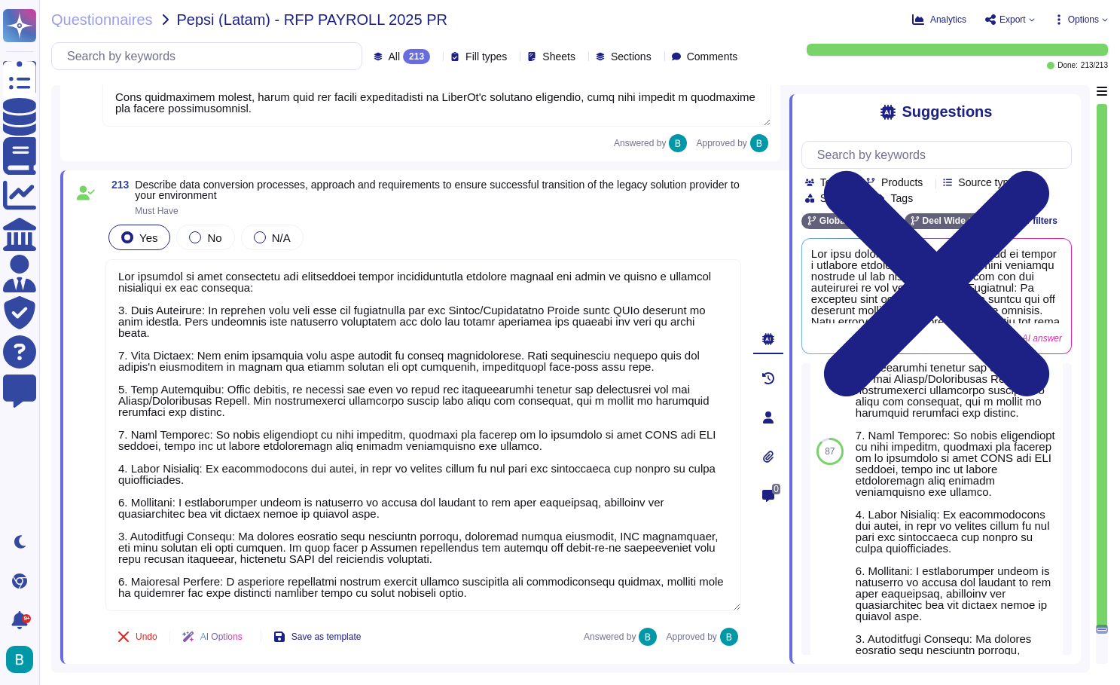
click at [1021, 15] on span "Export" at bounding box center [1013, 19] width 26 height 9
click at [1039, 91] on p "Download" at bounding box center [1065, 109] width 53 height 37
click at [130, 20] on span "Questionnaires" at bounding box center [102, 19] width 102 height 15
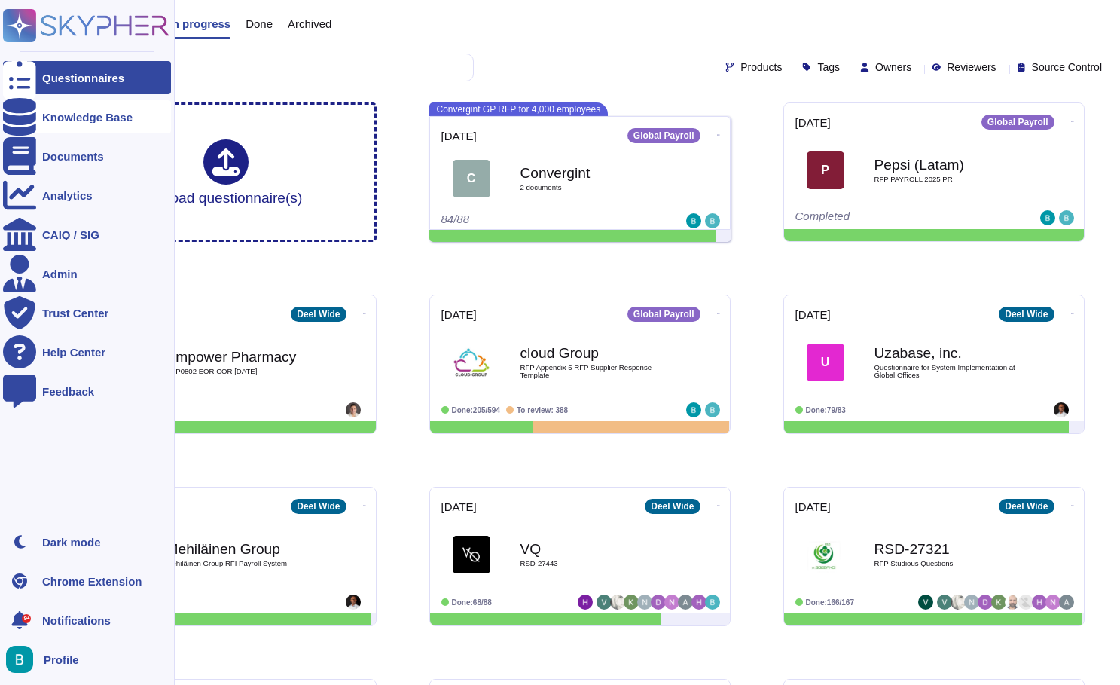
click at [29, 121] on div at bounding box center [19, 116] width 33 height 33
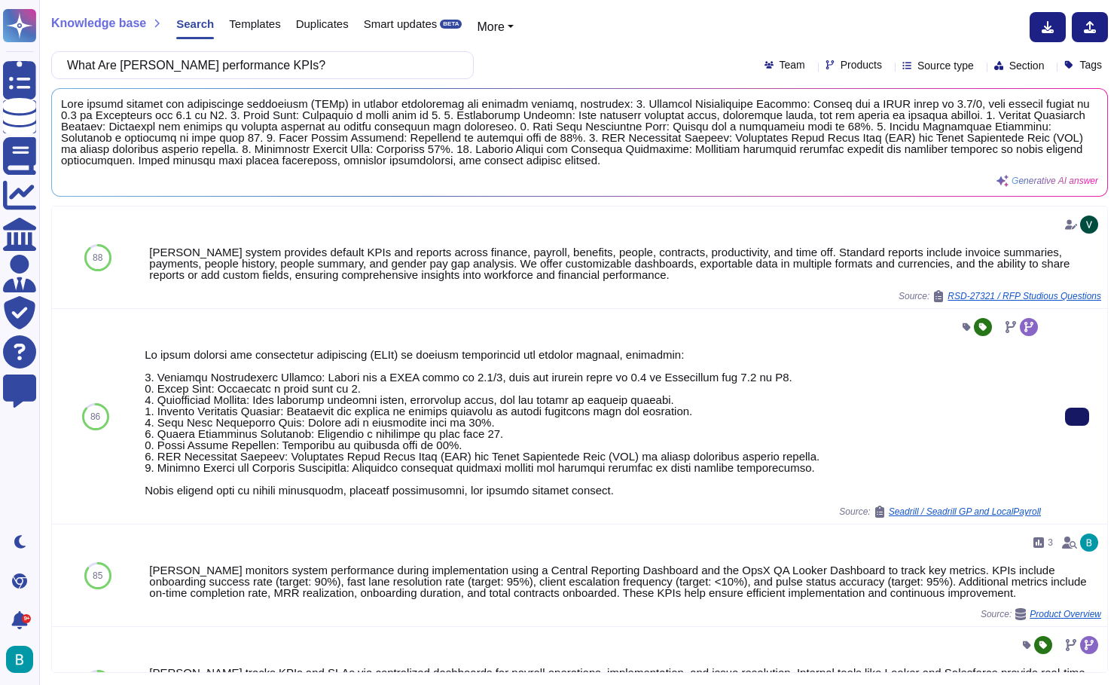
click at [1079, 426] on button at bounding box center [1077, 416] width 24 height 18
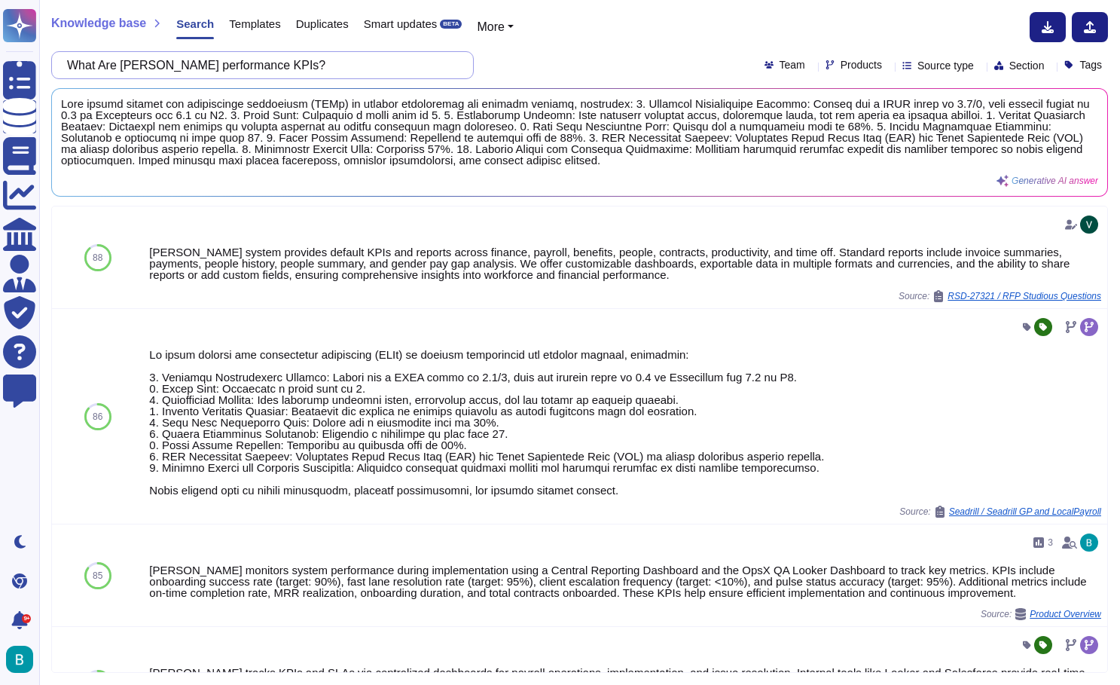
click at [288, 69] on input "What Are [PERSON_NAME] performance KPIs?" at bounding box center [259, 65] width 398 height 26
paste input "Please provide information on governance & day to day communication"
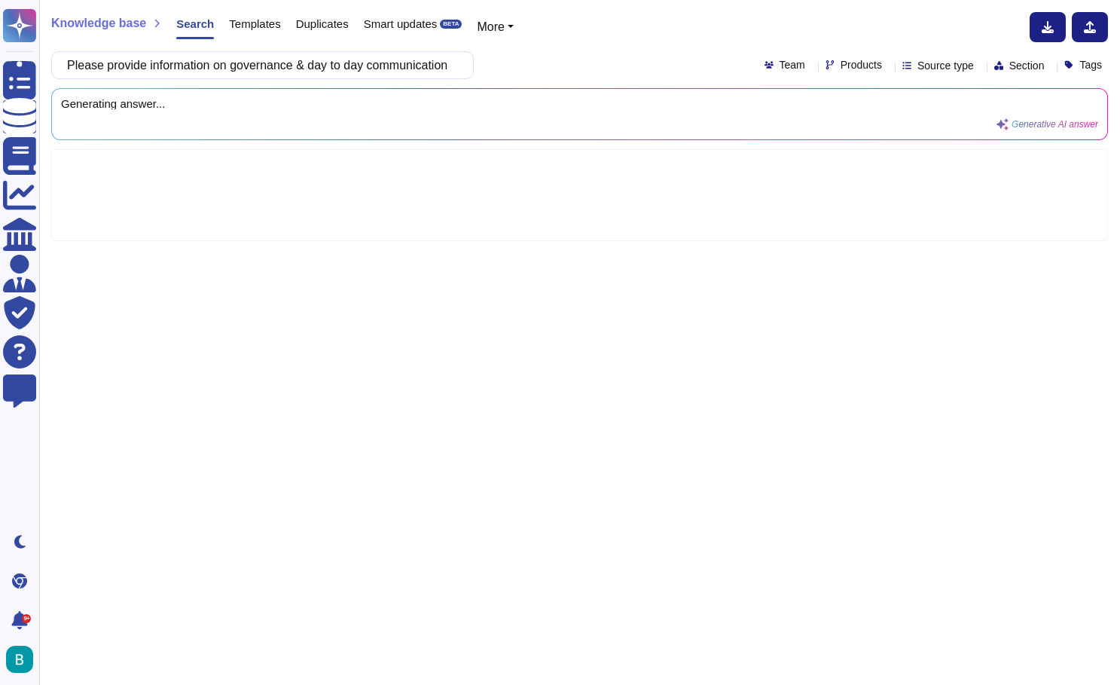
click at [589, 67] on div "Please provide information on governance & day to day communication Team Produc…" at bounding box center [579, 65] width 1057 height 28
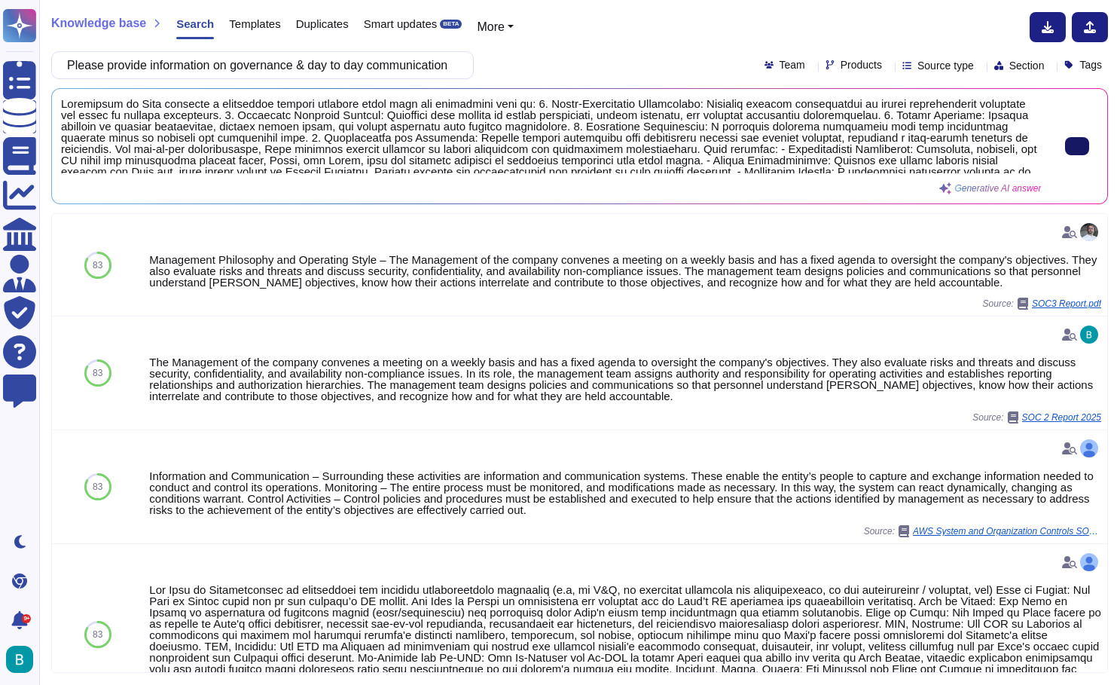
click at [421, 67] on input "Please provide information on governance & day to day communication" at bounding box center [259, 65] width 398 height 26
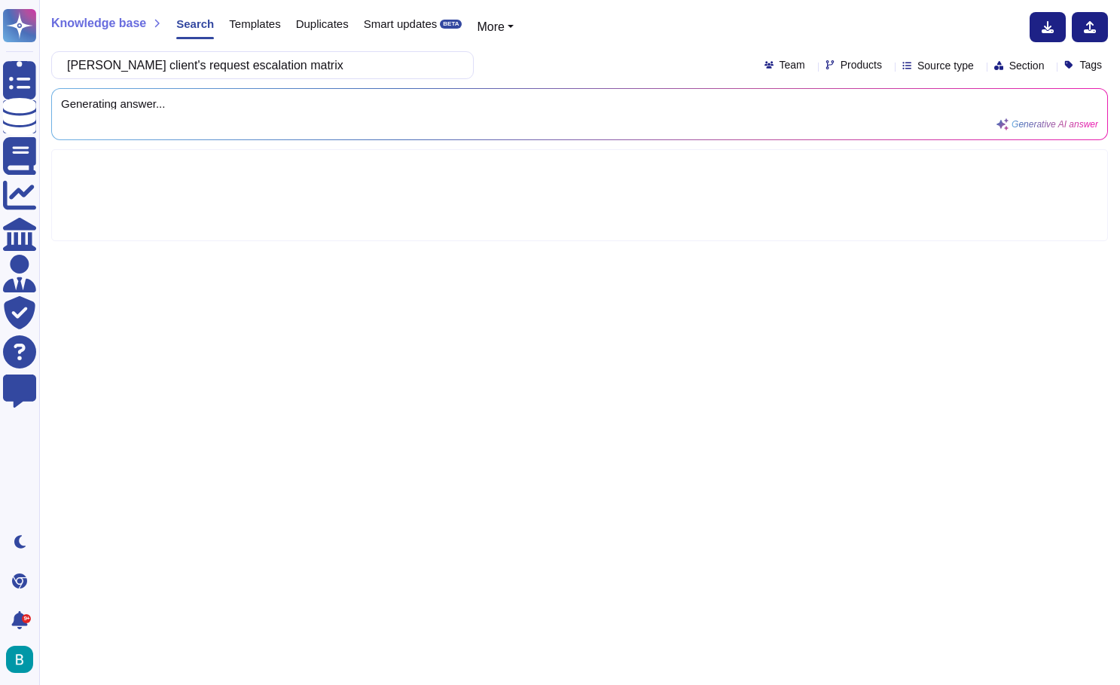
type input "[PERSON_NAME] client's request escalation matrix"
click at [608, 47] on div "Knowledge base Search Templates Duplicates Smart updates BETA More [PERSON_NAME…" at bounding box center [579, 342] width 1081 height 685
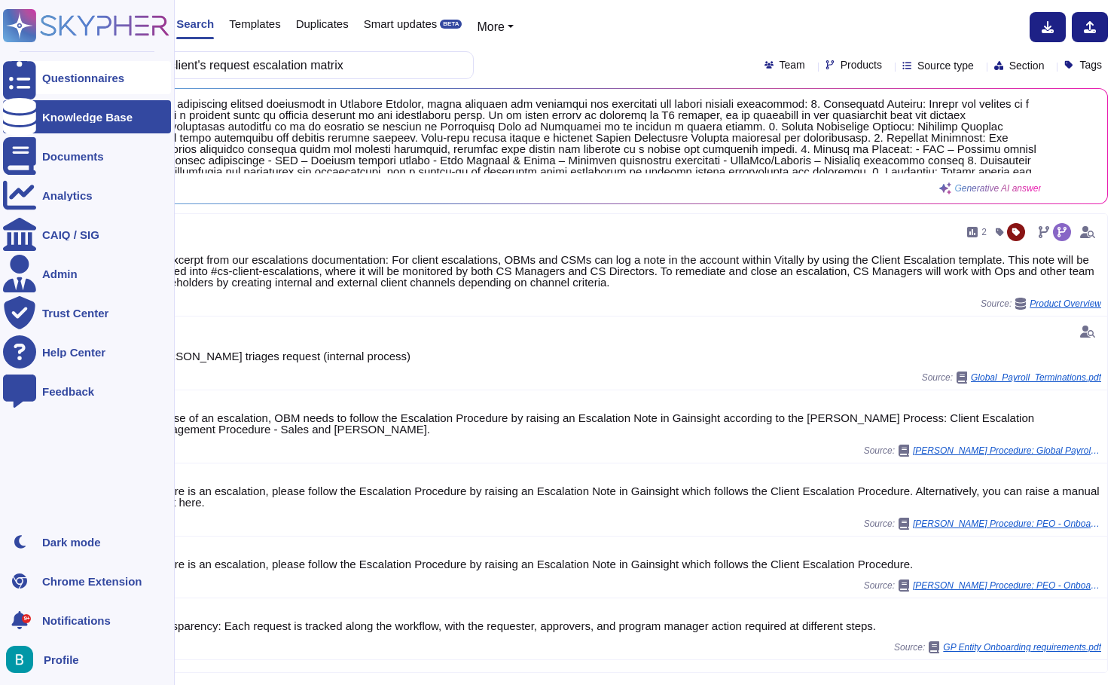
click at [20, 84] on icon at bounding box center [19, 78] width 33 height 44
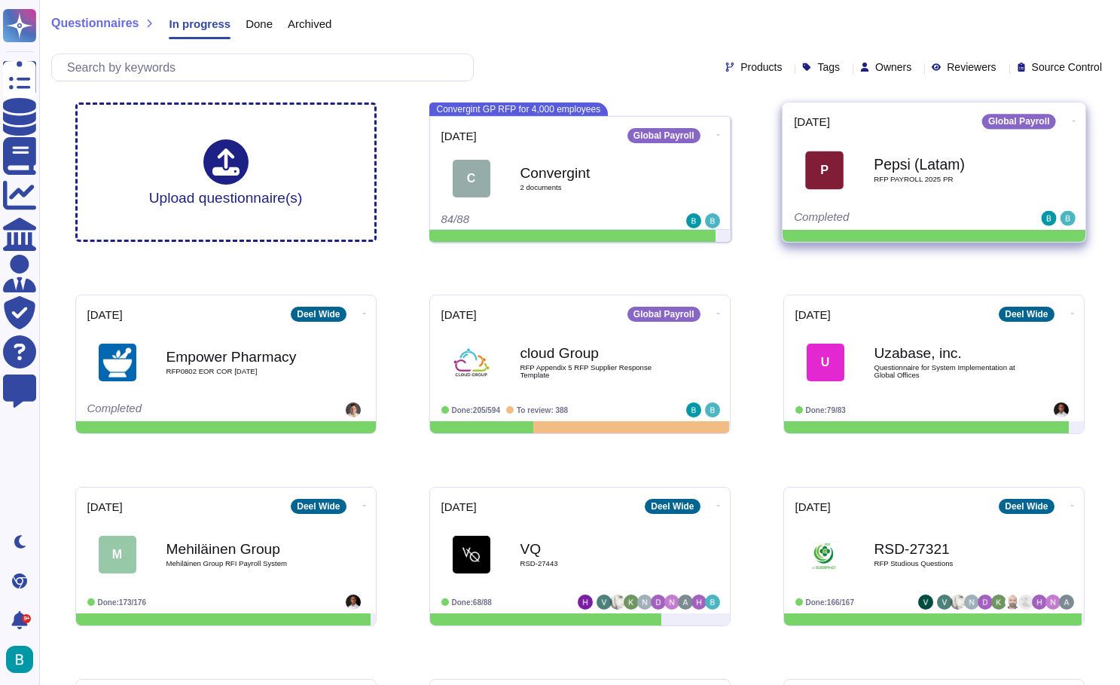
click at [961, 202] on div "P Pepsi (Latam) RFP PAYROLL 2025 PR" at bounding box center [934, 170] width 280 height 76
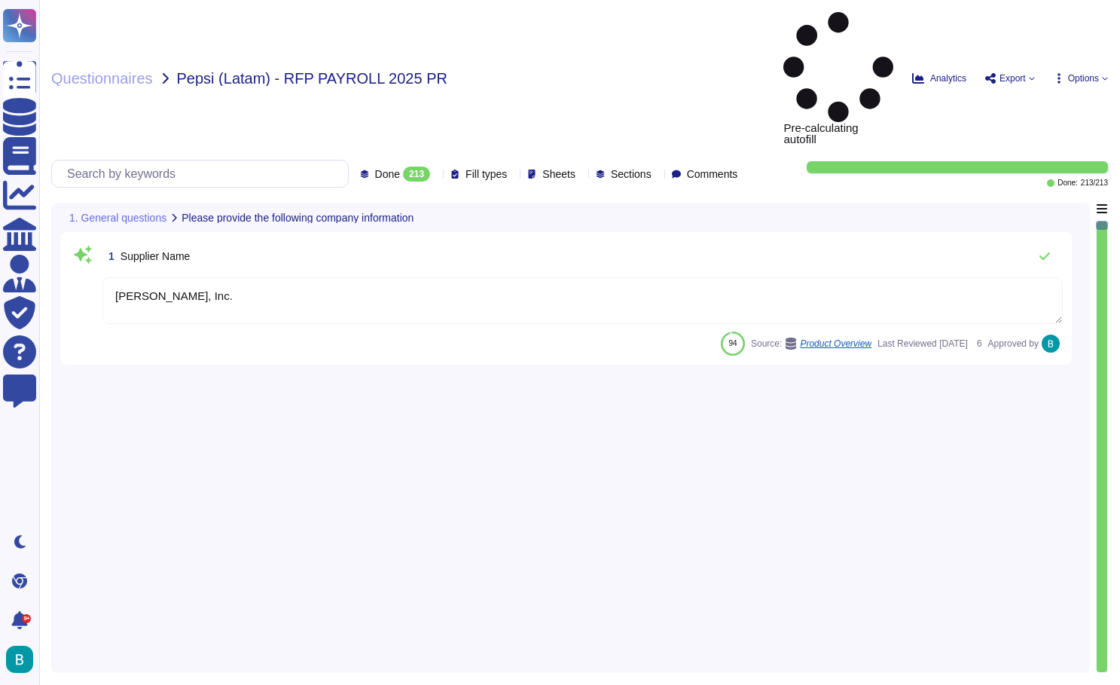
type textarea "[PERSON_NAME], Inc."
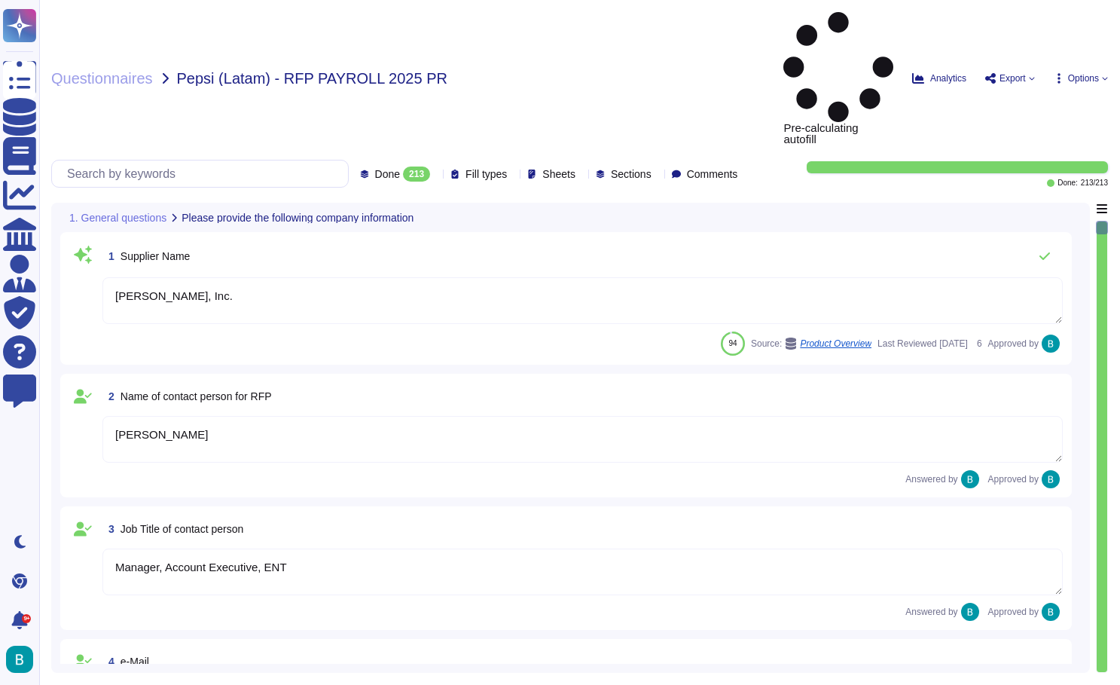
type textarea "[PERSON_NAME]"
type textarea "Manager, Account Executive, ENT"
type textarea "[PERSON_NAME][EMAIL_ADDRESS][PERSON_NAME][DOMAIN_NAME]"
type textarea "[PHONE_NUMBER]"
type textarea "[STREET_ADDRESS]"
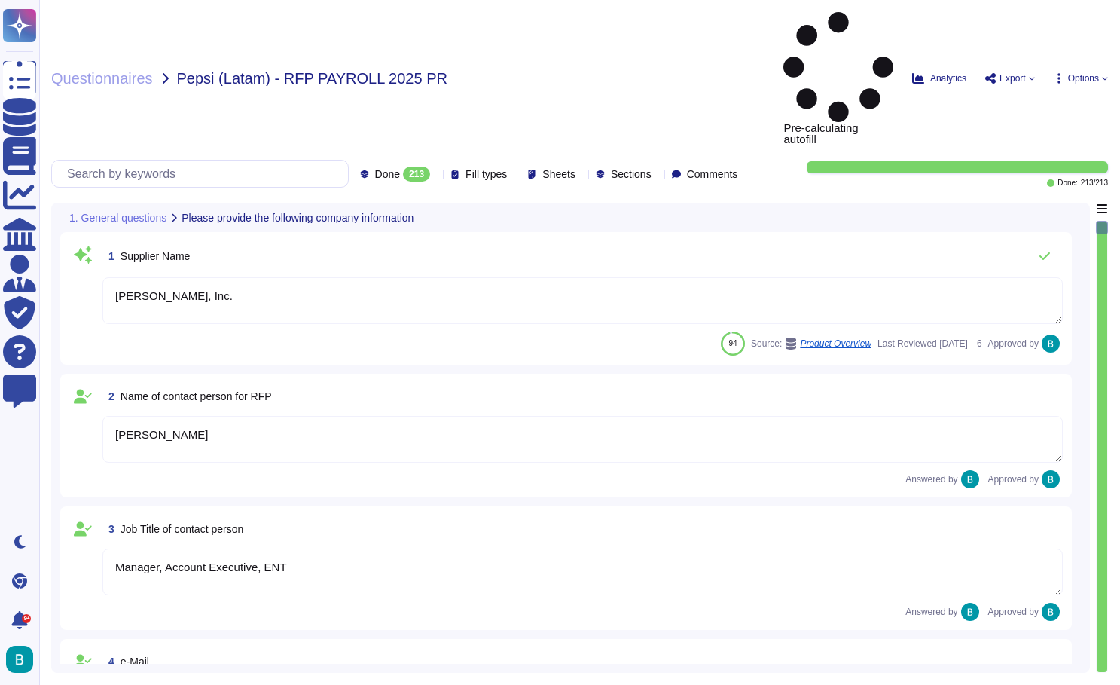
type textarea "CA 94105."
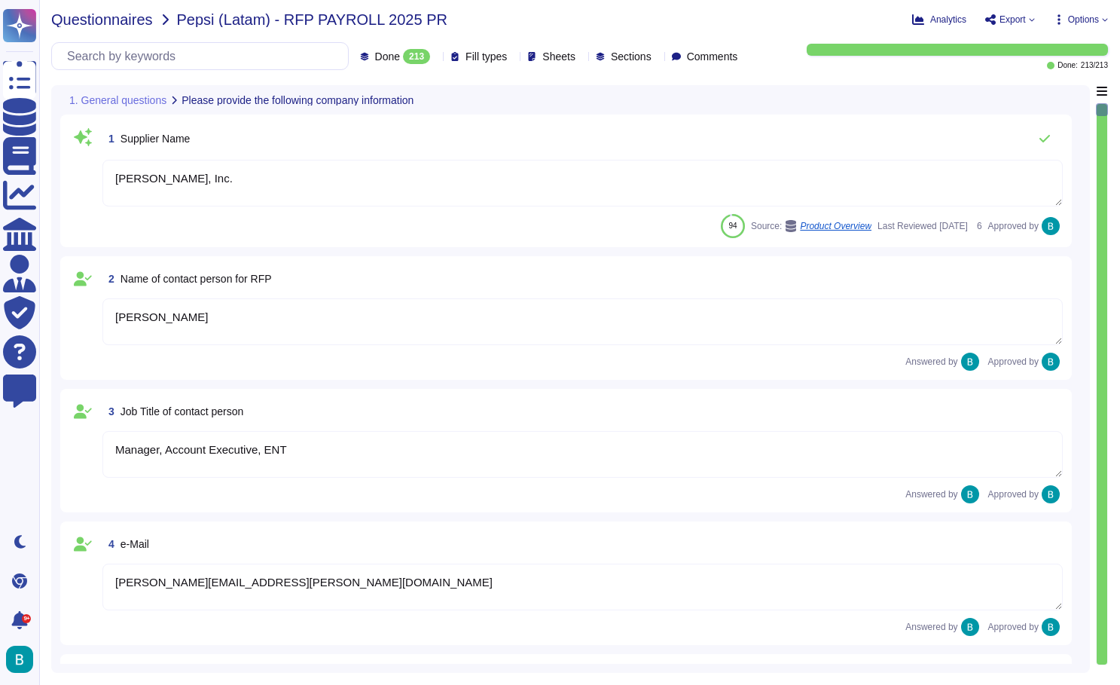
click at [127, 13] on span "Questionnaires" at bounding box center [102, 19] width 102 height 15
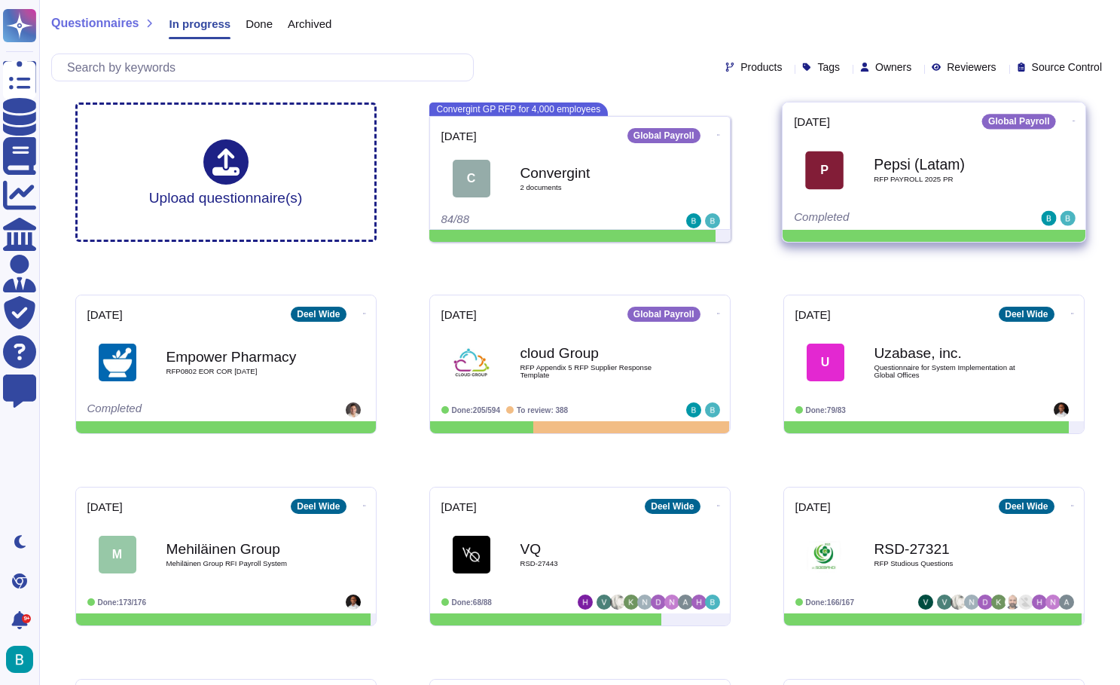
click at [1072, 121] on icon at bounding box center [1073, 121] width 3 height 1
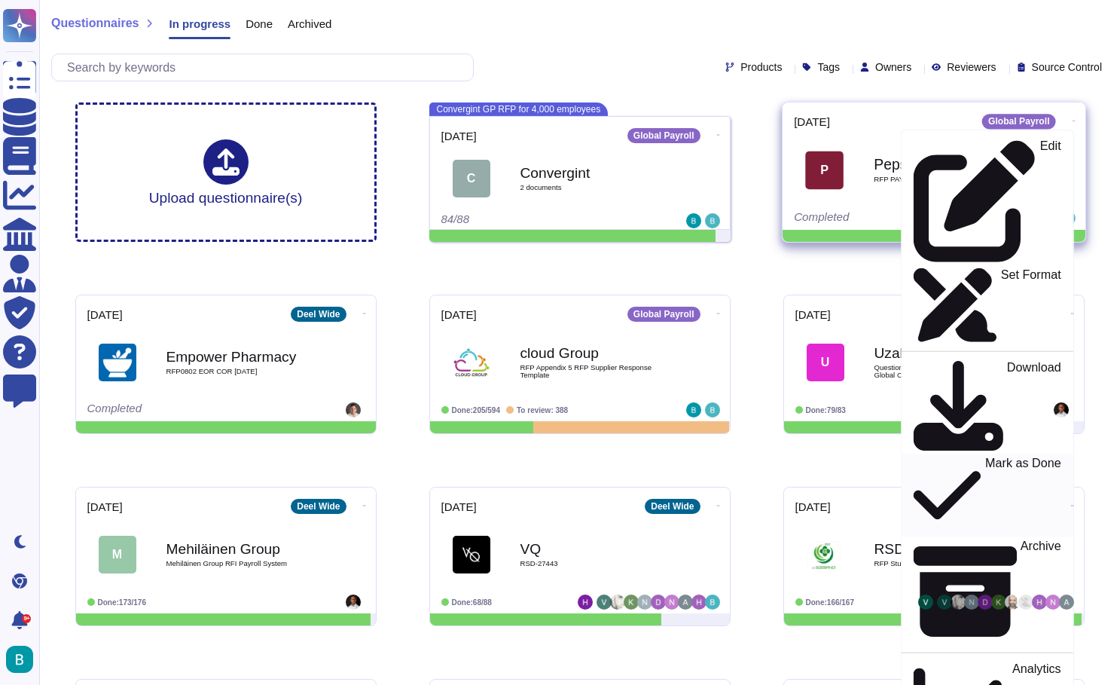
click at [985, 457] on p "Mark as Done" at bounding box center [1023, 495] width 76 height 77
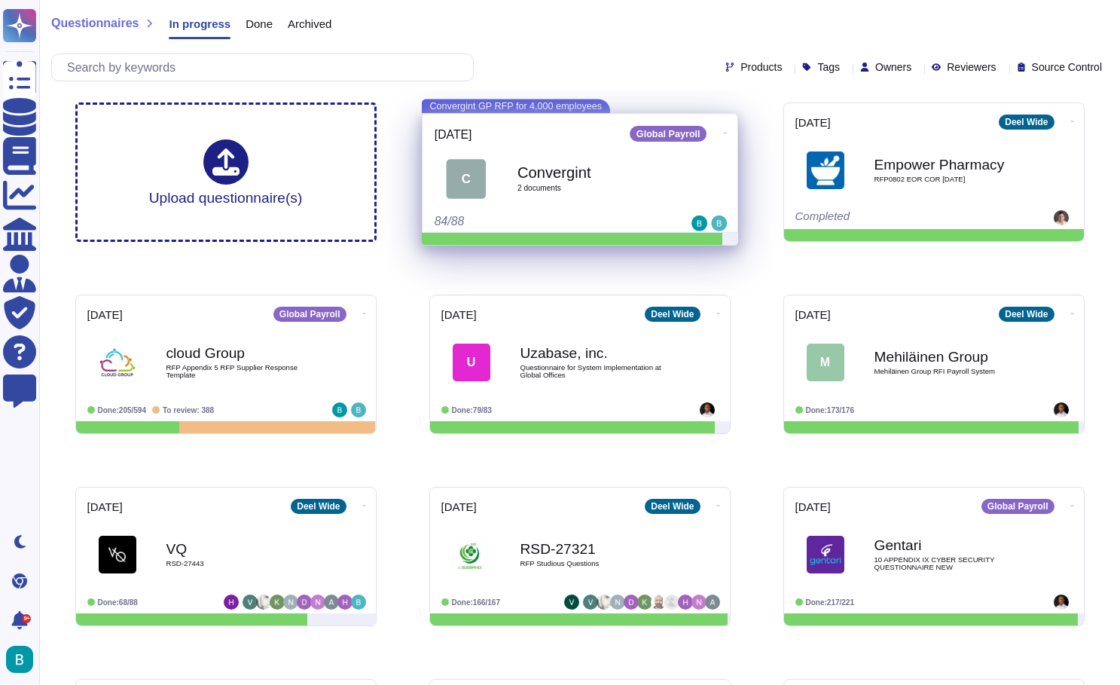
click at [654, 227] on div "84/88" at bounding box center [579, 225] width 291 height 20
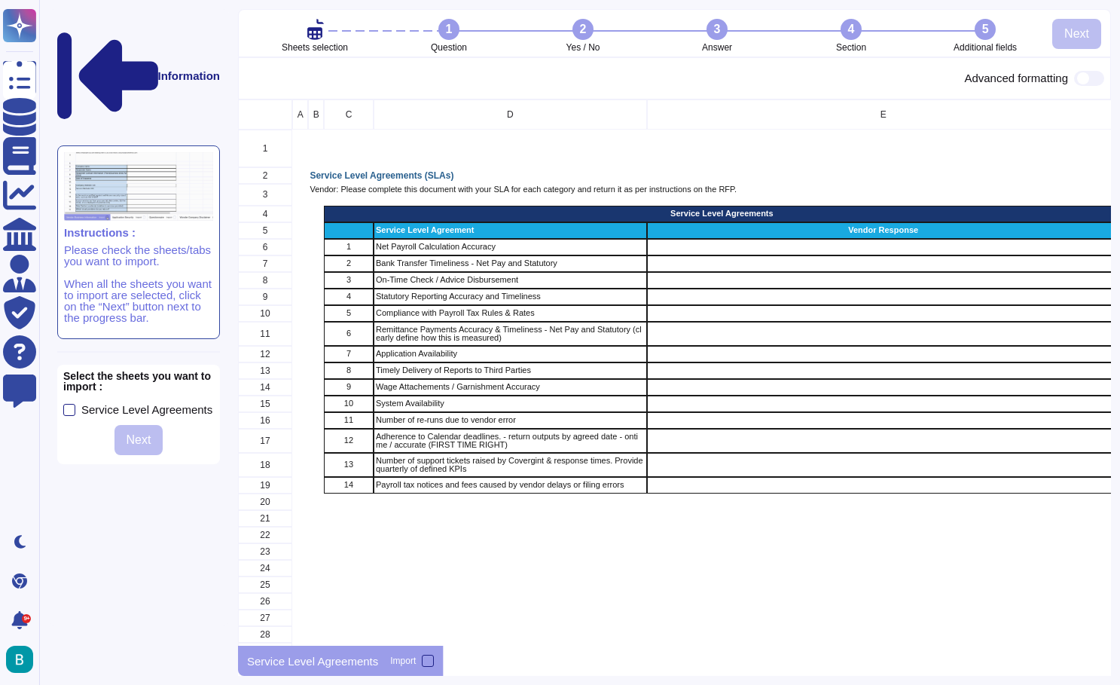
scroll to position [547, 873]
click at [65, 404] on div at bounding box center [69, 410] width 12 height 12
click at [0, 0] on input "Service Level Agreements" at bounding box center [0, 0] width 0 height 0
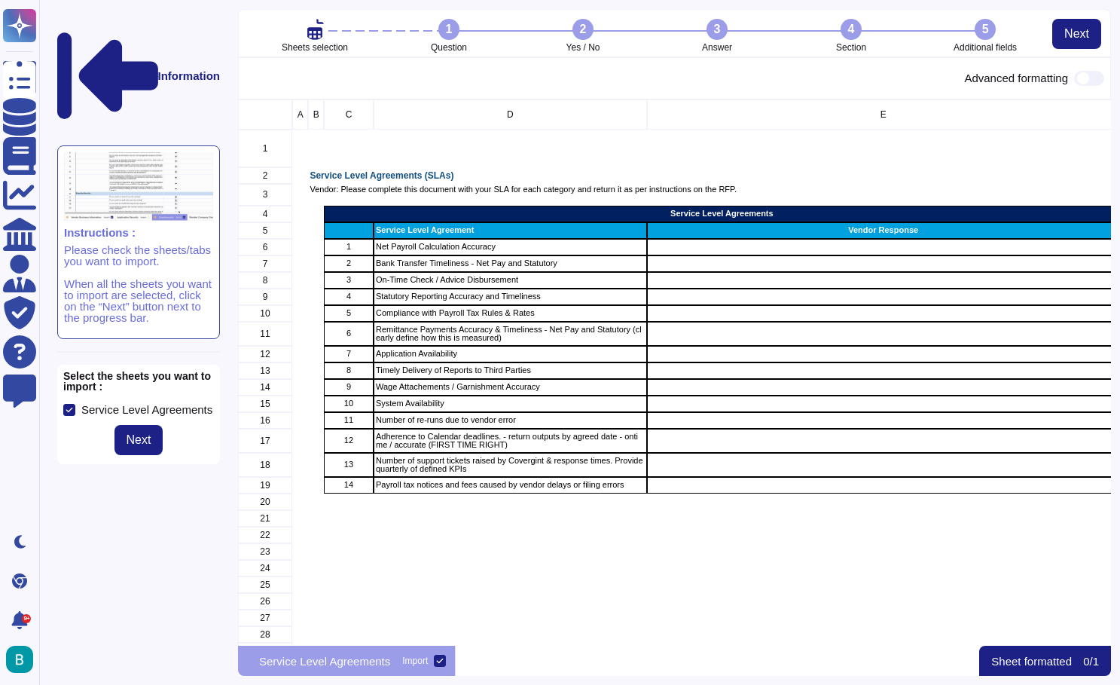
click at [571, 308] on div "Compliance with Payroll Tax Rules & Rates" at bounding box center [510, 313] width 273 height 17
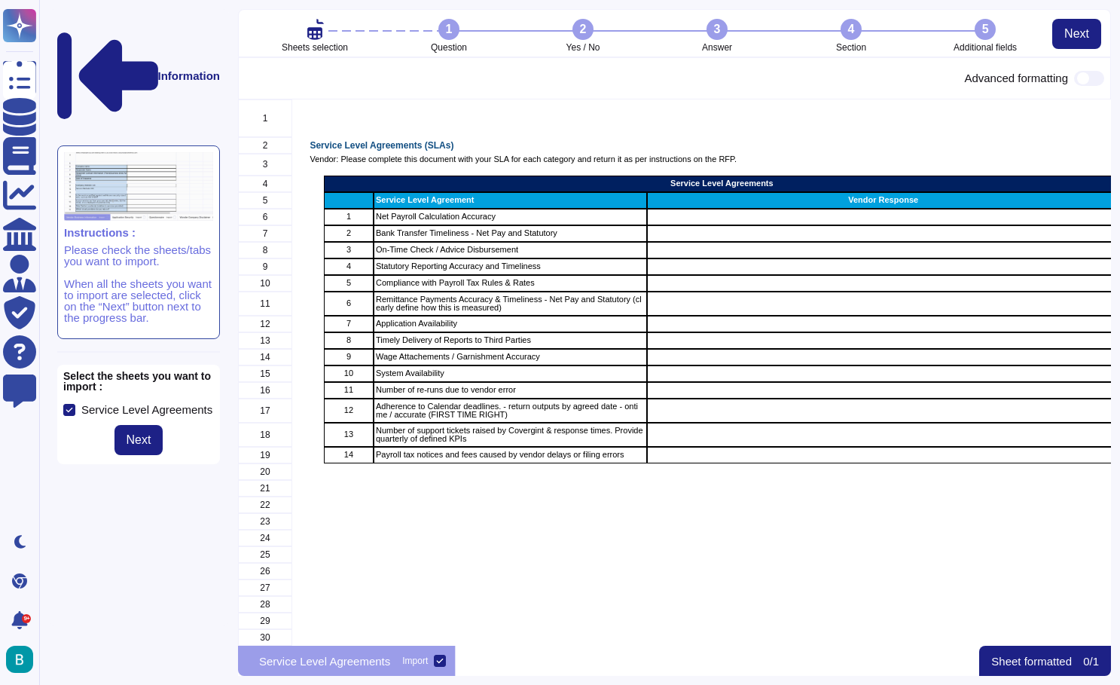
scroll to position [30, 0]
click at [1071, 33] on span "Next" at bounding box center [1076, 34] width 25 height 12
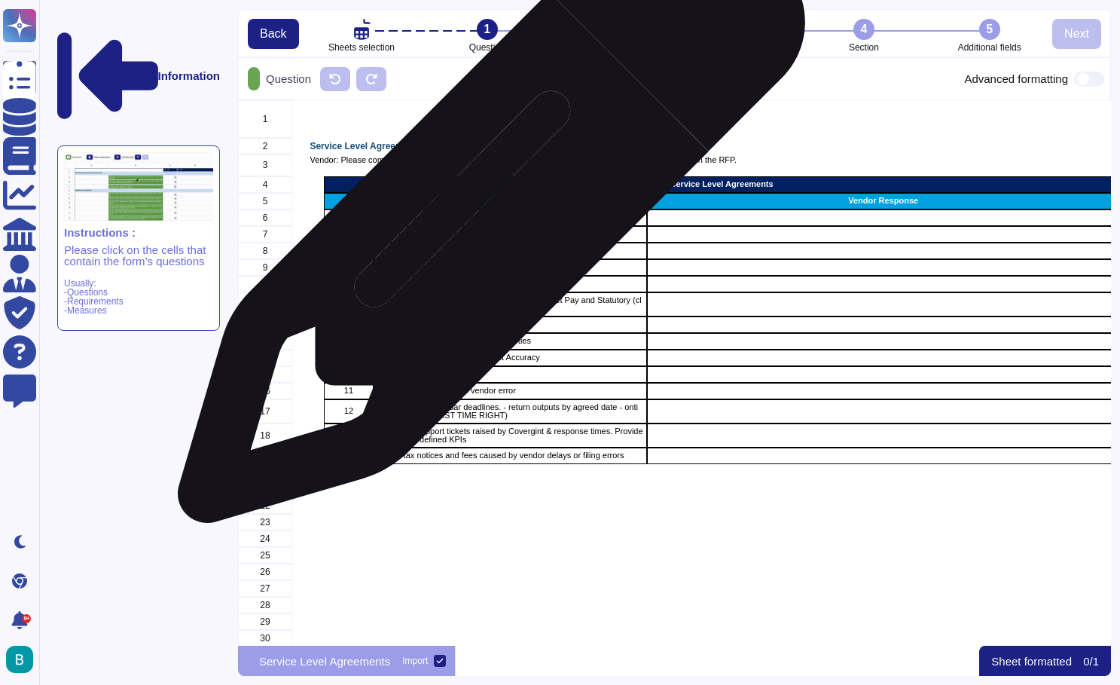
click at [486, 217] on p "Net Payroll Calculation Accuracy" at bounding box center [510, 217] width 269 height 8
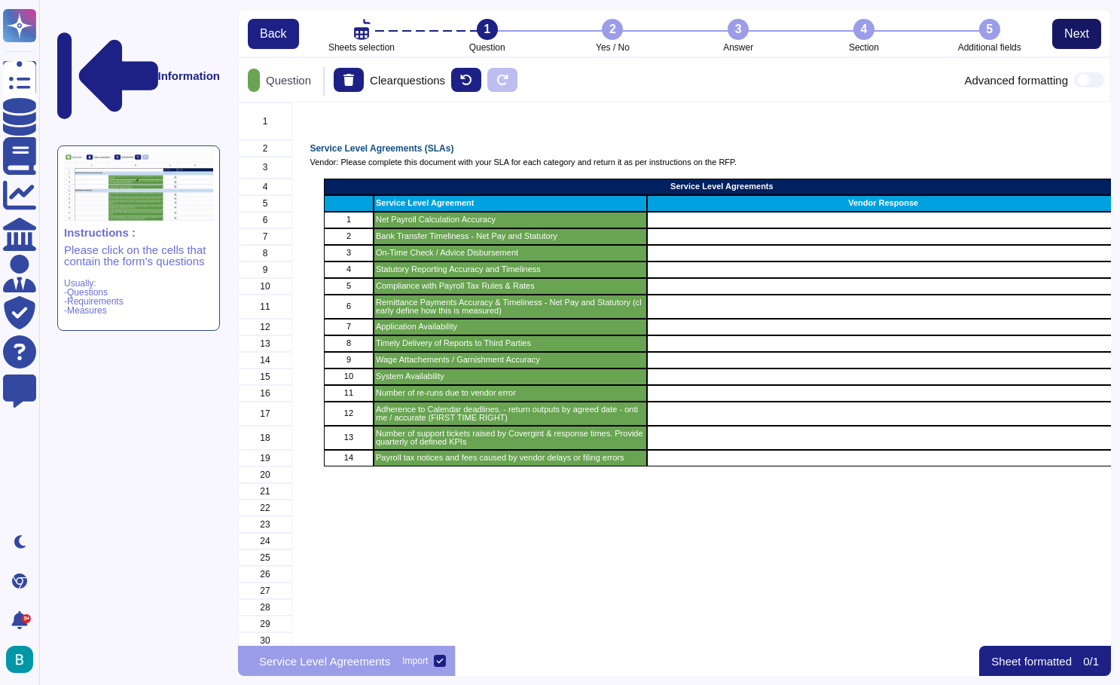
click at [1079, 32] on span "Next" at bounding box center [1076, 34] width 25 height 12
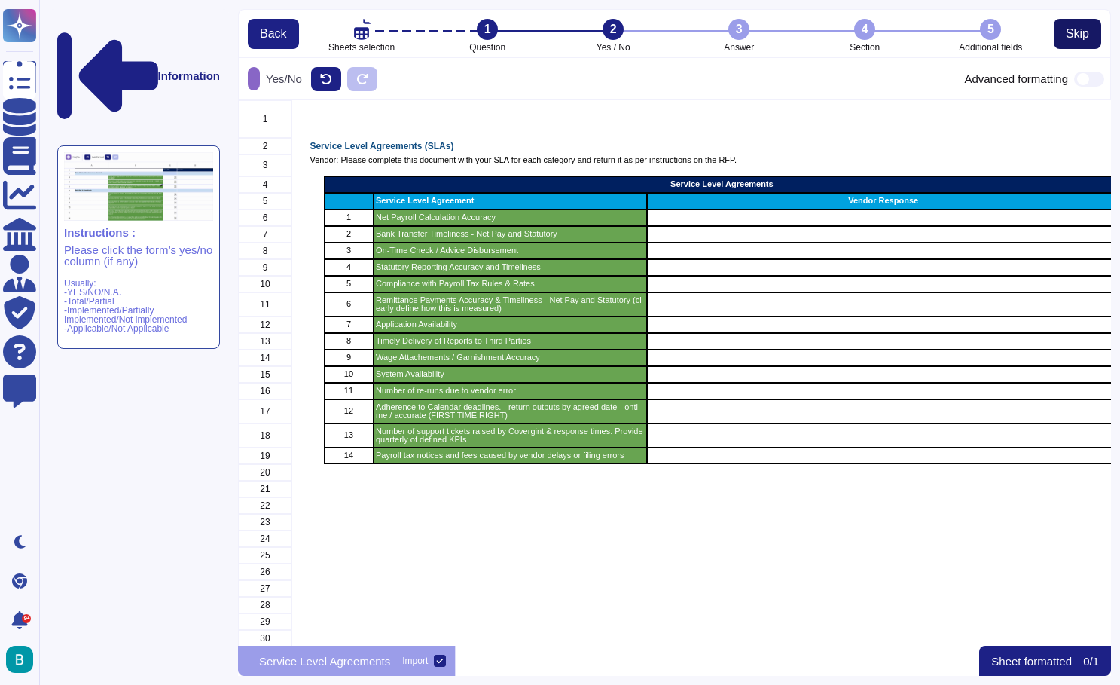
scroll to position [545, 873]
click at [1079, 32] on span "Skip" at bounding box center [1077, 34] width 23 height 12
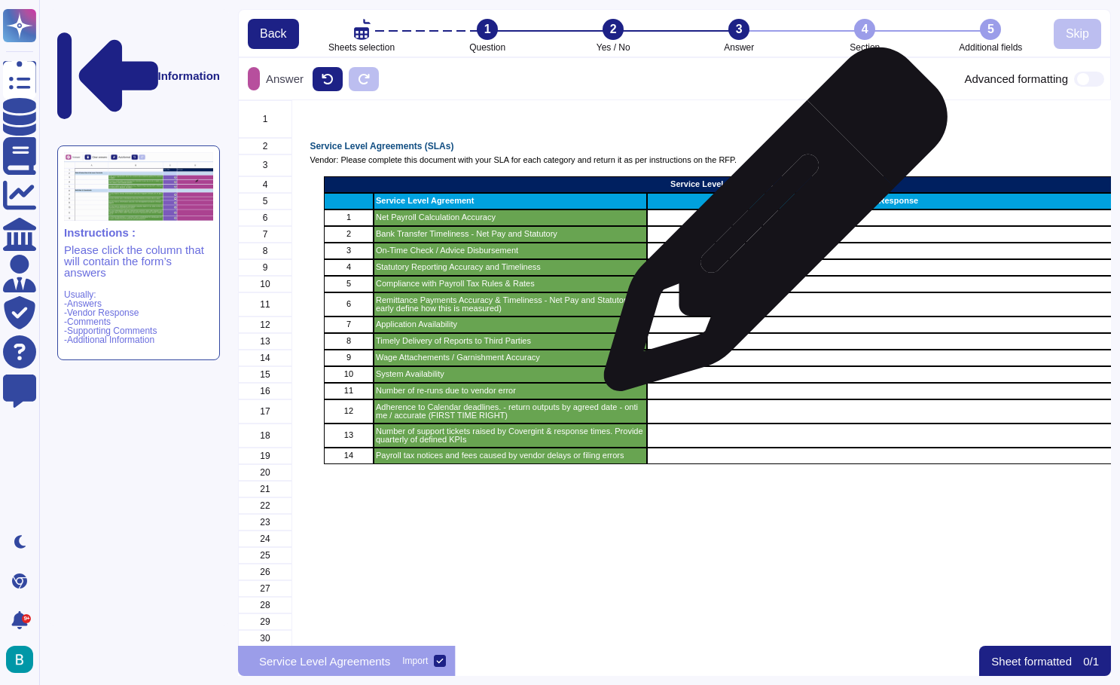
click at [770, 227] on div "grid" at bounding box center [883, 234] width 473 height 17
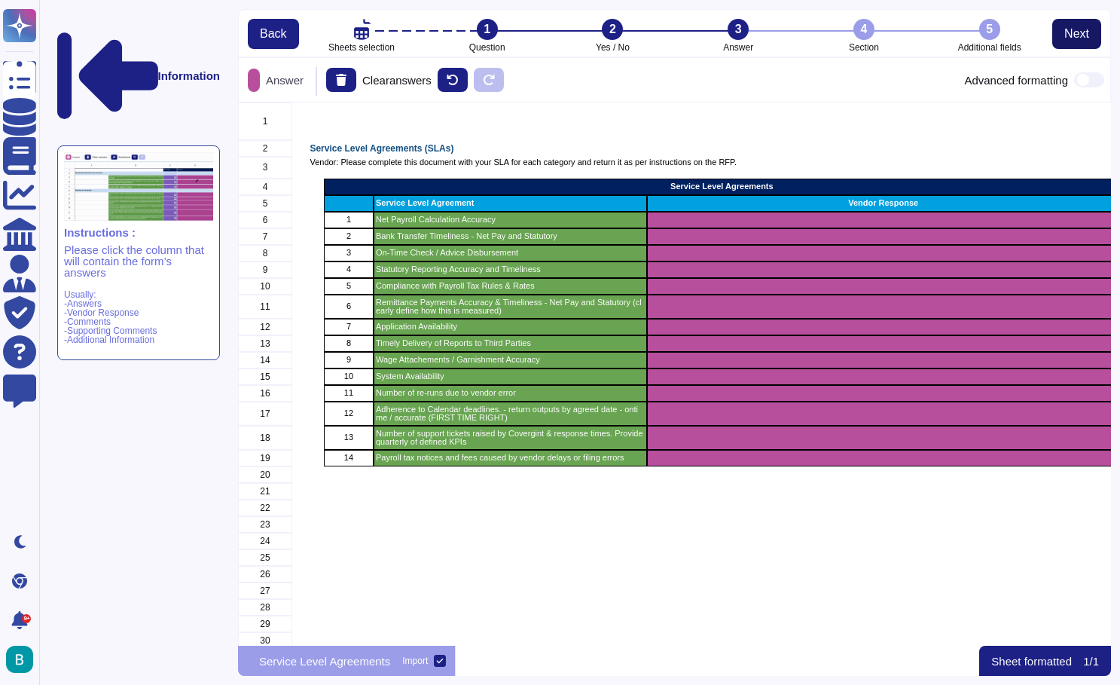
click at [1078, 33] on span "Next" at bounding box center [1076, 34] width 25 height 12
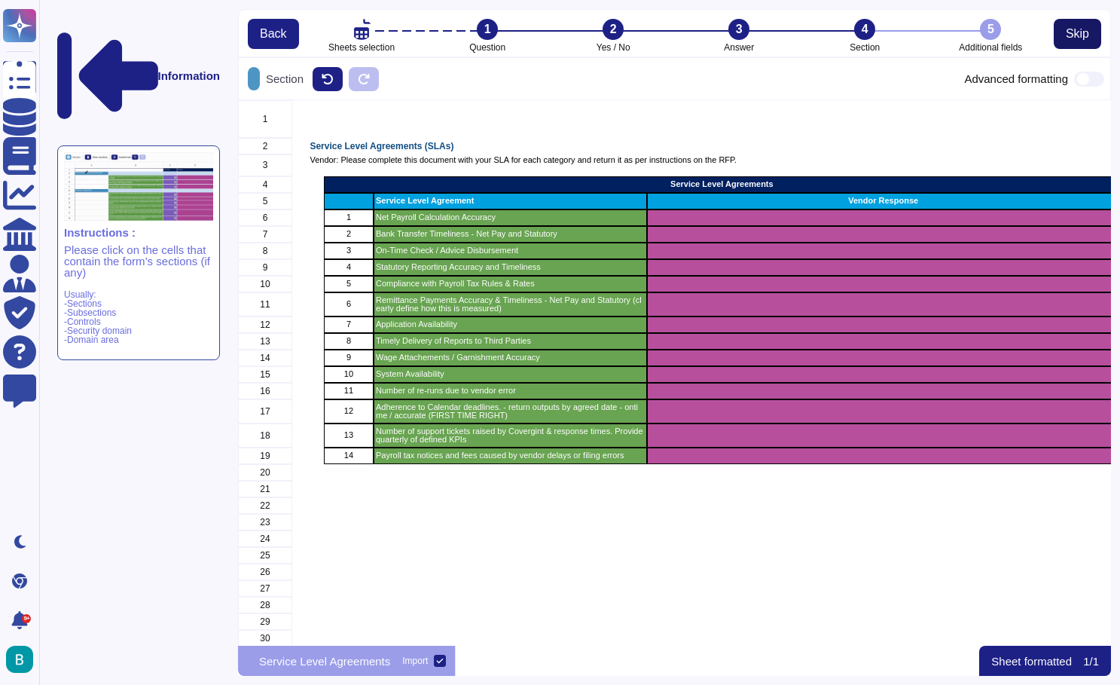
click at [1078, 33] on span "Skip" at bounding box center [1077, 34] width 23 height 12
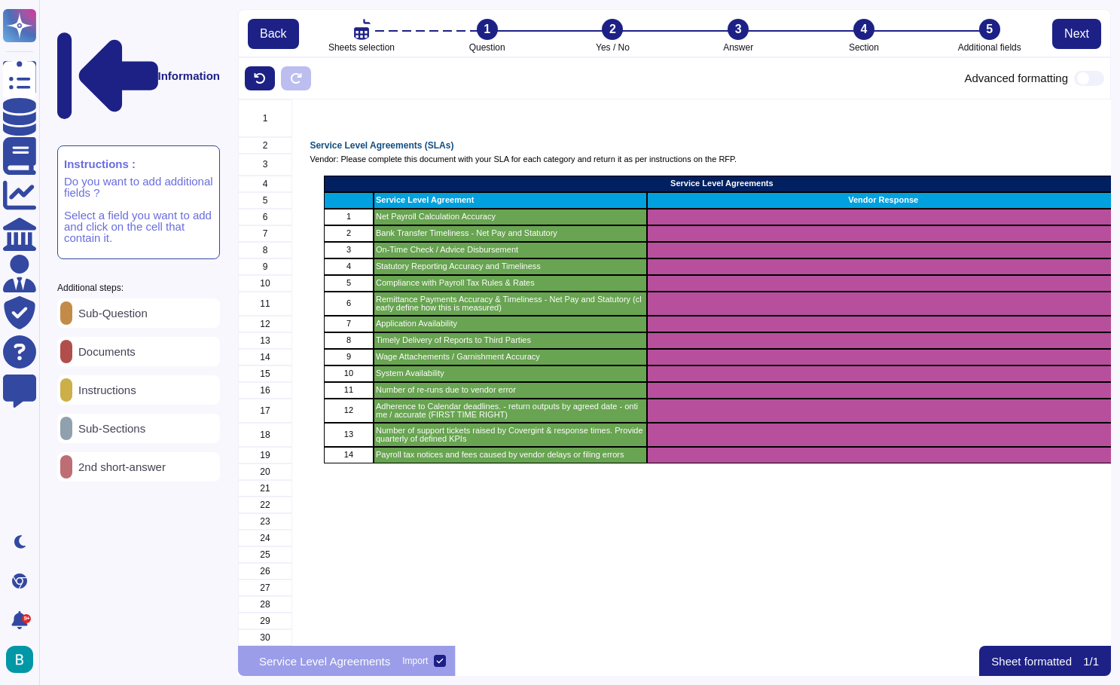
click at [1040, 655] on p "Sheet formatted" at bounding box center [1031, 660] width 81 height 11
click at [1066, 35] on span "Next" at bounding box center [1076, 34] width 25 height 12
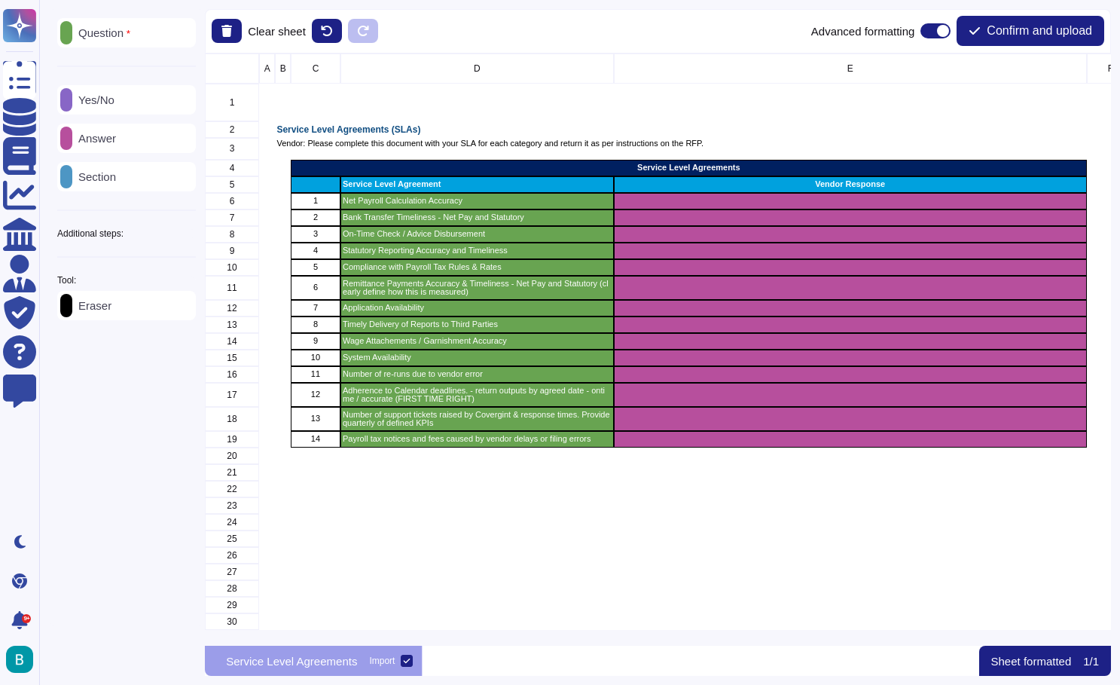
scroll to position [1, 1]
click at [1008, 36] on span "Confirm and upload" at bounding box center [1039, 31] width 105 height 12
